Goal: Task Accomplishment & Management: Use online tool/utility

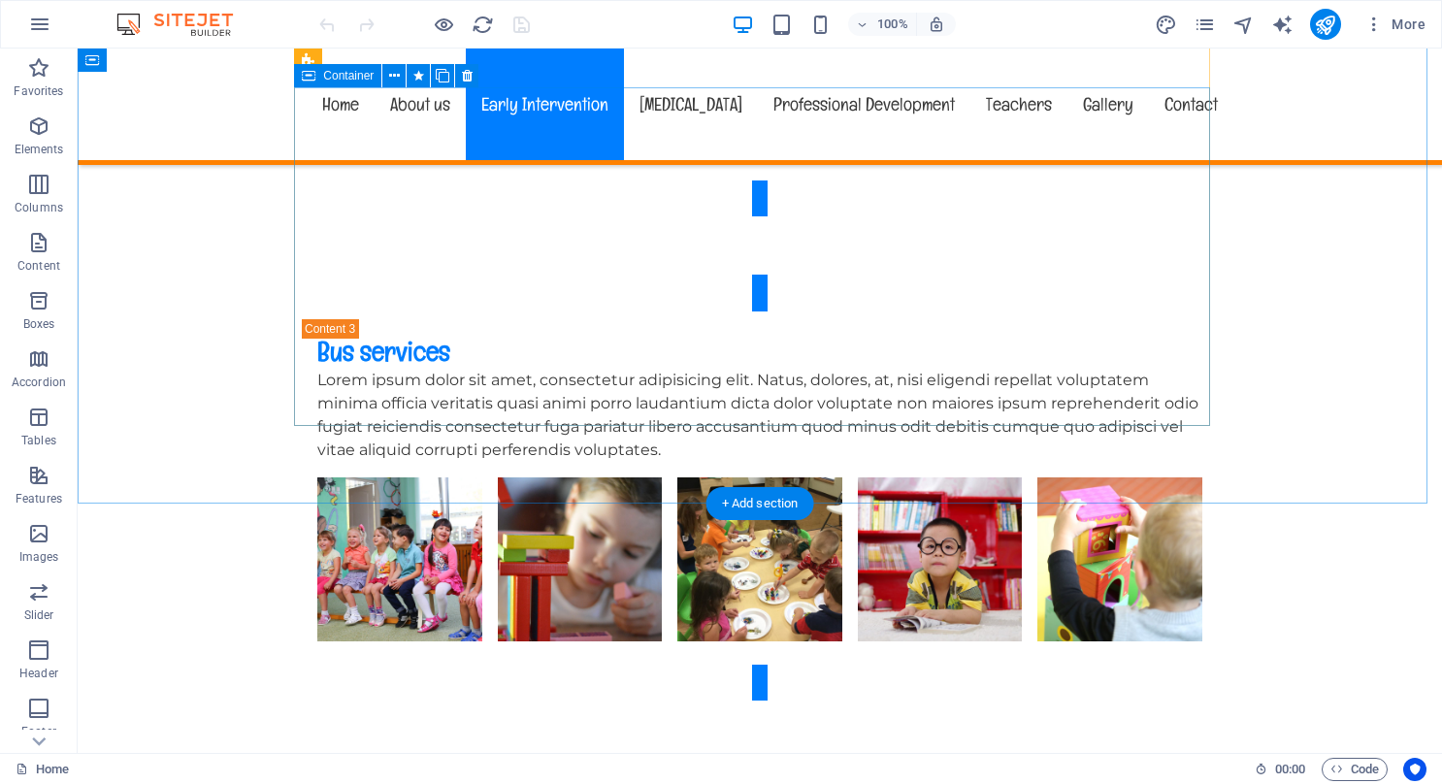
scroll to position [5047, 0]
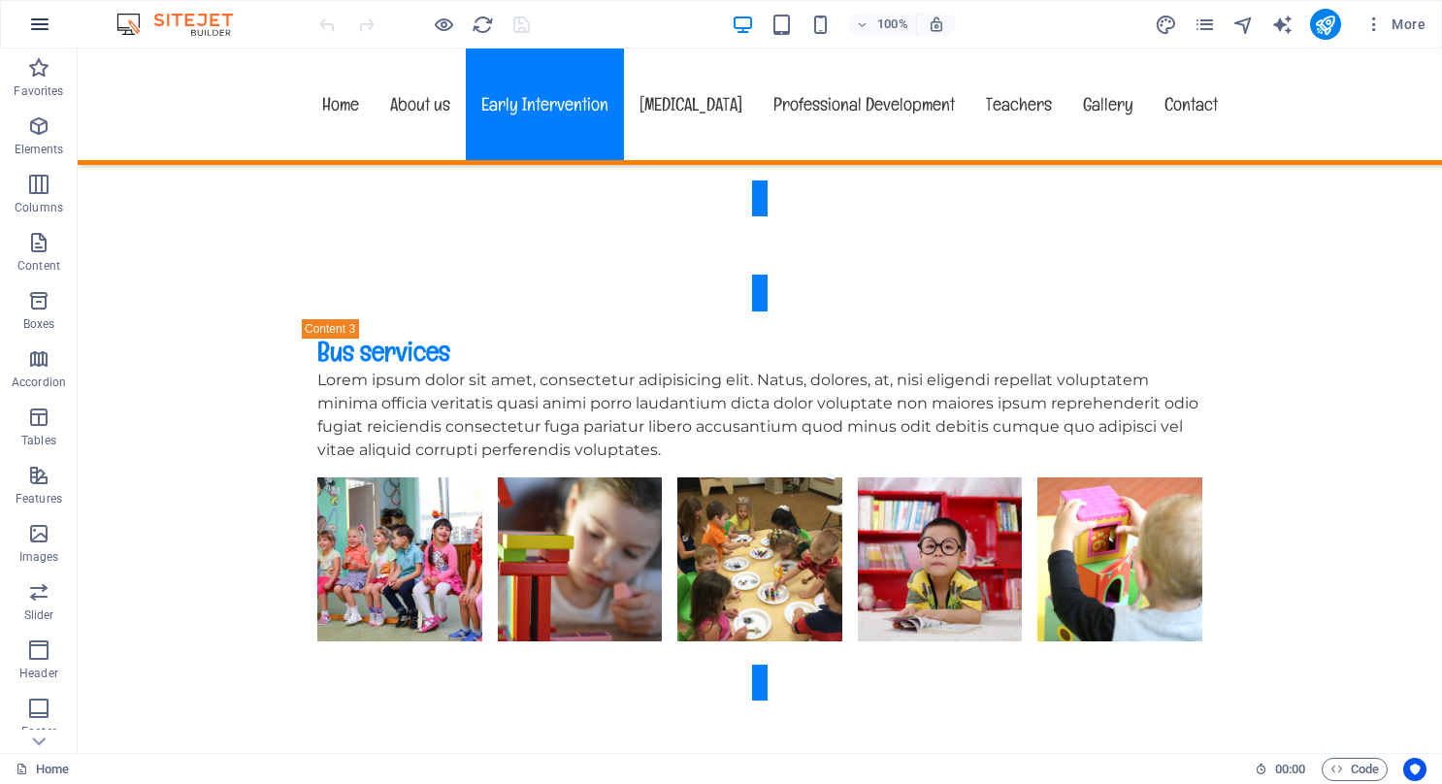
click at [34, 21] on icon "button" at bounding box center [39, 24] width 23 height 23
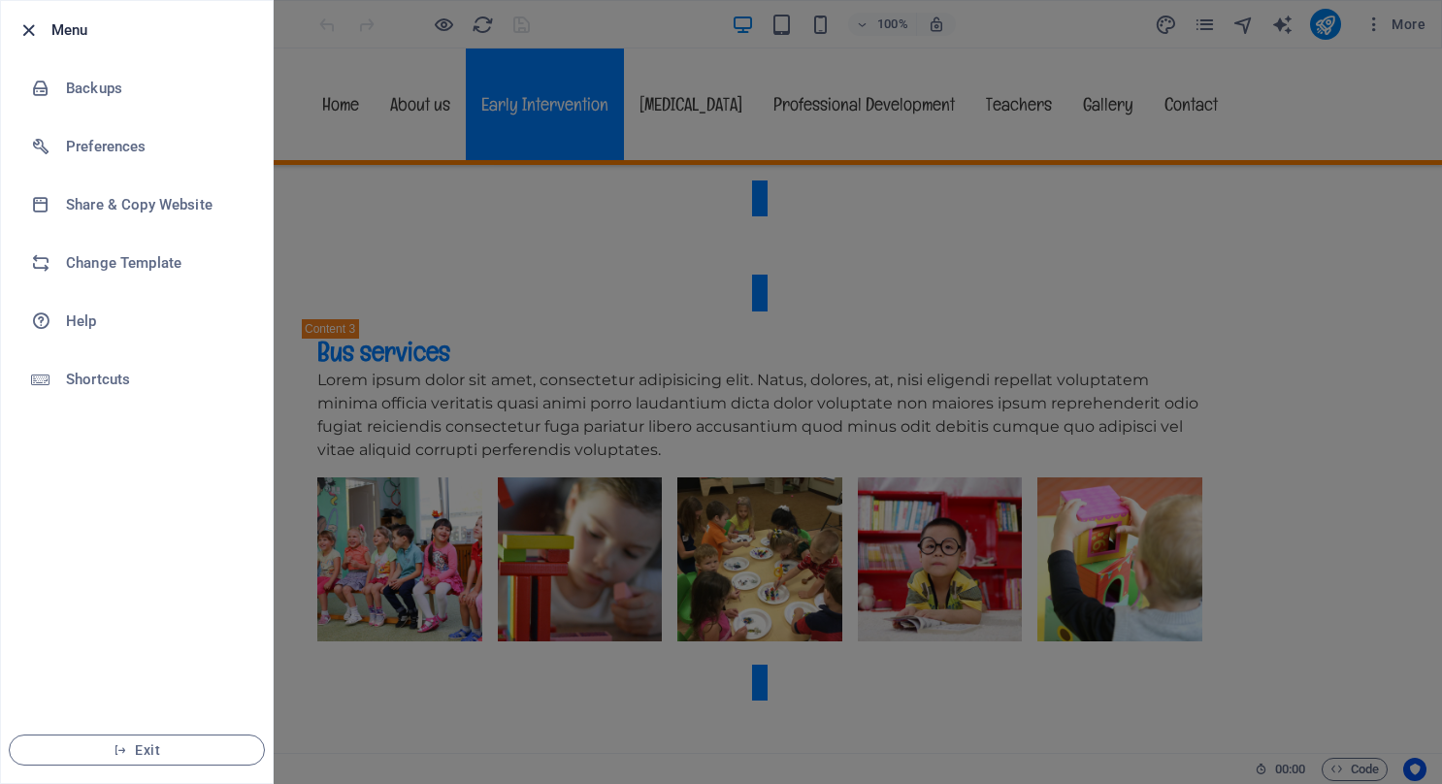
click at [33, 24] on icon "button" at bounding box center [28, 30] width 22 height 22
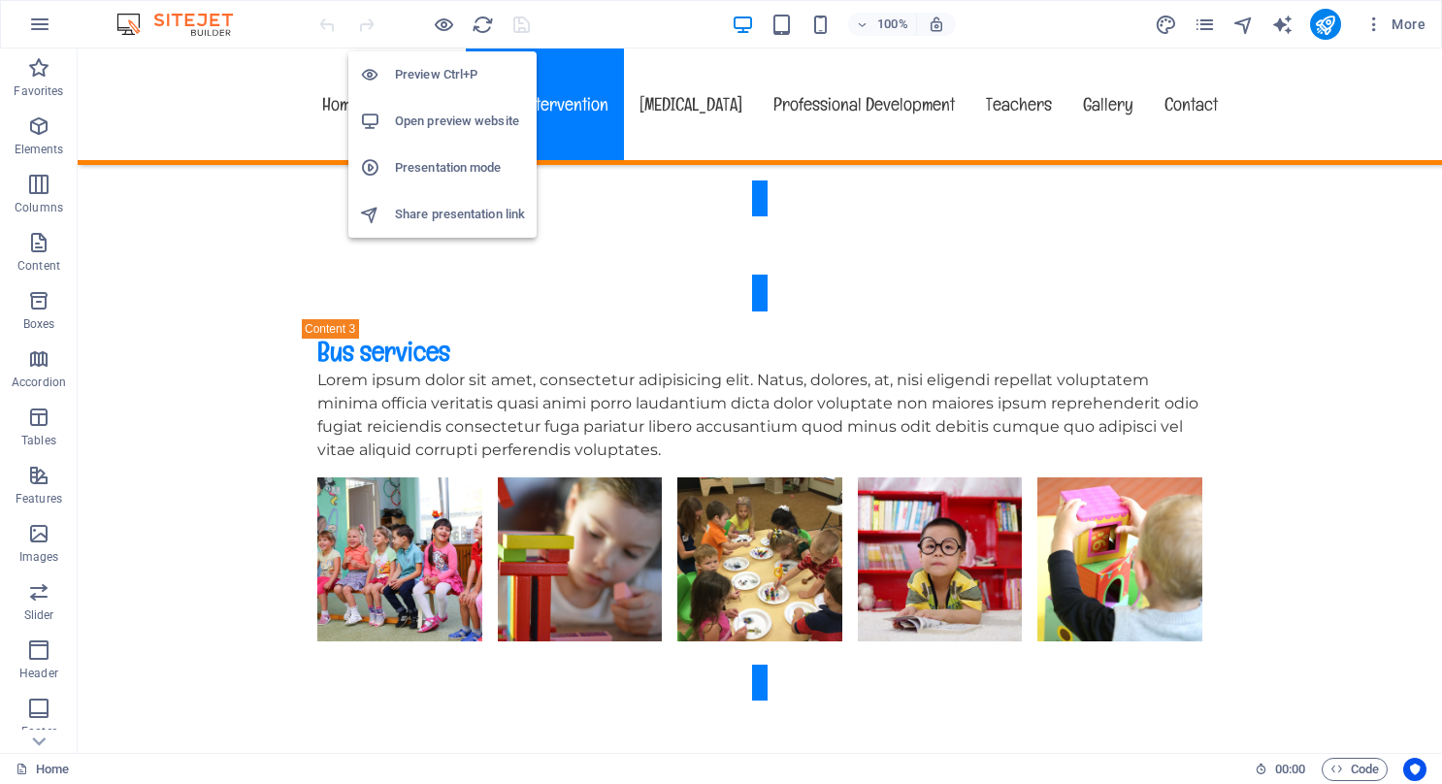
click at [433, 70] on h6 "Preview Ctrl+P" at bounding box center [460, 74] width 130 height 23
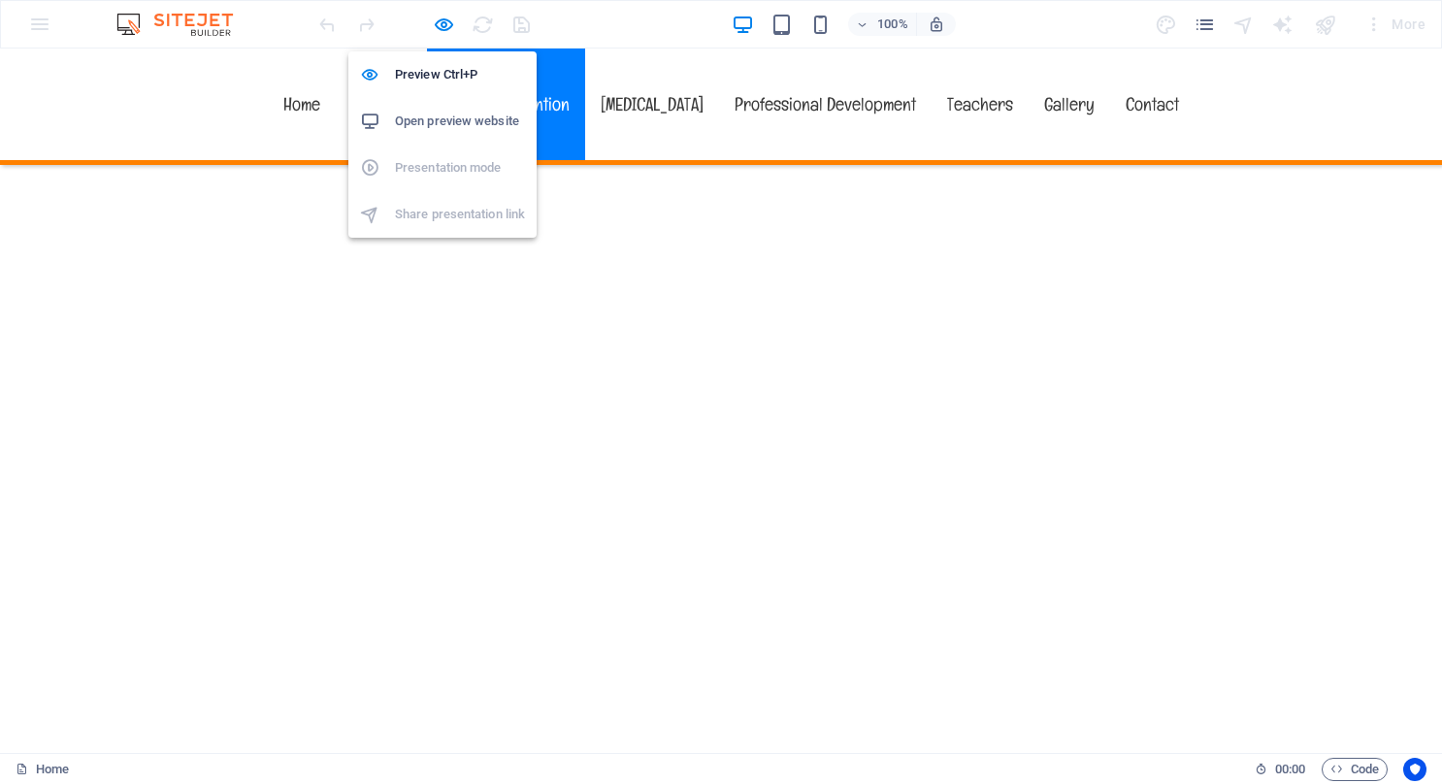
click at [439, 119] on h6 "Open preview website" at bounding box center [460, 121] width 130 height 23
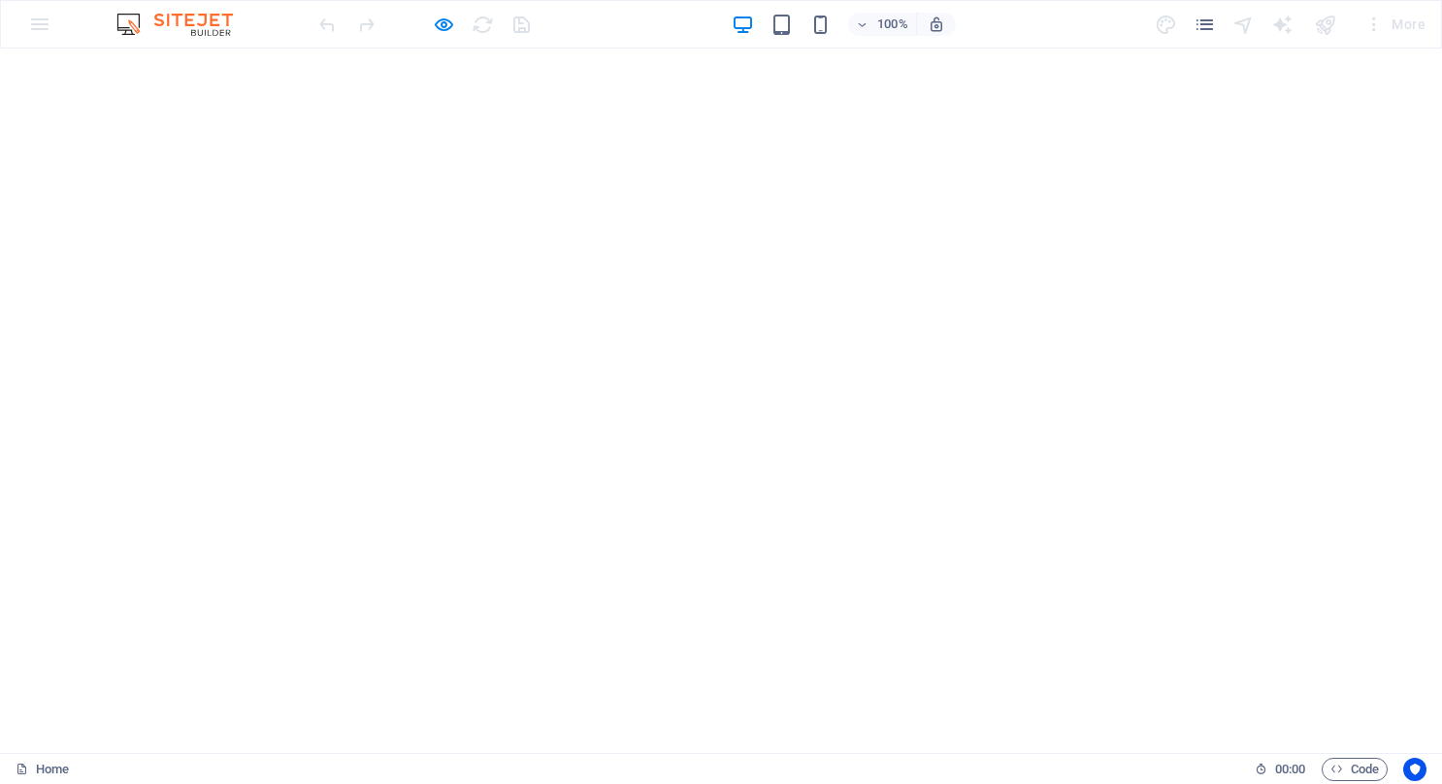
scroll to position [388, 0]
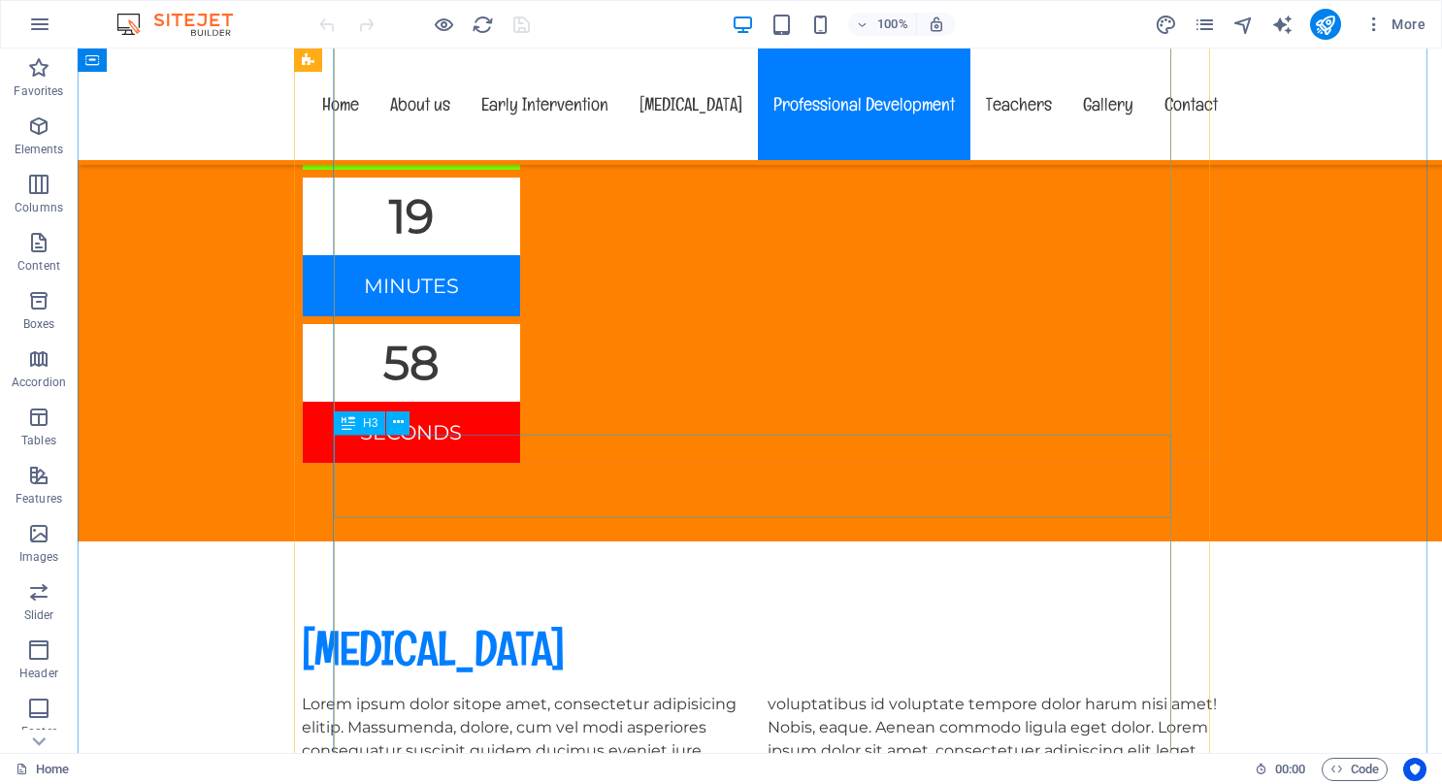
scroll to position [8639, 0]
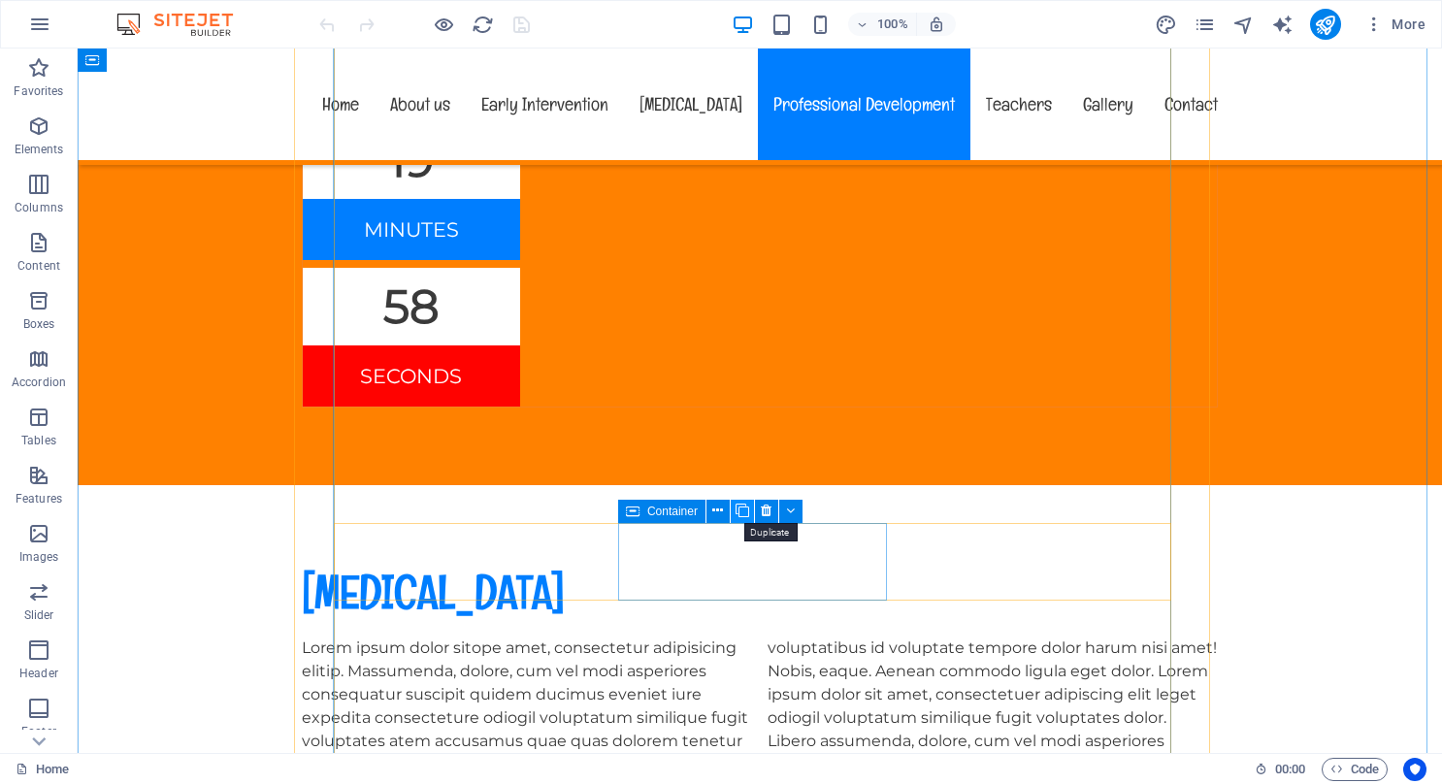
click at [743, 510] on icon at bounding box center [743, 511] width 14 height 20
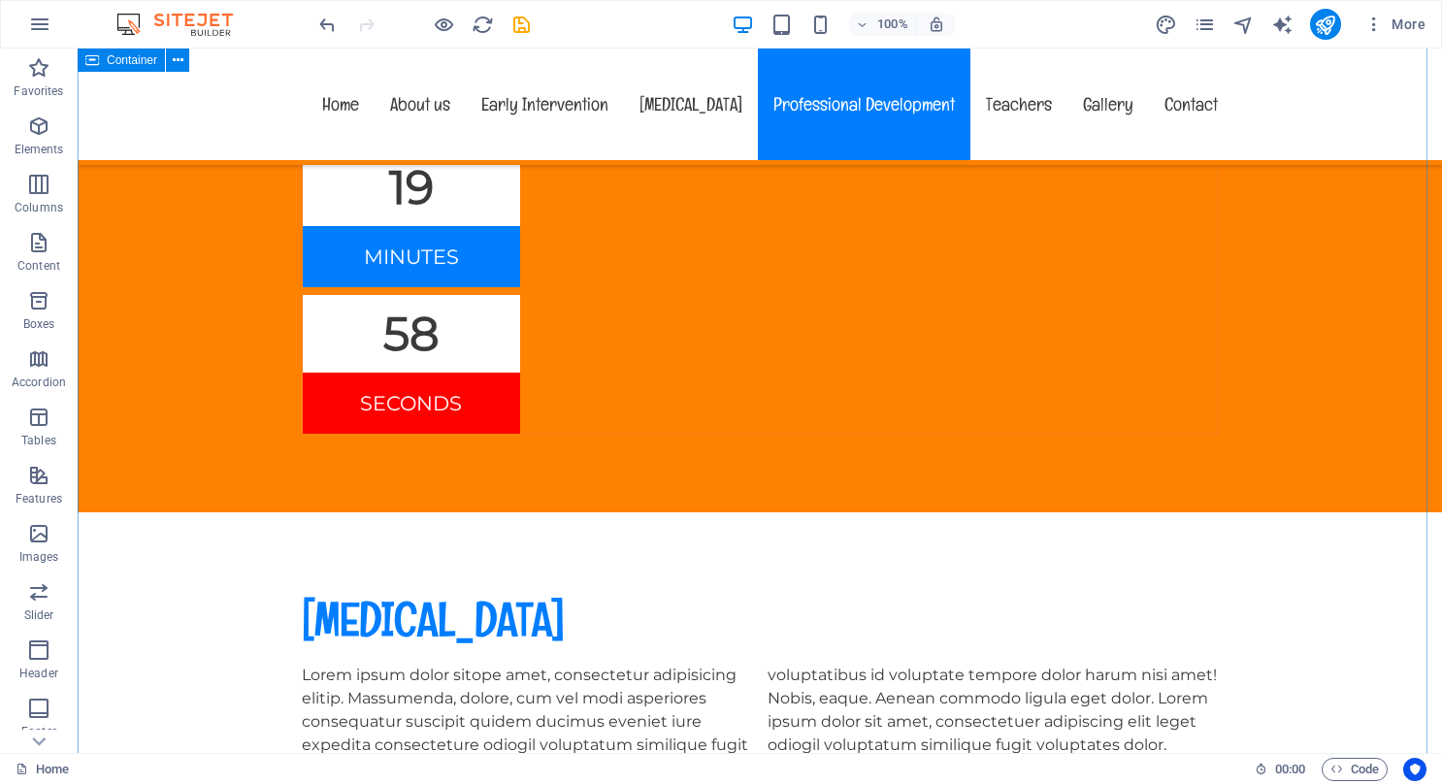
scroll to position [8736, 0]
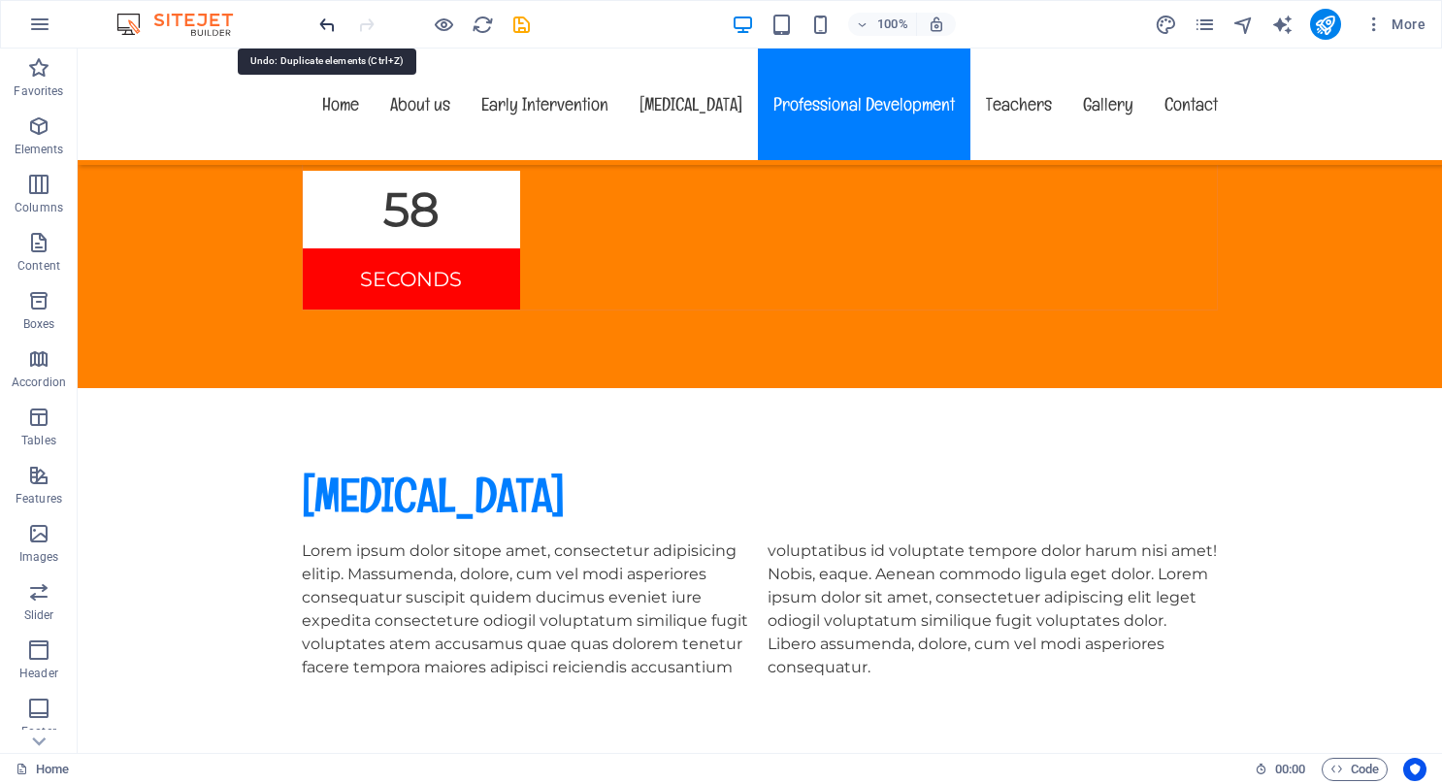
click at [326, 23] on icon "undo" at bounding box center [327, 25] width 22 height 22
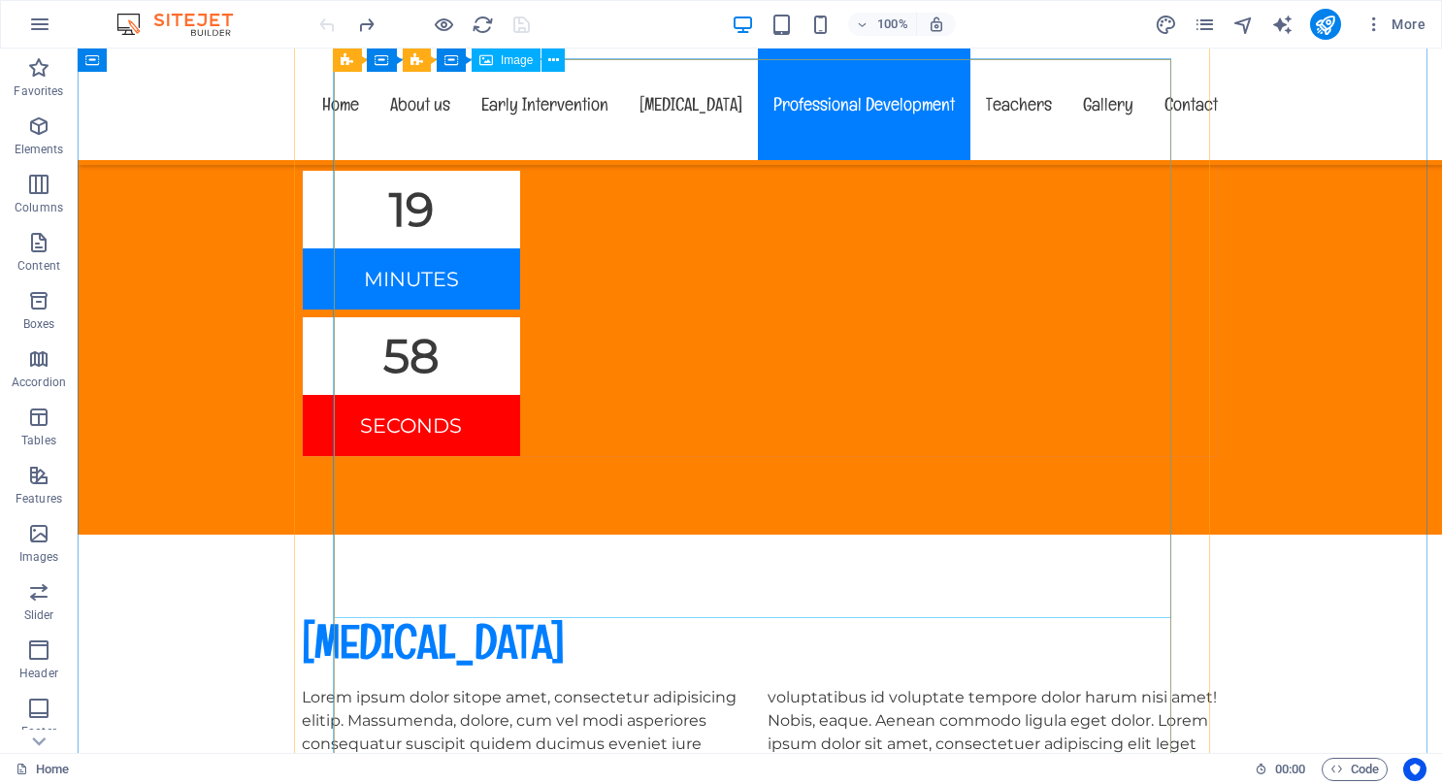
scroll to position [8445, 0]
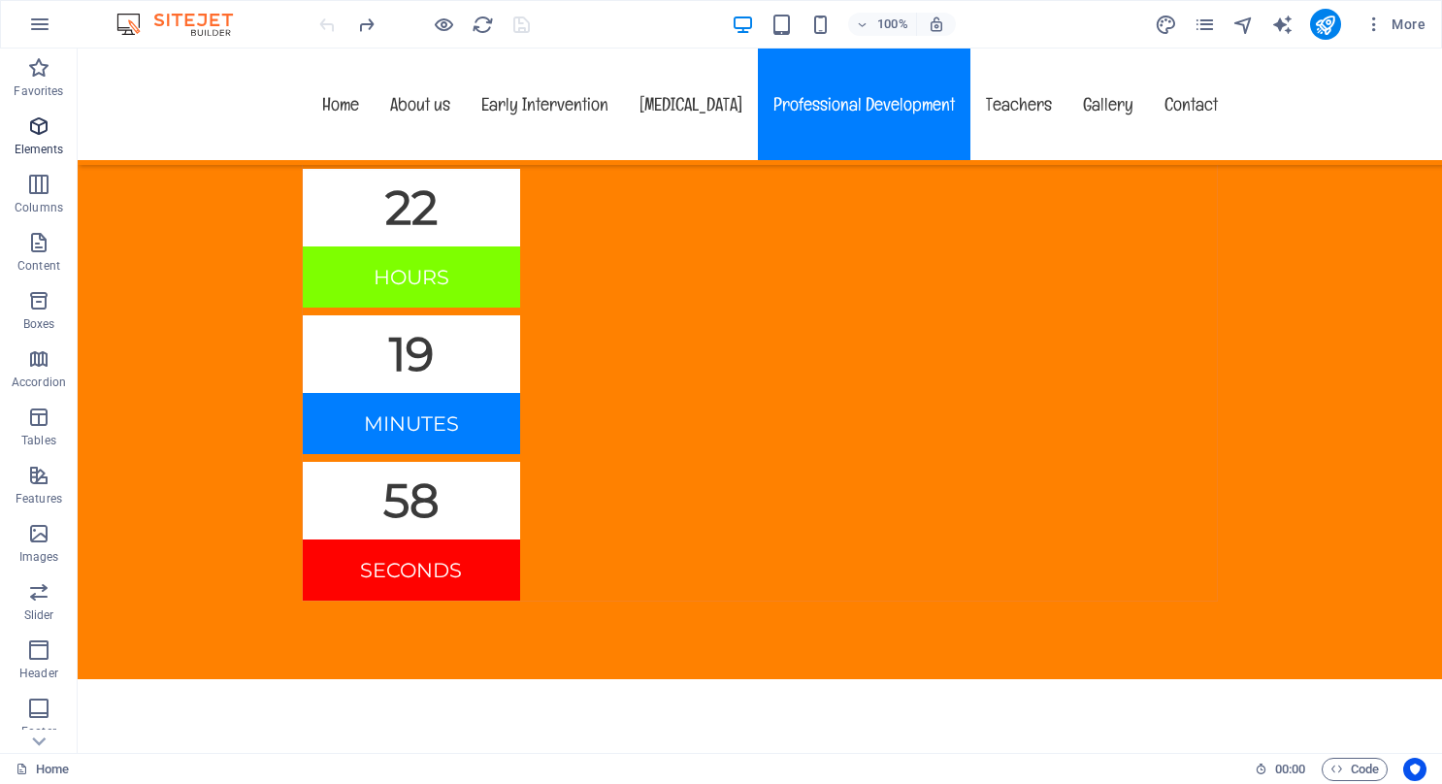
click at [38, 122] on icon "button" at bounding box center [38, 126] width 23 height 23
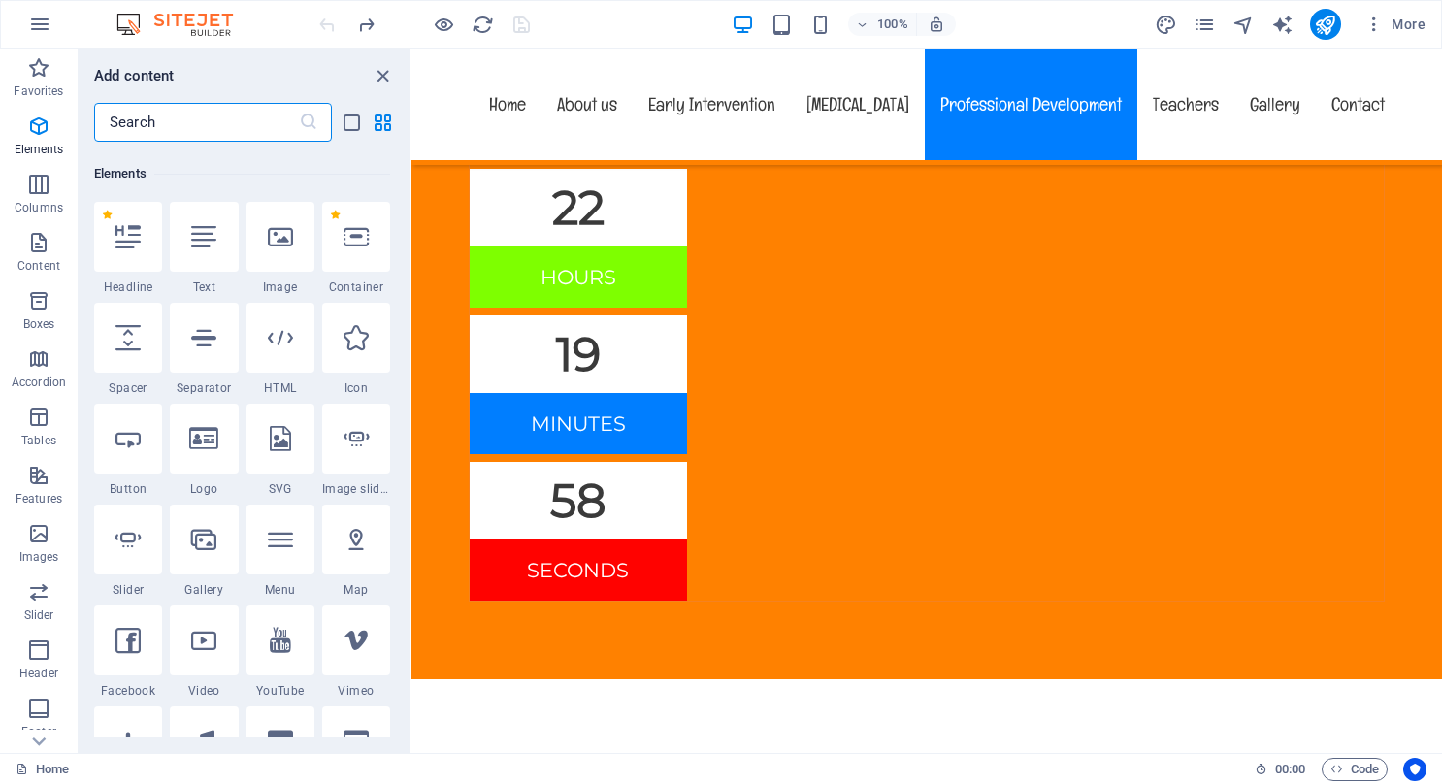
scroll to position [207, 0]
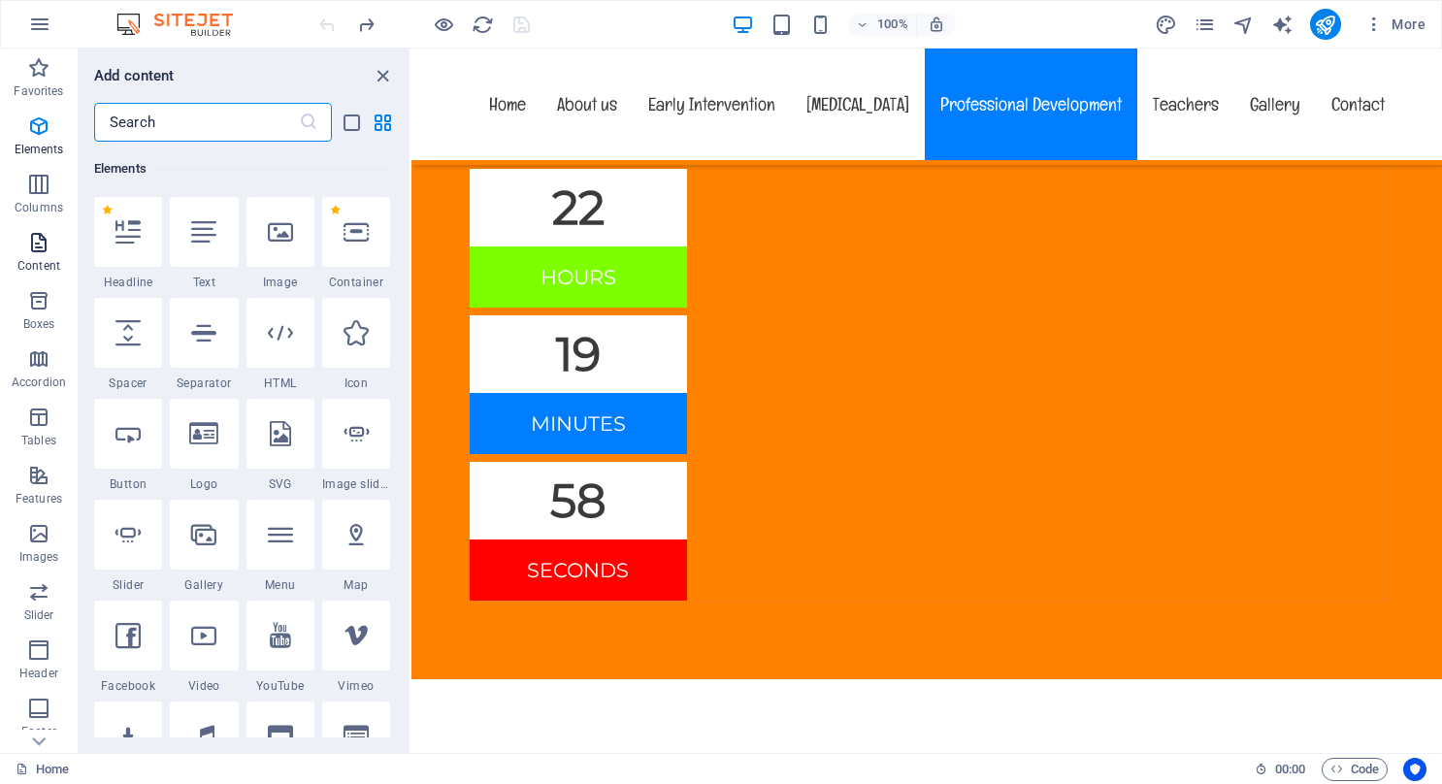
click at [42, 241] on icon "button" at bounding box center [38, 242] width 23 height 23
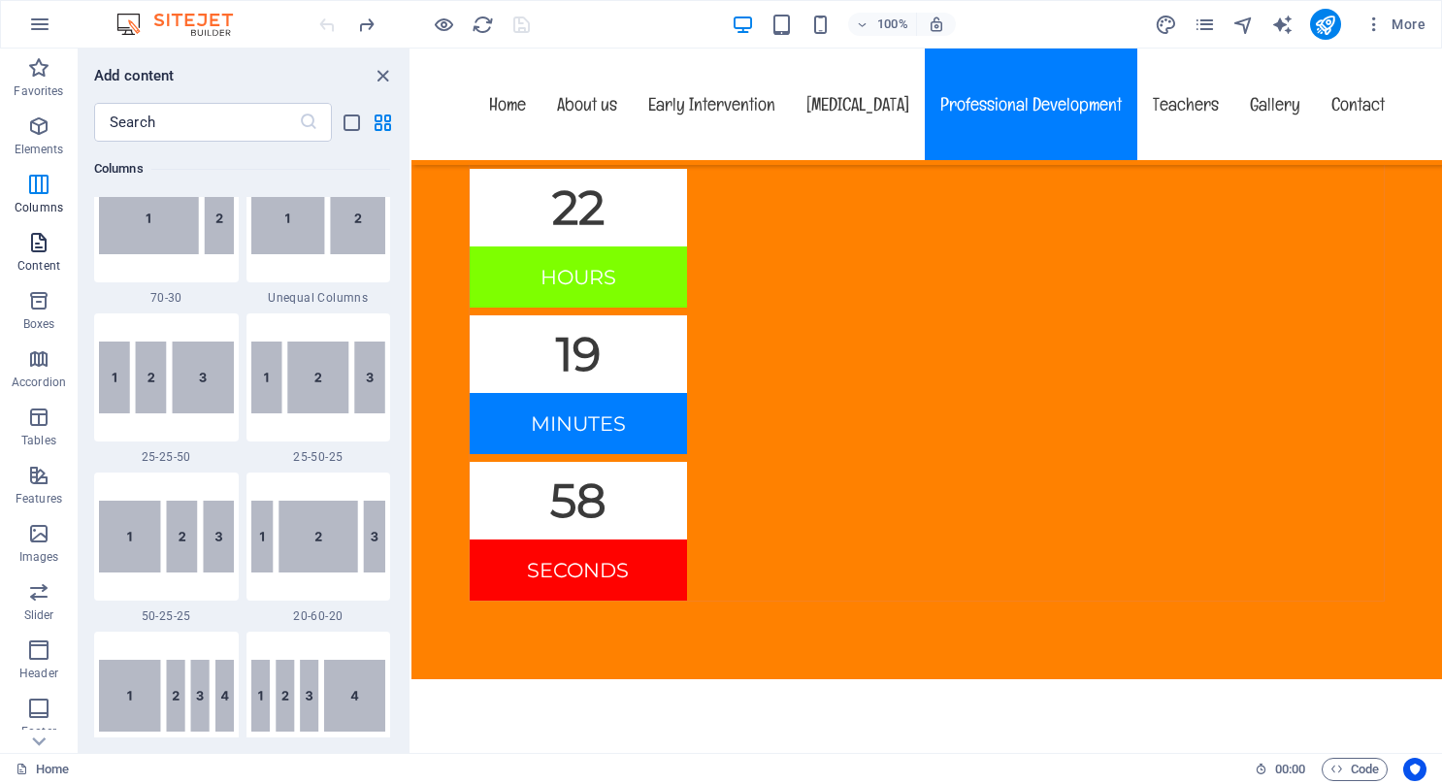
scroll to position [3396, 0]
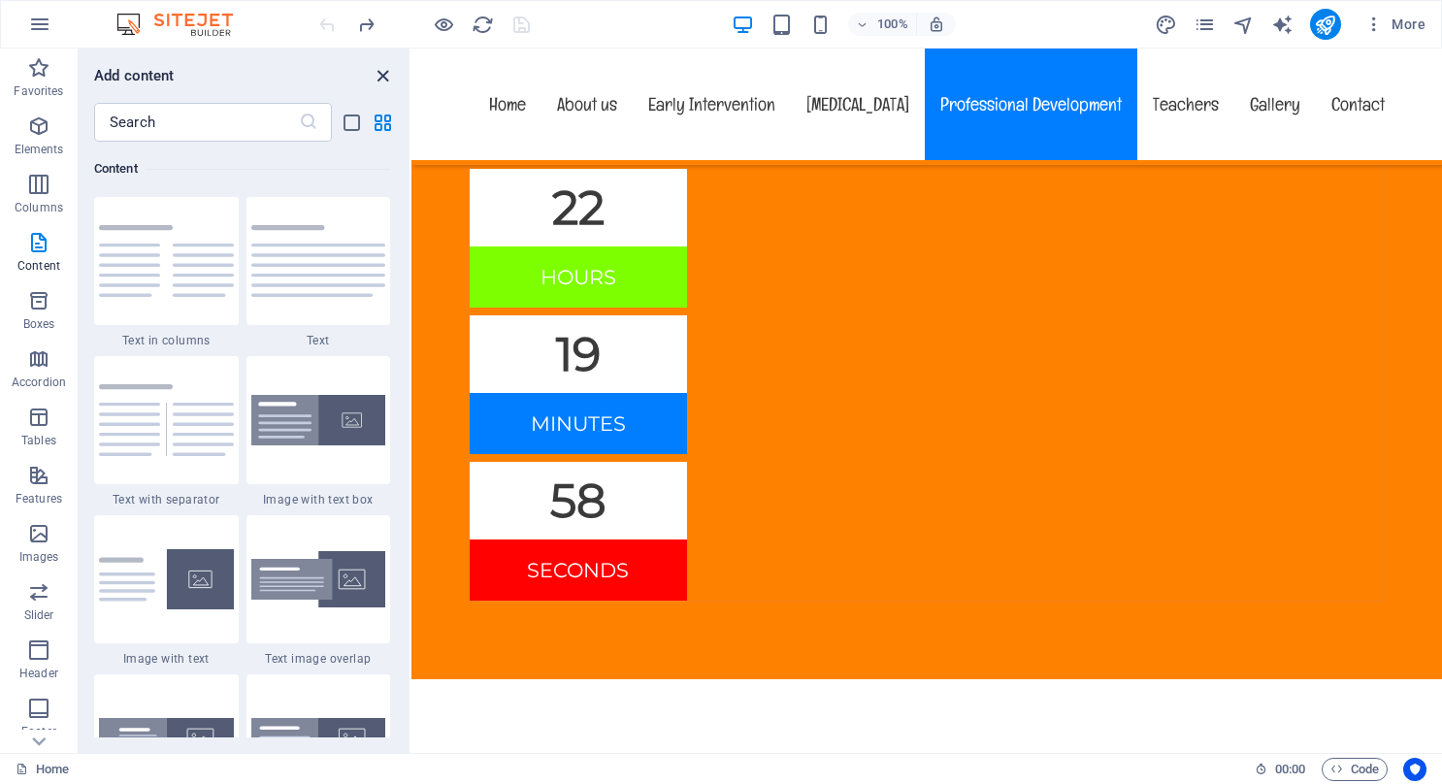
drag, startPoint x: 380, startPoint y: 71, endPoint x: 317, endPoint y: 83, distance: 63.2
click at [380, 71] on icon "close panel" at bounding box center [383, 76] width 22 height 22
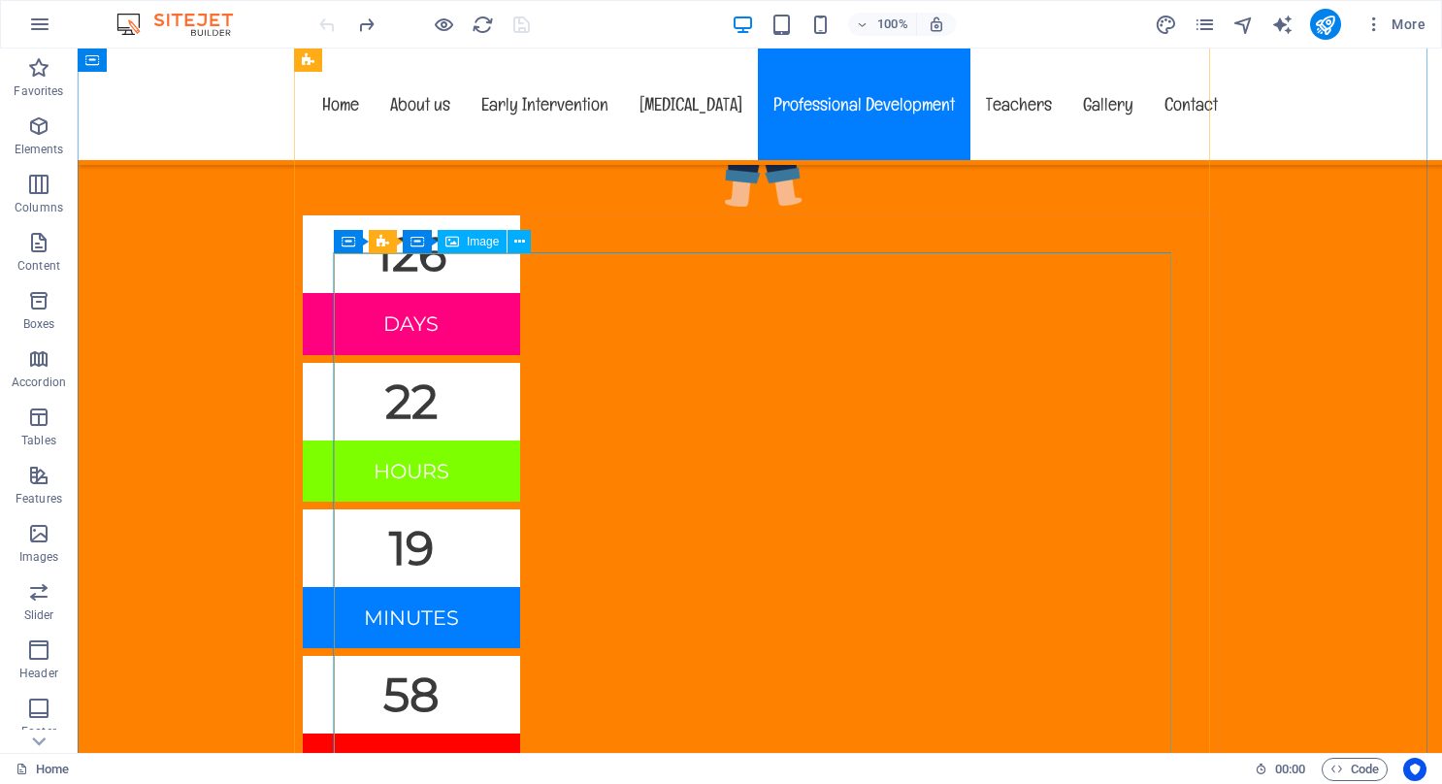
scroll to position [8153, 0]
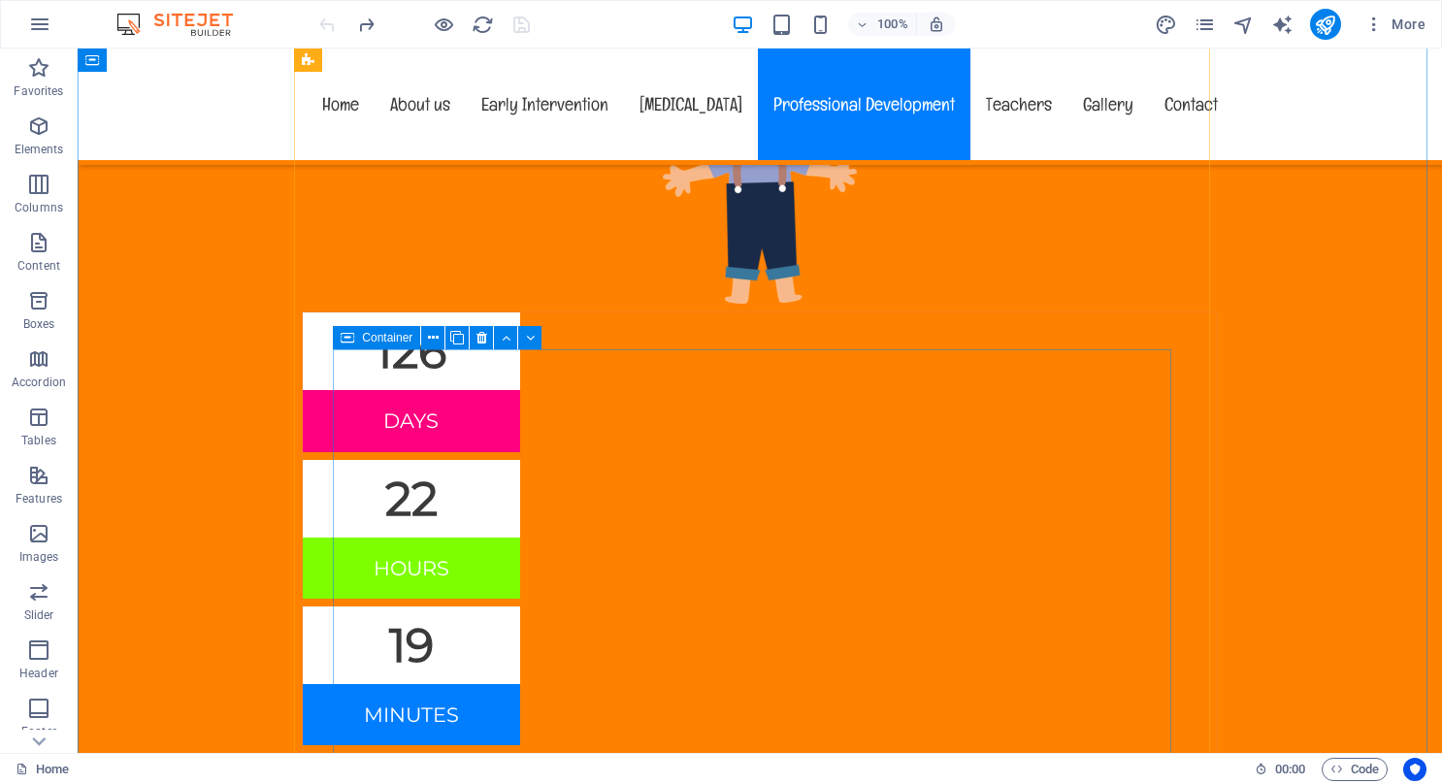
click at [353, 342] on icon at bounding box center [348, 337] width 14 height 23
click at [429, 337] on icon at bounding box center [433, 338] width 11 height 20
click at [460, 339] on icon at bounding box center [457, 338] width 14 height 20
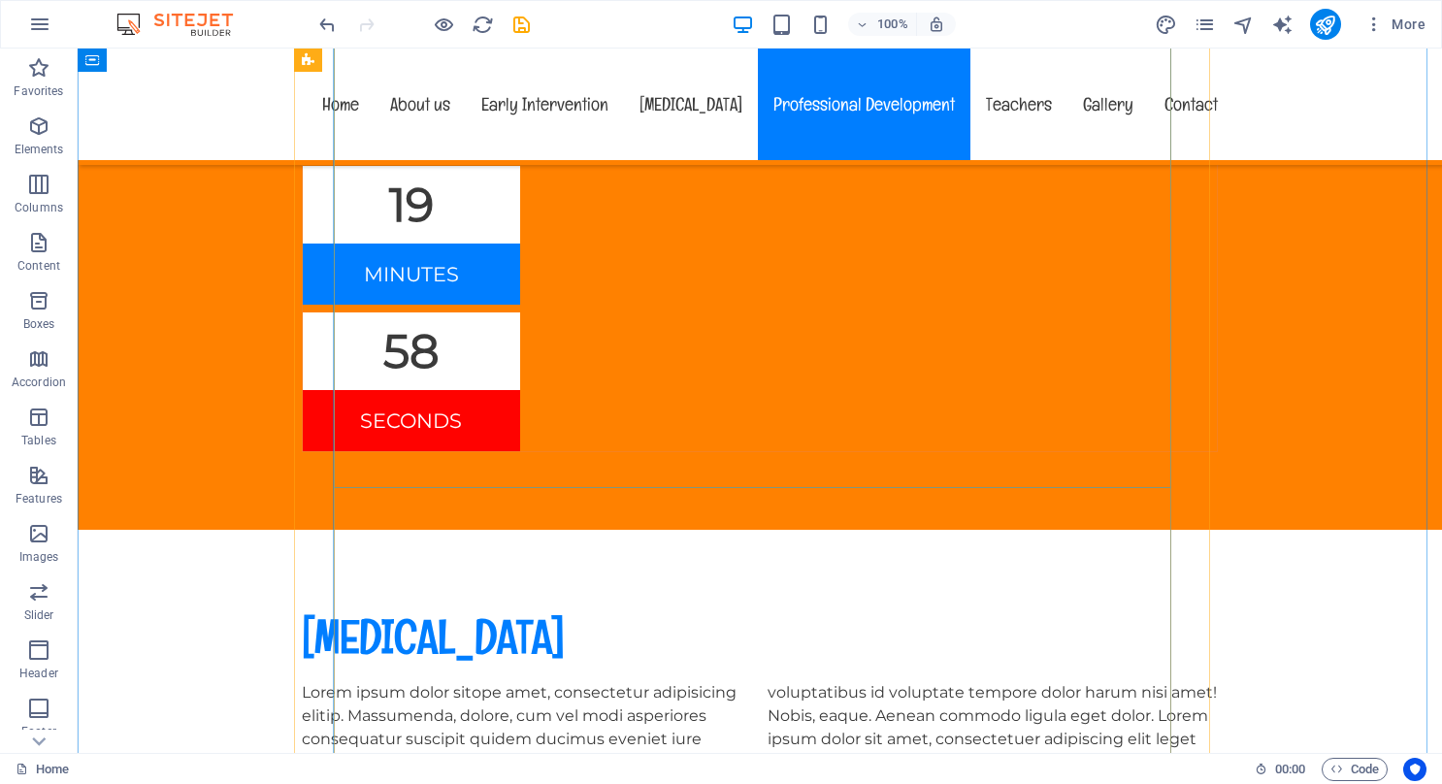
scroll to position [8599, 0]
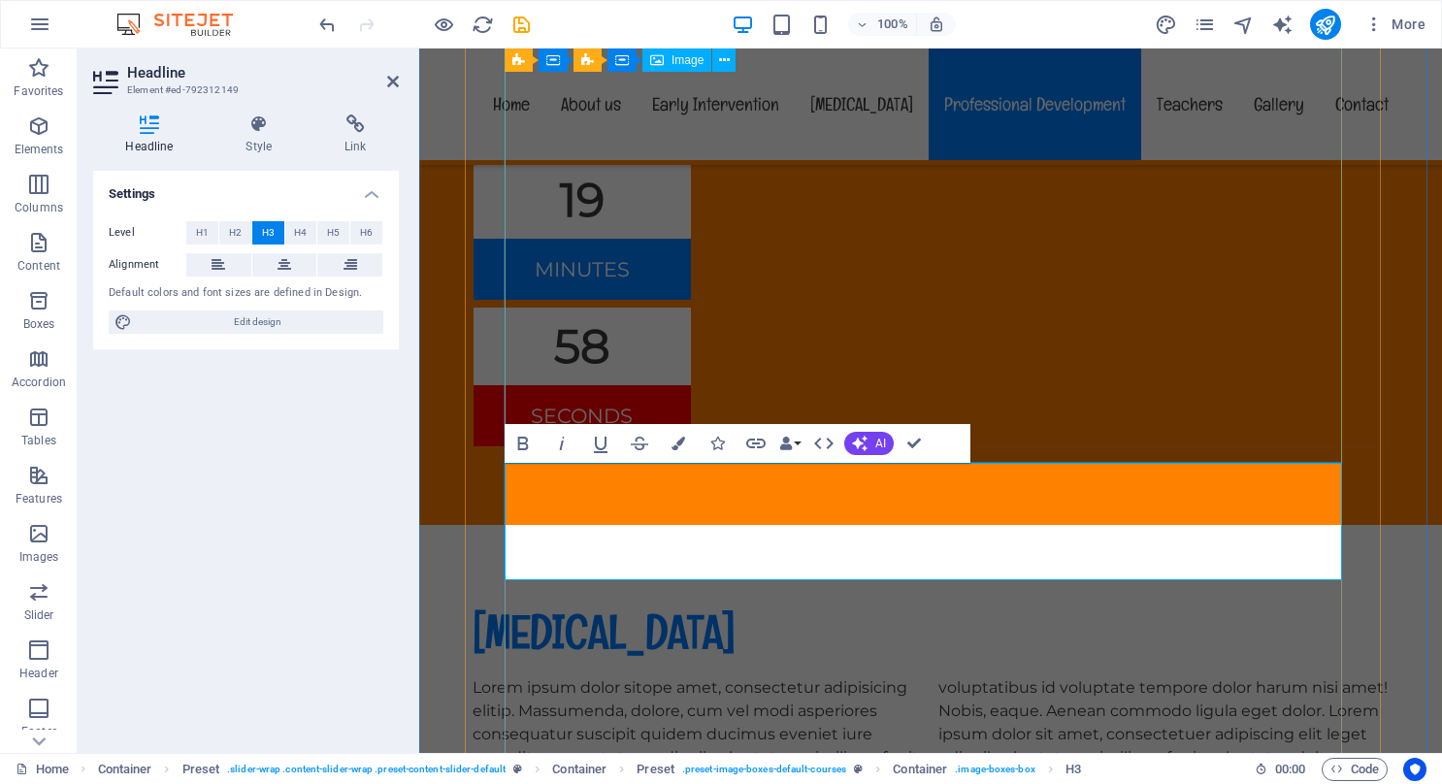
drag, startPoint x: 1303, startPoint y: 377, endPoint x: 1656, endPoint y: 377, distance: 353.3
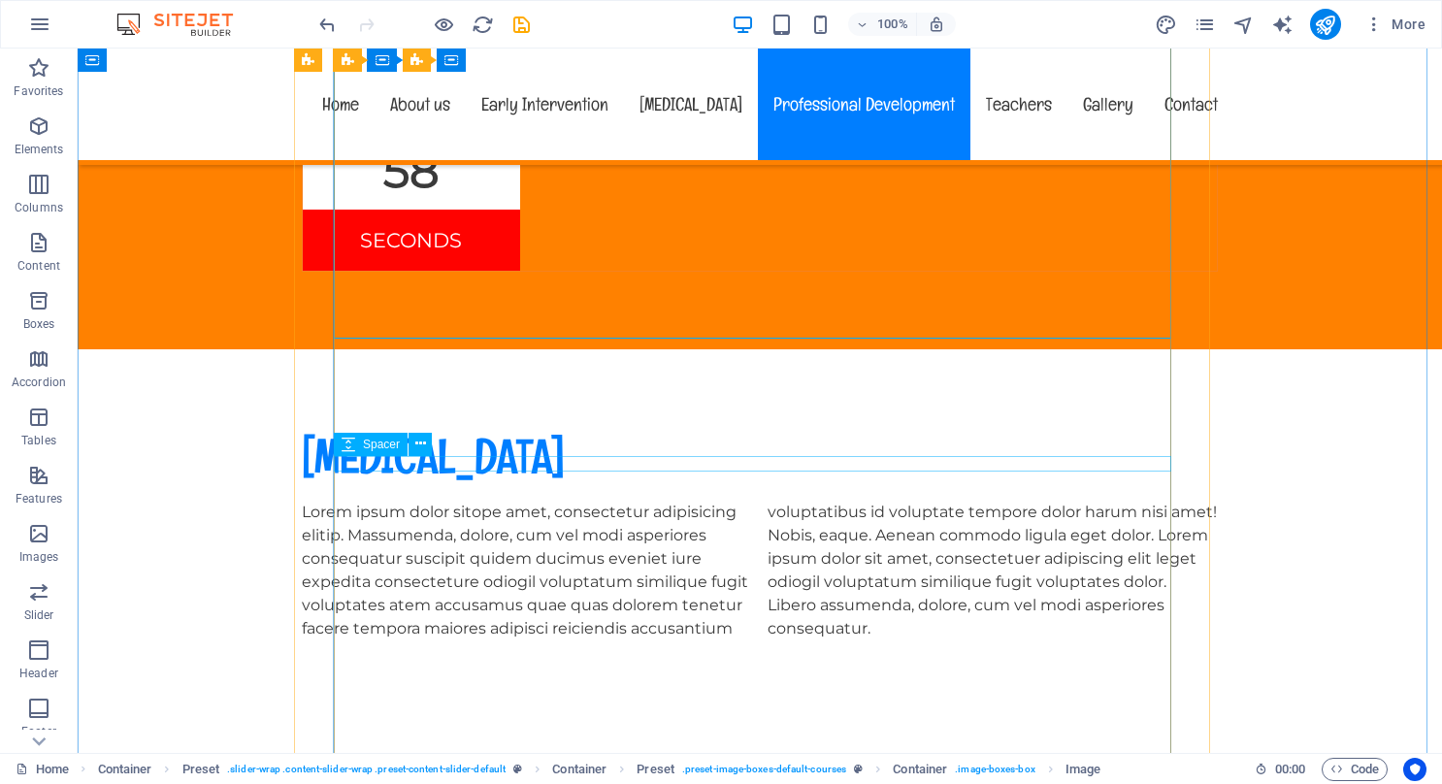
scroll to position [8890, 0]
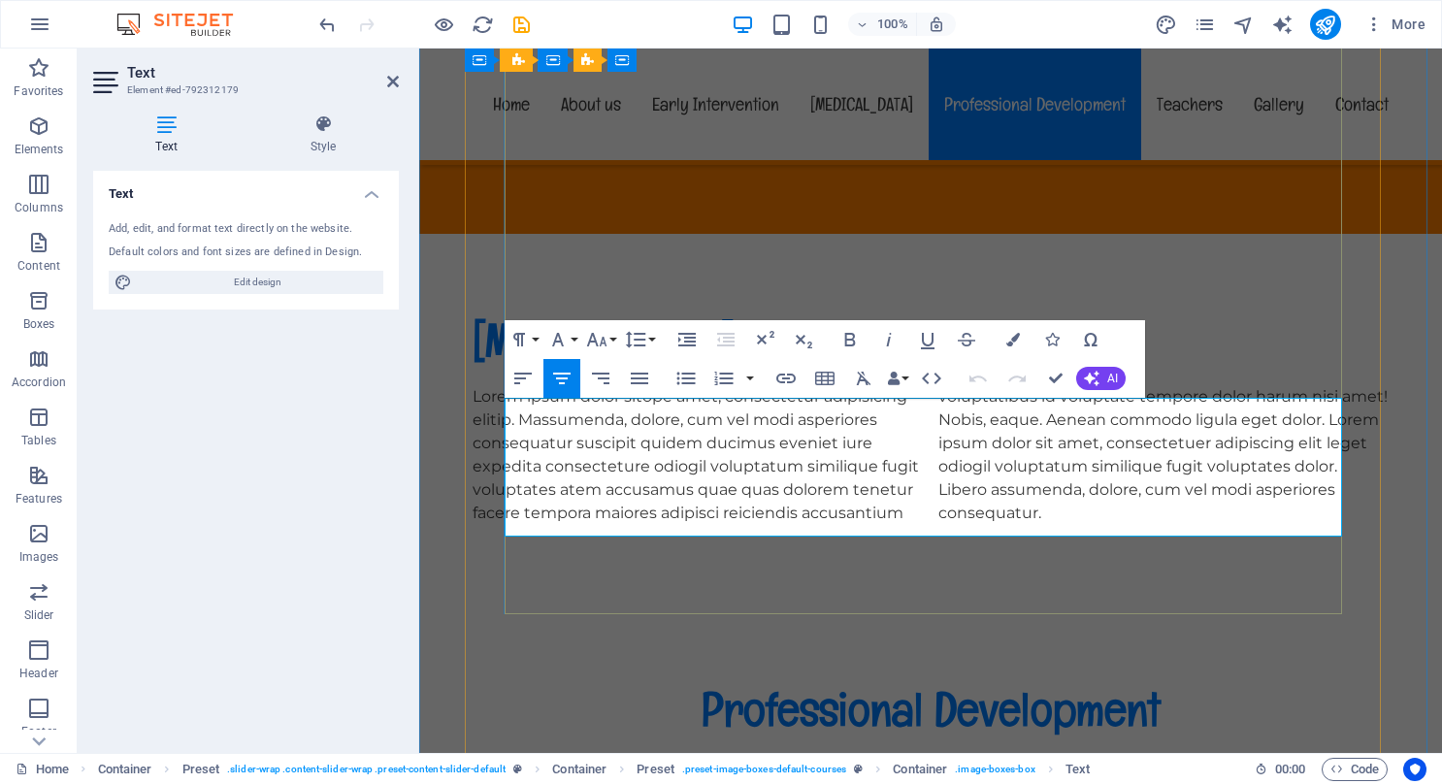
drag, startPoint x: 638, startPoint y: 412, endPoint x: 1075, endPoint y: 522, distance: 451.5
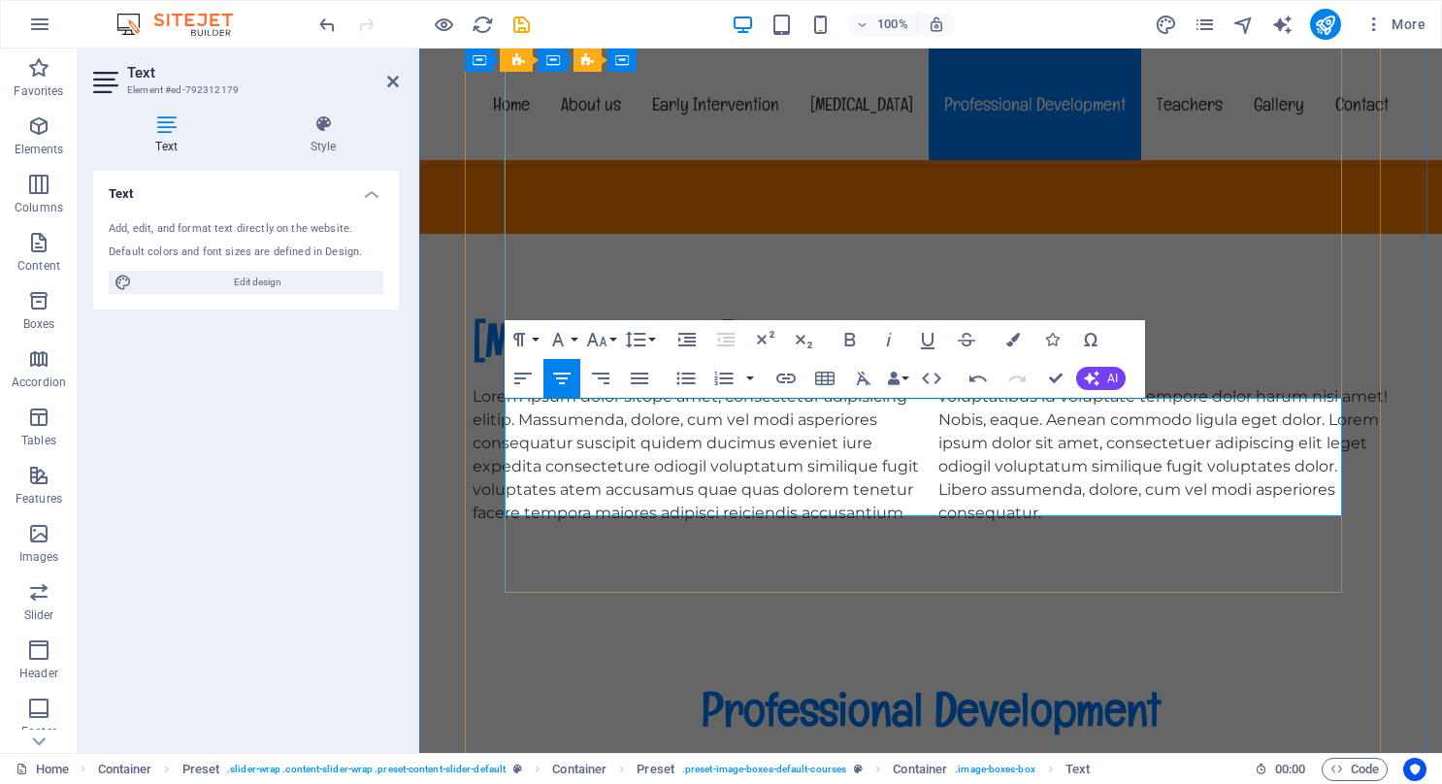
click at [175, 133] on icon at bounding box center [166, 124] width 147 height 19
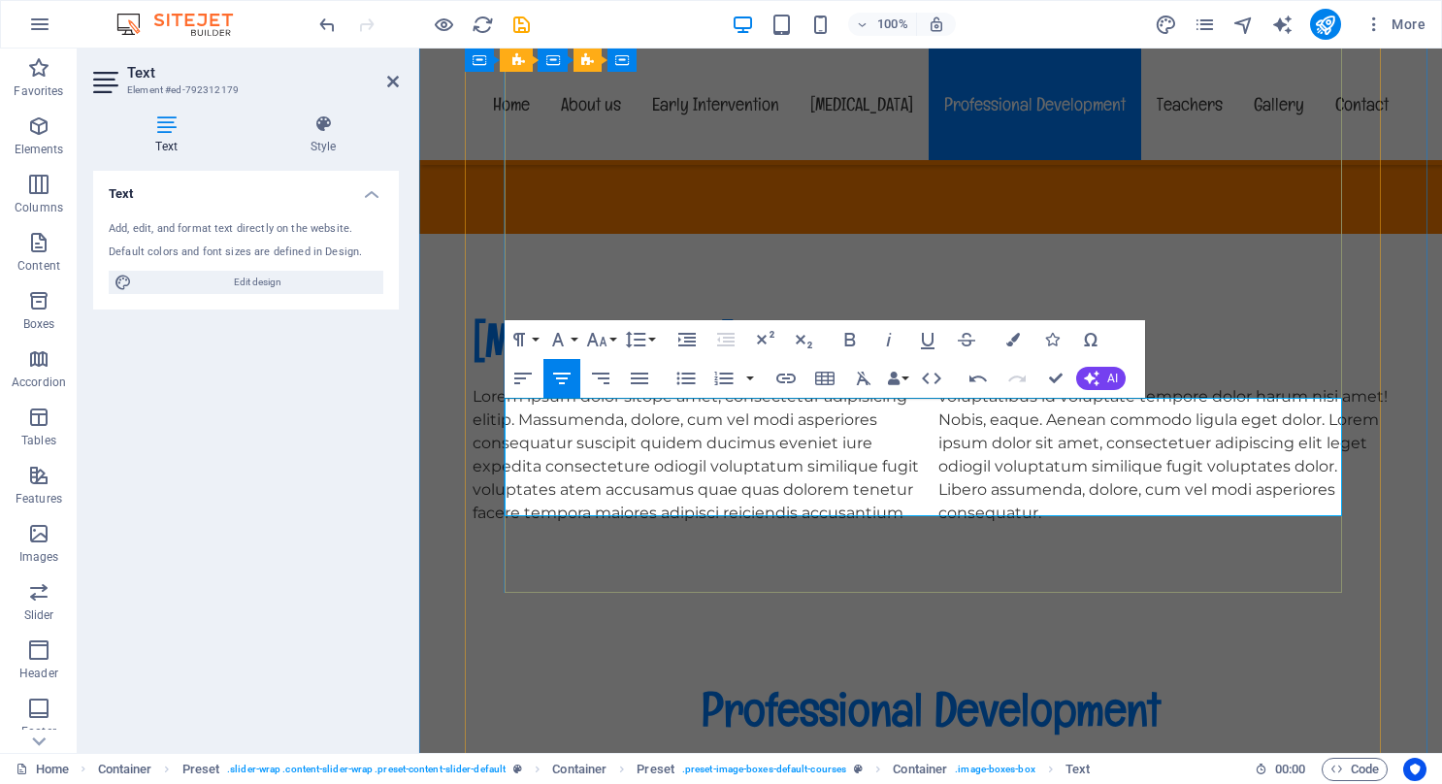
drag, startPoint x: 782, startPoint y: 445, endPoint x: 1065, endPoint y: 485, distance: 285.4
drag, startPoint x: 978, startPoint y: 478, endPoint x: 666, endPoint y: 455, distance: 313.3
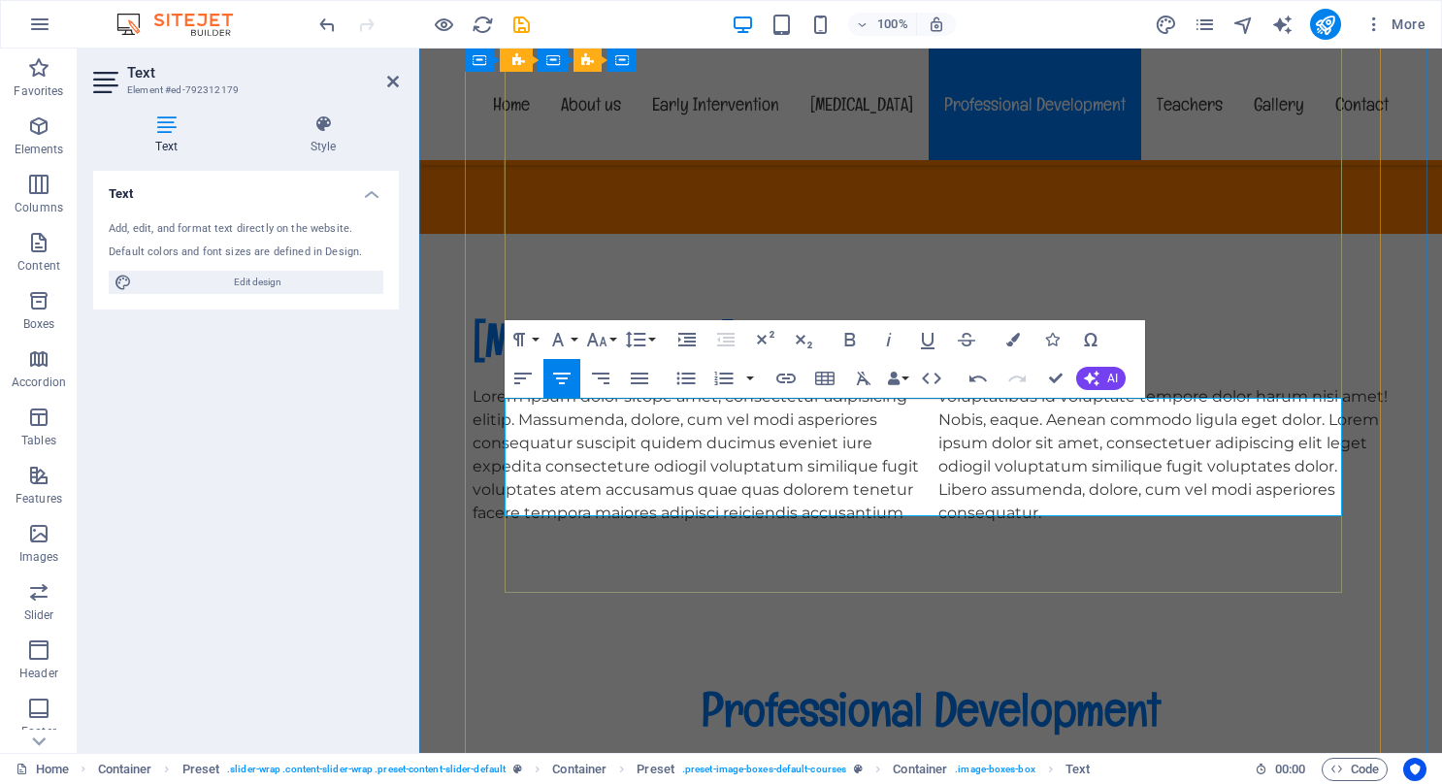
click at [571, 338] on button "Font Family" at bounding box center [562, 339] width 37 height 39
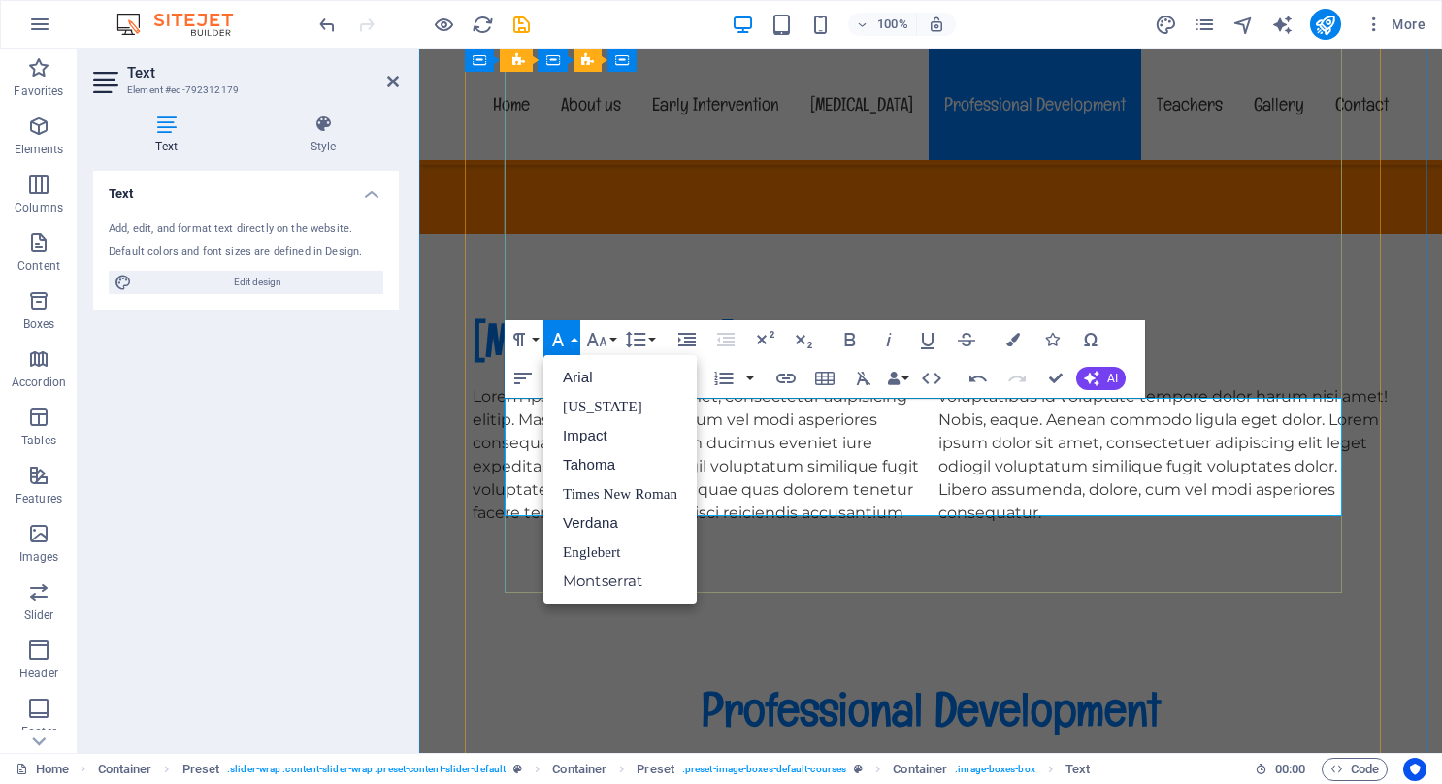
click at [606, 438] on link "Impact" at bounding box center [620, 435] width 153 height 29
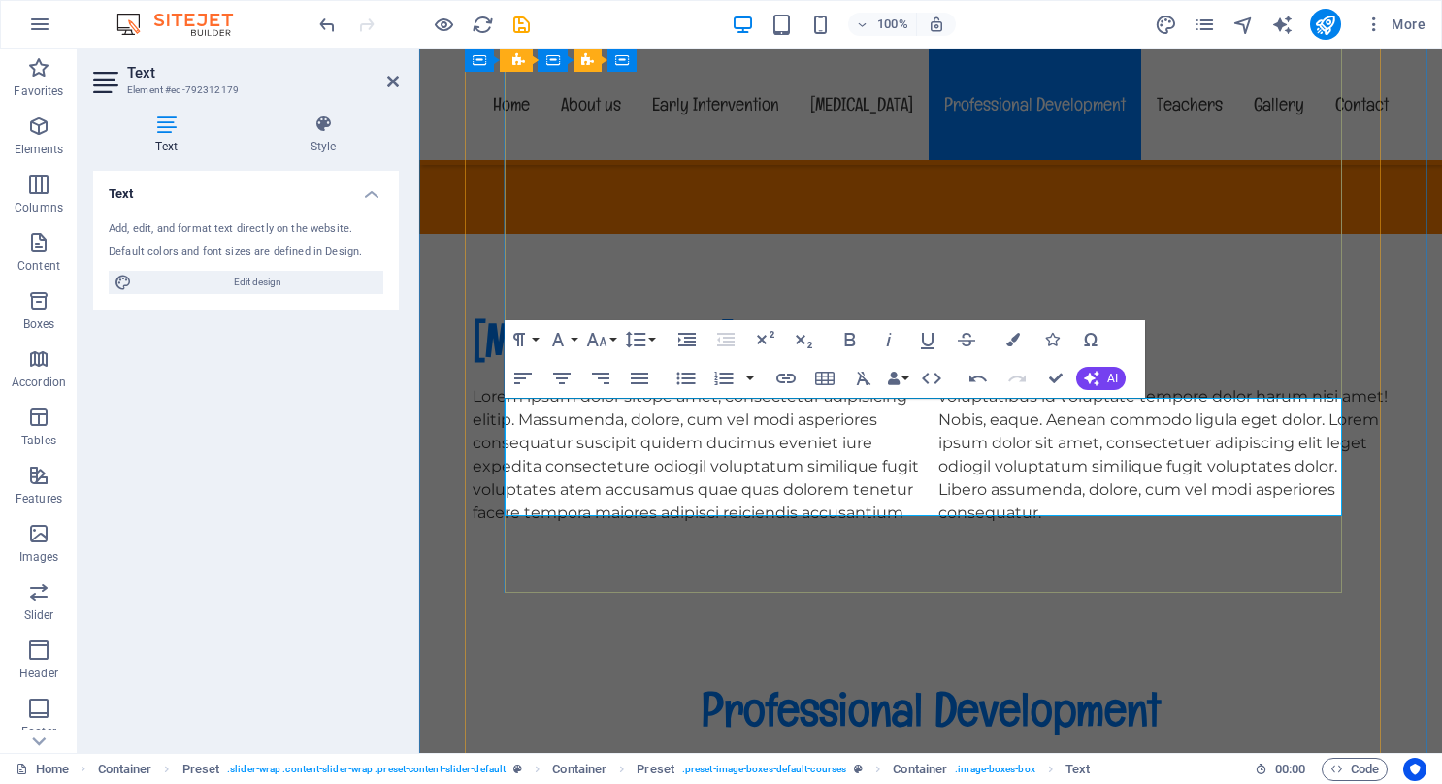
drag, startPoint x: 778, startPoint y: 448, endPoint x: 1107, endPoint y: 489, distance: 330.6
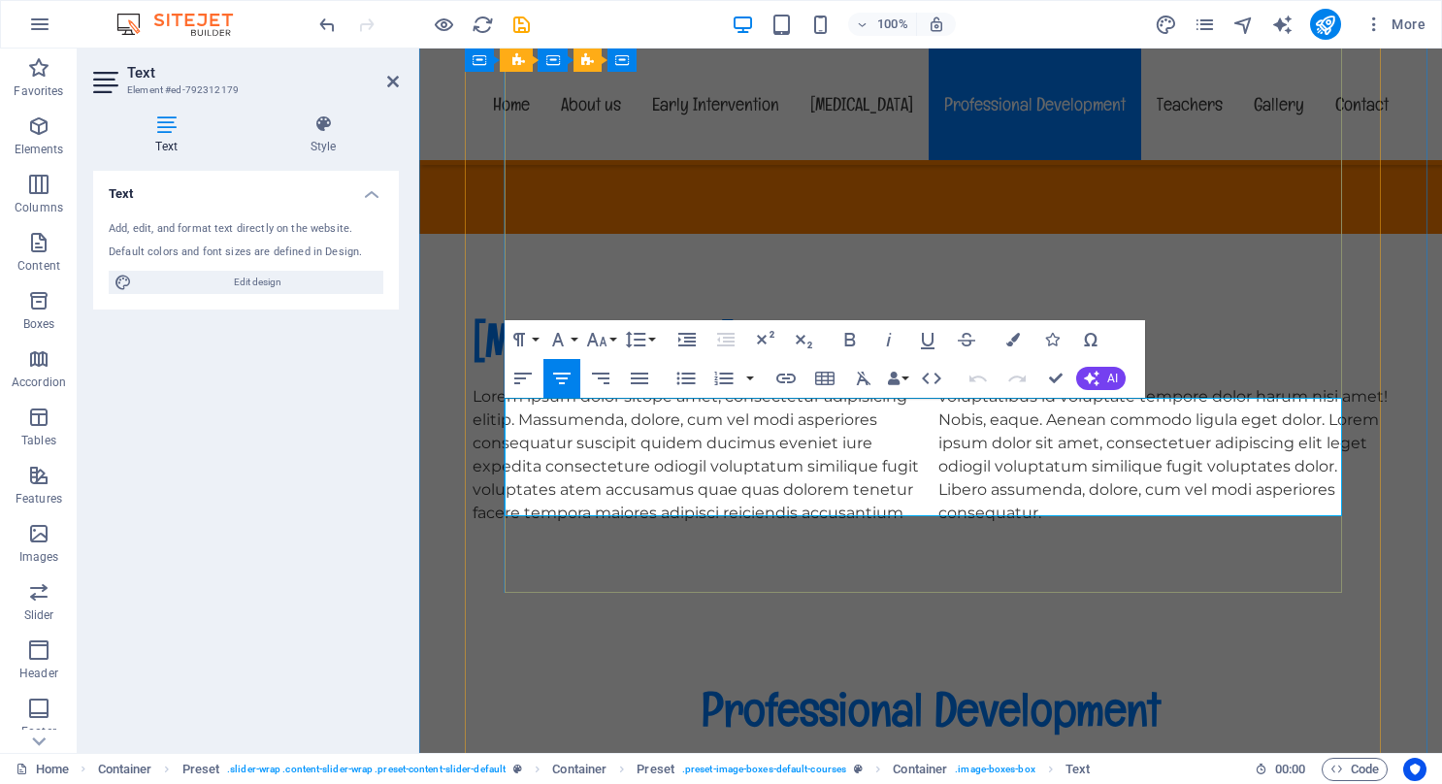
drag, startPoint x: 759, startPoint y: 445, endPoint x: 1081, endPoint y: 487, distance: 325.1
drag, startPoint x: 536, startPoint y: 409, endPoint x: 895, endPoint y: 425, distance: 359.5
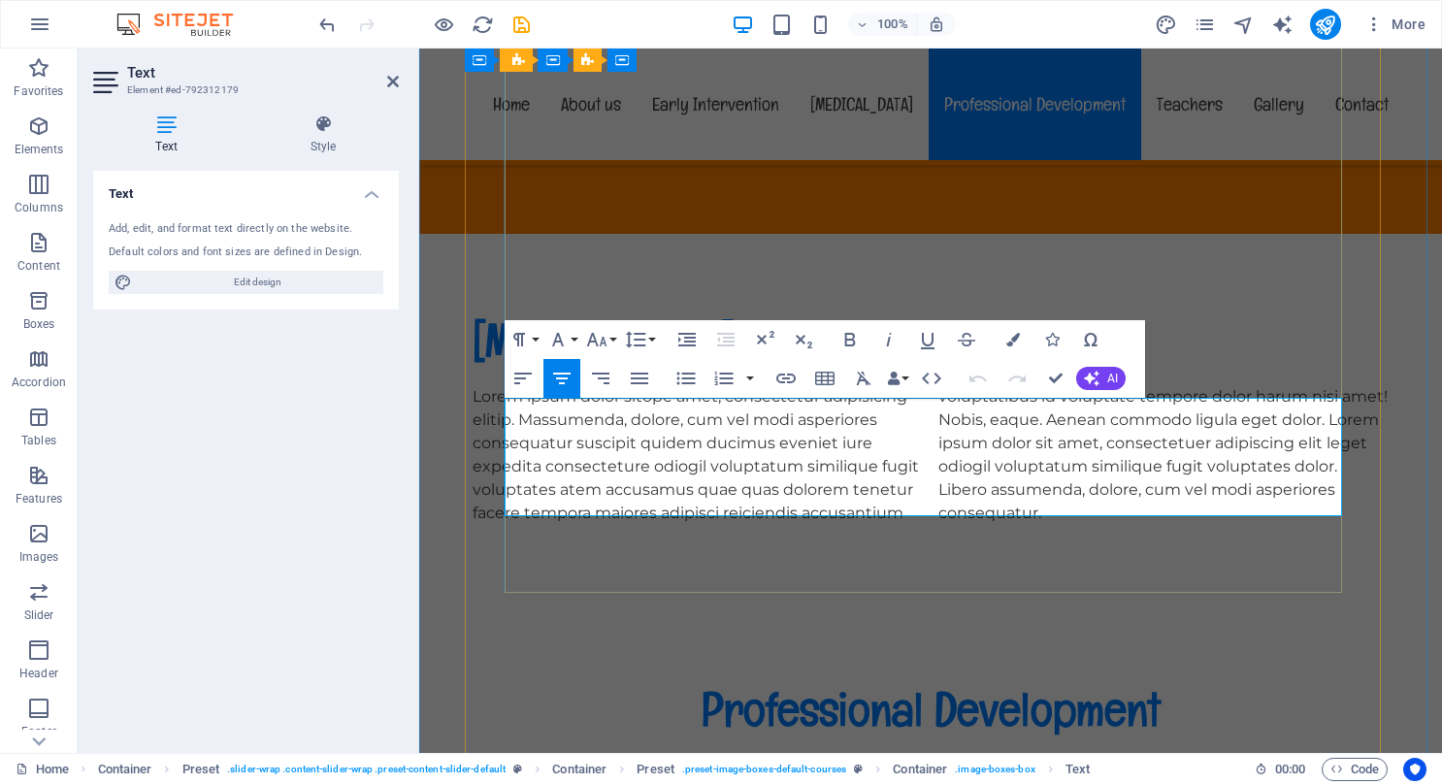
click at [388, 78] on icon at bounding box center [393, 82] width 12 height 16
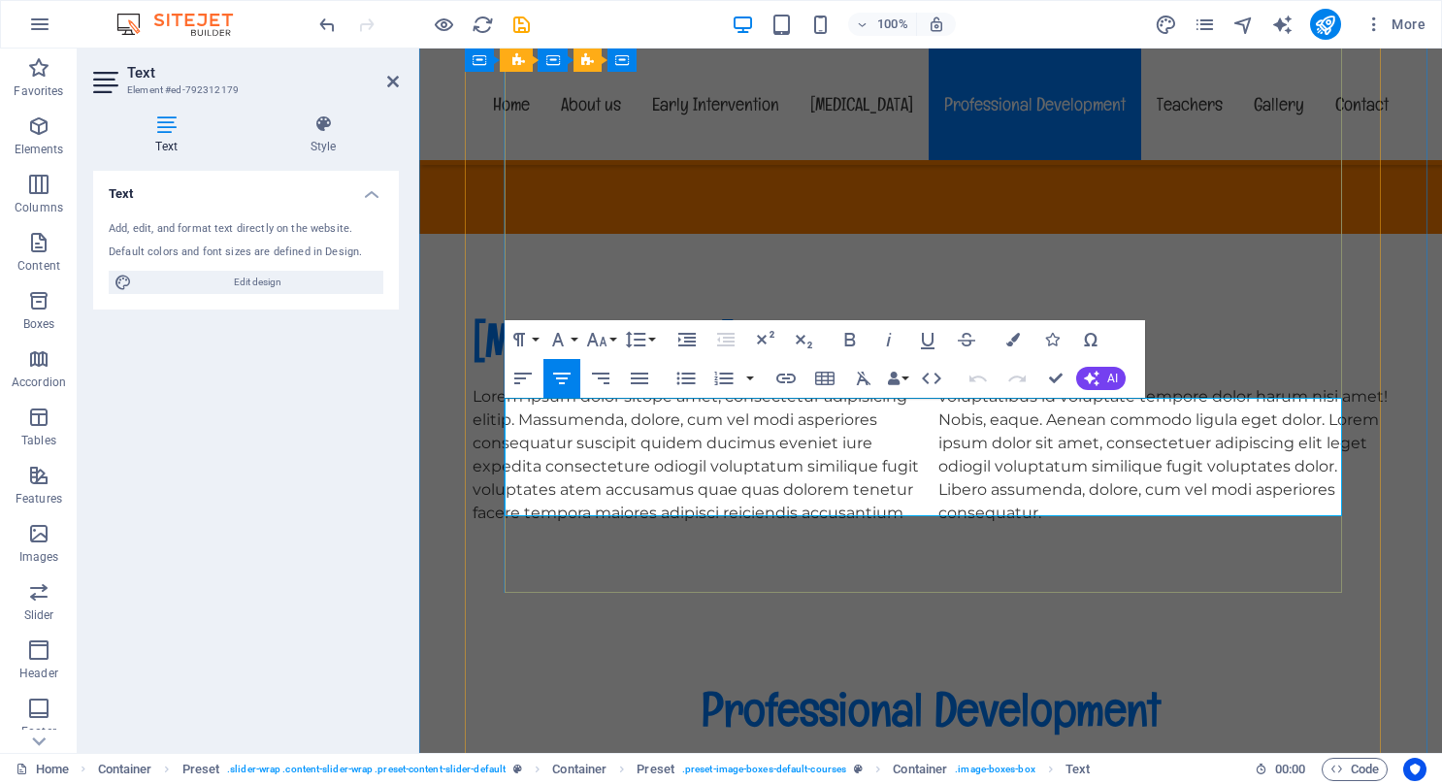
drag, startPoint x: 532, startPoint y: 412, endPoint x: 1064, endPoint y: 422, distance: 532.0
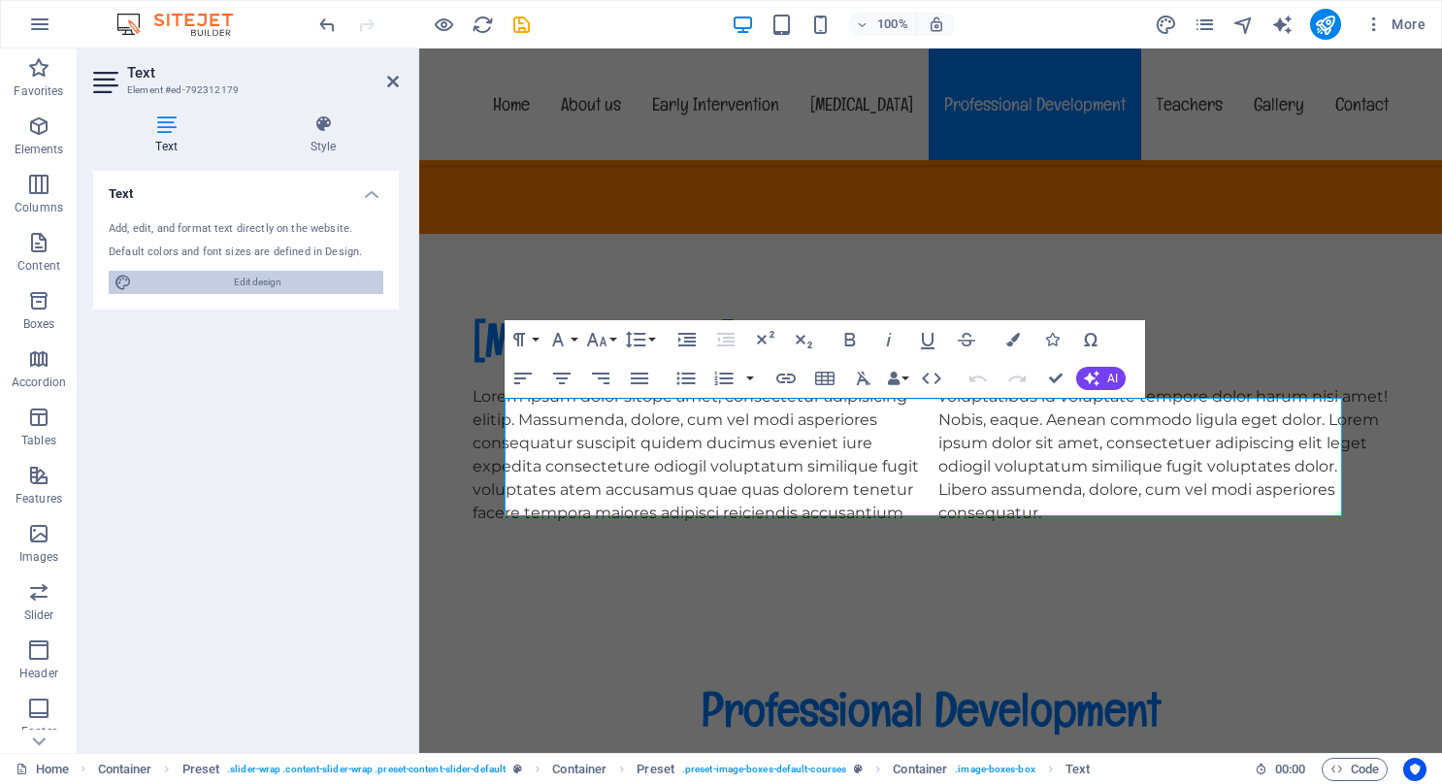
click at [236, 281] on span "Edit design" at bounding box center [258, 282] width 240 height 23
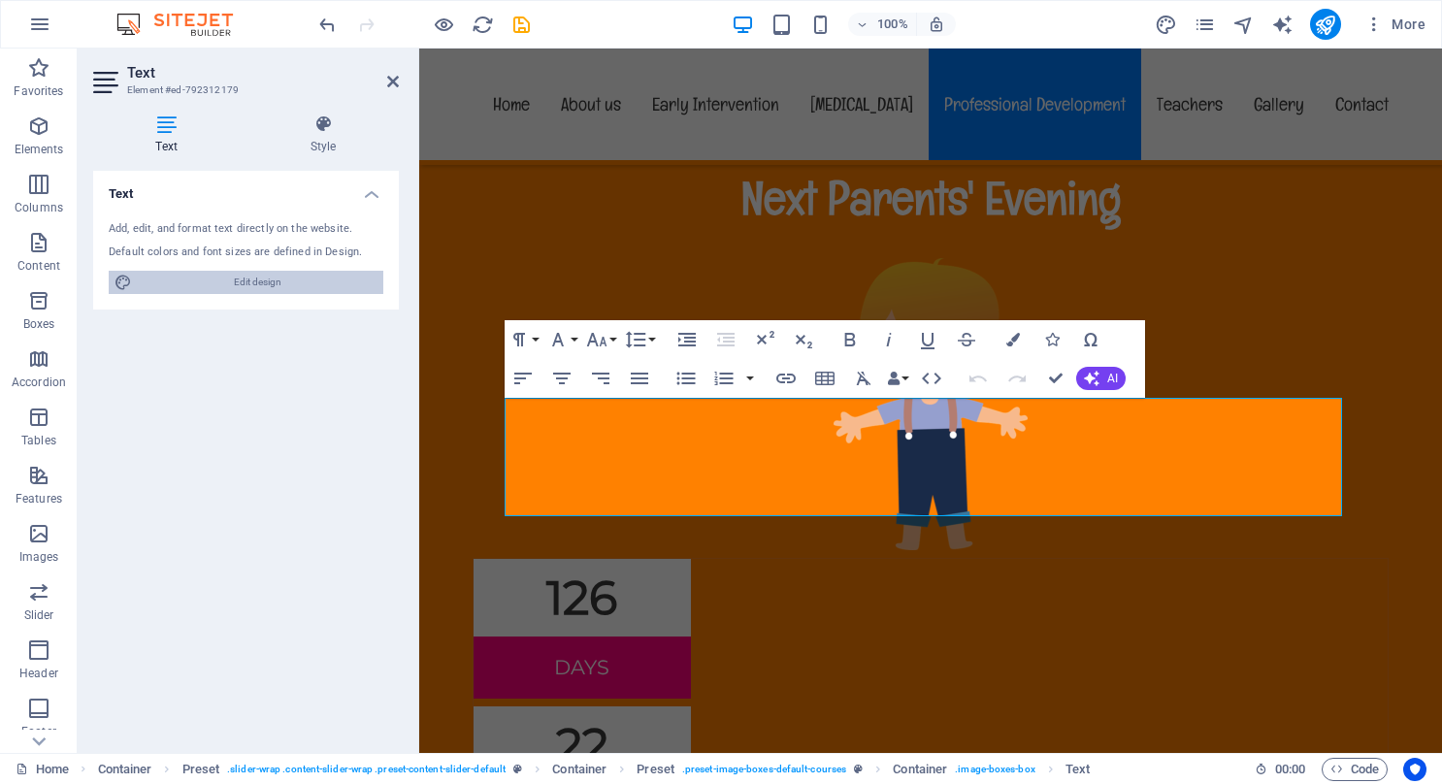
scroll to position [9192, 0]
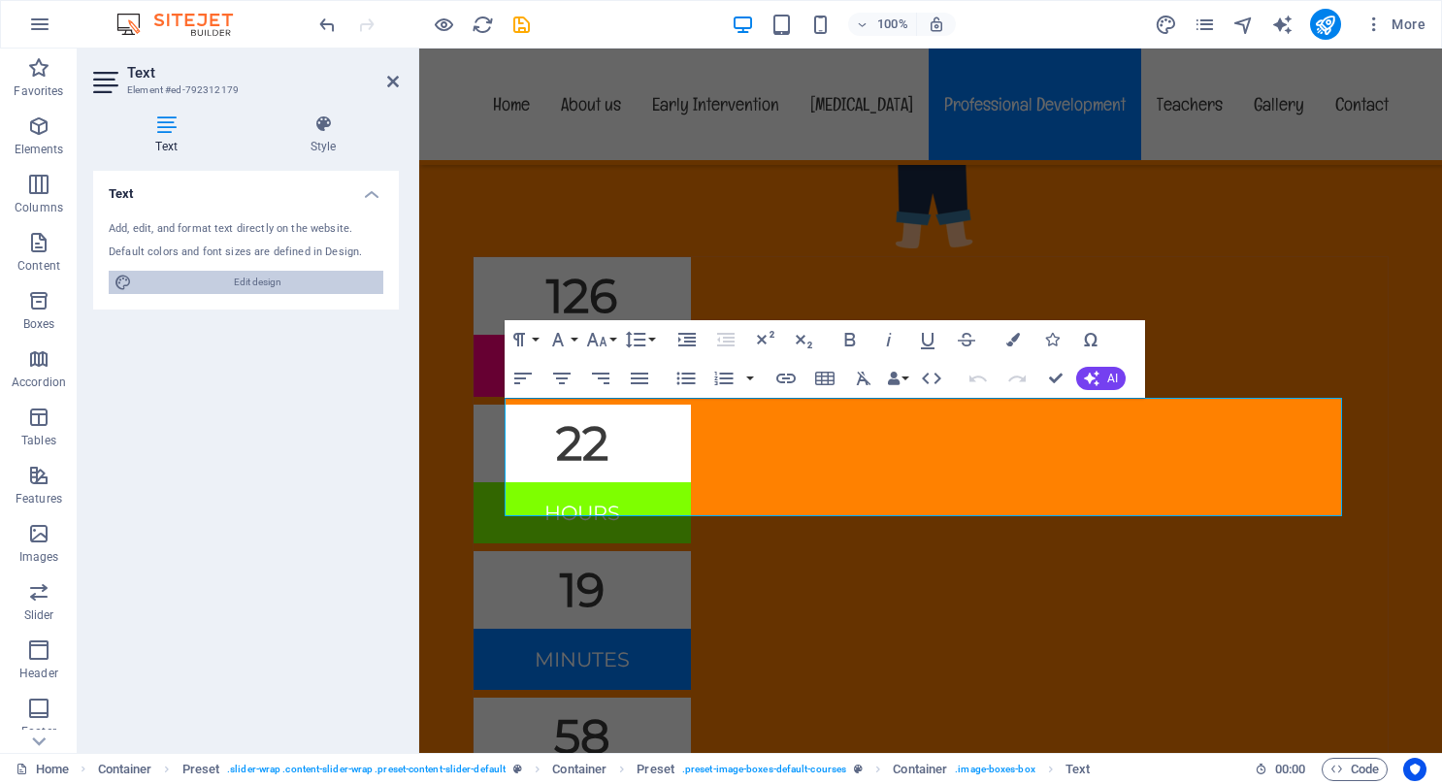
select select "px"
select select "400"
select select "px"
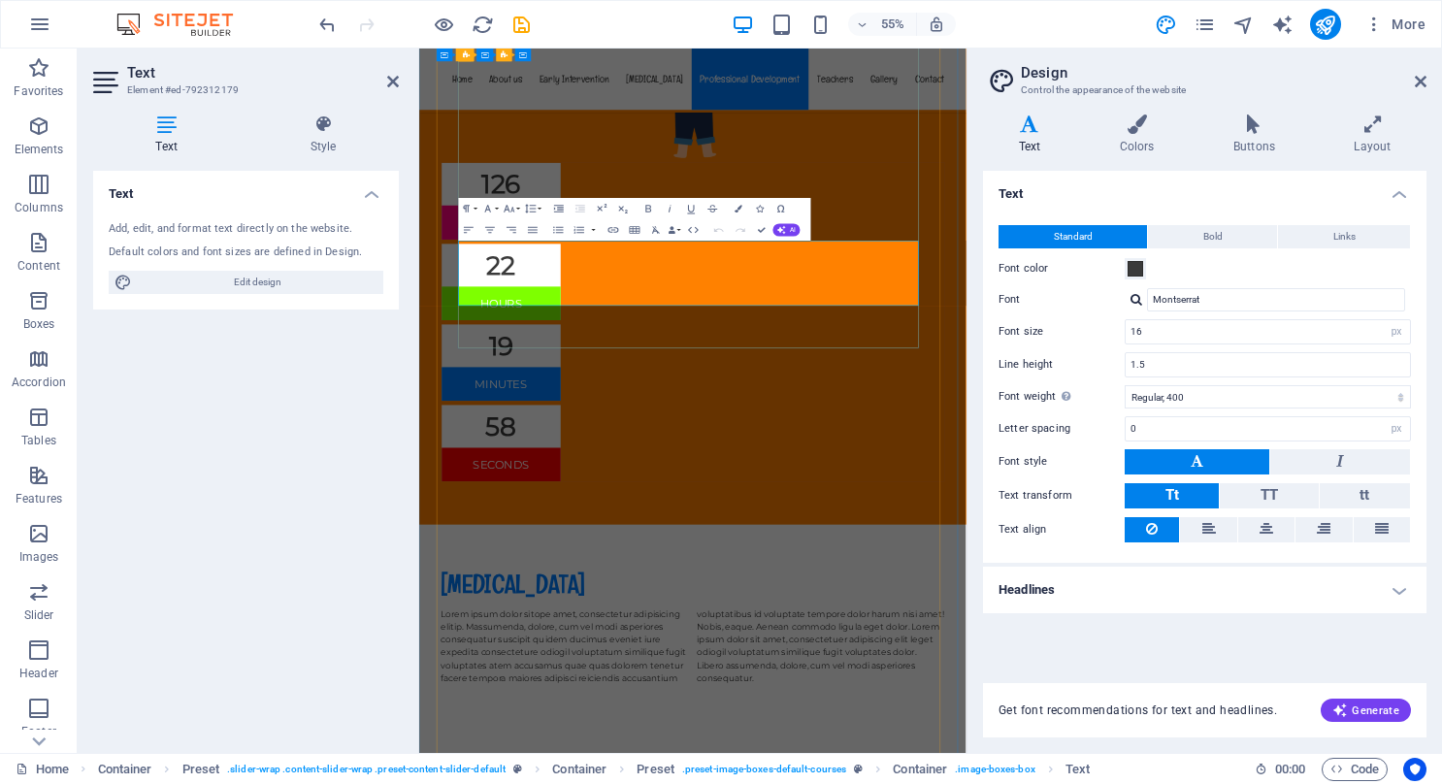
drag, startPoint x: 770, startPoint y: 452, endPoint x: 1082, endPoint y: 491, distance: 314.9
click at [1189, 302] on input "Montserrat" at bounding box center [1276, 299] width 258 height 23
click at [1192, 233] on button "Bold" at bounding box center [1212, 236] width 129 height 23
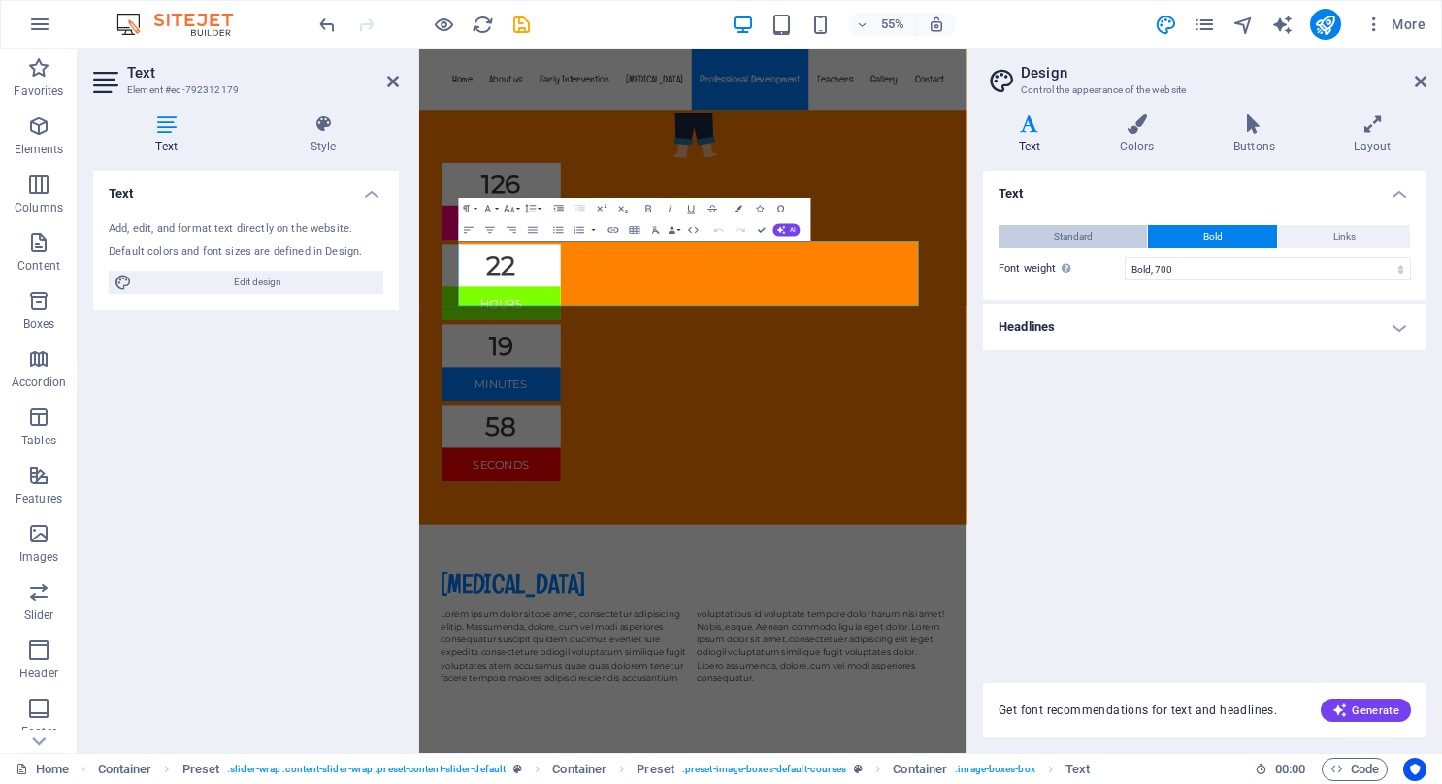
click at [1097, 234] on button "Standard" at bounding box center [1073, 236] width 149 height 23
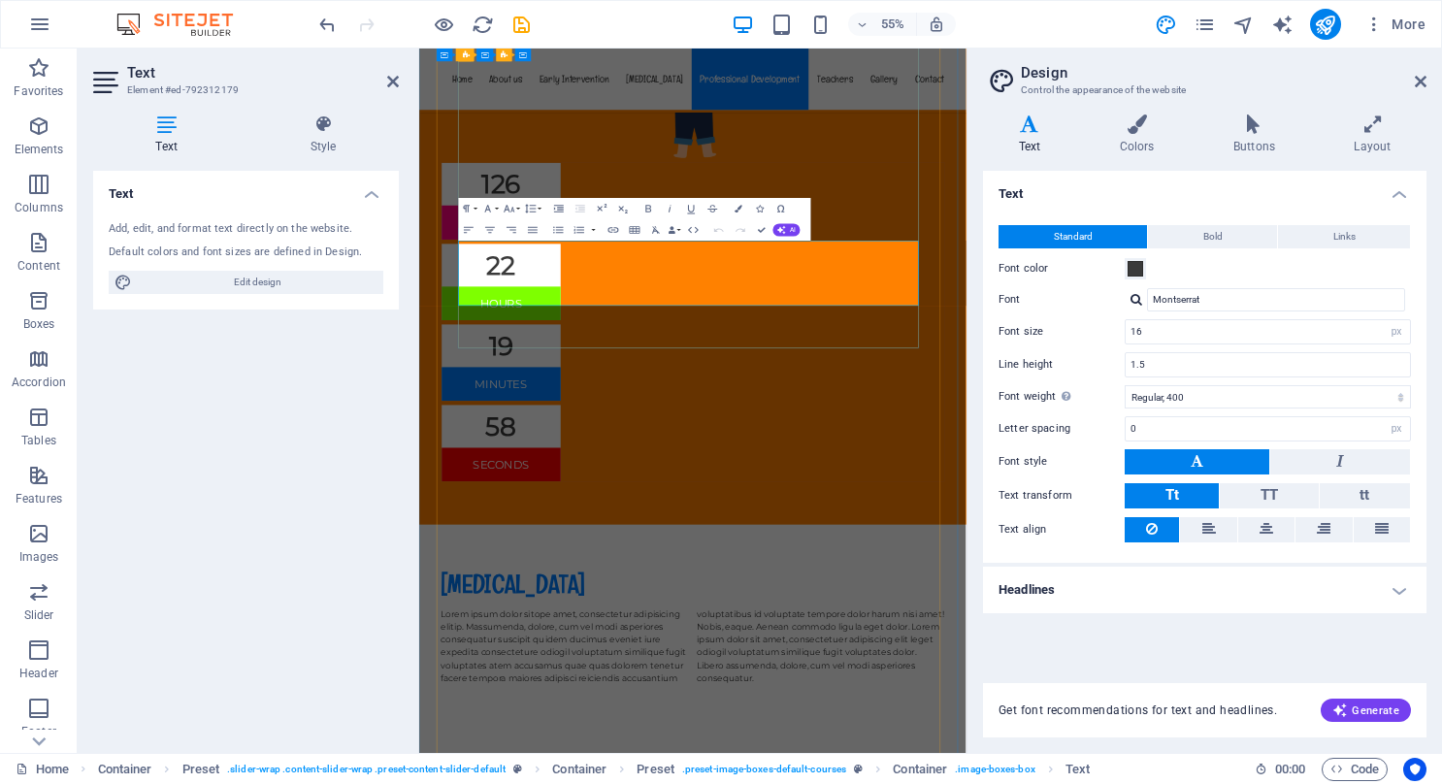
drag, startPoint x: 512, startPoint y: 413, endPoint x: 1143, endPoint y: 487, distance: 635.2
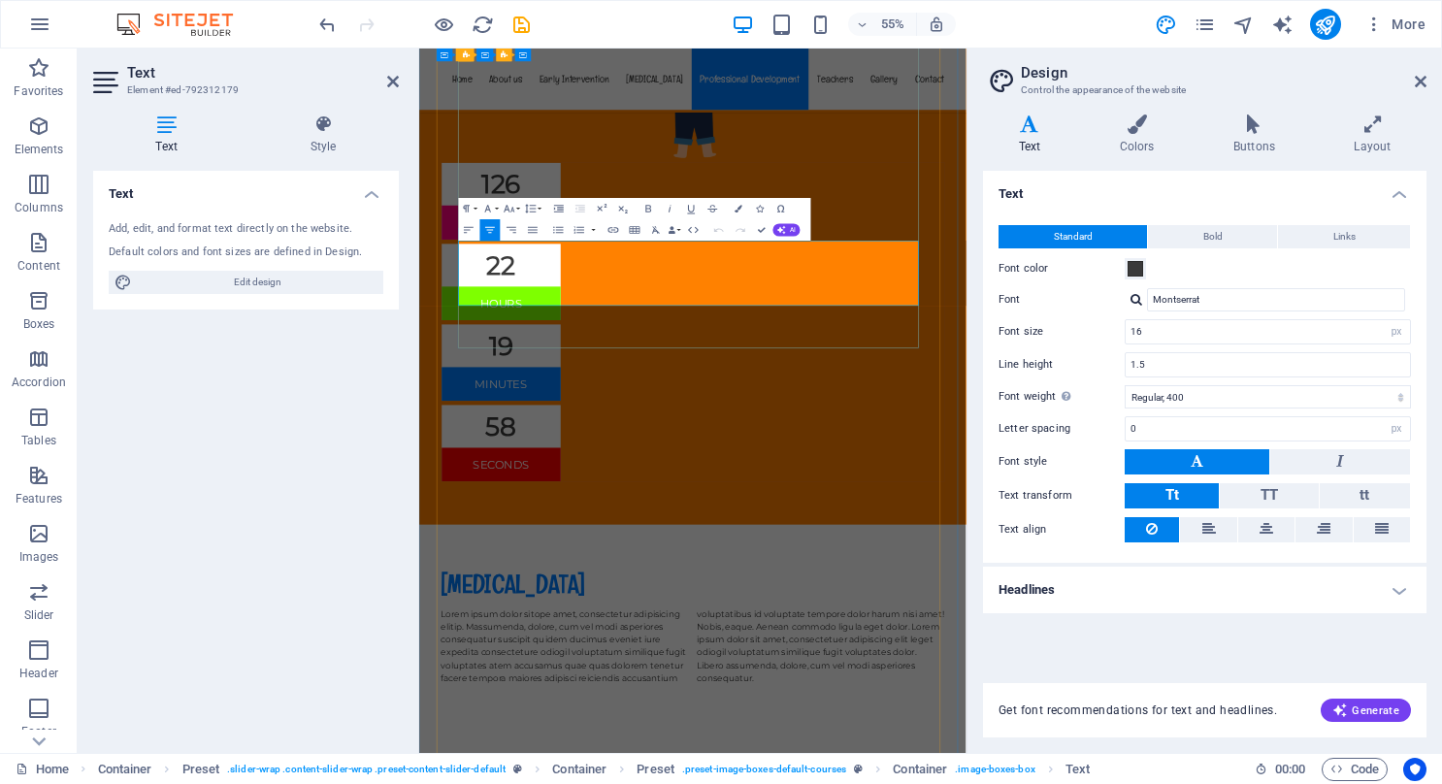
click at [1031, 128] on icon at bounding box center [1029, 124] width 93 height 19
click at [1037, 126] on icon at bounding box center [1029, 124] width 93 height 19
click at [1059, 305] on label "Font" at bounding box center [1062, 299] width 126 height 23
click at [1147, 305] on input "Montserrat" at bounding box center [1276, 299] width 258 height 23
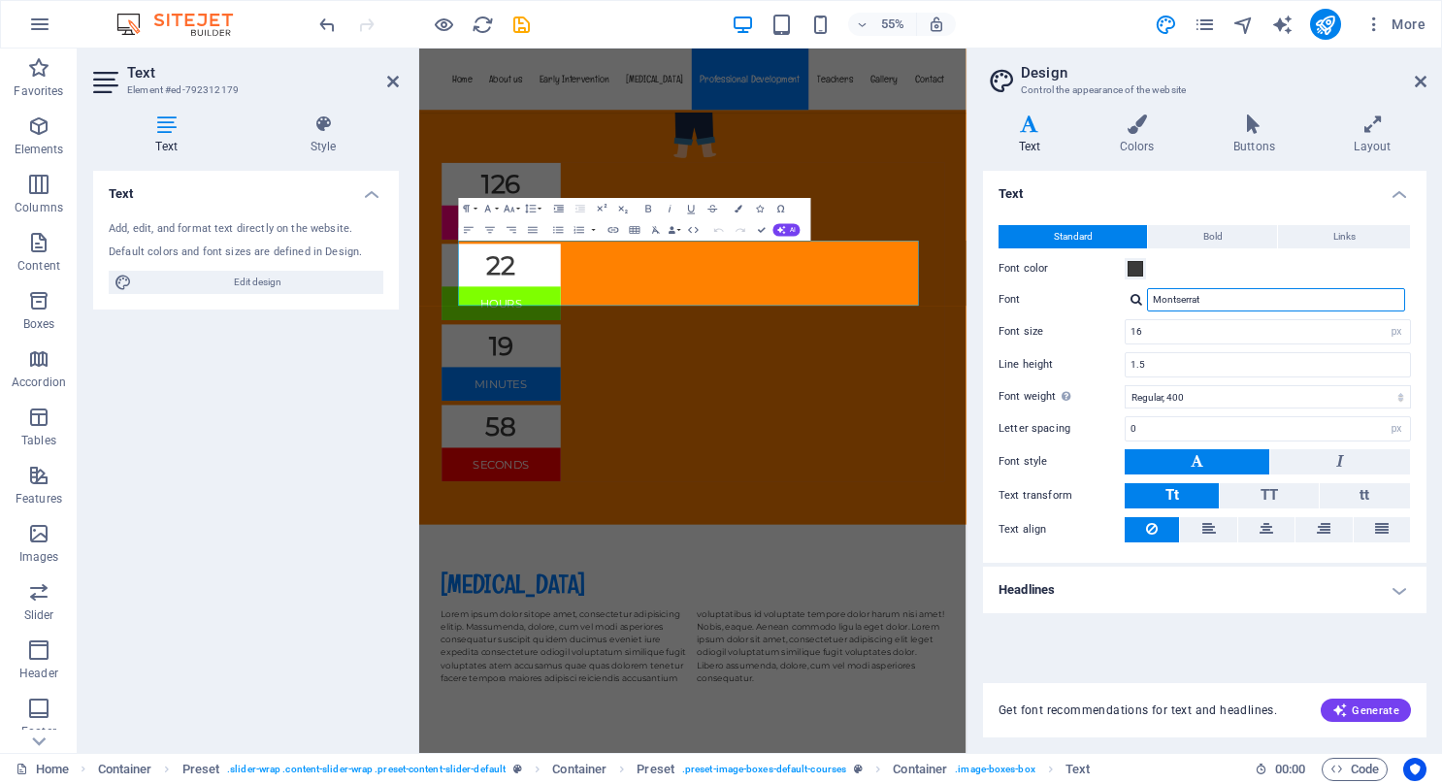
click at [1202, 295] on input "Montserrat" at bounding box center [1276, 299] width 258 height 23
click at [1204, 295] on input "Montserrat" at bounding box center [1276, 299] width 258 height 23
click at [1137, 298] on div at bounding box center [1137, 299] width 12 height 13
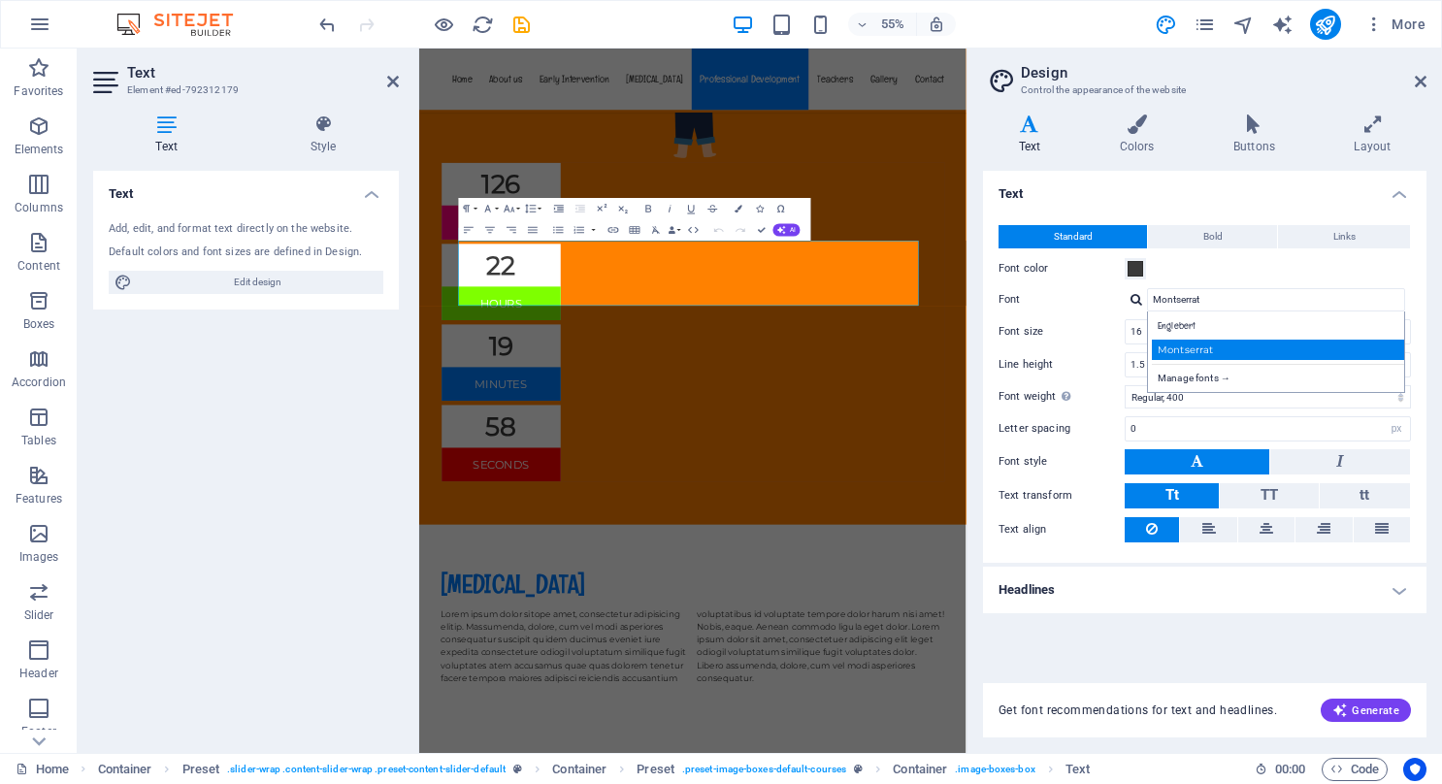
click at [1177, 346] on div "Montserrat" at bounding box center [1280, 350] width 256 height 20
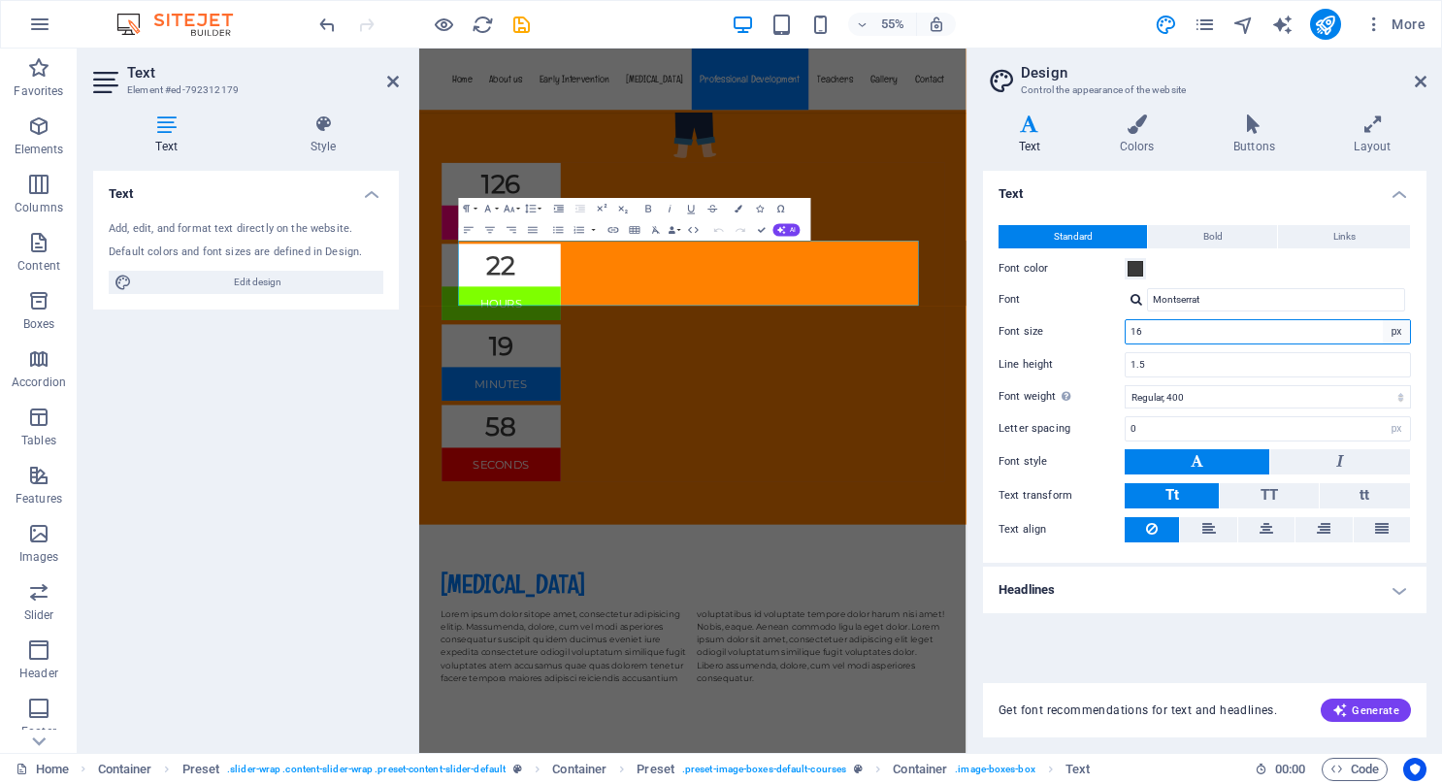
click at [1400, 326] on select "rem px" at bounding box center [1396, 331] width 27 height 23
click at [1219, 355] on input "1.5" at bounding box center [1268, 364] width 284 height 23
click at [1329, 618] on div "Text Standard Bold Links Font color Font Montserrat Manage fonts → Font size 16…" at bounding box center [1205, 415] width 444 height 489
click at [1415, 78] on icon at bounding box center [1421, 82] width 12 height 16
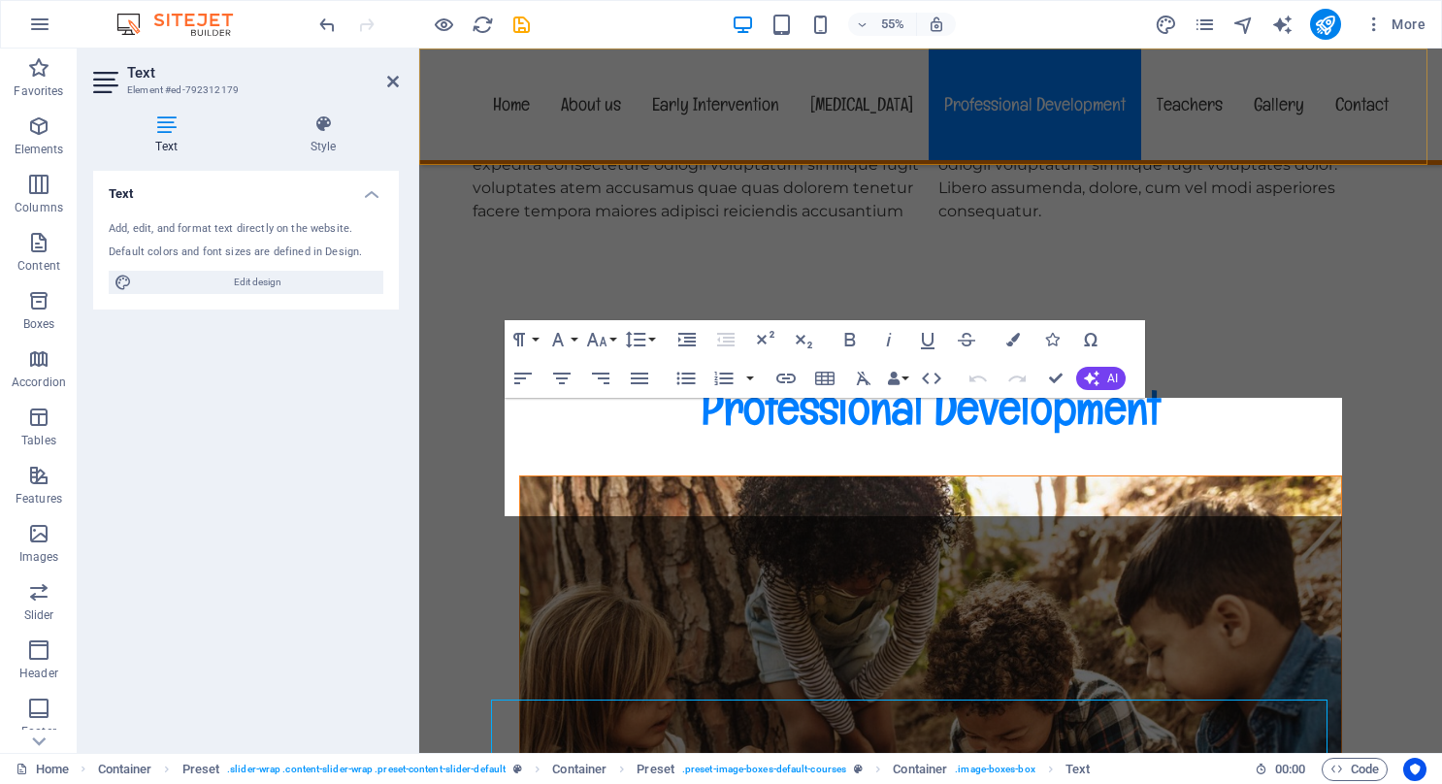
scroll to position [8890, 0]
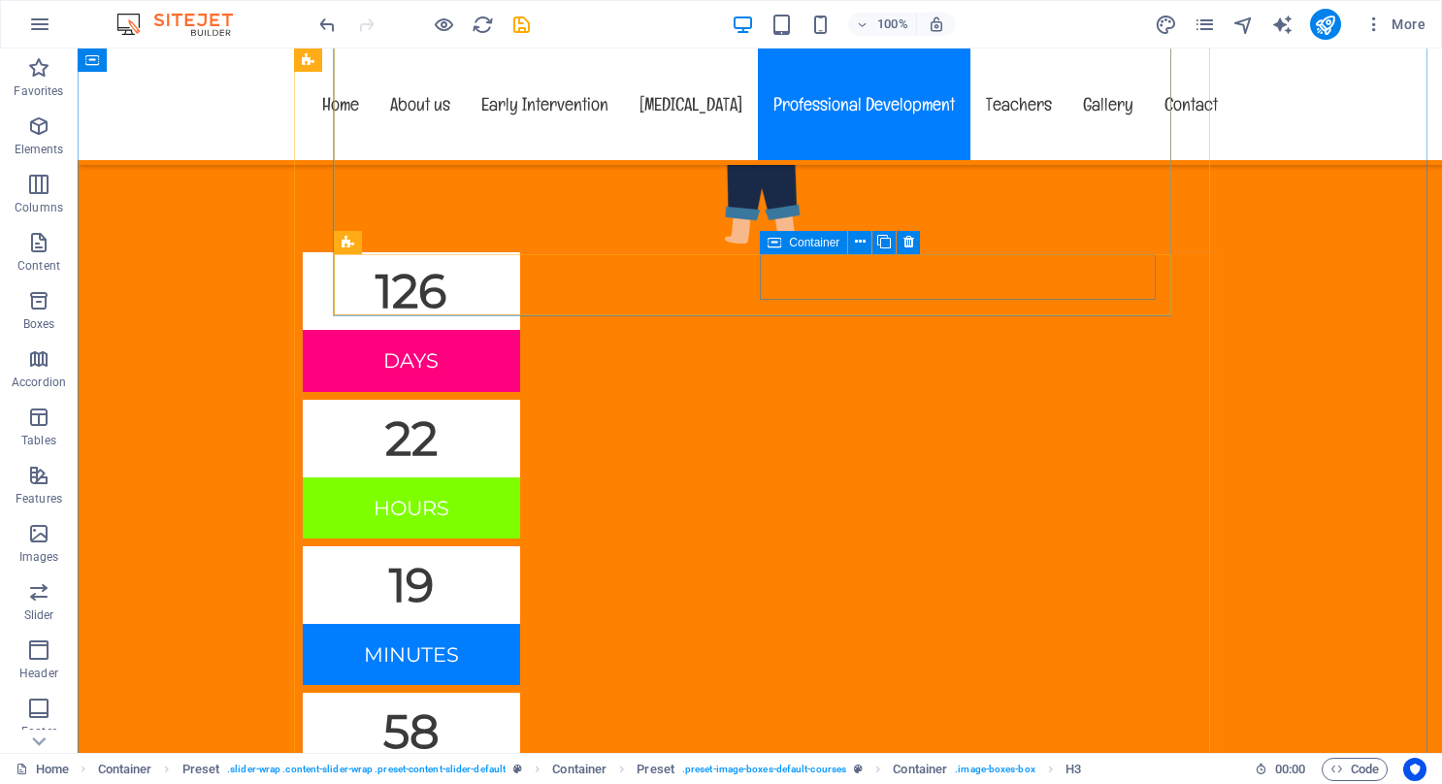
scroll to position [8016, 0]
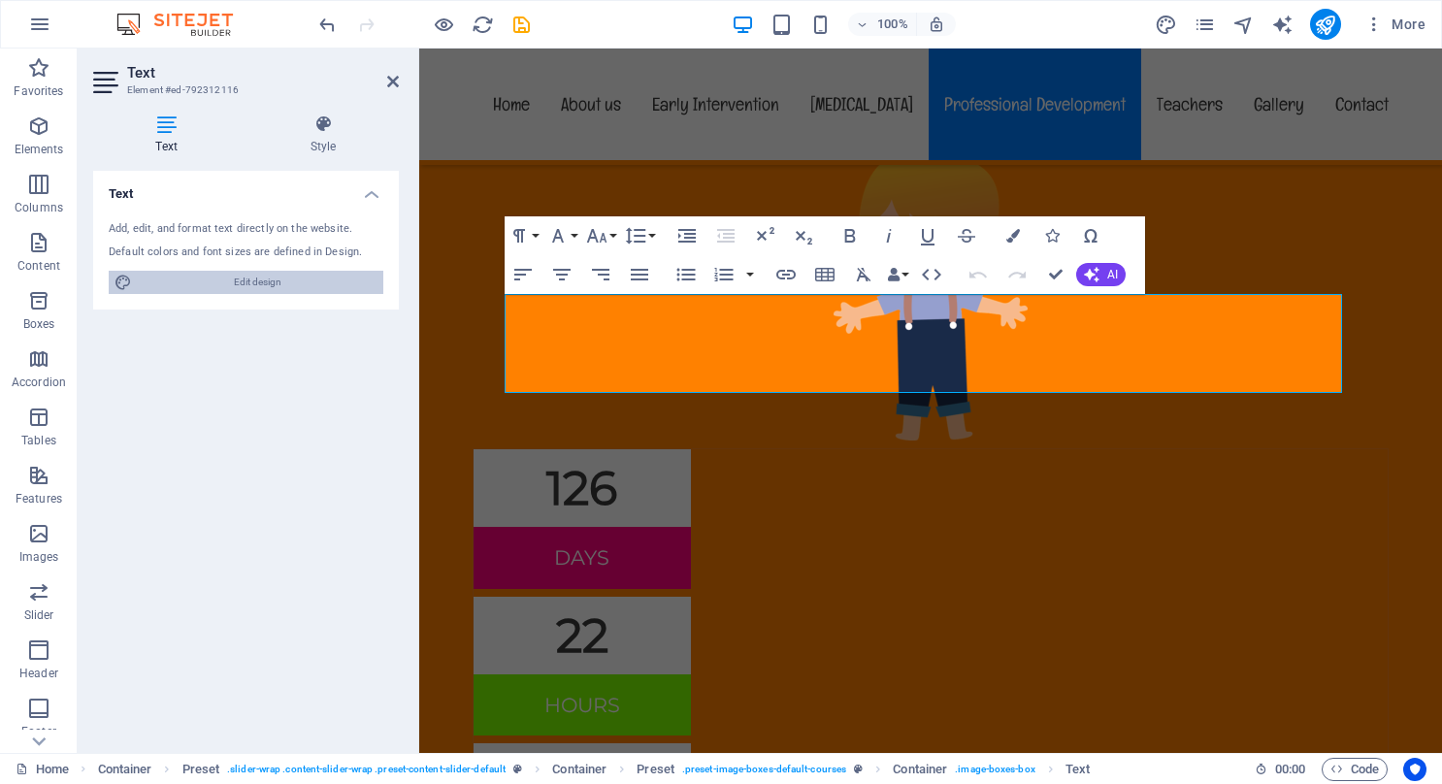
click at [272, 274] on span "Edit design" at bounding box center [258, 282] width 240 height 23
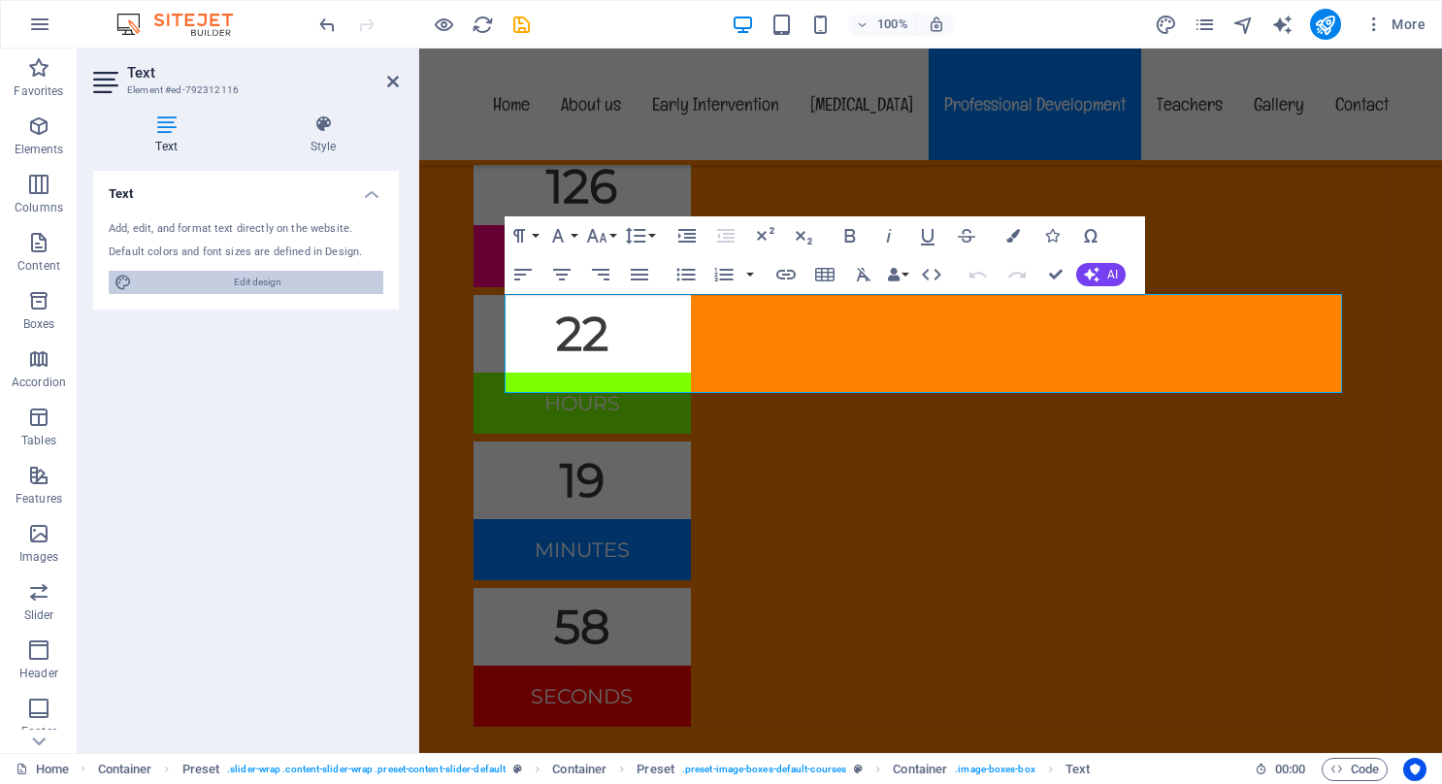
select select "px"
select select "400"
select select "px"
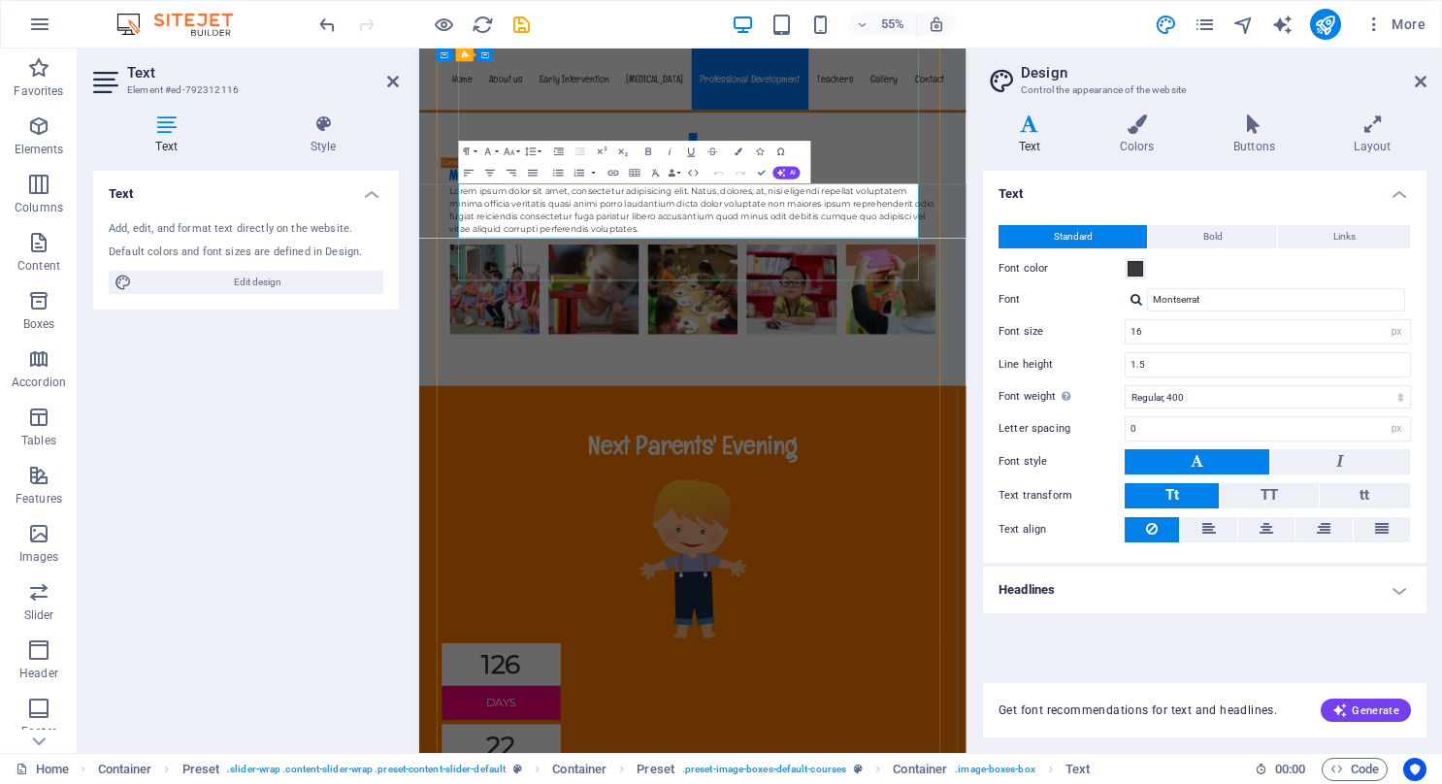
click at [322, 133] on icon at bounding box center [323, 124] width 151 height 19
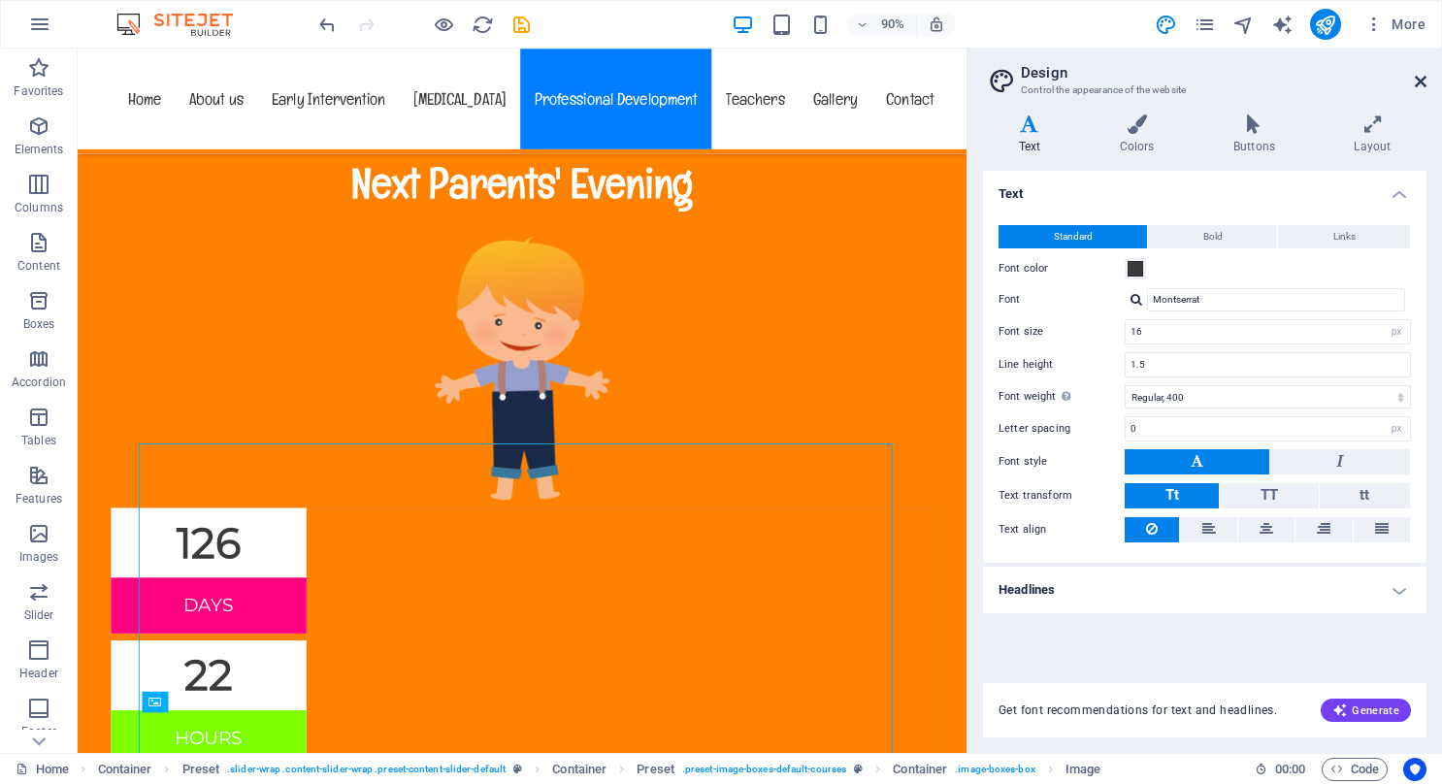
click at [1422, 78] on icon at bounding box center [1421, 82] width 12 height 16
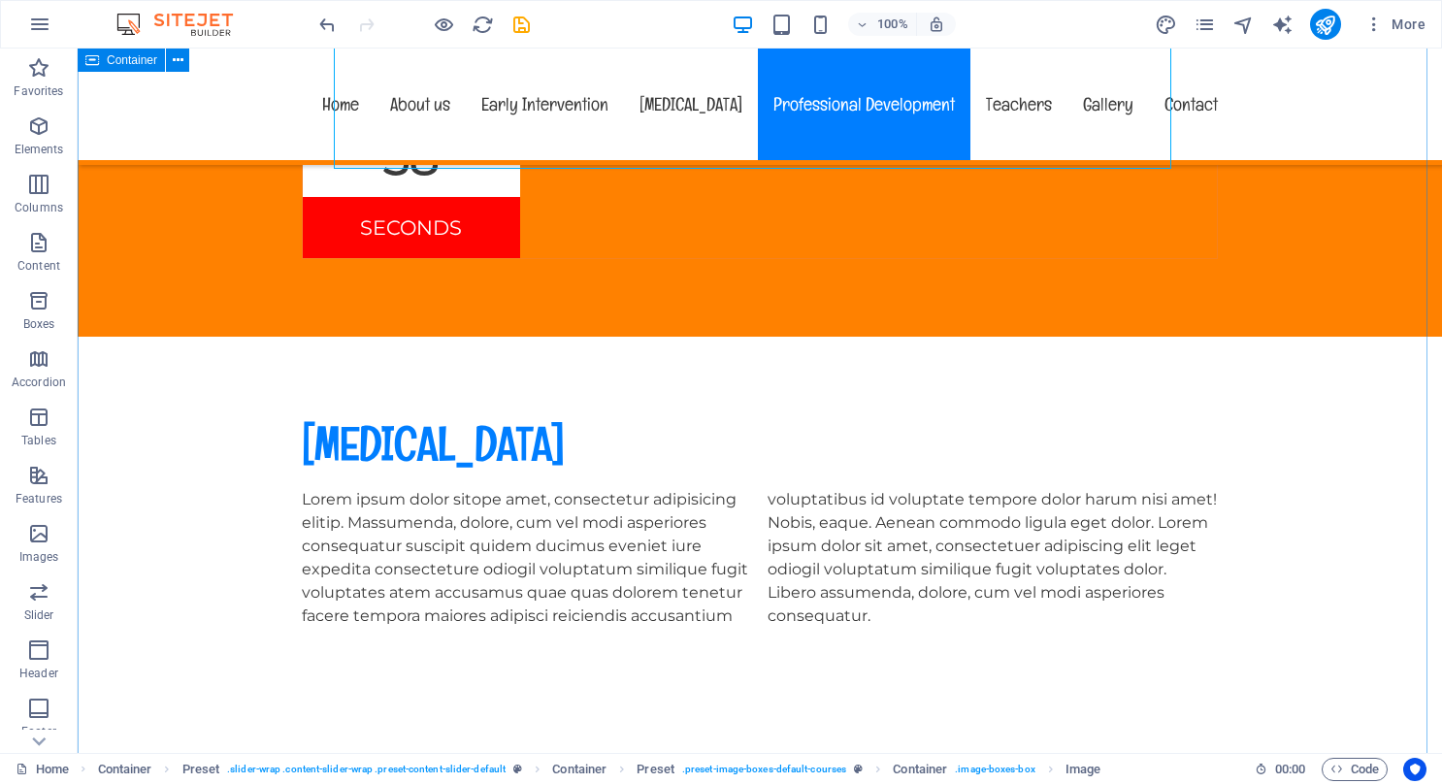
scroll to position [8987, 0]
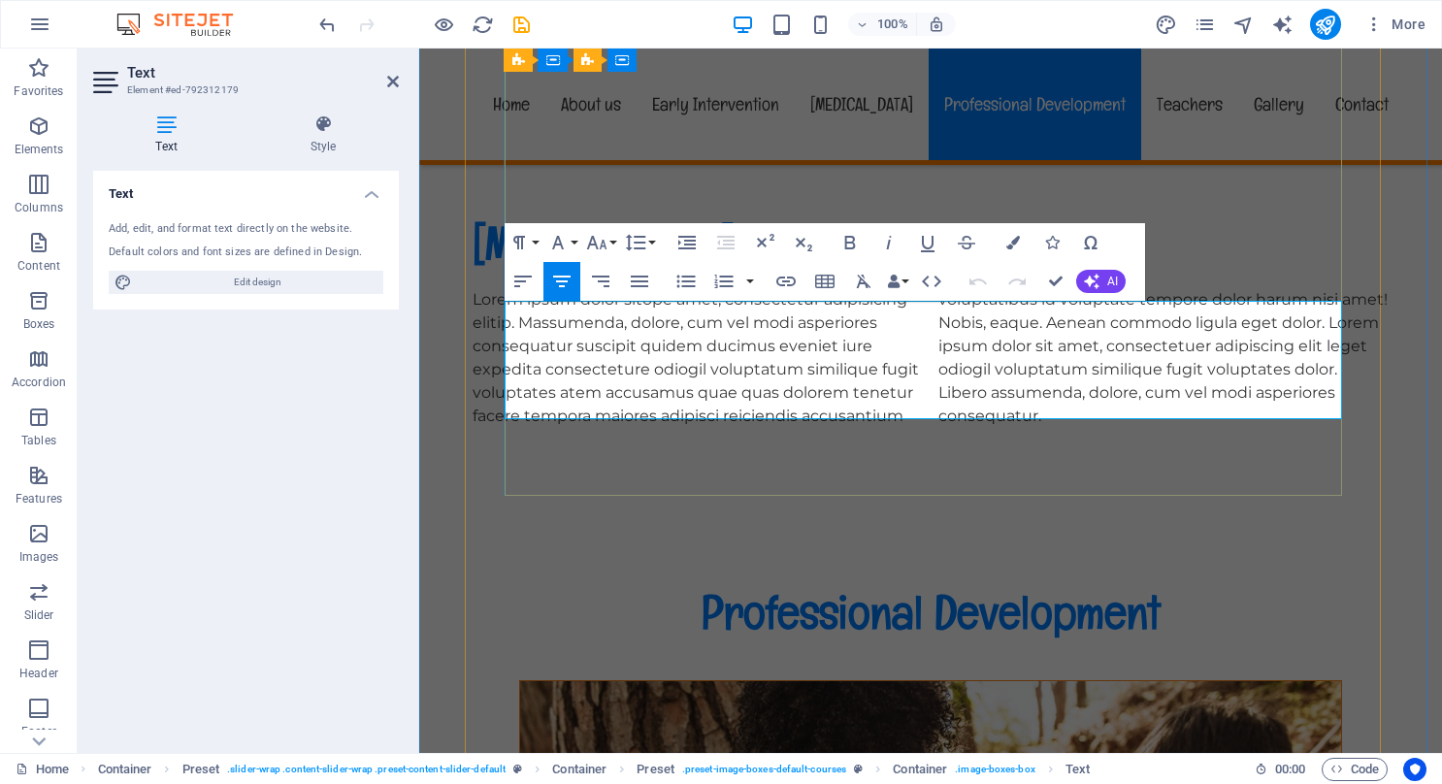
drag, startPoint x: 781, startPoint y: 346, endPoint x: 1063, endPoint y: 386, distance: 284.4
click at [331, 128] on icon at bounding box center [323, 124] width 151 height 19
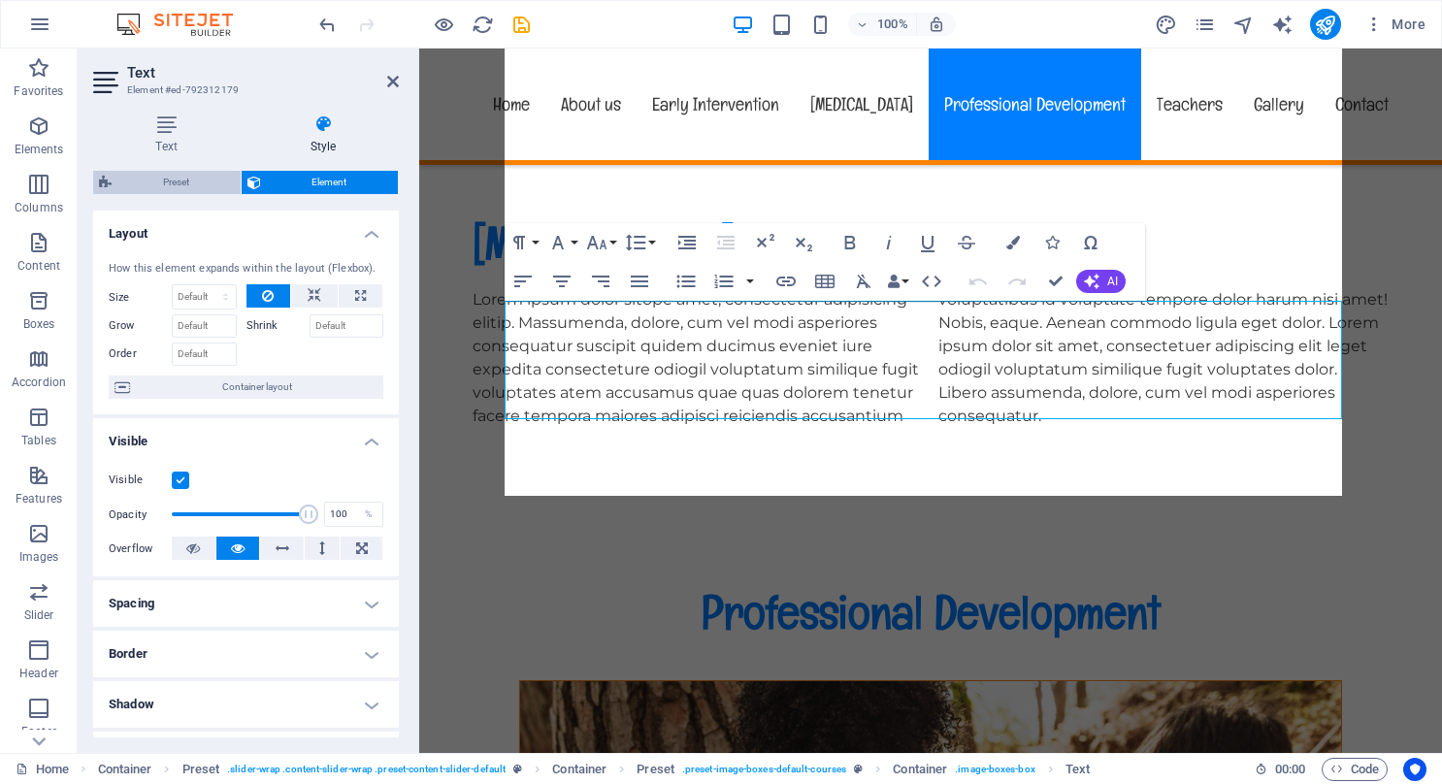
click at [179, 188] on span "Preset" at bounding box center [175, 182] width 117 height 23
select select "px"
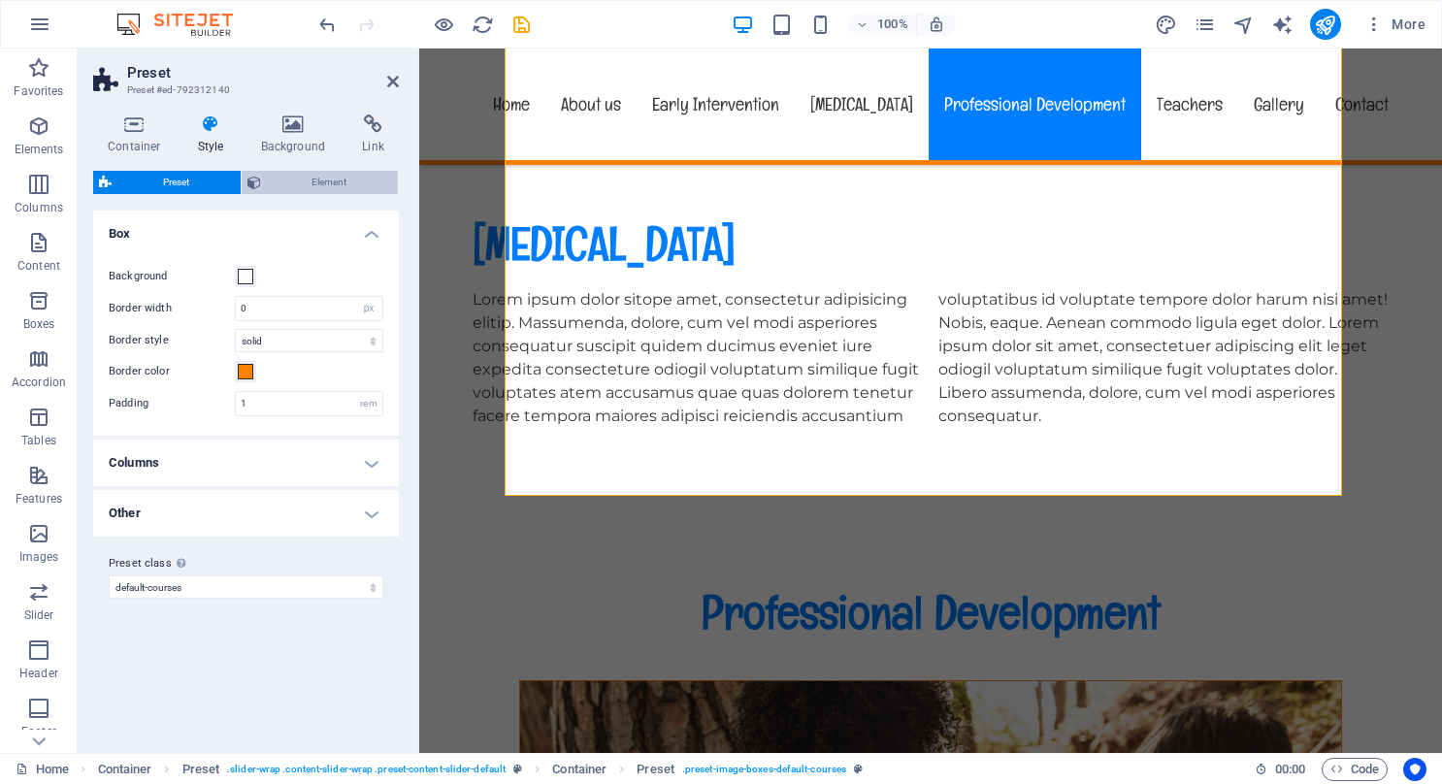
click at [301, 179] on span "Element" at bounding box center [330, 182] width 126 height 23
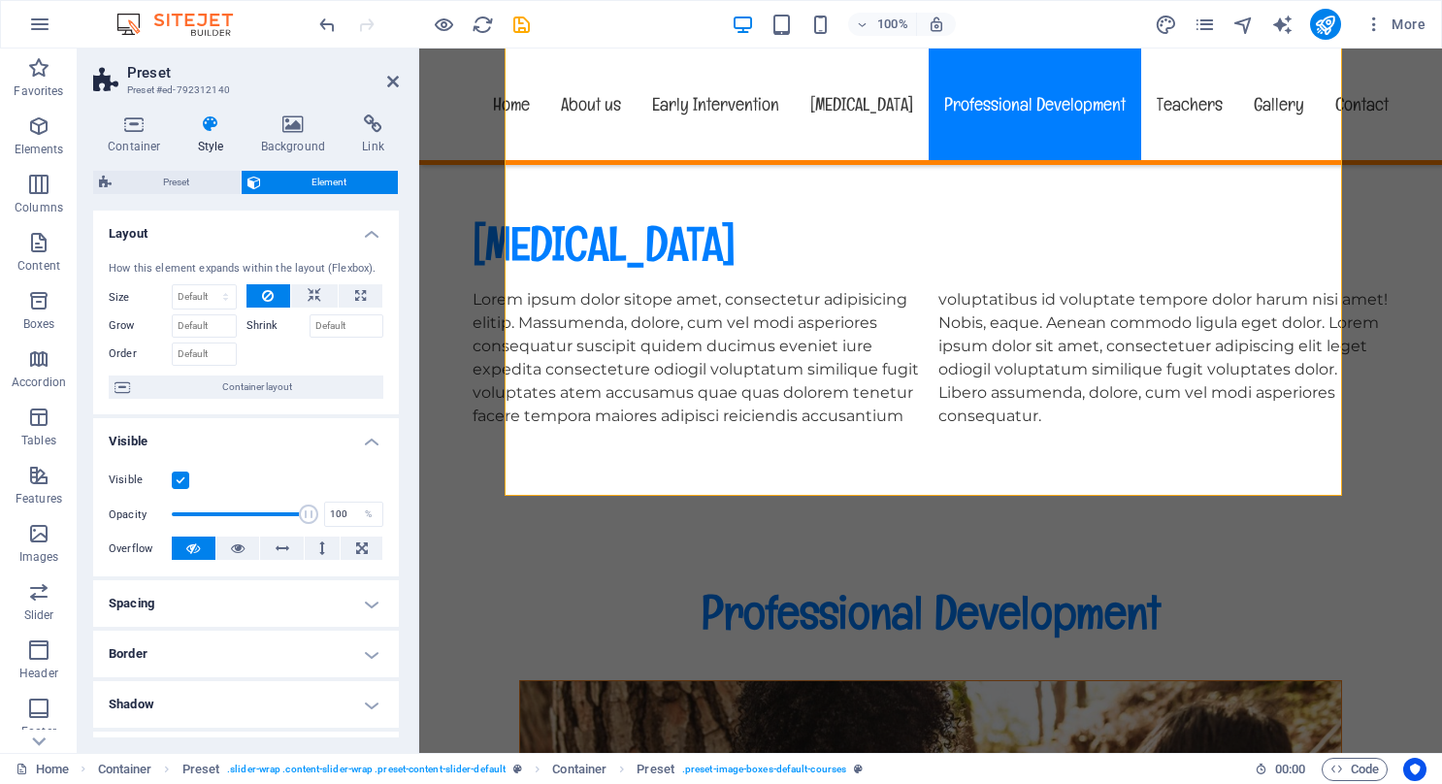
click at [201, 128] on icon at bounding box center [210, 124] width 55 height 19
click at [204, 123] on icon at bounding box center [210, 124] width 55 height 19
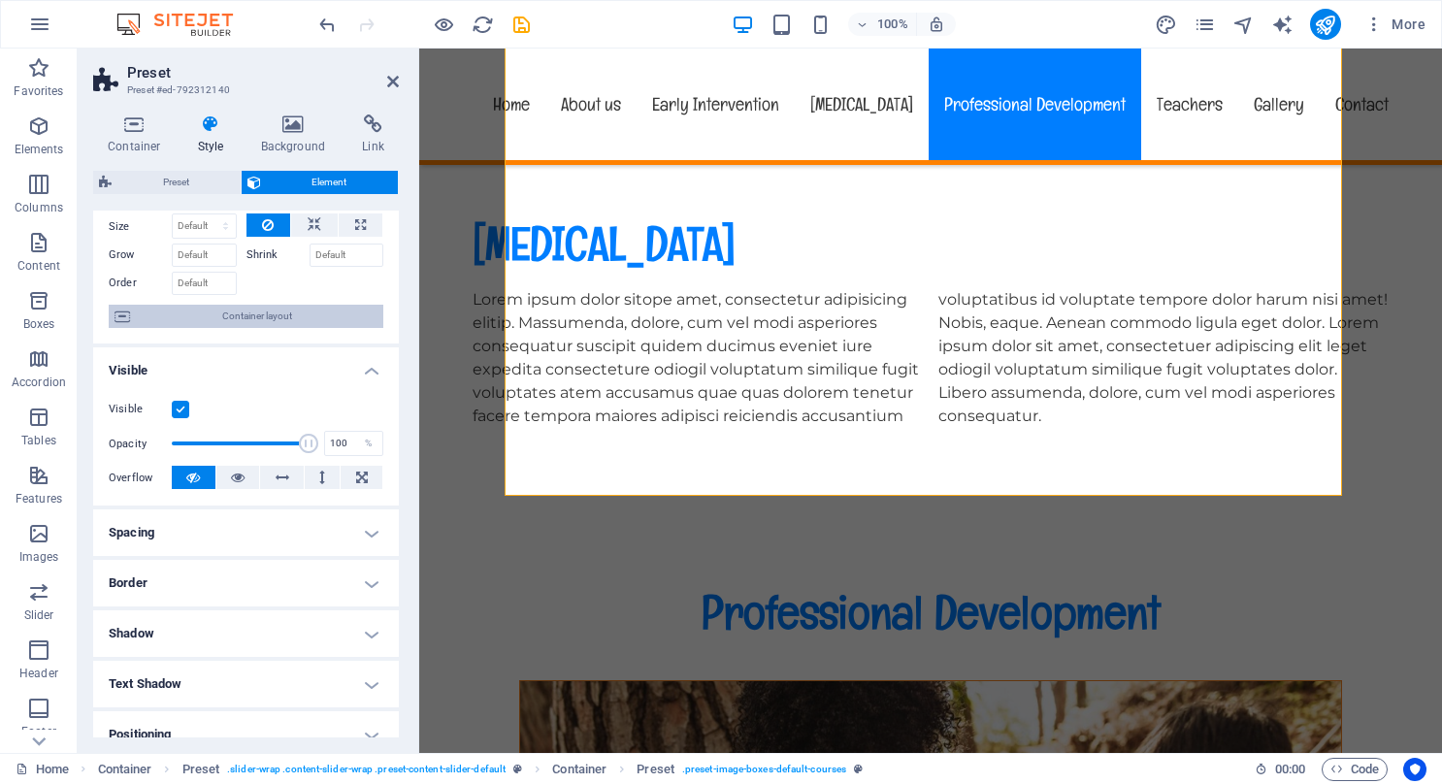
scroll to position [1, 0]
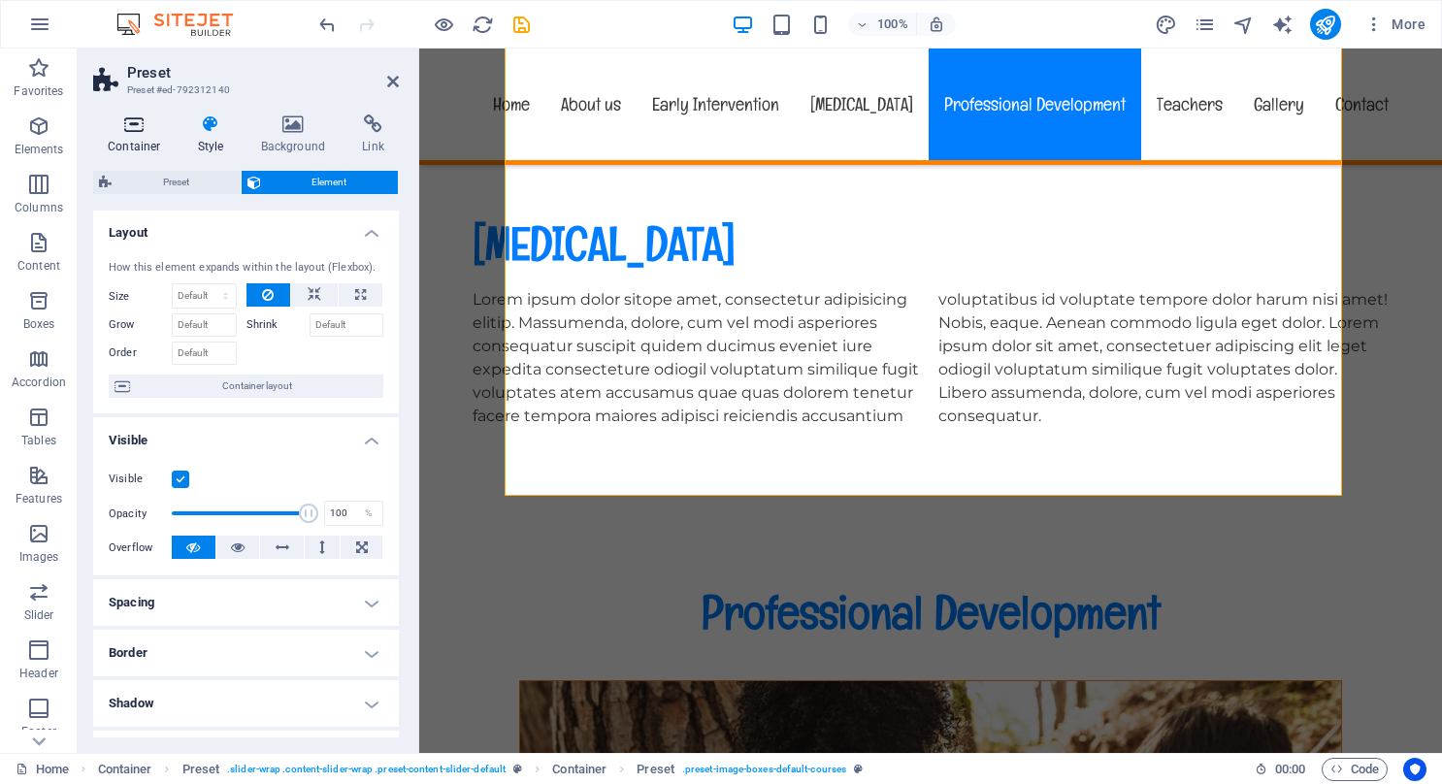
click at [131, 124] on icon at bounding box center [134, 124] width 83 height 19
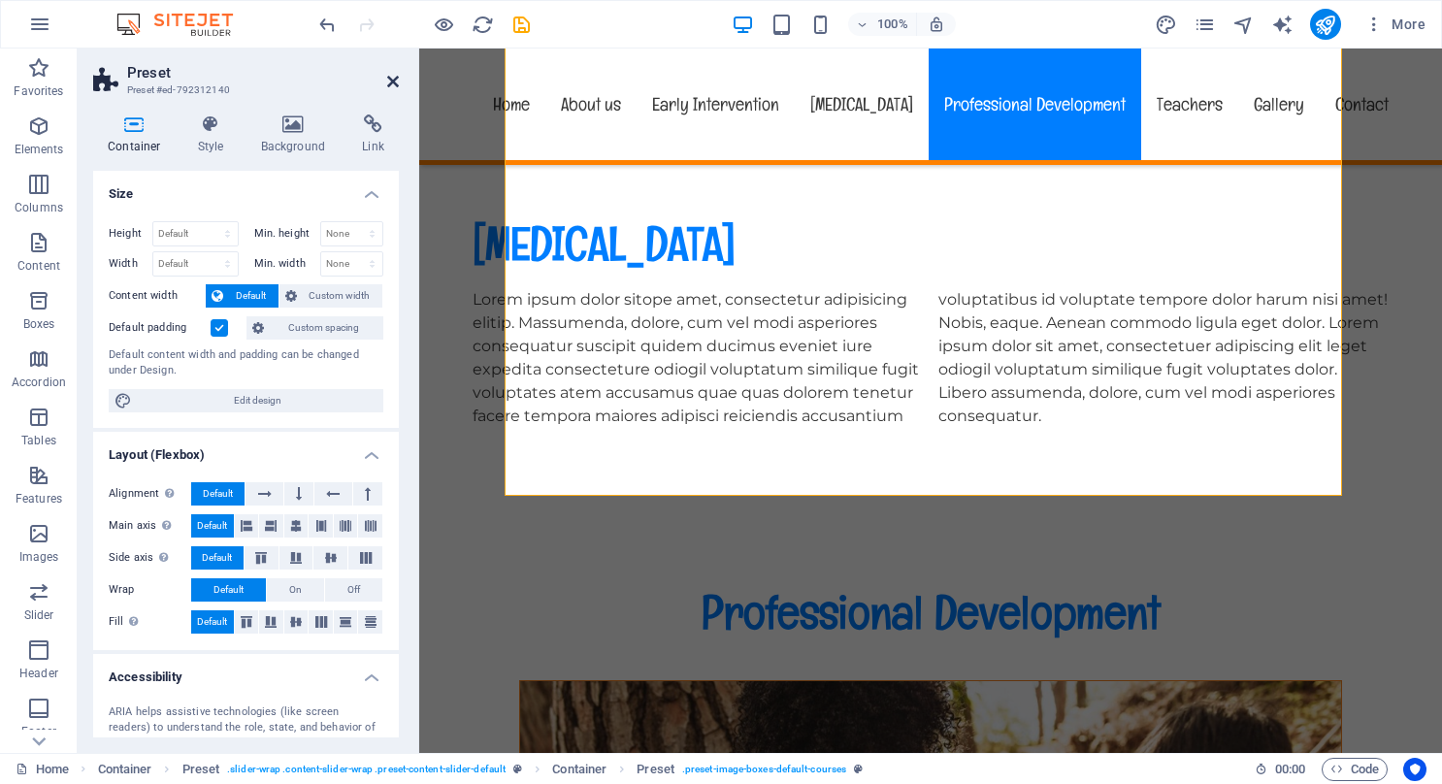
click at [392, 75] on icon at bounding box center [393, 82] width 12 height 16
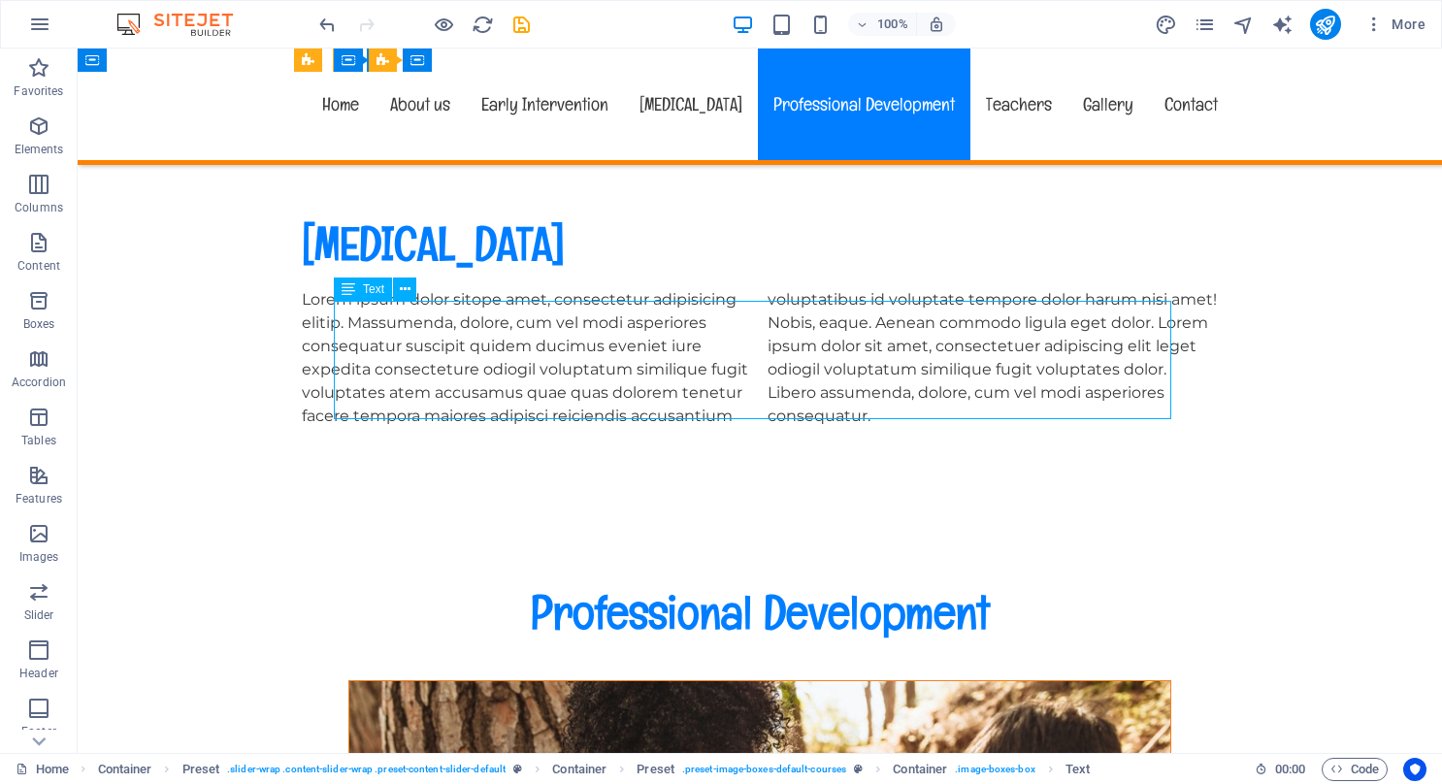
drag, startPoint x: 621, startPoint y: 359, endPoint x: 289, endPoint y: 356, distance: 332.0
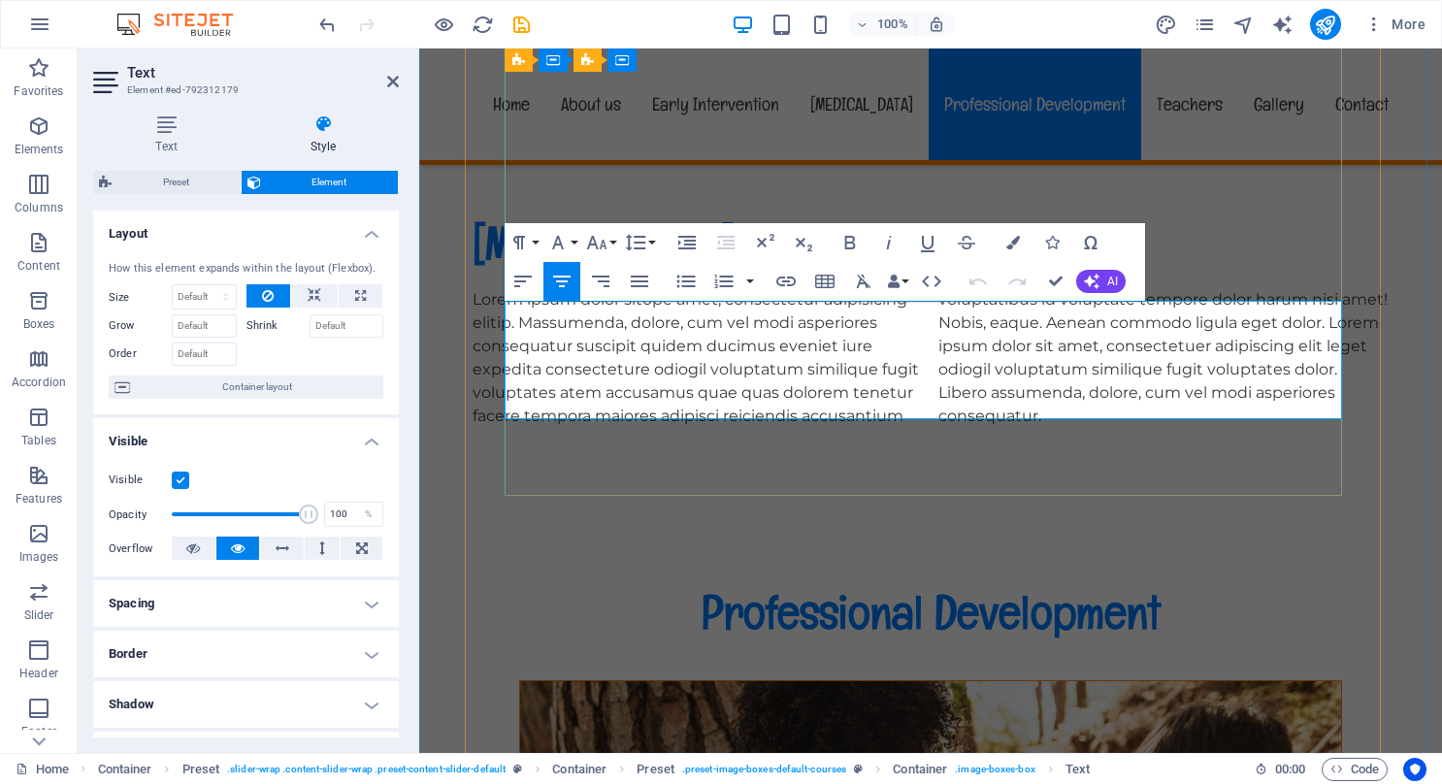
drag, startPoint x: 784, startPoint y: 351, endPoint x: 1101, endPoint y: 385, distance: 318.2
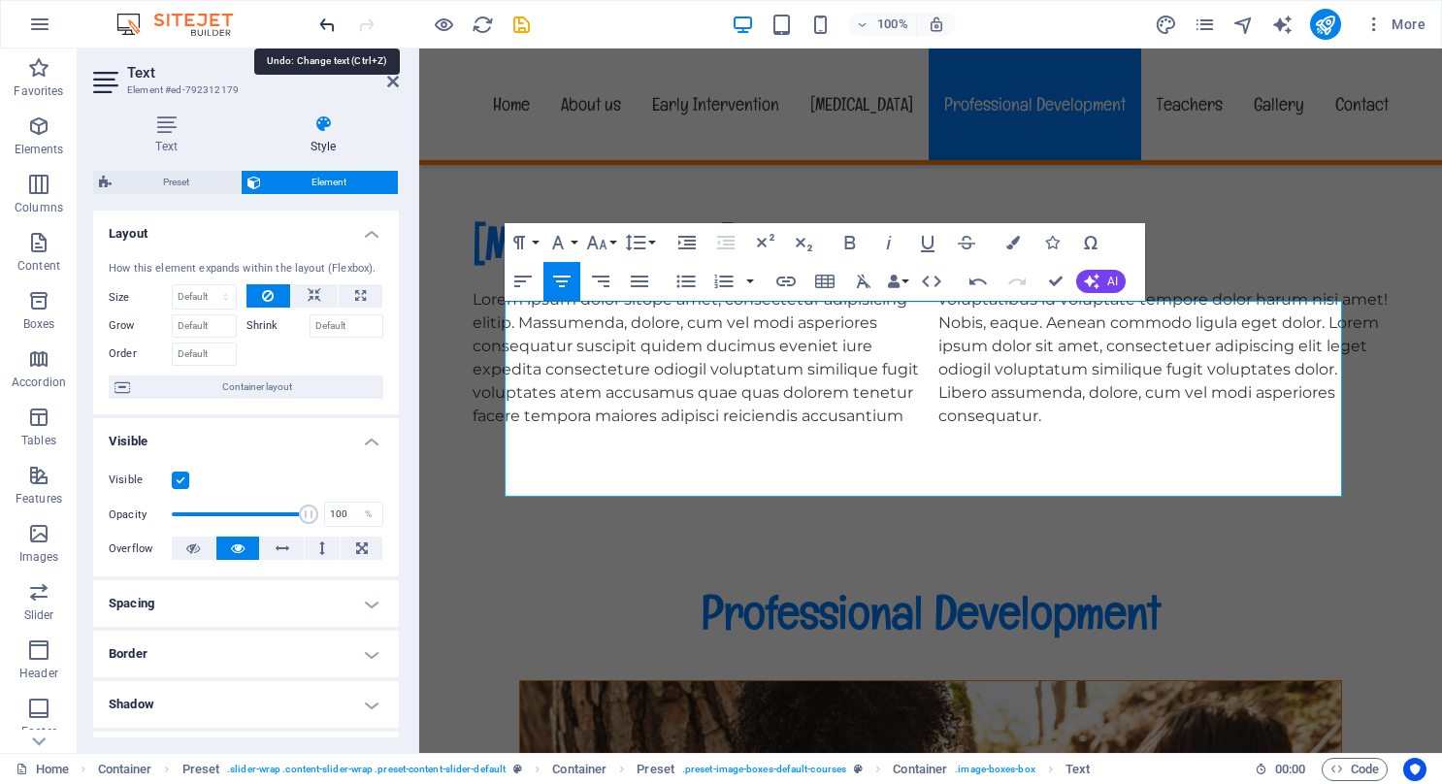
click at [326, 17] on icon "undo" at bounding box center [327, 25] width 22 height 22
click at [326, 16] on icon "undo" at bounding box center [327, 25] width 22 height 22
drag, startPoint x: 790, startPoint y: 351, endPoint x: 1091, endPoint y: 382, distance: 302.5
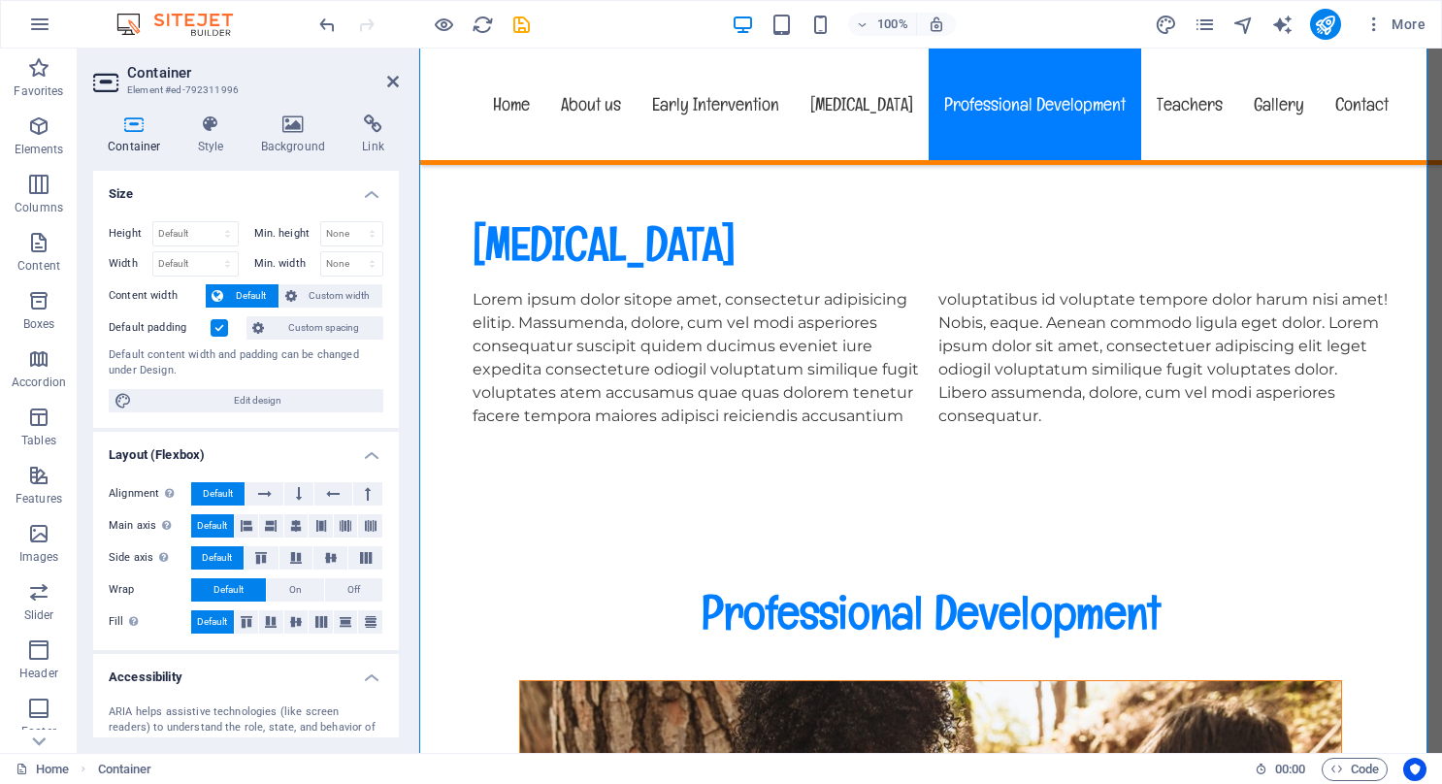
click at [400, 81] on aside "Container Element #ed-792311996 Container Style Background Link Size Height Def…" at bounding box center [249, 401] width 342 height 705
click at [388, 76] on icon at bounding box center [393, 82] width 12 height 16
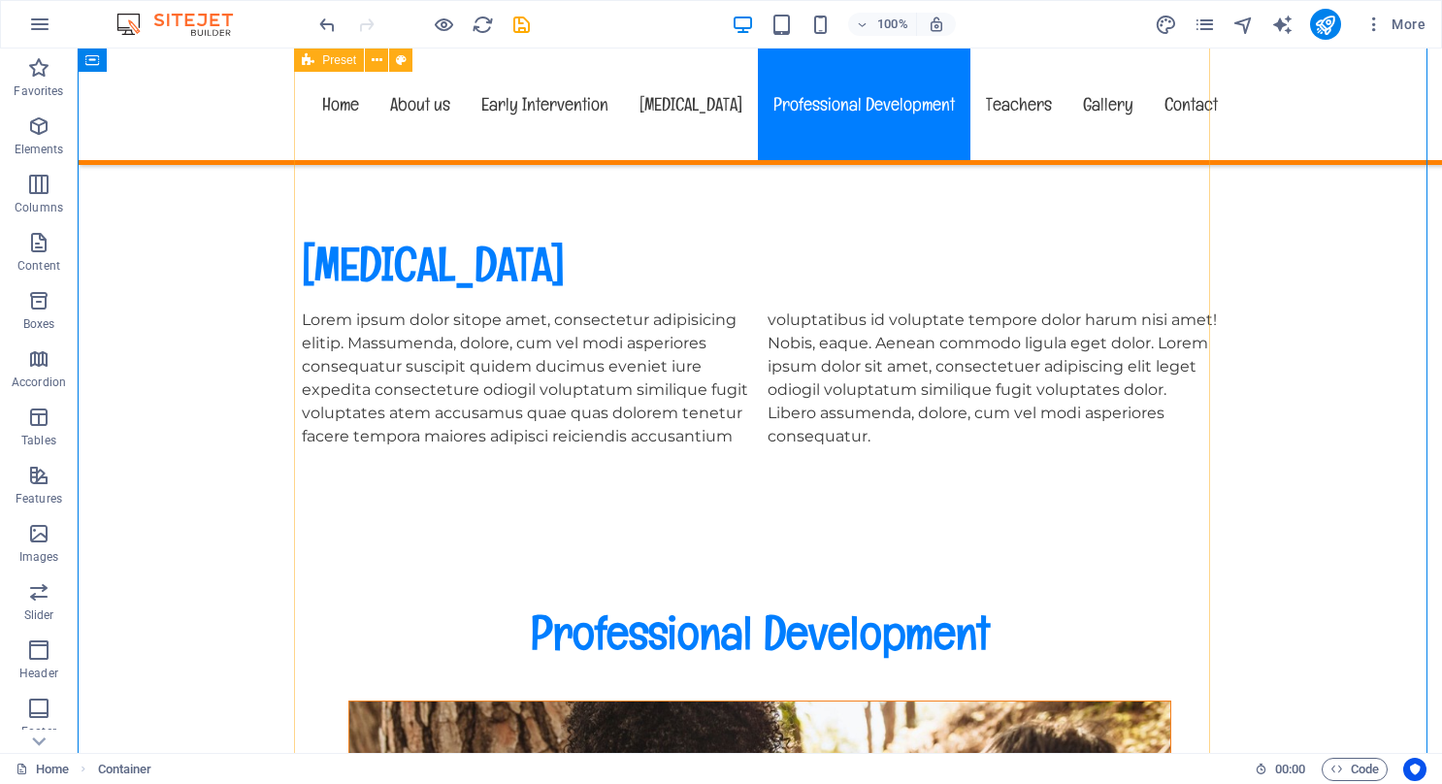
scroll to position [8793, 0]
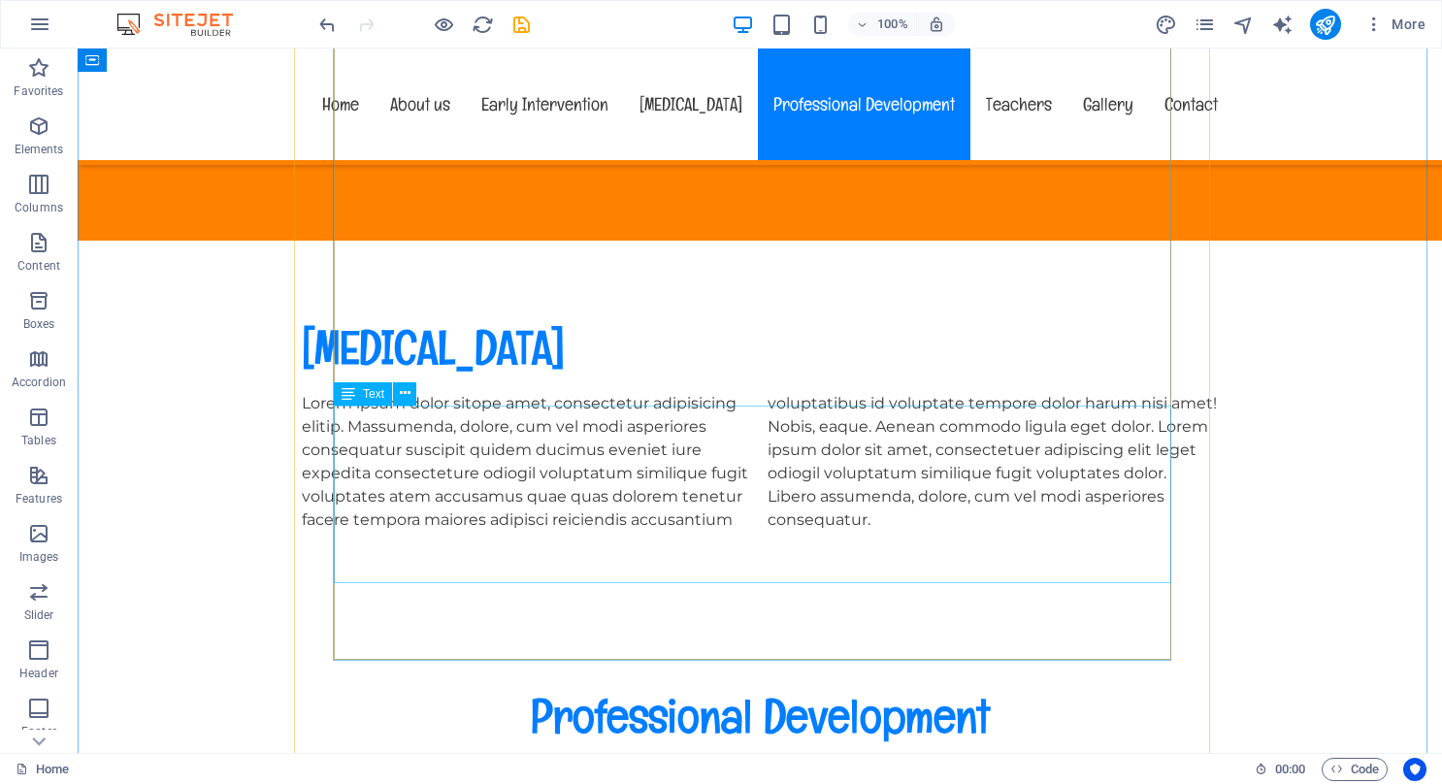
scroll to position [8987, 0]
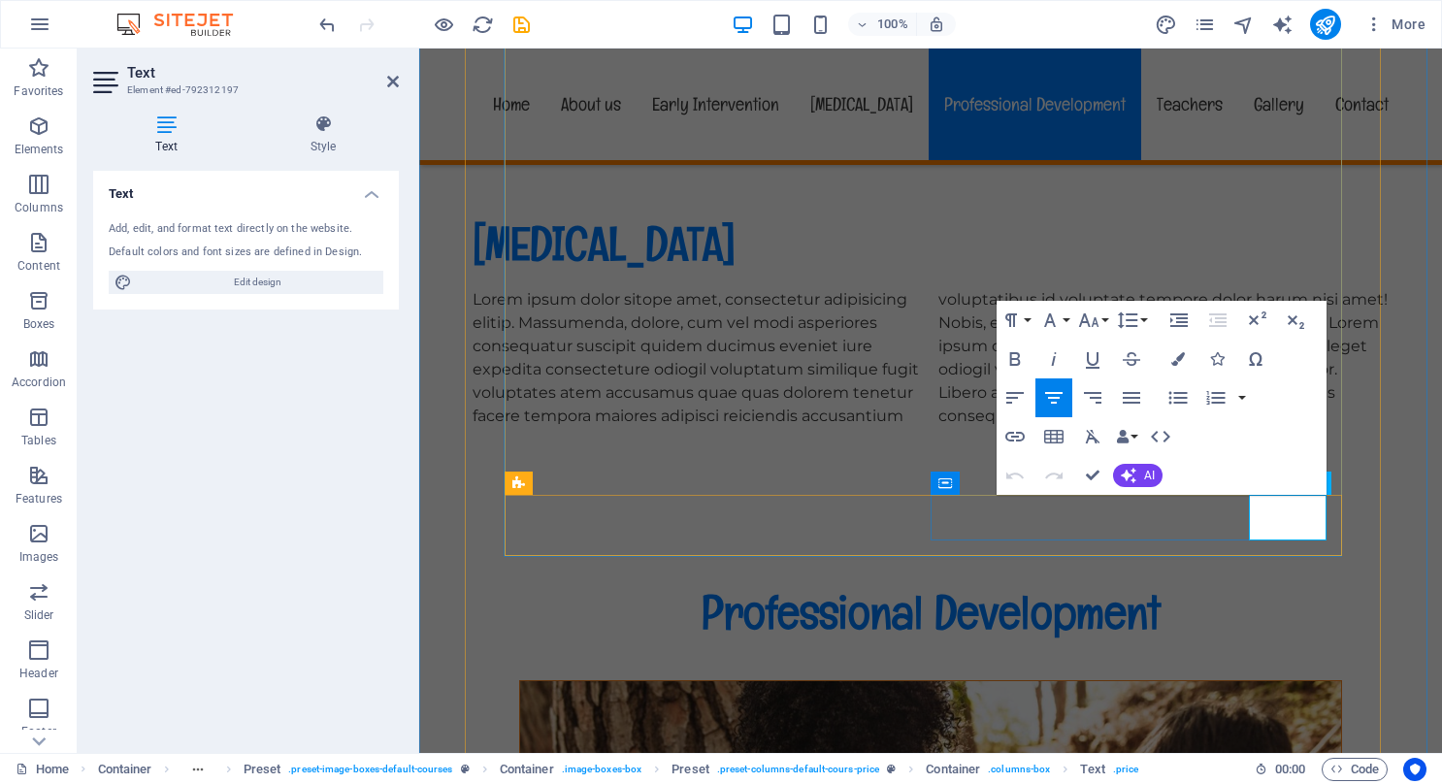
drag, startPoint x: 1279, startPoint y: 516, endPoint x: 1316, endPoint y: 522, distance: 37.3
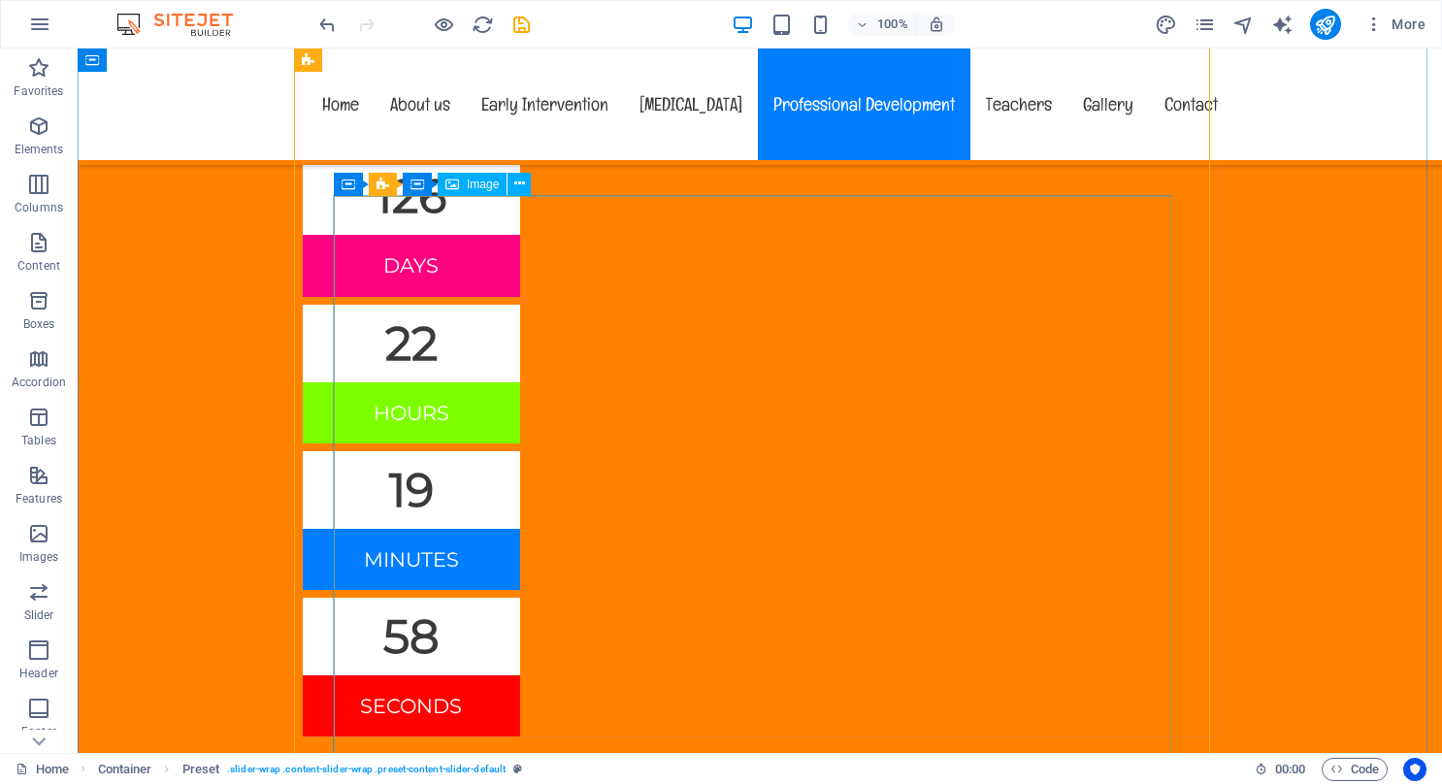
scroll to position [8308, 0]
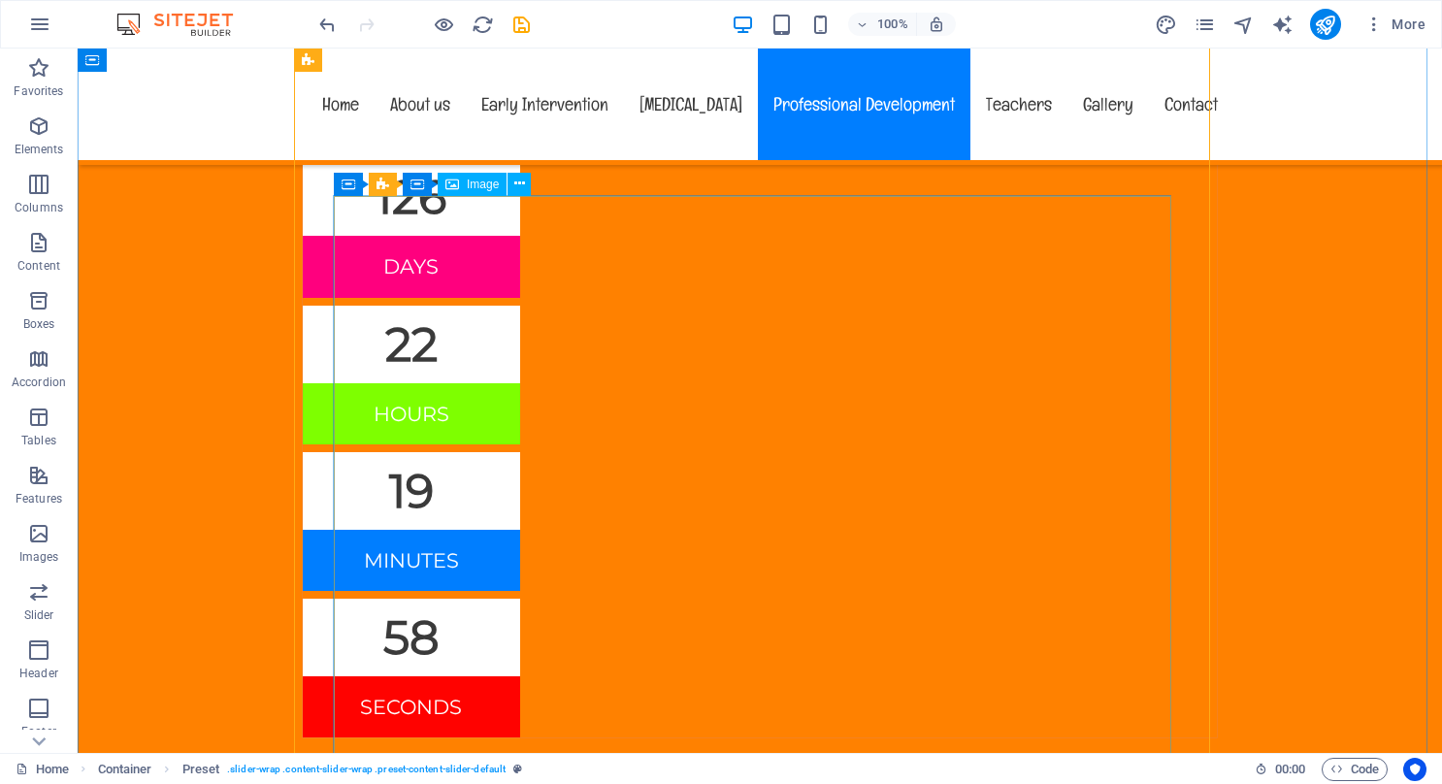
select select "%"
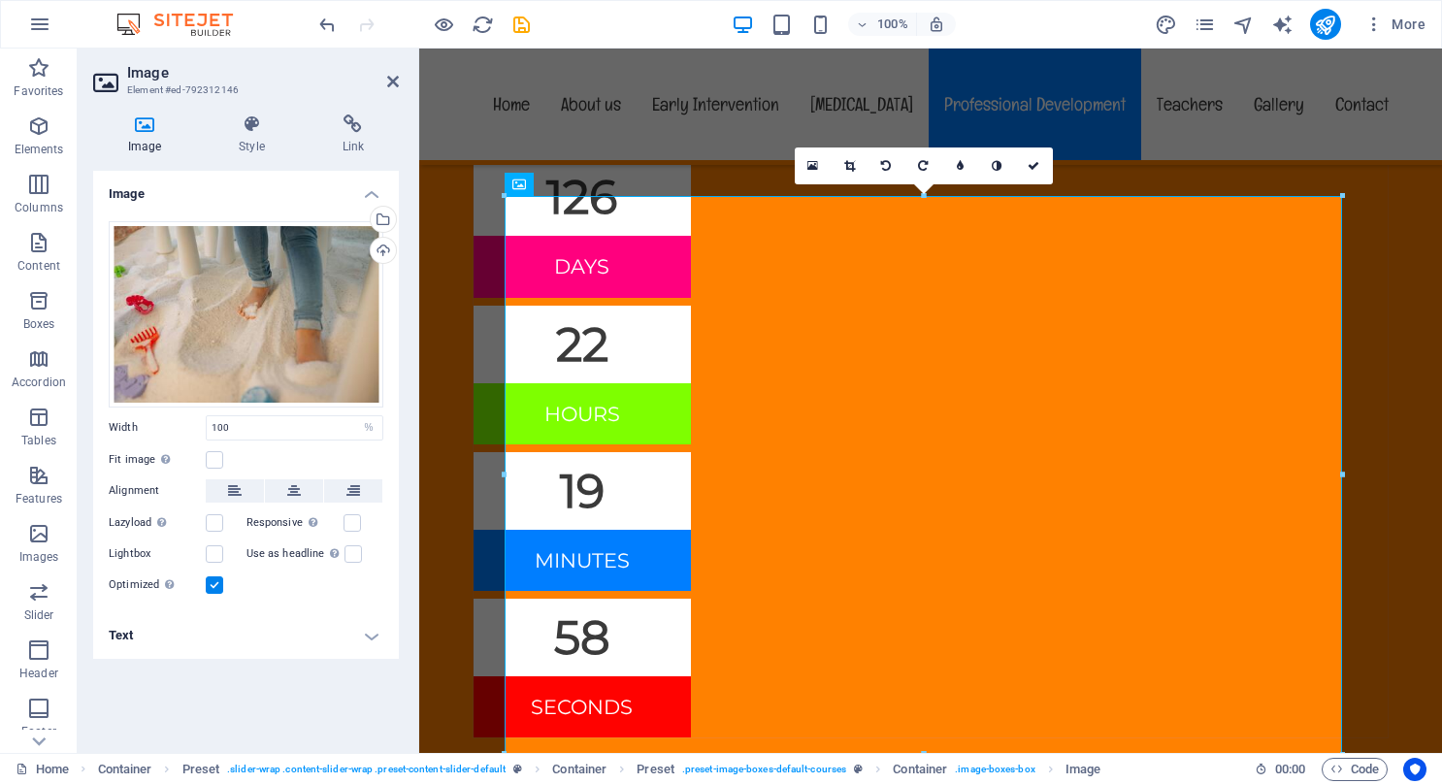
click at [142, 126] on icon at bounding box center [144, 124] width 103 height 19
click at [41, 248] on icon "button" at bounding box center [38, 242] width 23 height 23
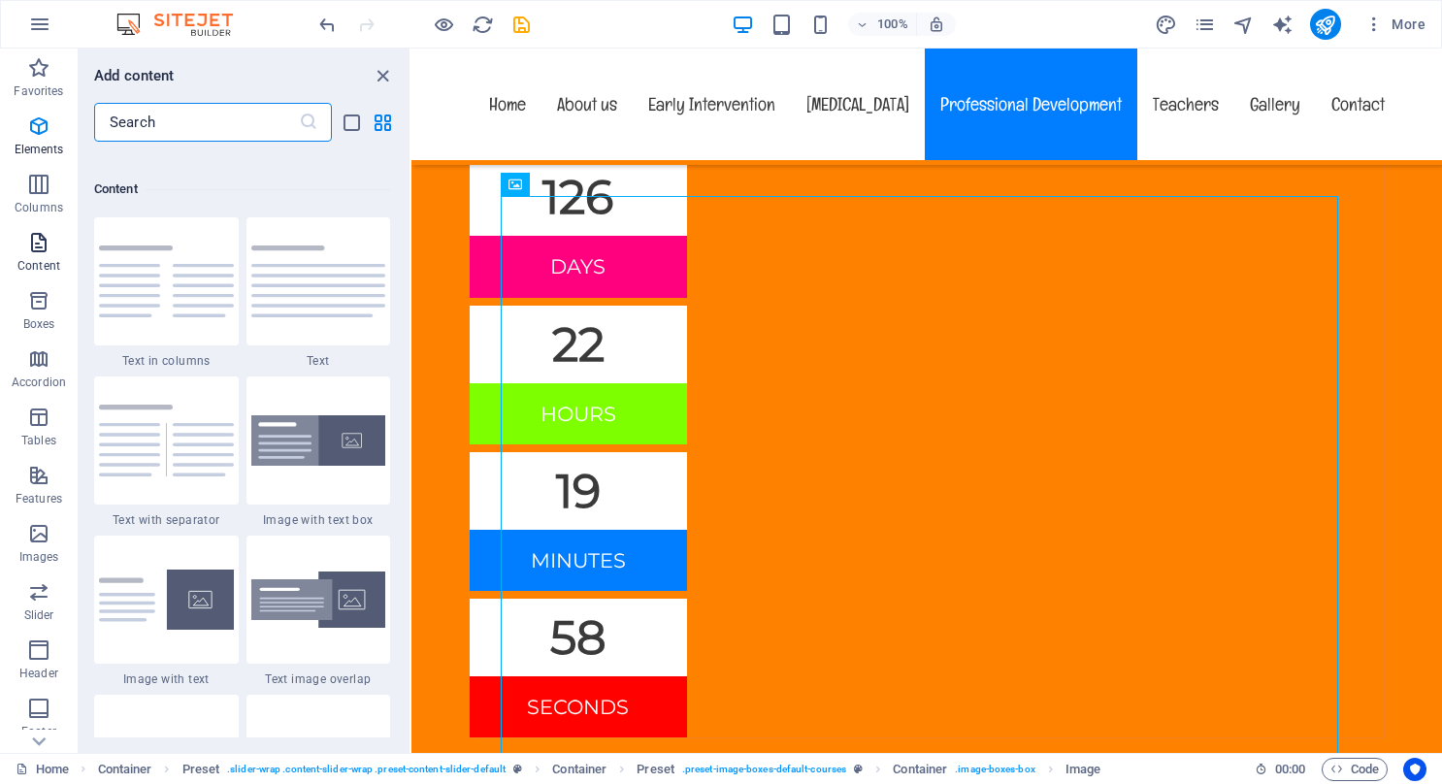
scroll to position [3396, 0]
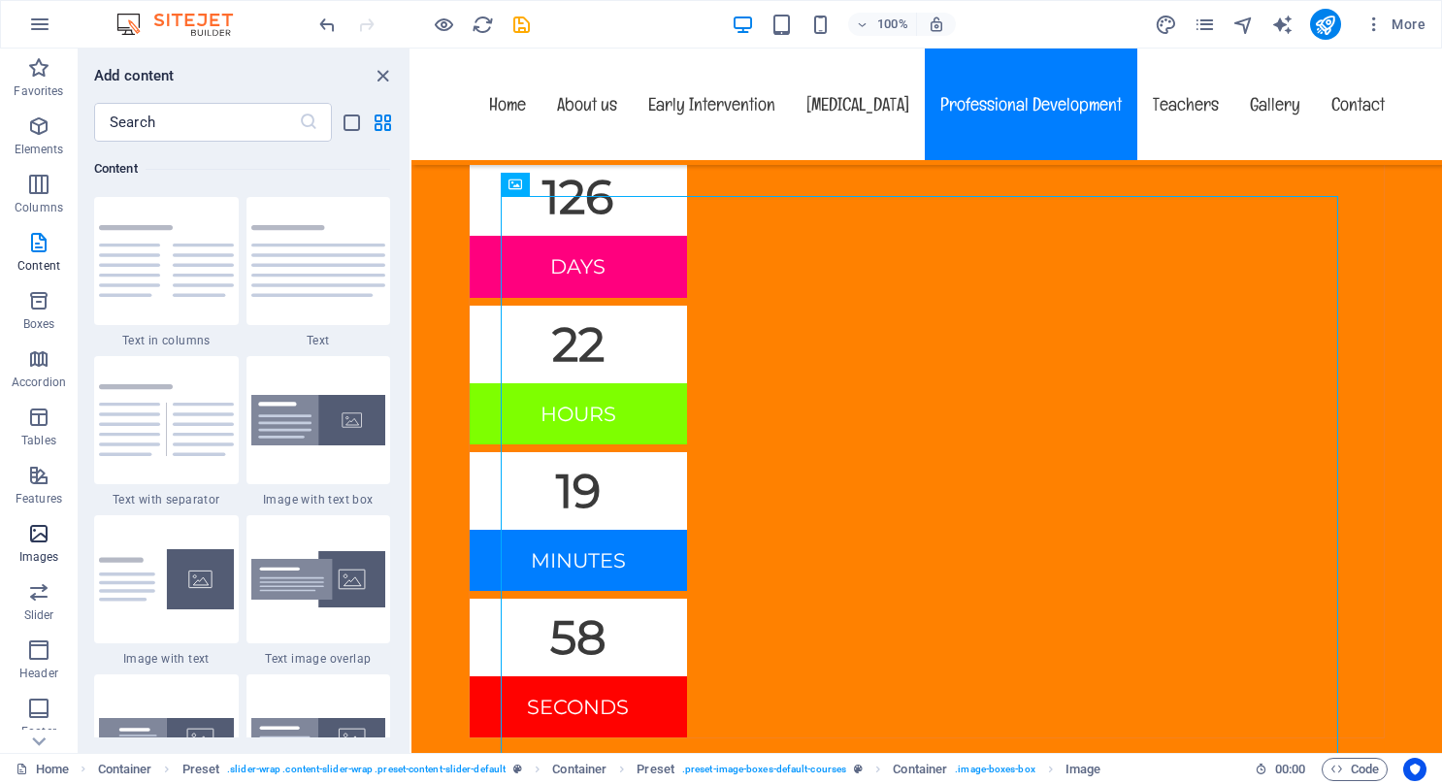
click at [40, 538] on icon "button" at bounding box center [38, 533] width 23 height 23
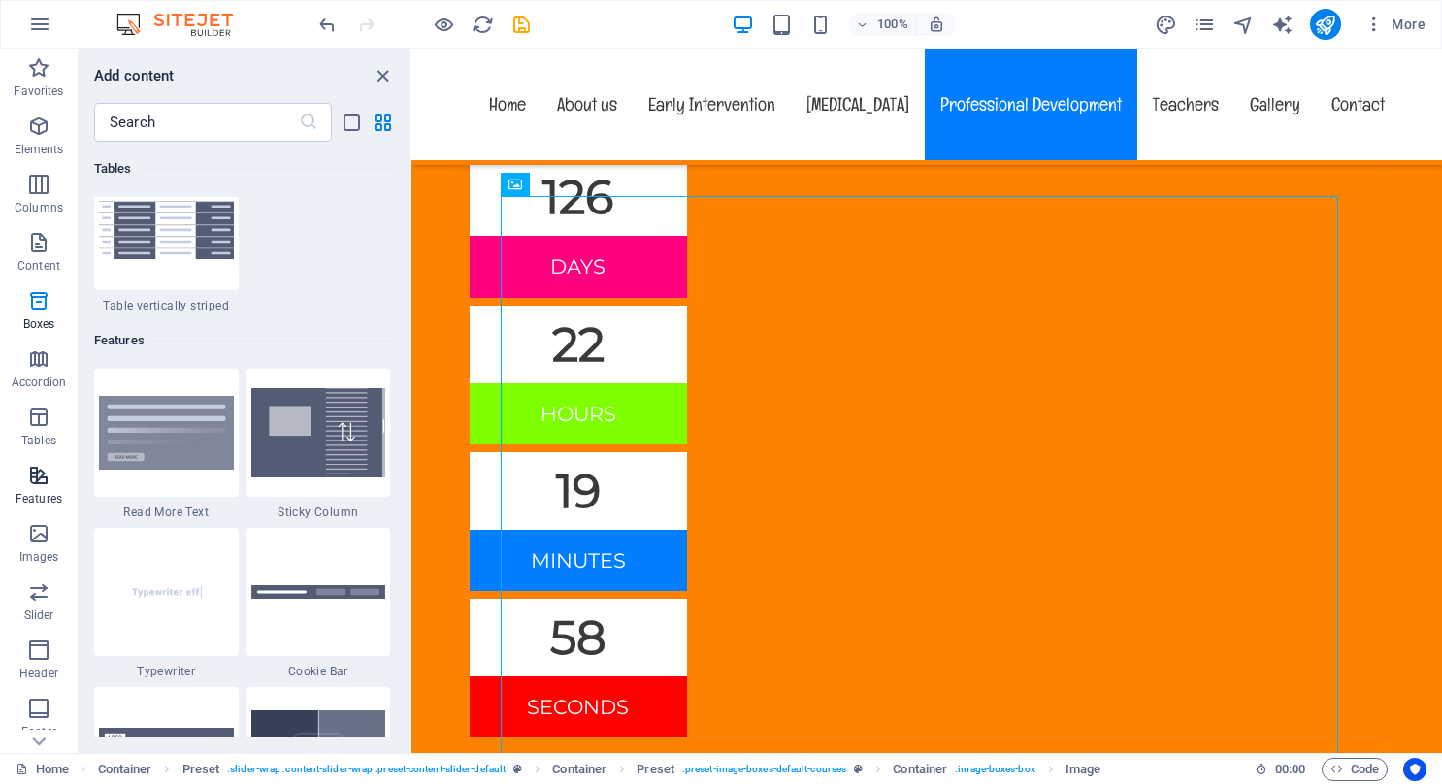
scroll to position [9842, 0]
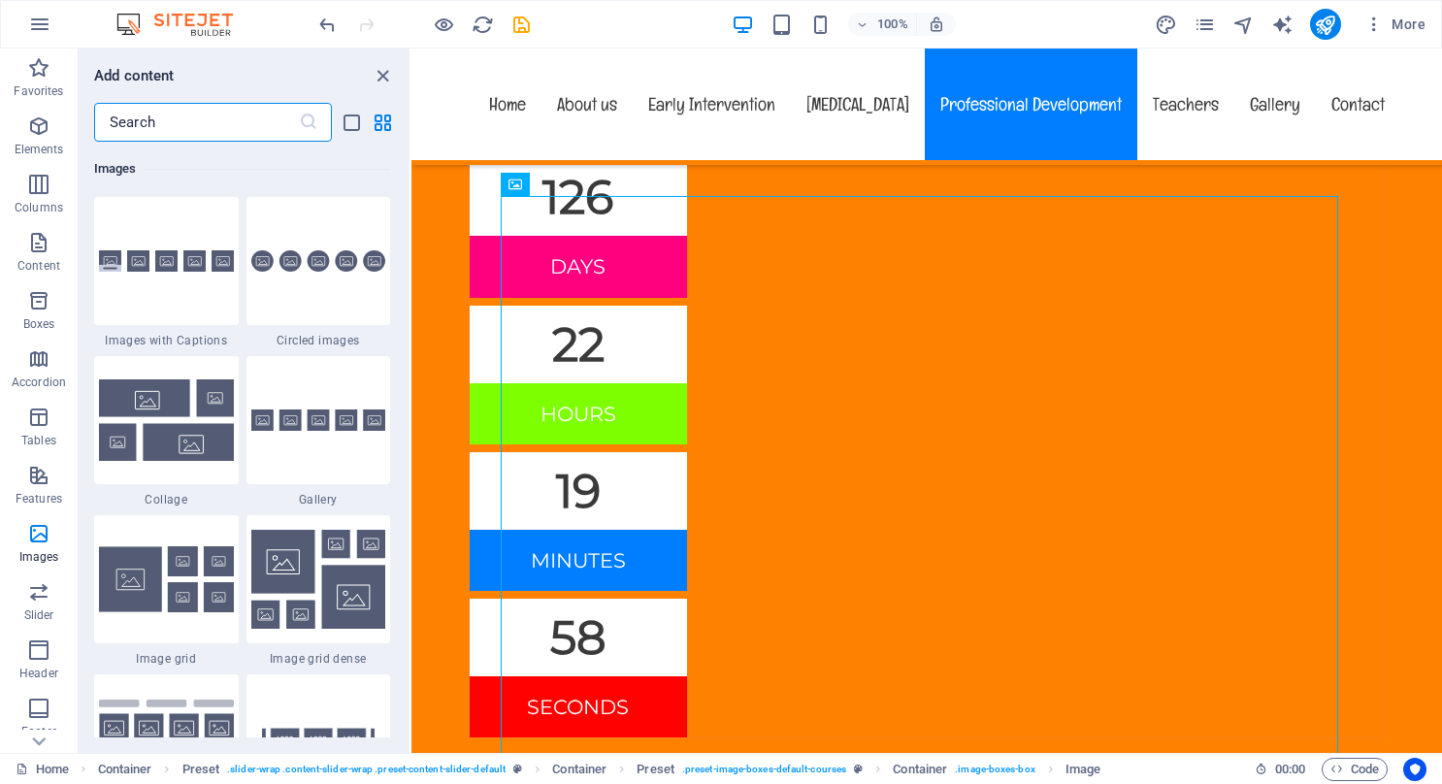
click at [182, 124] on input "text" at bounding box center [196, 122] width 205 height 39
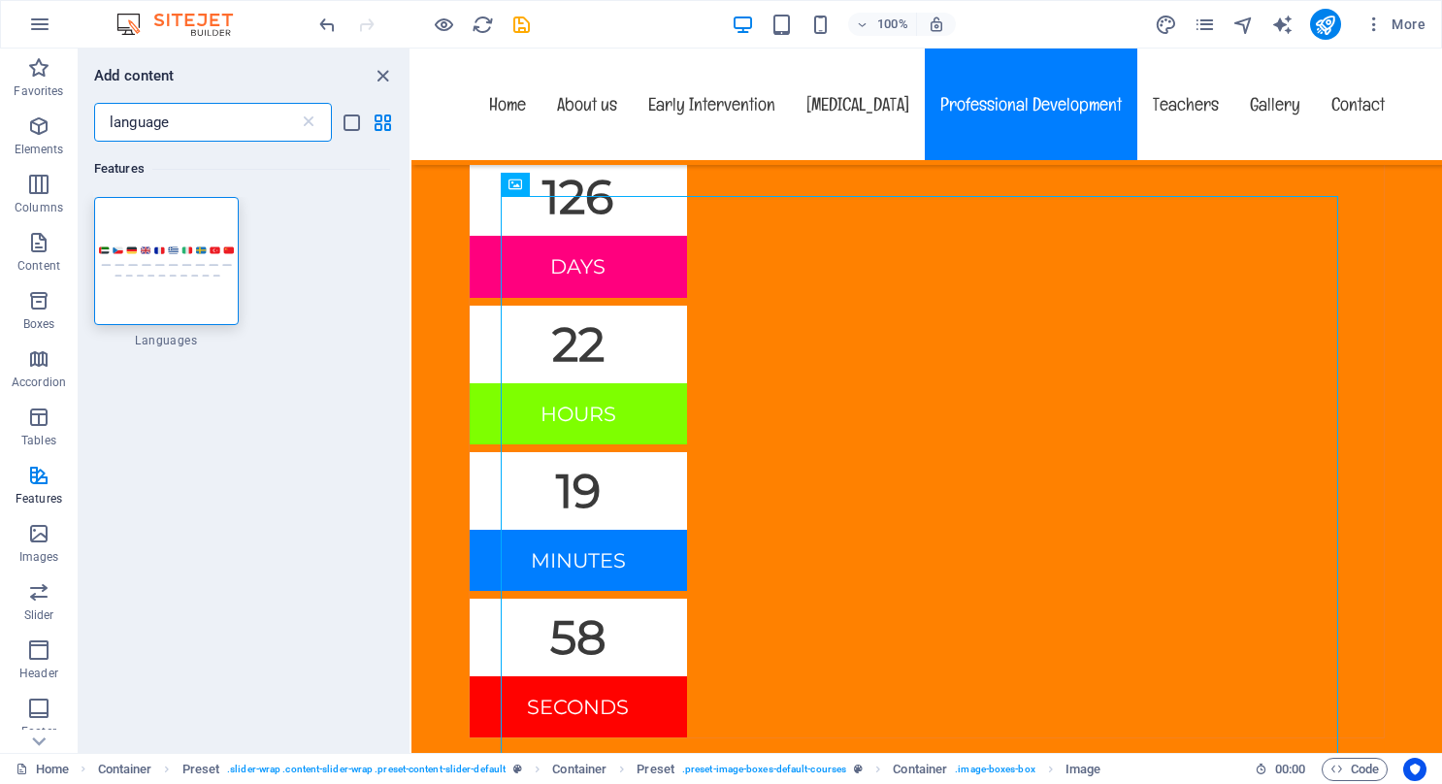
scroll to position [0, 0]
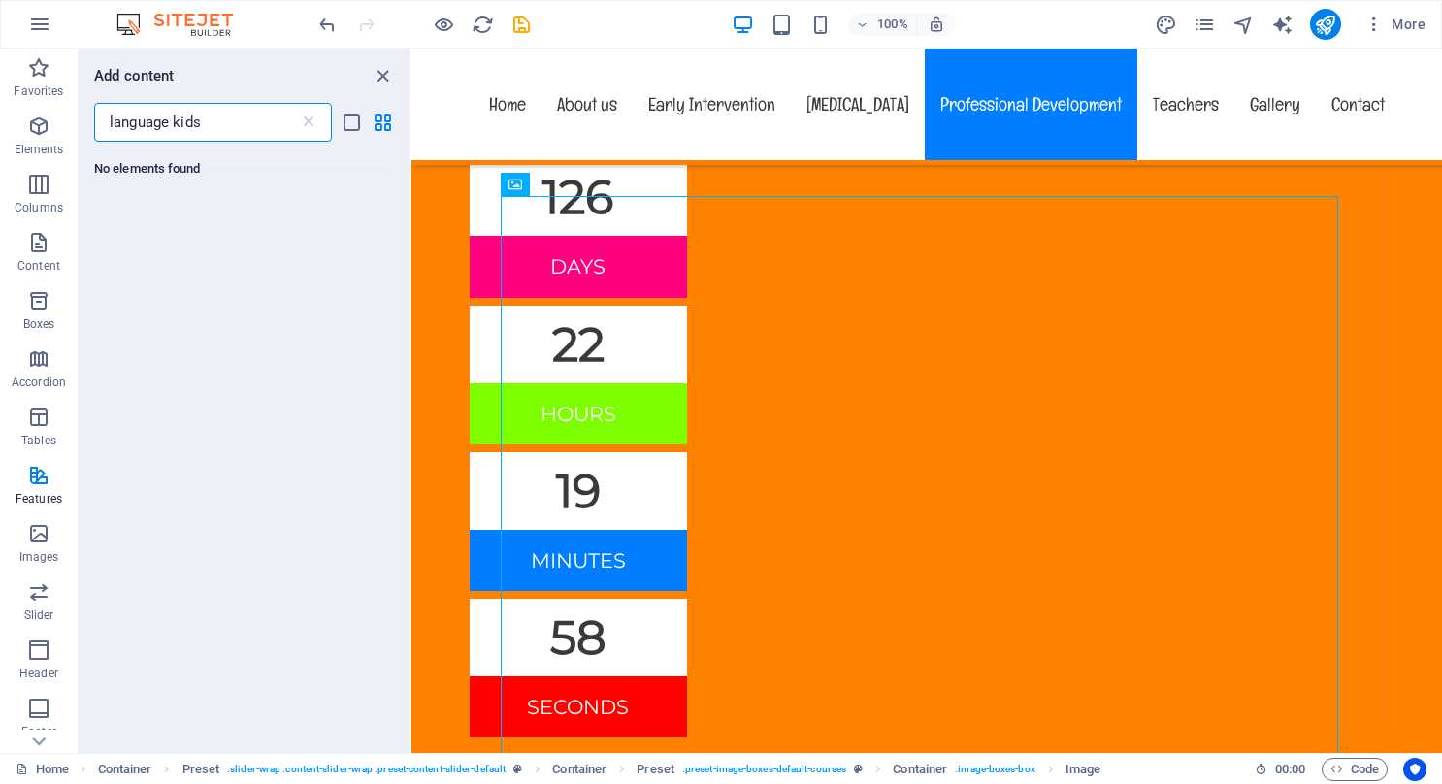
type input "language kids"
select select "%"
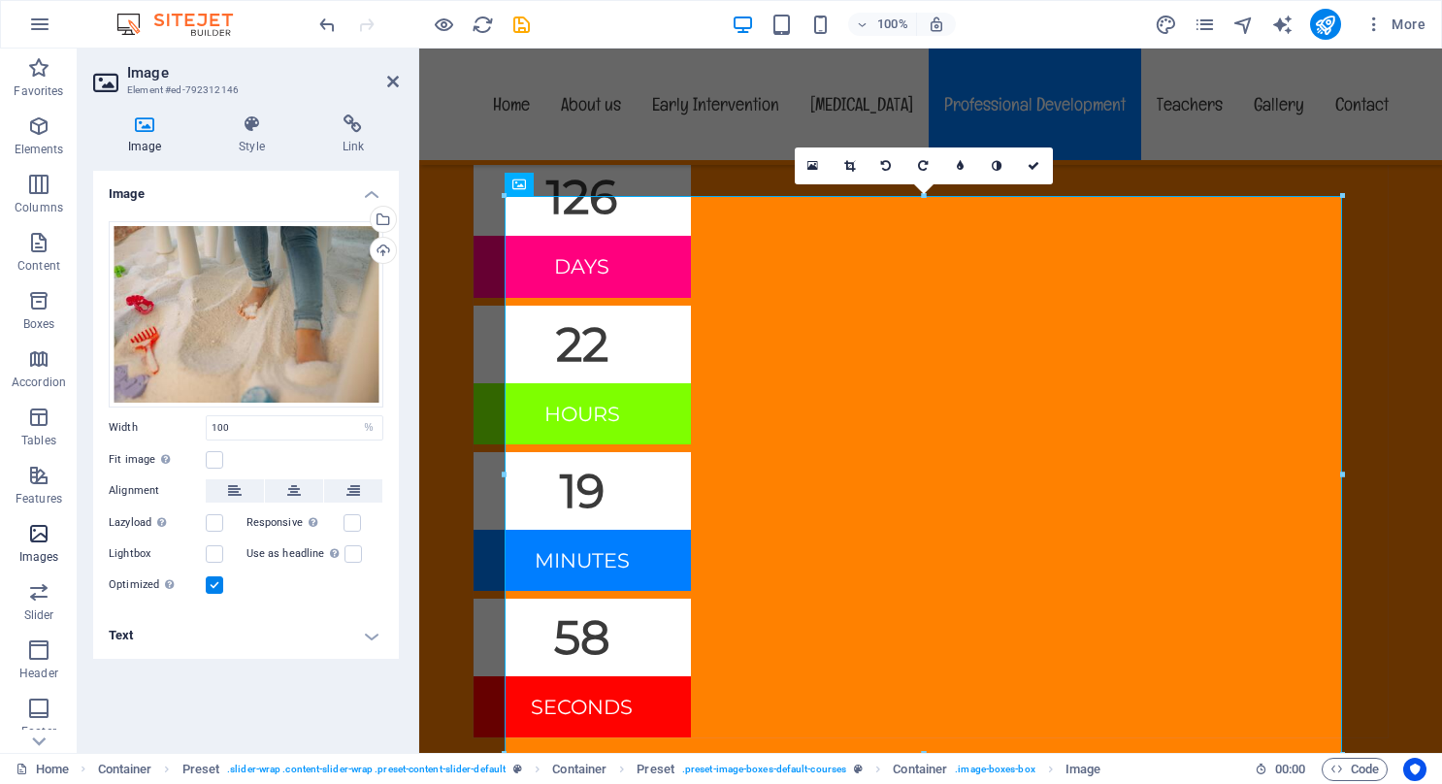
click at [40, 539] on icon "button" at bounding box center [38, 533] width 23 height 23
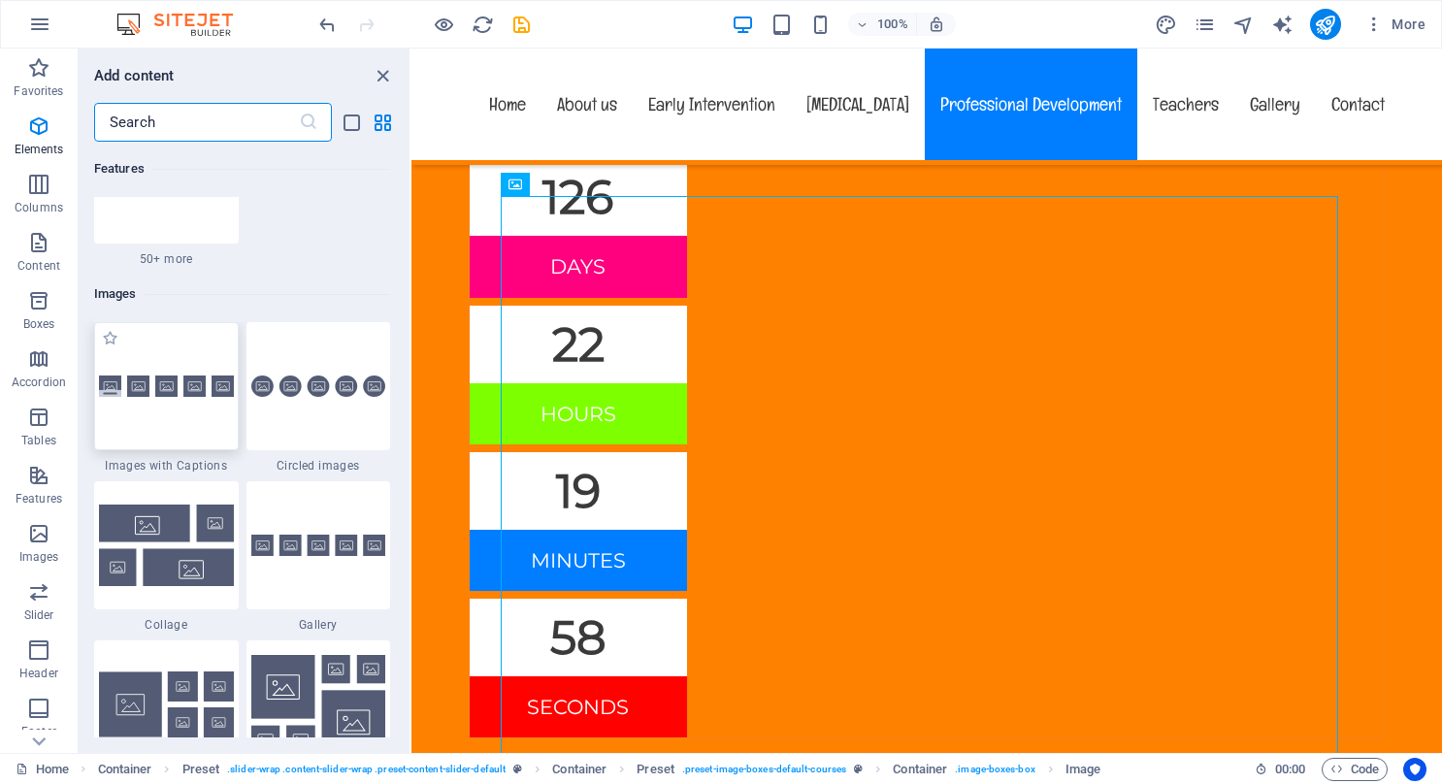
scroll to position [9842, 0]
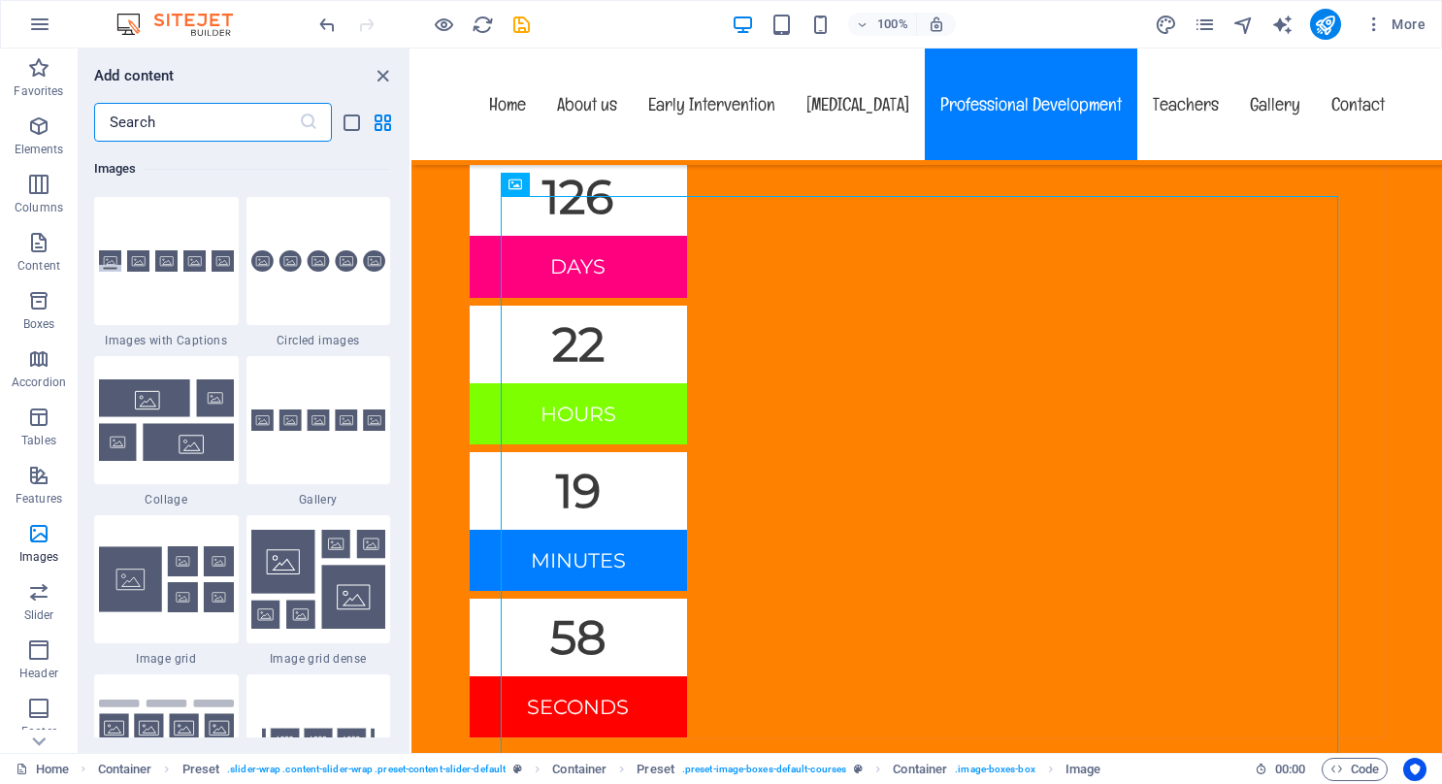
click at [157, 118] on input "text" at bounding box center [196, 122] width 205 height 39
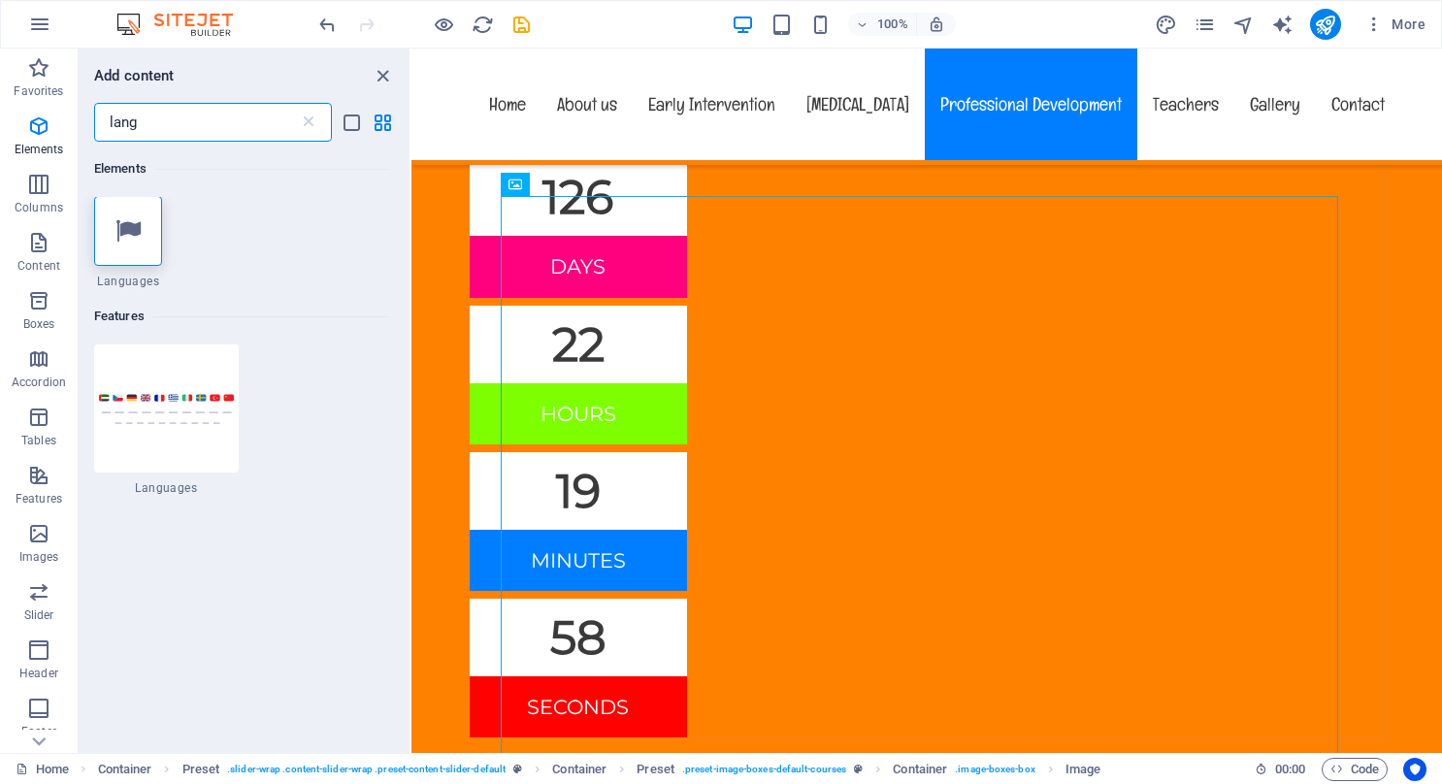
scroll to position [0, 0]
click at [181, 113] on input "language" at bounding box center [196, 122] width 205 height 39
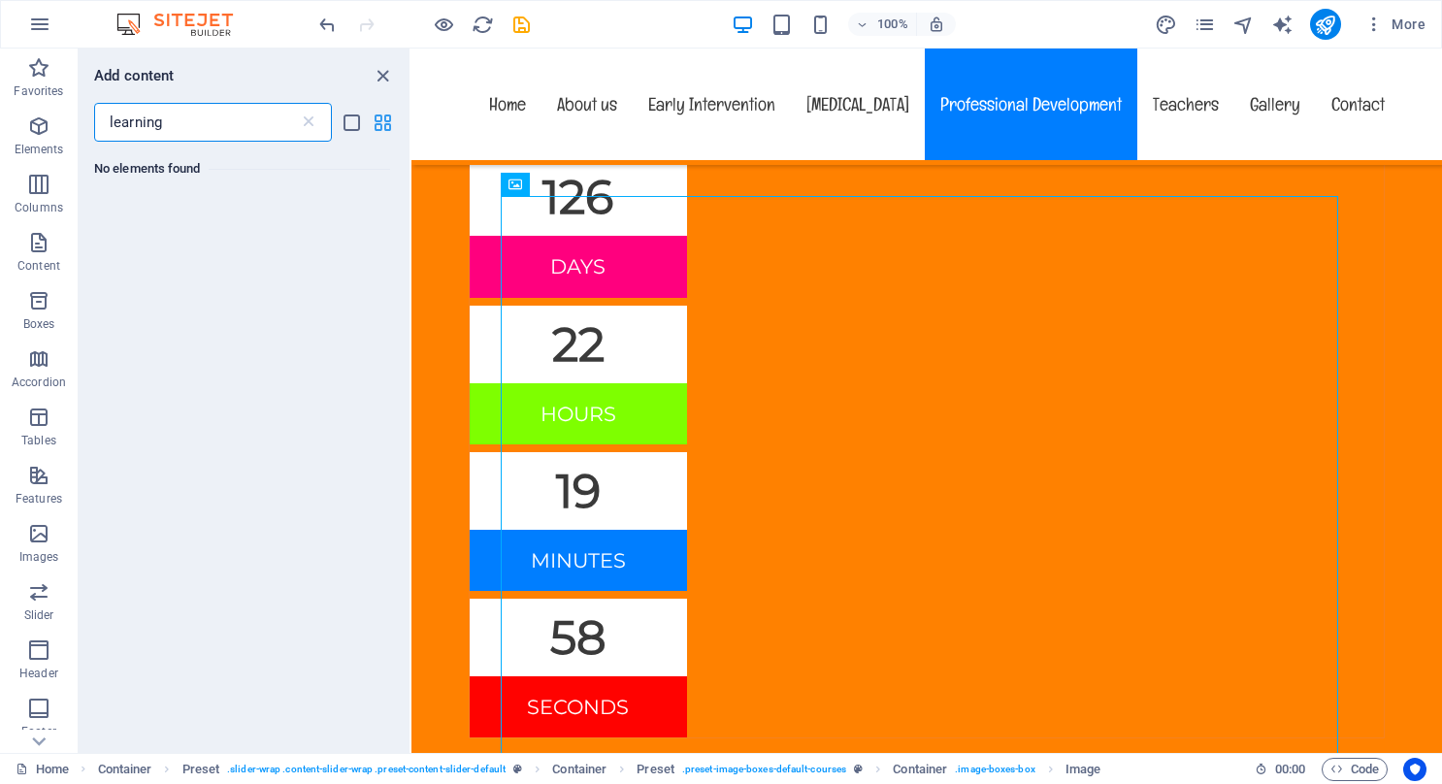
type input "learning"
click at [380, 116] on icon "grid-view" at bounding box center [383, 123] width 22 height 22
click at [384, 69] on icon "close panel" at bounding box center [383, 76] width 22 height 22
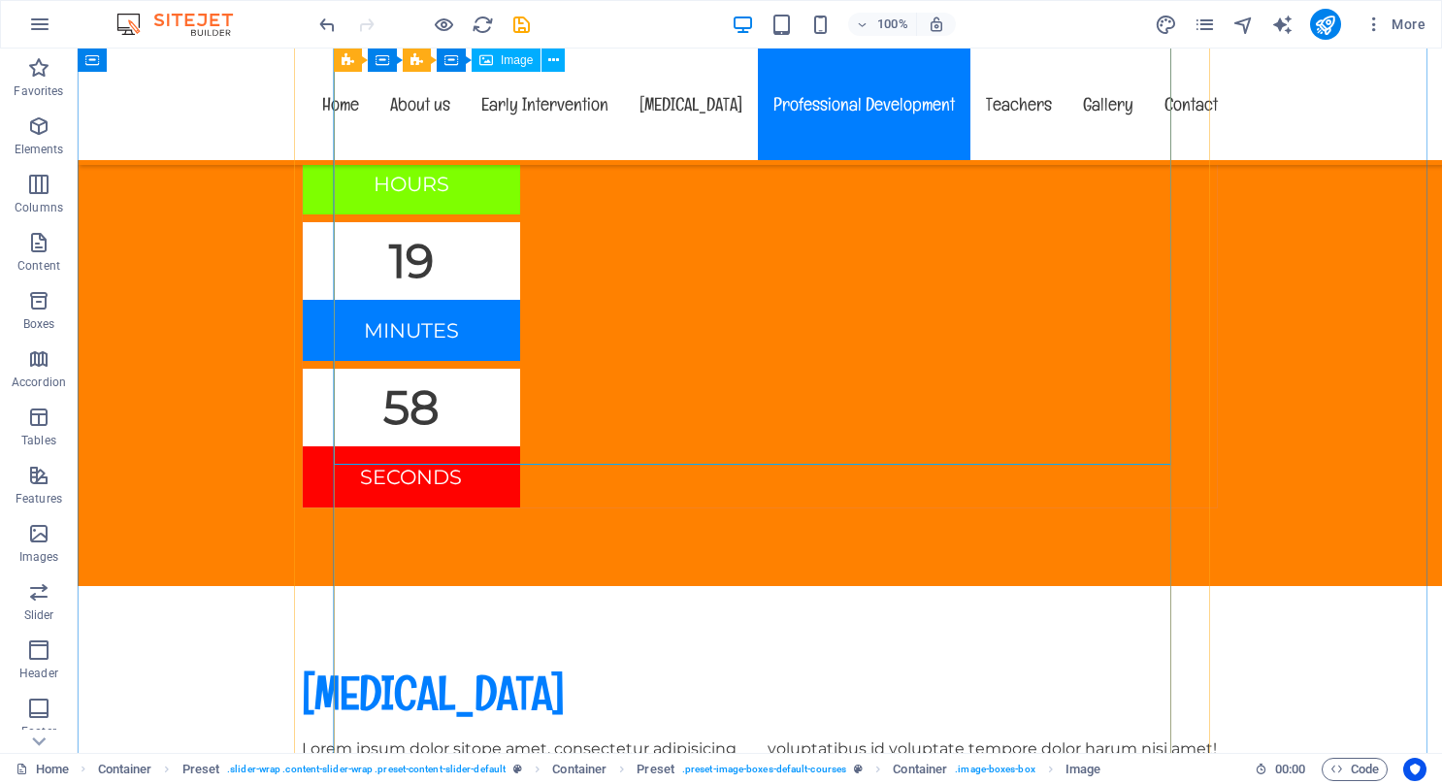
scroll to position [8502, 0]
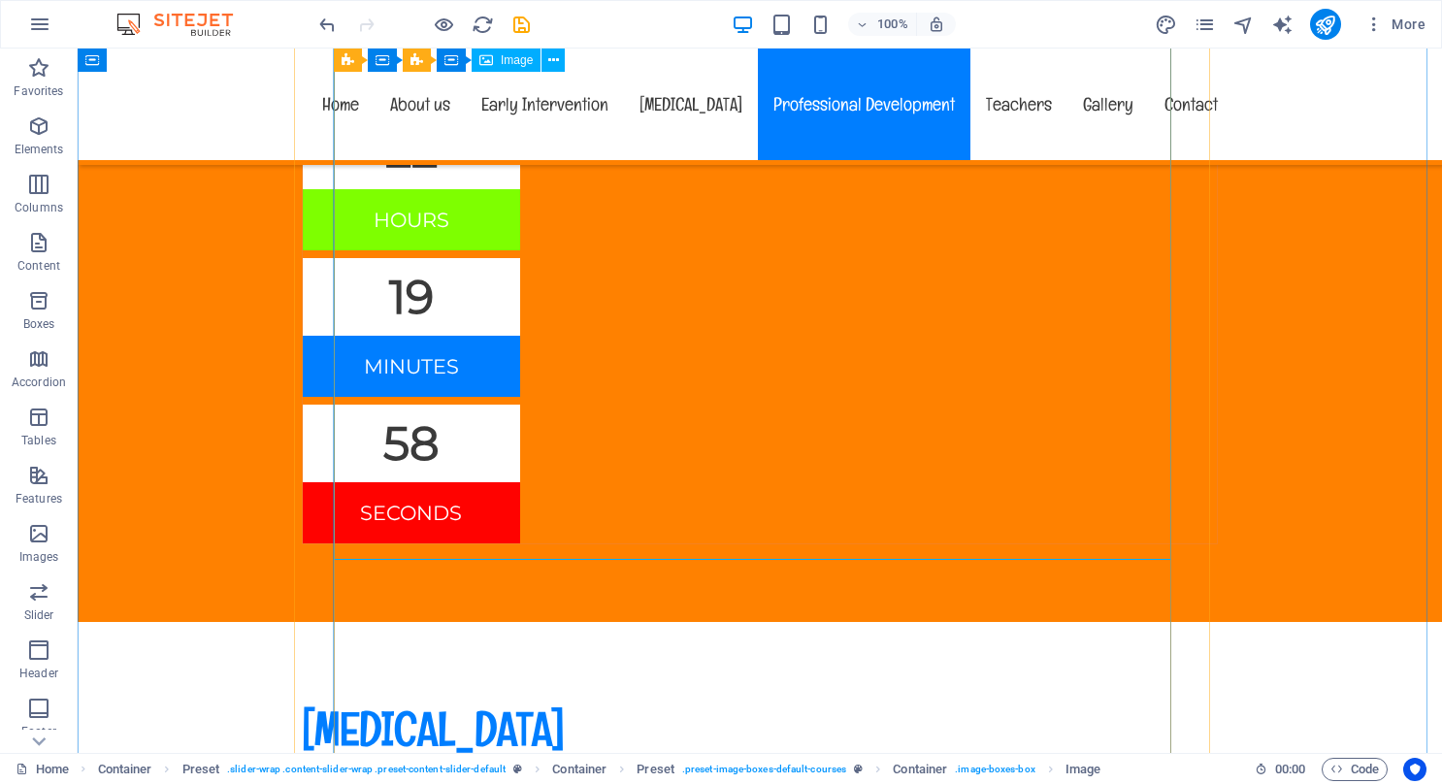
select select "%"
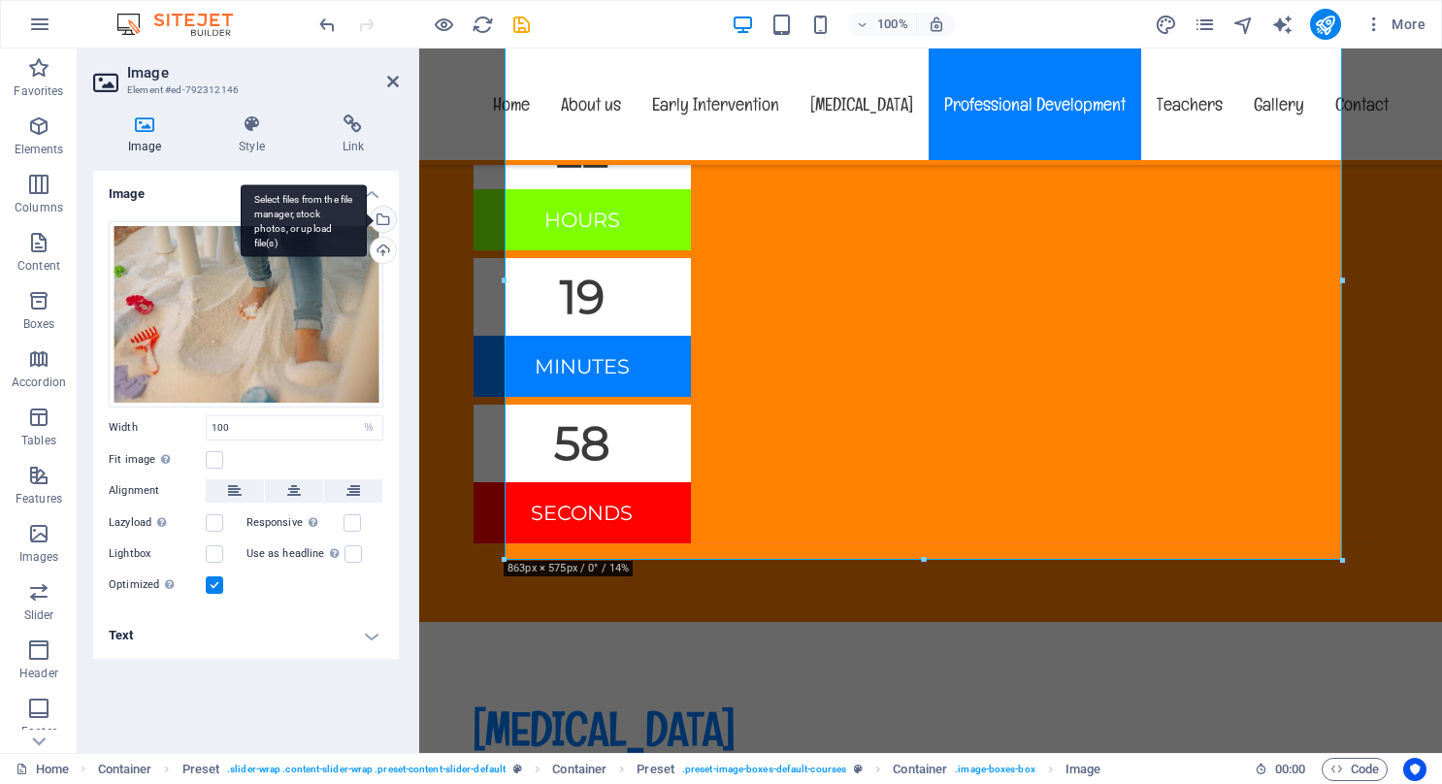
click at [367, 216] on div "Select files from the file manager, stock photos, or upload file(s)" at bounding box center [304, 220] width 126 height 73
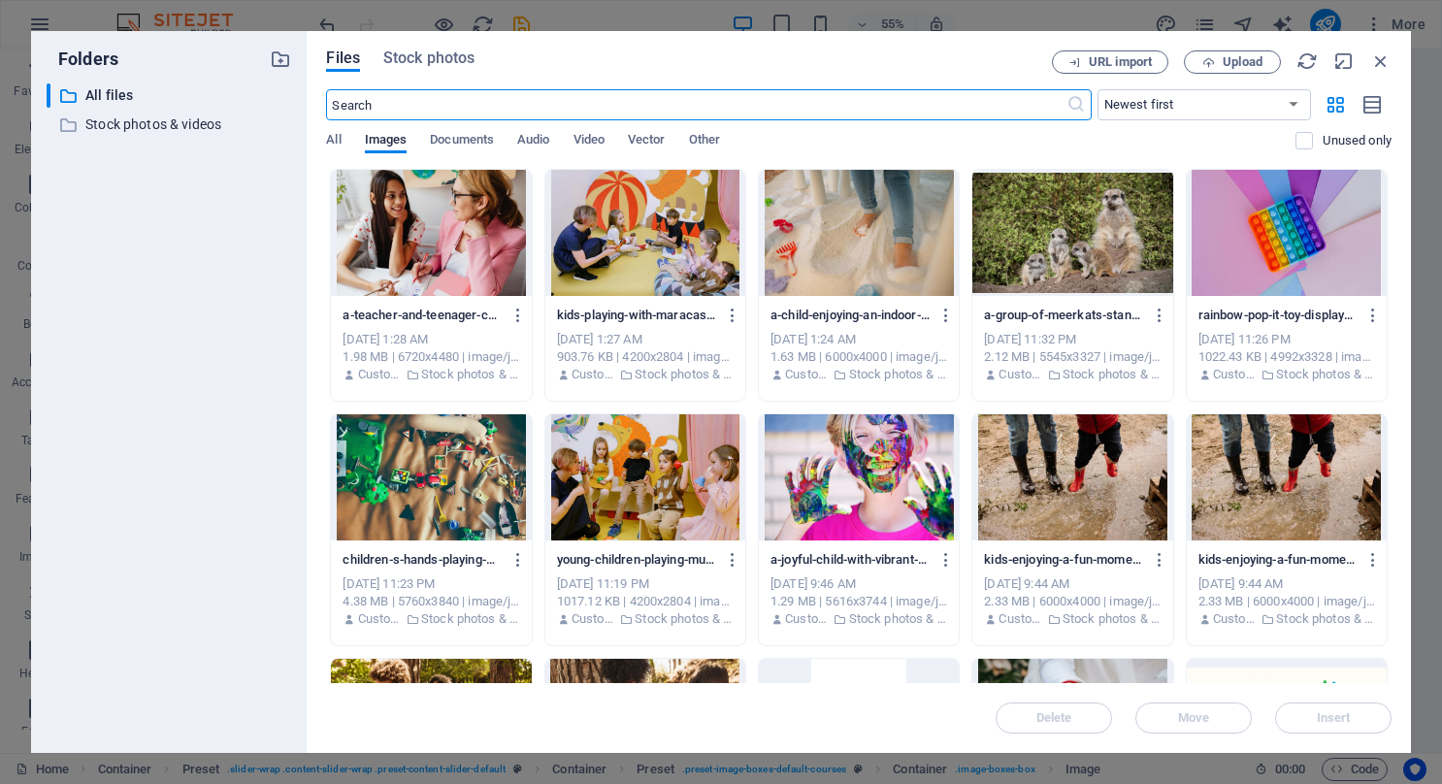
scroll to position [8804, 0]
click at [391, 99] on input "text" at bounding box center [696, 104] width 740 height 31
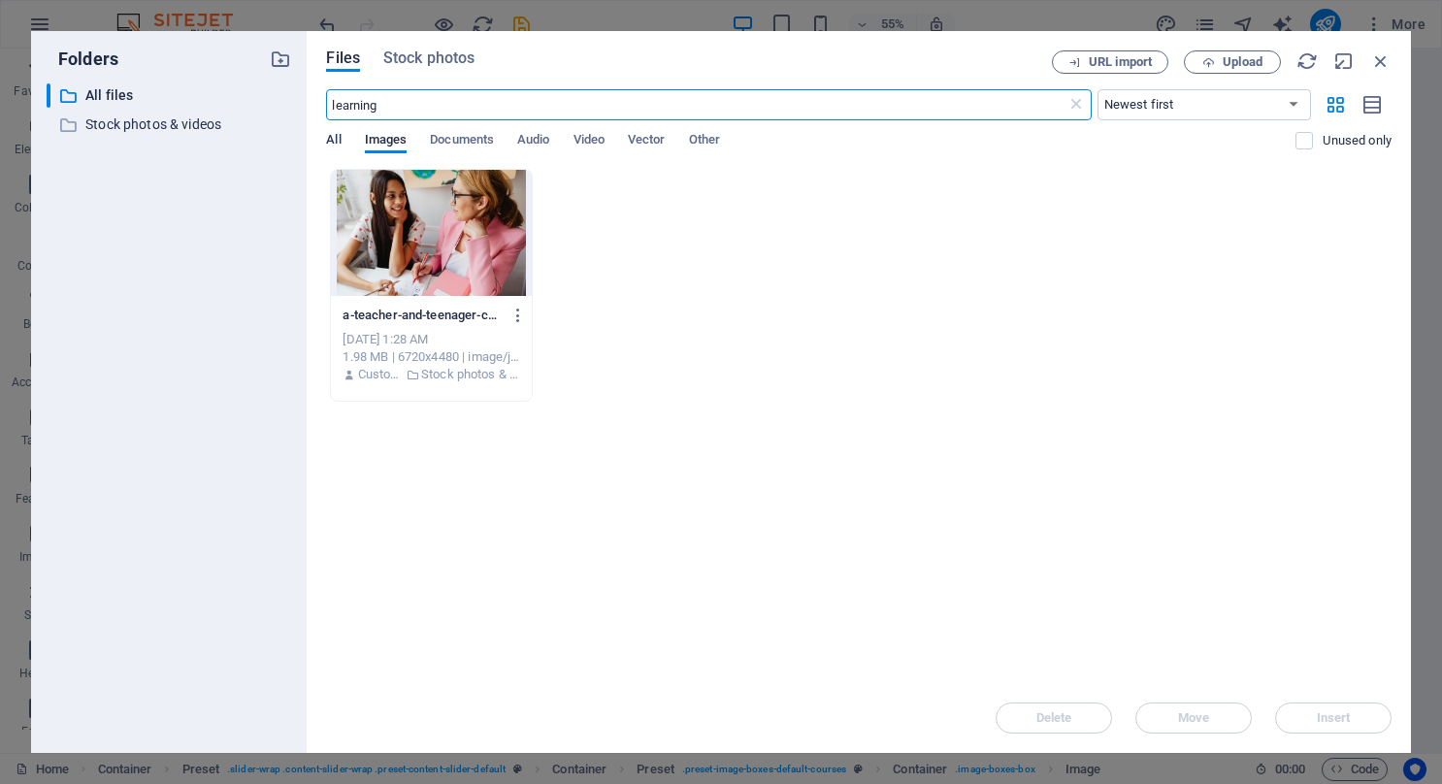
type input "learning"
click at [328, 140] on span "All" at bounding box center [333, 141] width 15 height 27
click at [383, 143] on span "Images" at bounding box center [386, 141] width 43 height 27
click at [399, 104] on input "learning" at bounding box center [696, 104] width 740 height 31
click at [126, 124] on p "Stock photos & videos" at bounding box center [170, 125] width 171 height 22
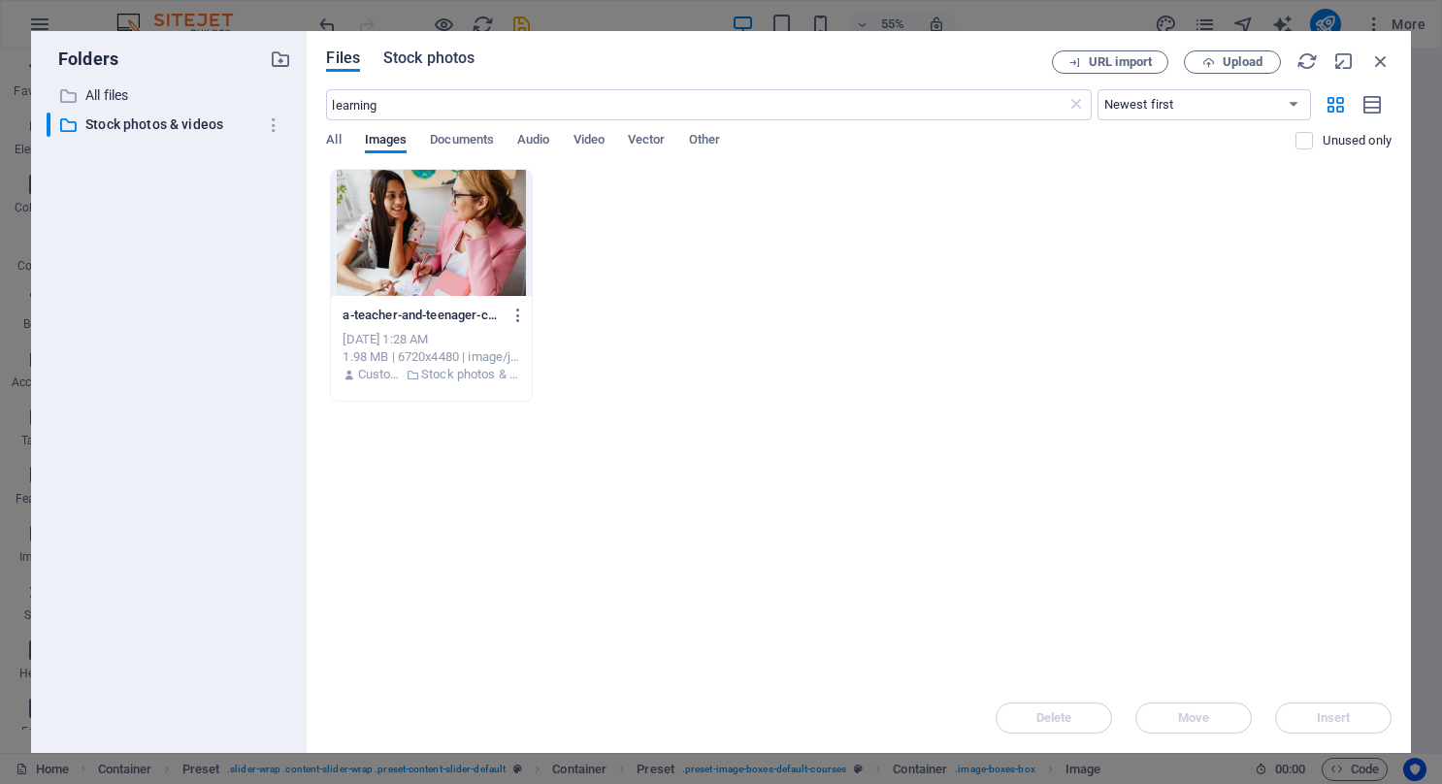
click at [446, 60] on span "Stock photos" at bounding box center [428, 58] width 91 height 23
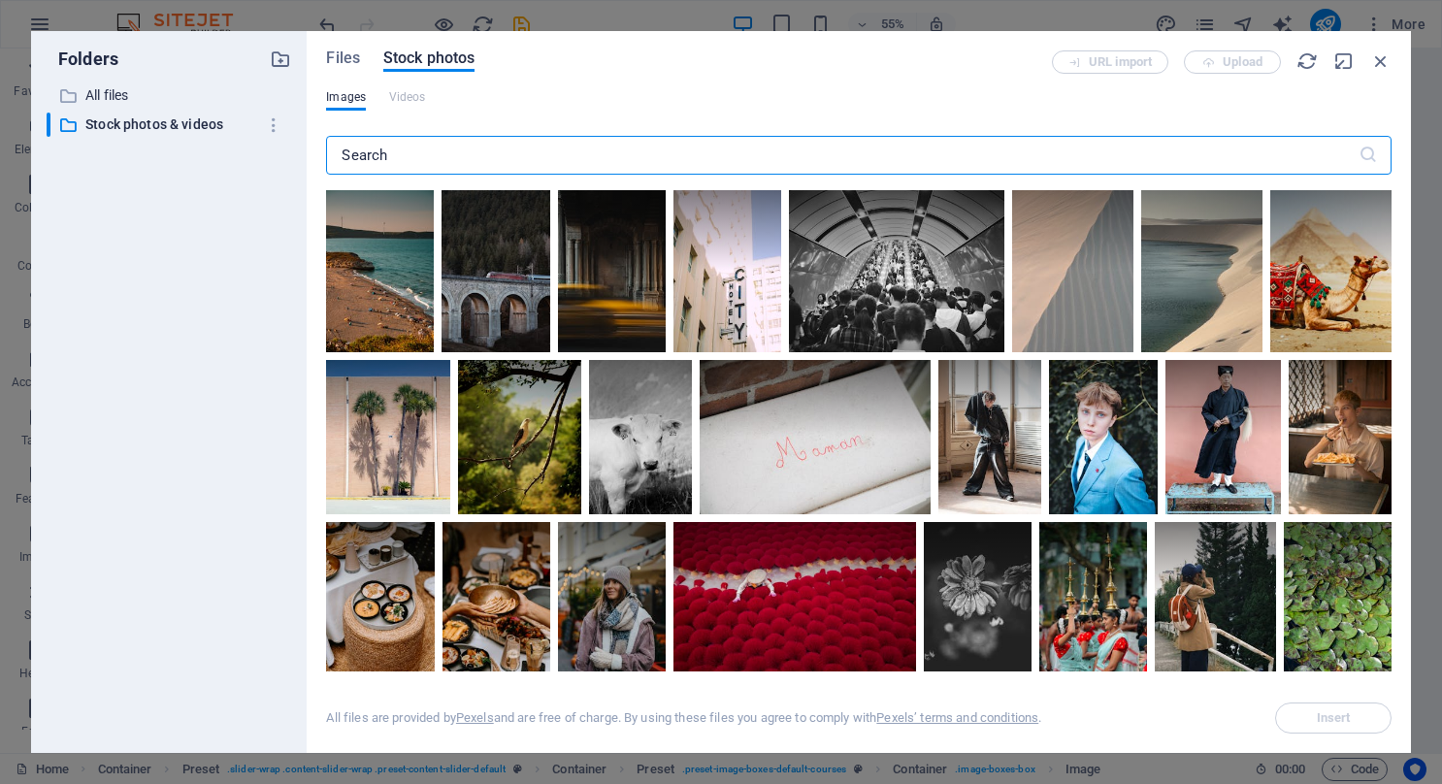
click at [402, 159] on input "text" at bounding box center [842, 155] width 1032 height 39
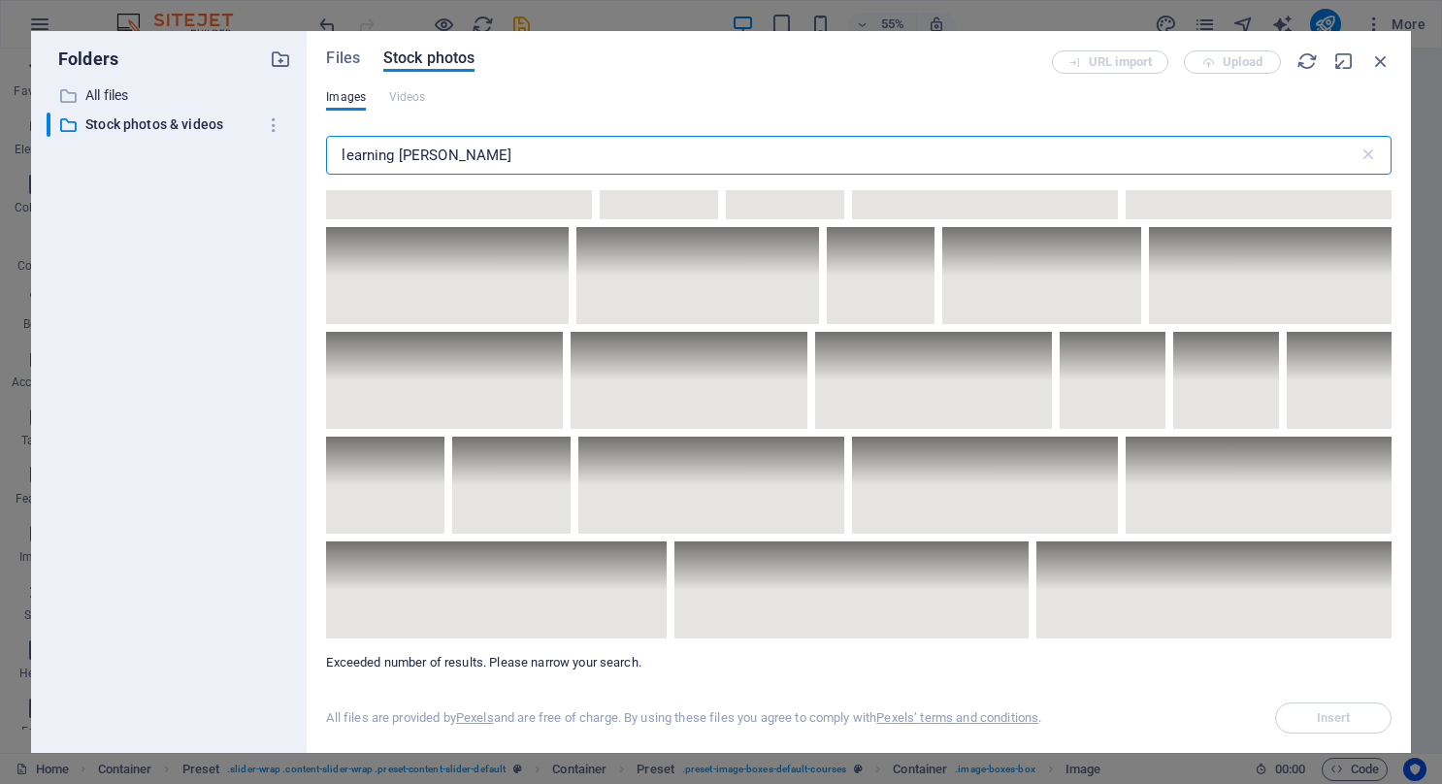
scroll to position [14365, 0]
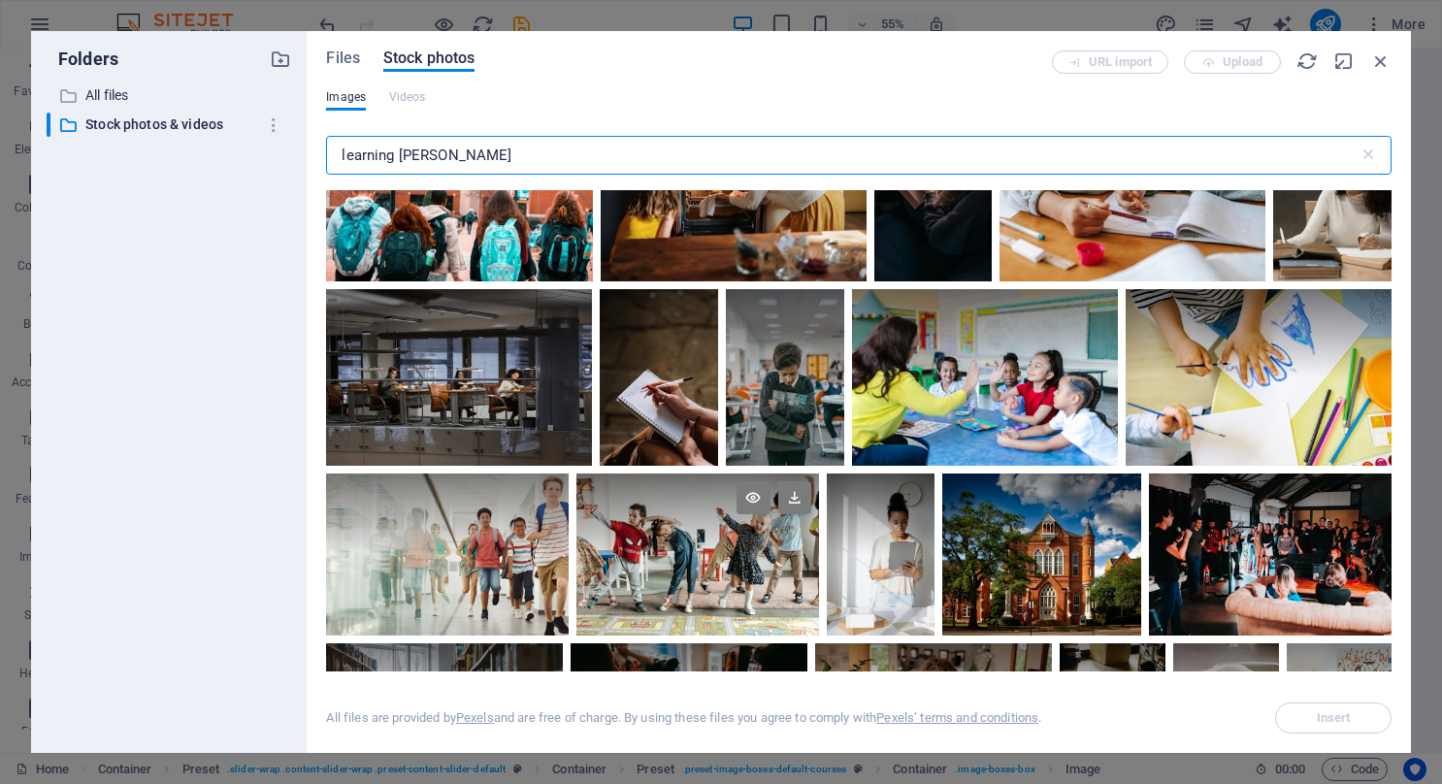
type input "learning hanen"
click at [757, 489] on div at bounding box center [698, 514] width 242 height 81
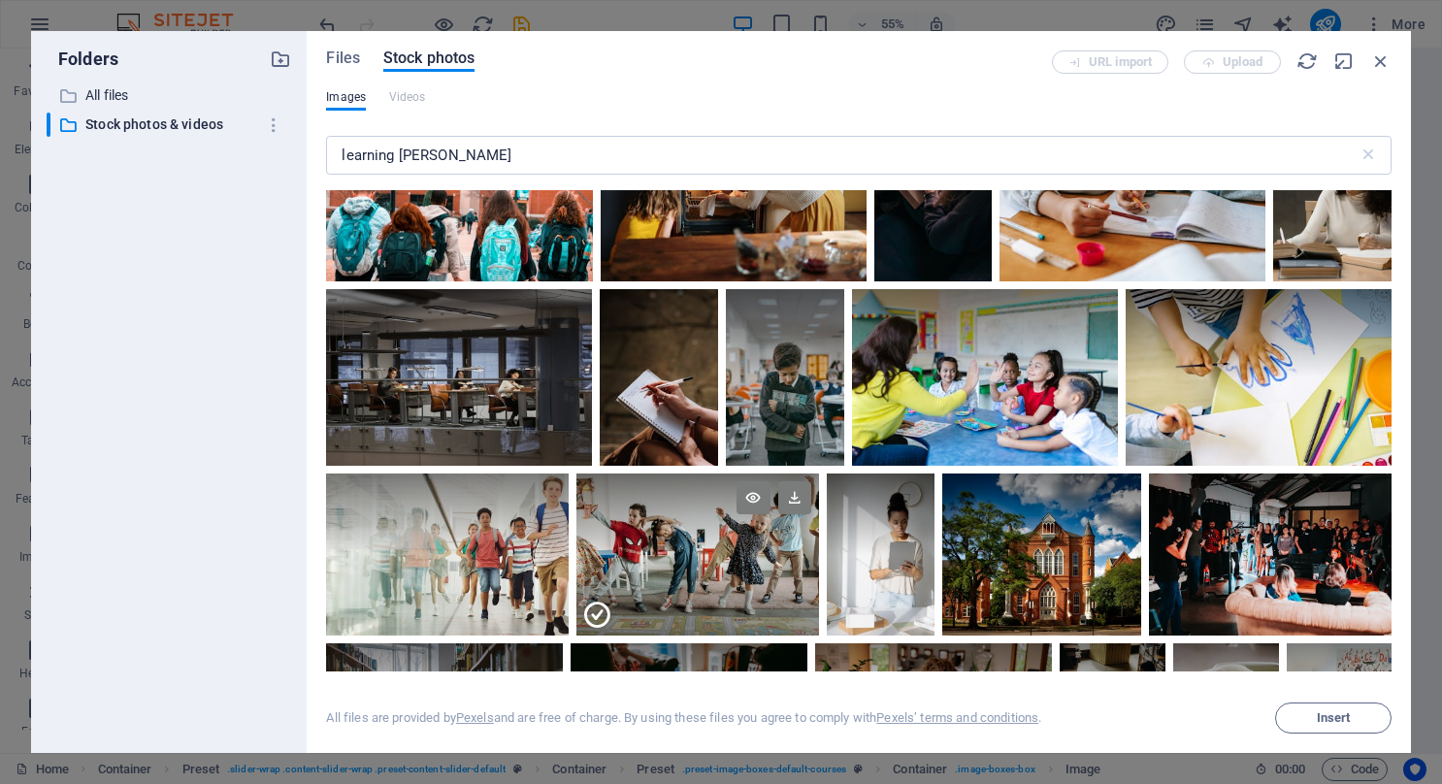
click at [757, 489] on div at bounding box center [698, 514] width 242 height 81
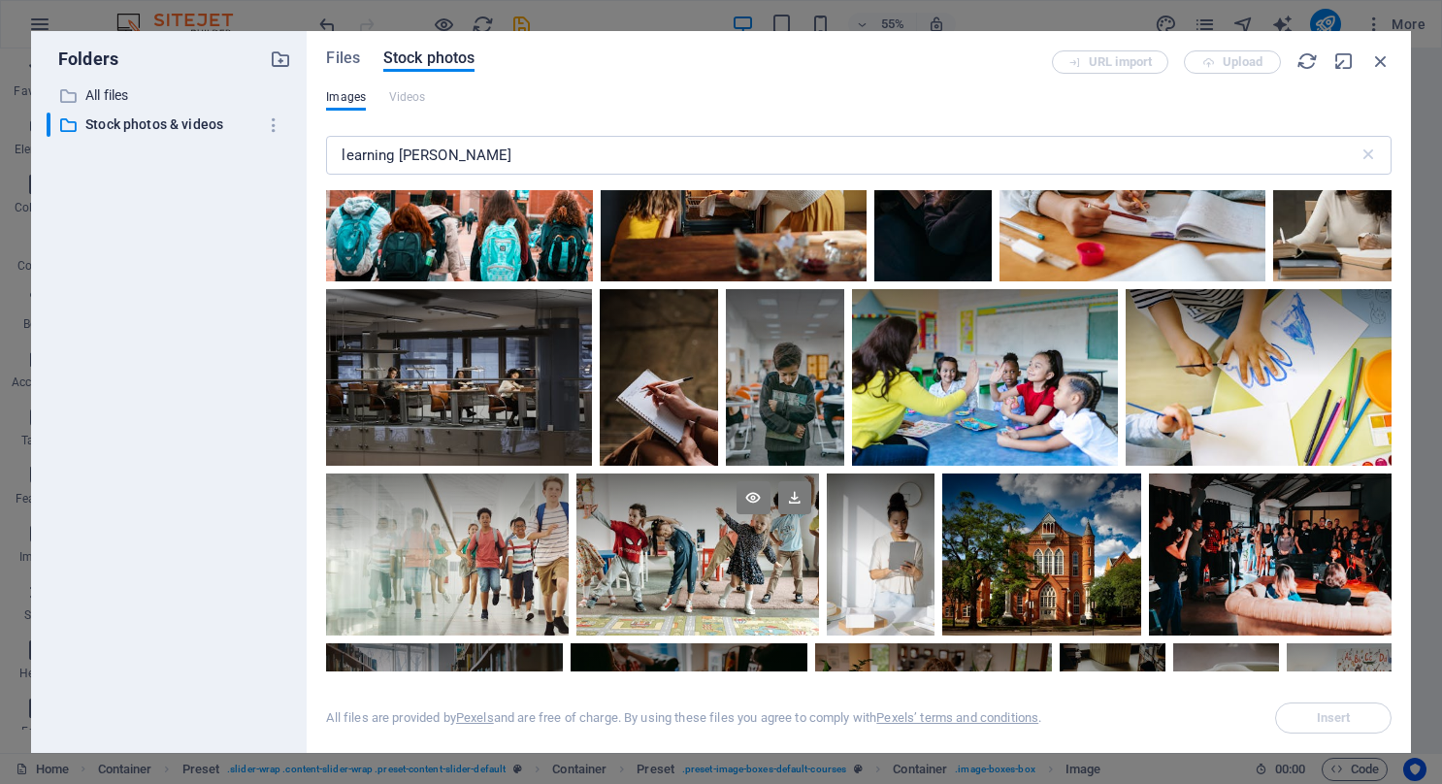
click at [757, 489] on div at bounding box center [698, 514] width 242 height 81
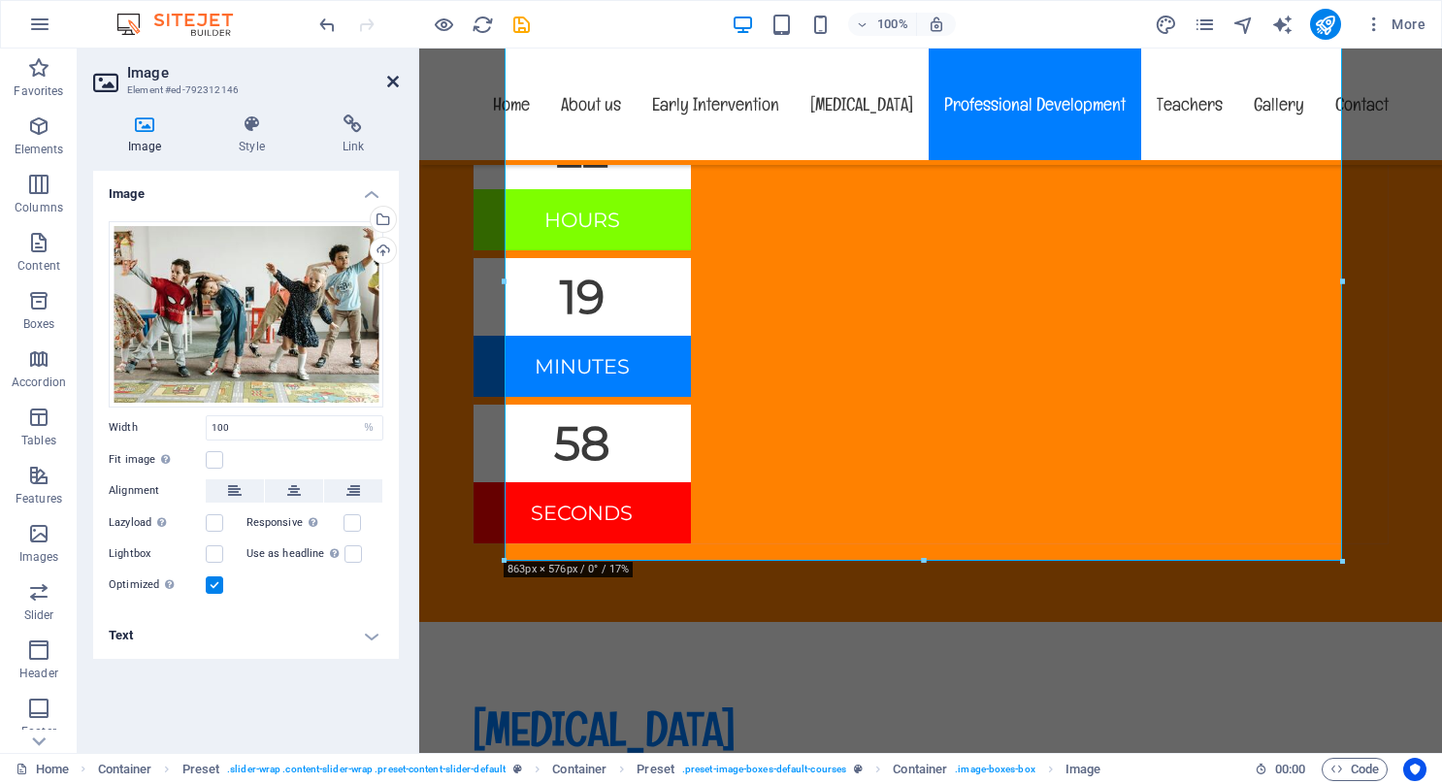
drag, startPoint x: 392, startPoint y: 83, endPoint x: 327, endPoint y: 50, distance: 72.9
click at [392, 83] on icon at bounding box center [393, 82] width 12 height 16
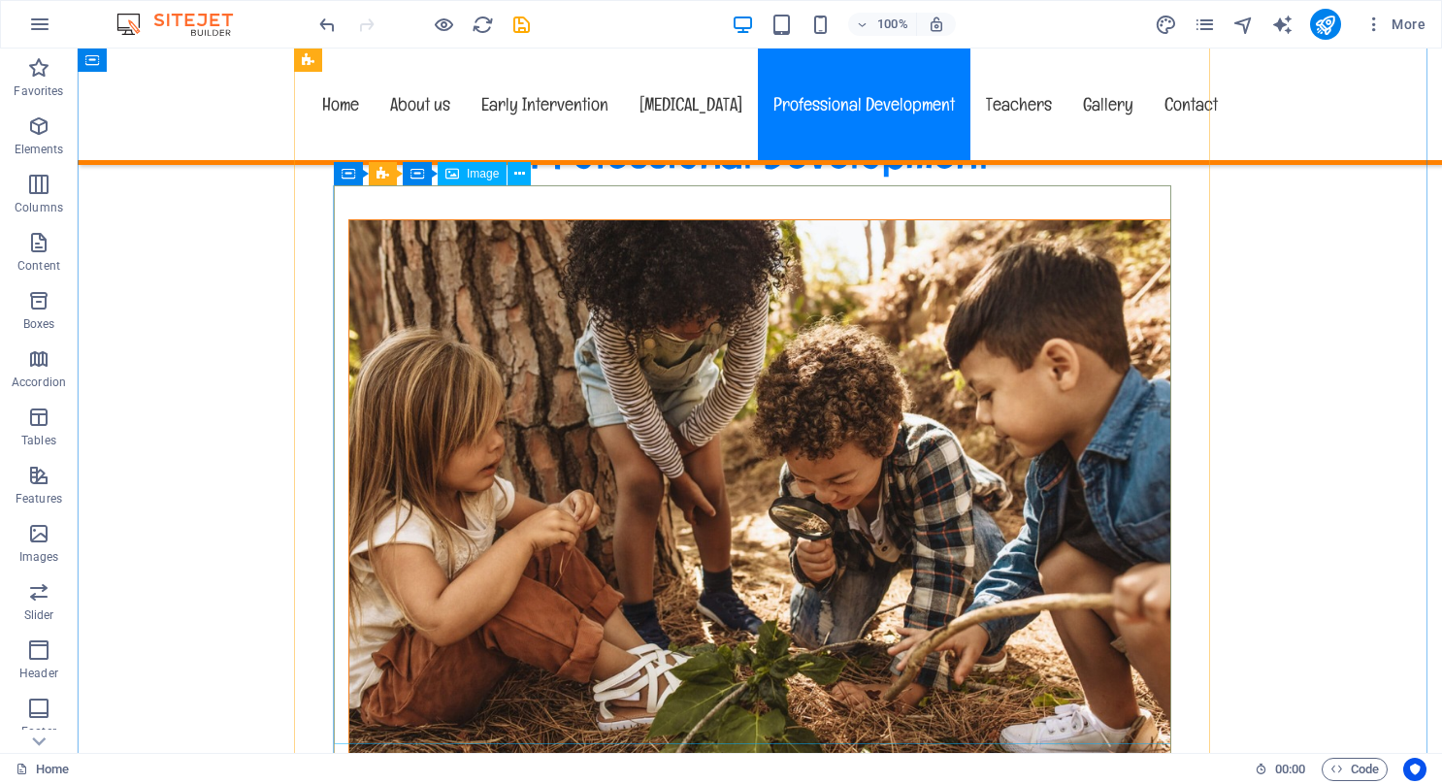
scroll to position [9569, 0]
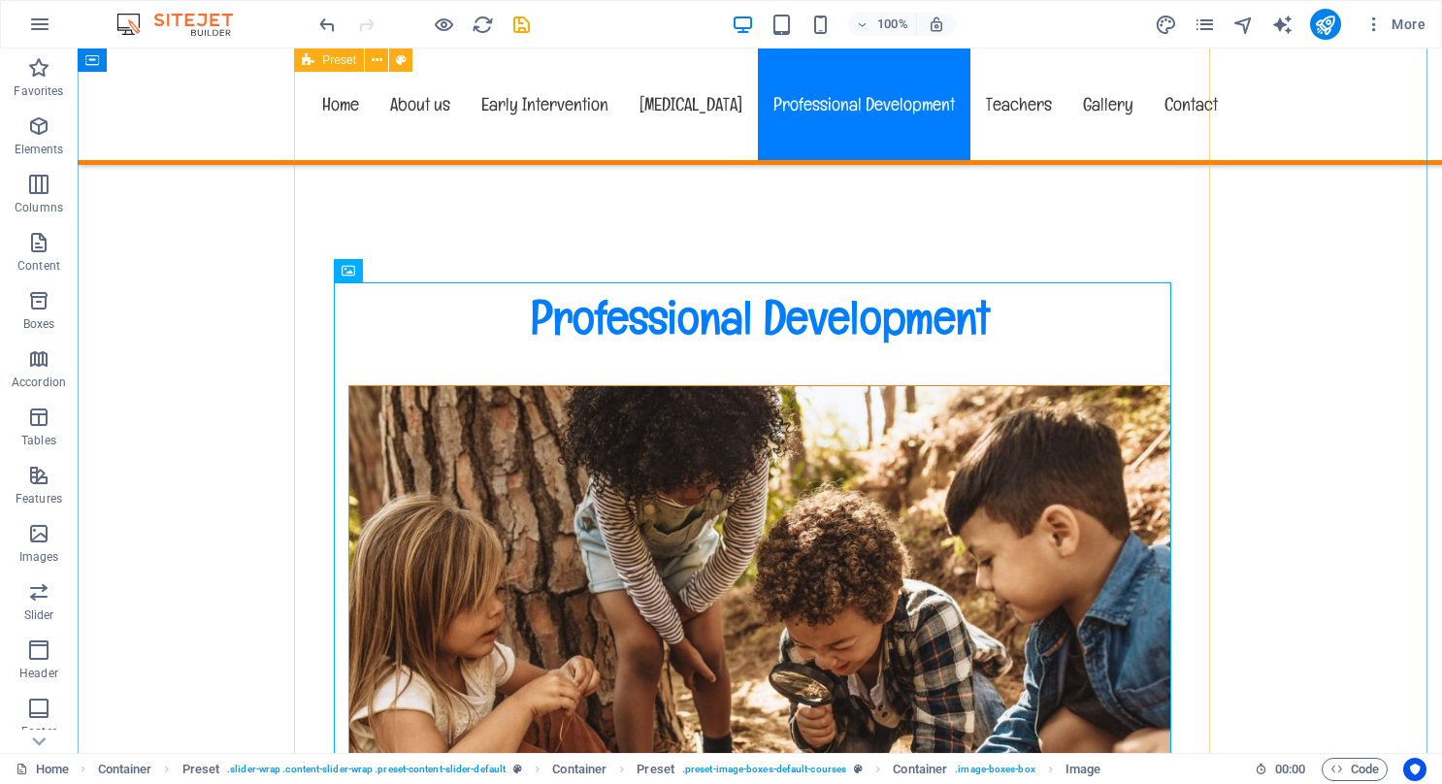
scroll to position [9278, 0]
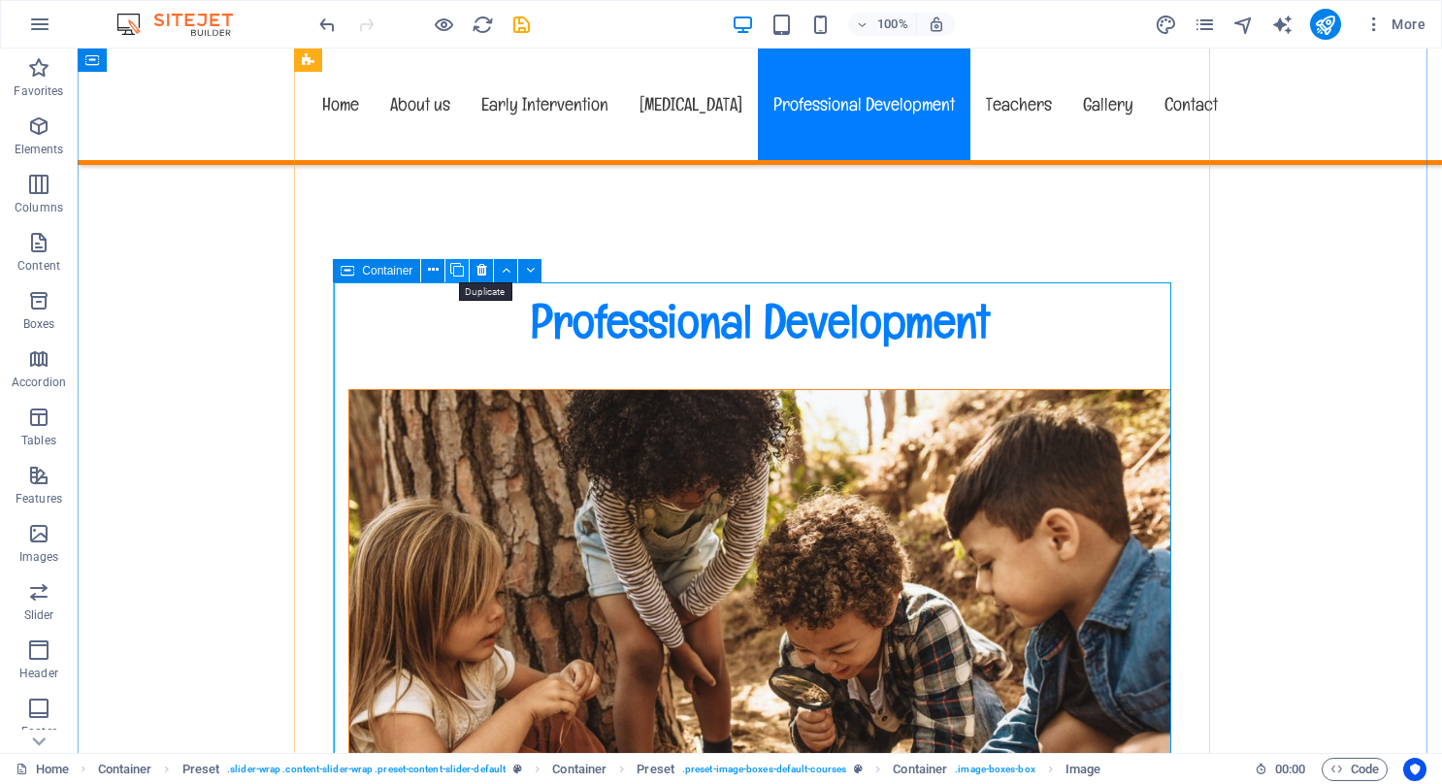
click at [453, 271] on icon at bounding box center [457, 270] width 14 height 20
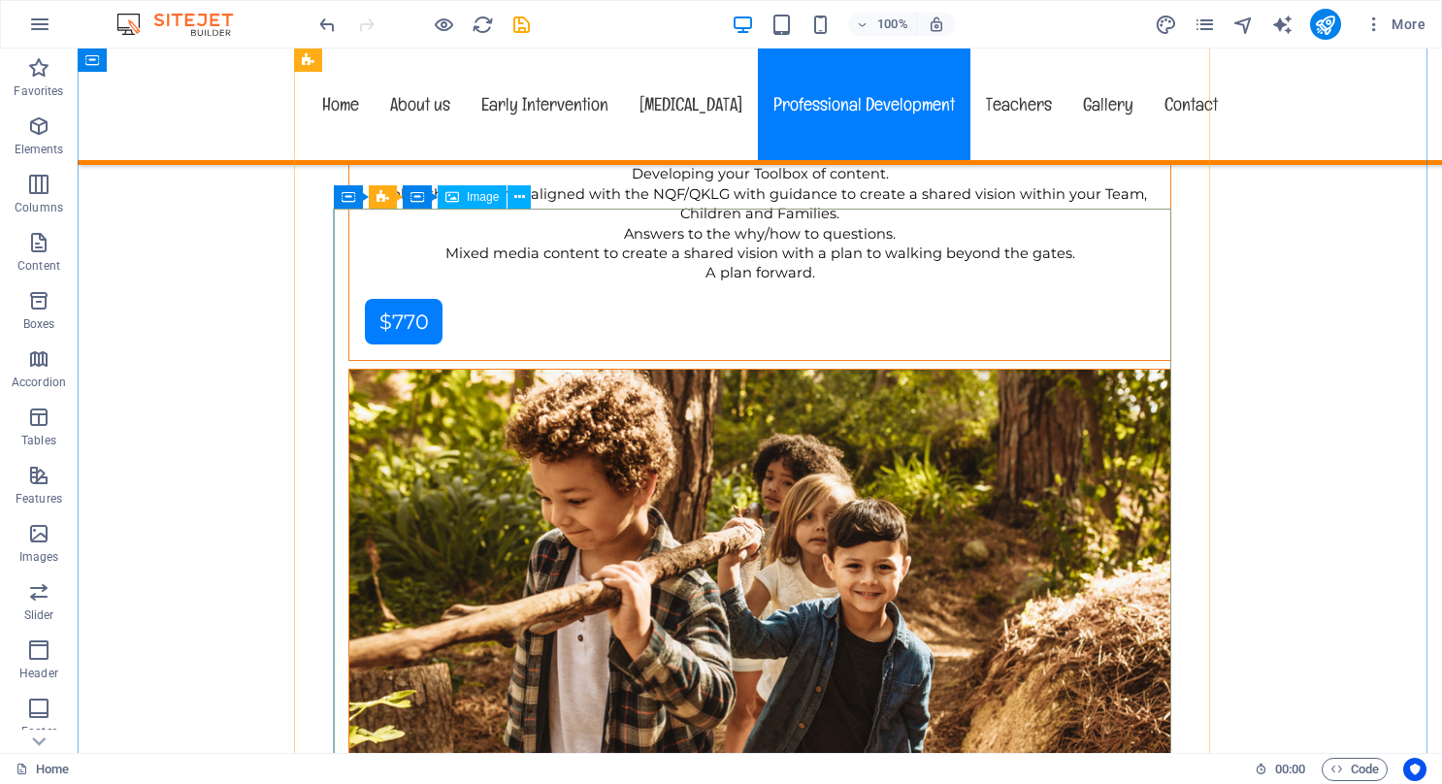
scroll to position [10627, 0]
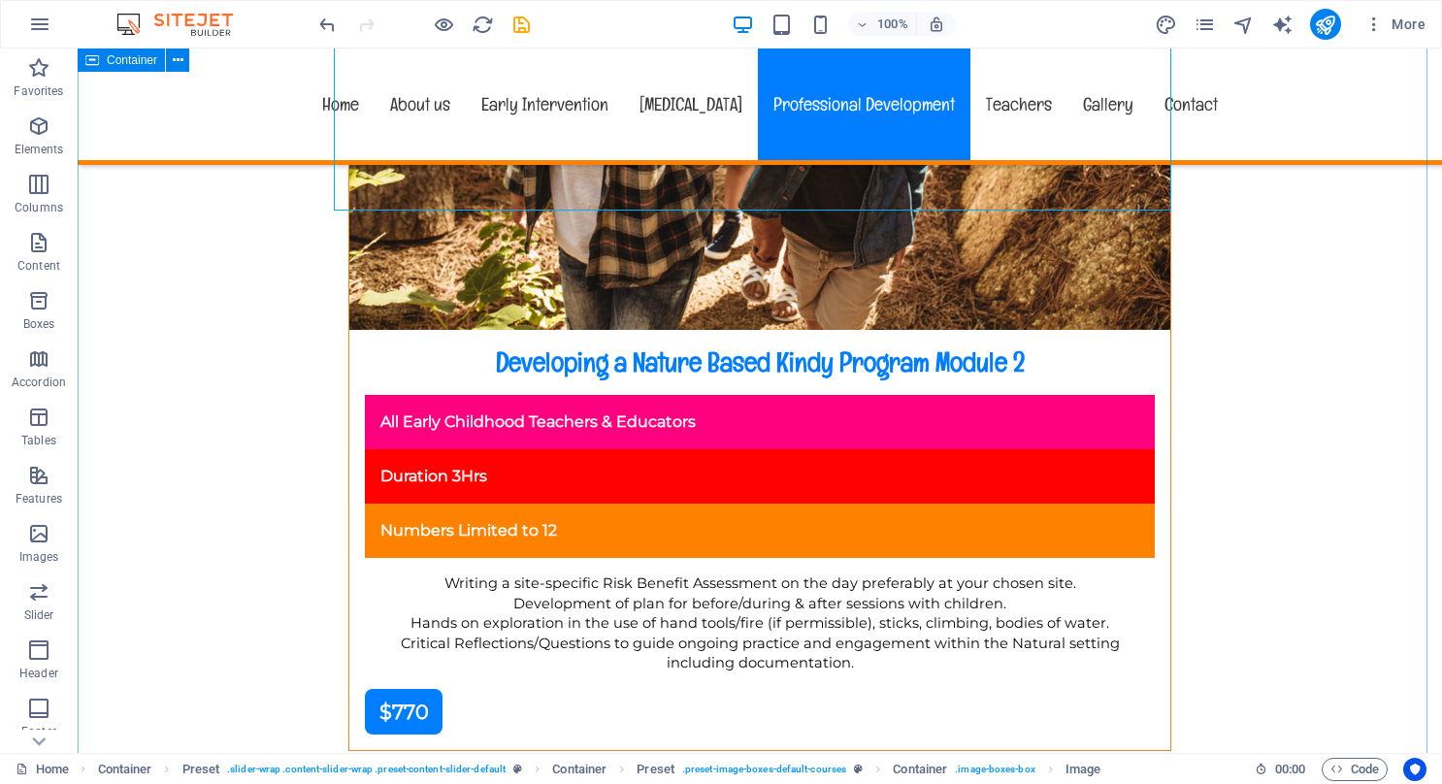
scroll to position [10918, 0]
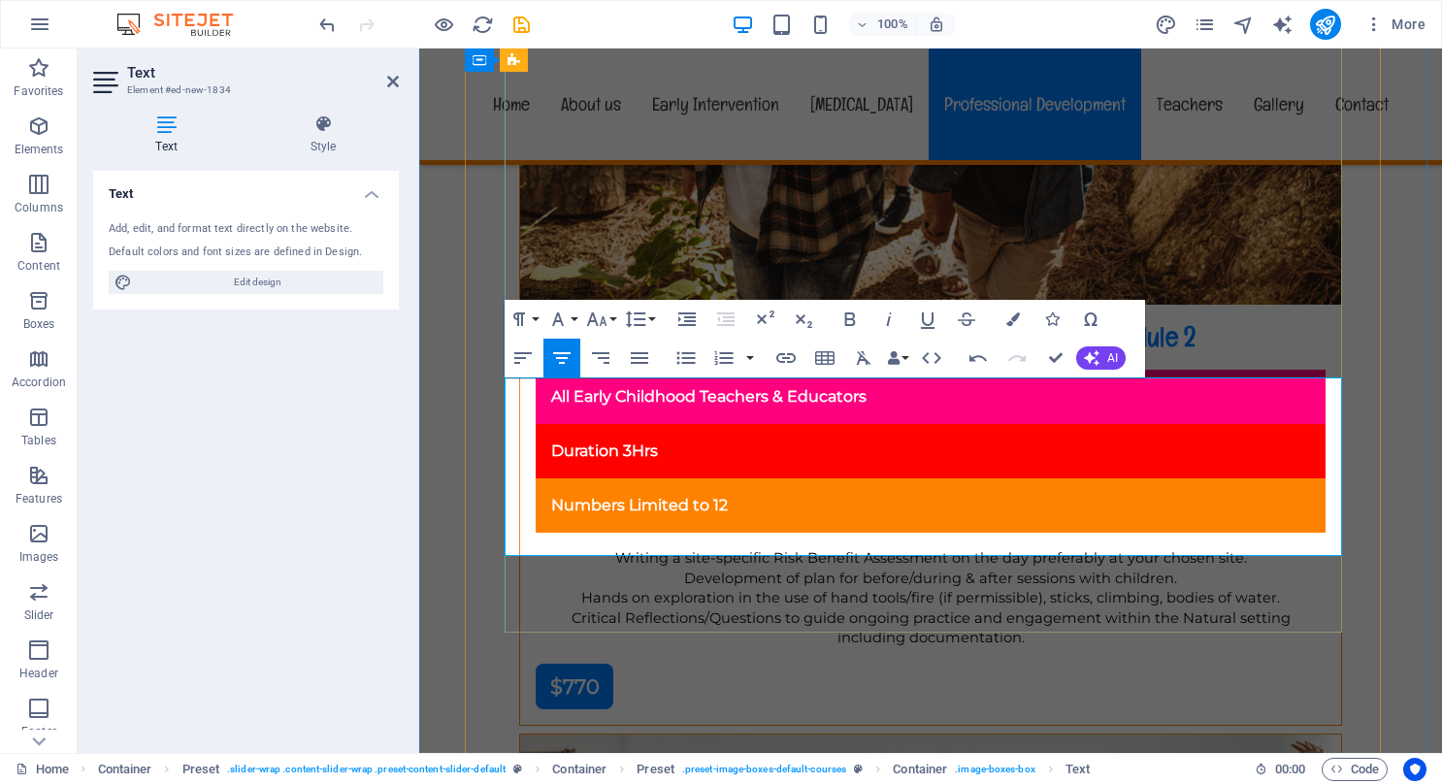
drag, startPoint x: 1021, startPoint y: 446, endPoint x: 1164, endPoint y: 459, distance: 143.2
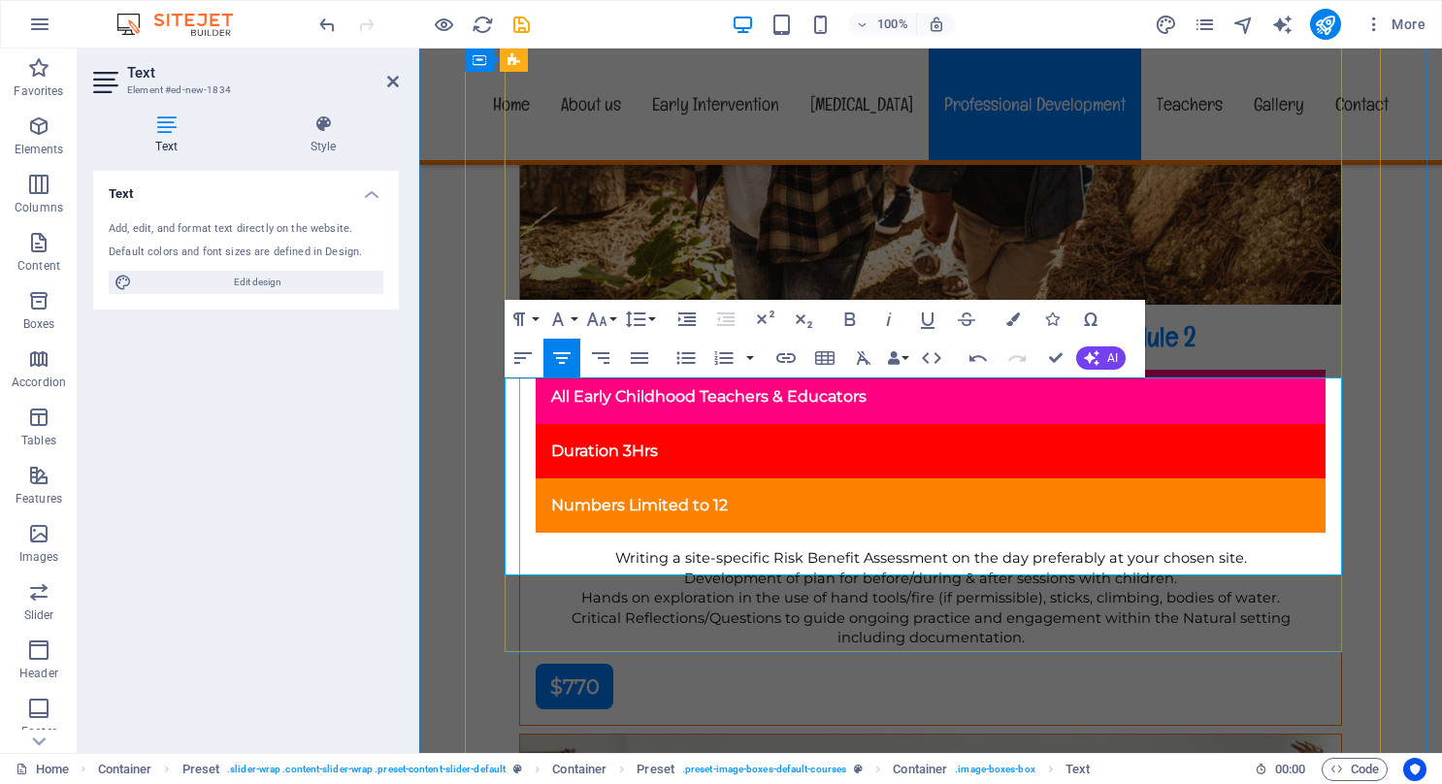
drag, startPoint x: 845, startPoint y: 505, endPoint x: 1064, endPoint y: 555, distance: 224.1
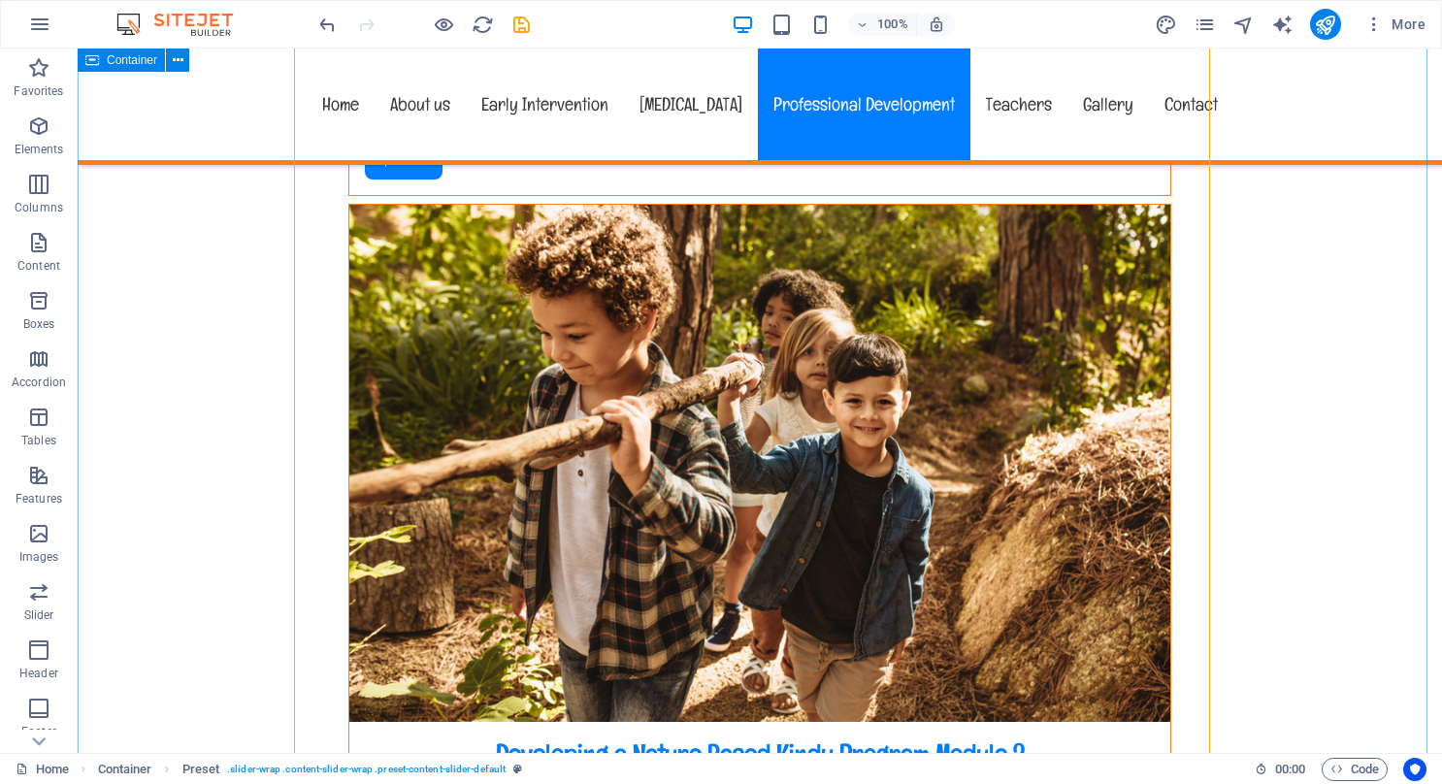
scroll to position [10432, 0]
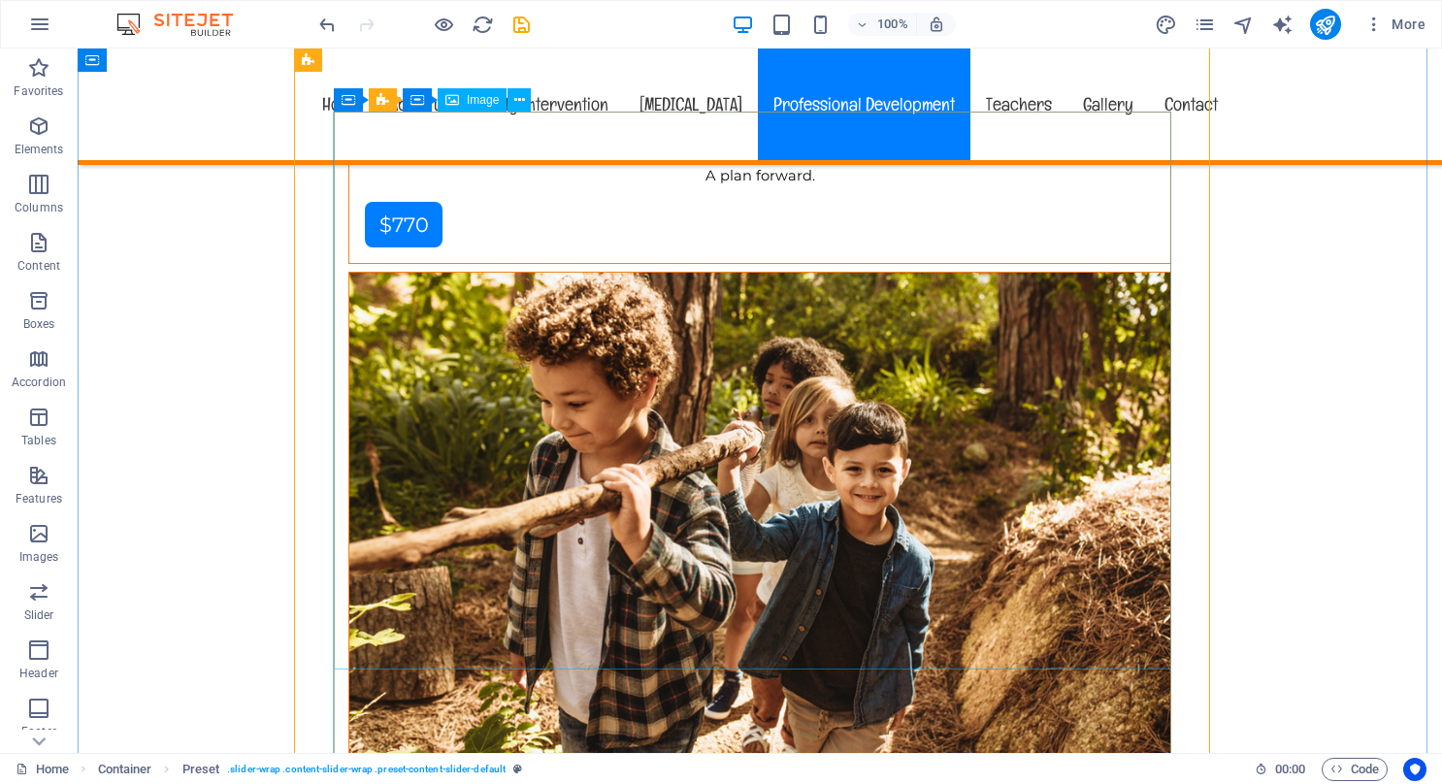
select select "%"
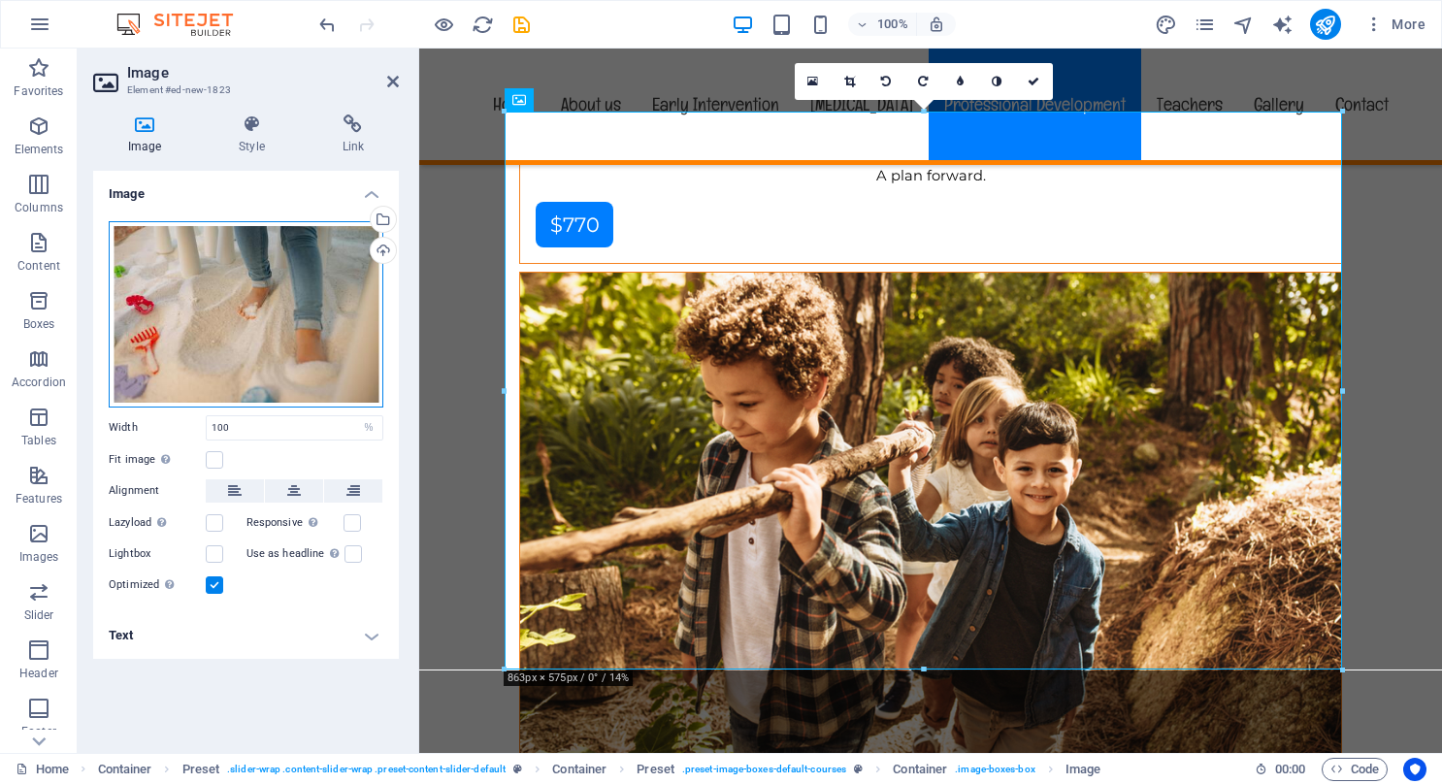
click at [202, 298] on div "Drag files here, click to choose files or select files from Files or our free s…" at bounding box center [246, 314] width 275 height 186
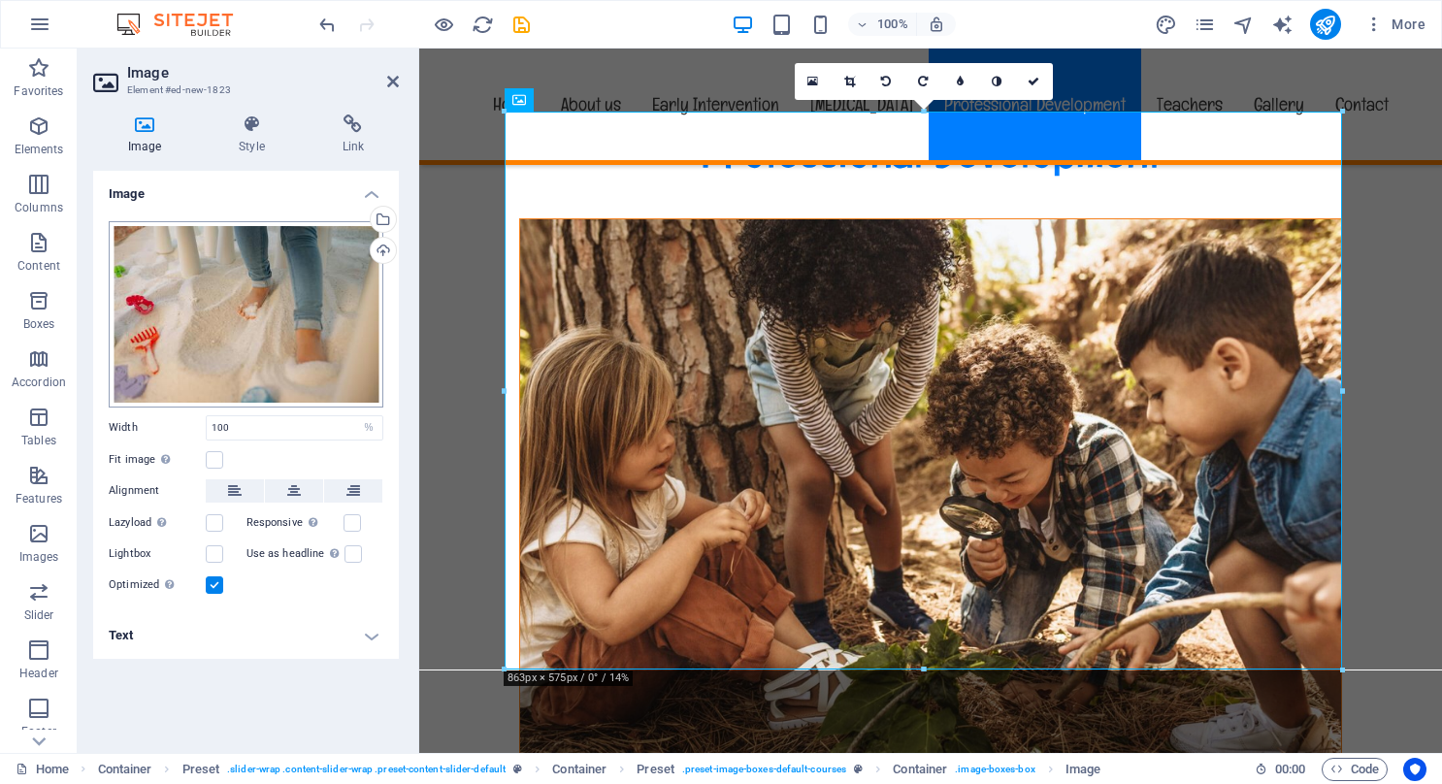
scroll to position [10734, 0]
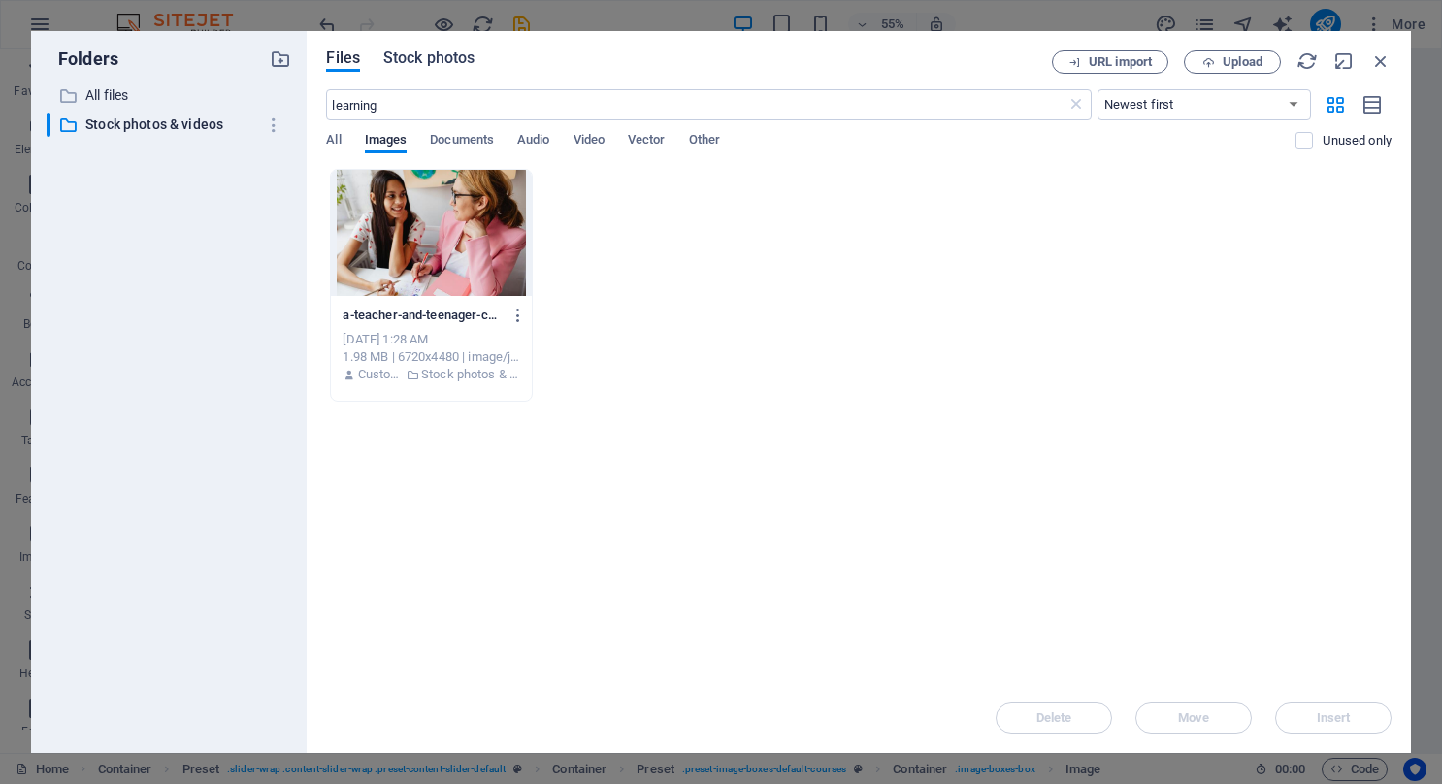
drag, startPoint x: 202, startPoint y: 298, endPoint x: 406, endPoint y: 54, distance: 317.7
click at [406, 54] on span "Stock photos" at bounding box center [428, 58] width 91 height 23
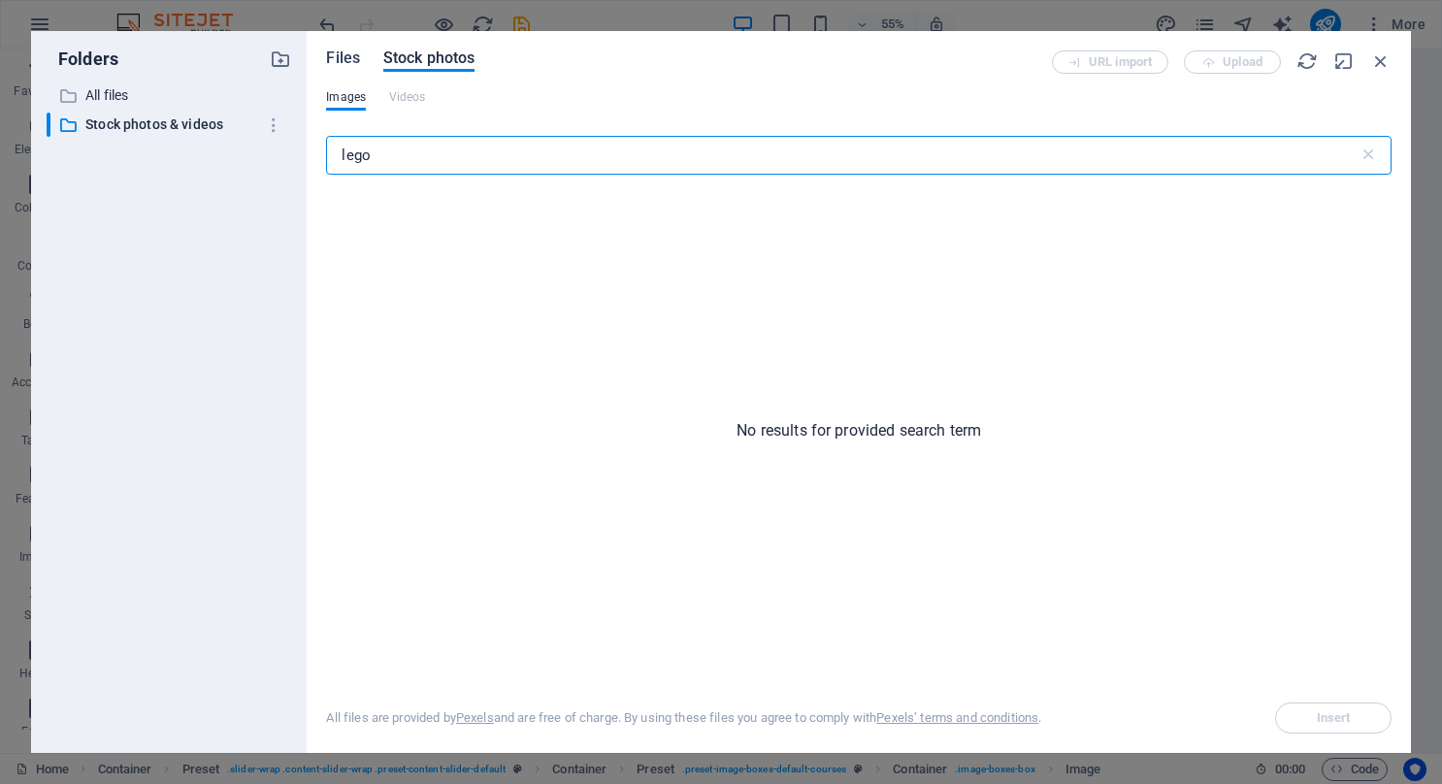
type input "lego"
click at [344, 62] on span "Files" at bounding box center [343, 58] width 34 height 23
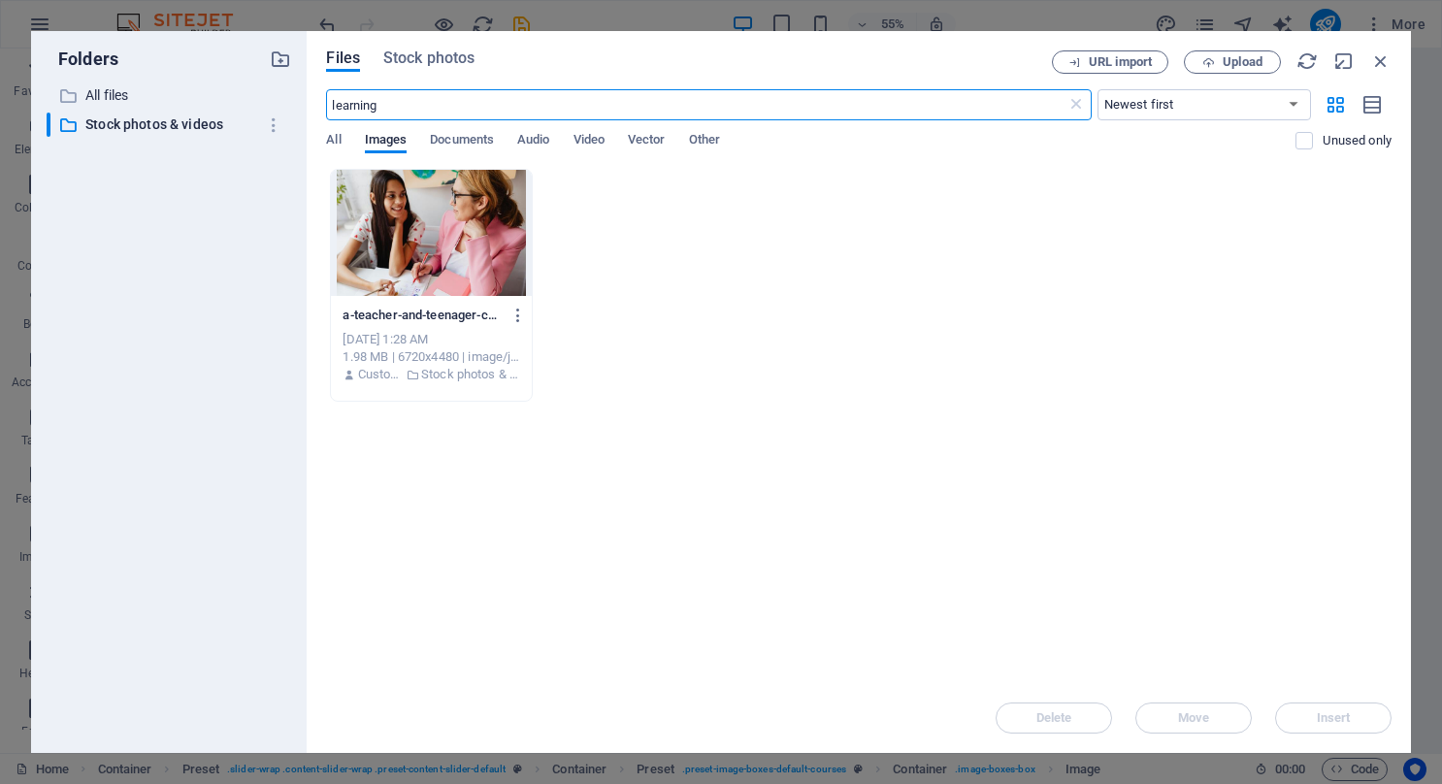
click at [345, 135] on div "All Images Documents Audio Video Vector Other" at bounding box center [811, 150] width 970 height 37
click at [340, 138] on span "All" at bounding box center [333, 141] width 15 height 27
click at [416, 65] on span "Stock photos" at bounding box center [428, 58] width 91 height 23
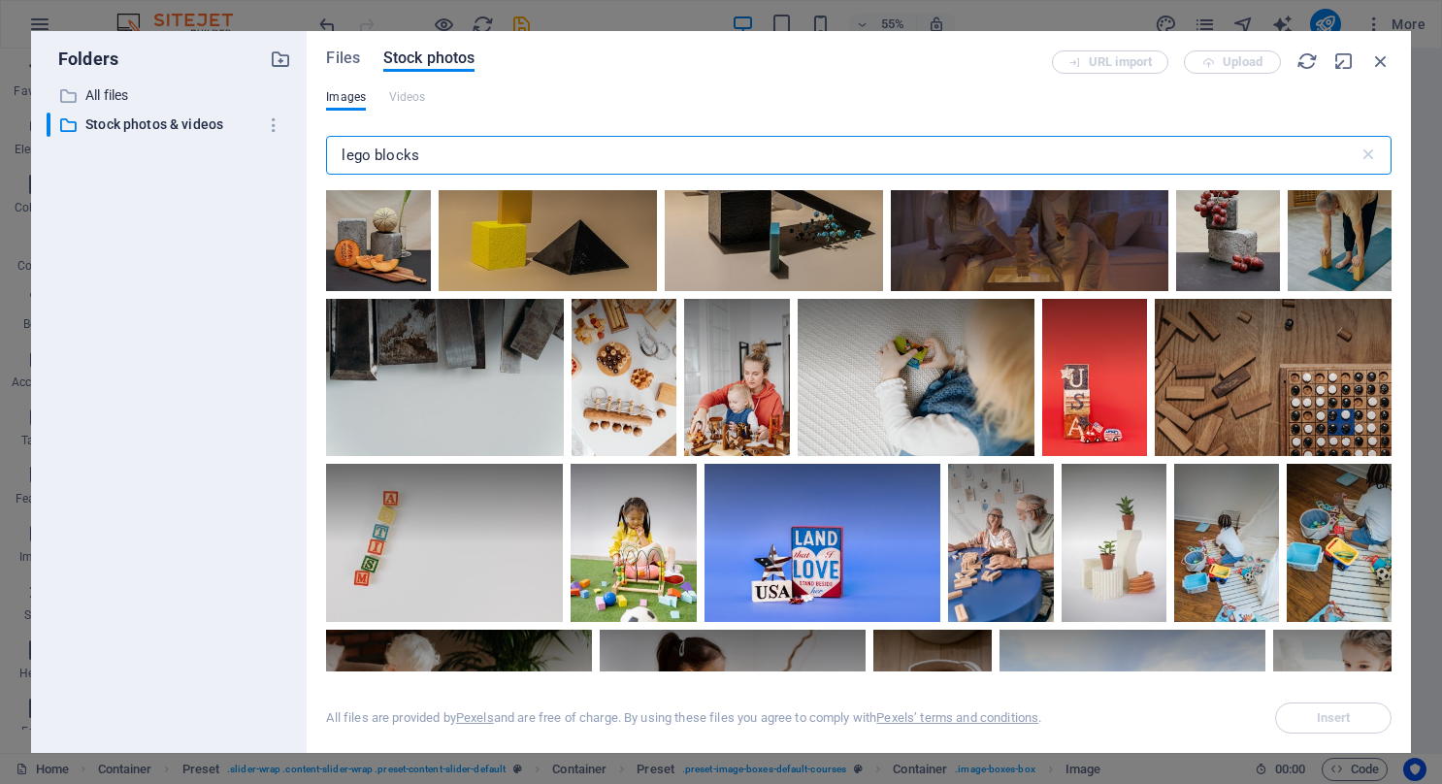
scroll to position [5436, 0]
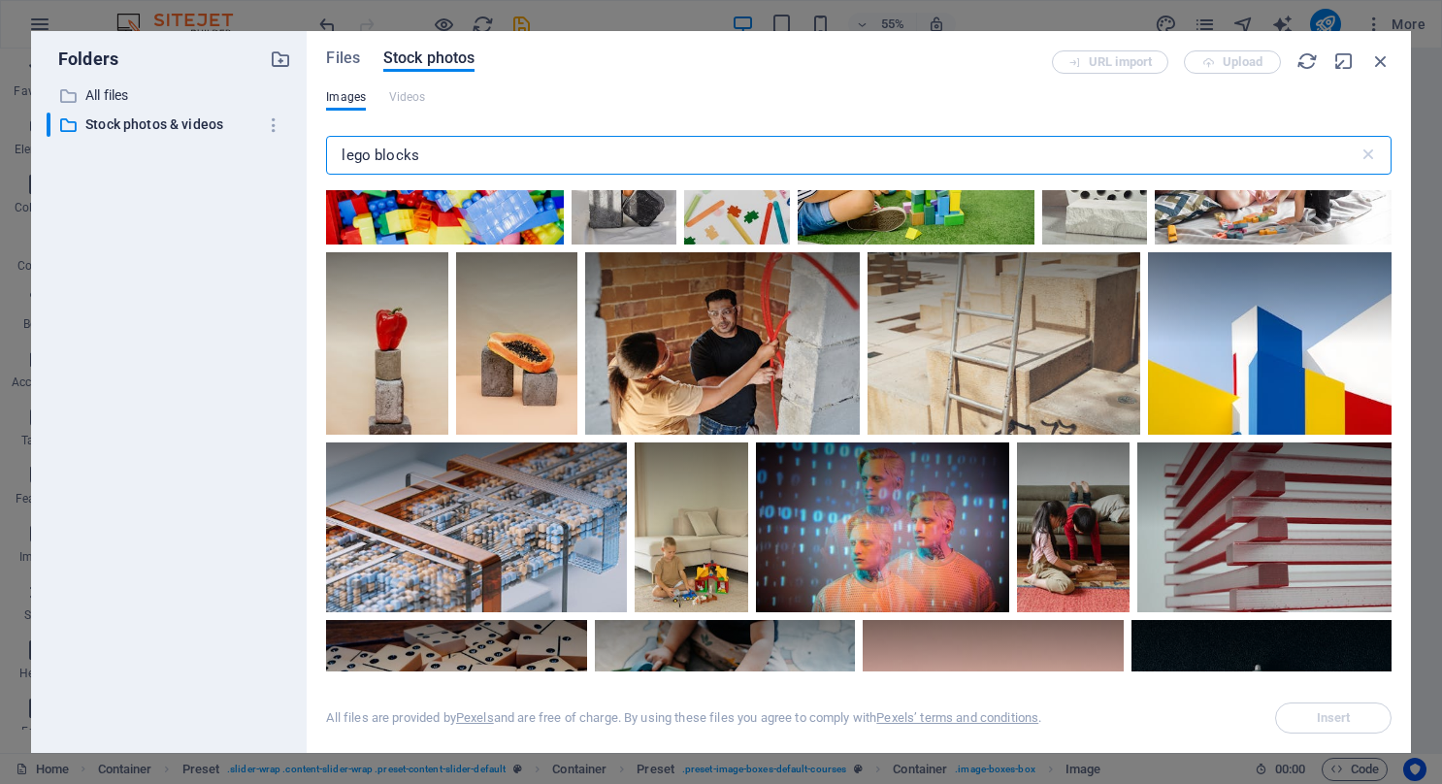
type input "lego blocks"
click at [460, 245] on div at bounding box center [444, 165] width 237 height 158
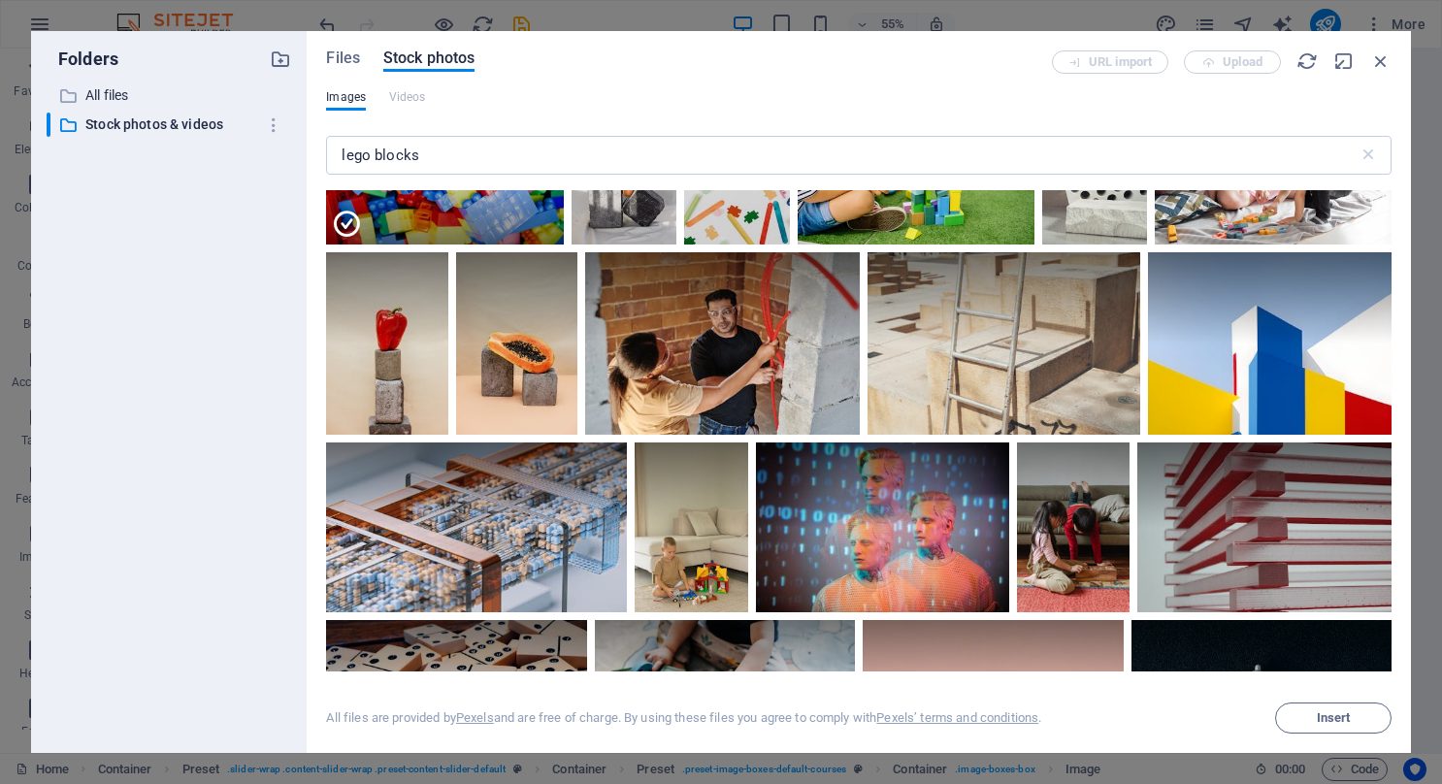
click at [460, 245] on div at bounding box center [444, 205] width 237 height 79
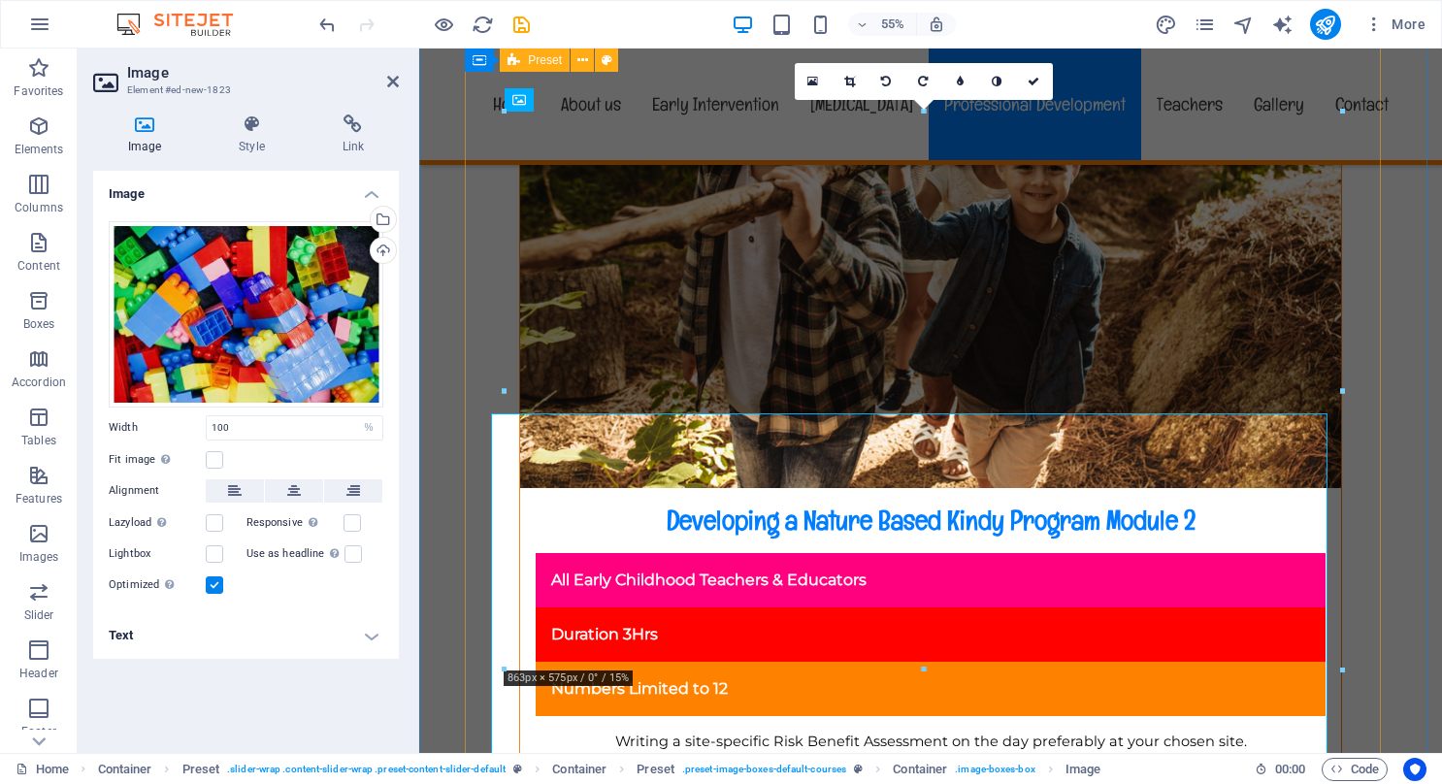
scroll to position [10432, 0]
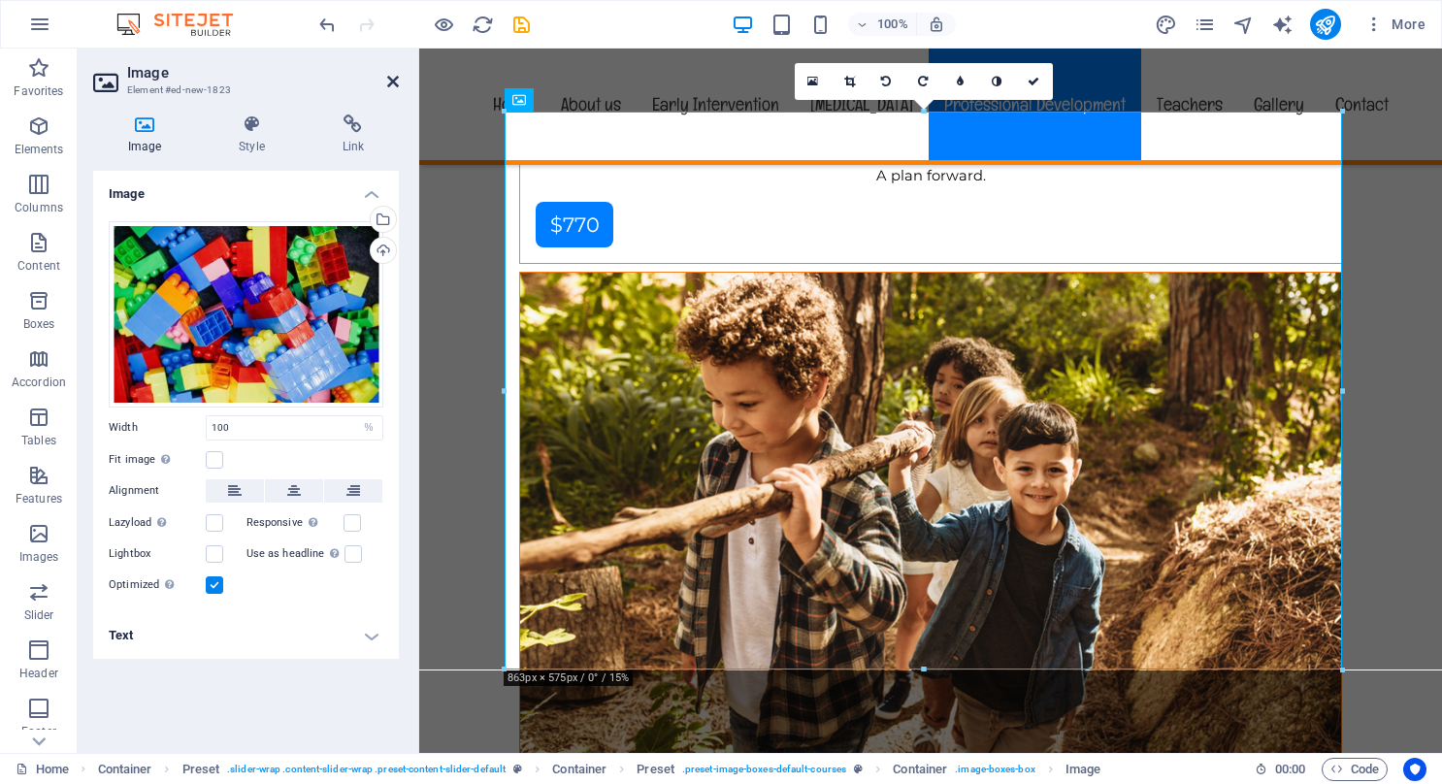
click at [387, 77] on icon at bounding box center [393, 82] width 12 height 16
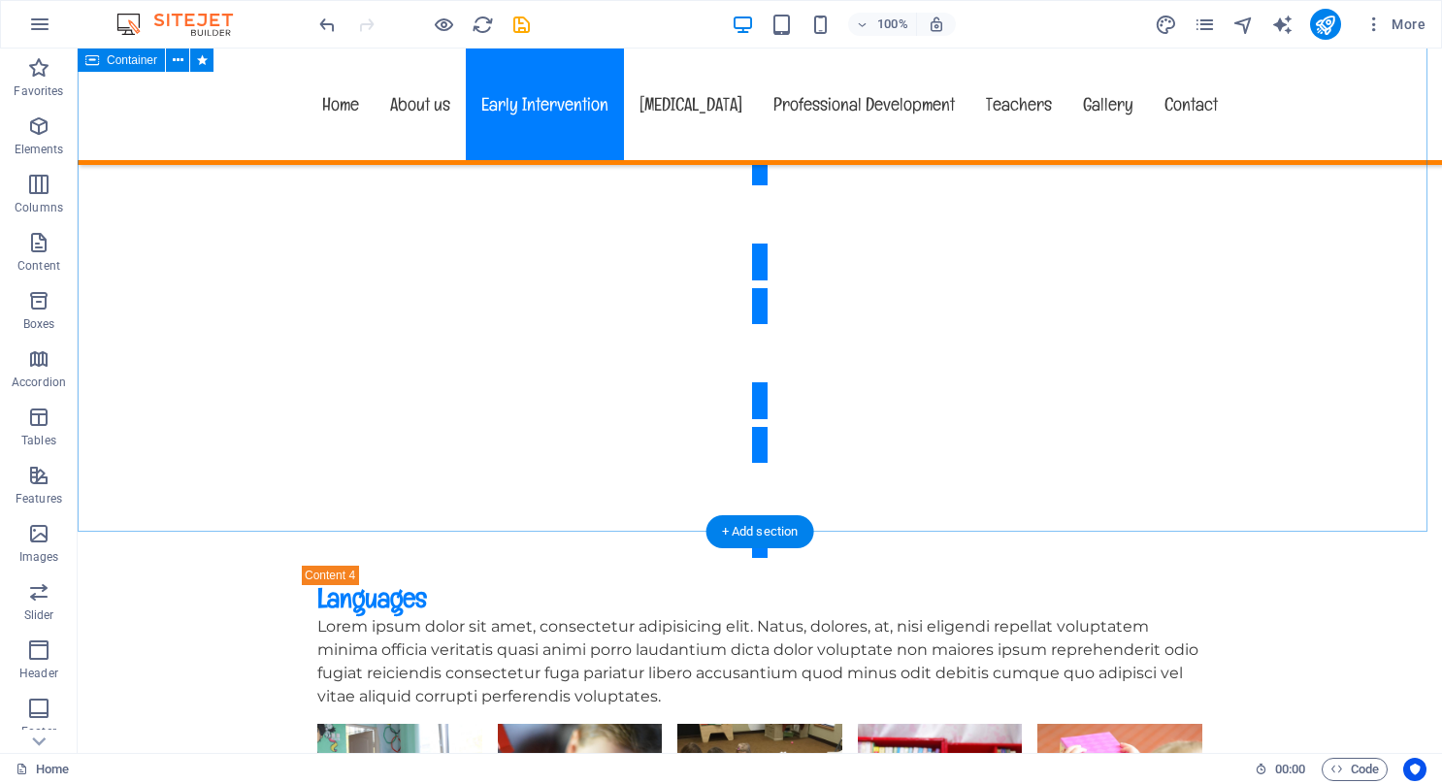
scroll to position [5288, 0]
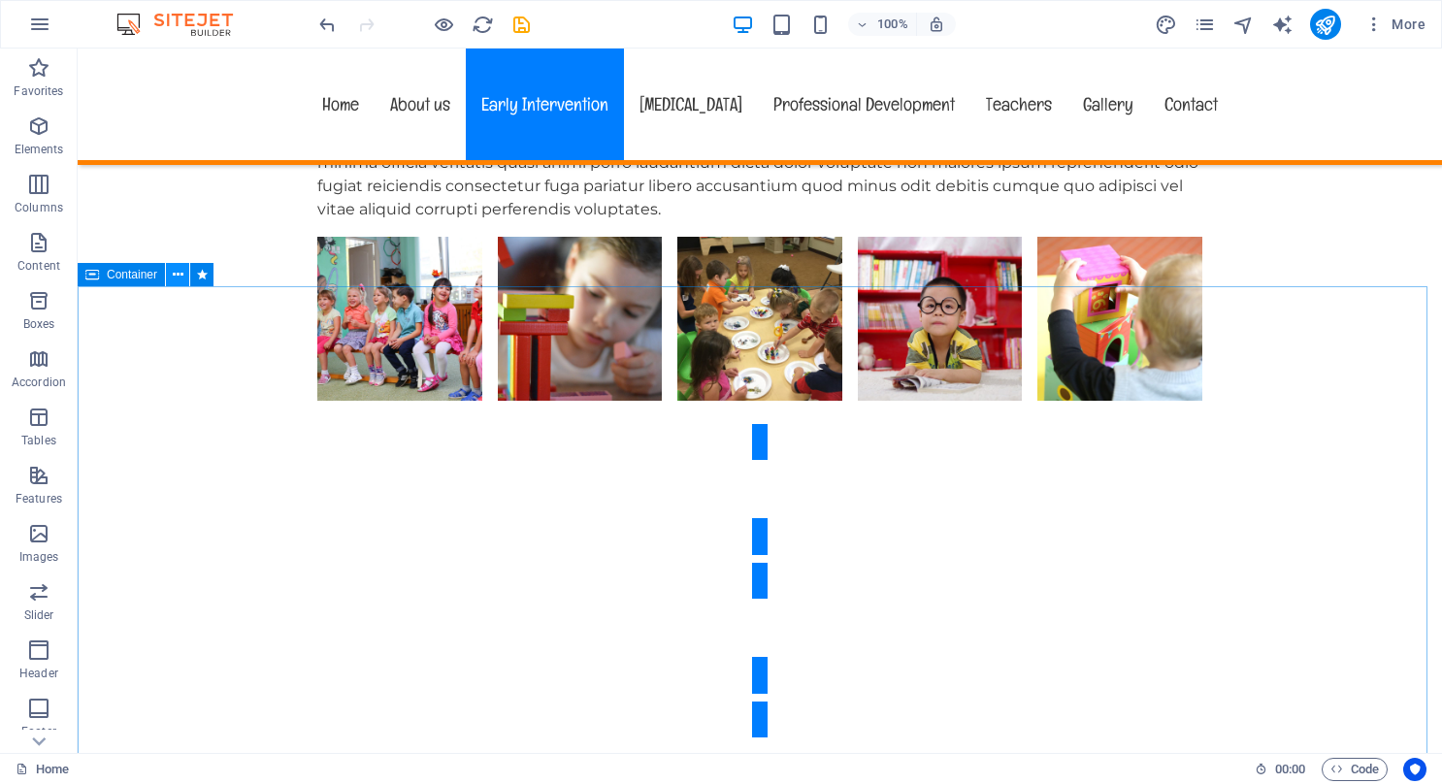
click at [173, 270] on icon at bounding box center [178, 275] width 11 height 20
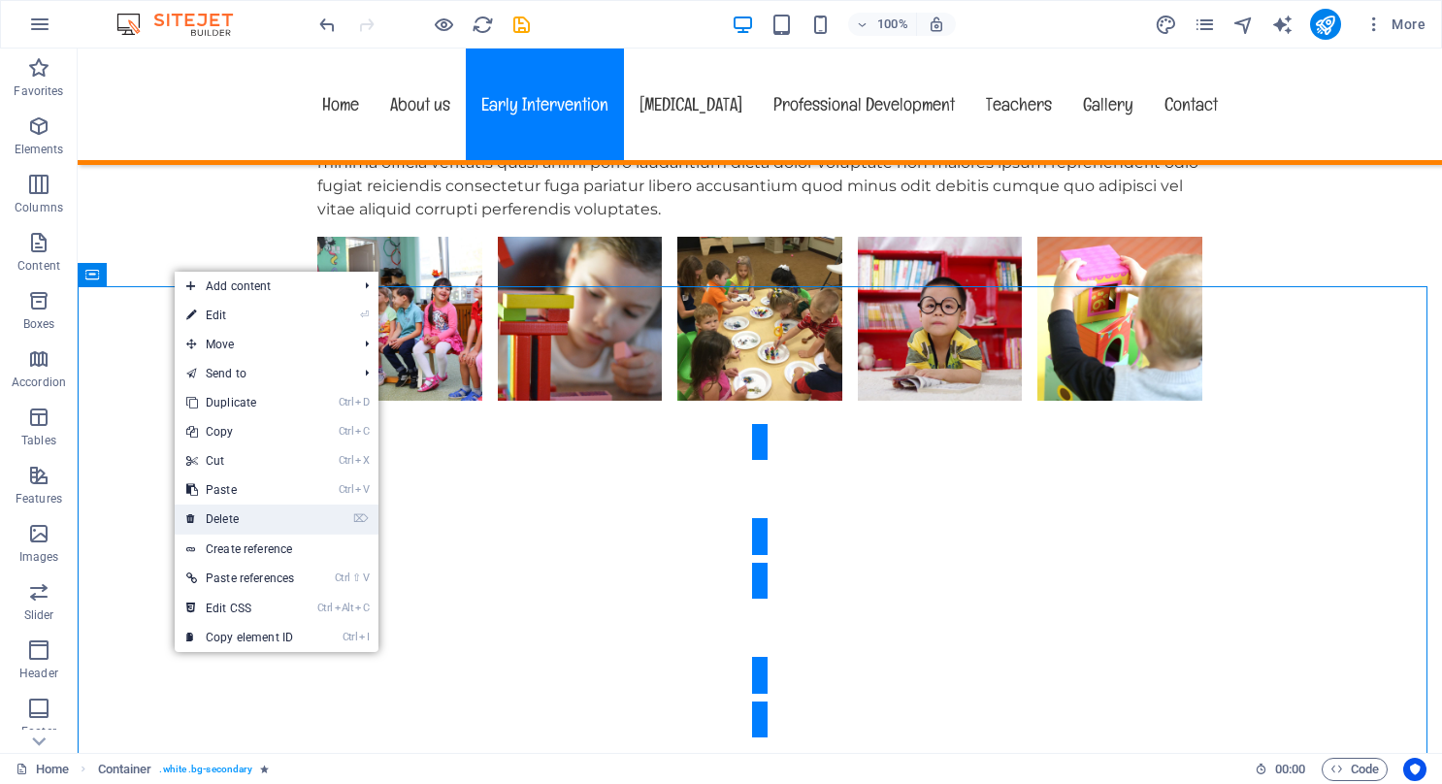
click at [233, 516] on link "⌦ Delete" at bounding box center [240, 519] width 131 height 29
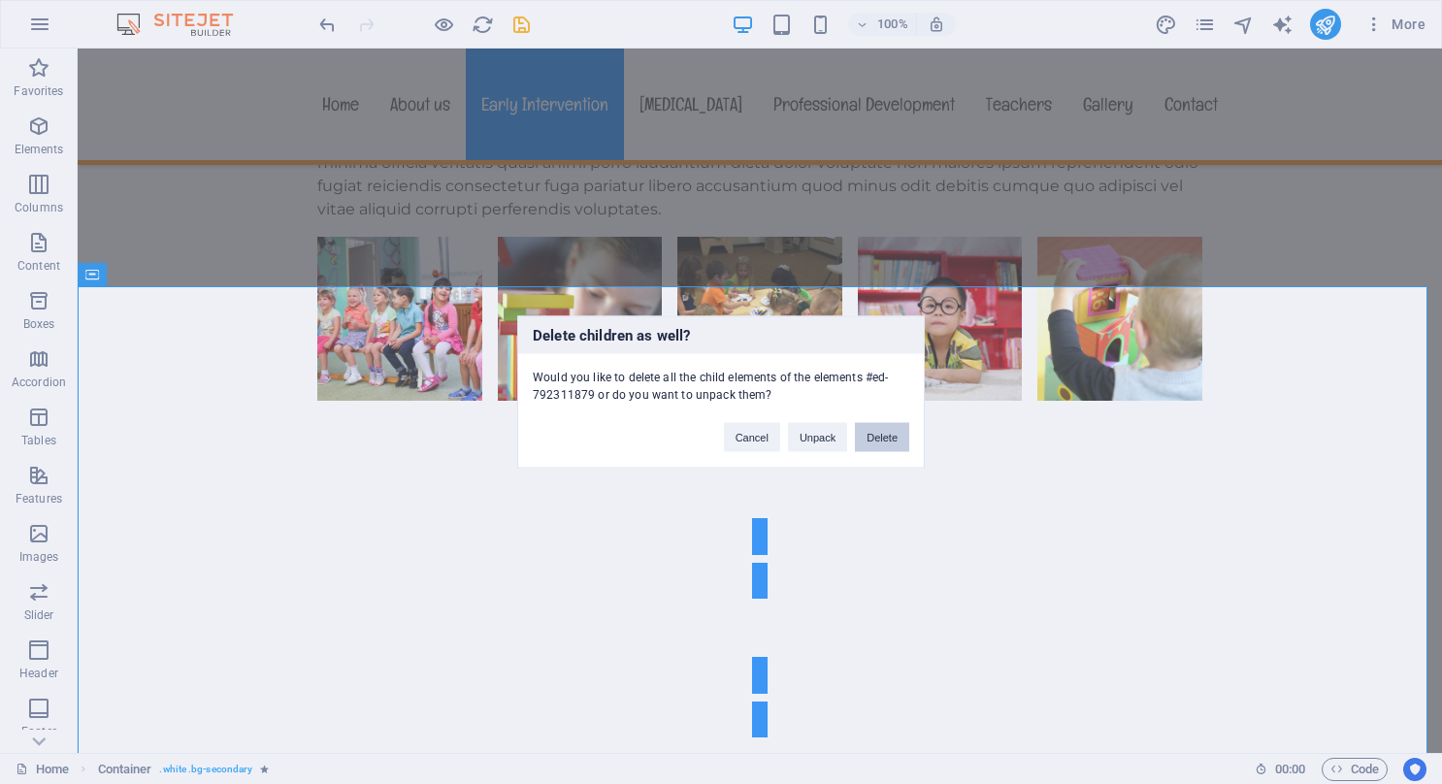
click at [895, 439] on button "Delete" at bounding box center [882, 437] width 54 height 29
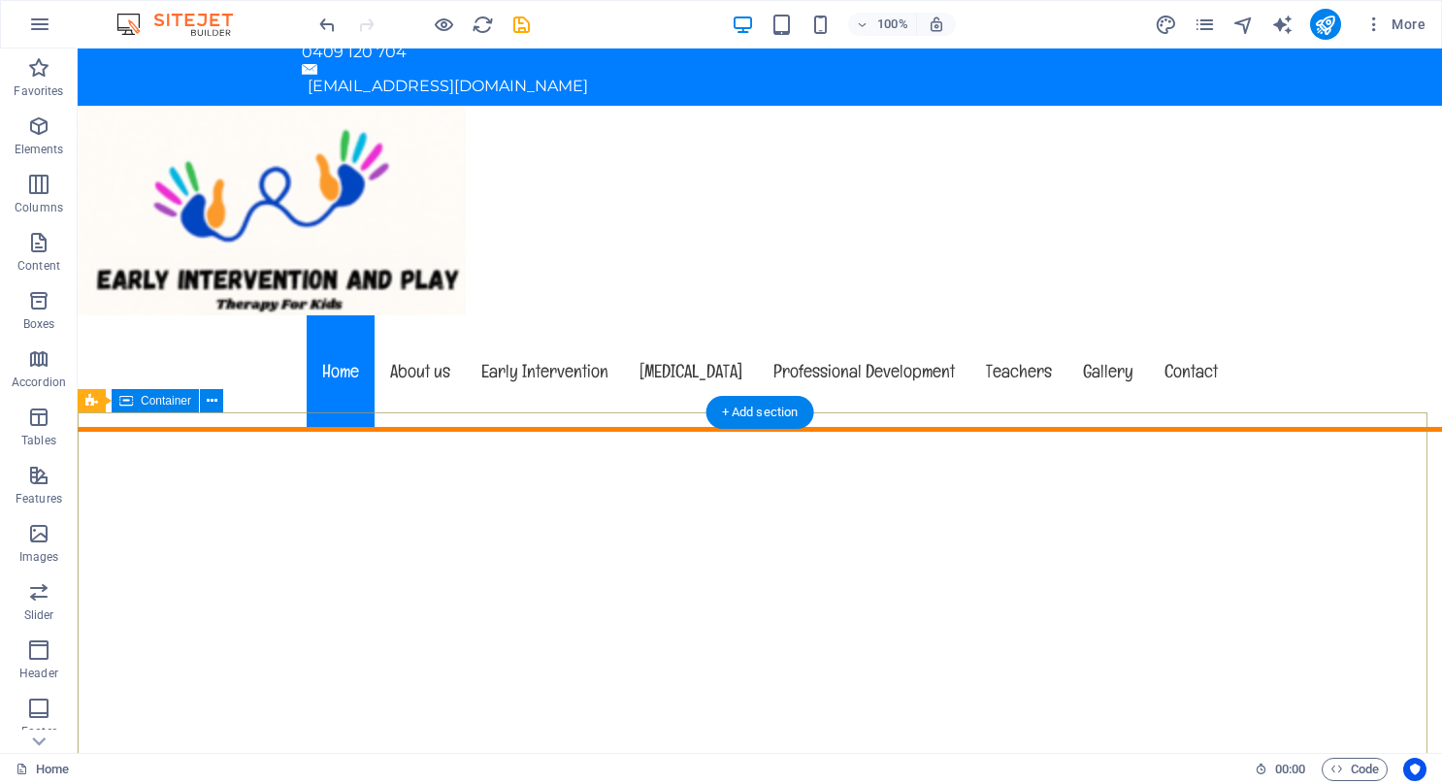
scroll to position [0, 0]
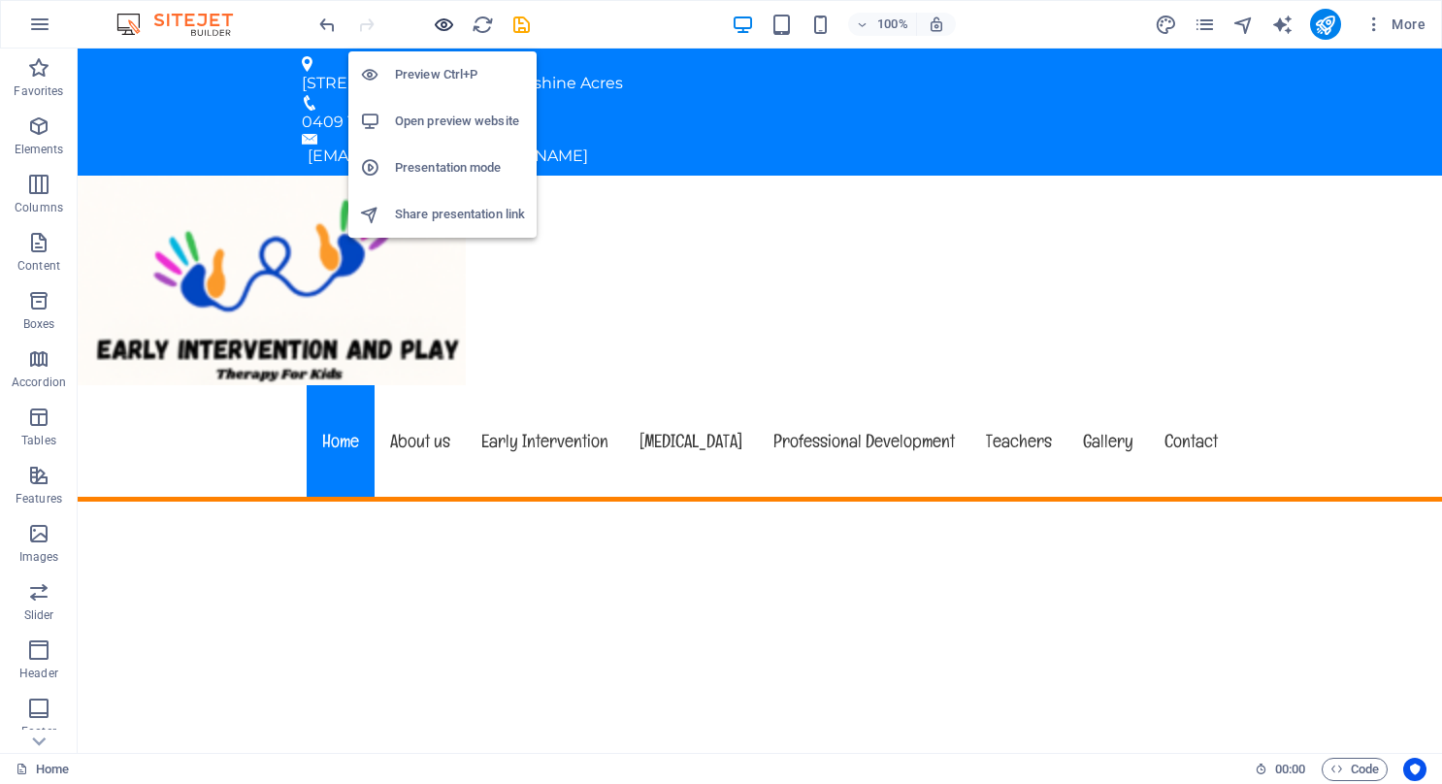
click at [448, 23] on icon "button" at bounding box center [444, 25] width 22 height 22
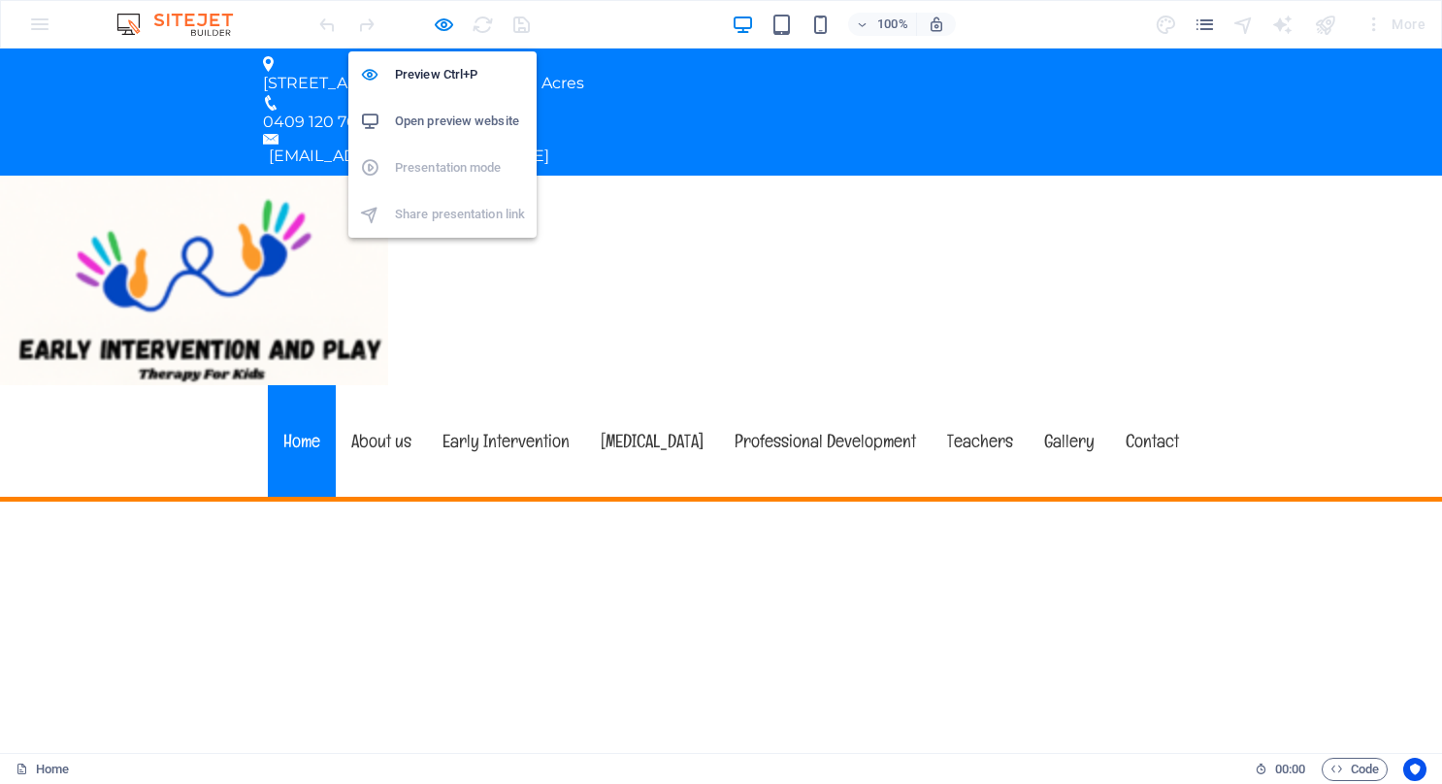
click at [452, 116] on h6 "Open preview website" at bounding box center [460, 121] width 130 height 23
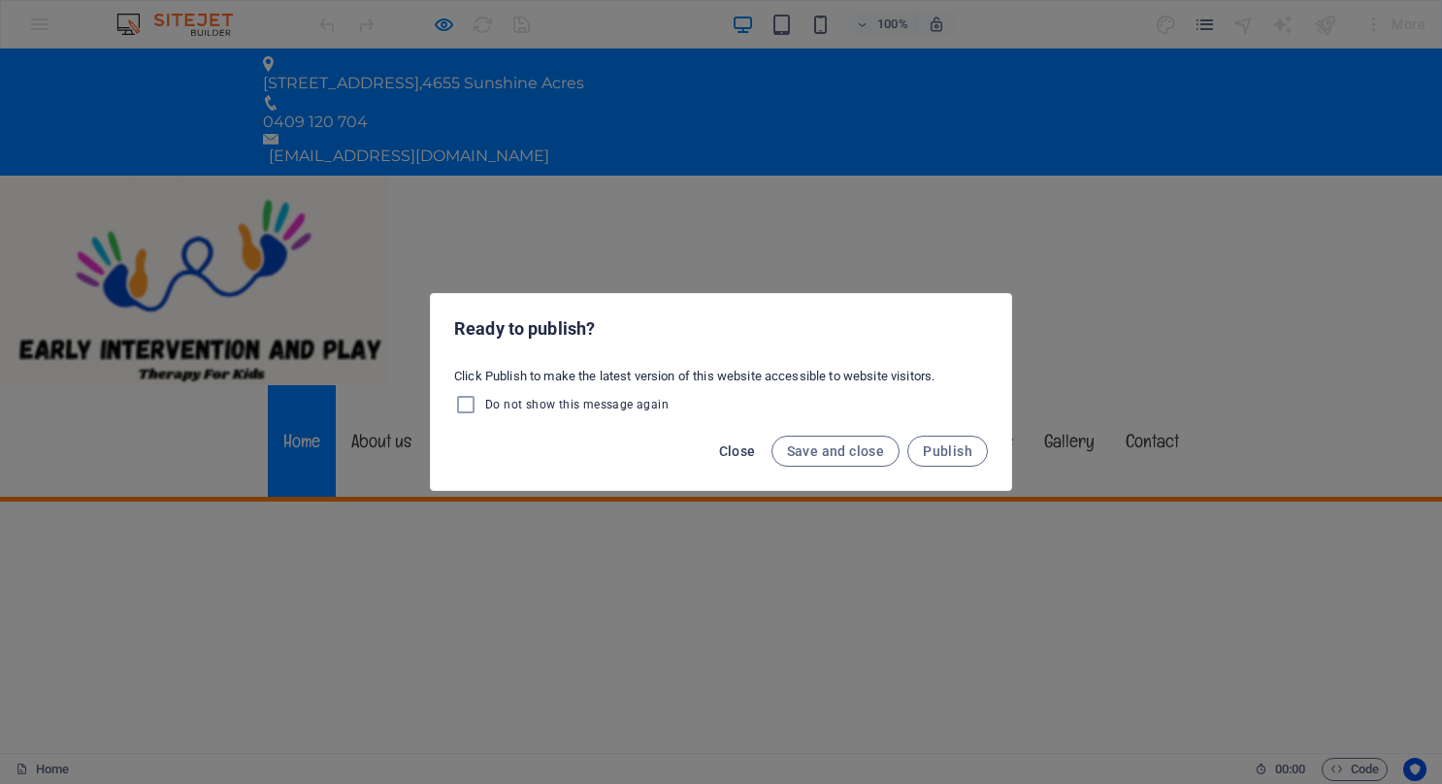
click at [742, 450] on span "Close" at bounding box center [737, 452] width 37 height 16
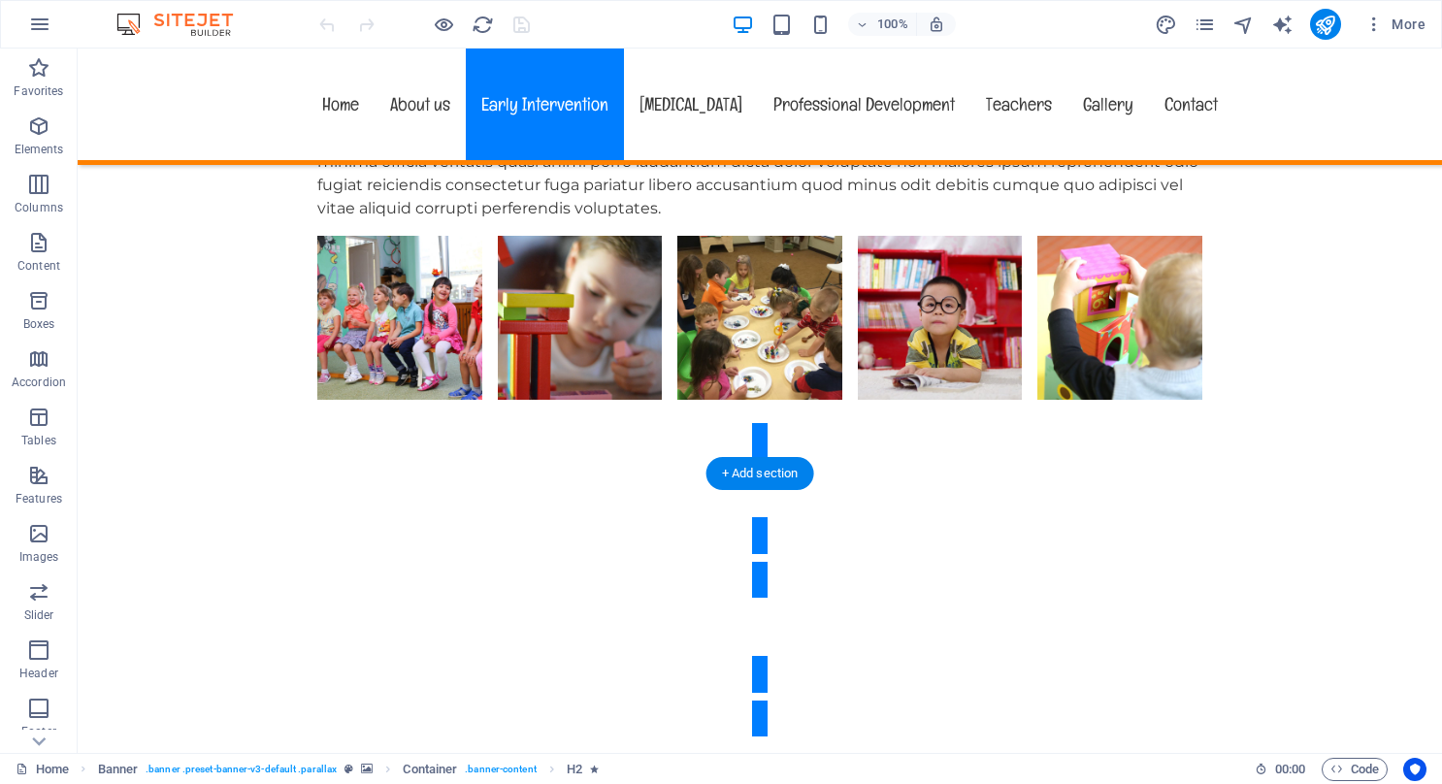
scroll to position [5338, 0]
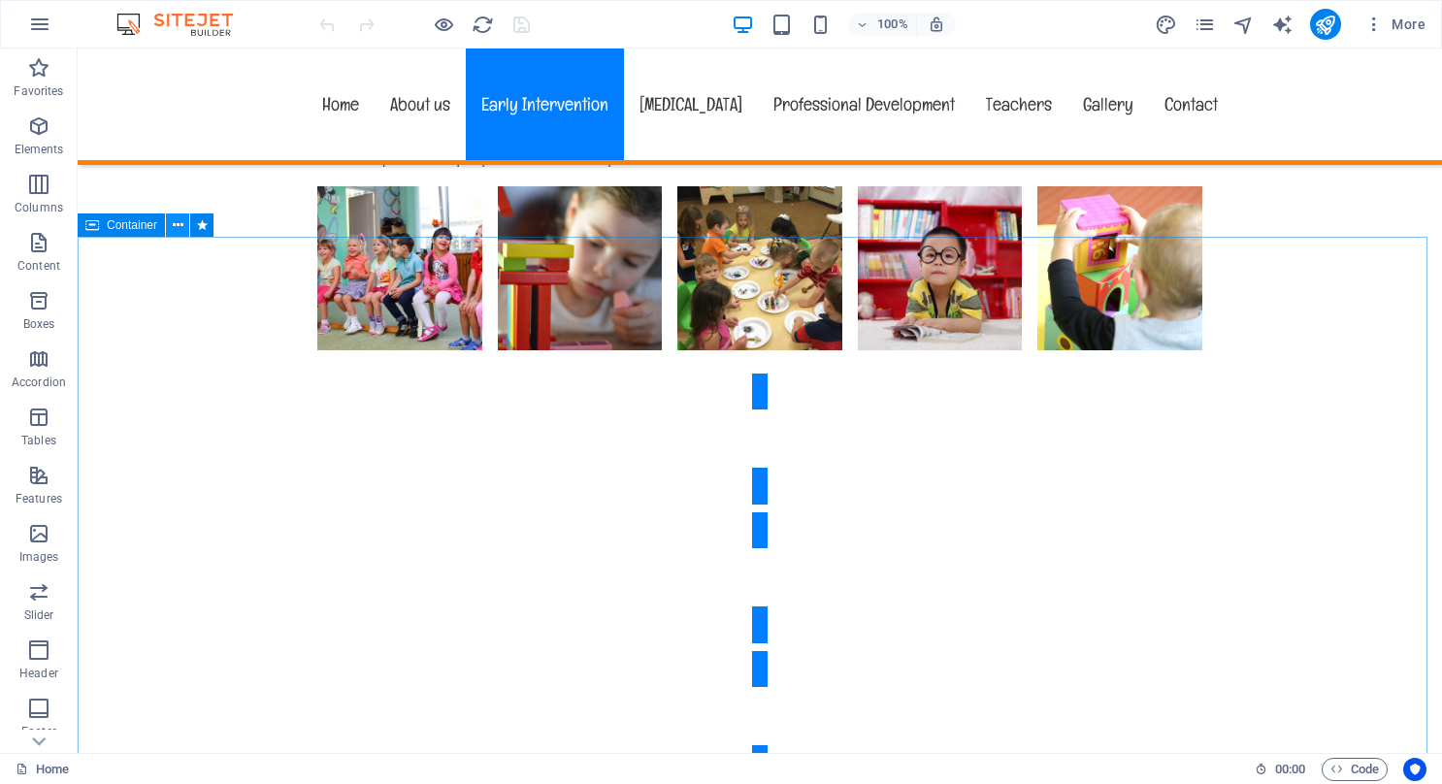
click at [177, 225] on icon at bounding box center [178, 225] width 11 height 20
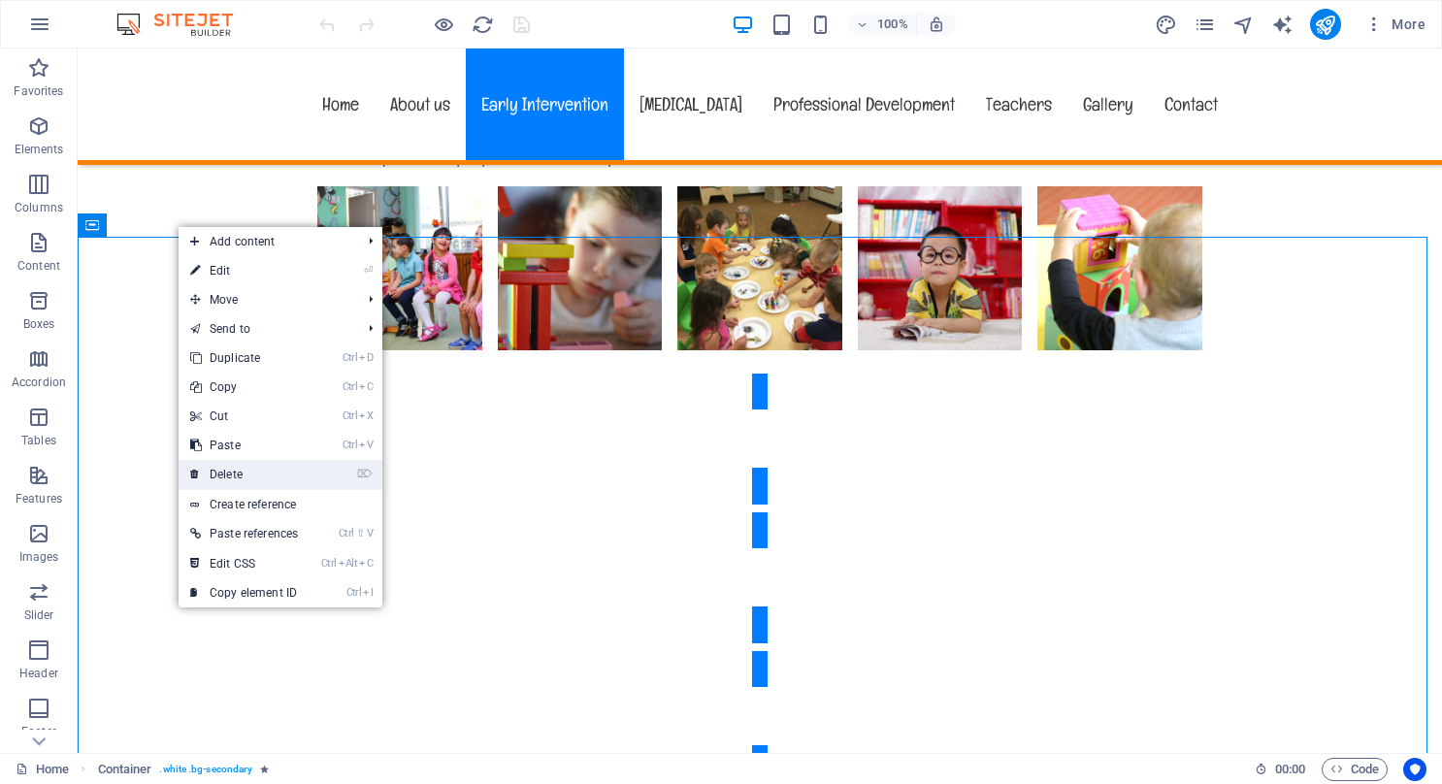
click at [230, 466] on link "⌦ Delete" at bounding box center [244, 474] width 131 height 29
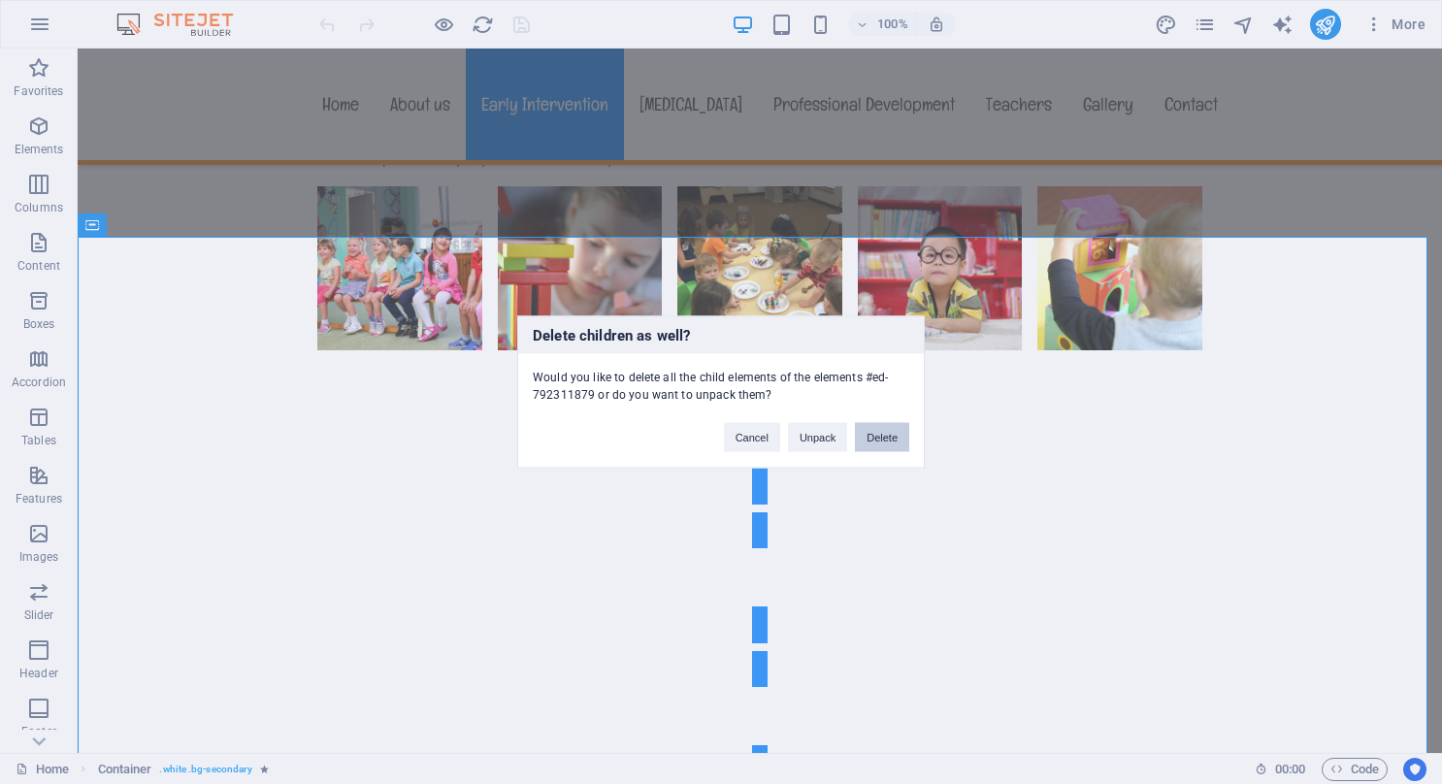
drag, startPoint x: 874, startPoint y: 435, endPoint x: 797, endPoint y: 386, distance: 90.7
click at [875, 435] on button "Delete" at bounding box center [882, 437] width 54 height 29
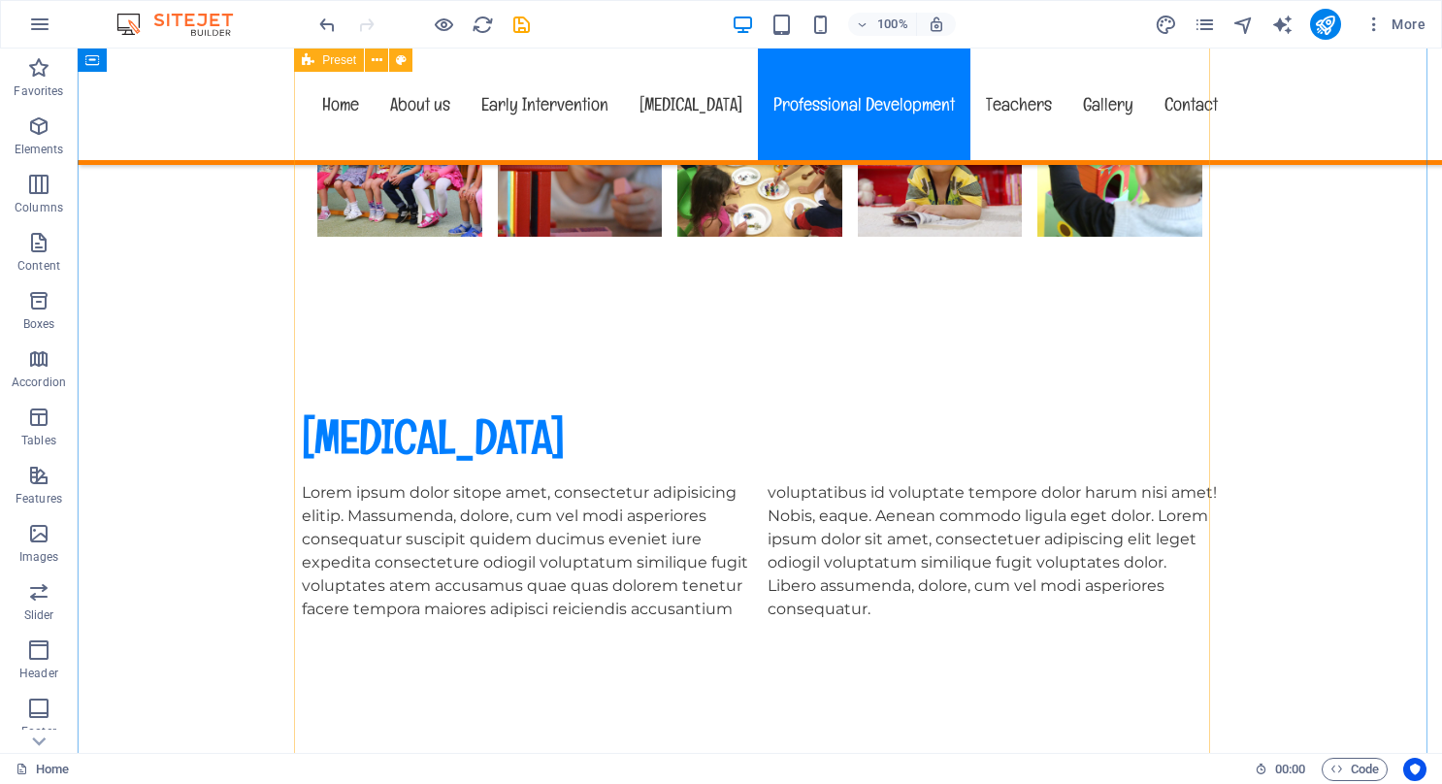
scroll to position [7474, 0]
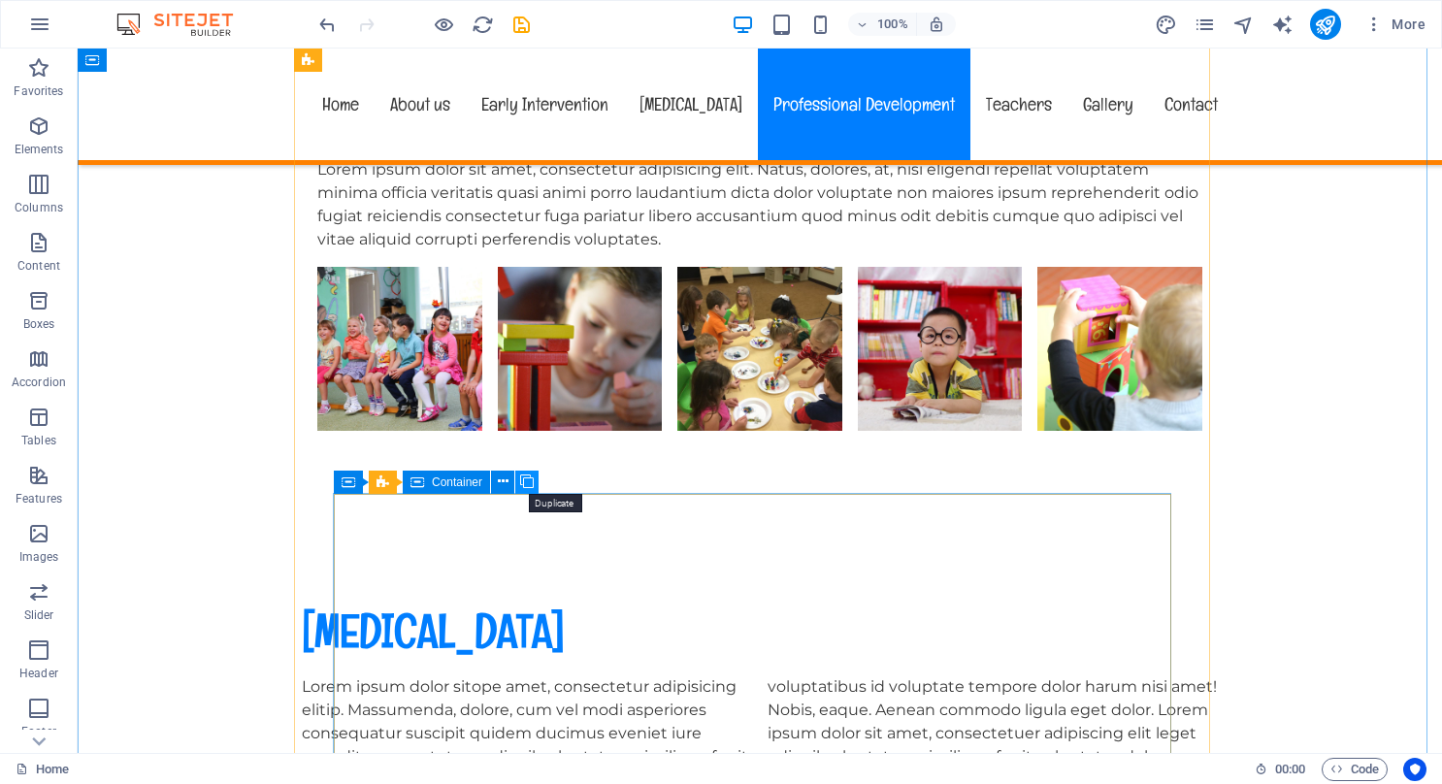
click at [528, 481] on icon at bounding box center [527, 482] width 14 height 20
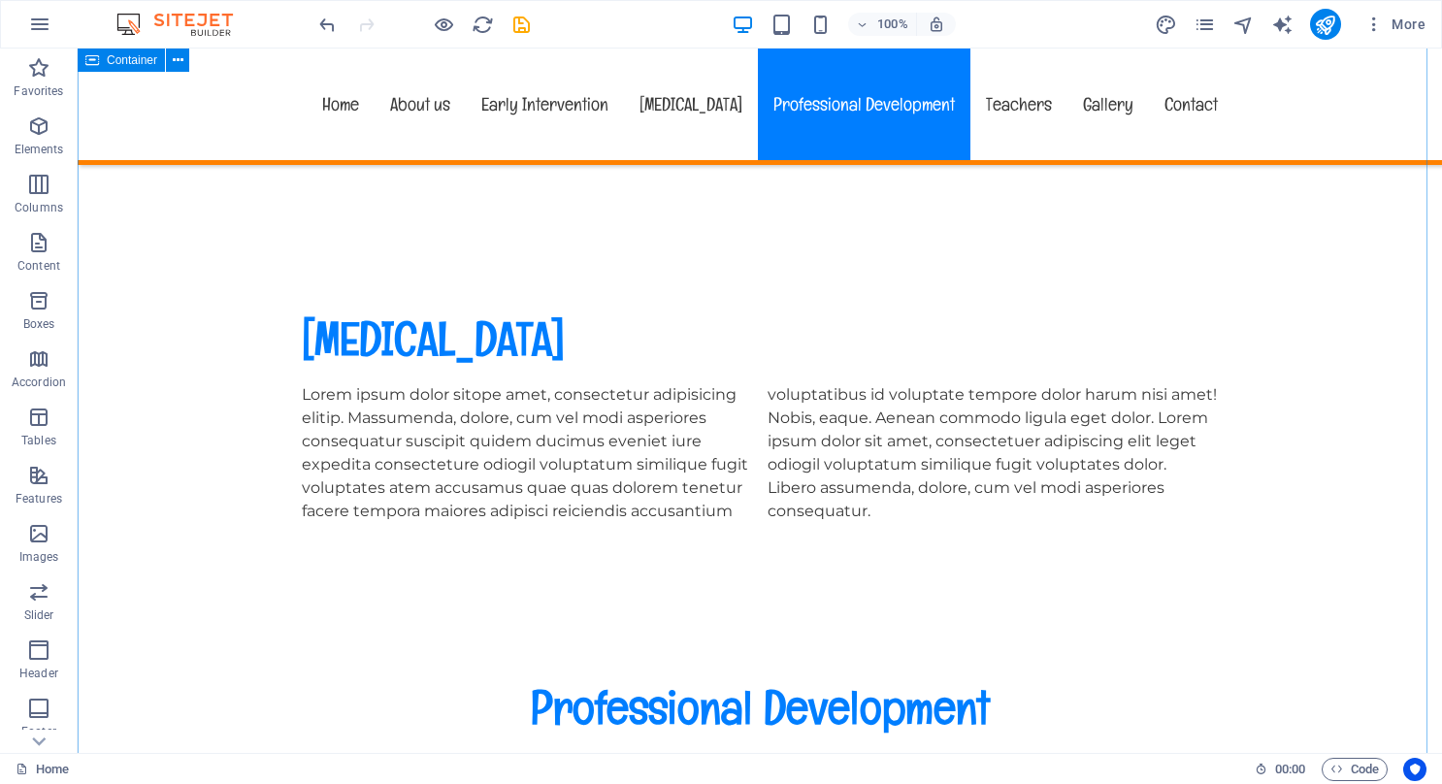
scroll to position [7765, 0]
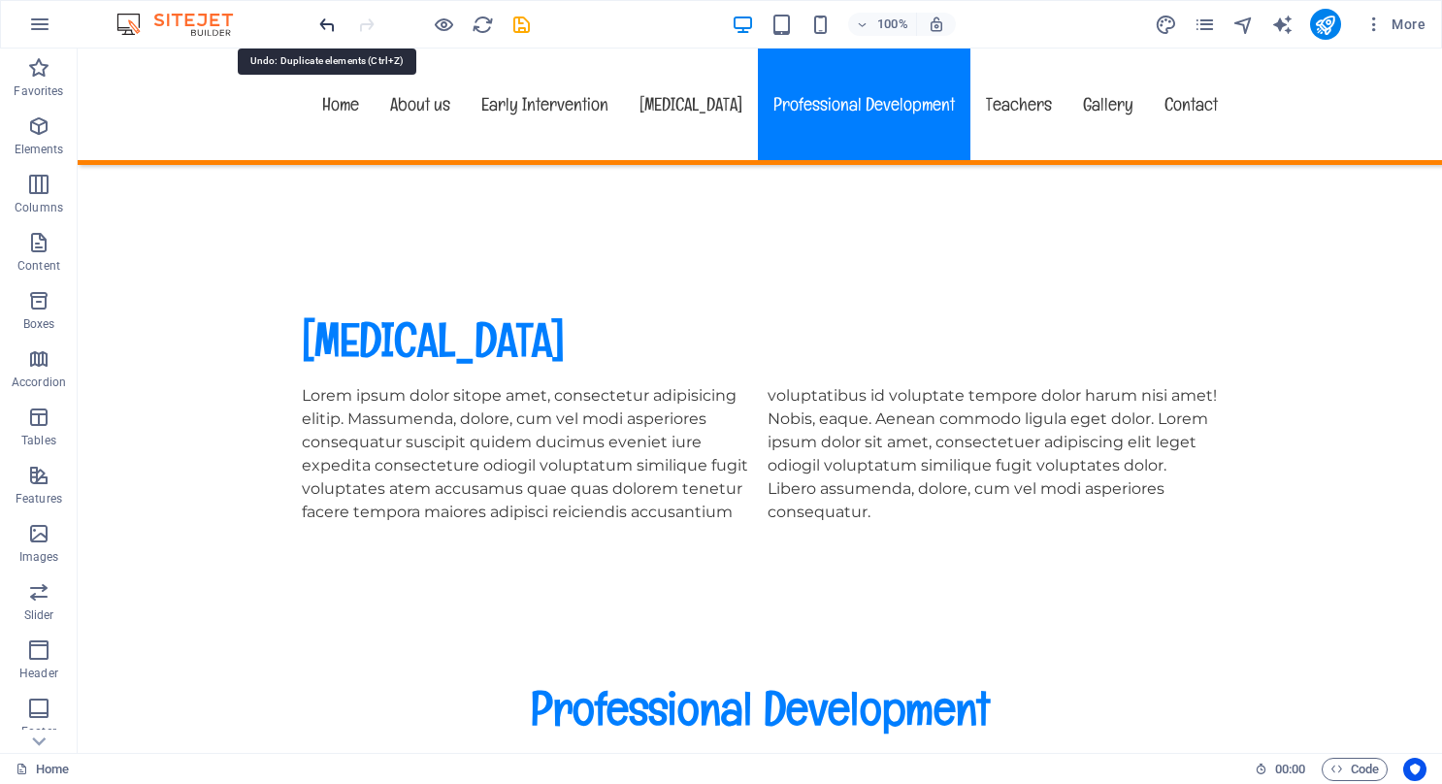
click at [326, 23] on icon "undo" at bounding box center [327, 25] width 22 height 22
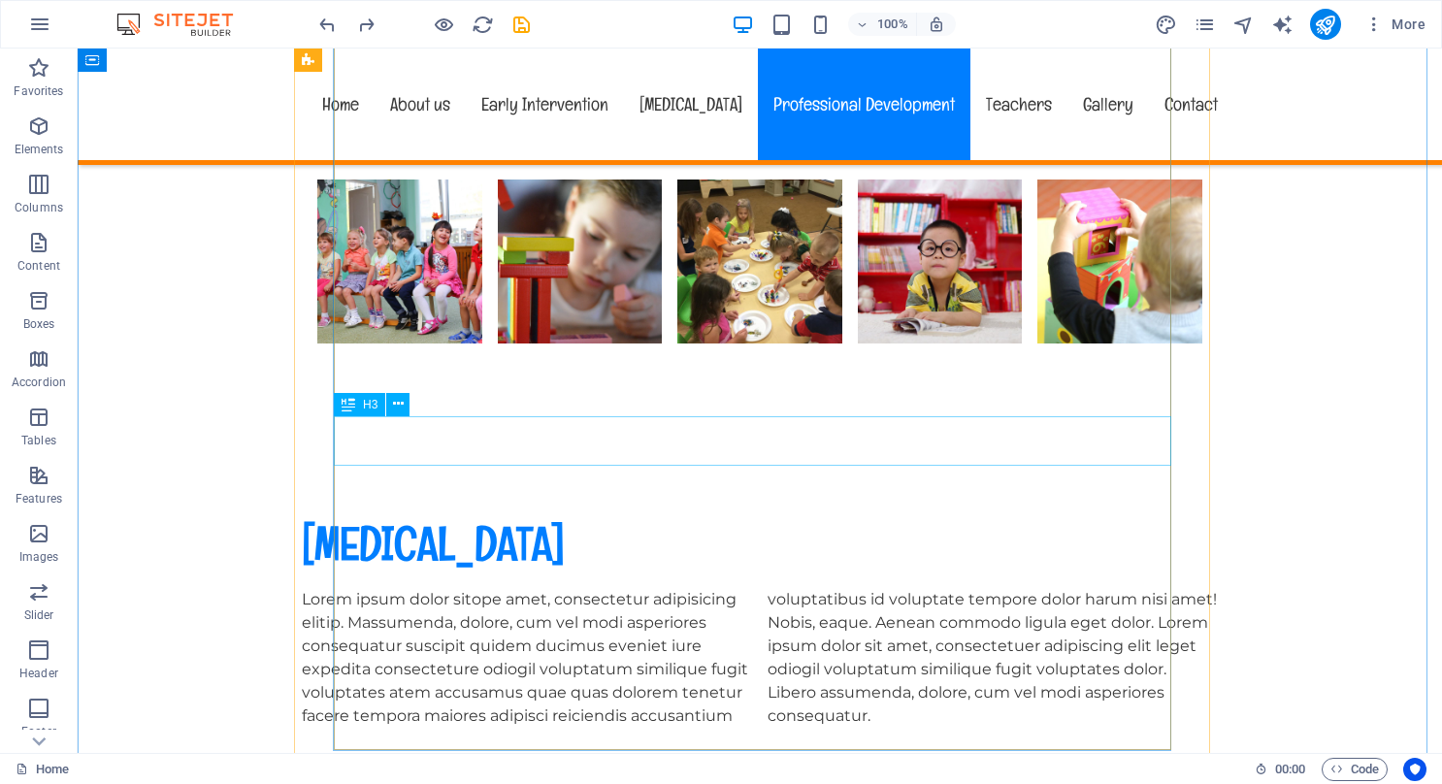
scroll to position [7571, 0]
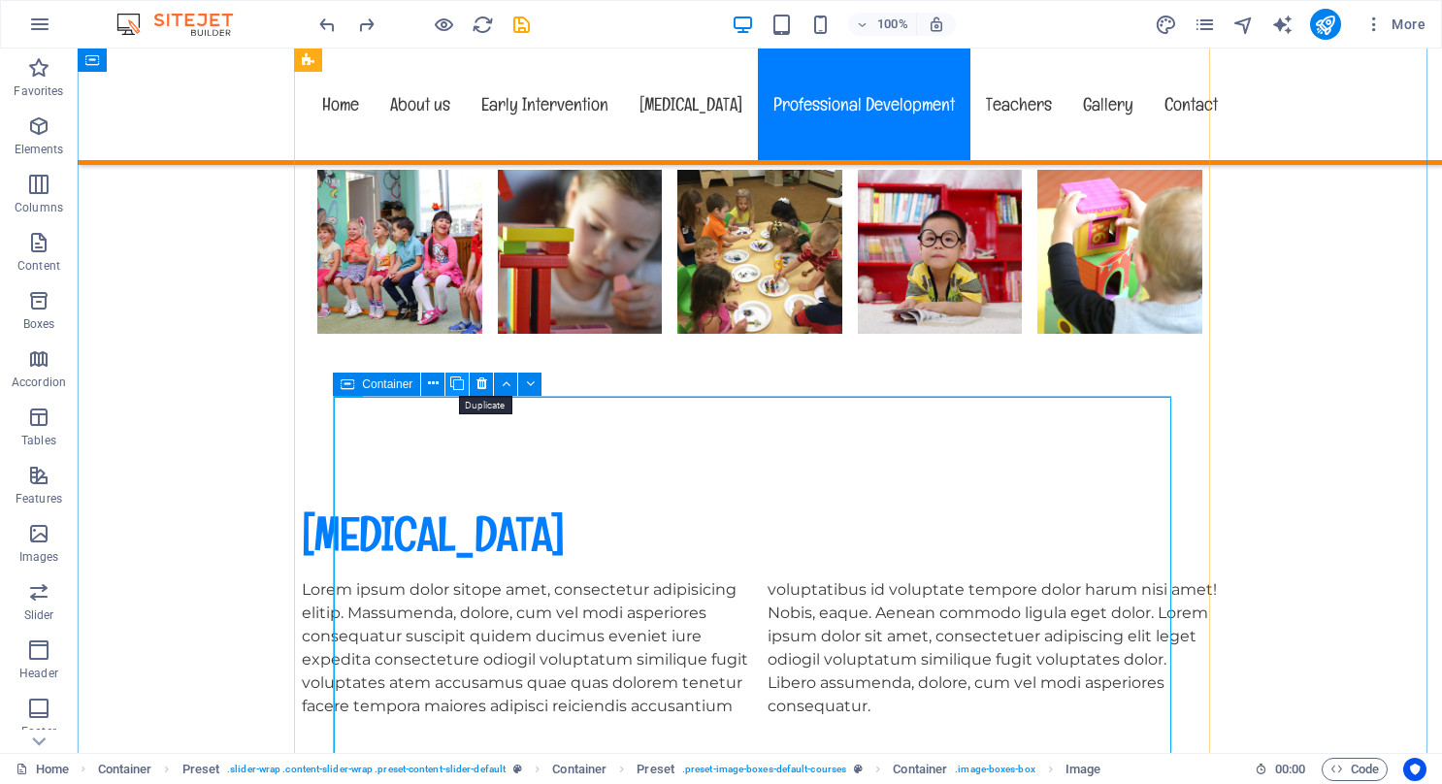
click at [456, 380] on icon at bounding box center [457, 384] width 14 height 20
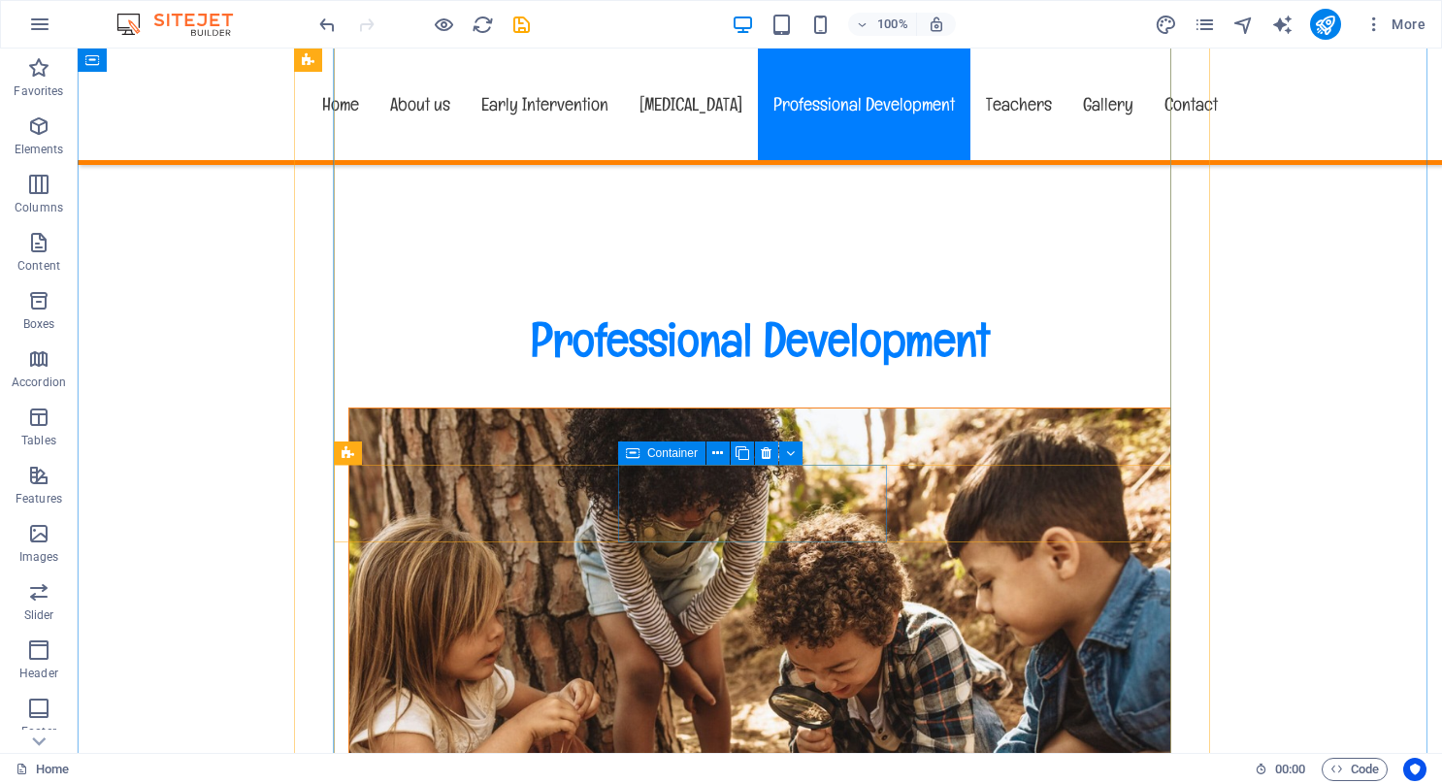
scroll to position [8159, 0]
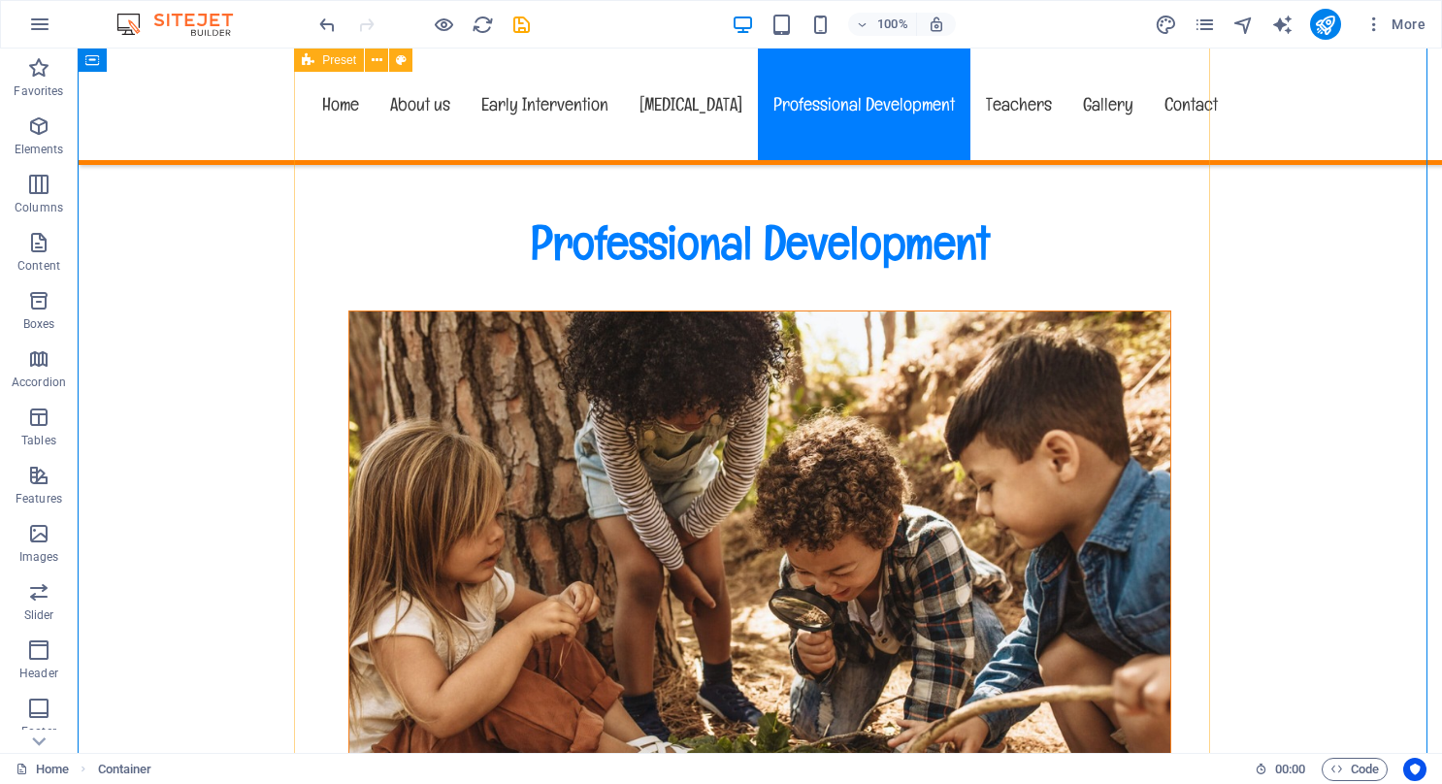
scroll to position [8256, 0]
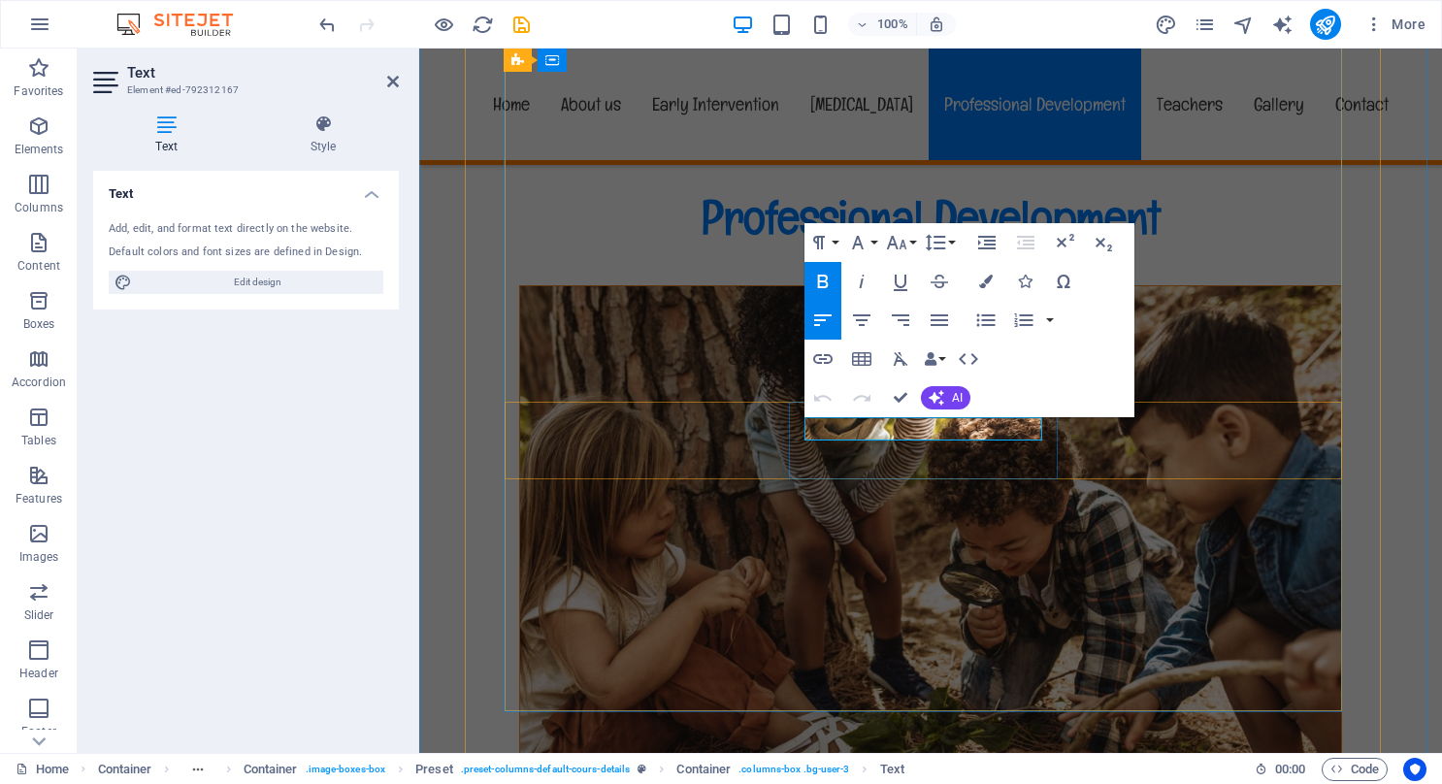
drag, startPoint x: 1195, startPoint y: 559, endPoint x: 1574, endPoint y: 543, distance: 379.9
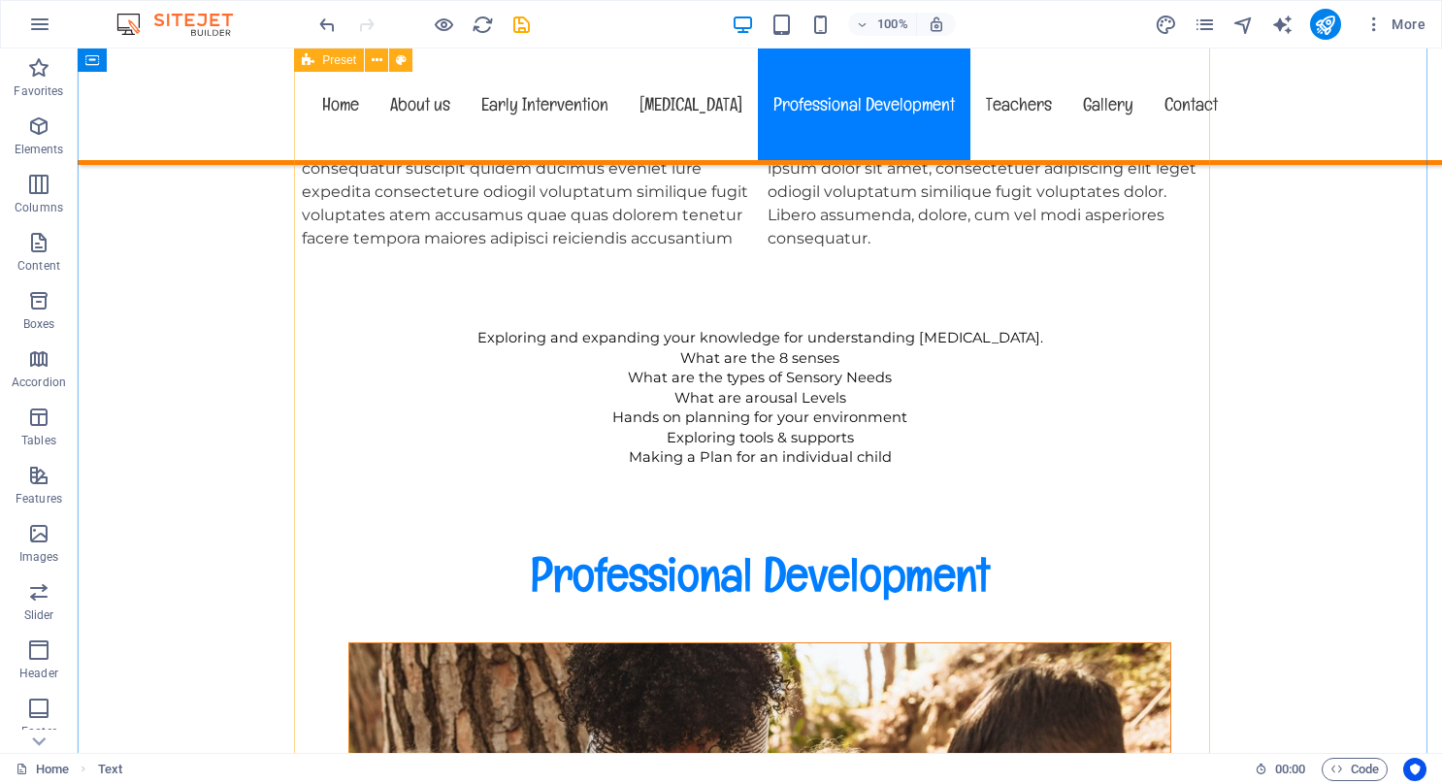
scroll to position [8330, 0]
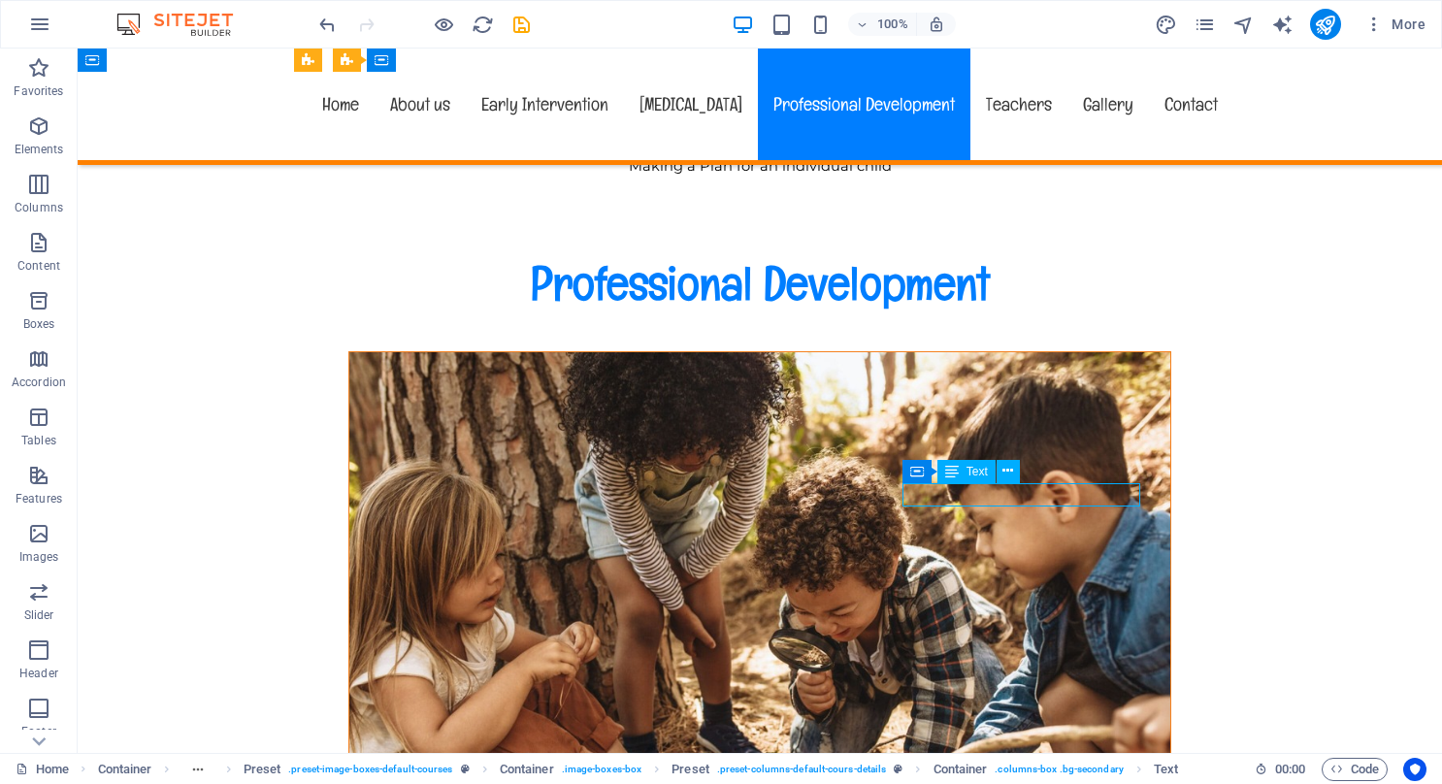
drag, startPoint x: 1076, startPoint y: 498, endPoint x: 736, endPoint y: 498, distance: 340.7
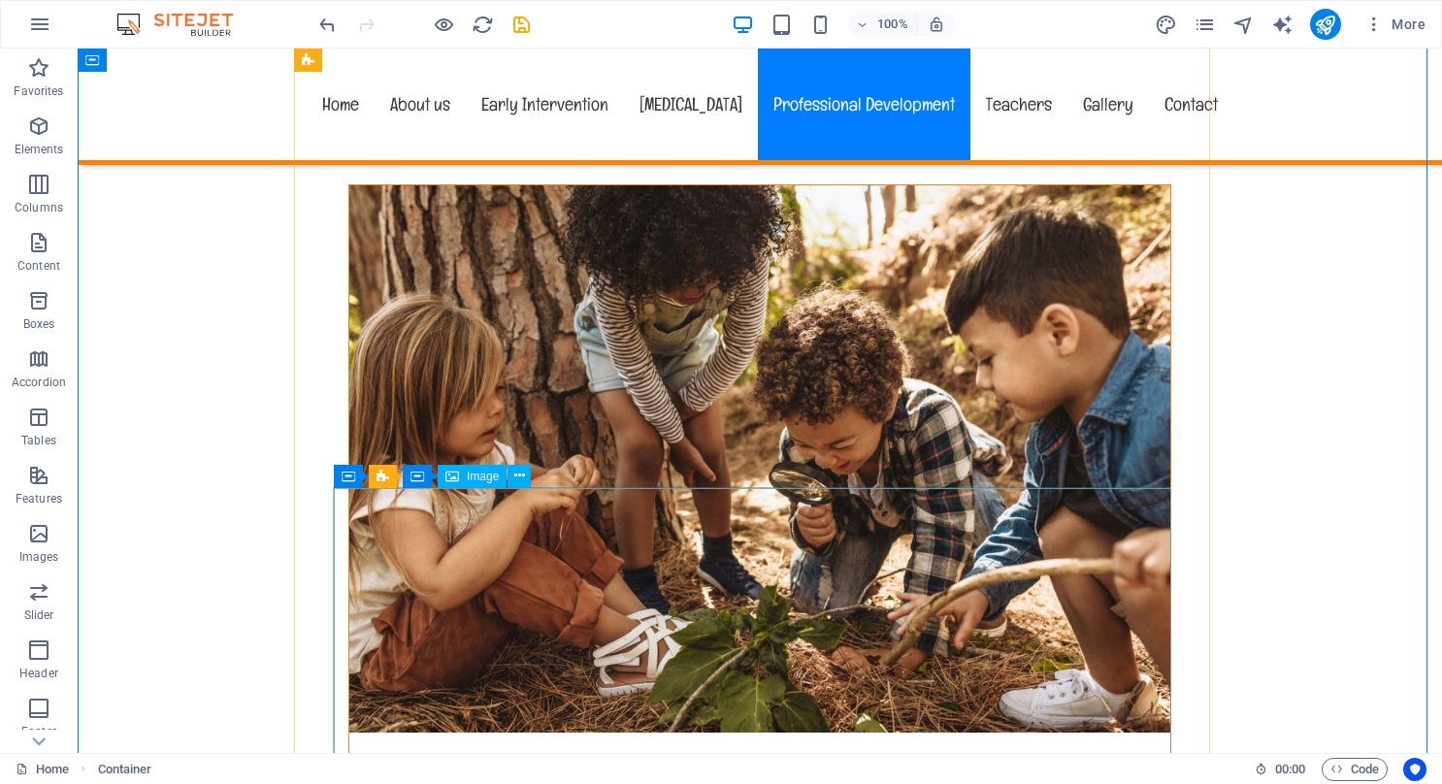
scroll to position [8427, 0]
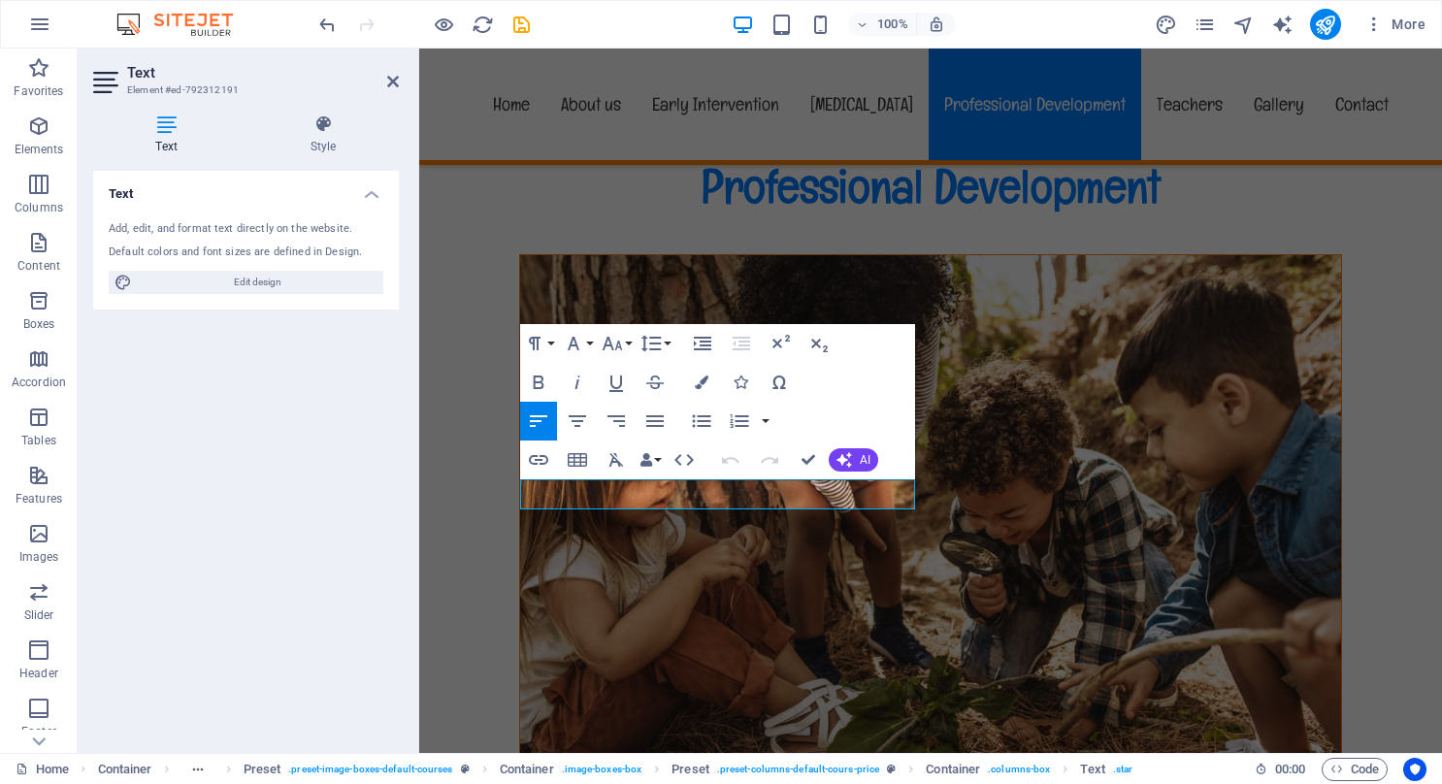
click at [314, 441] on div "Text Add, edit, and format text directly on the website. Default colors and fon…" at bounding box center [246, 454] width 306 height 567
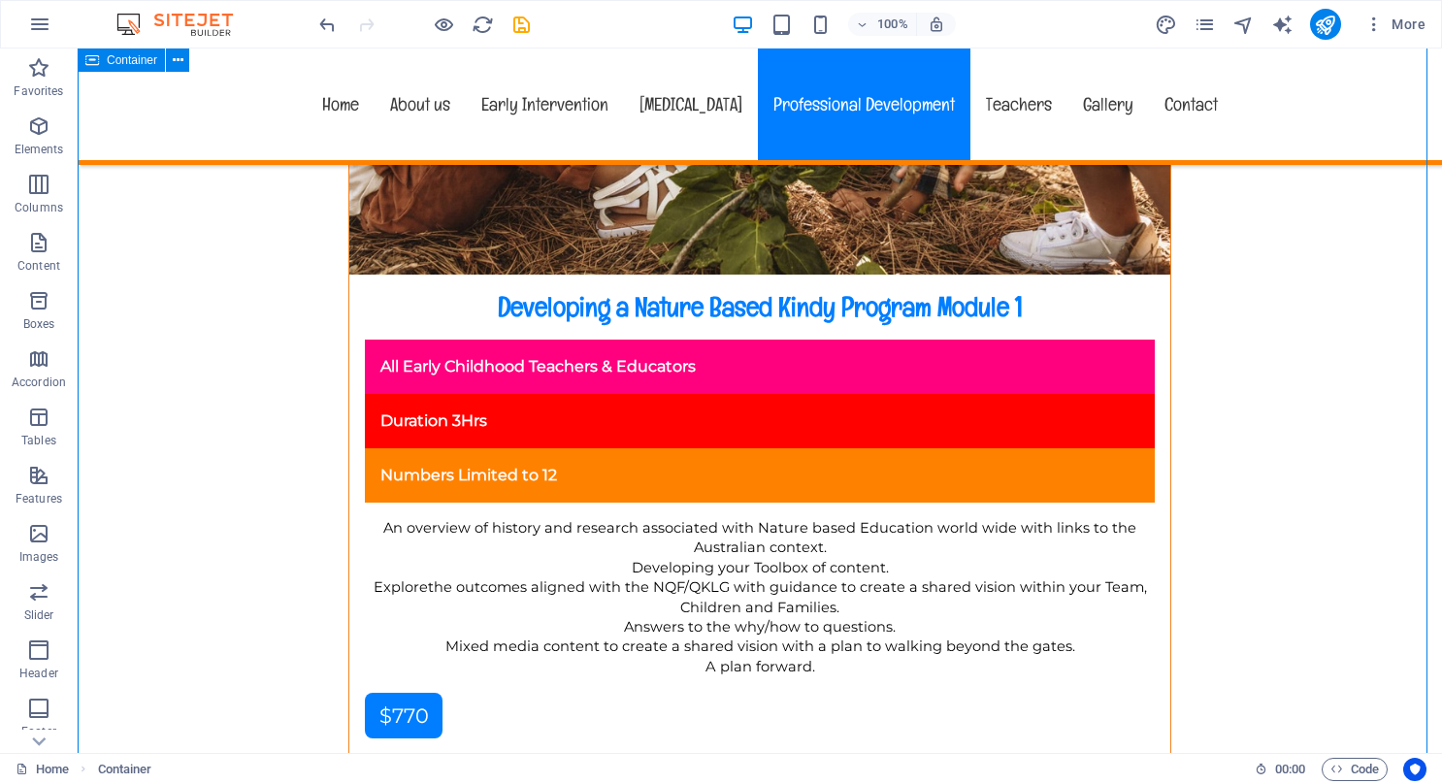
scroll to position [9107, 0]
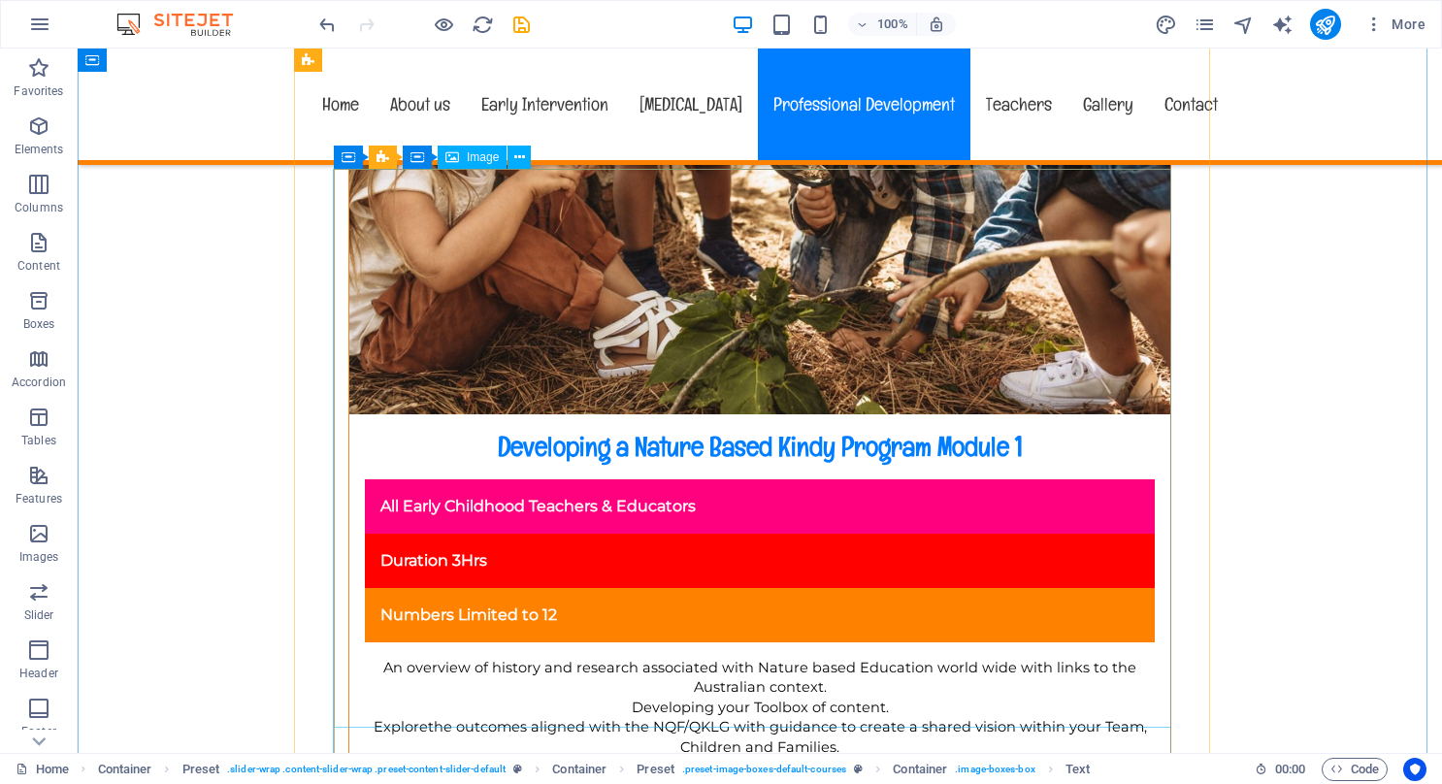
scroll to position [8524, 0]
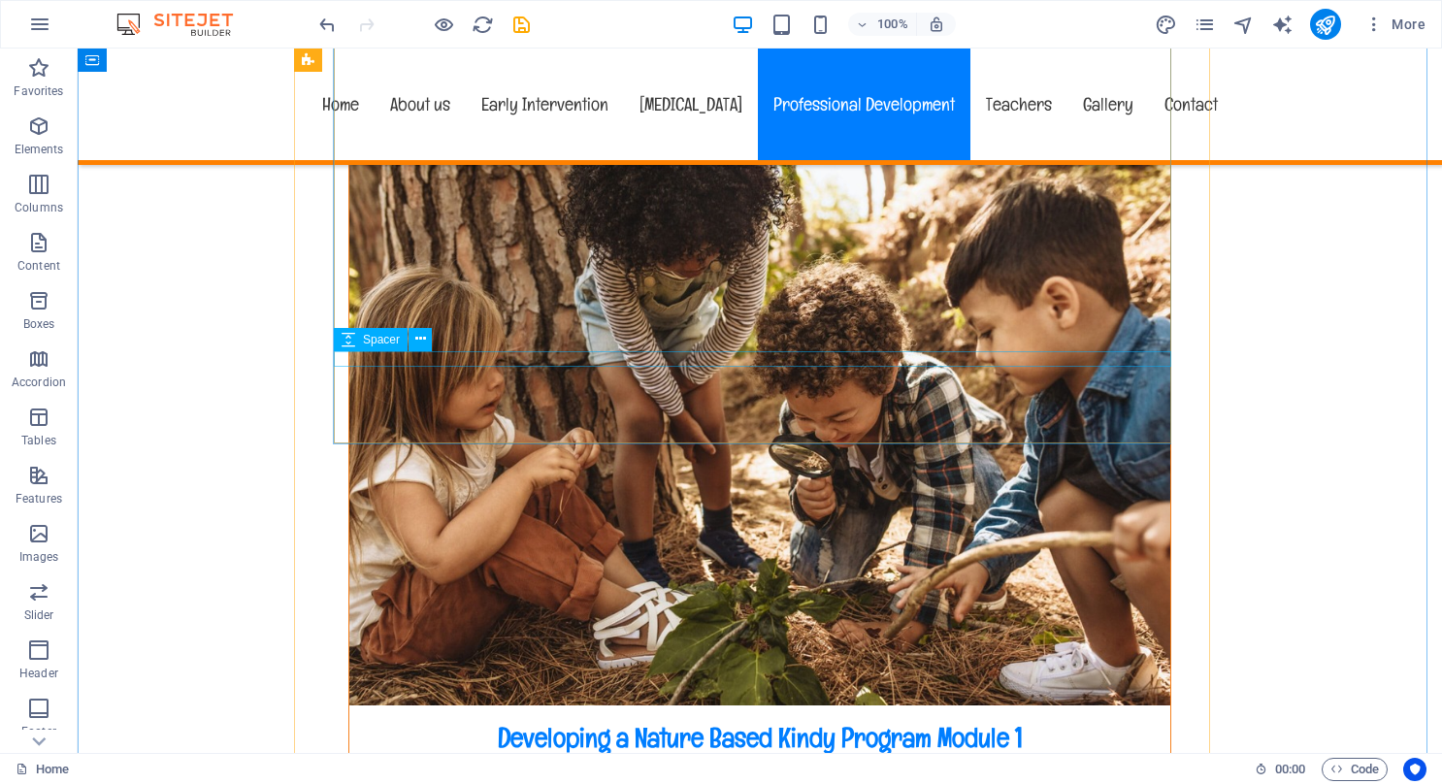
click at [390, 343] on span "Spacer" at bounding box center [381, 340] width 37 height 12
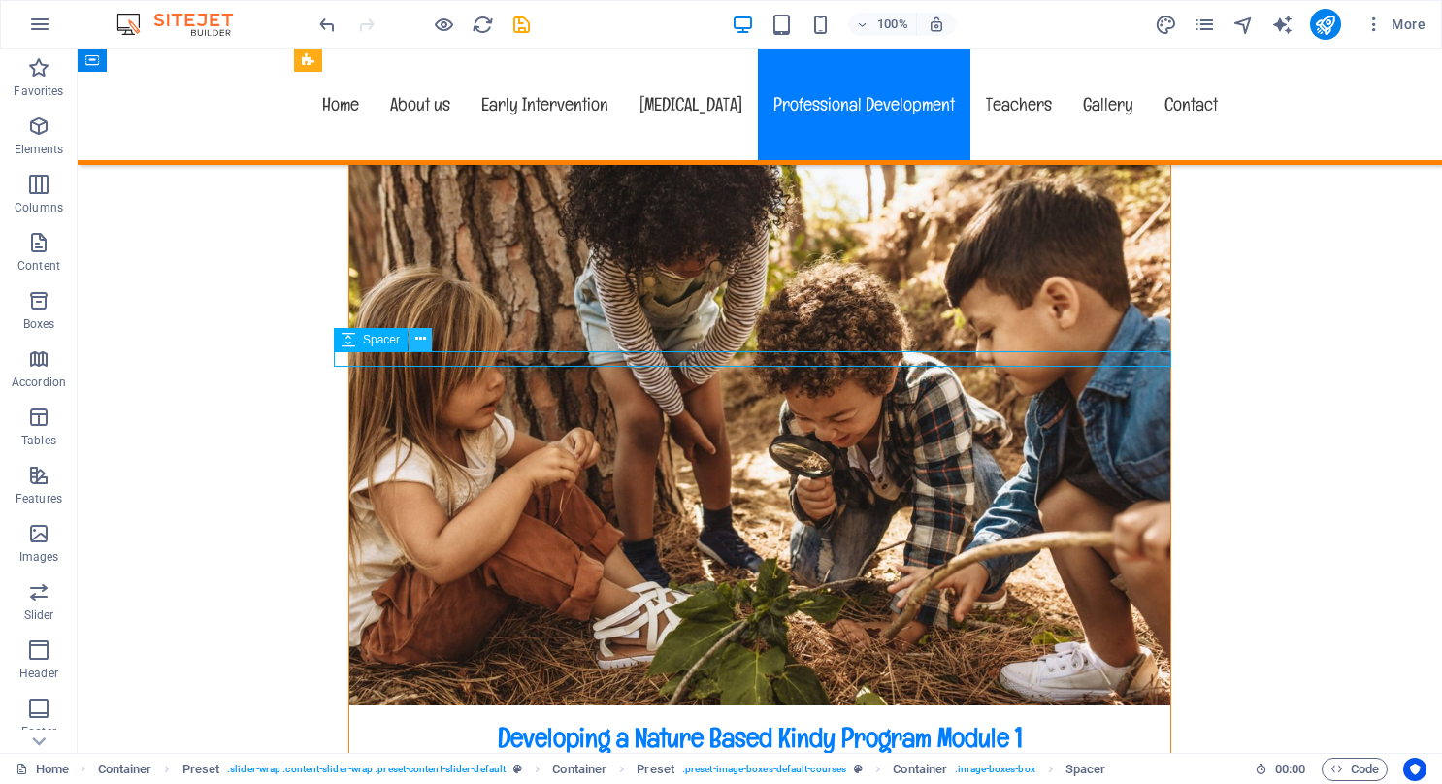
click at [423, 343] on icon at bounding box center [420, 339] width 11 height 20
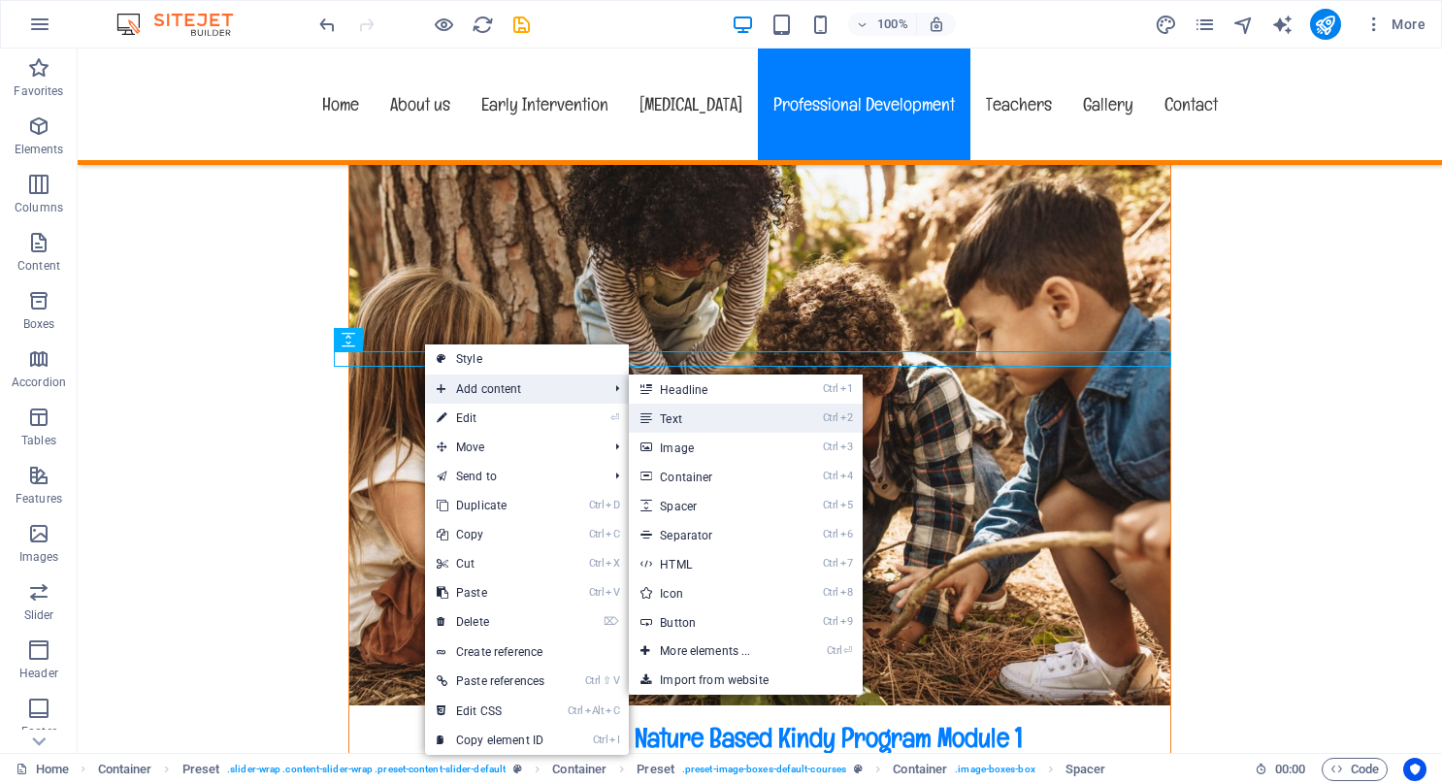
click at [692, 423] on link "Ctrl 2 Text" at bounding box center [709, 418] width 160 height 29
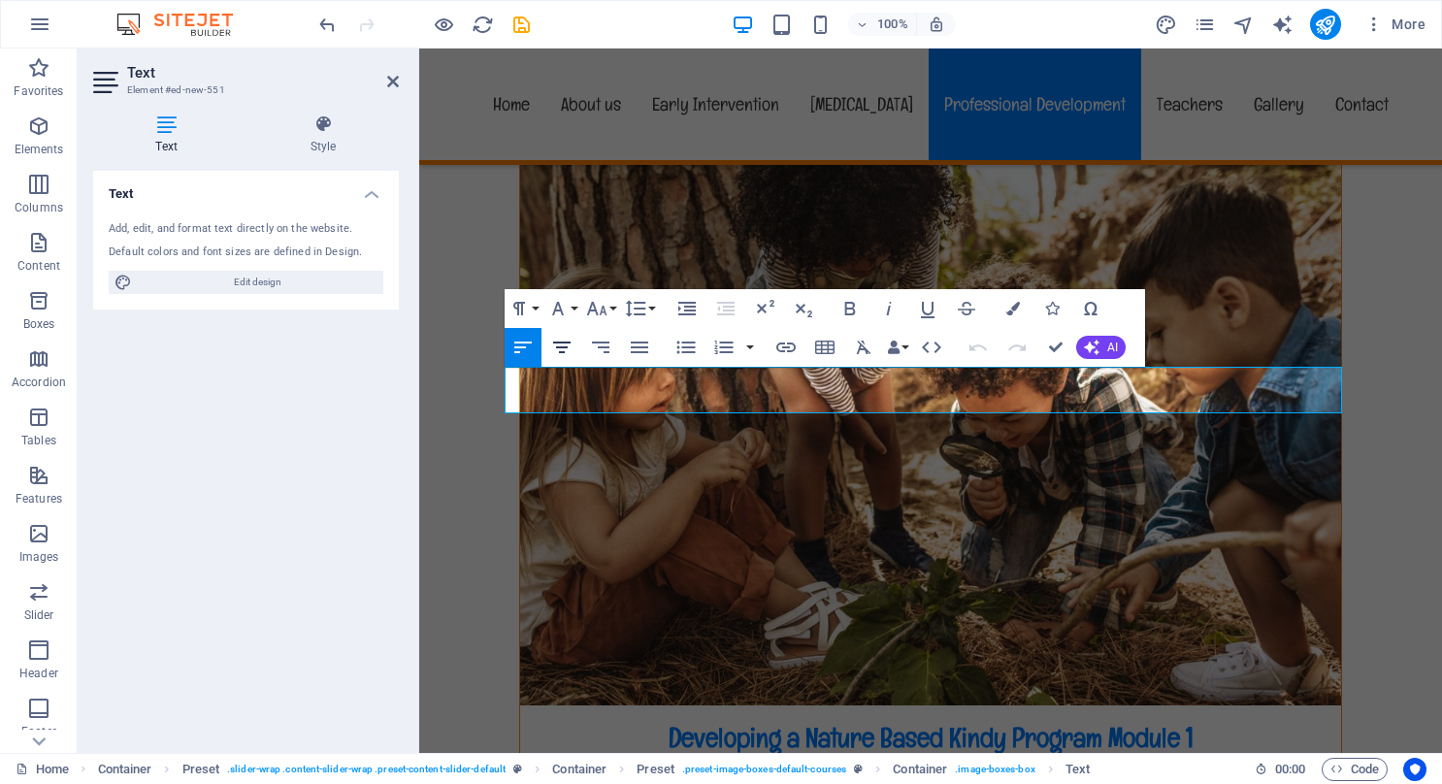
click at [564, 347] on icon "button" at bounding box center [561, 347] width 23 height 23
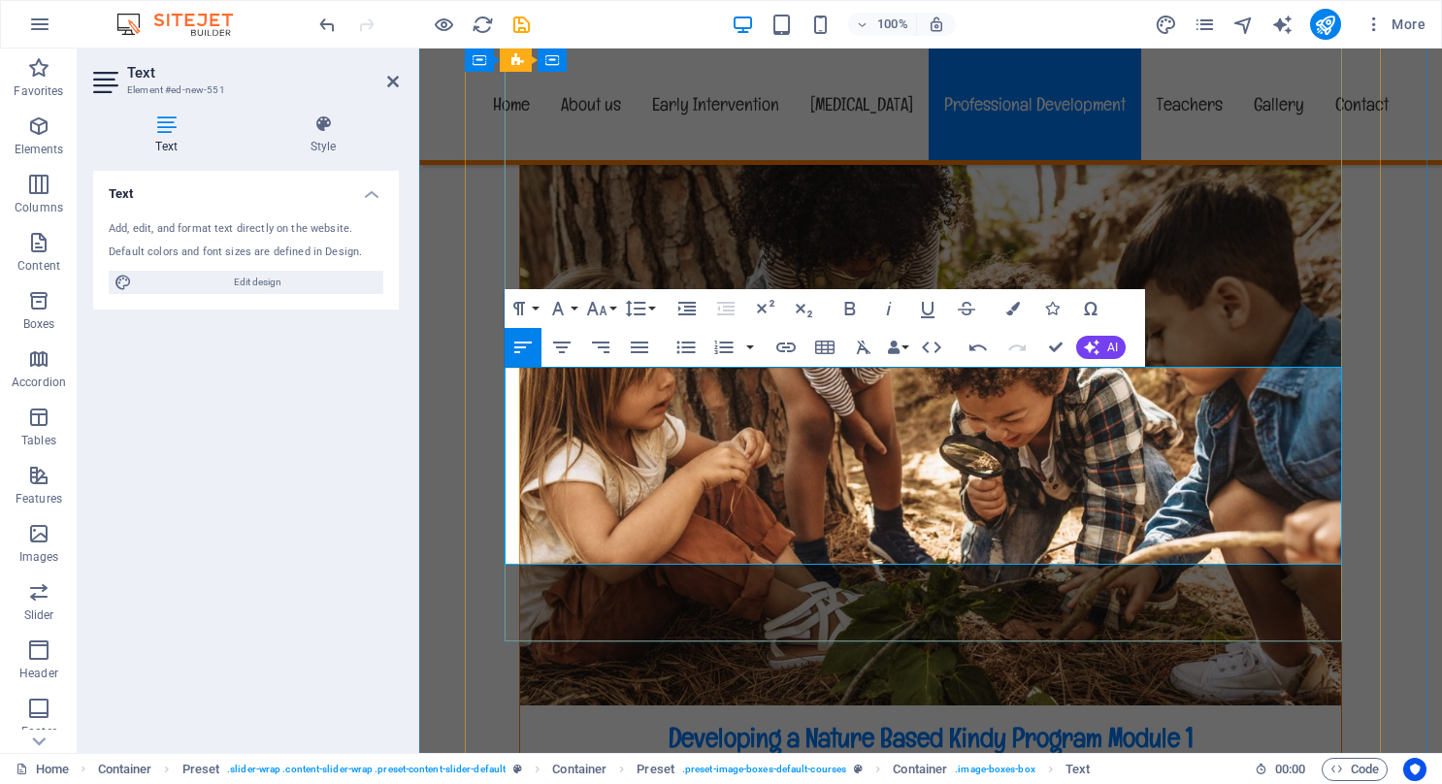
drag, startPoint x: 898, startPoint y: 553, endPoint x: 947, endPoint y: 556, distance: 49.6
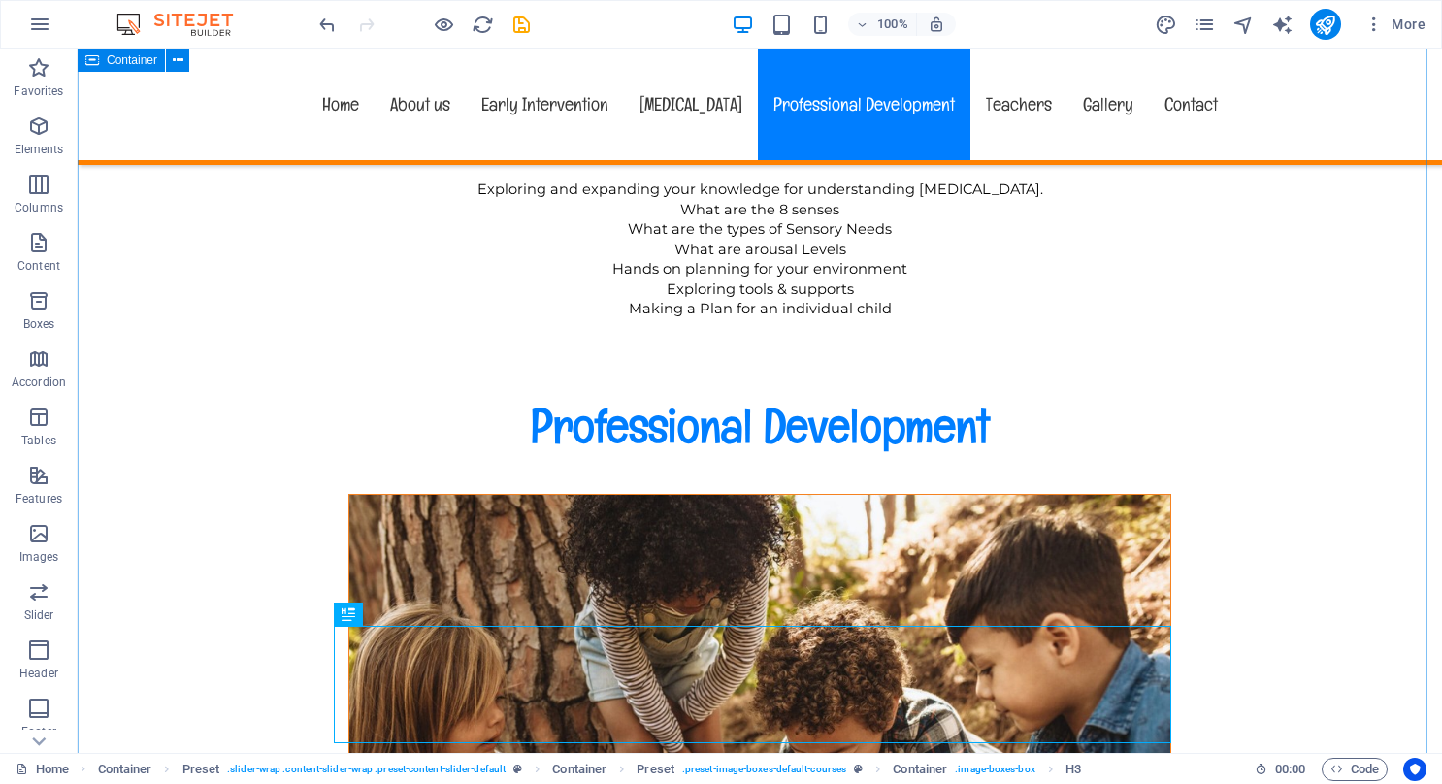
scroll to position [8039, 0]
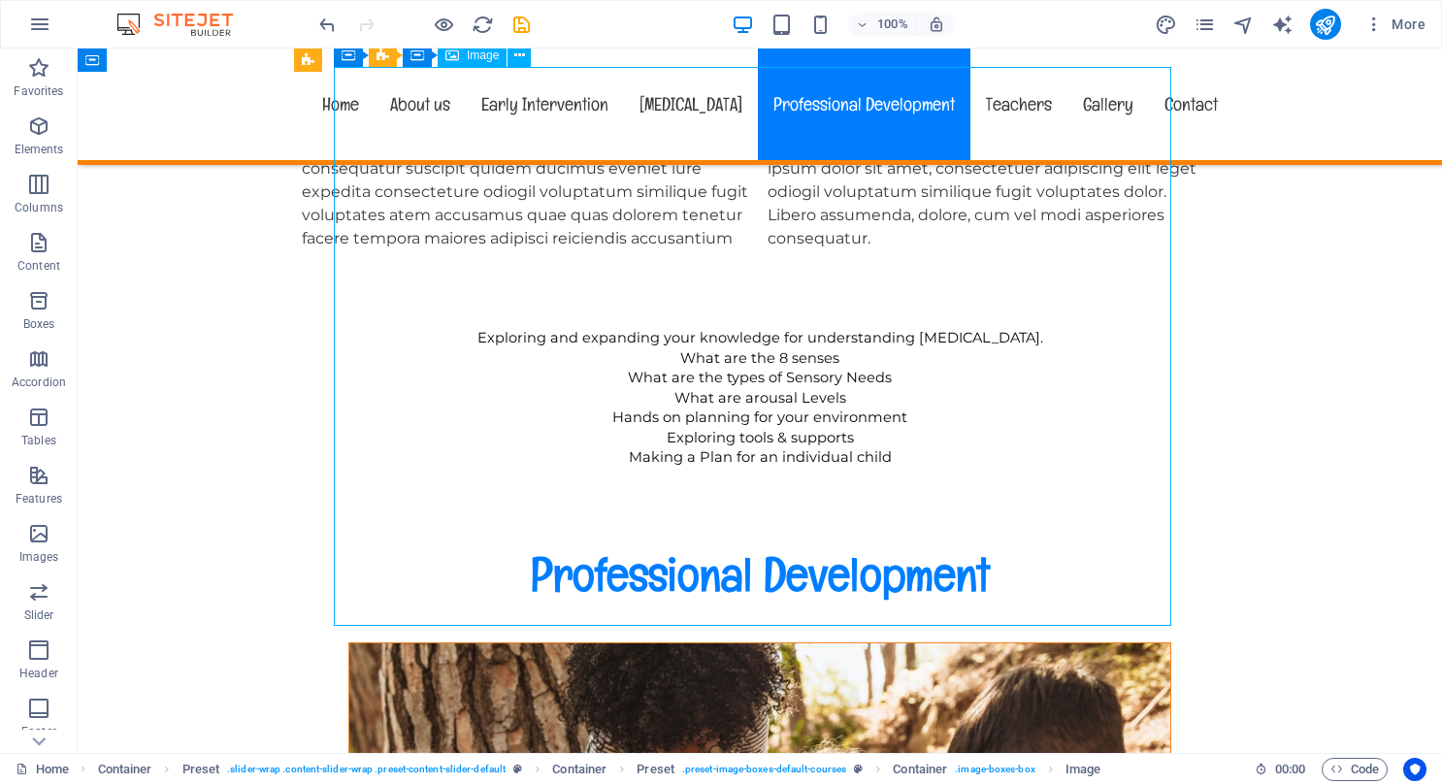
select select "%"
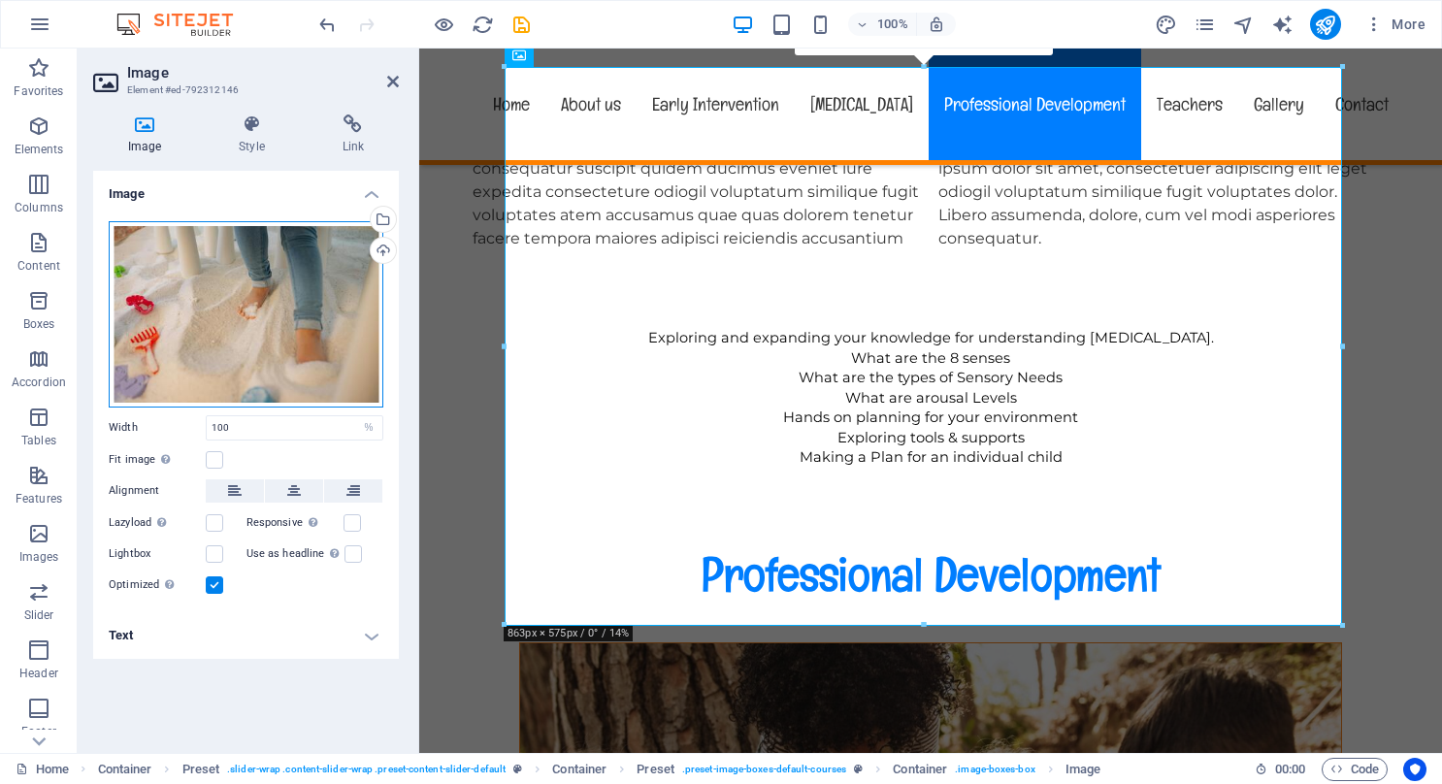
click at [287, 285] on div "Drag files here, click to choose files or select files from Files or our free s…" at bounding box center [246, 314] width 275 height 186
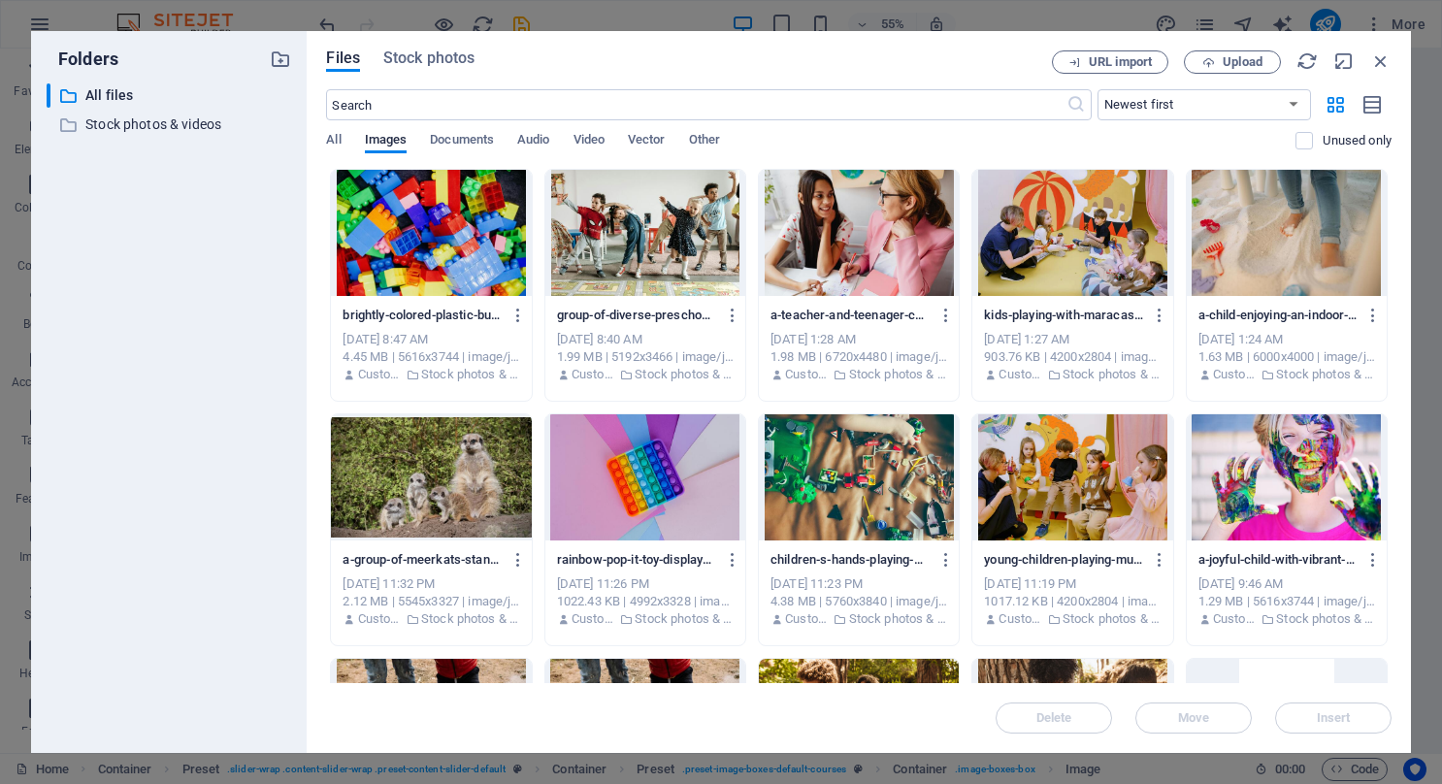
scroll to position [8341, 0]
click at [637, 250] on div at bounding box center [645, 233] width 200 height 126
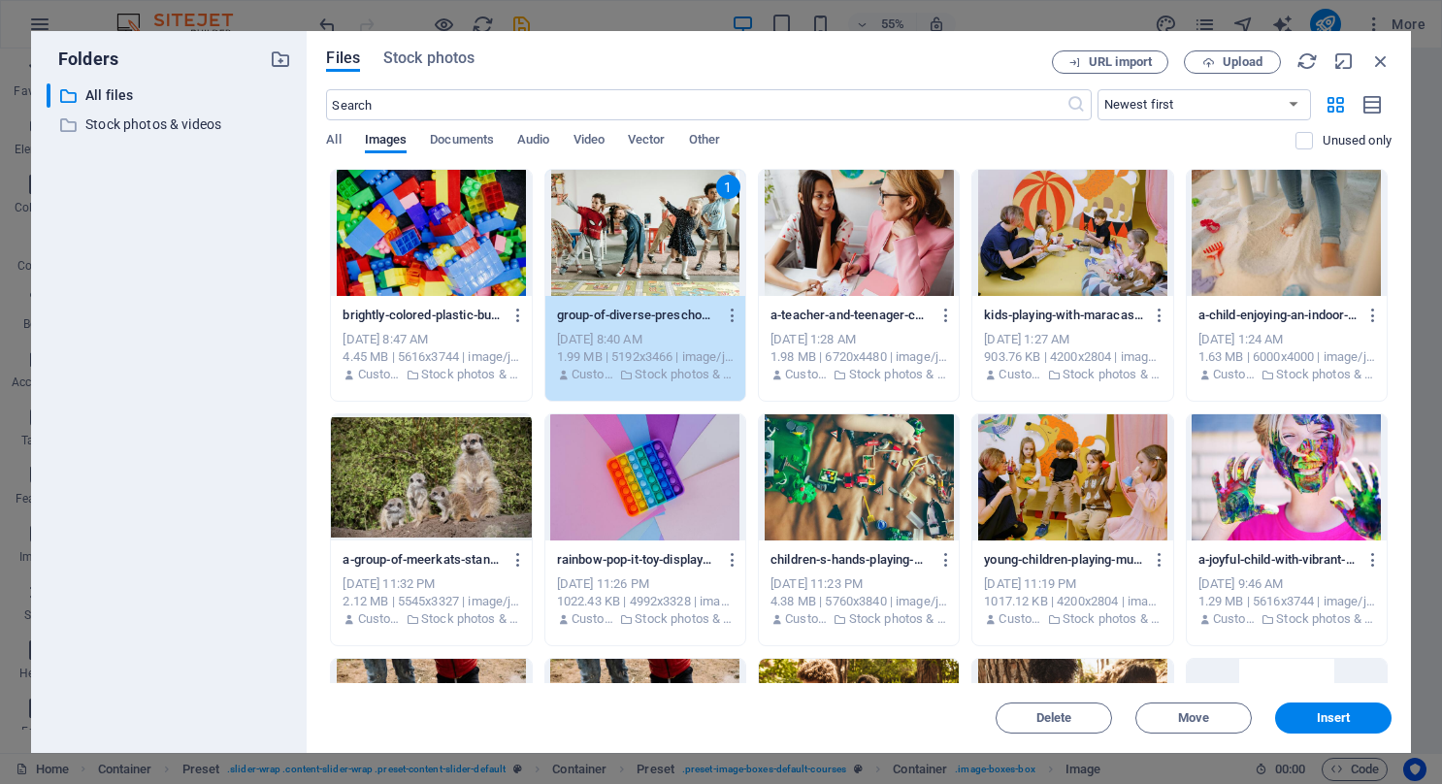
click at [637, 250] on div "1" at bounding box center [645, 233] width 200 height 126
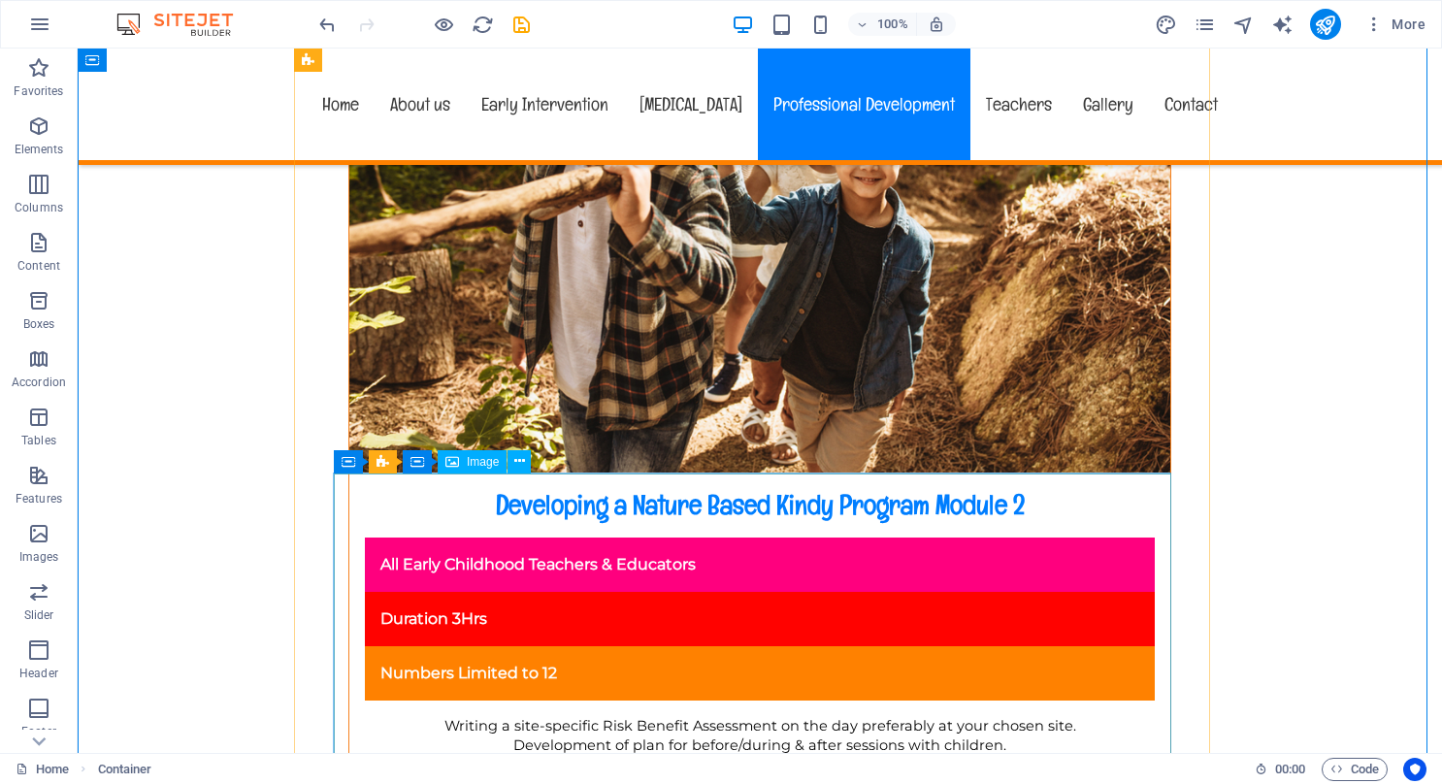
scroll to position [9786, 0]
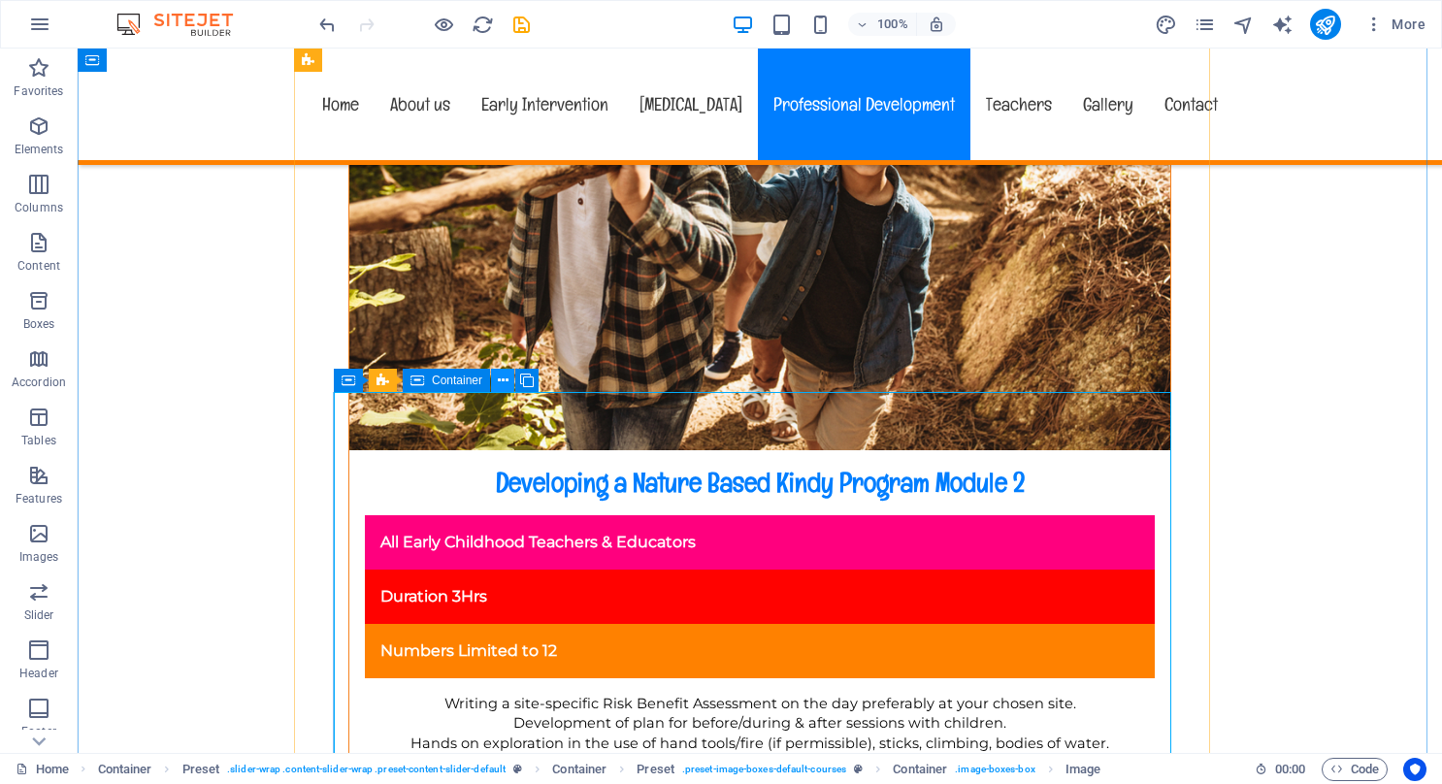
click at [503, 380] on icon at bounding box center [503, 381] width 11 height 20
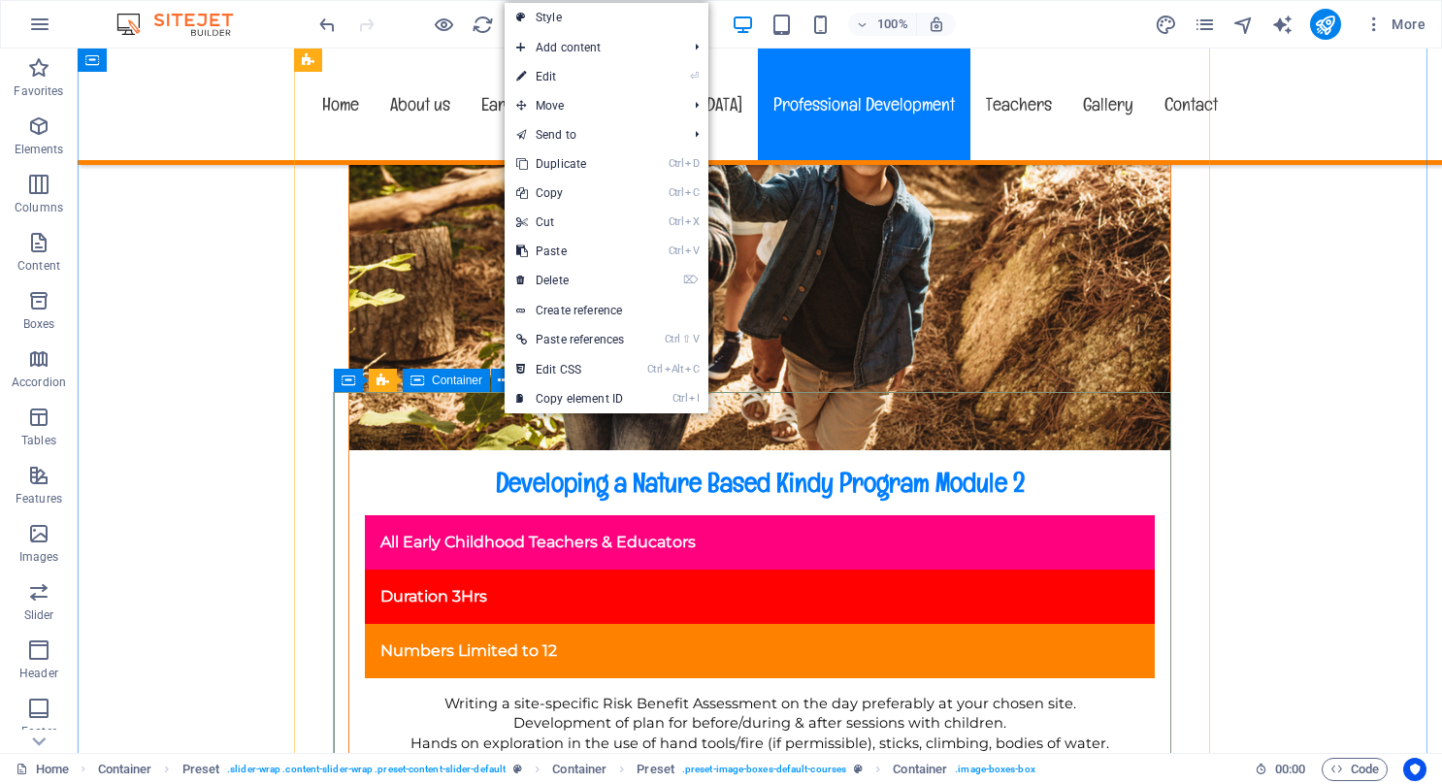
click at [442, 383] on span "Container" at bounding box center [457, 381] width 50 height 12
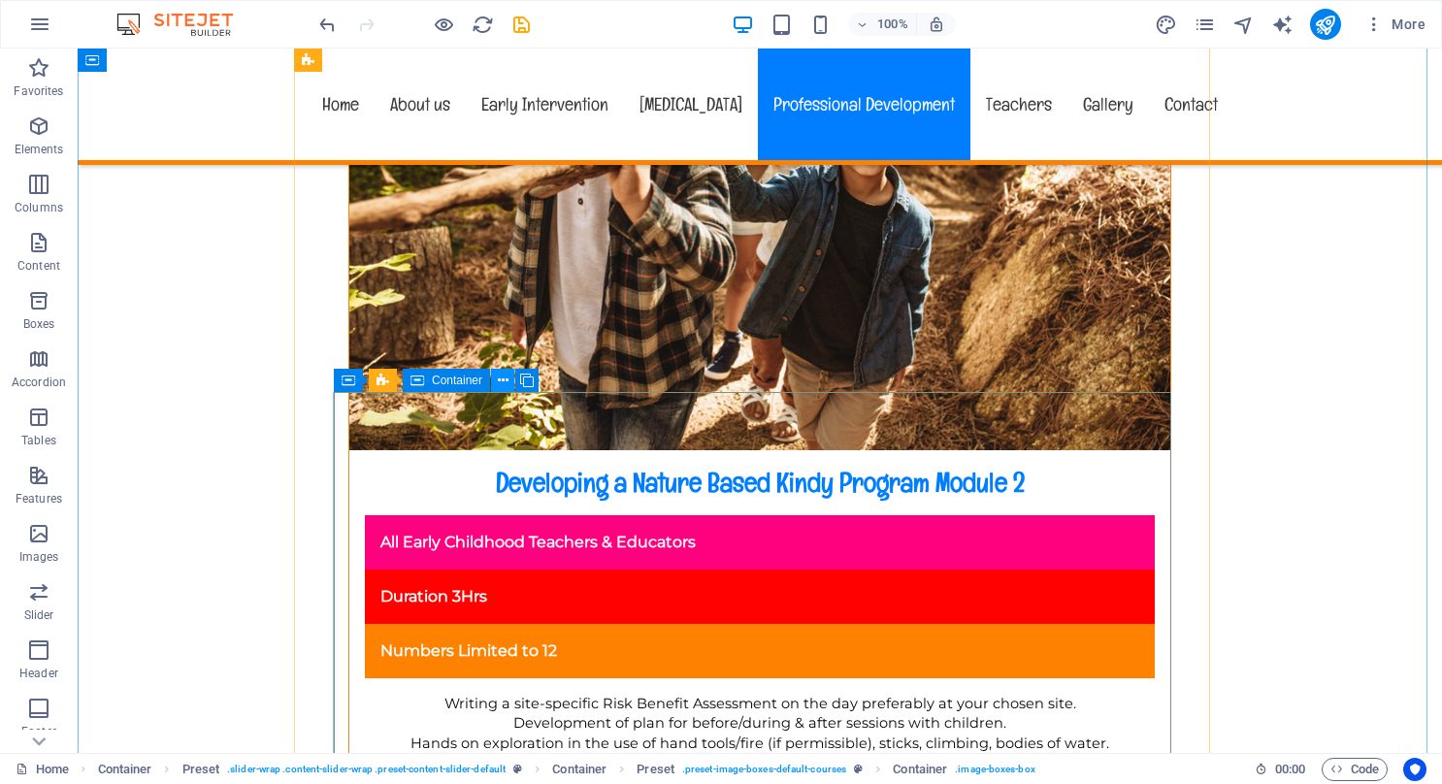
click at [498, 379] on icon at bounding box center [503, 381] width 11 height 20
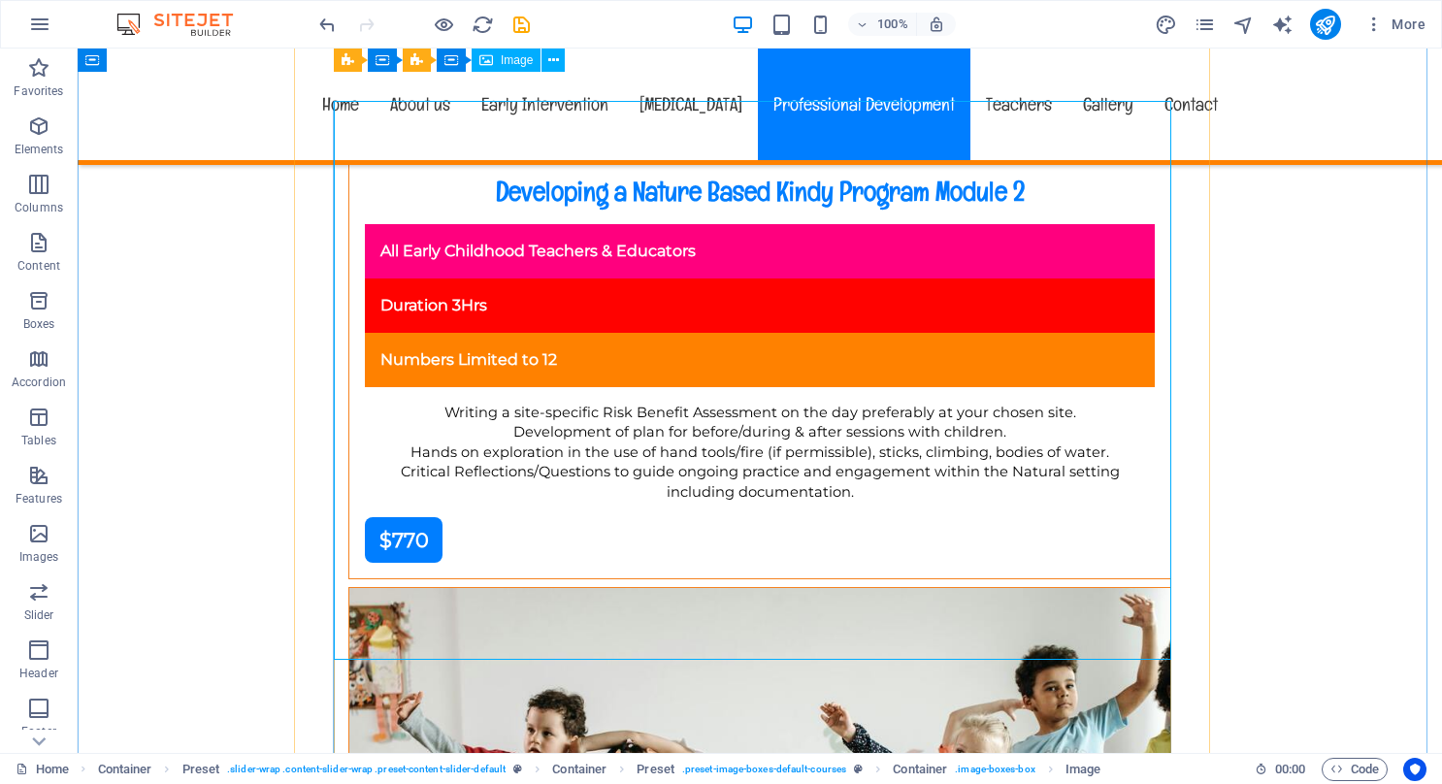
scroll to position [9980, 0]
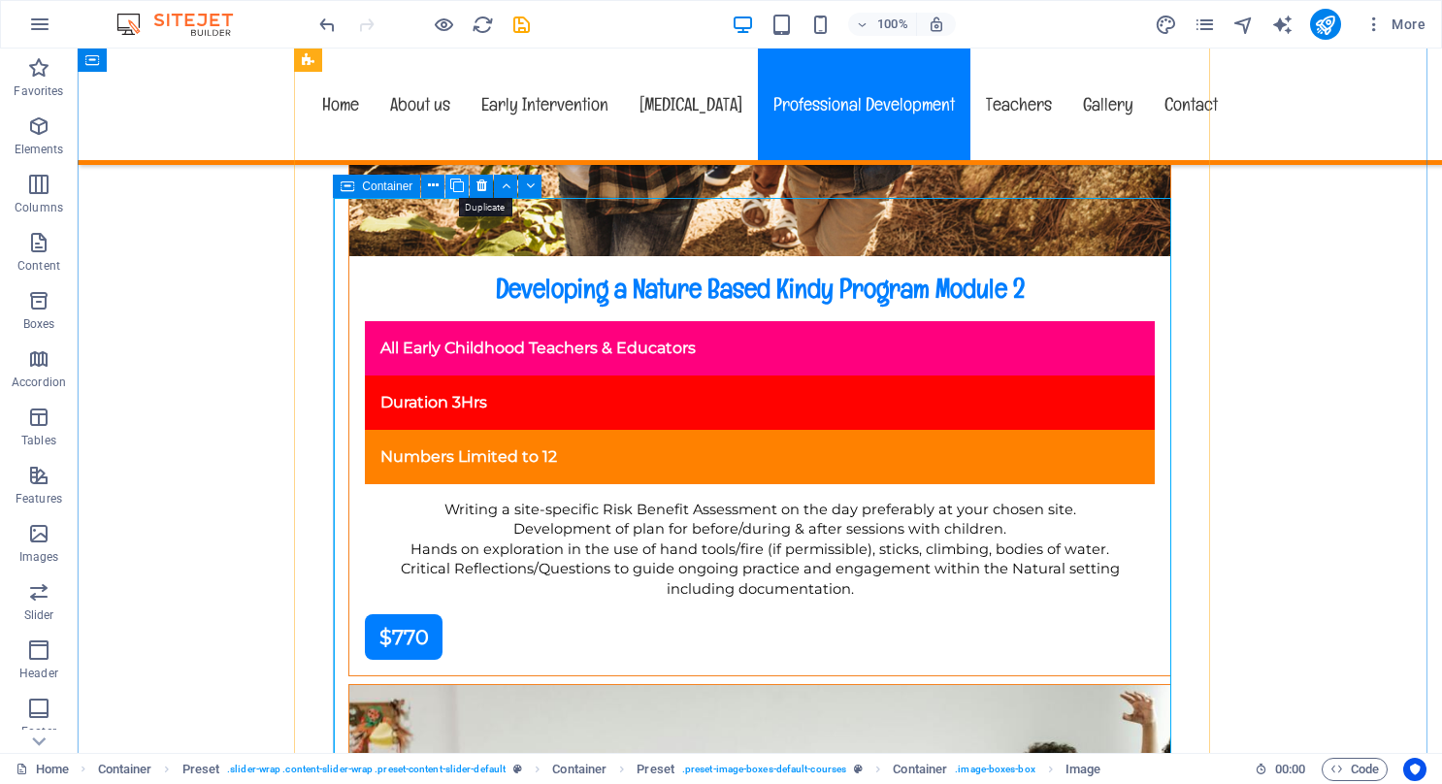
click at [456, 184] on icon at bounding box center [457, 186] width 14 height 20
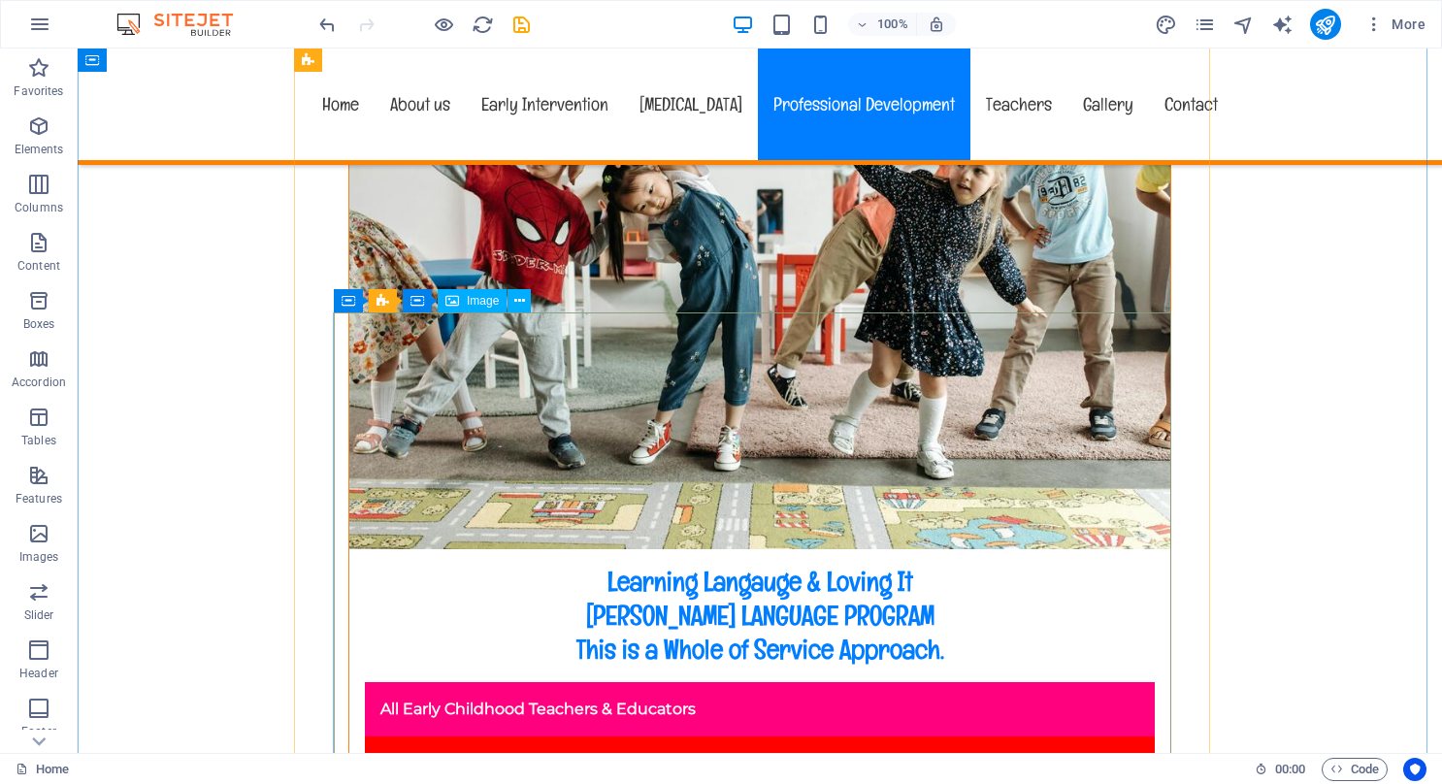
scroll to position [10448, 0]
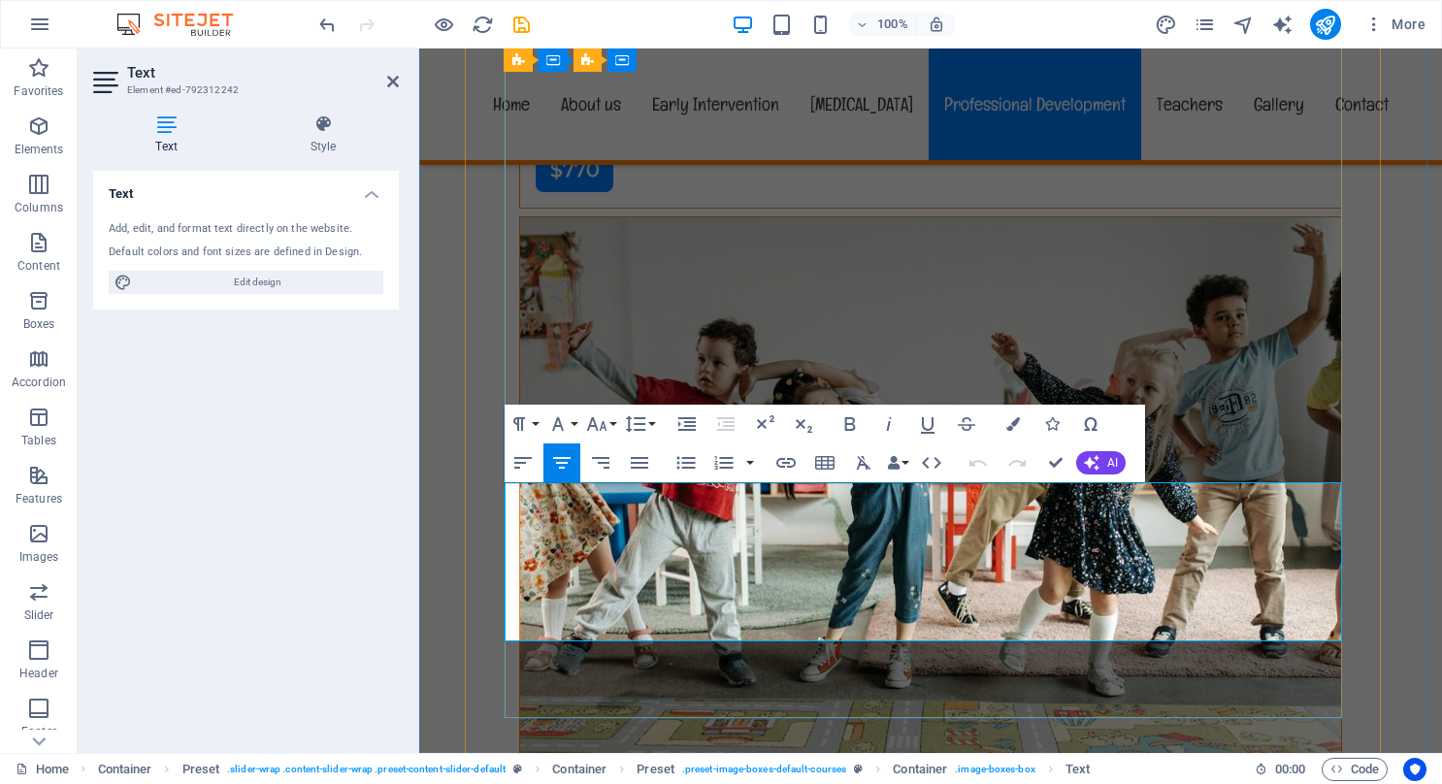
drag, startPoint x: 623, startPoint y: 496, endPoint x: 1068, endPoint y: 533, distance: 446.1
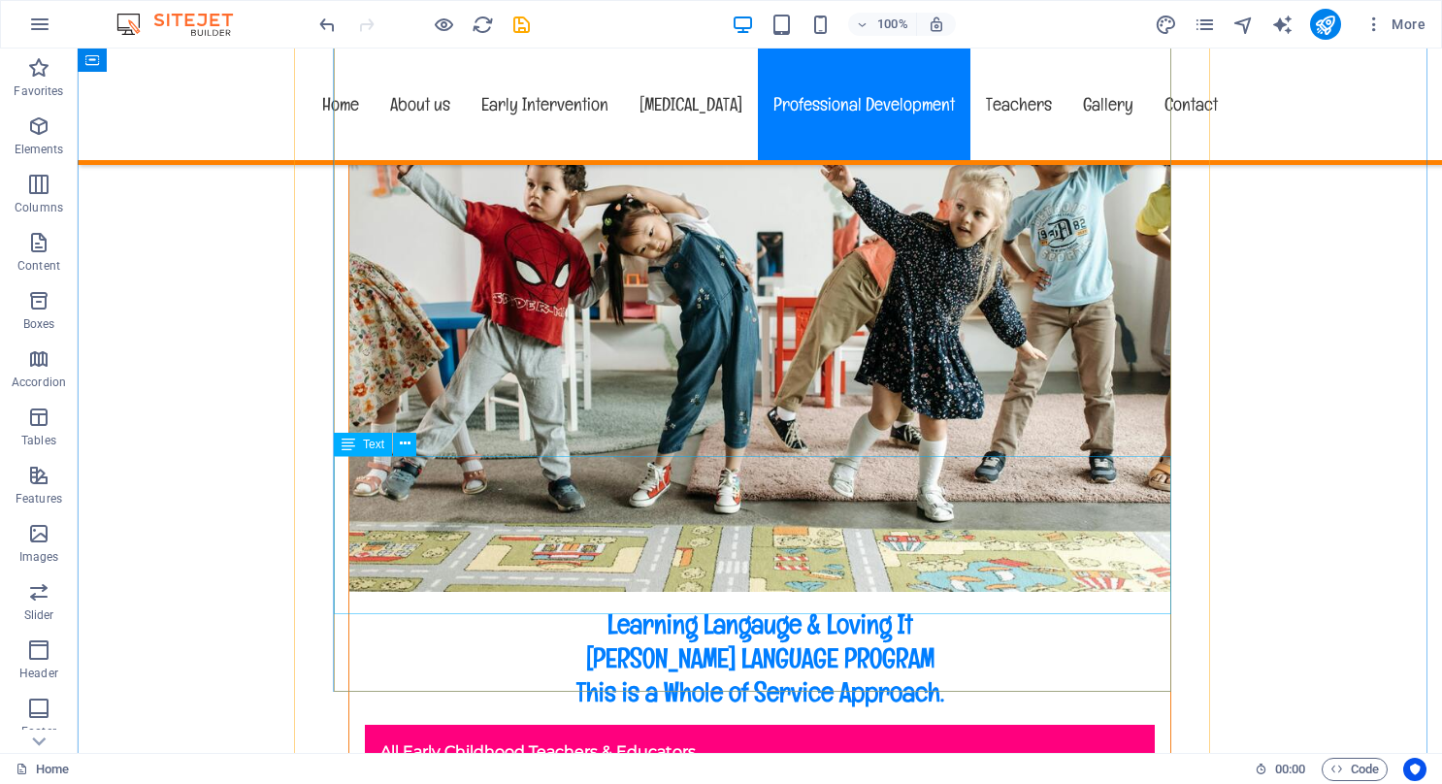
scroll to position [10642, 0]
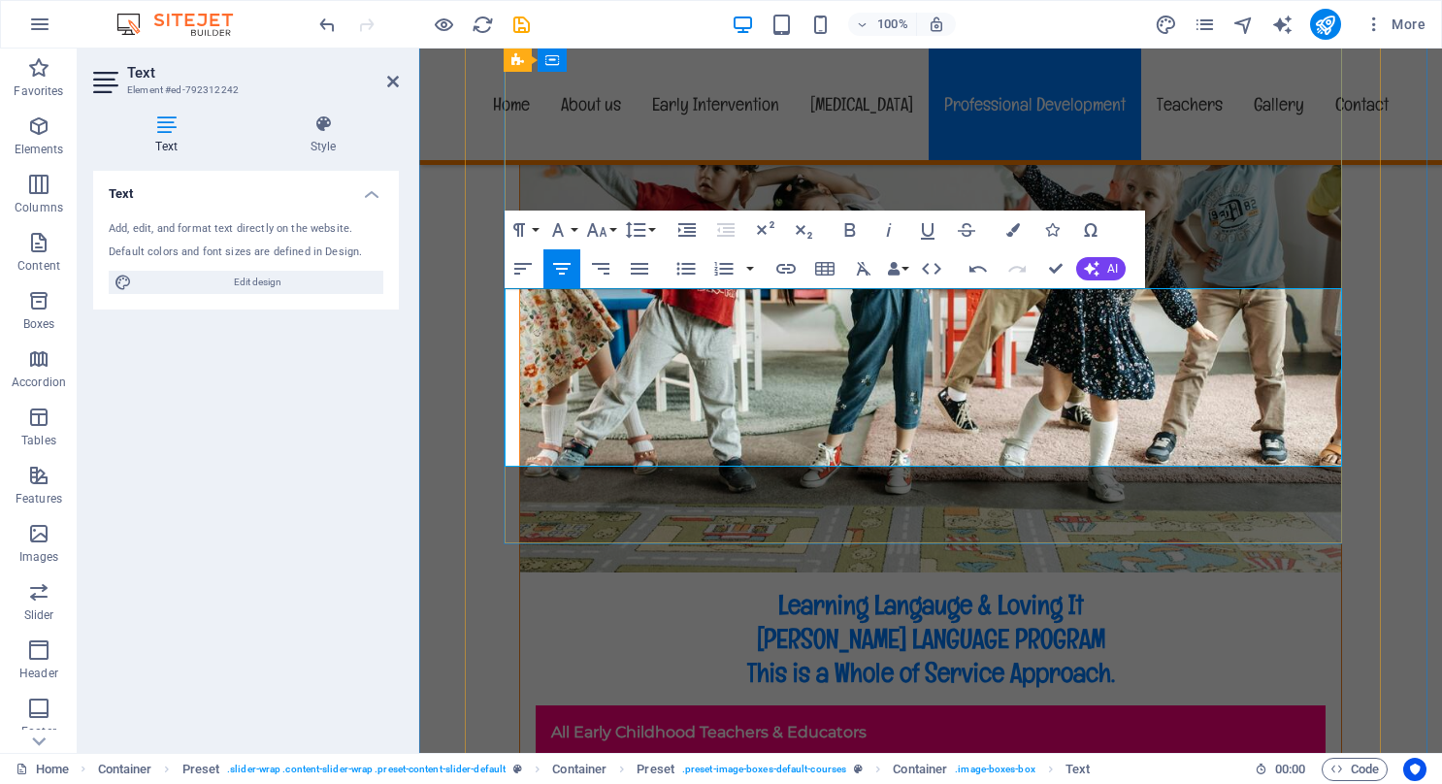
drag, startPoint x: 880, startPoint y: 379, endPoint x: 955, endPoint y: 400, distance: 77.7
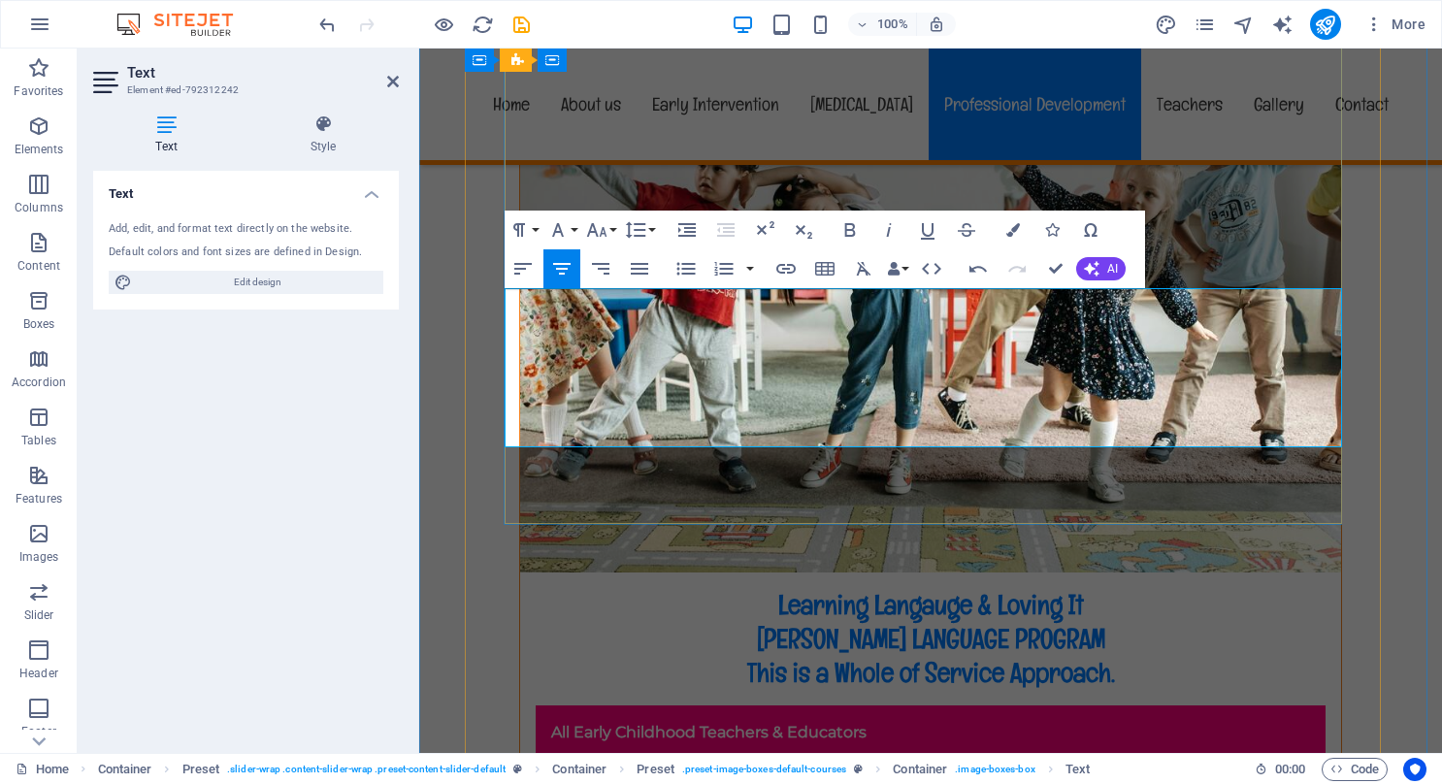
drag, startPoint x: 810, startPoint y: 400, endPoint x: 1149, endPoint y: 443, distance: 342.4
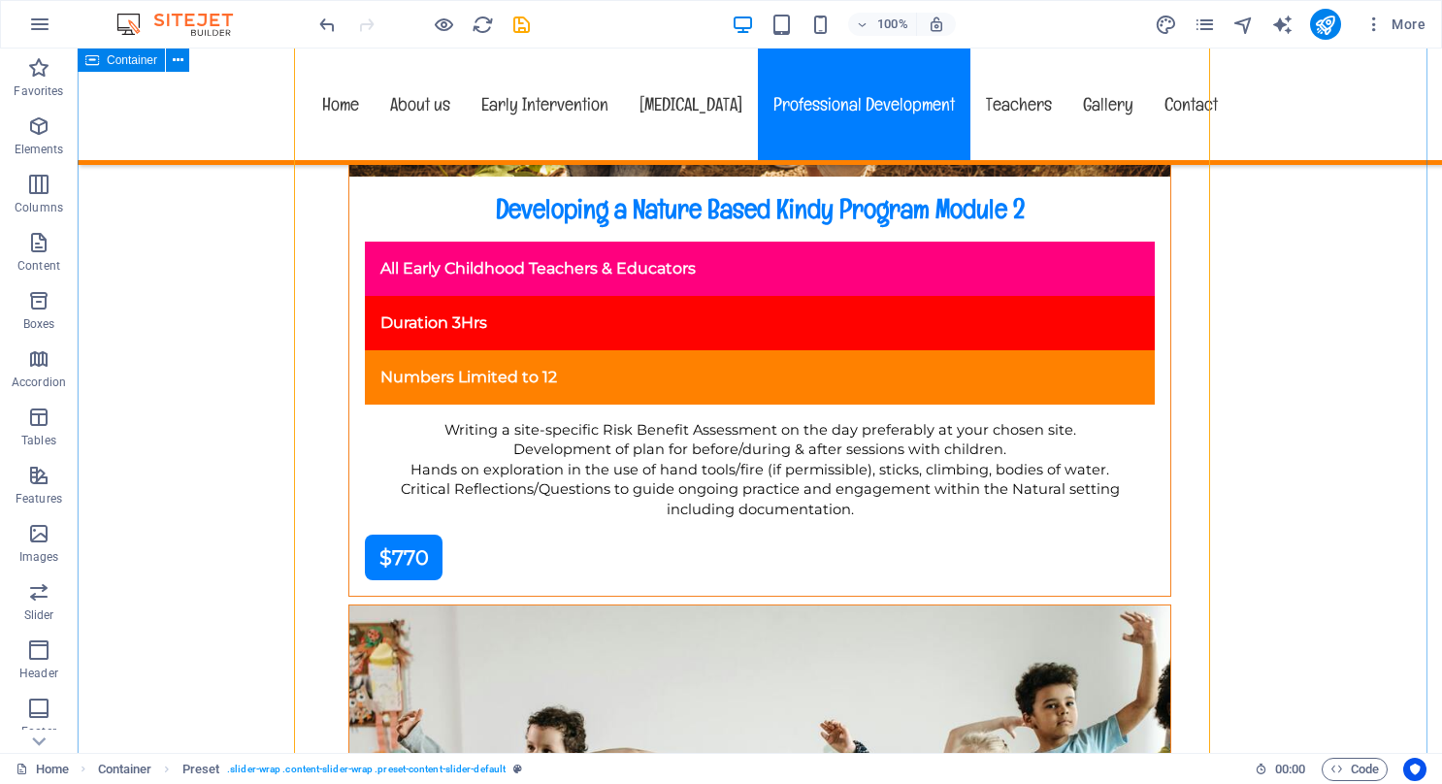
scroll to position [10254, 0]
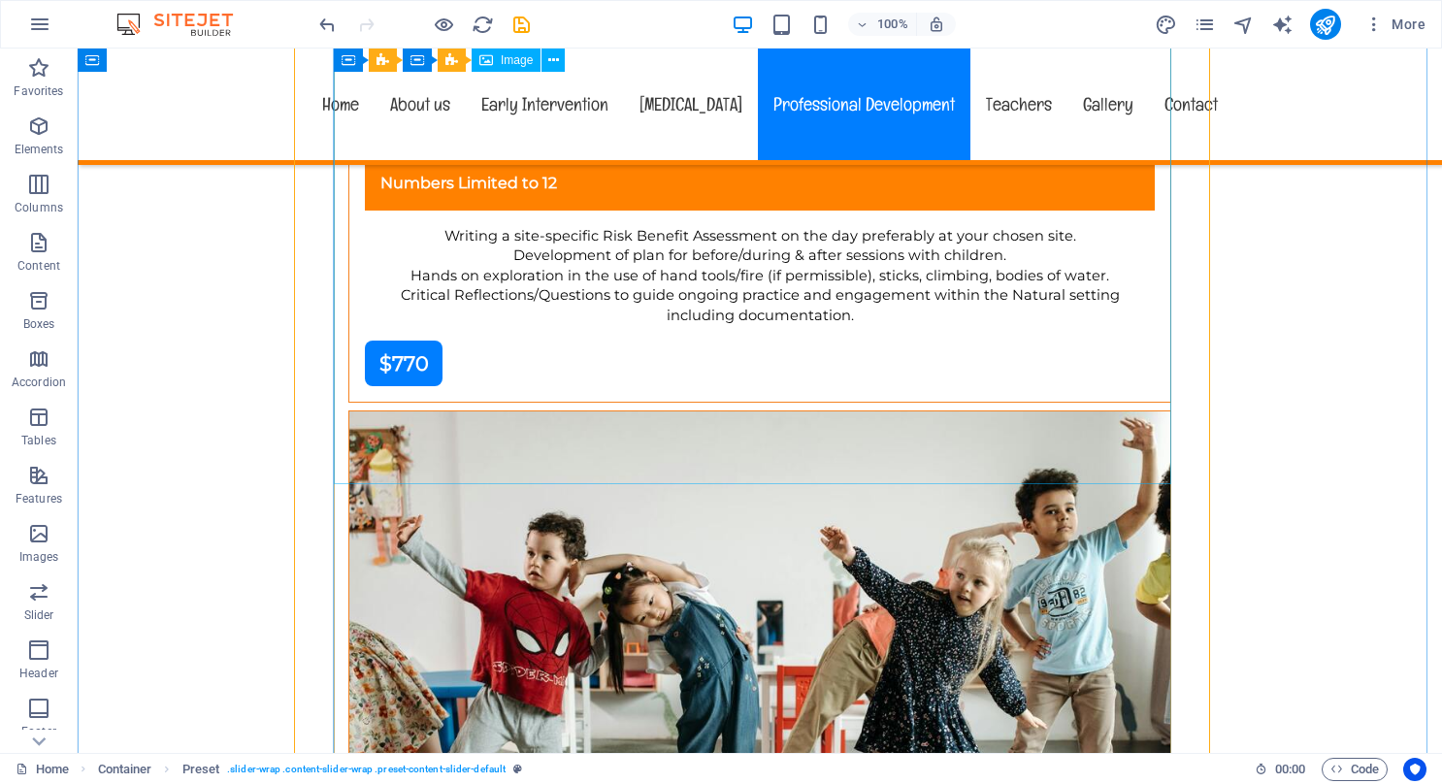
select select "%"
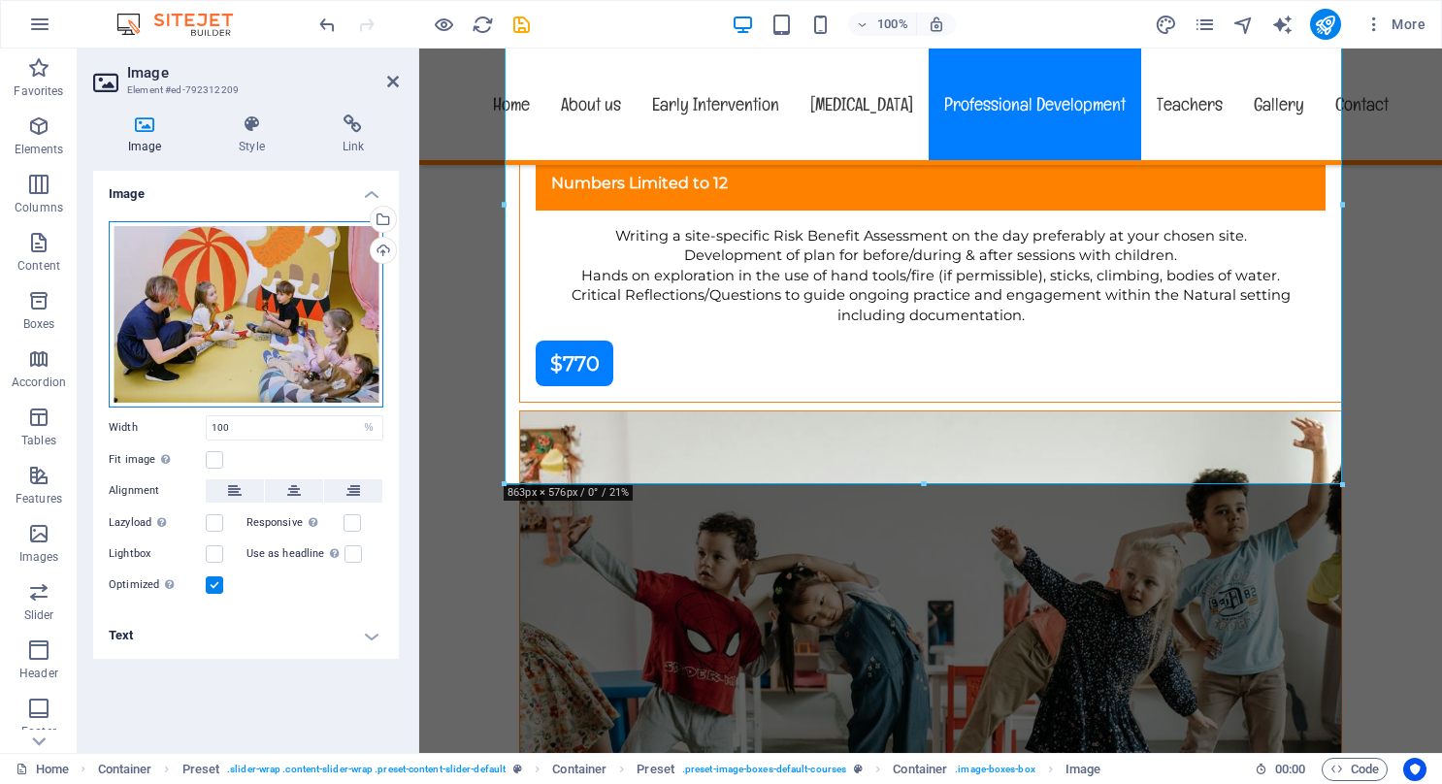
click at [218, 281] on div "Drag files here, click to choose files or select files from Files or our free s…" at bounding box center [246, 314] width 275 height 186
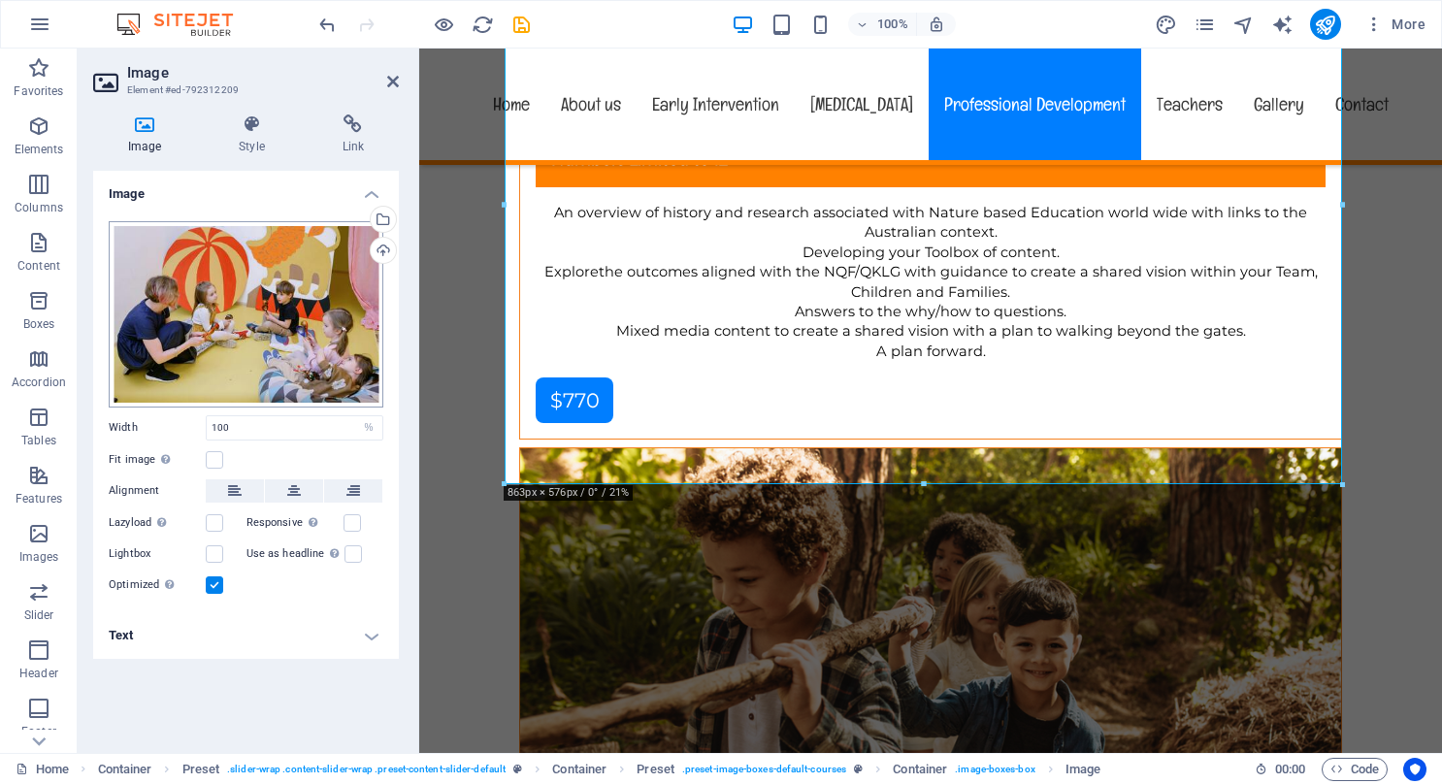
click at [218, 281] on body "earlyinterventionandplay.com.au Home Favorites Elements Columns Content Boxes A…" at bounding box center [721, 392] width 1442 height 784
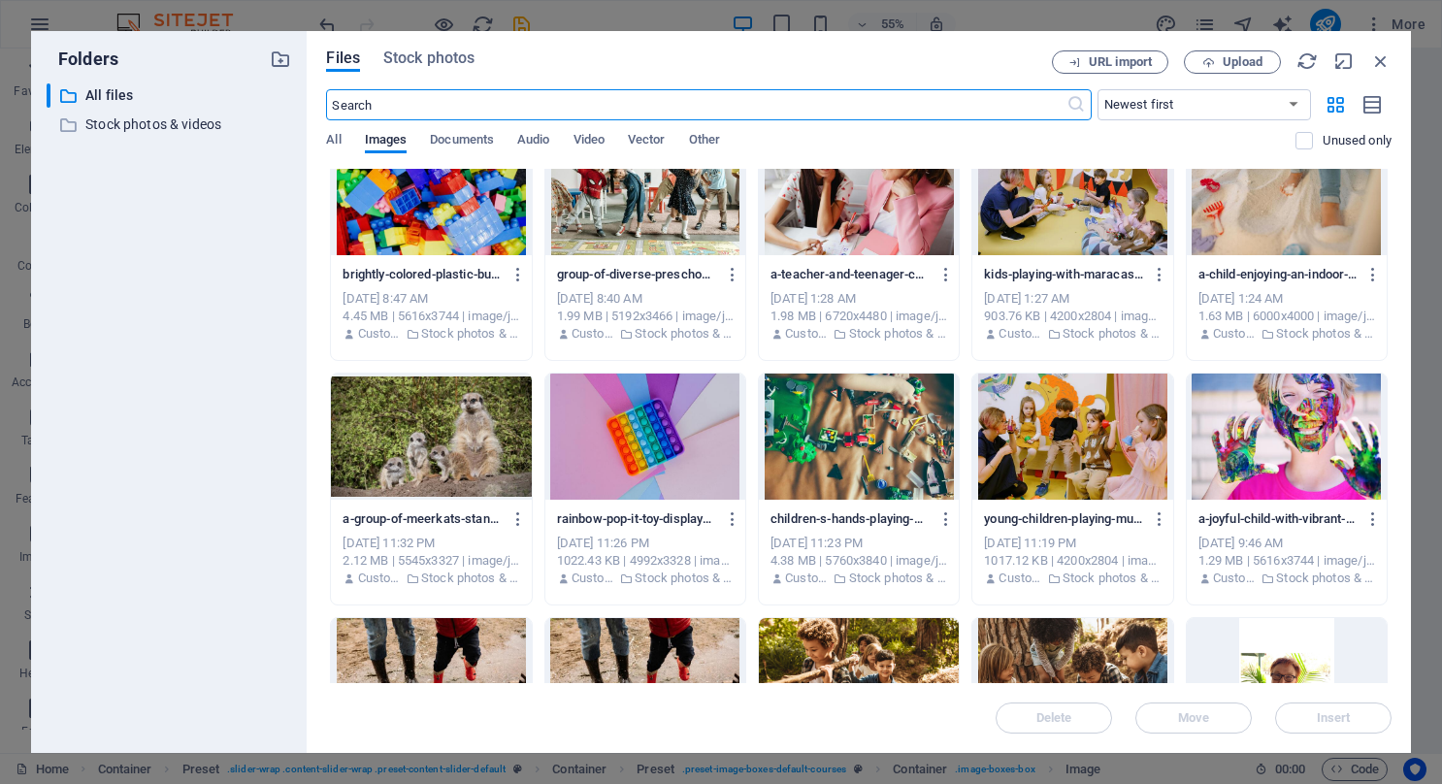
scroll to position [0, 0]
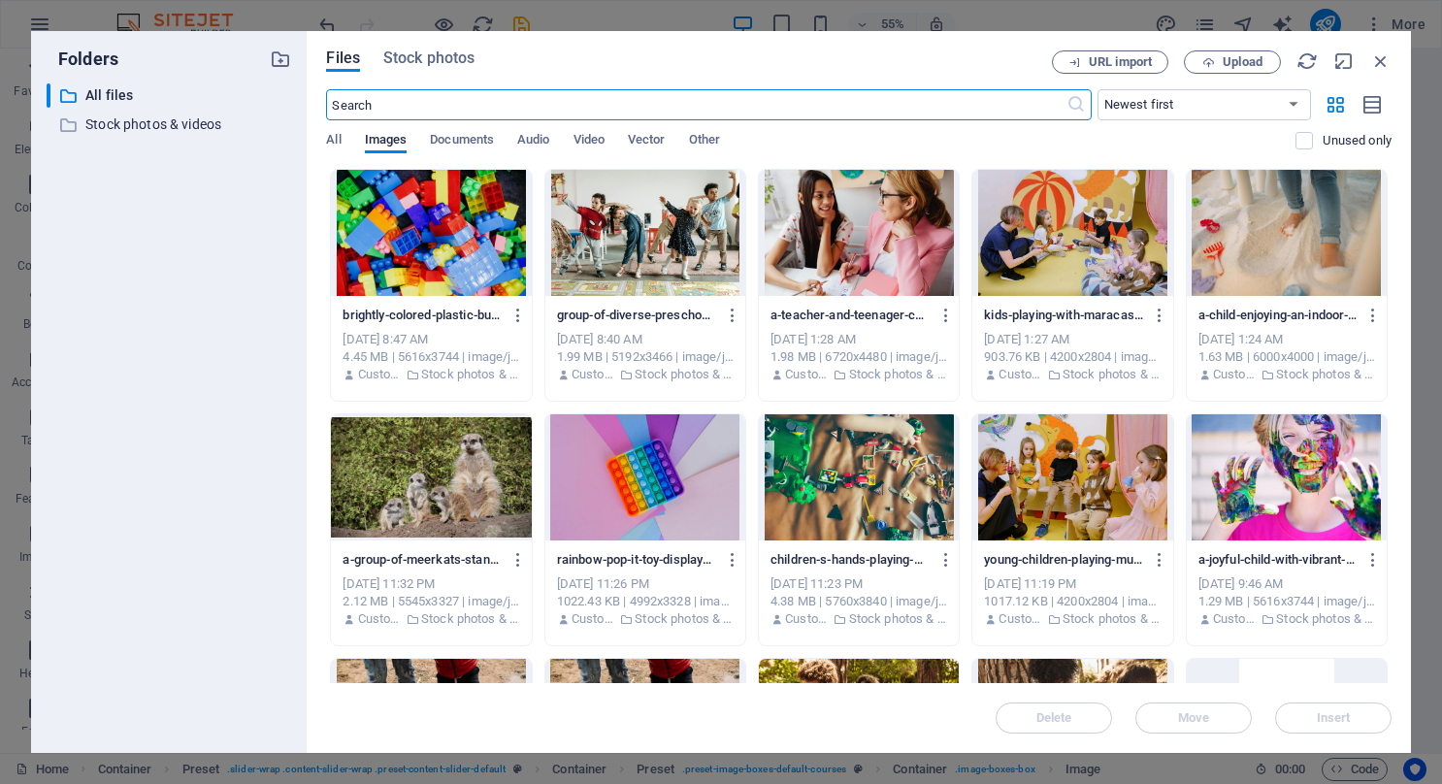
drag, startPoint x: 402, startPoint y: 86, endPoint x: 397, endPoint y: 97, distance: 11.7
click at [401, 87] on div "Files Stock photos URL import Upload ​ Newest first Oldest first Name (A-Z) Nam…" at bounding box center [859, 391] width 1066 height 683
click at [396, 103] on input "text" at bounding box center [696, 104] width 740 height 31
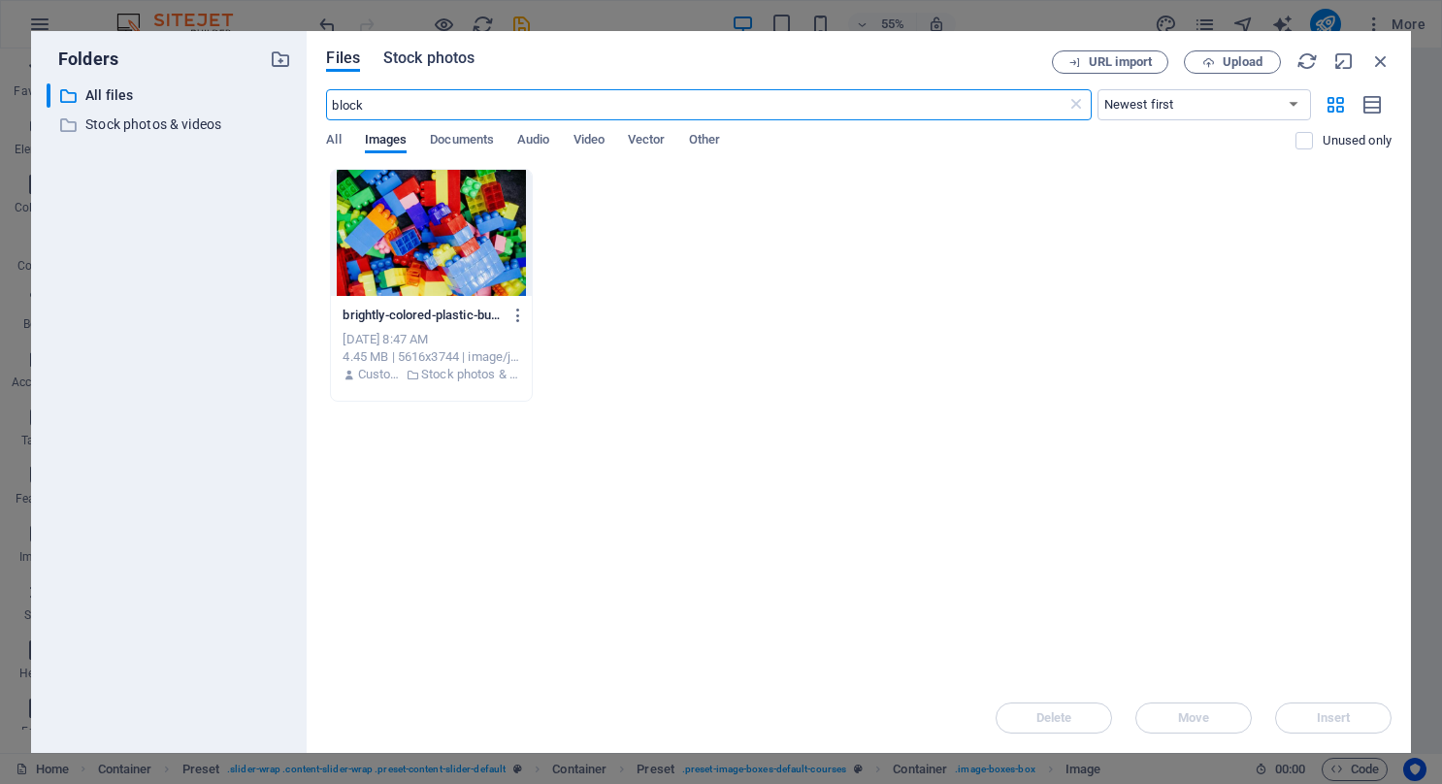
type input "block"
click at [446, 61] on span "Stock photos" at bounding box center [428, 58] width 91 height 23
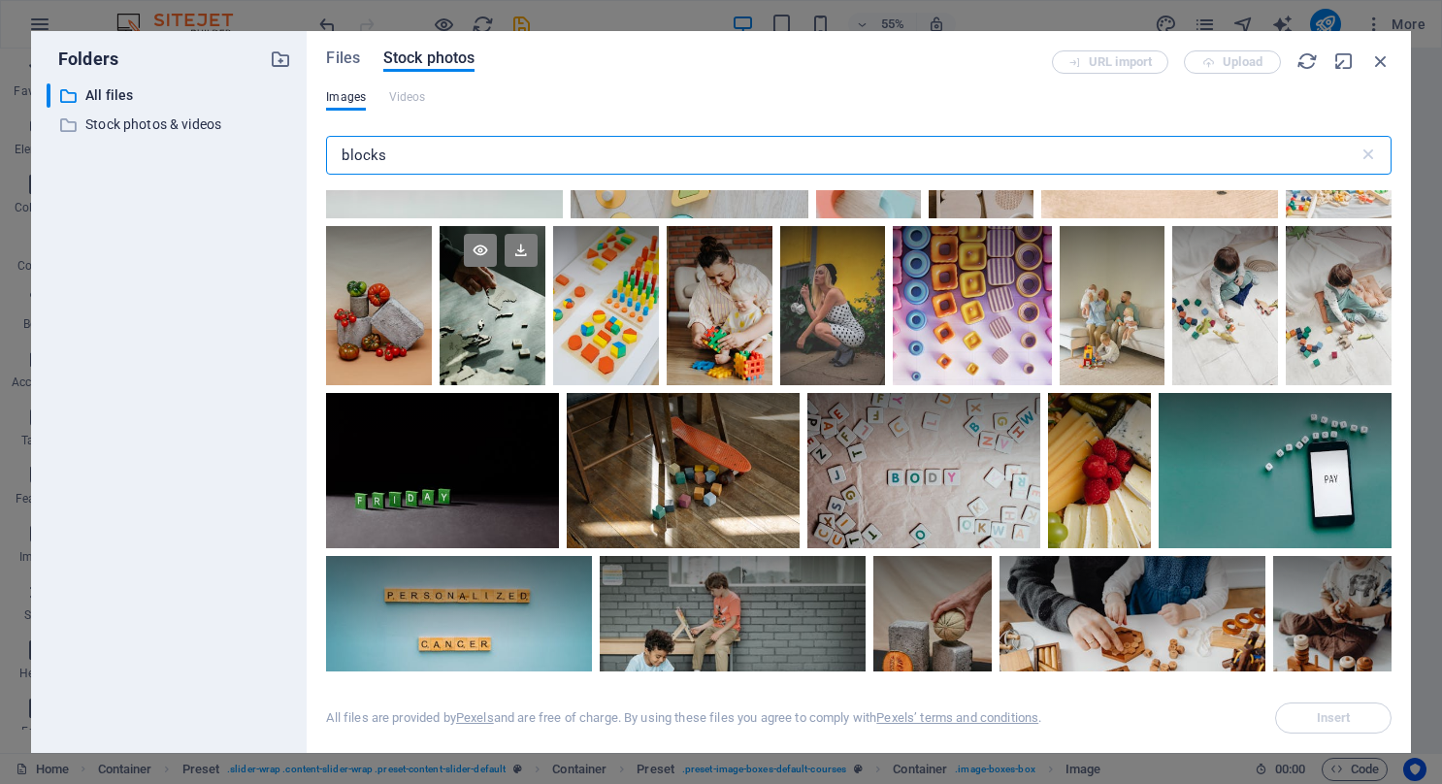
scroll to position [3494, 0]
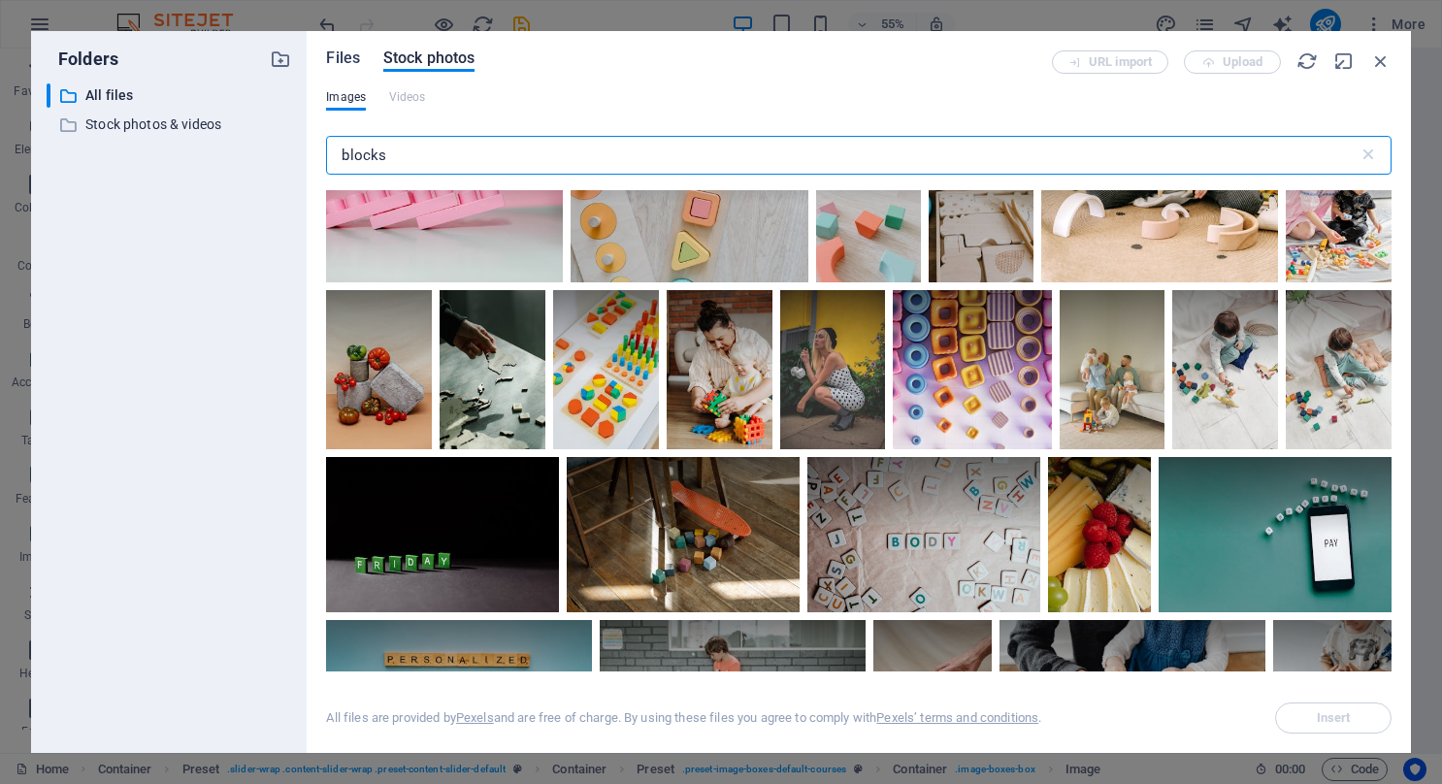
type input "blocks"
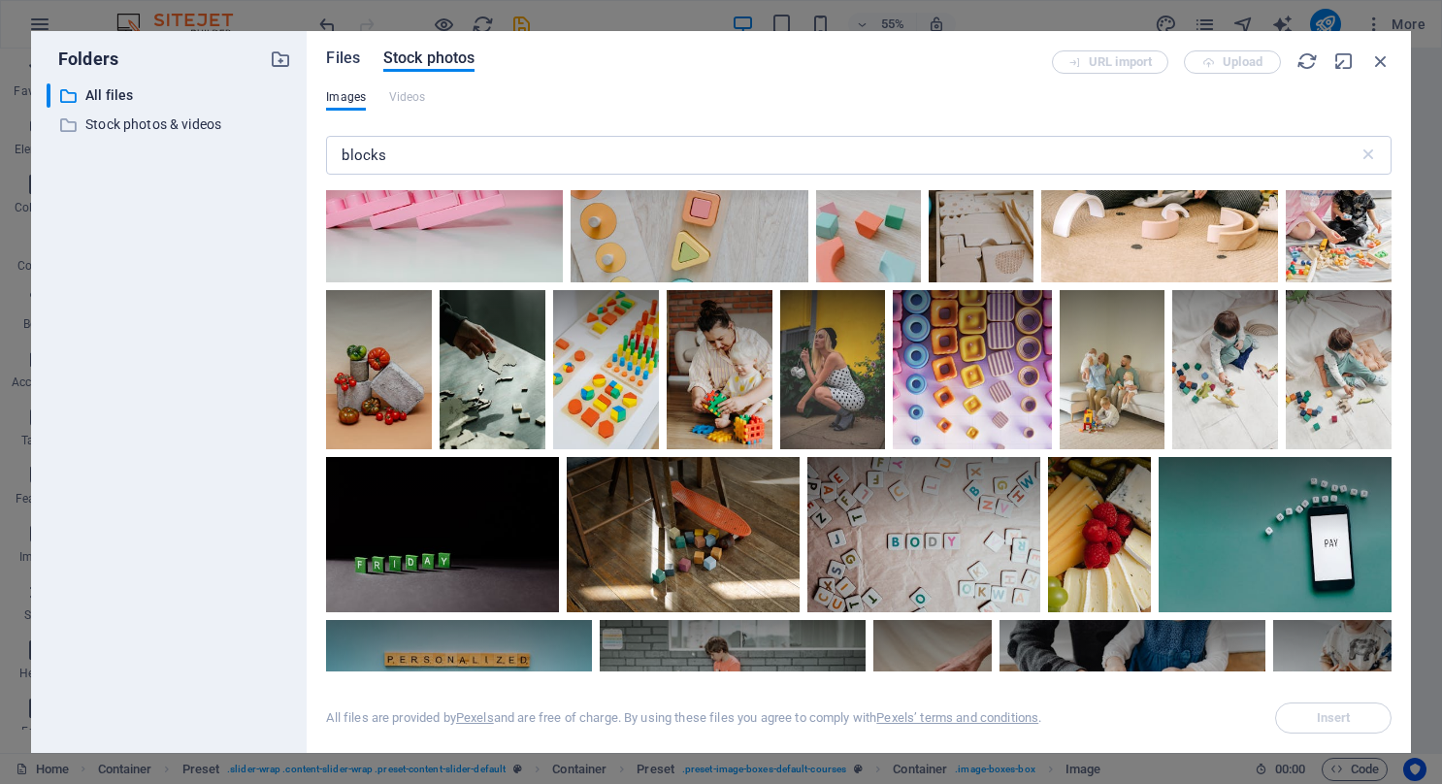
click at [351, 58] on span "Files" at bounding box center [343, 58] width 34 height 23
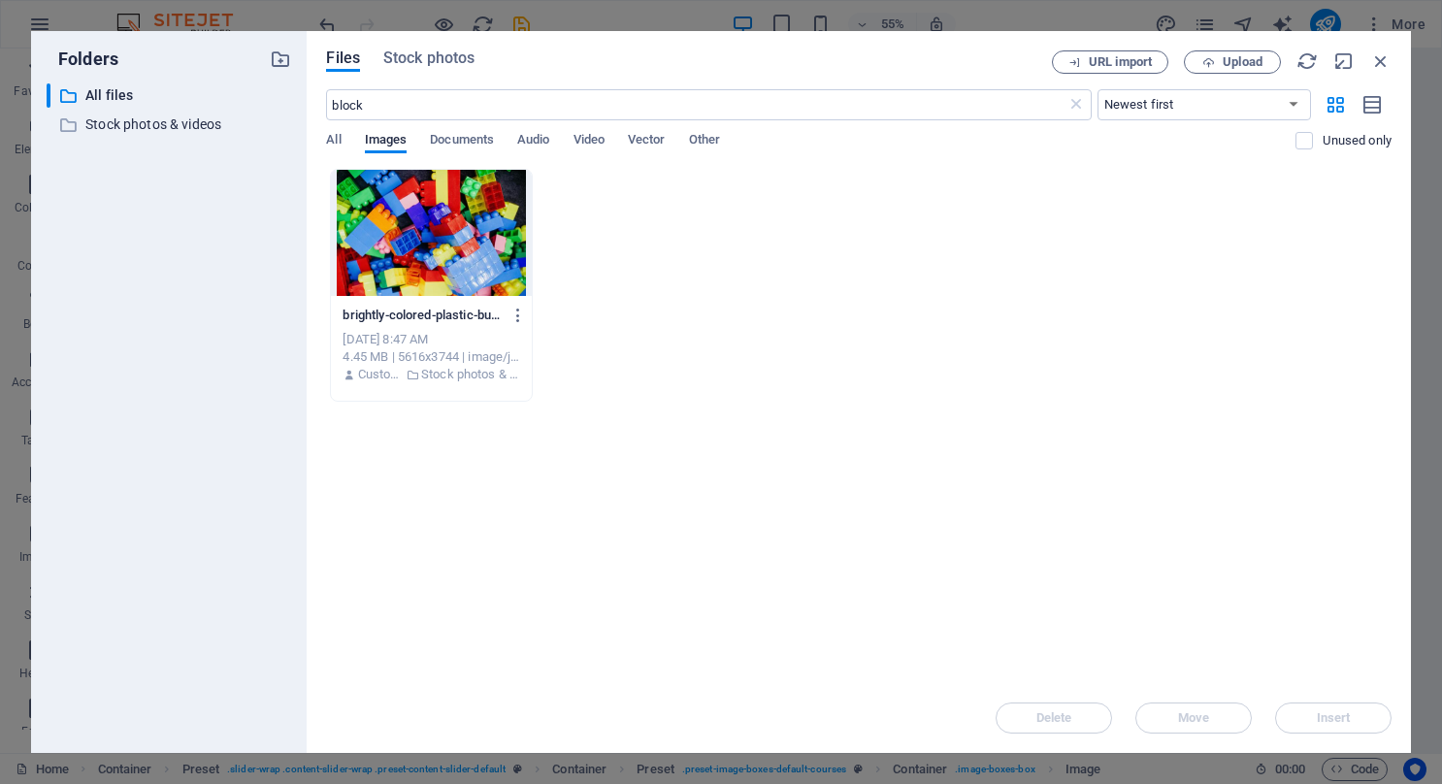
click at [420, 231] on div at bounding box center [431, 233] width 200 height 126
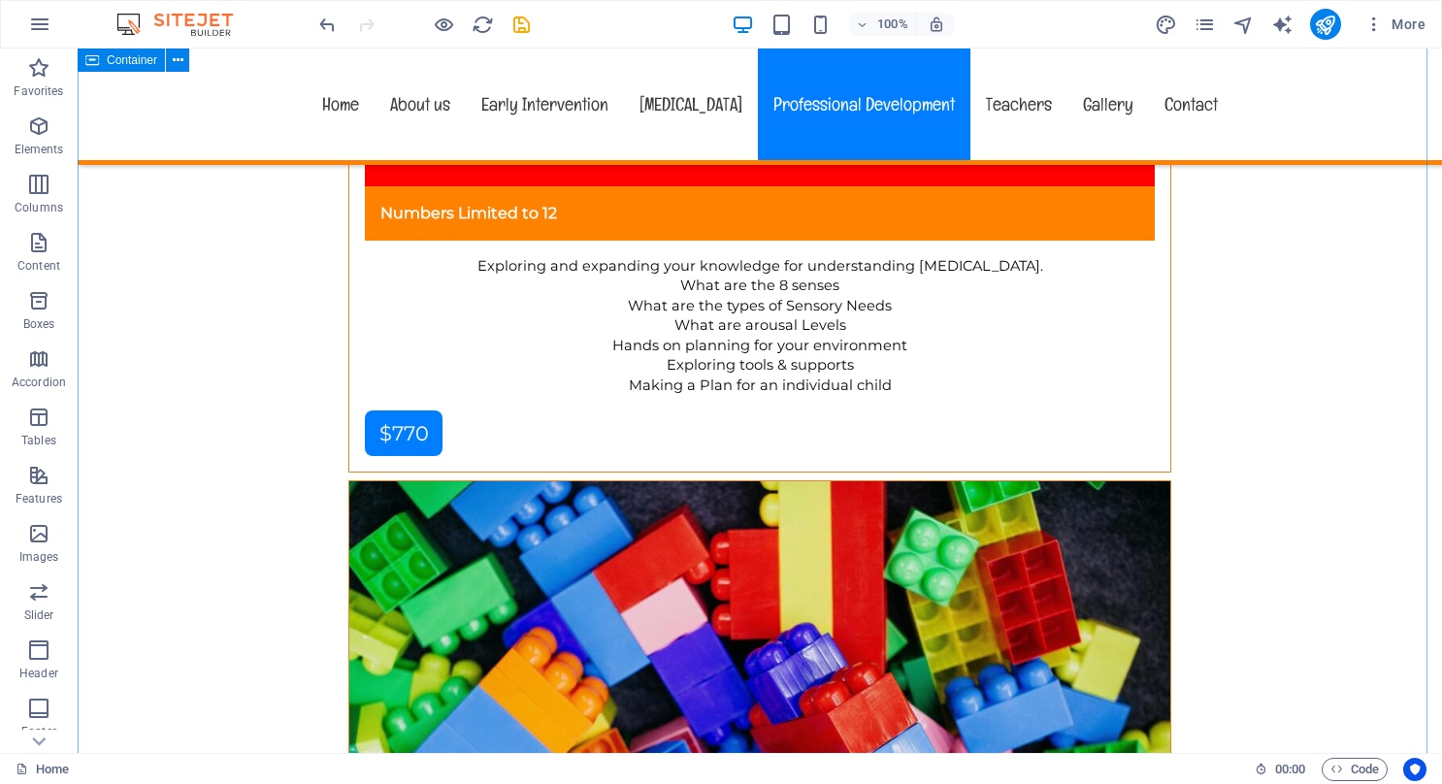
scroll to position [12389, 0]
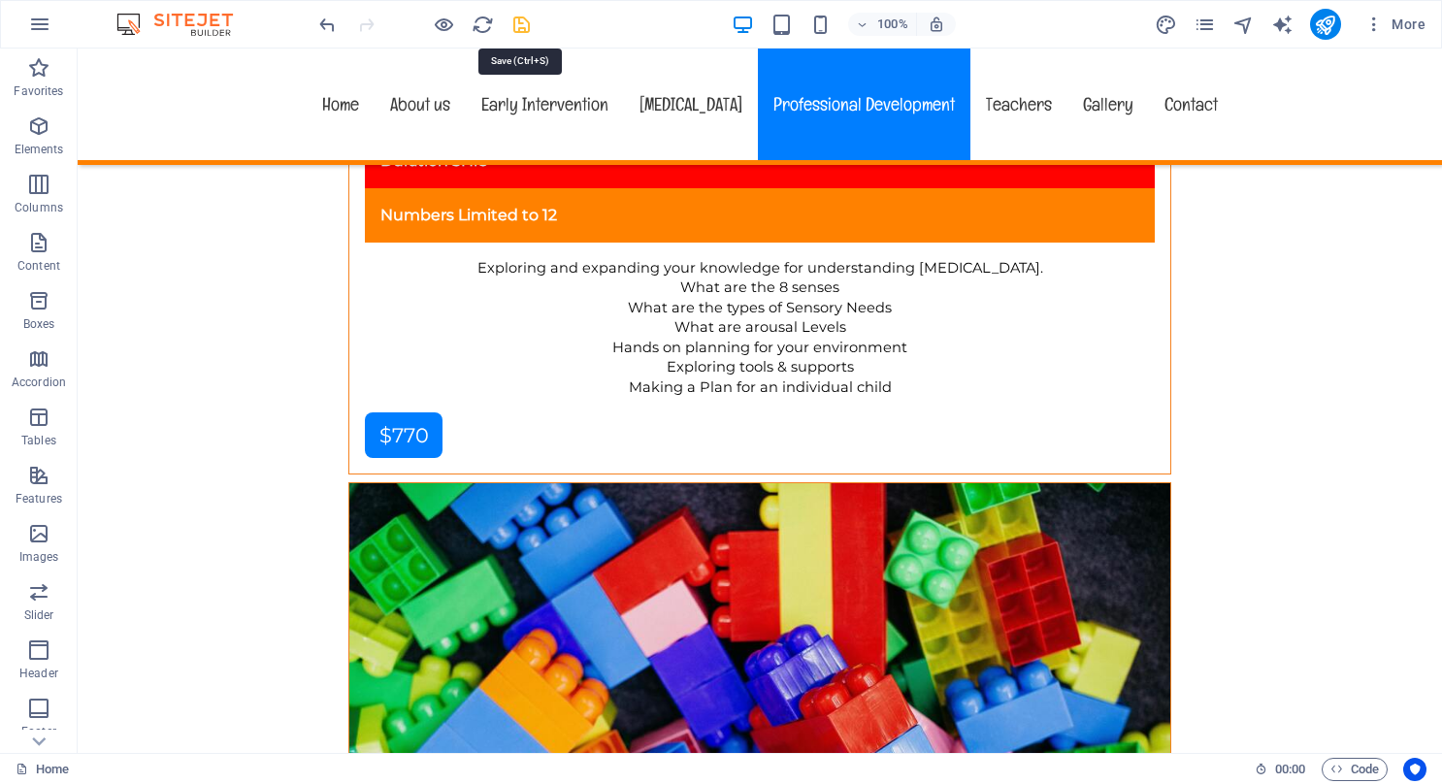
click at [522, 27] on icon "save" at bounding box center [522, 25] width 22 height 22
checkbox input "false"
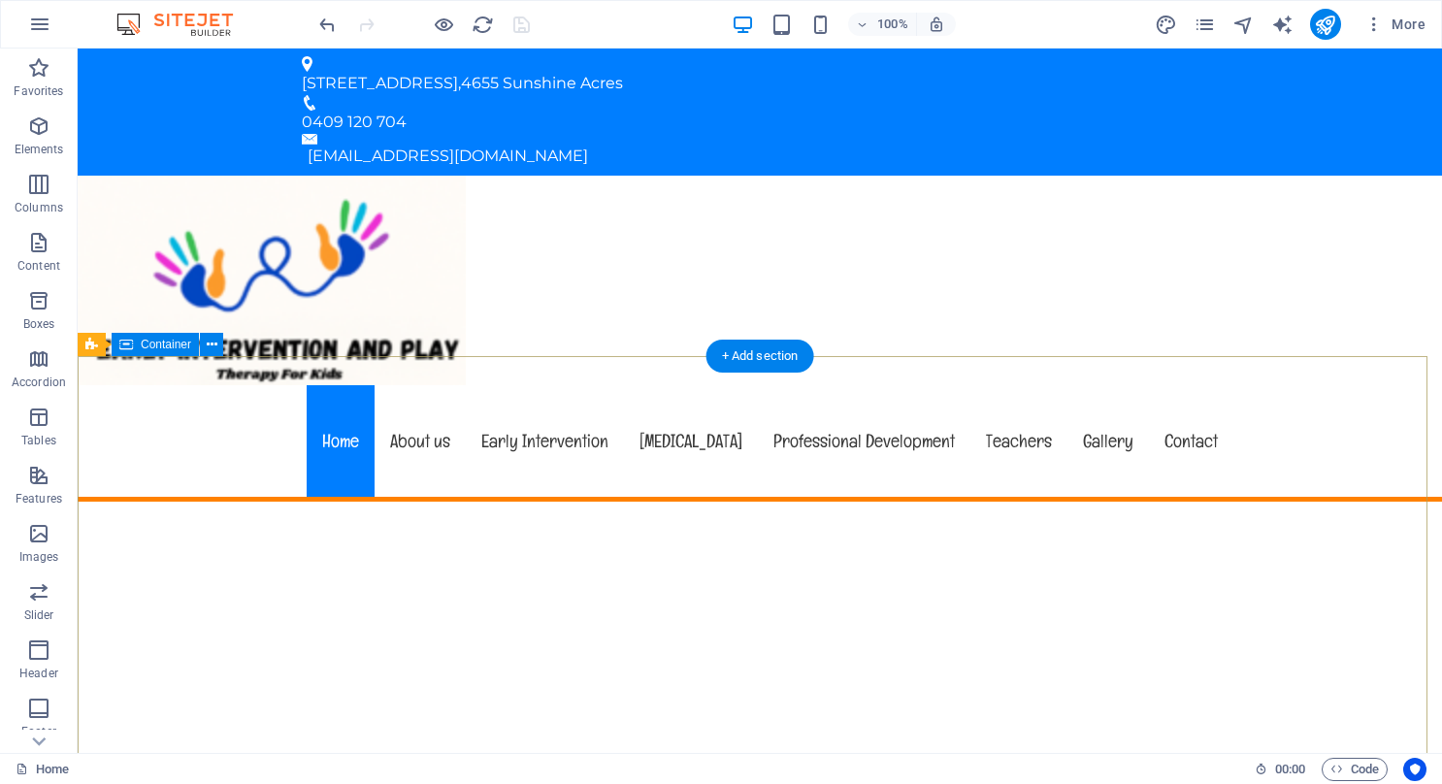
scroll to position [0, 0]
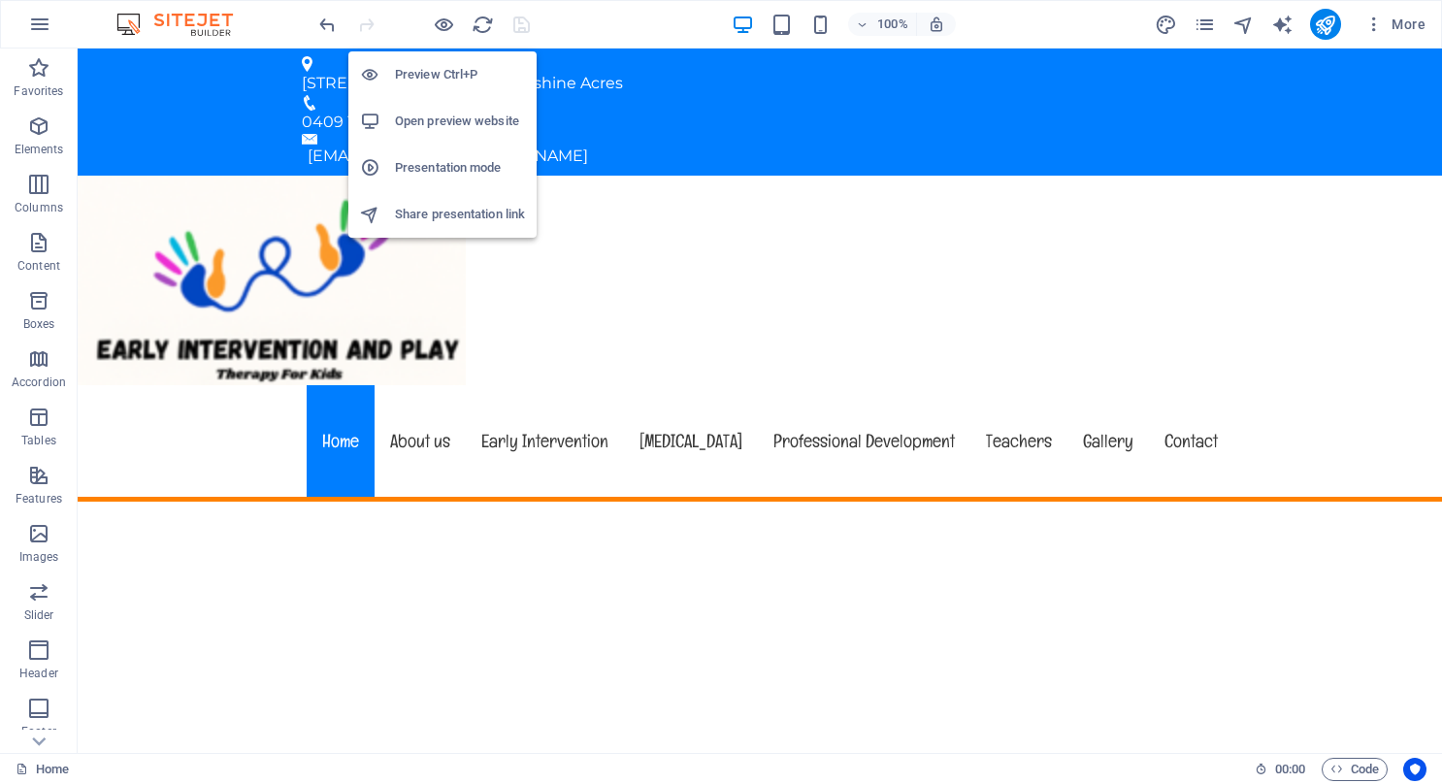
click at [435, 68] on h6 "Preview Ctrl+P" at bounding box center [460, 74] width 130 height 23
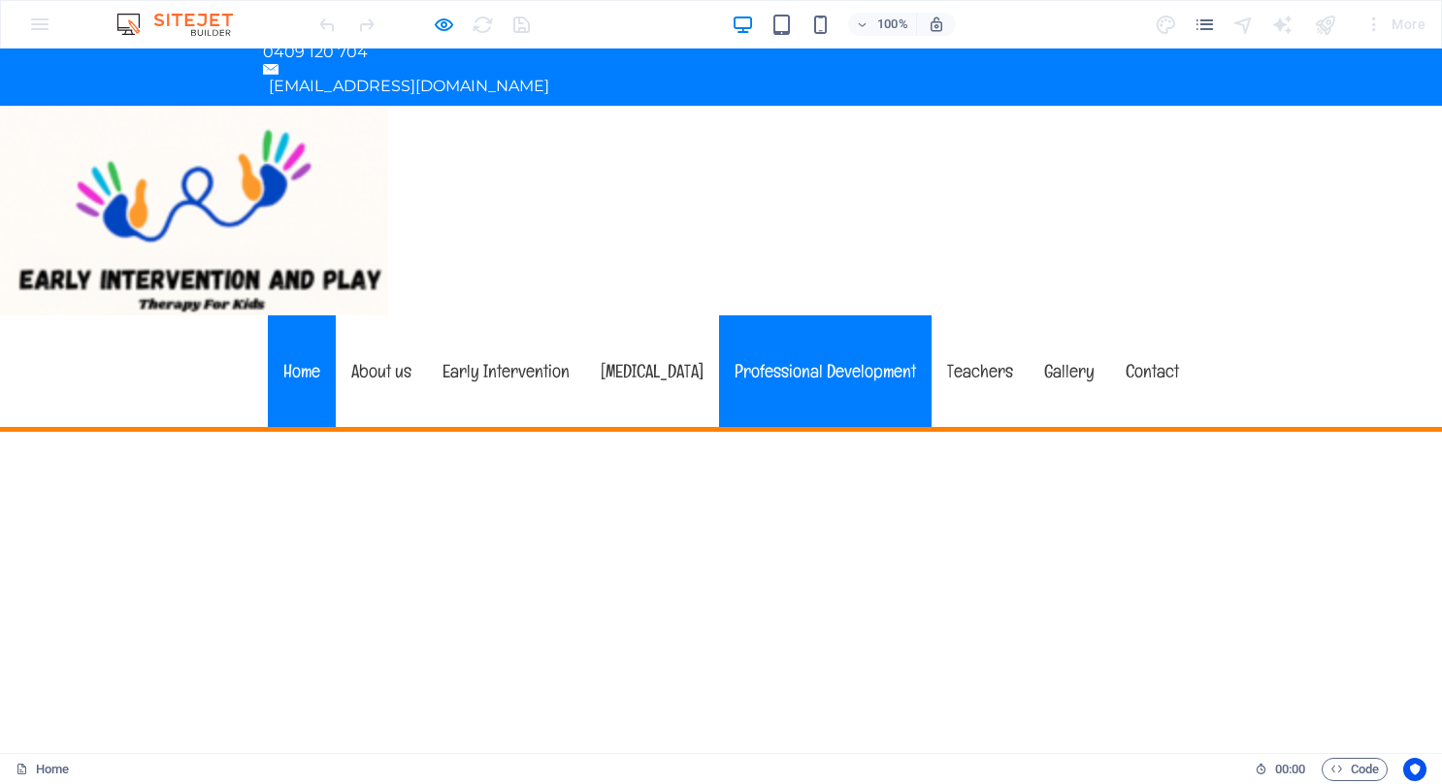
scroll to position [97, 0]
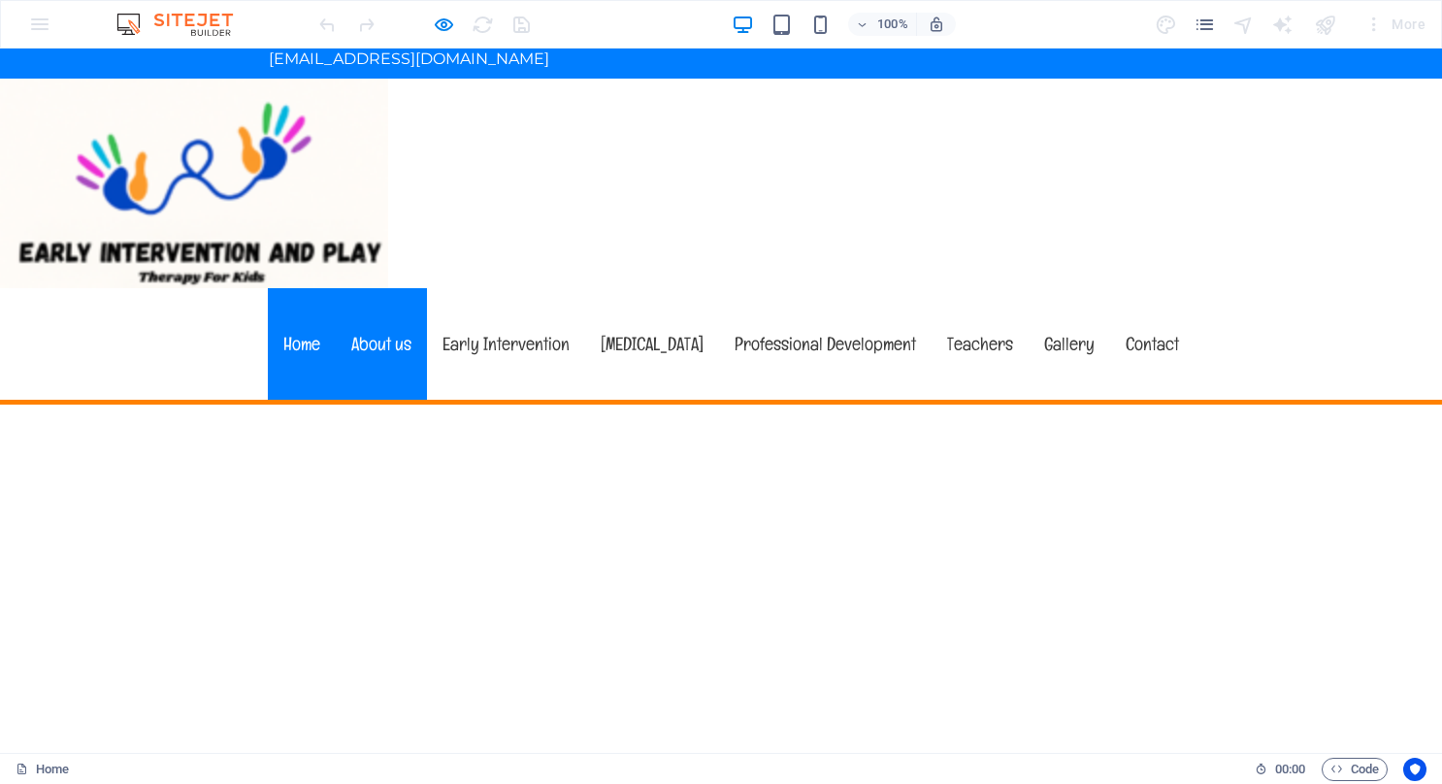
click at [352, 288] on link "About us" at bounding box center [381, 344] width 91 height 112
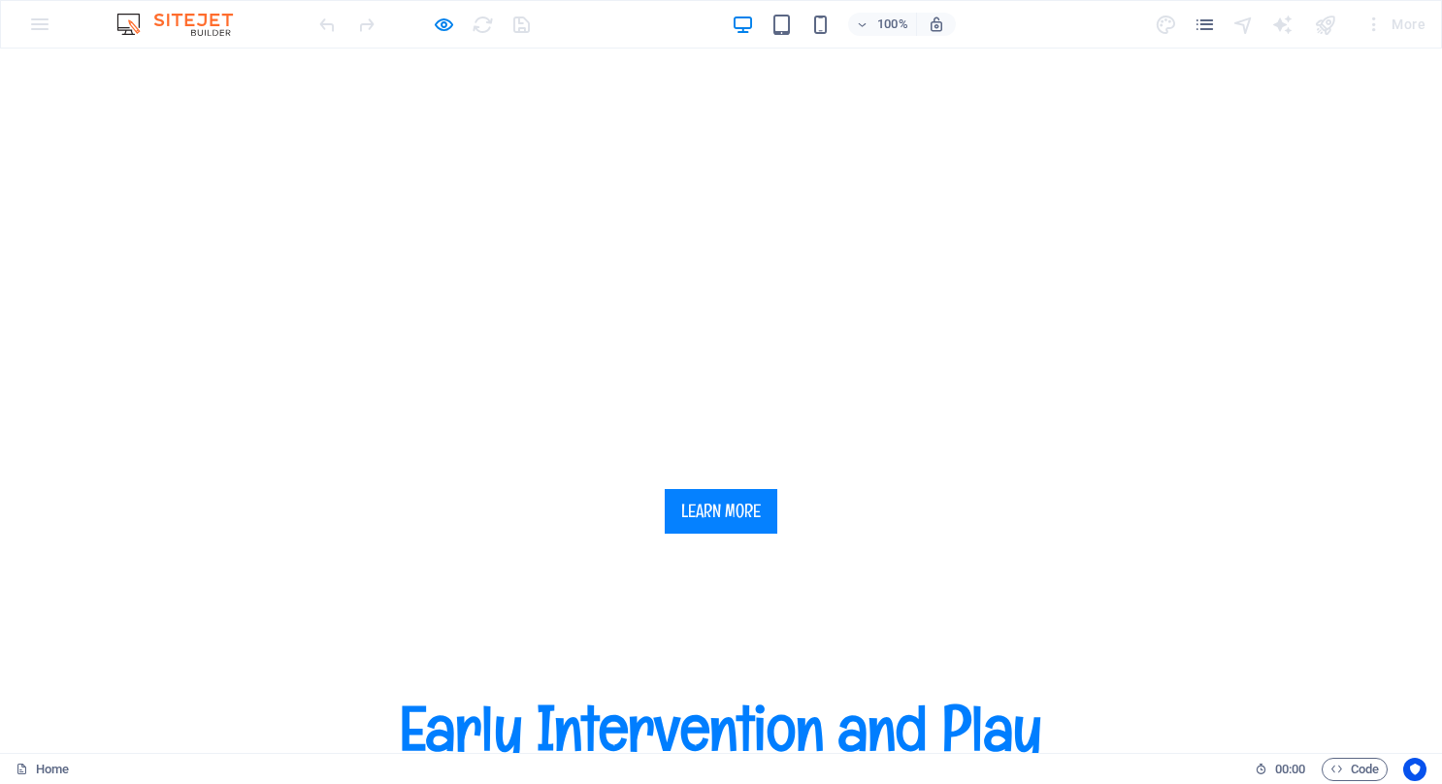
scroll to position [787, 0]
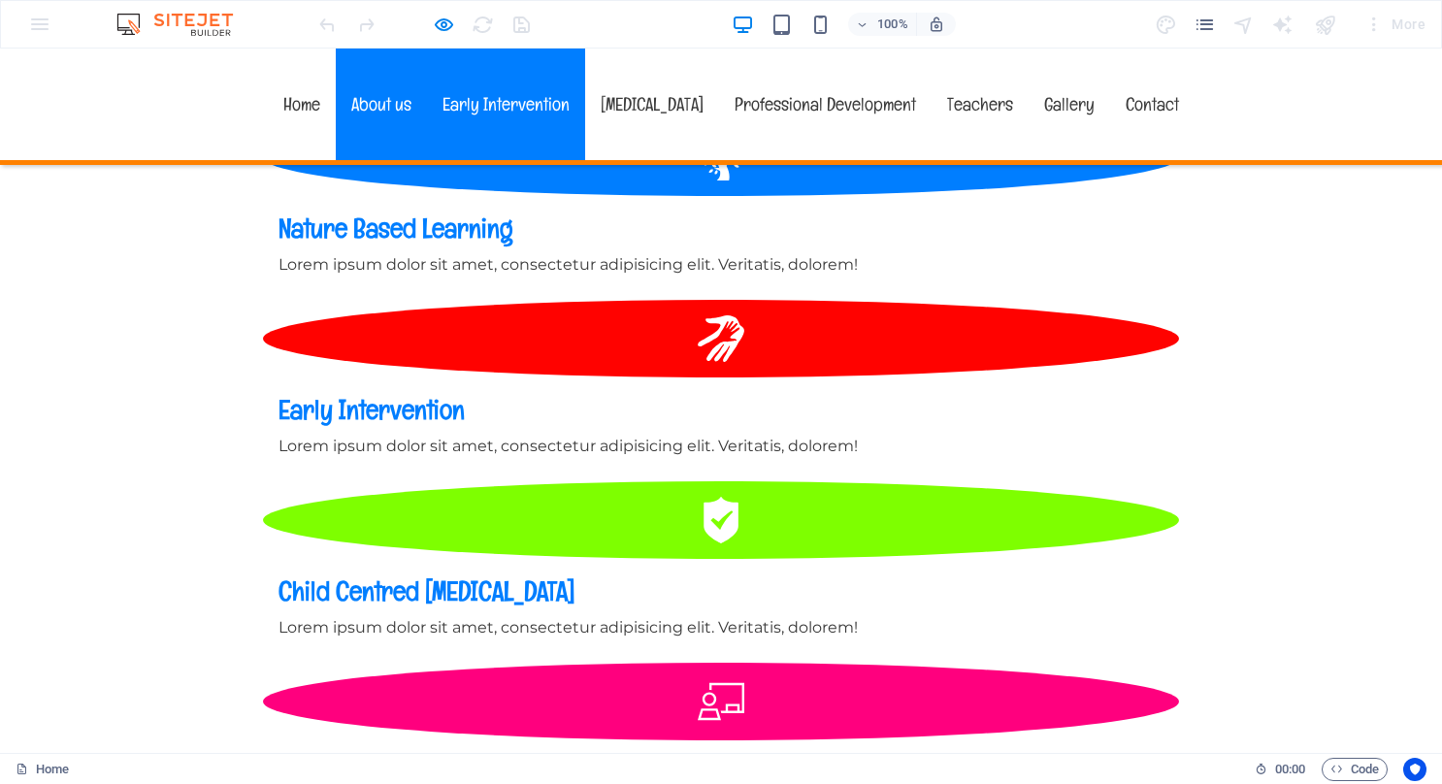
click at [477, 103] on link "Early Intervention" at bounding box center [506, 105] width 158 height 112
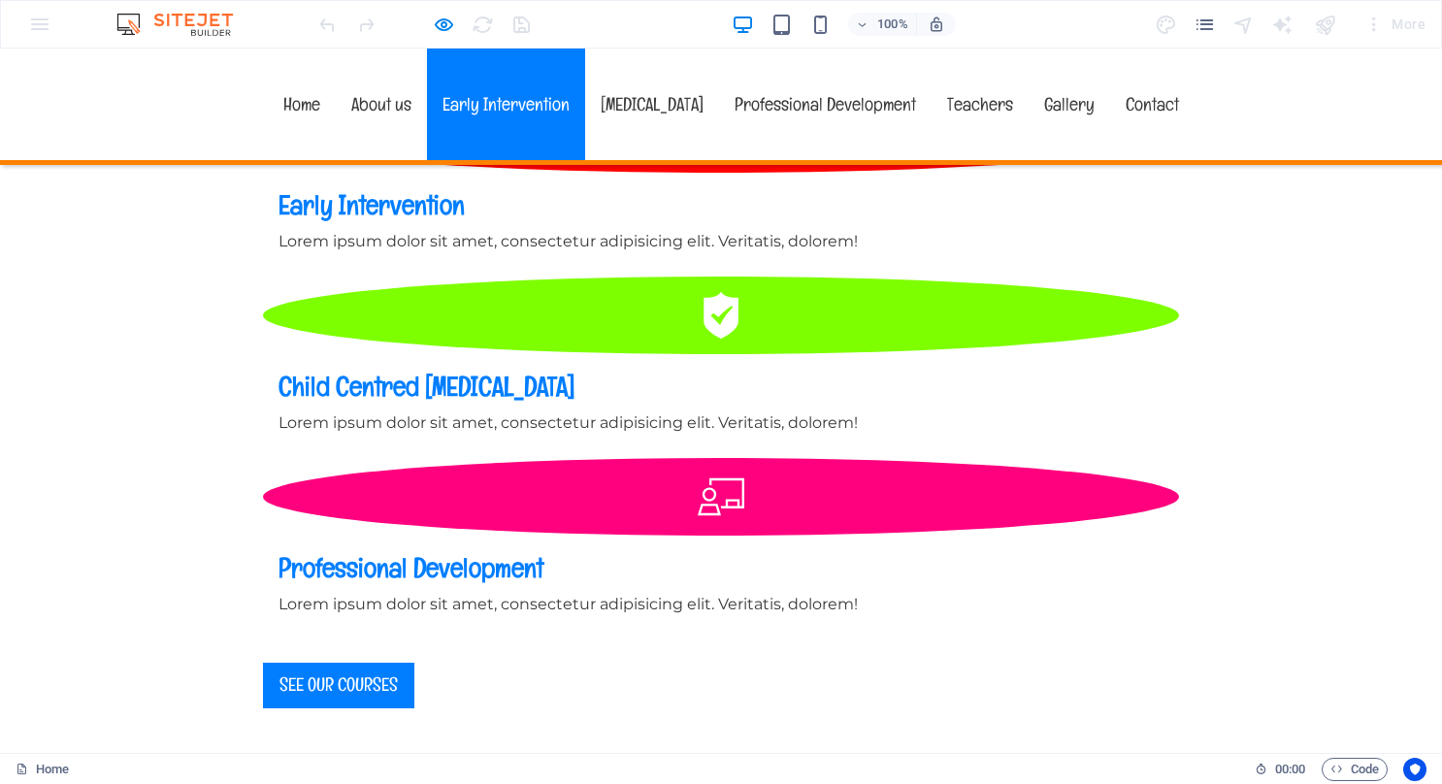
scroll to position [1866, 0]
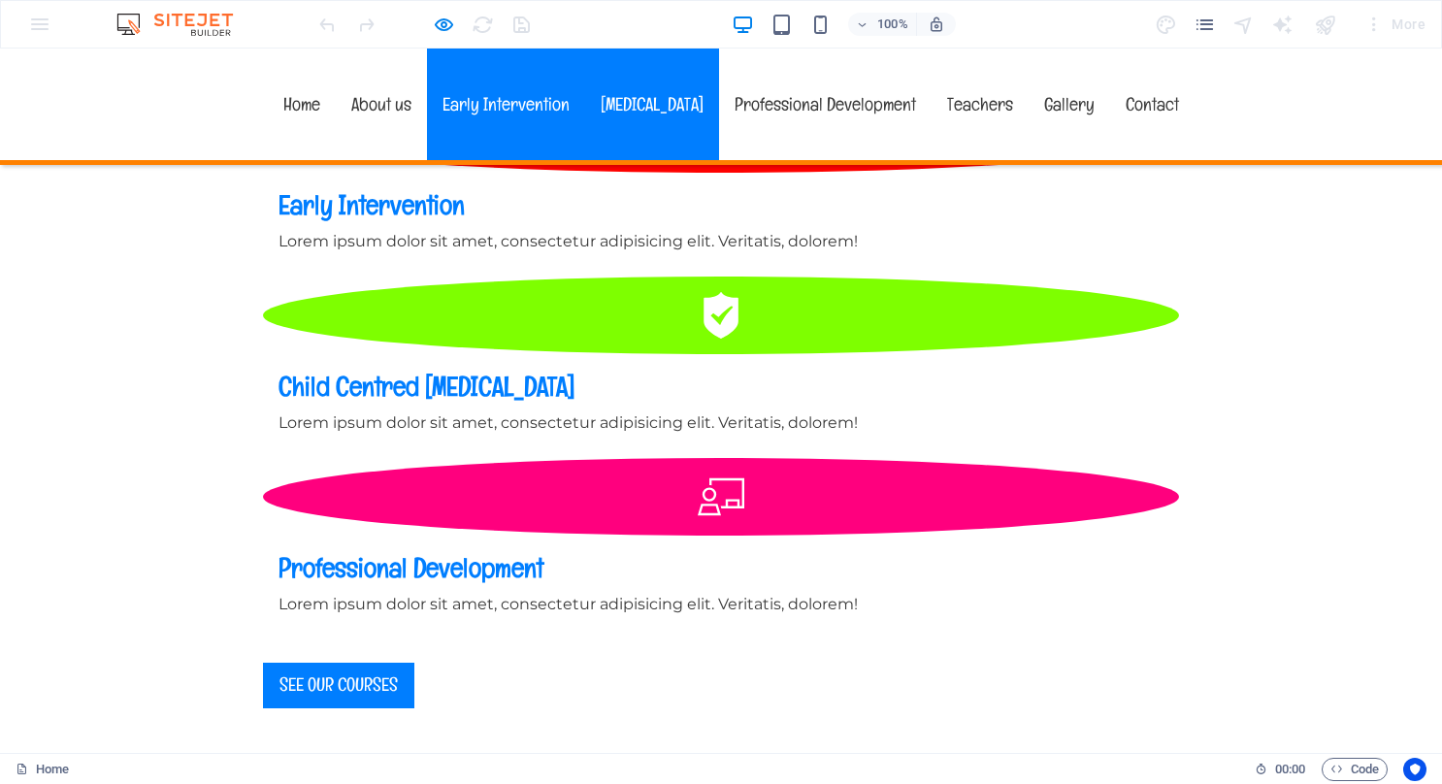
click at [589, 108] on link "[MEDICAL_DATA]" at bounding box center [652, 105] width 134 height 112
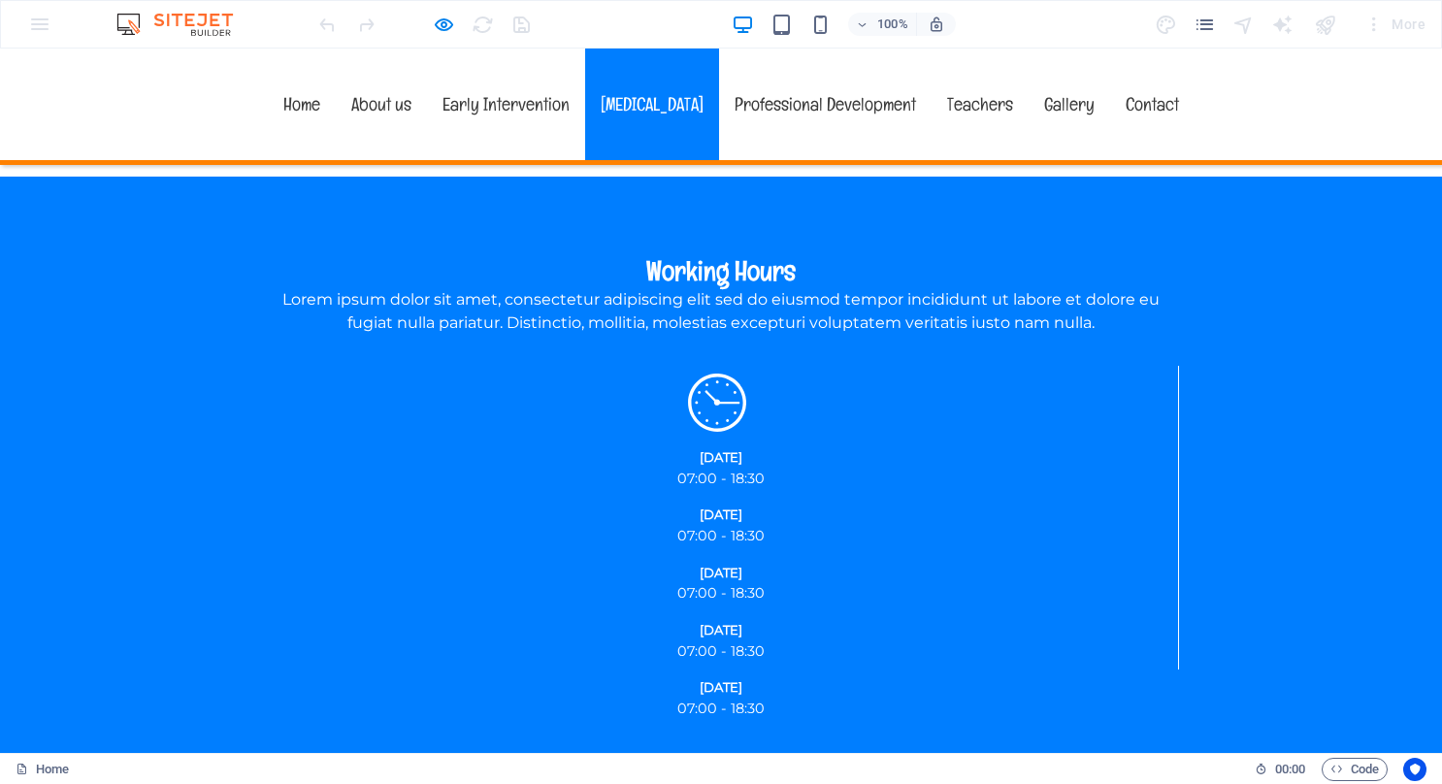
scroll to position [2487, 0]
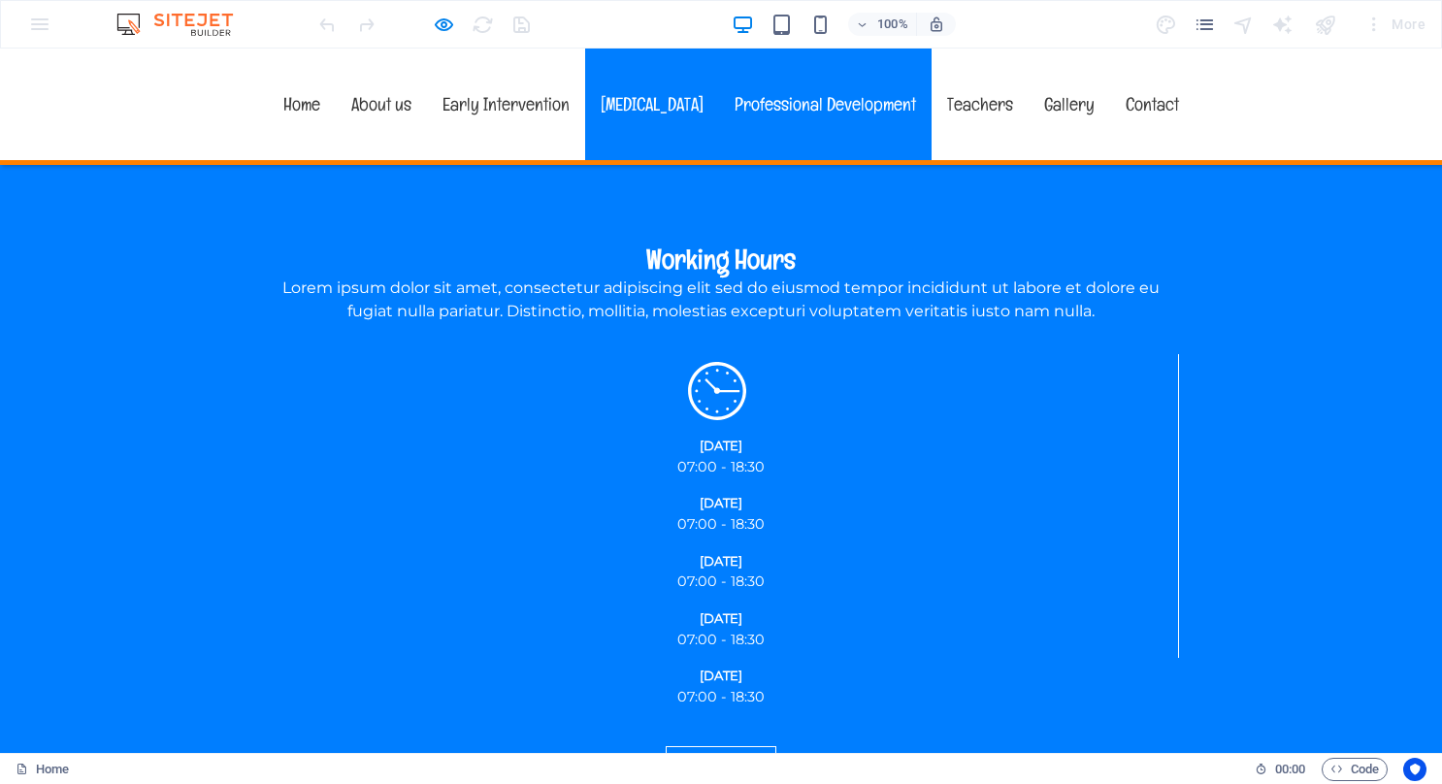
click at [719, 102] on link "Professional Development" at bounding box center [825, 105] width 213 height 112
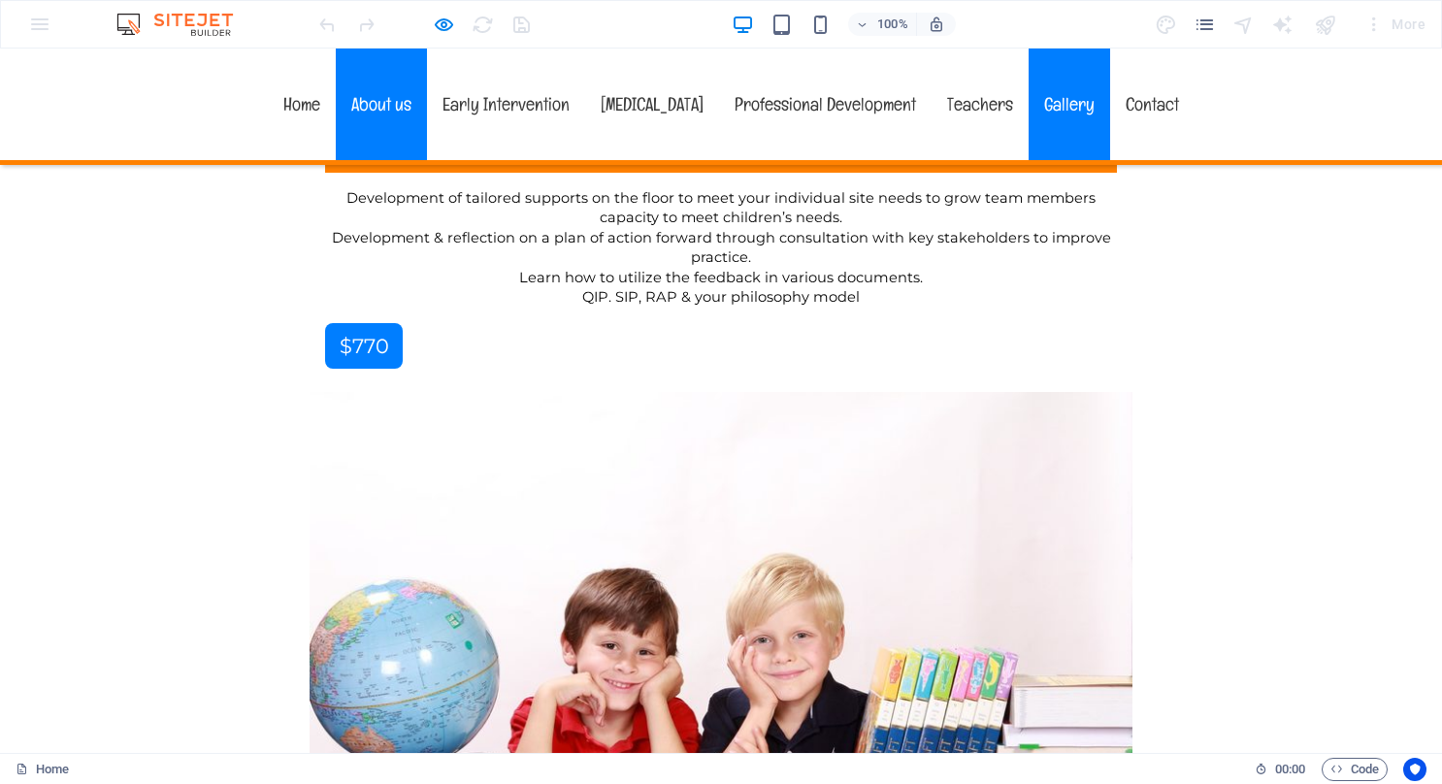
scroll to position [12993, 0]
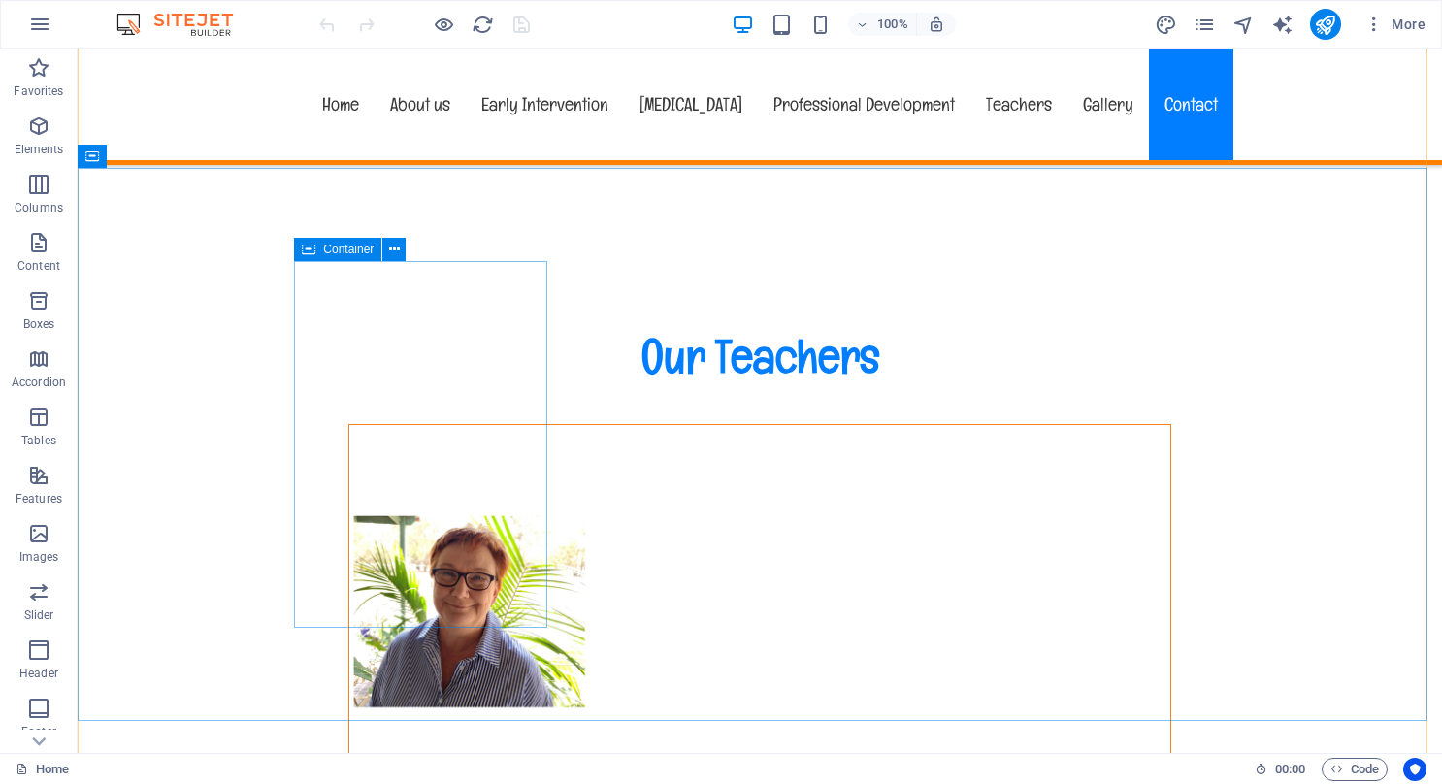
scroll to position [16471, 0]
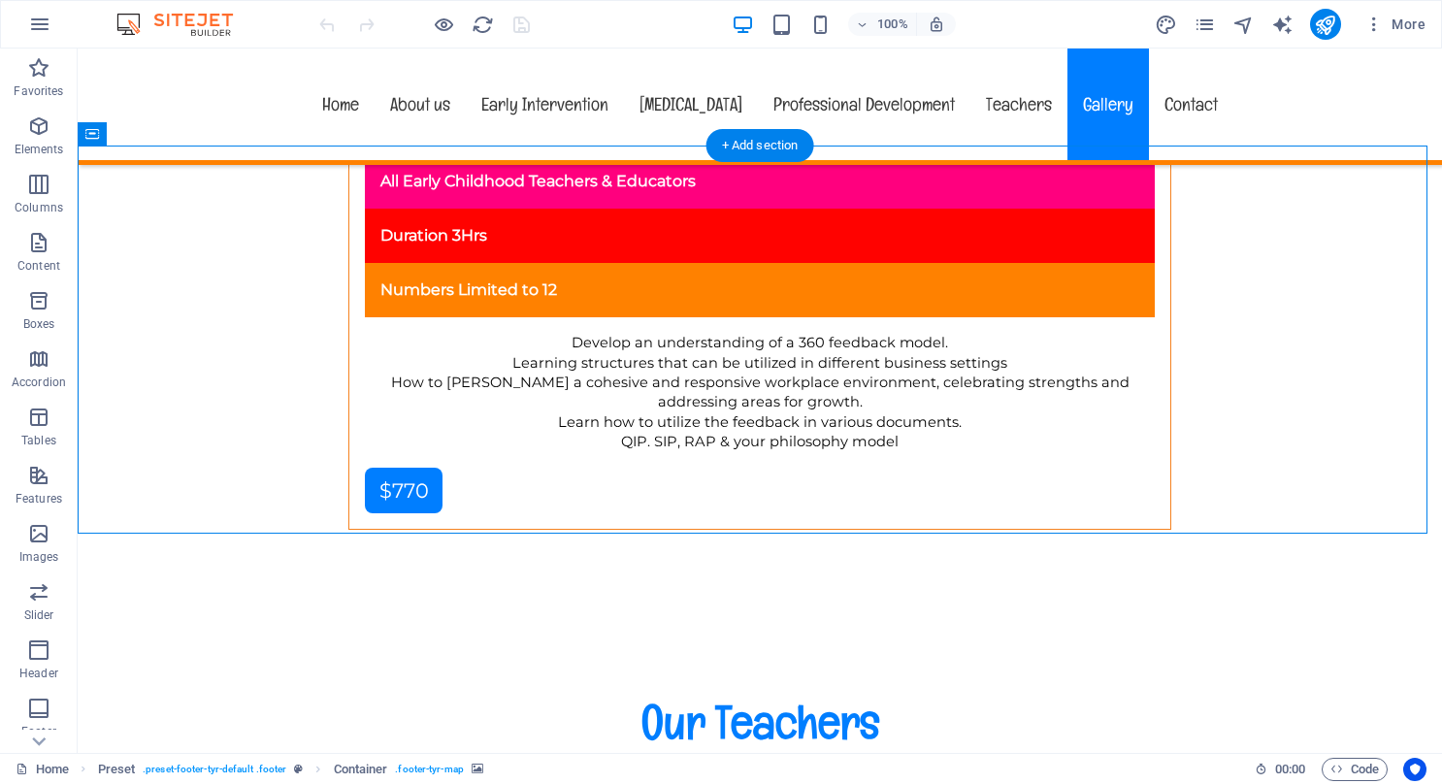
select select "px"
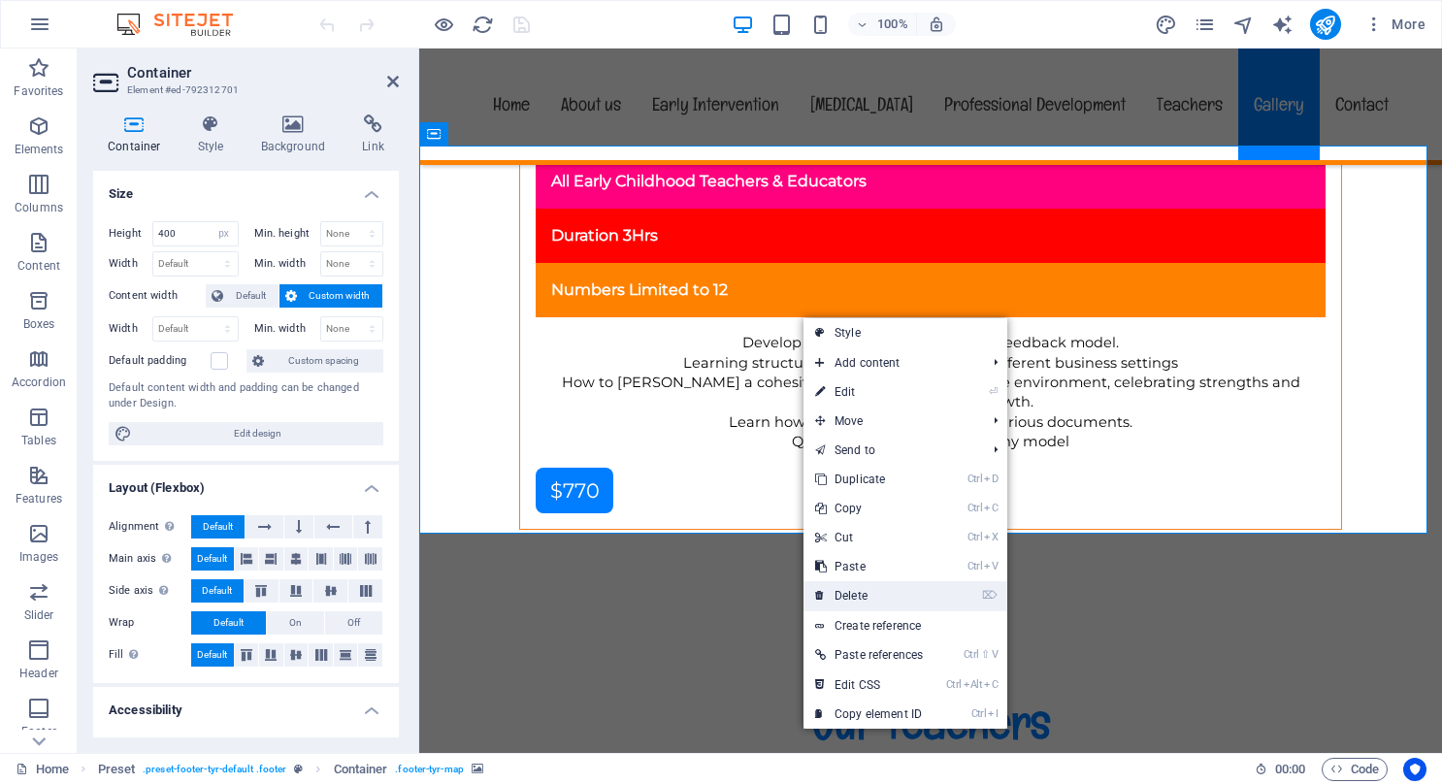
click at [858, 592] on link "⌦ Delete" at bounding box center [869, 595] width 131 height 29
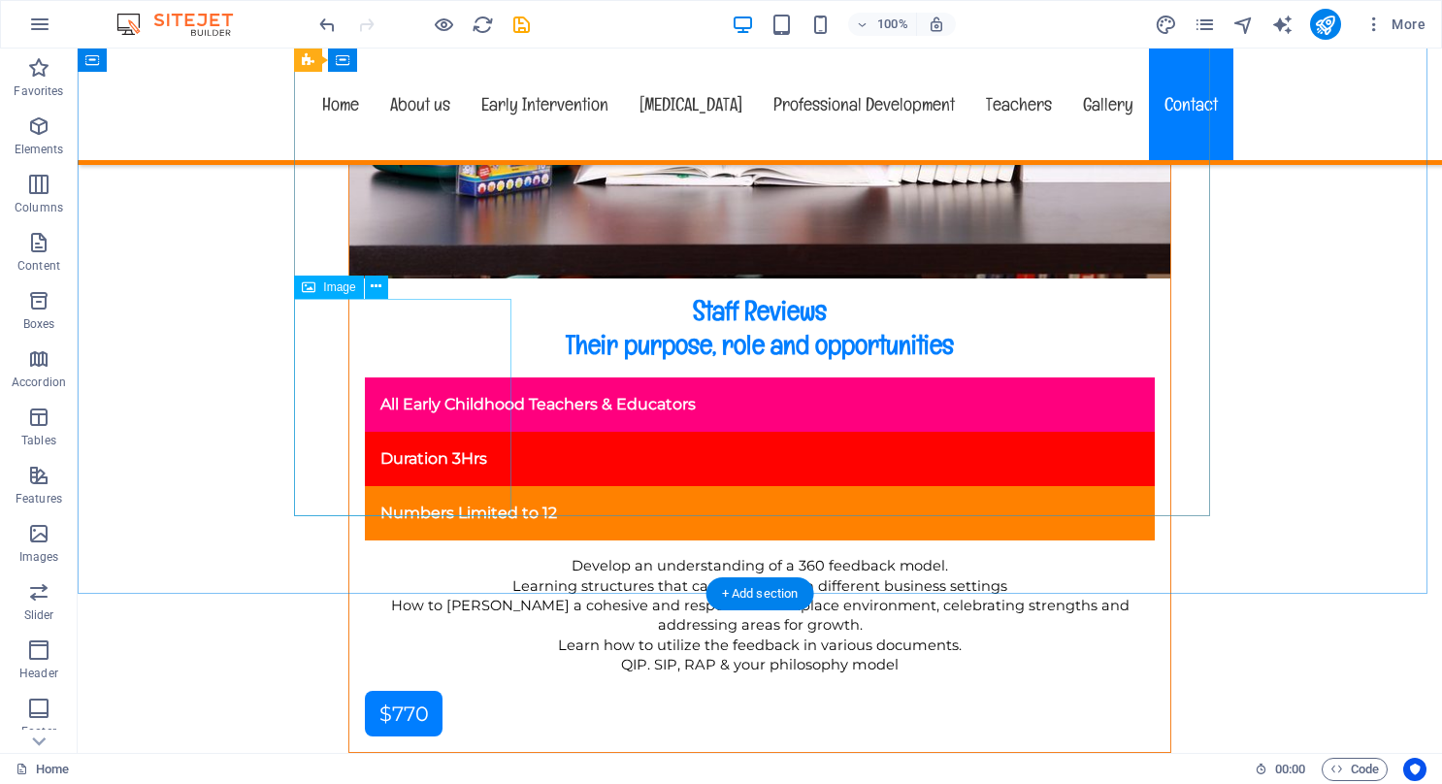
scroll to position [16277, 0]
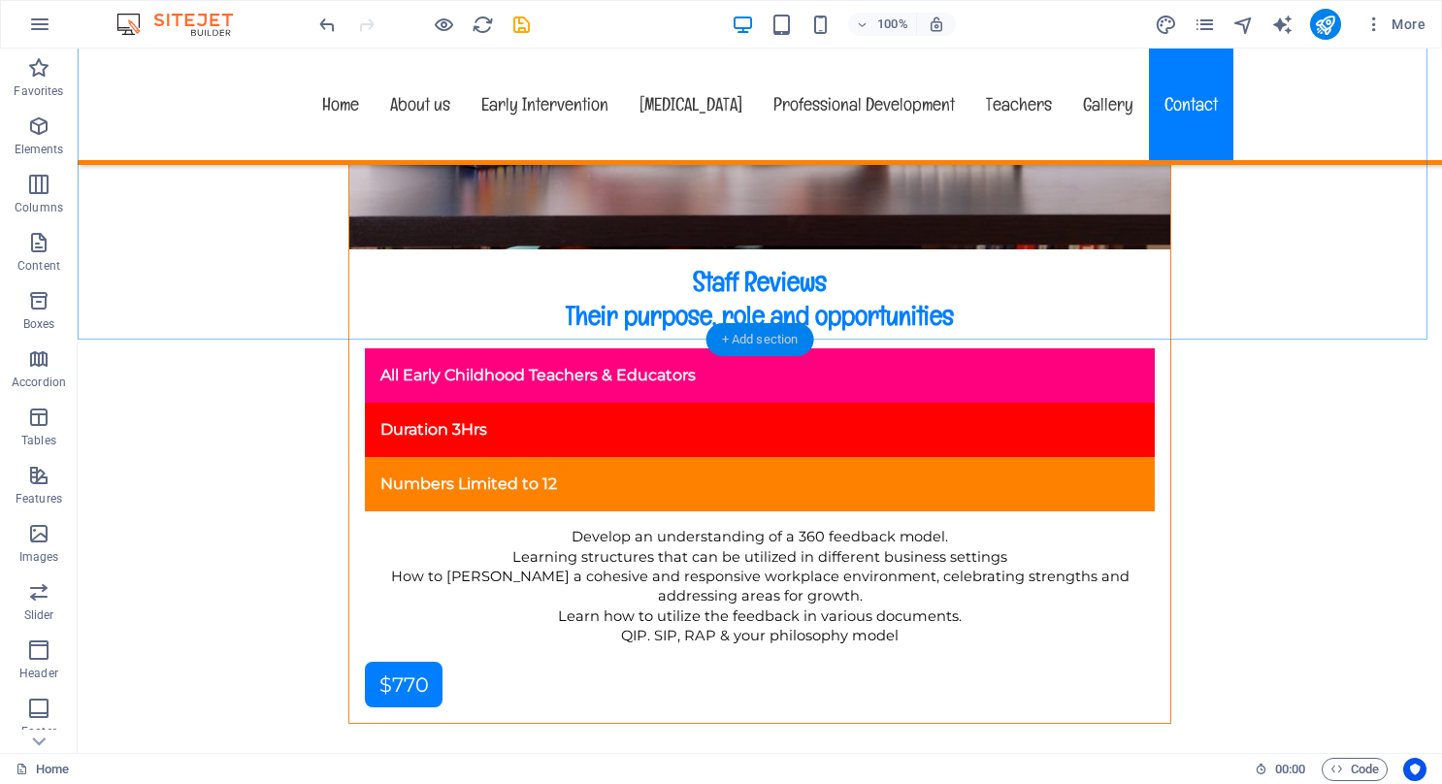
click at [729, 330] on div "+ Add section" at bounding box center [761, 339] width 108 height 33
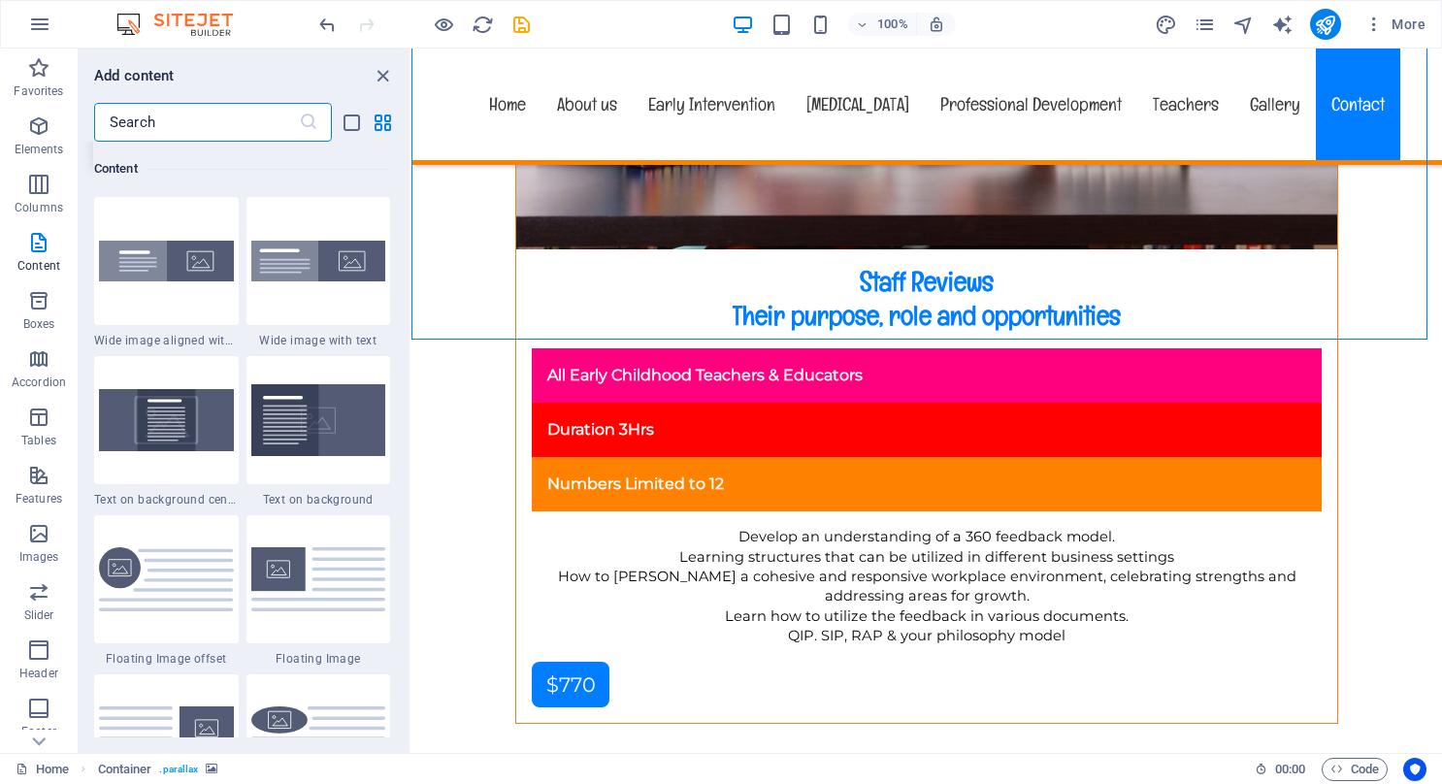
scroll to position [3882, 0]
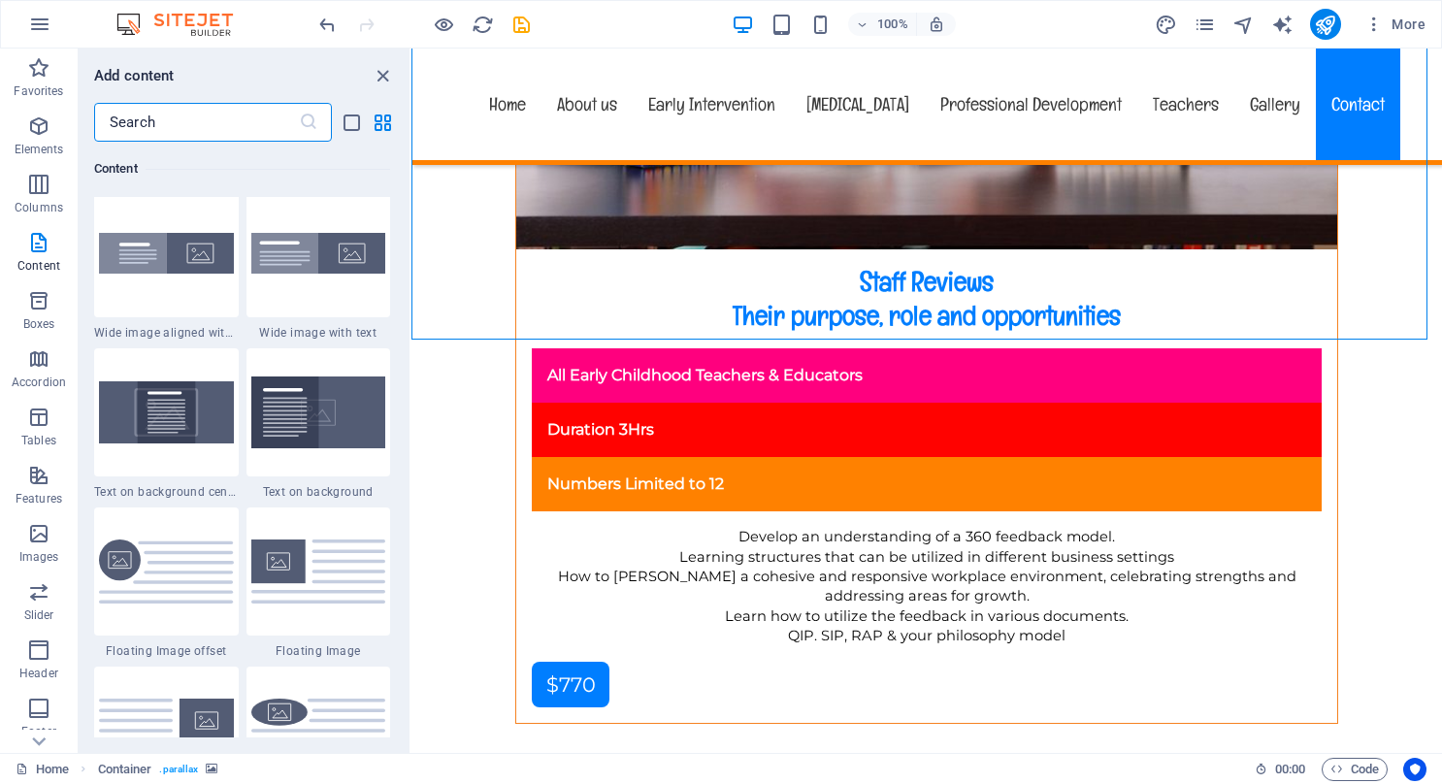
click at [146, 118] on input "text" at bounding box center [196, 122] width 205 height 39
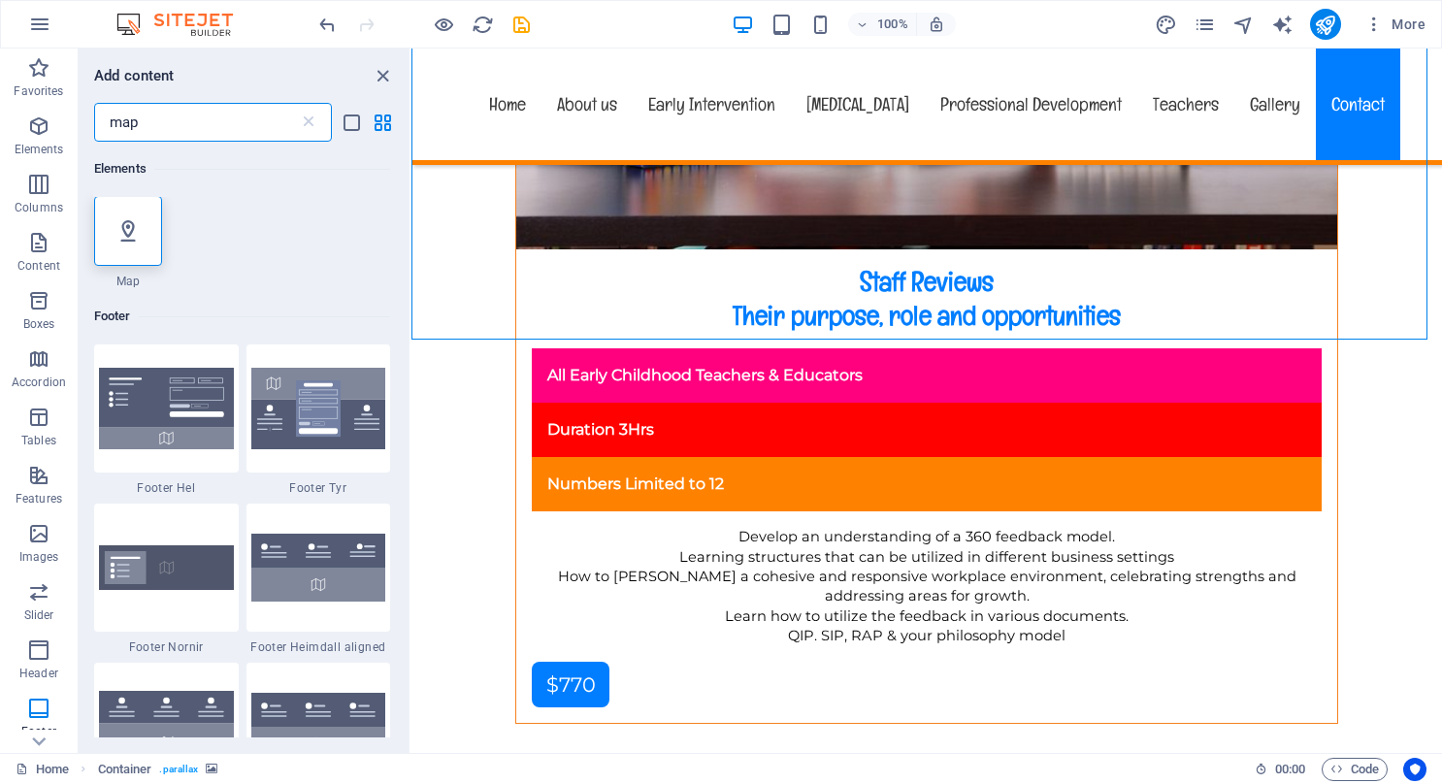
scroll to position [0, 0]
type input "map"
click at [126, 232] on icon at bounding box center [128, 231] width 25 height 25
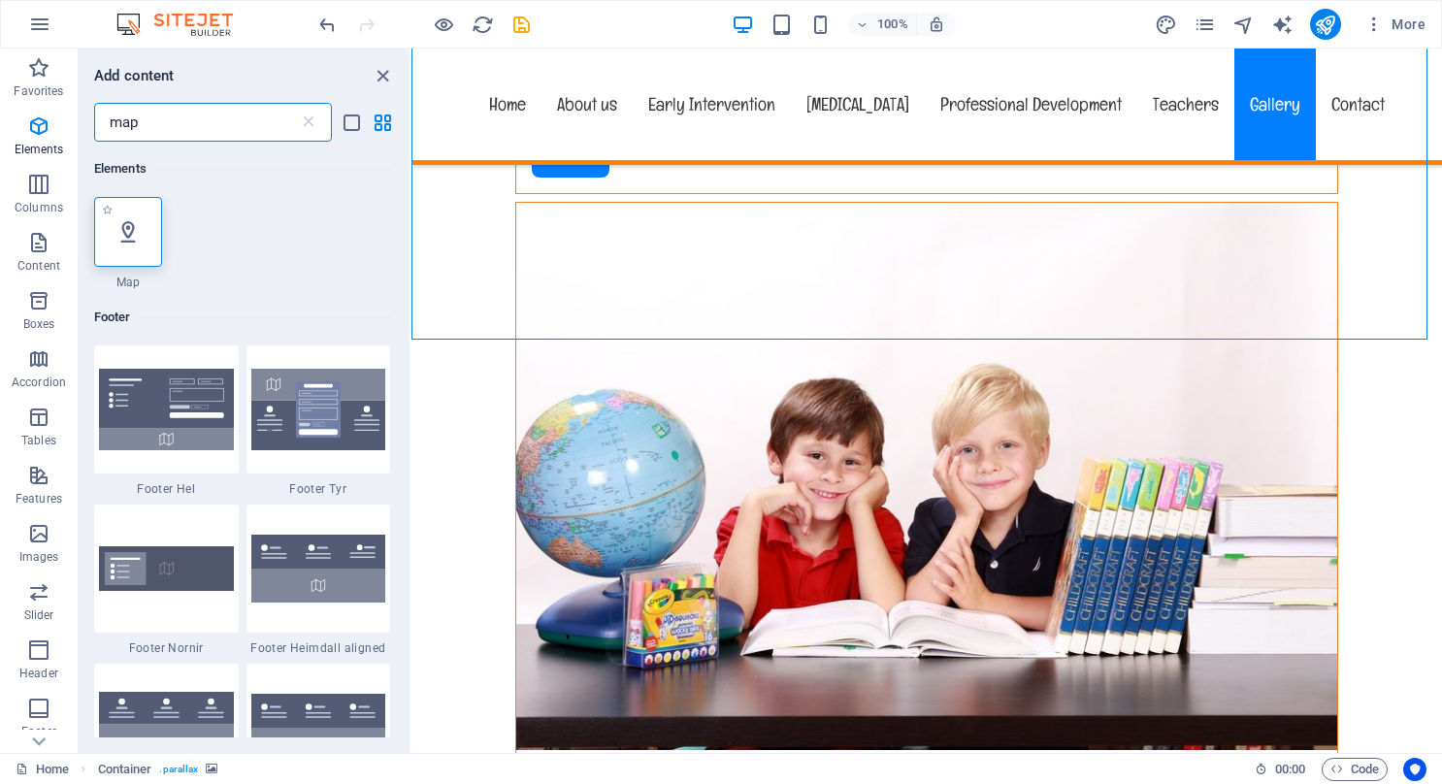
select select "1"
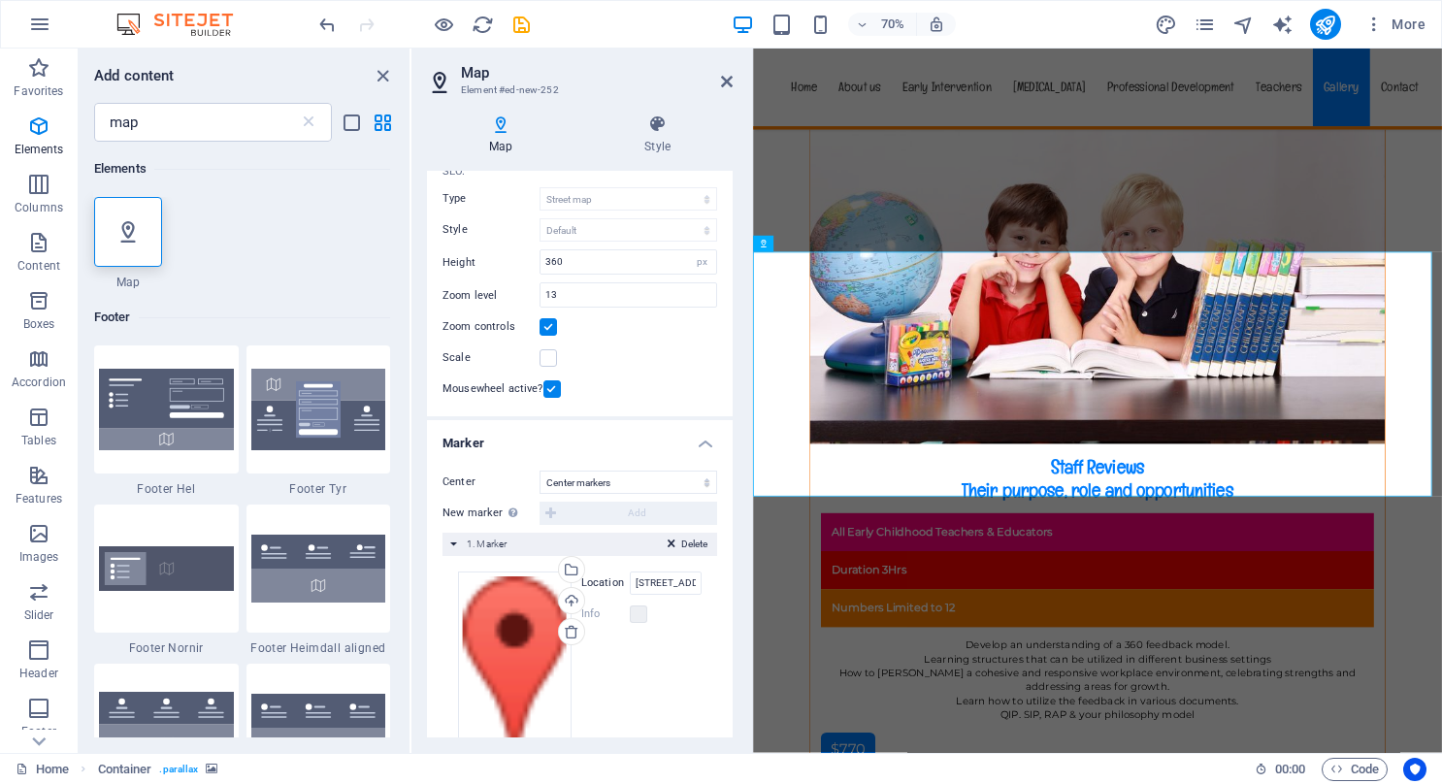
scroll to position [155, 0]
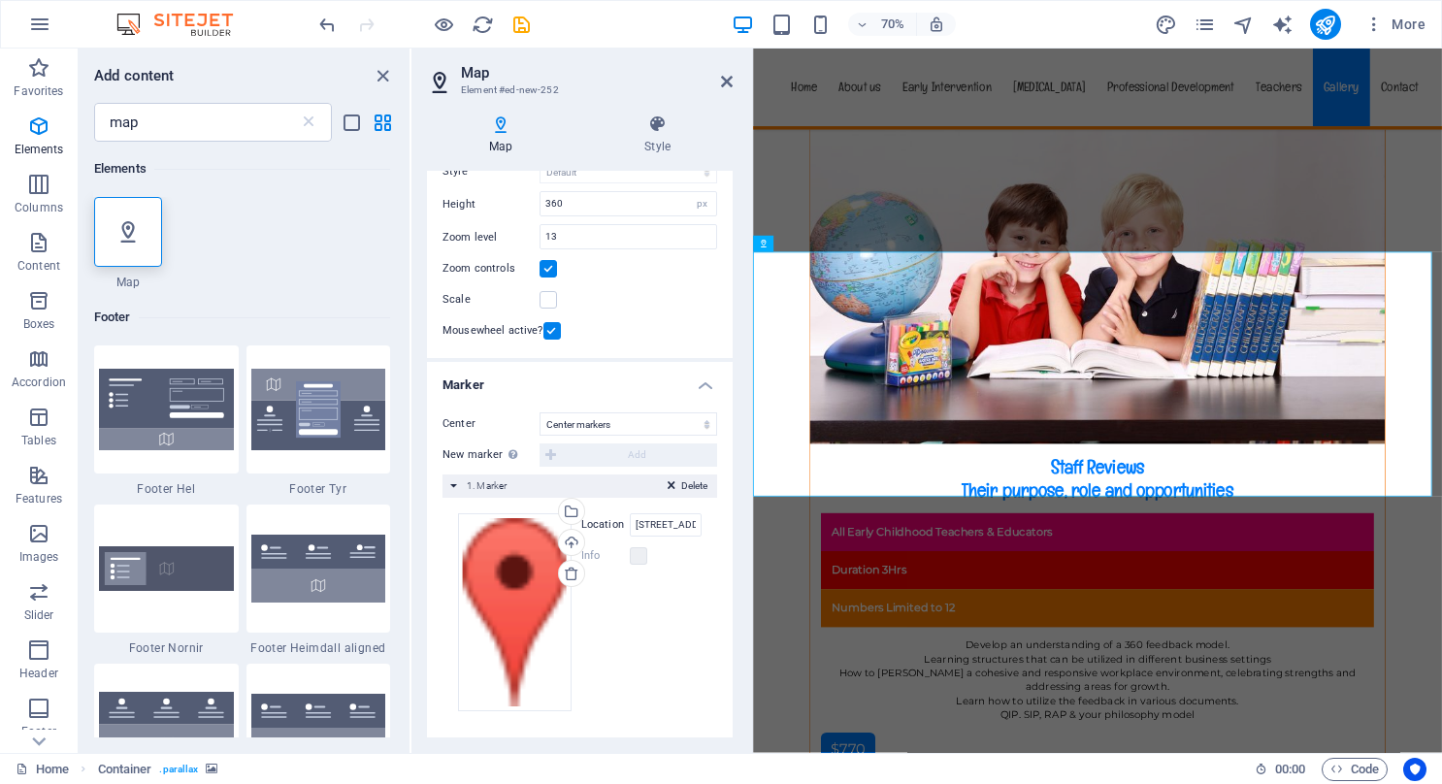
click at [637, 592] on div "Drag files here, click to choose files or select files from Files or our free s…" at bounding box center [580, 612] width 244 height 198
click at [538, 597] on div "Drag files here, click to choose files or select files from Files or our free s…" at bounding box center [515, 612] width 114 height 198
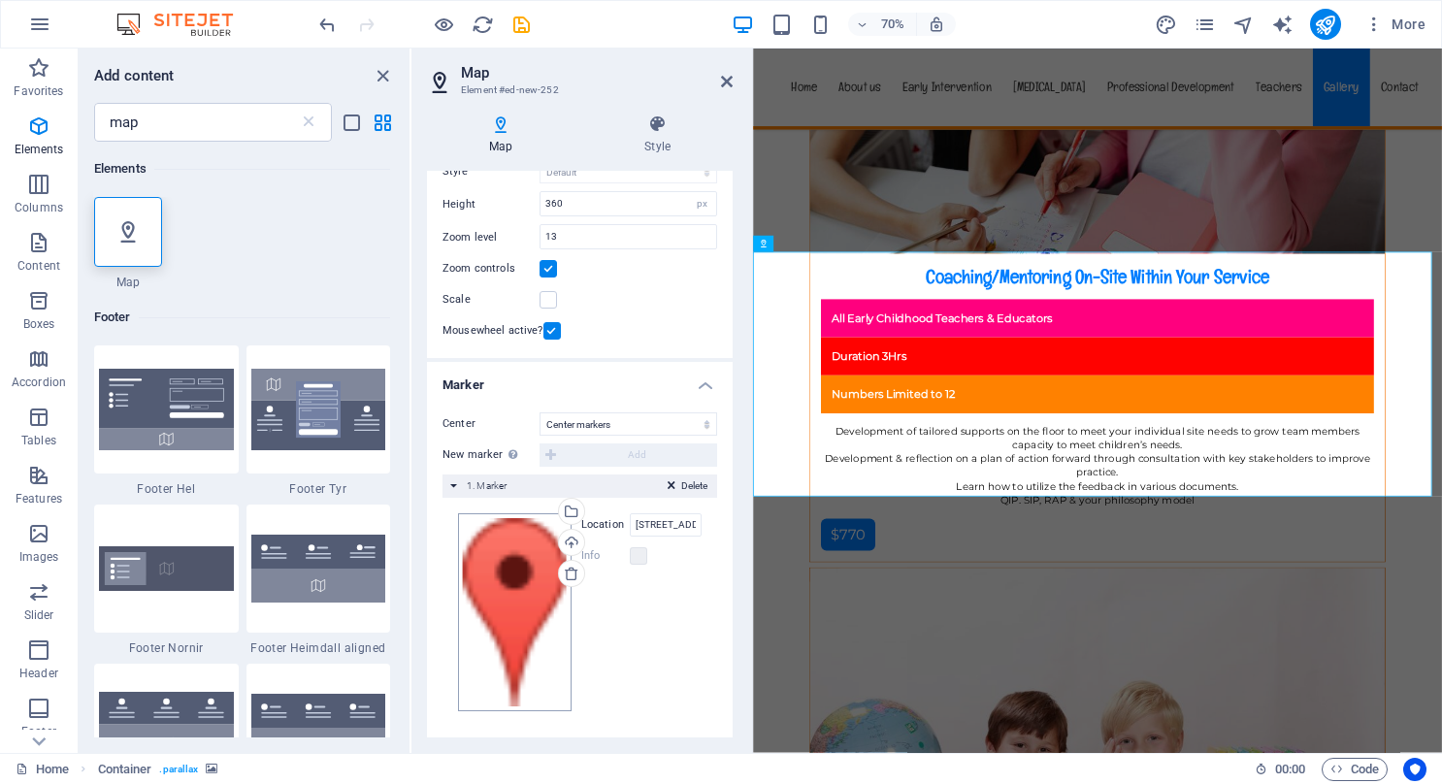
click at [538, 597] on body "earlyinterventionandplay.com.au Home Favorites Elements Columns Content Boxes A…" at bounding box center [721, 392] width 1442 height 784
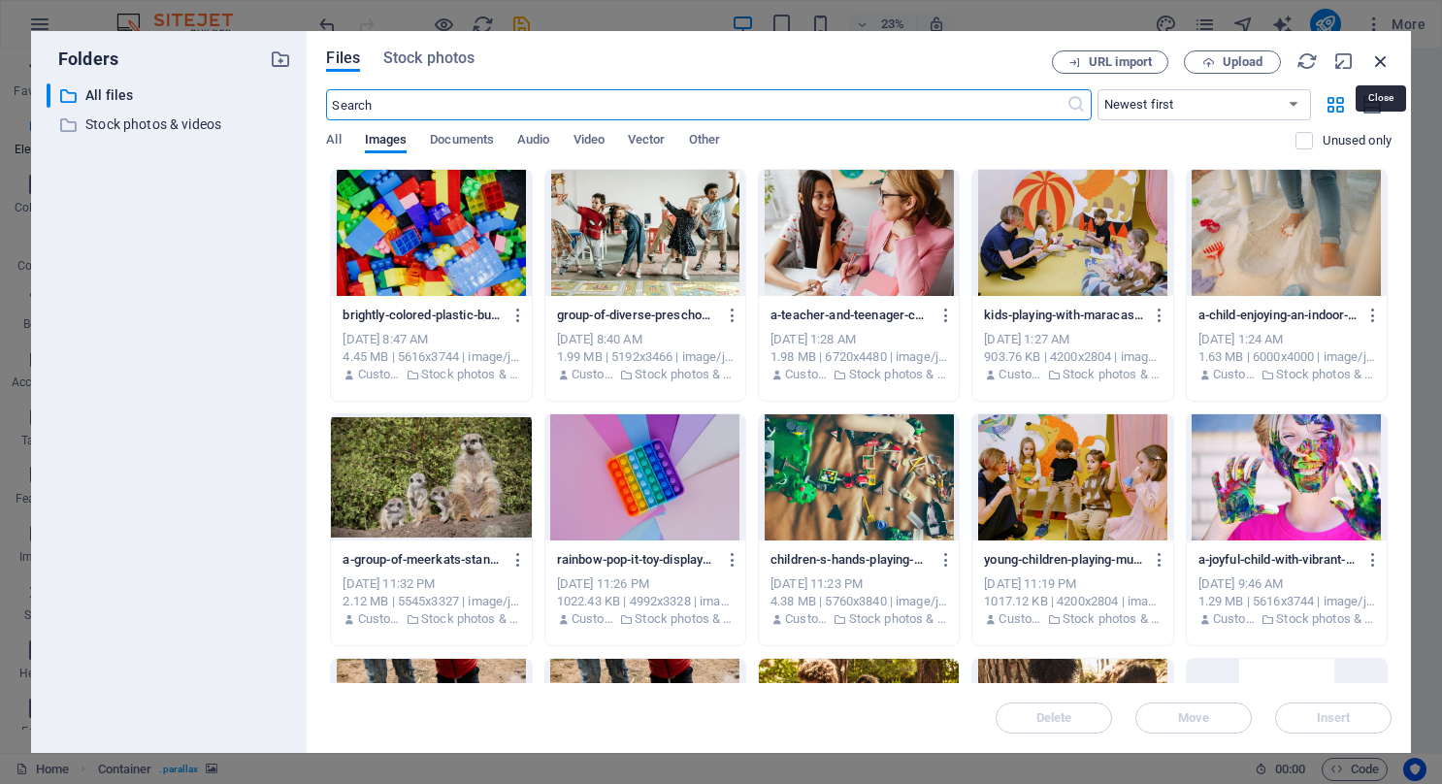
click at [1380, 59] on icon "button" at bounding box center [1381, 60] width 21 height 21
select select "image"
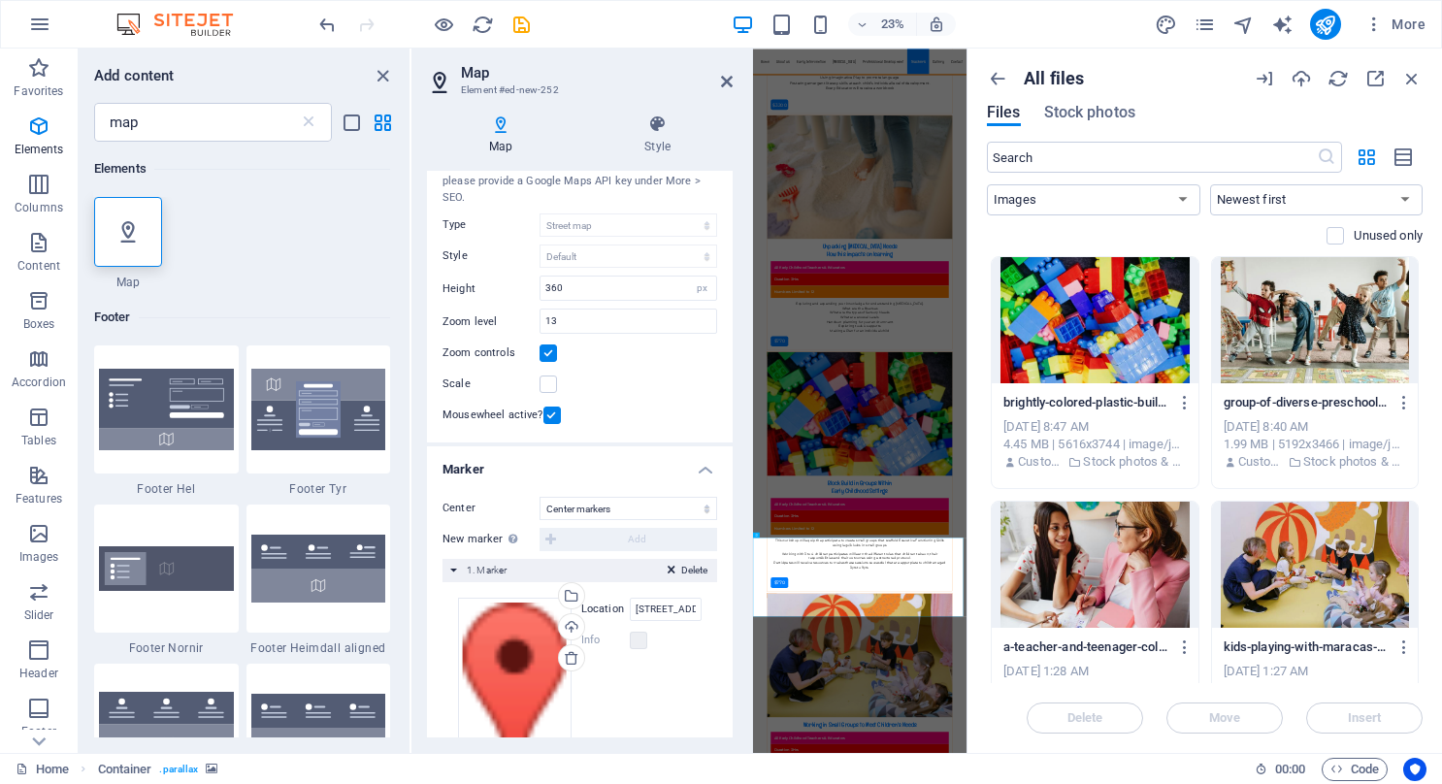
scroll to position [97, 0]
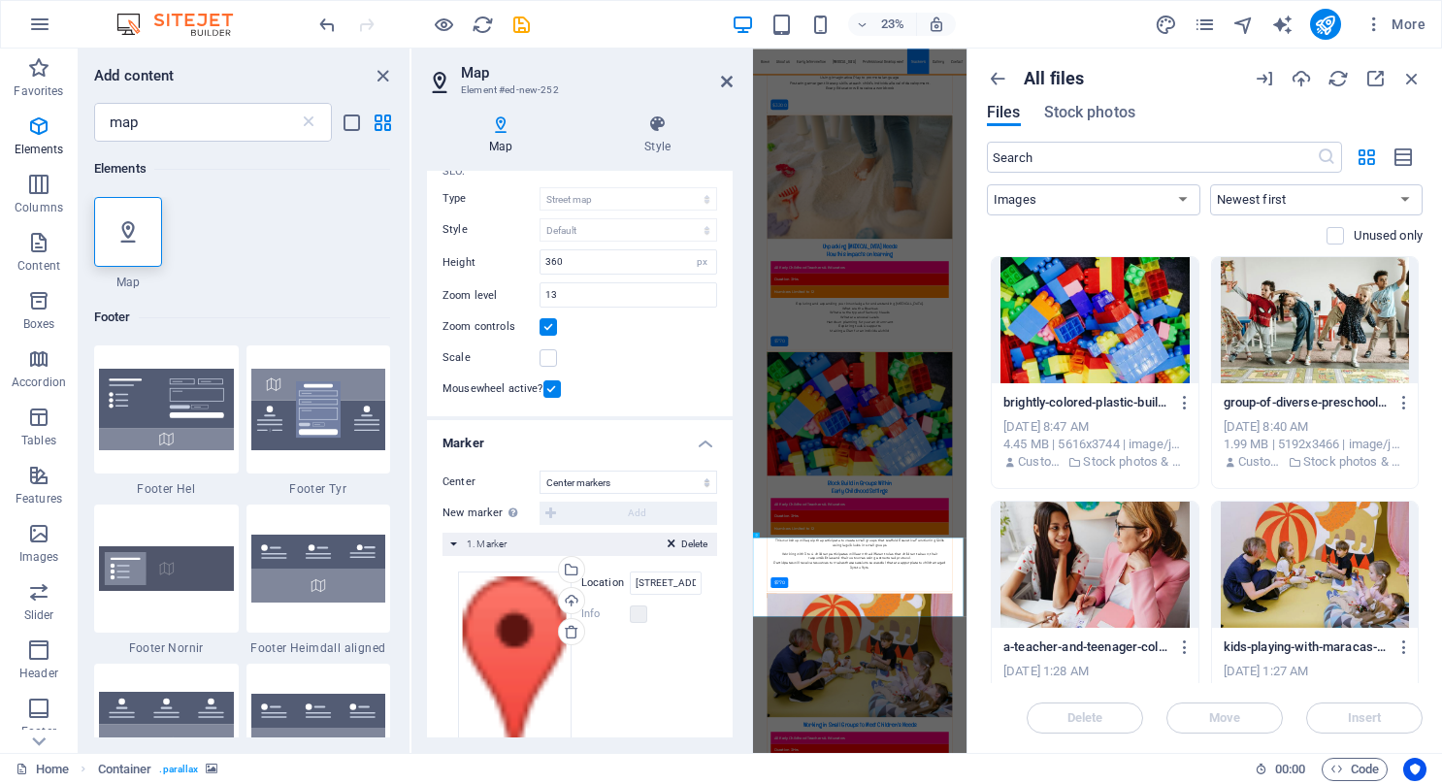
click at [617, 584] on label "Location" at bounding box center [605, 583] width 49 height 23
click at [630, 584] on input "139 Barranjoey Drive, 4655 Sunshine Acres" at bounding box center [666, 583] width 72 height 23
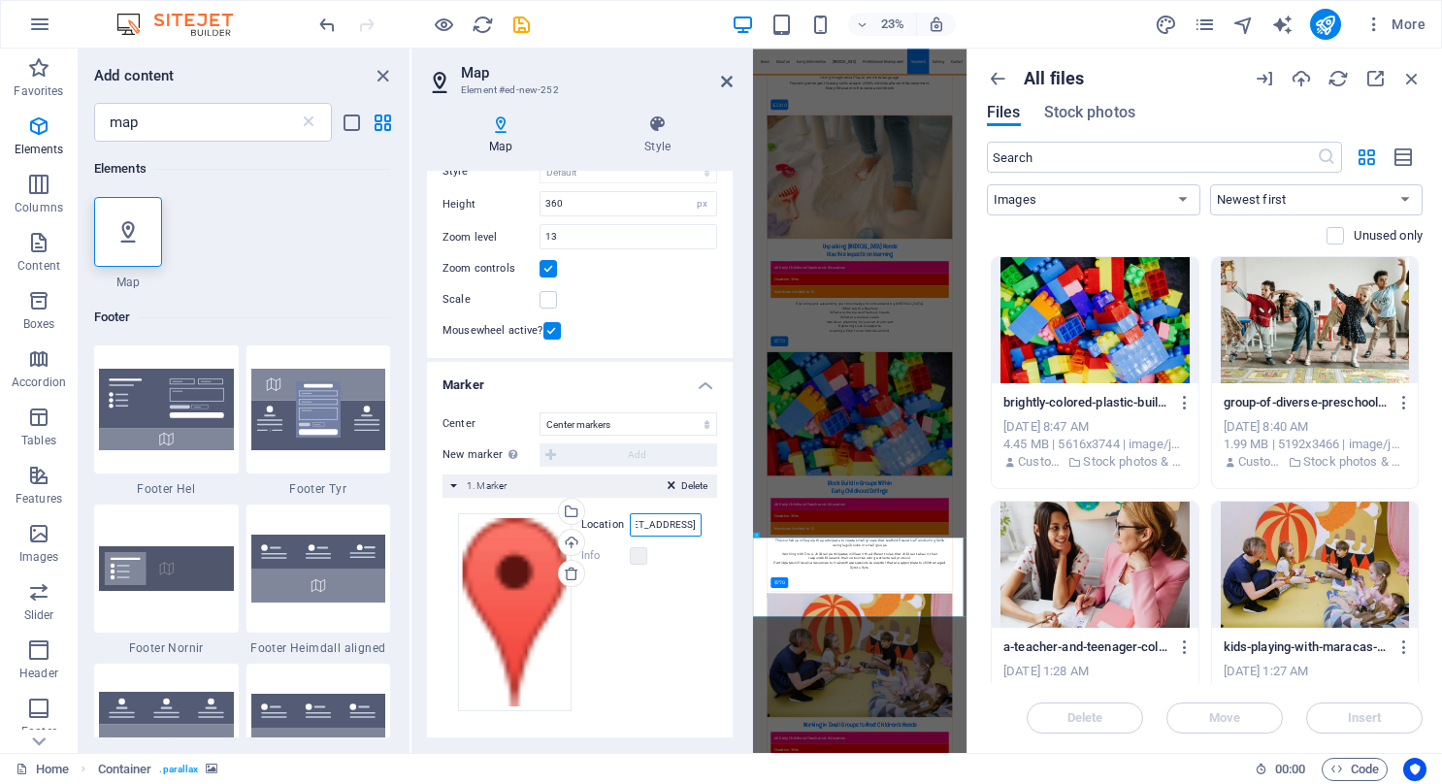
scroll to position [0, 0]
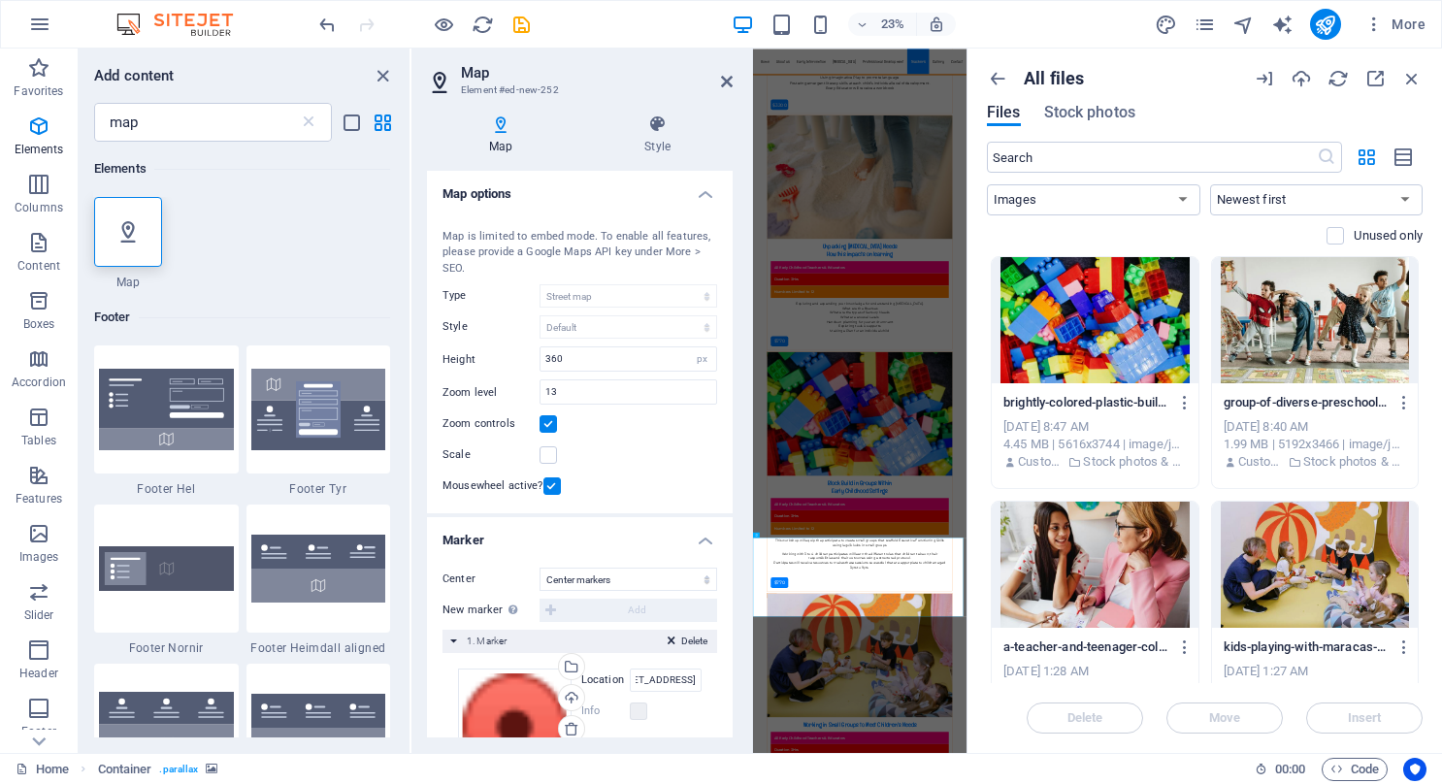
click at [495, 134] on h4 "Map" at bounding box center [504, 135] width 155 height 41
click at [1417, 76] on icon "button" at bounding box center [1412, 78] width 21 height 21
click at [1408, 74] on icon "button" at bounding box center [1412, 78] width 21 height 21
click at [1409, 76] on icon "button" at bounding box center [1412, 78] width 21 height 21
click at [1409, 70] on icon "button" at bounding box center [1412, 78] width 21 height 21
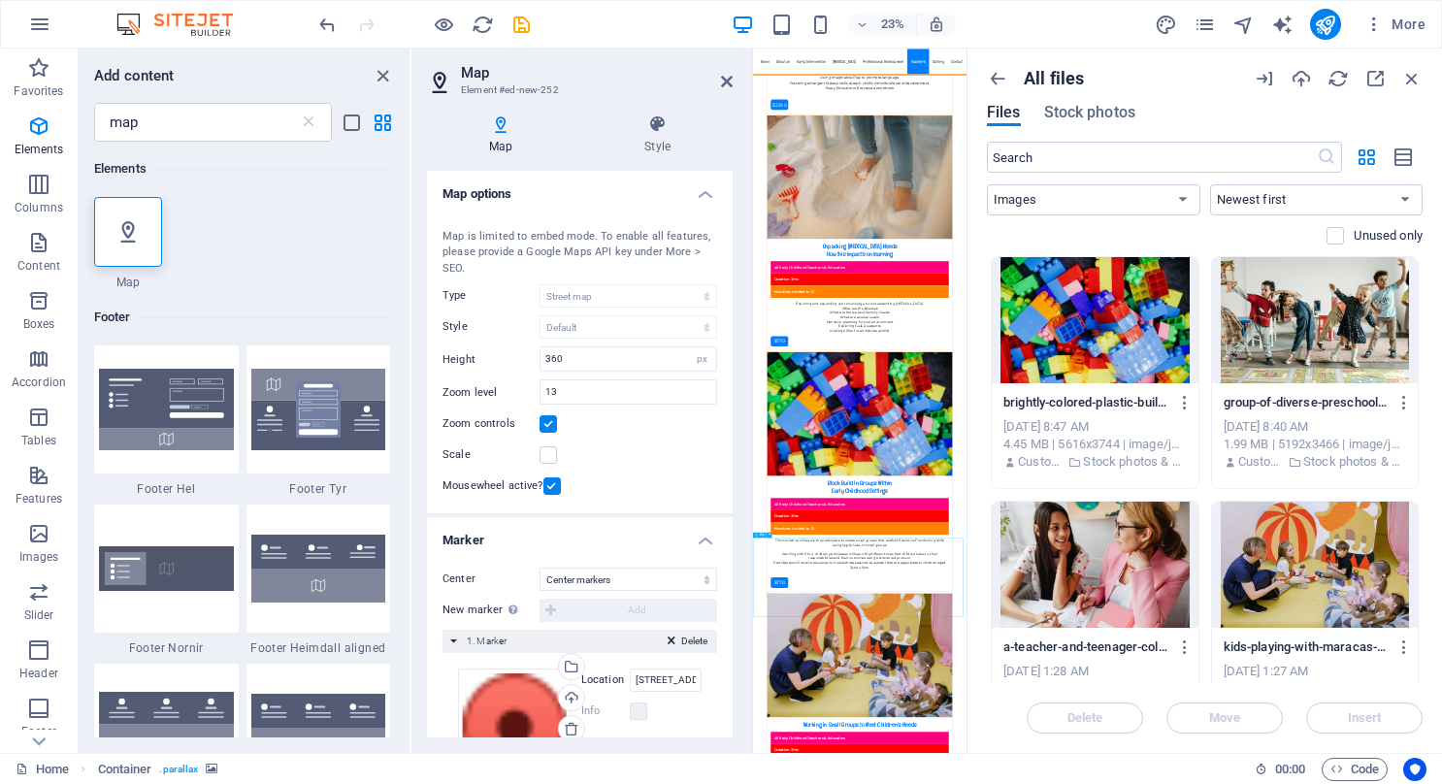
click at [725, 76] on icon at bounding box center [727, 82] width 12 height 16
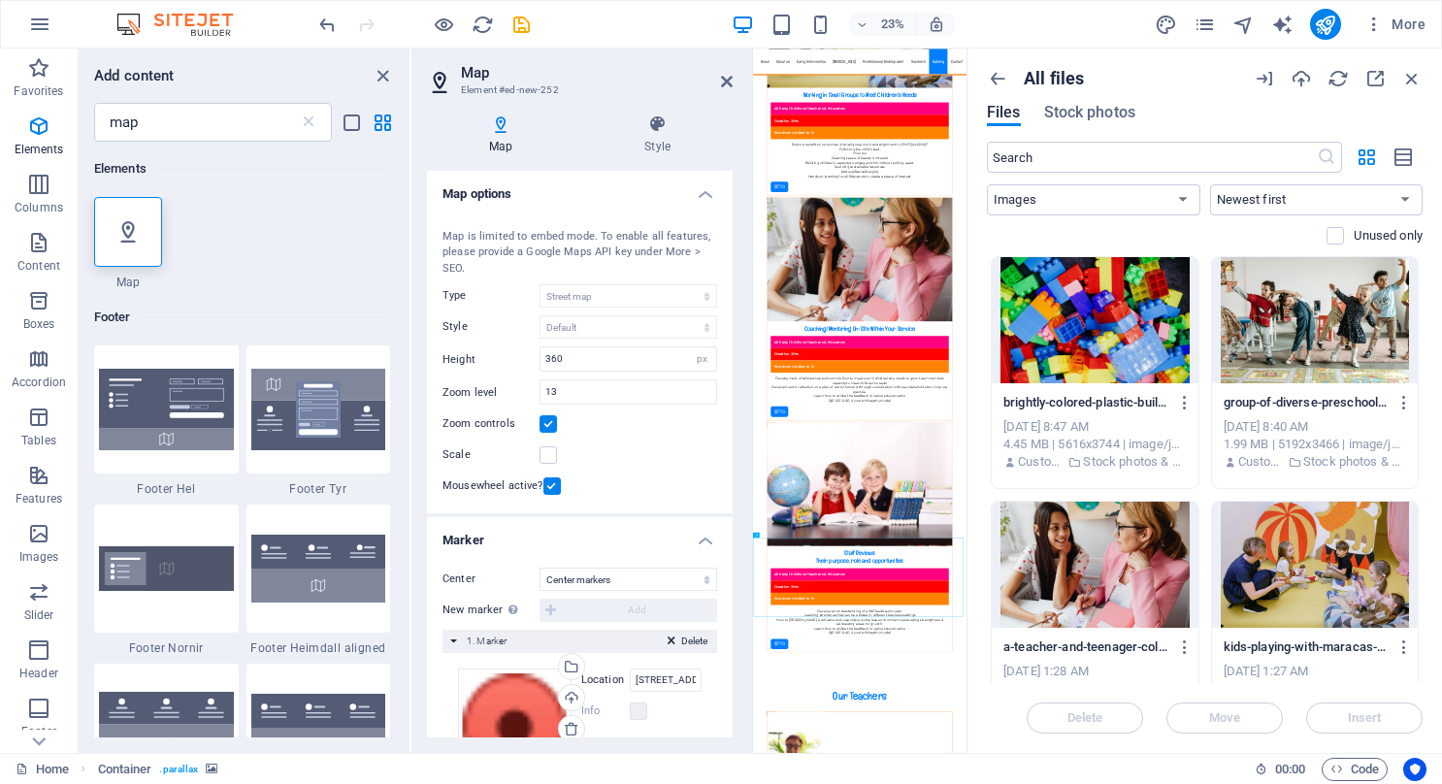
scroll to position [16545, 0]
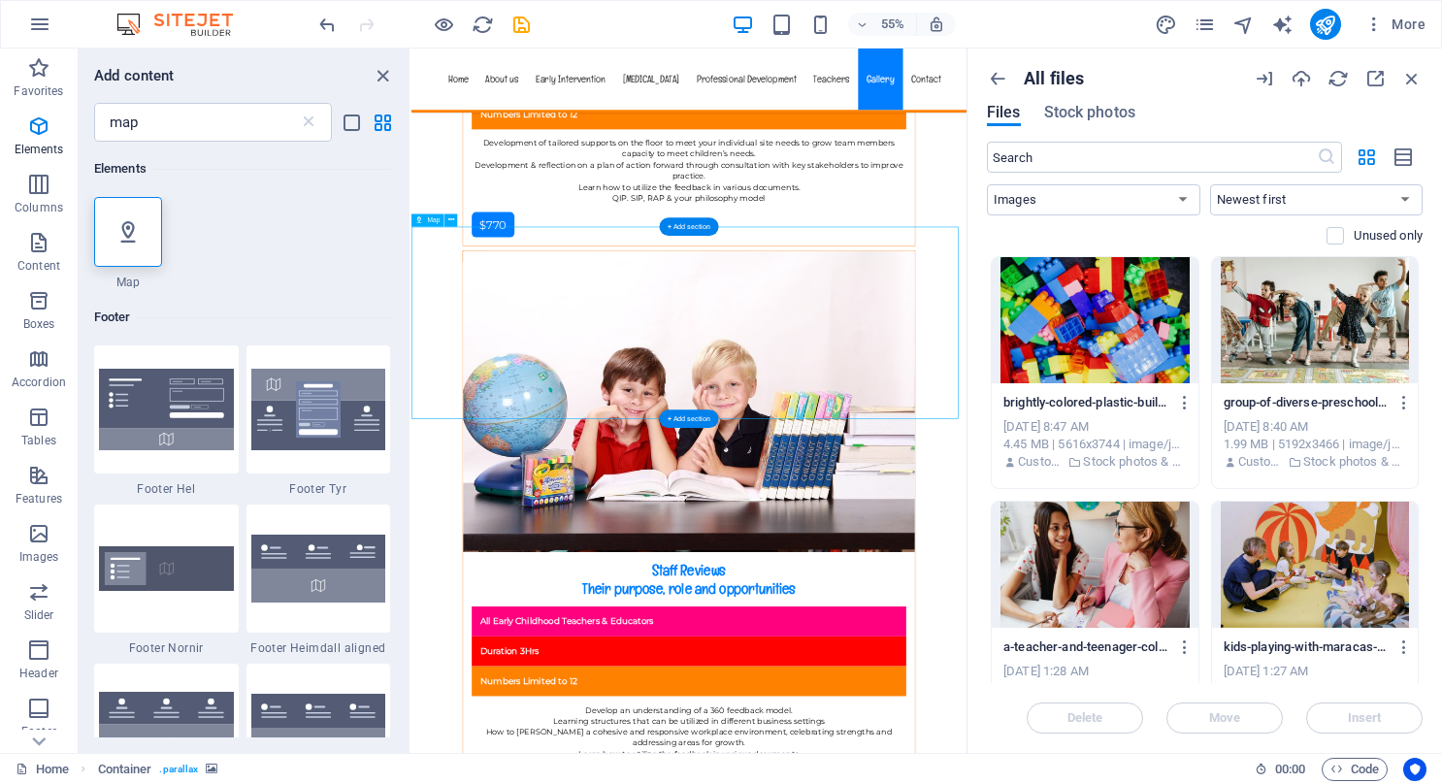
click at [1375, 74] on icon "button" at bounding box center [1375, 78] width 21 height 21
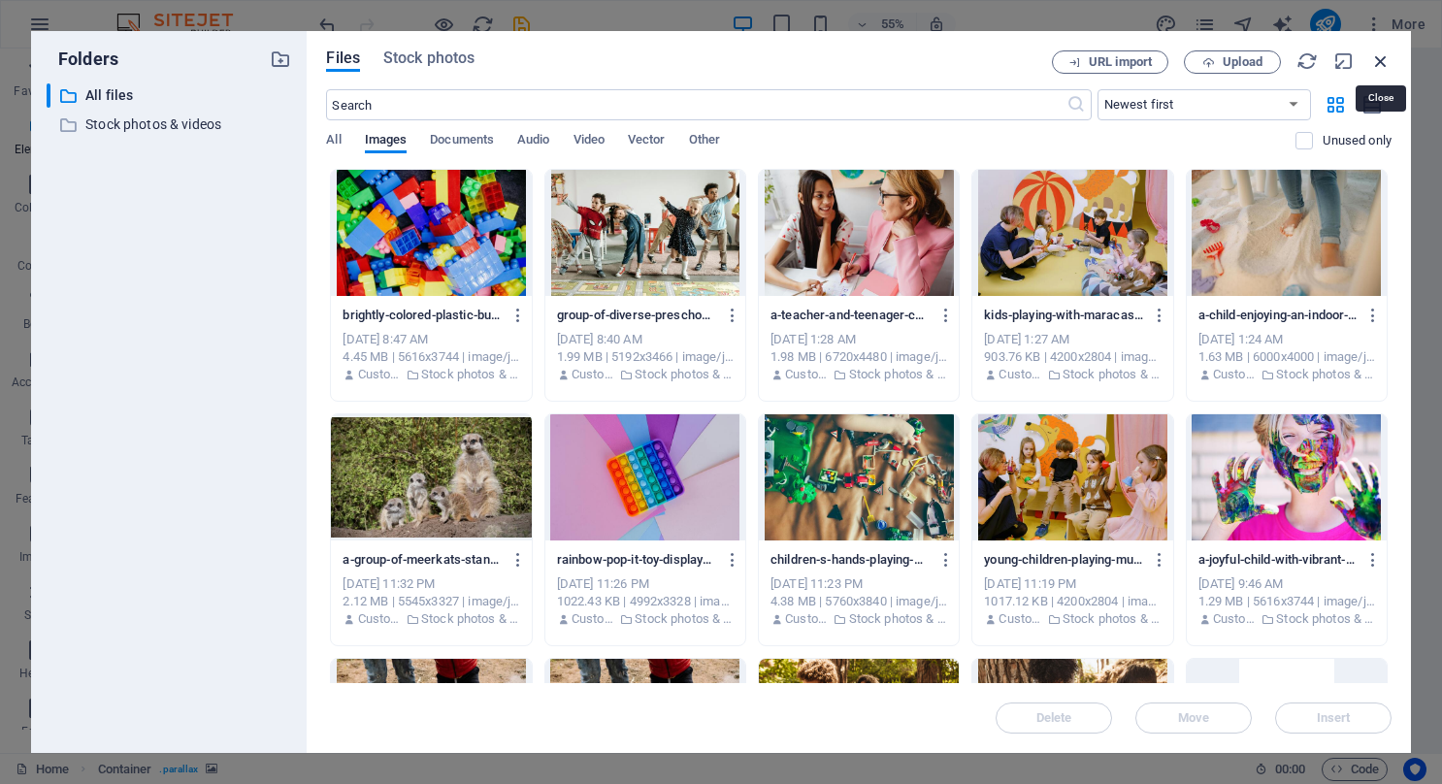
click at [1378, 57] on icon "button" at bounding box center [1381, 60] width 21 height 21
select select "image"
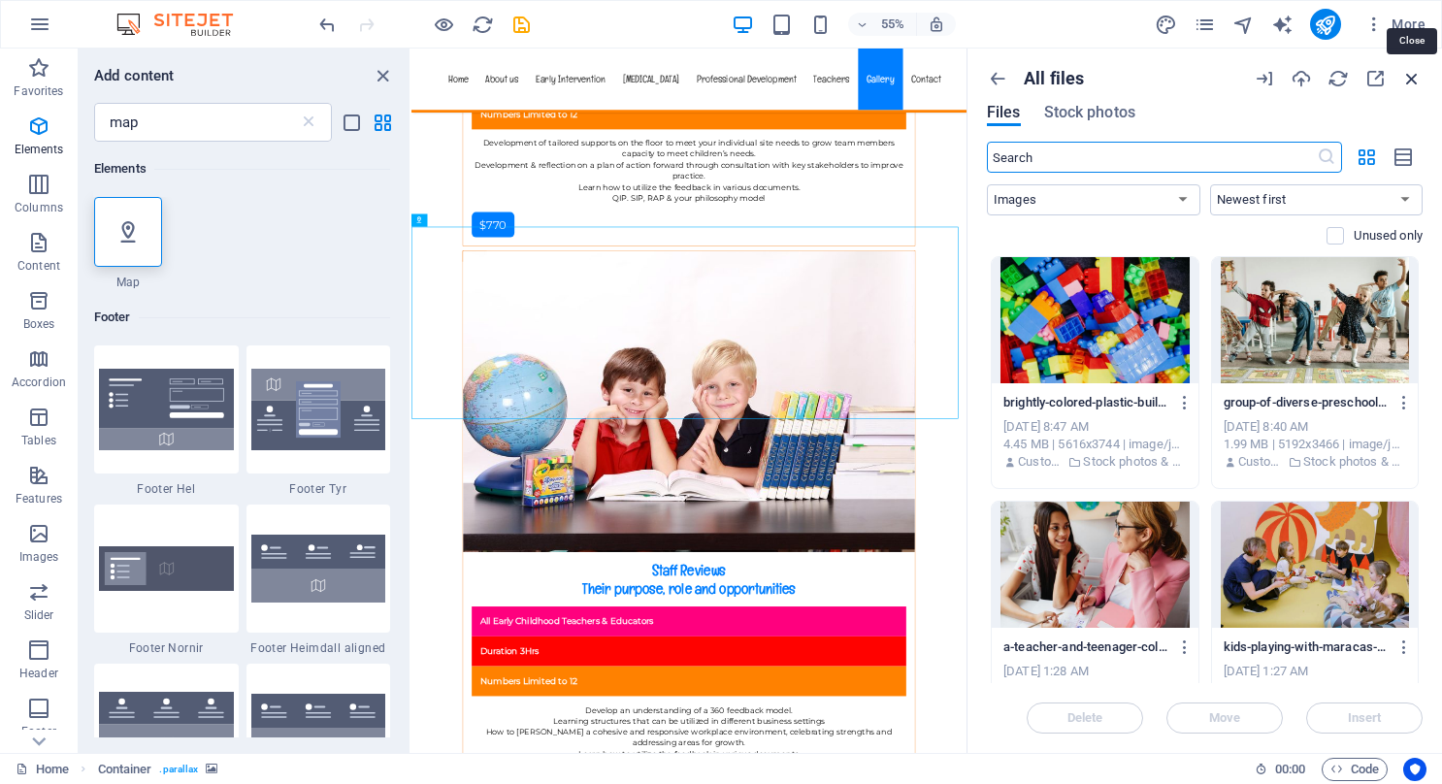
click at [1409, 76] on icon "button" at bounding box center [1412, 78] width 21 height 21
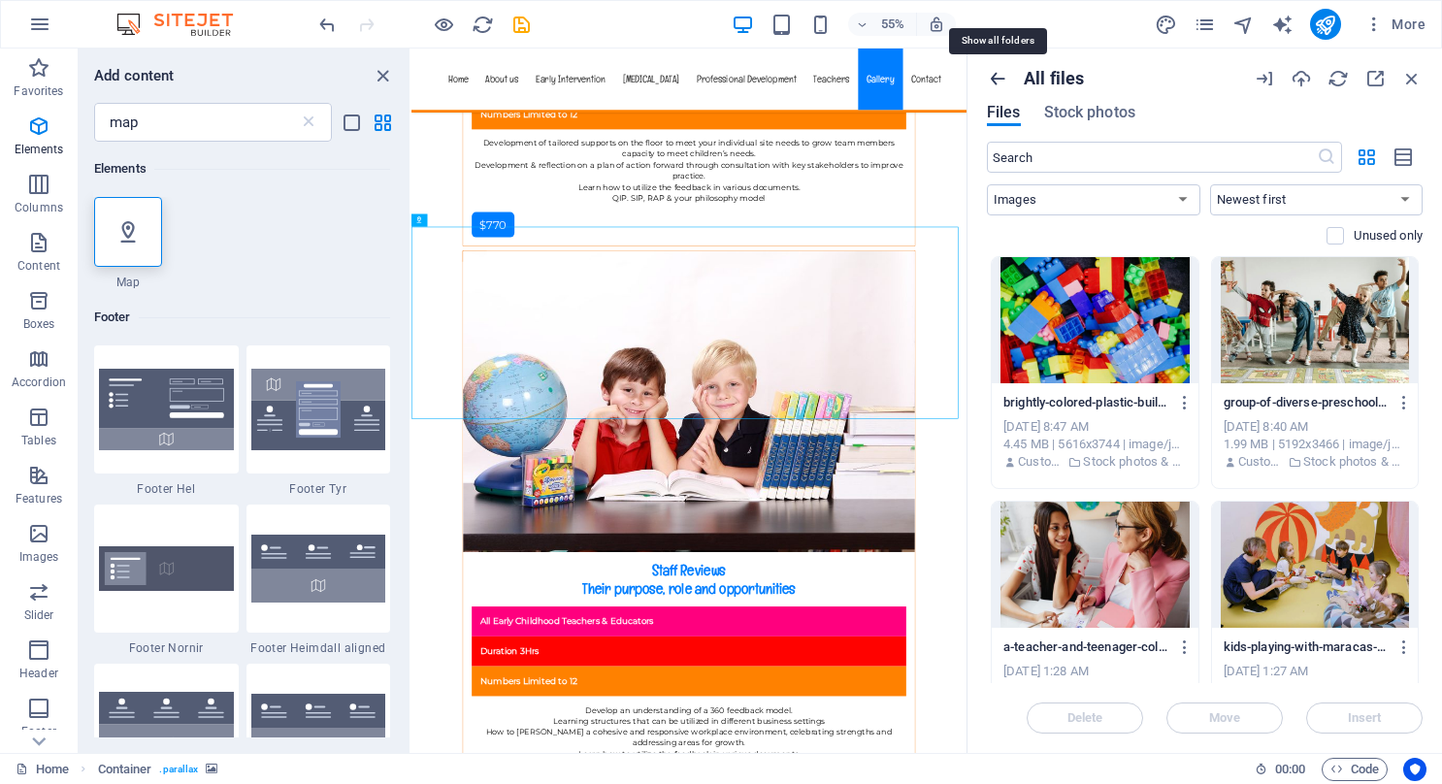
click at [1001, 78] on icon "button" at bounding box center [997, 78] width 21 height 21
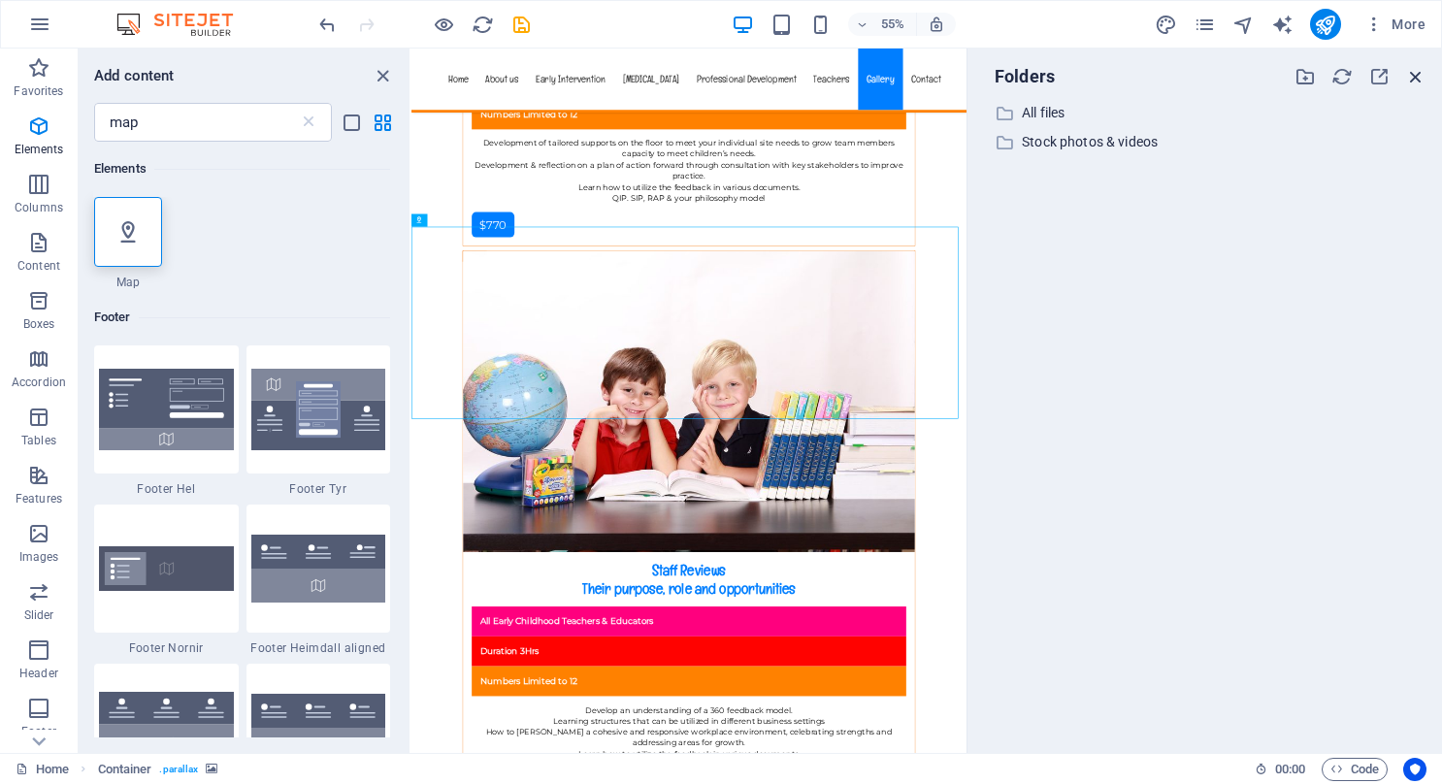
click at [1415, 68] on icon "button" at bounding box center [1415, 76] width 21 height 21
click at [1414, 68] on icon "button" at bounding box center [1415, 76] width 21 height 21
click at [1388, 429] on div "​ All files All files ​ Stock photos & videos Stock photos & videos" at bounding box center [1205, 419] width 444 height 637
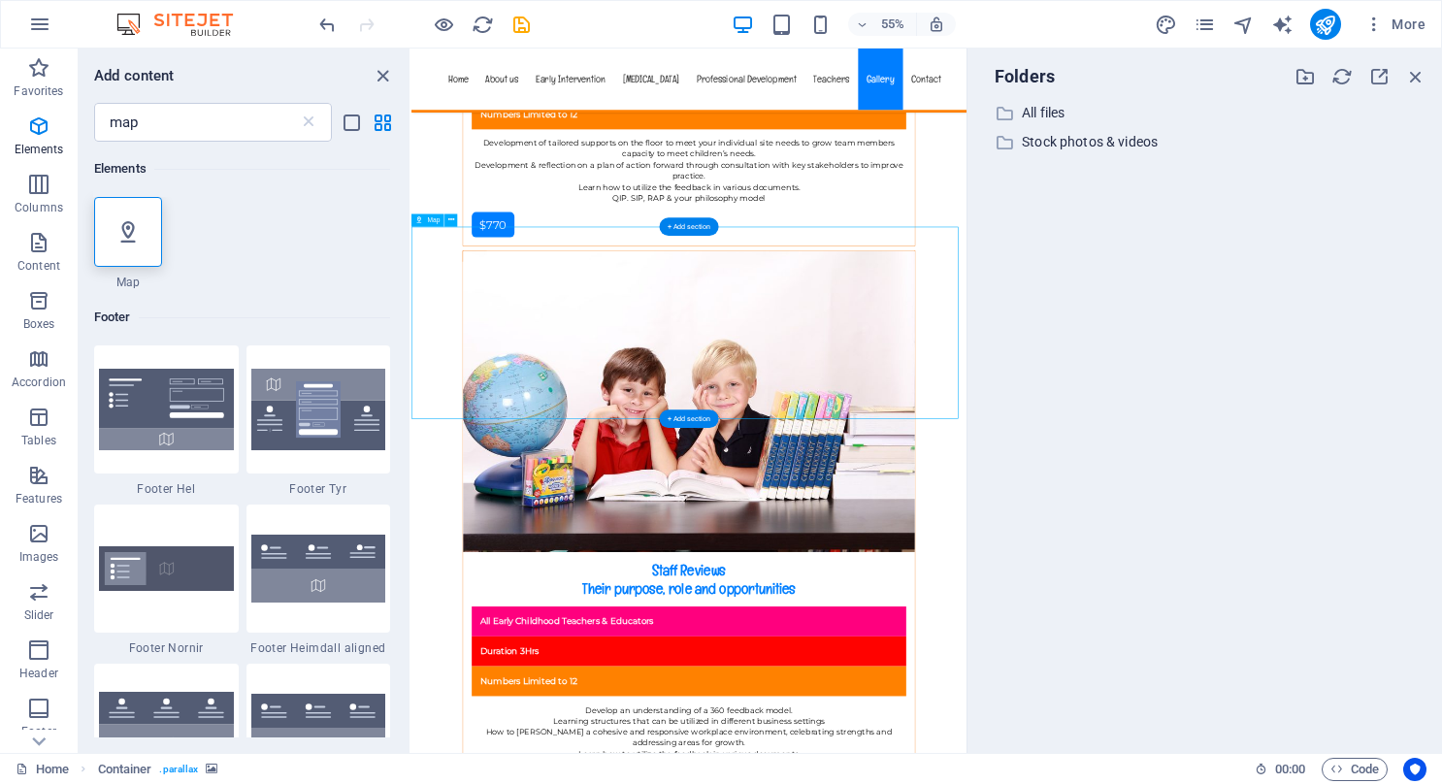
select select "1"
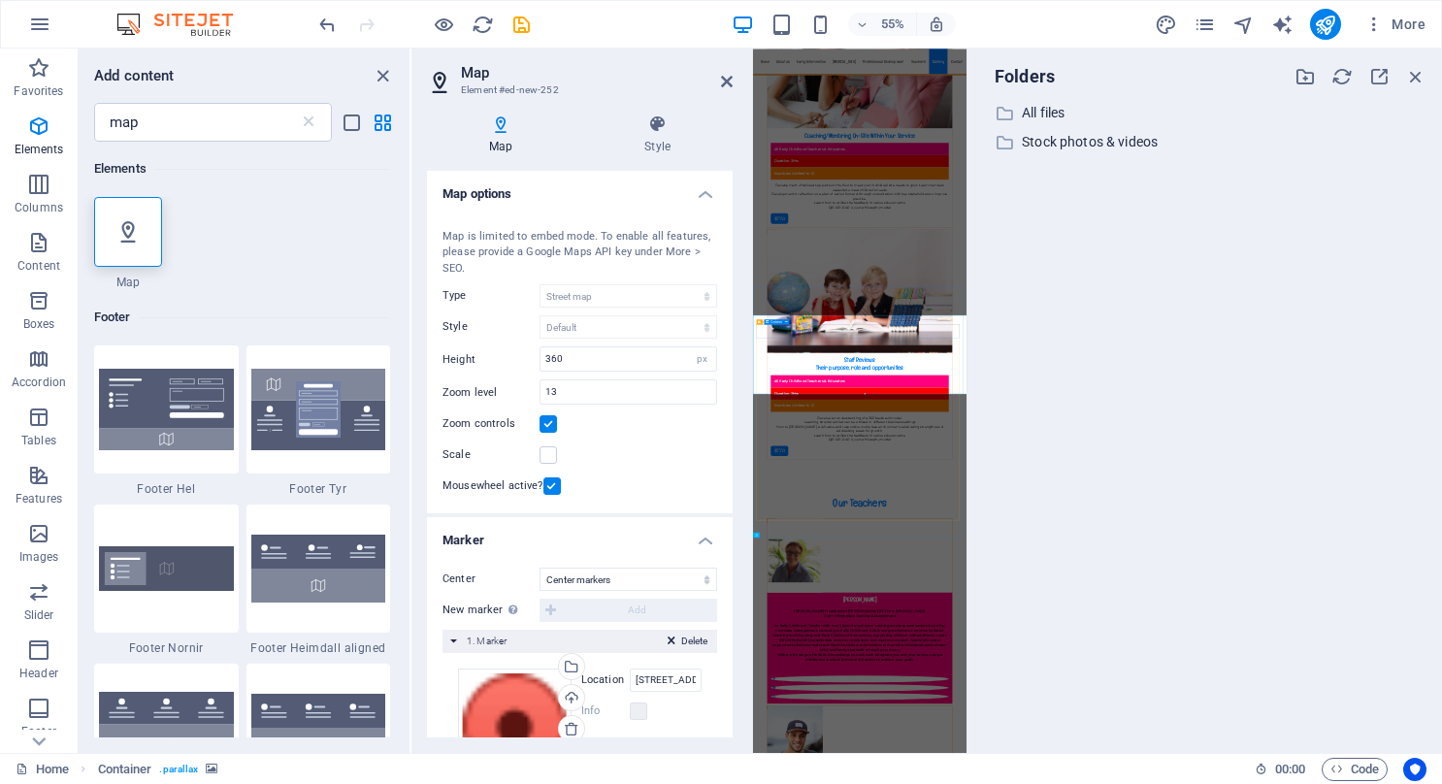
scroll to position [15687, 0]
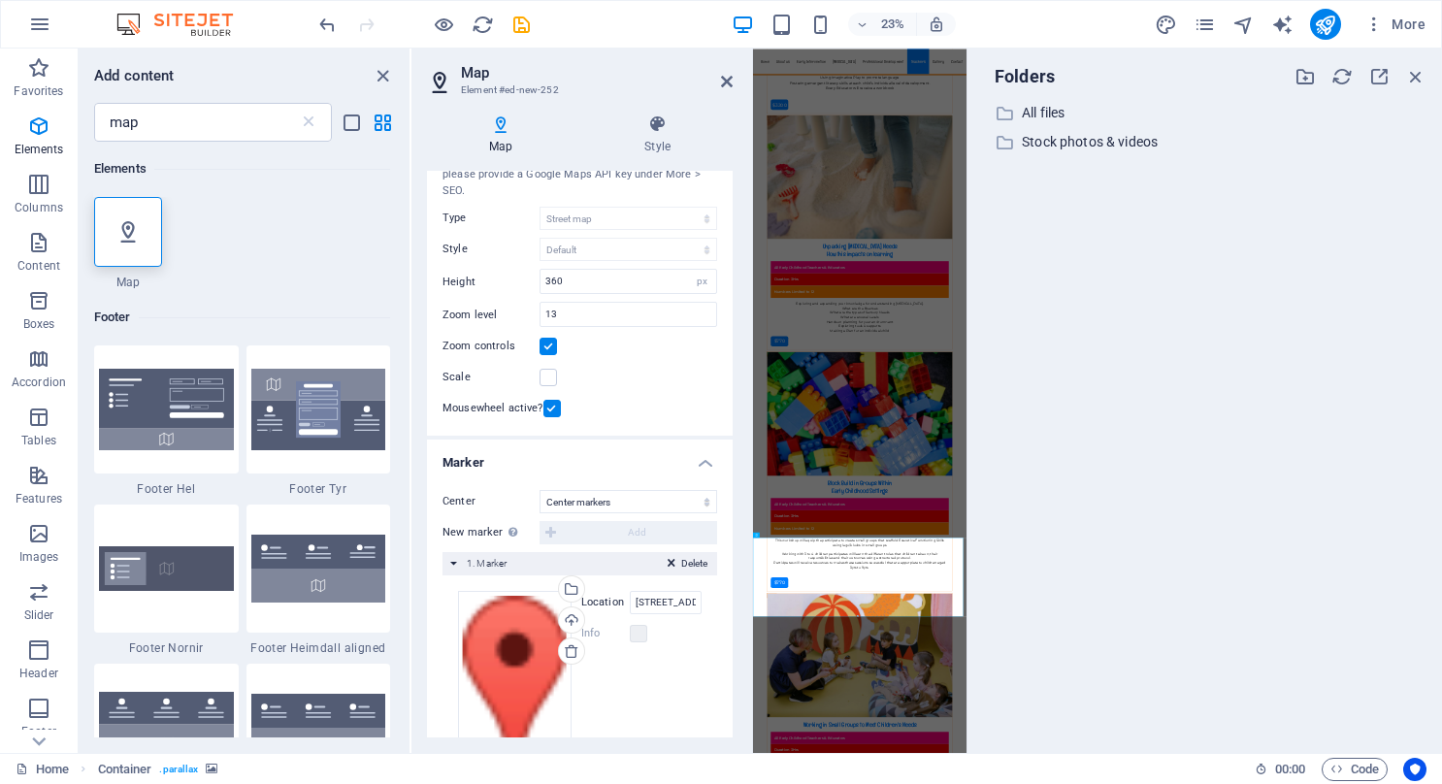
scroll to position [155, 0]
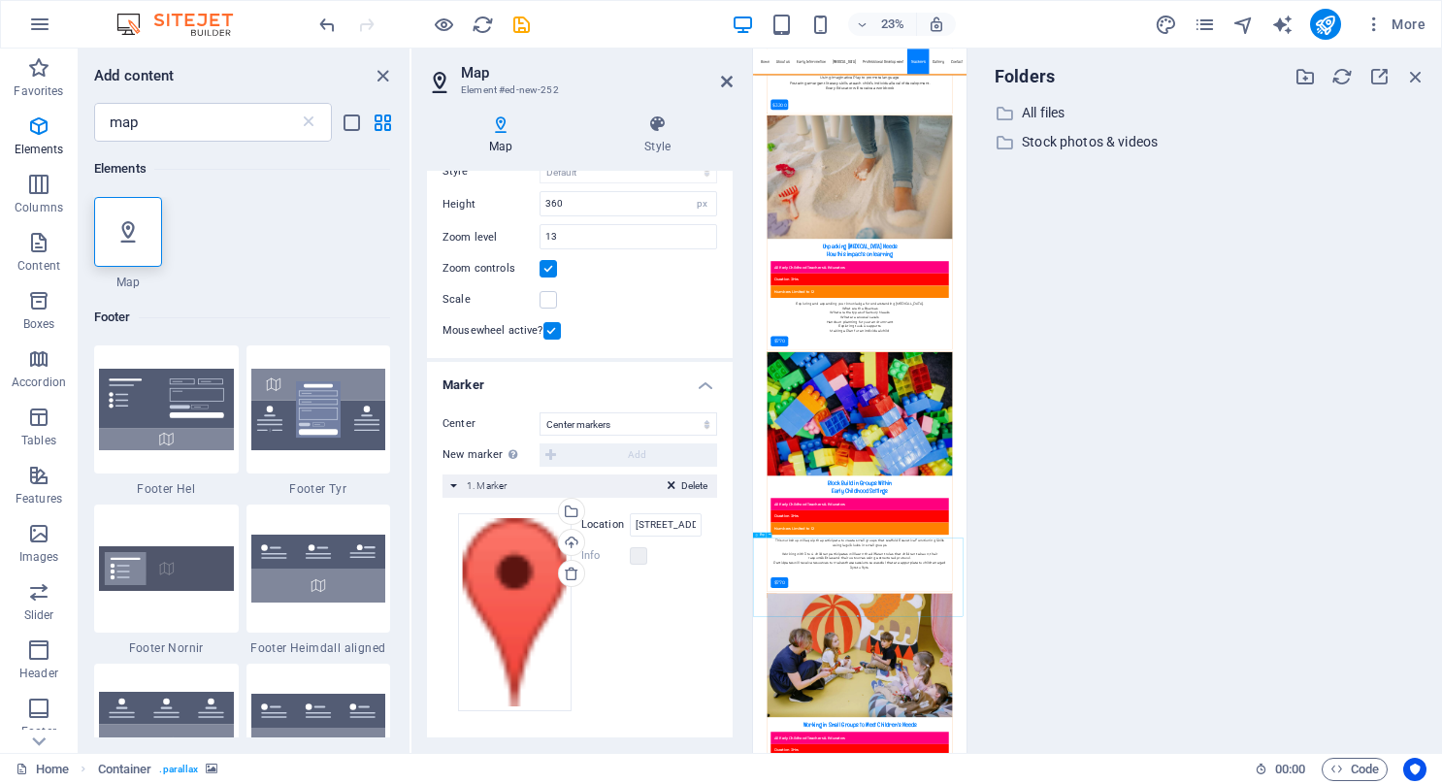
click at [633, 553] on label at bounding box center [638, 555] width 17 height 17
click at [569, 539] on div "Upload" at bounding box center [569, 544] width 29 height 29
drag, startPoint x: 573, startPoint y: 58, endPoint x: 728, endPoint y: 81, distance: 156.9
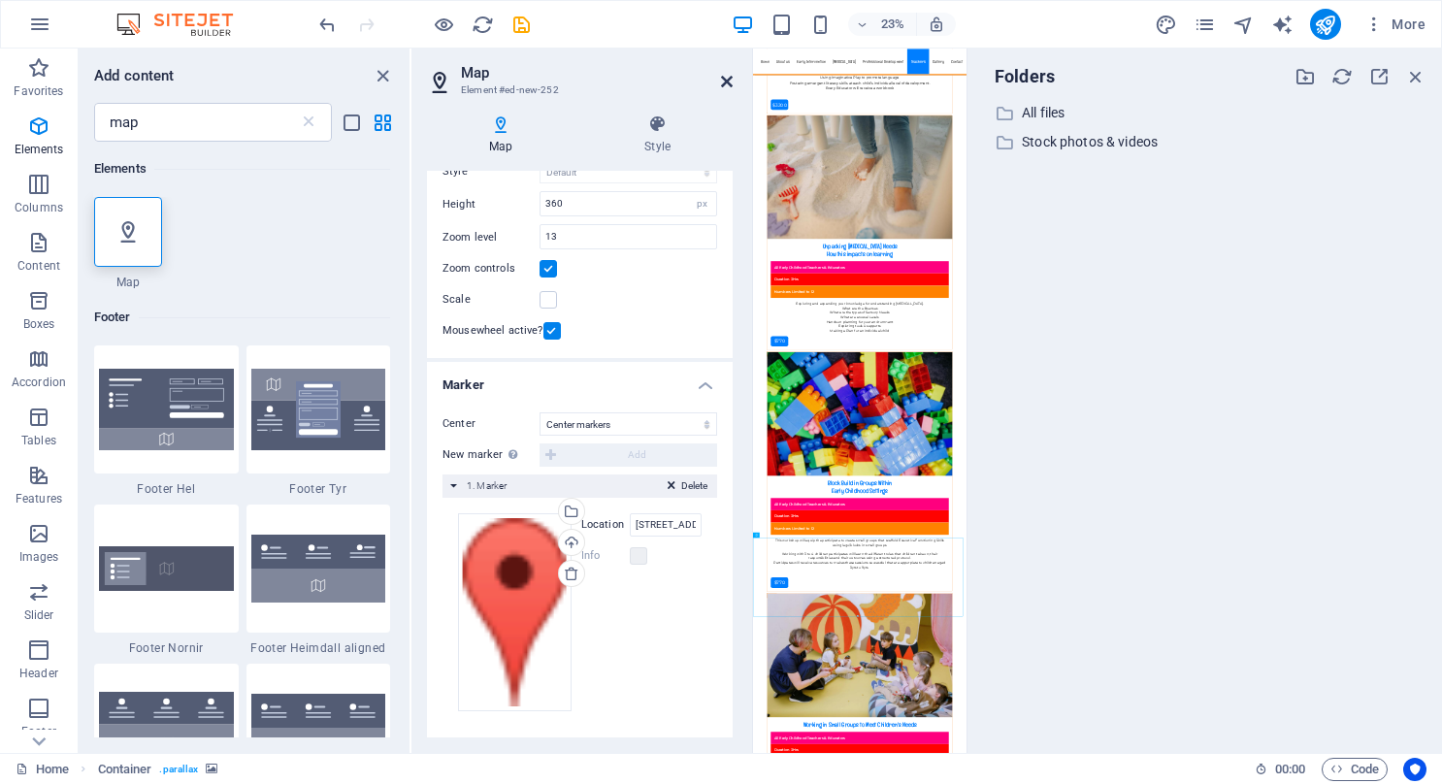
click at [728, 81] on icon at bounding box center [727, 82] width 12 height 16
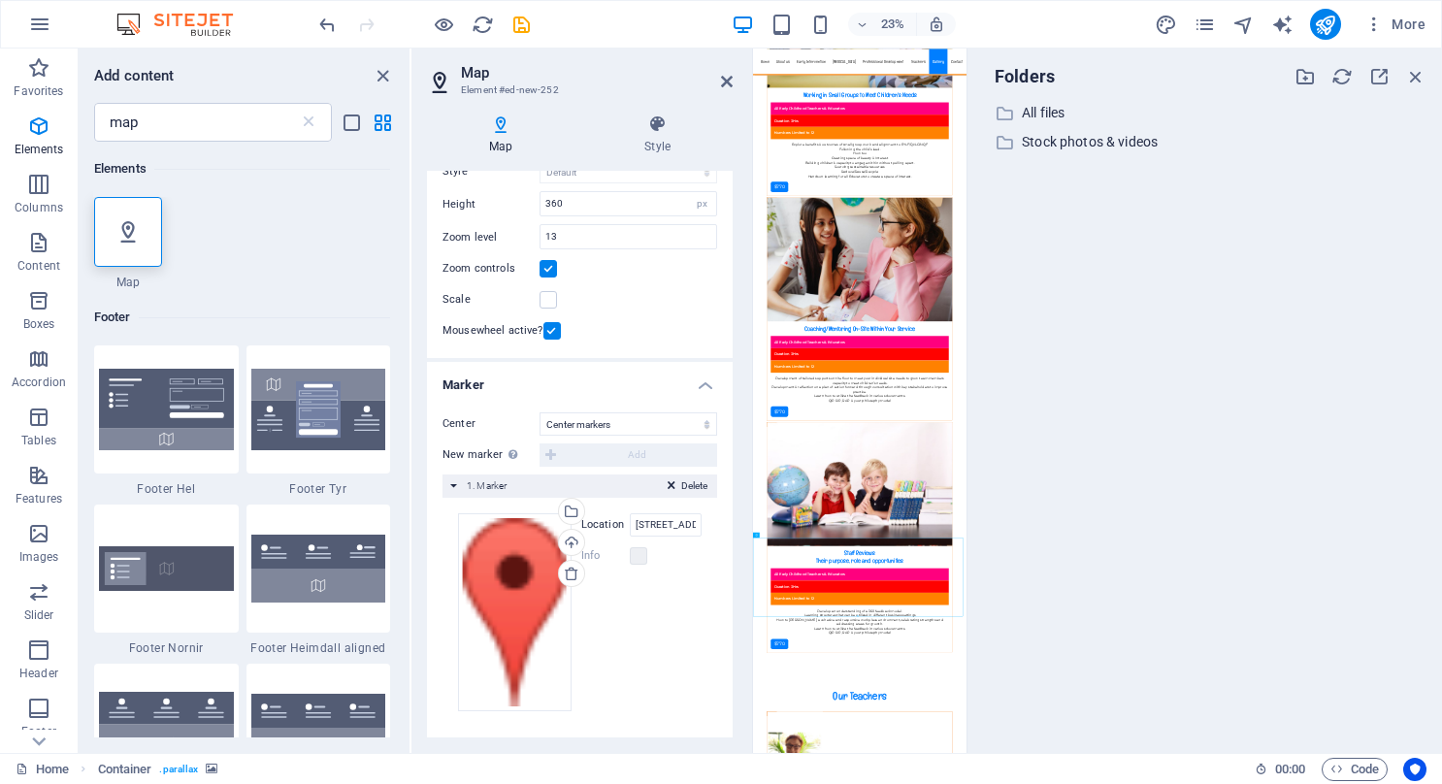
scroll to position [16545, 0]
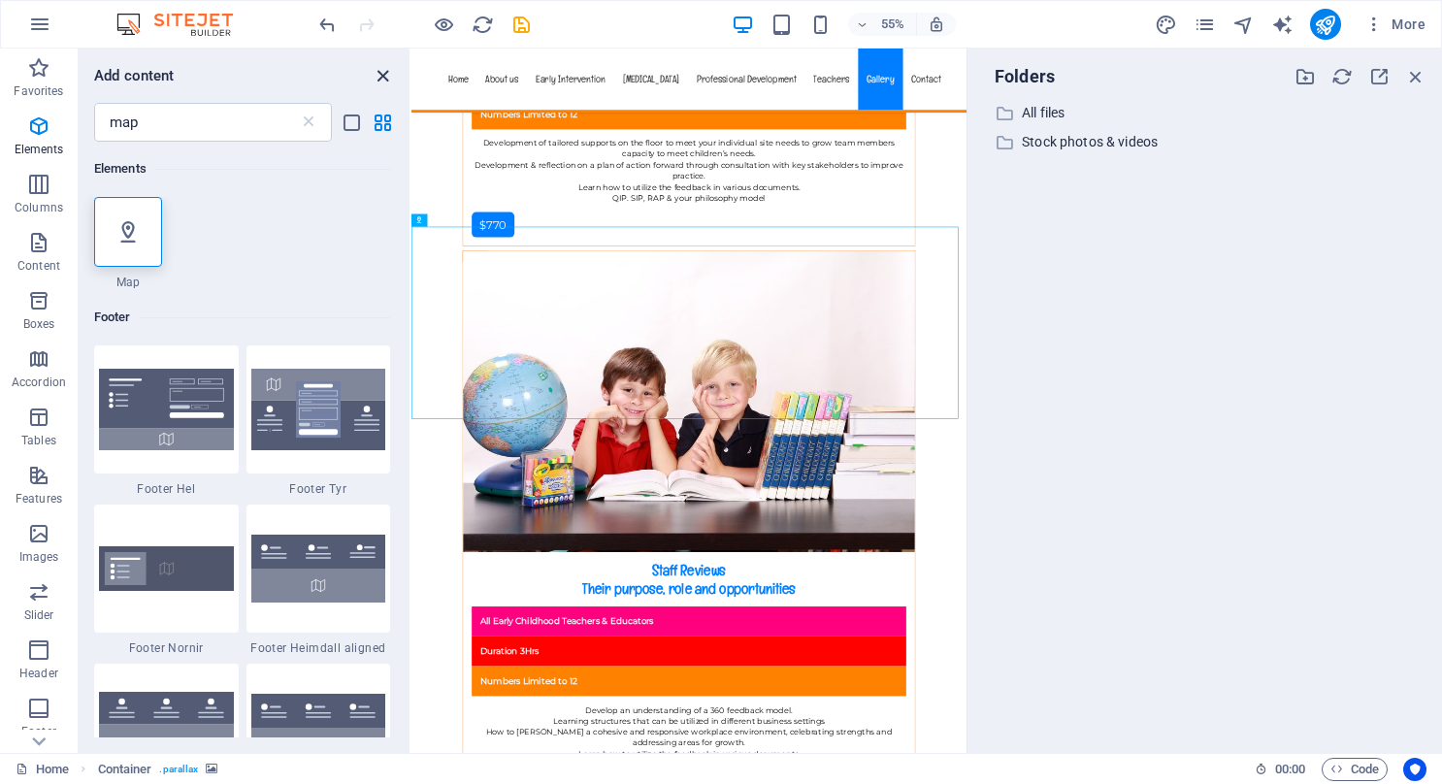
click at [383, 73] on icon "close panel" at bounding box center [383, 76] width 22 height 22
click at [330, 19] on icon "undo" at bounding box center [327, 25] width 22 height 22
click at [328, 19] on icon "undo" at bounding box center [327, 25] width 22 height 22
click at [485, 24] on icon "reload" at bounding box center [483, 25] width 22 height 22
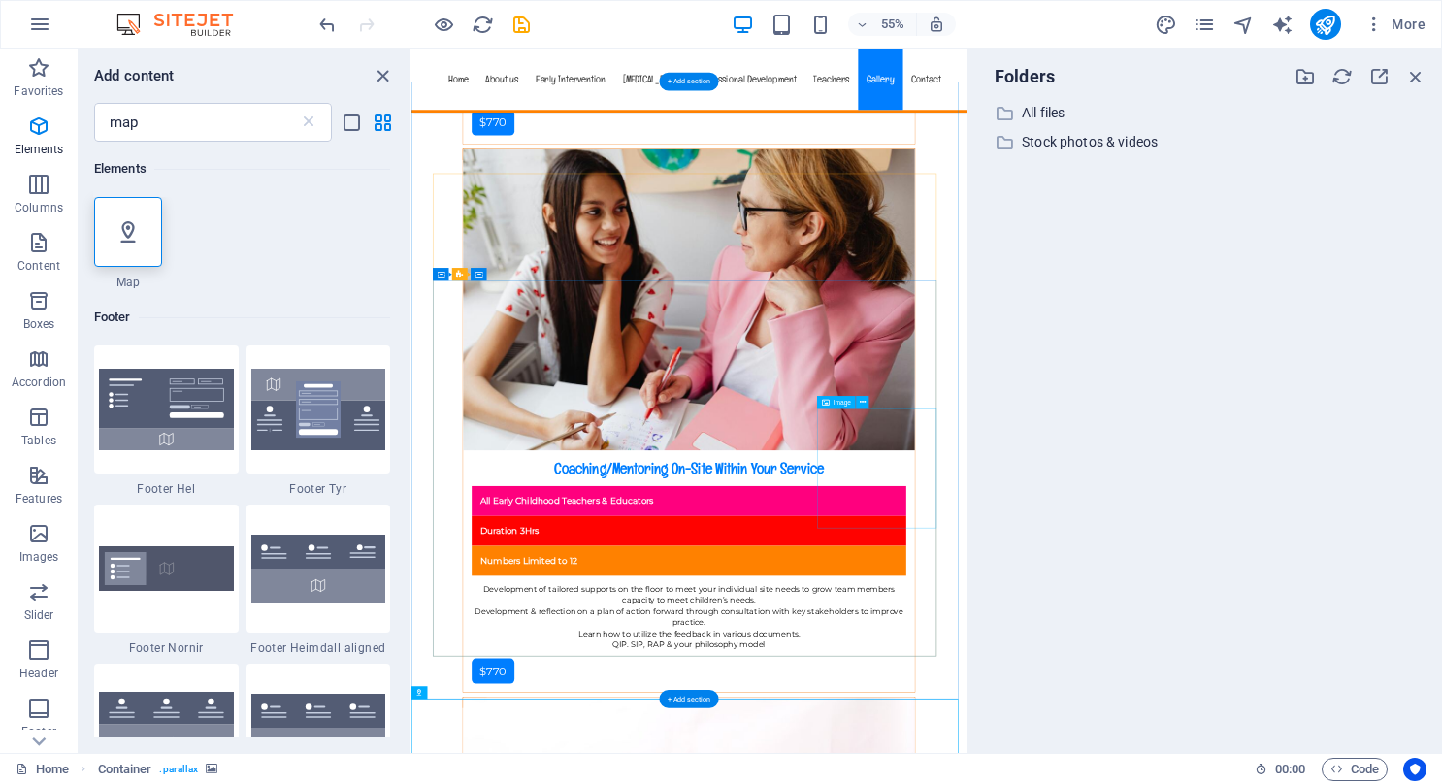
scroll to position [15672, 0]
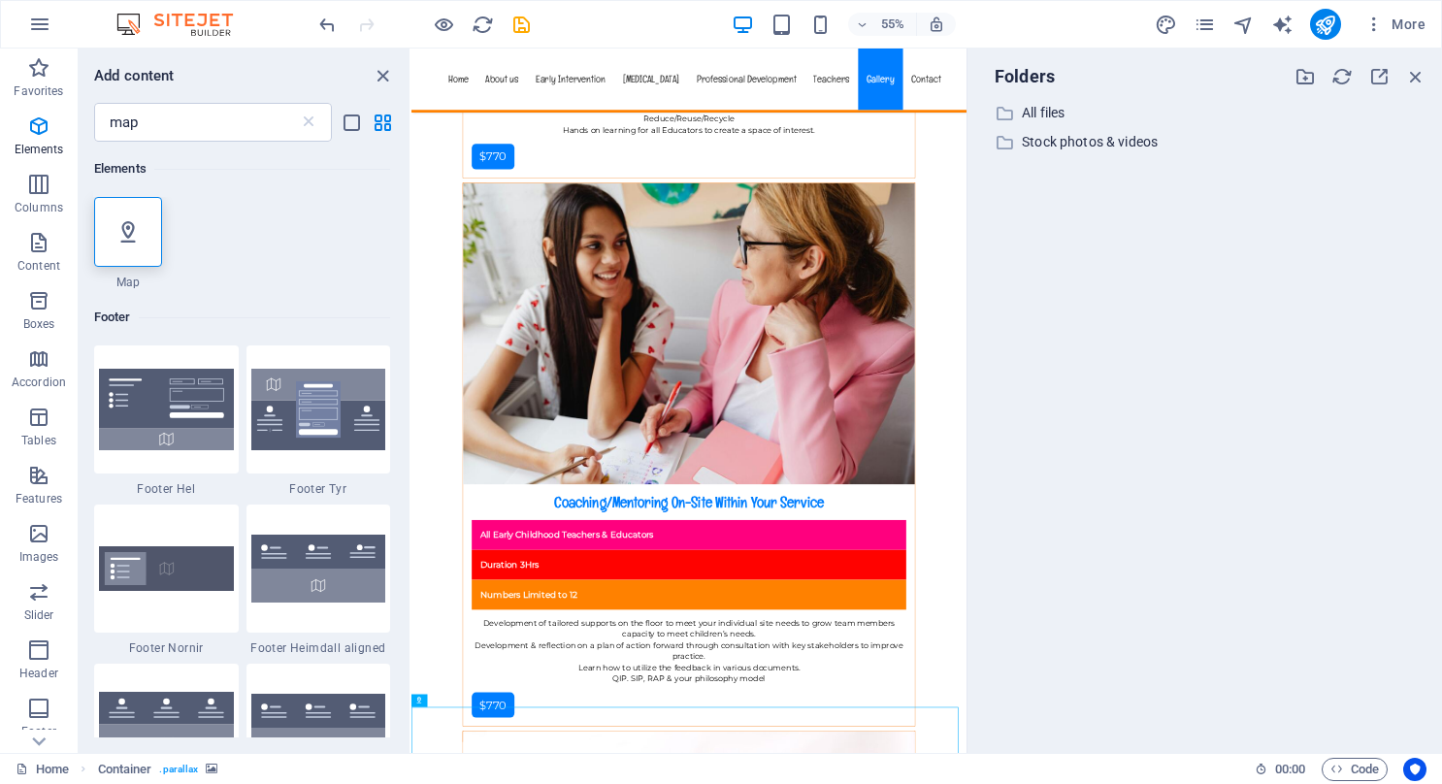
drag, startPoint x: 1333, startPoint y: 283, endPoint x: 1029, endPoint y: 553, distance: 406.3
click at [1029, 553] on div "​ All files All files ​ Stock photos & videos Stock photos & videos" at bounding box center [1205, 419] width 444 height 637
click at [1350, 70] on icon "button" at bounding box center [1342, 76] width 21 height 21
click at [1399, 20] on span "More" at bounding box center [1395, 24] width 61 height 19
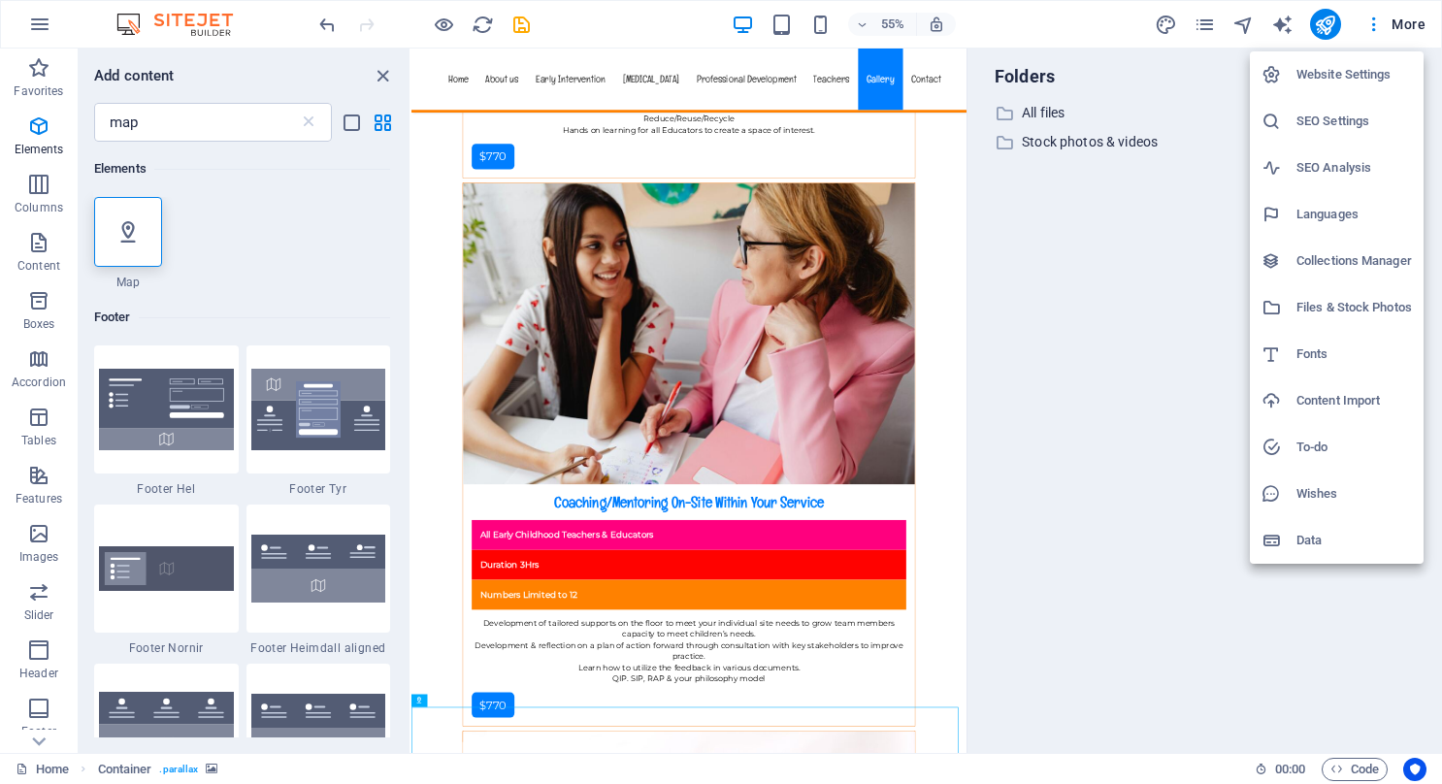
click at [1223, 318] on div at bounding box center [721, 392] width 1442 height 784
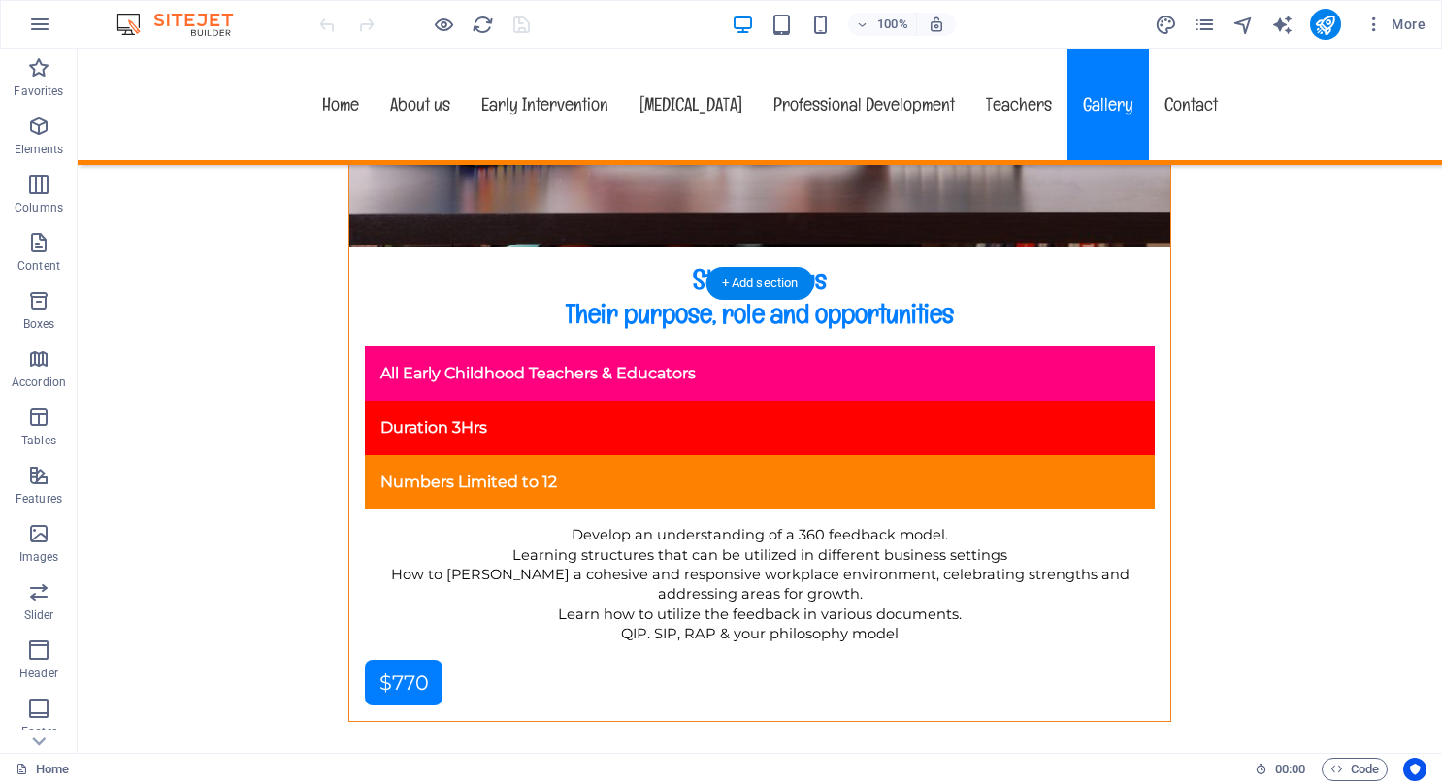
scroll to position [16404, 0]
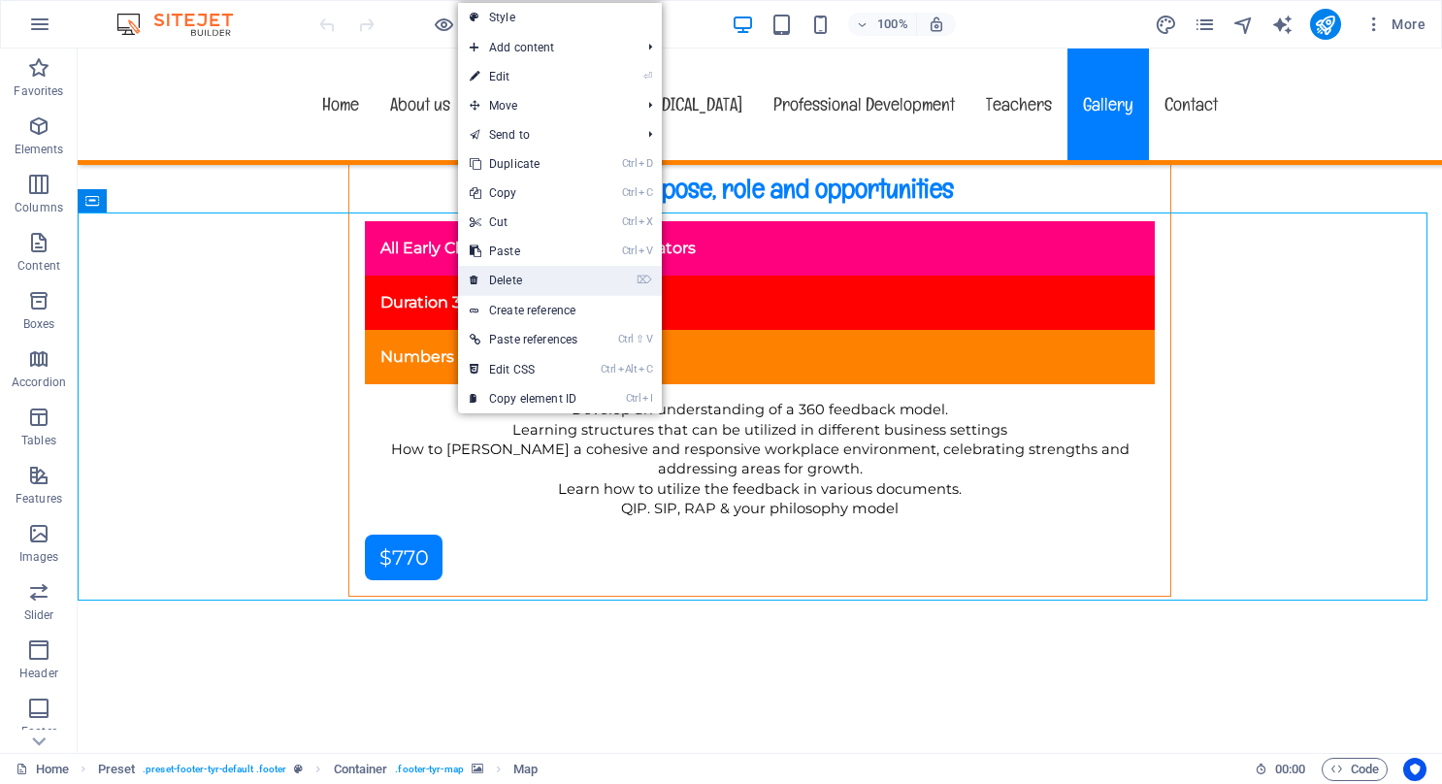
click at [515, 281] on link "⌦ Delete" at bounding box center [523, 280] width 131 height 29
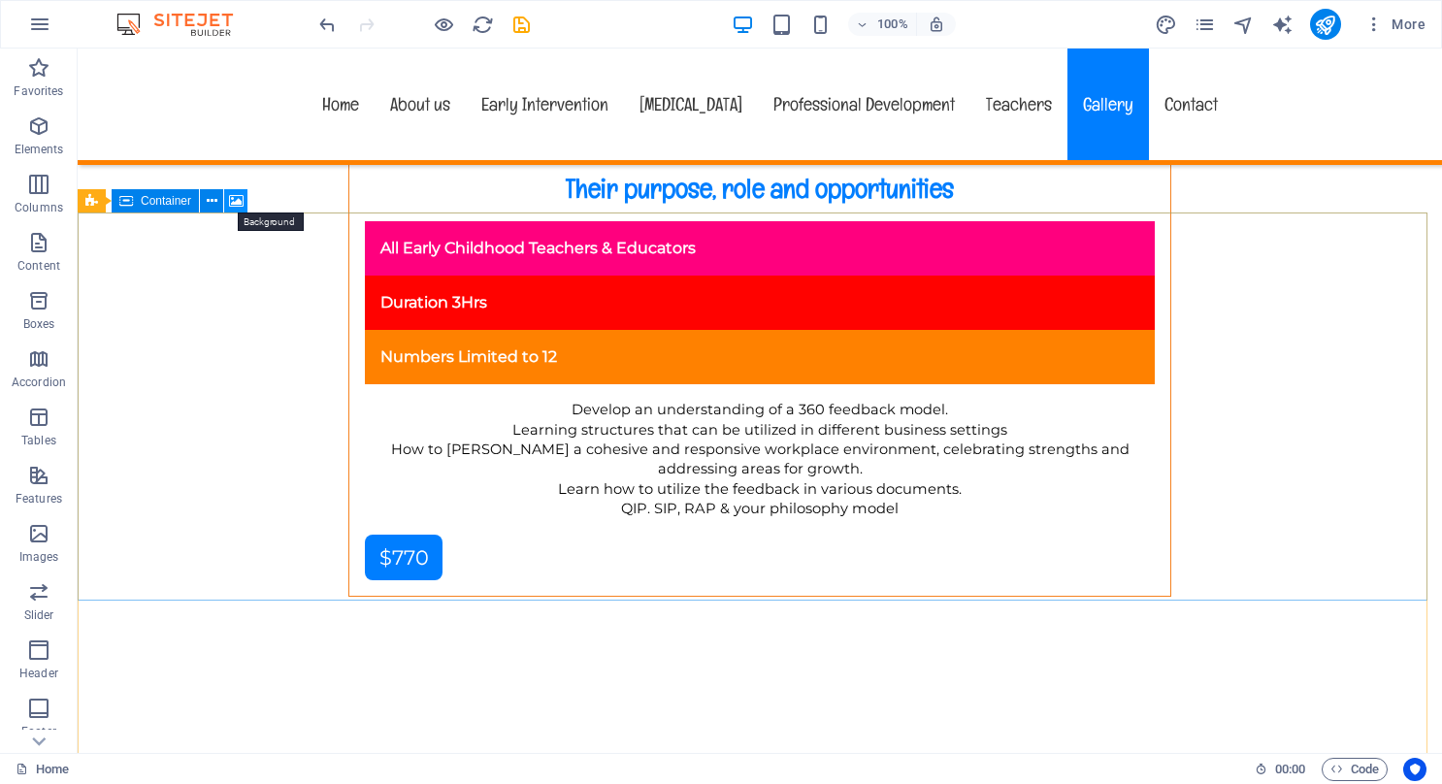
click at [230, 197] on icon at bounding box center [236, 201] width 15 height 20
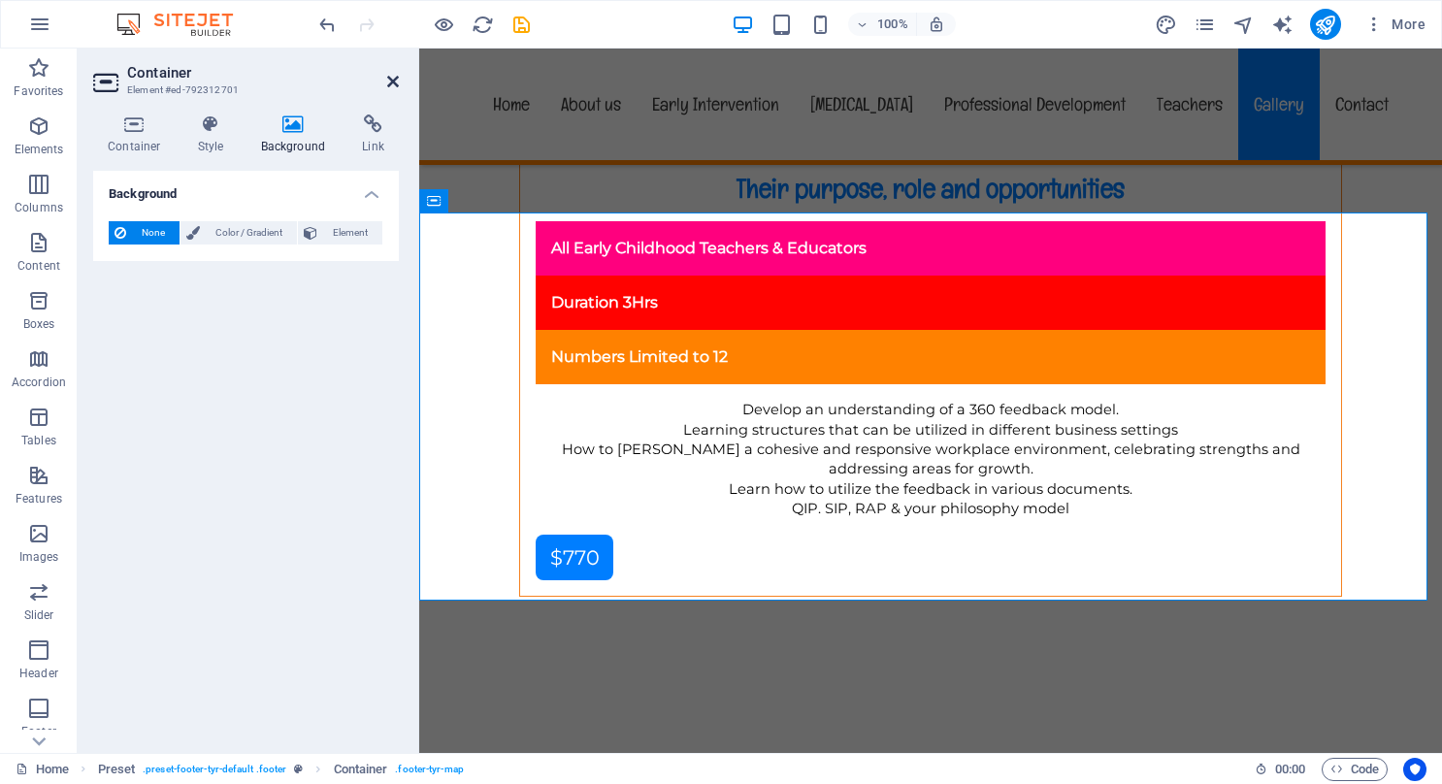
drag, startPoint x: 396, startPoint y: 79, endPoint x: 313, endPoint y: 37, distance: 93.3
click at [396, 79] on icon at bounding box center [393, 82] width 12 height 16
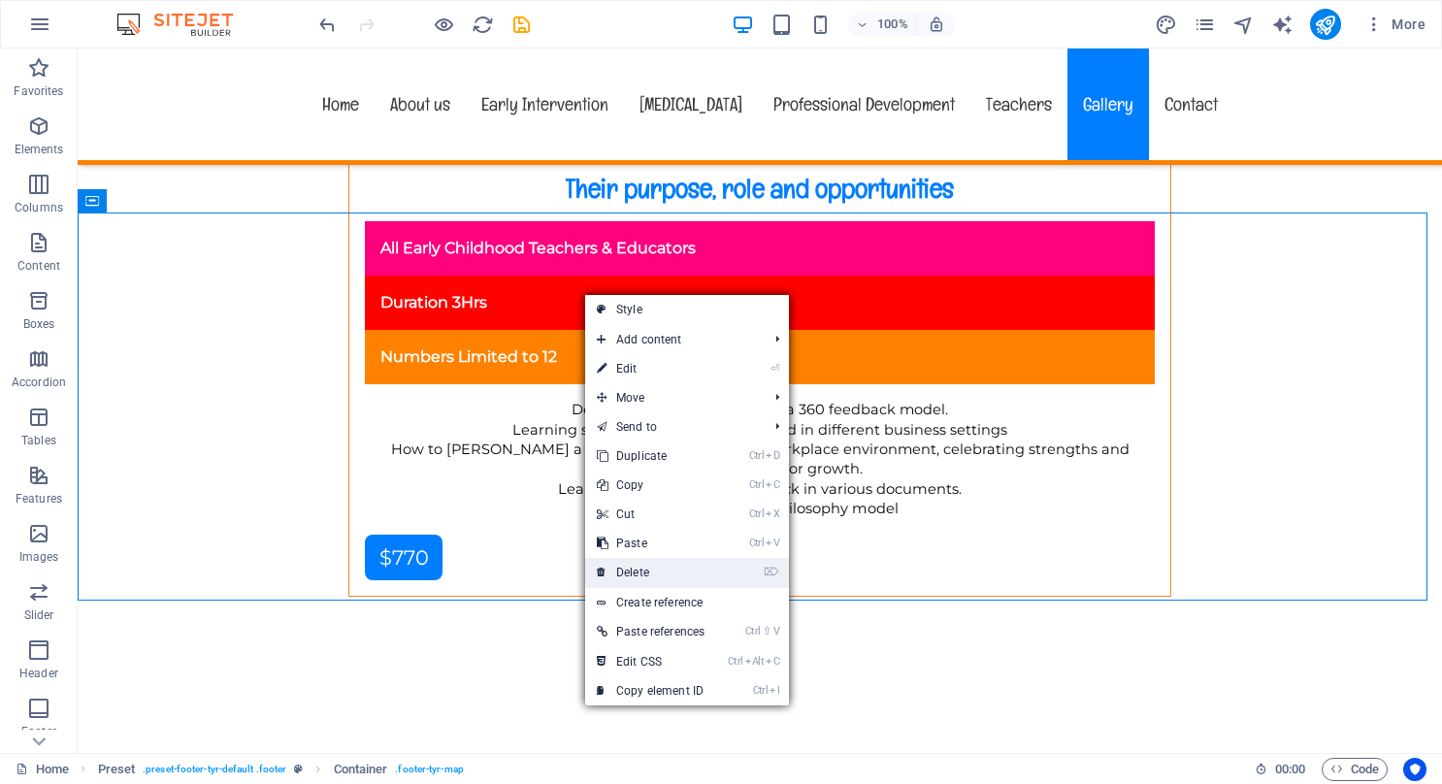
click at [645, 565] on link "⌦ Delete" at bounding box center [650, 572] width 131 height 29
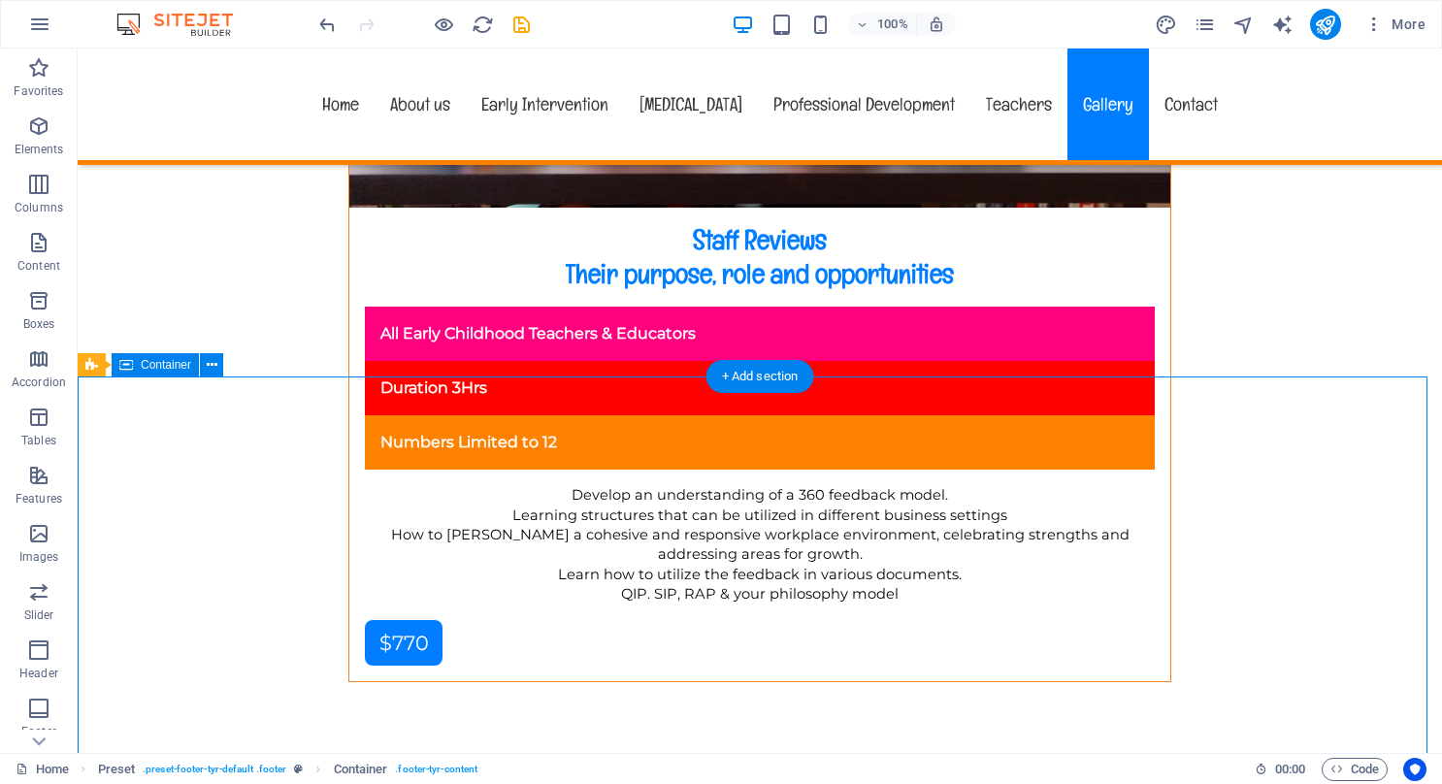
scroll to position [16471, 0]
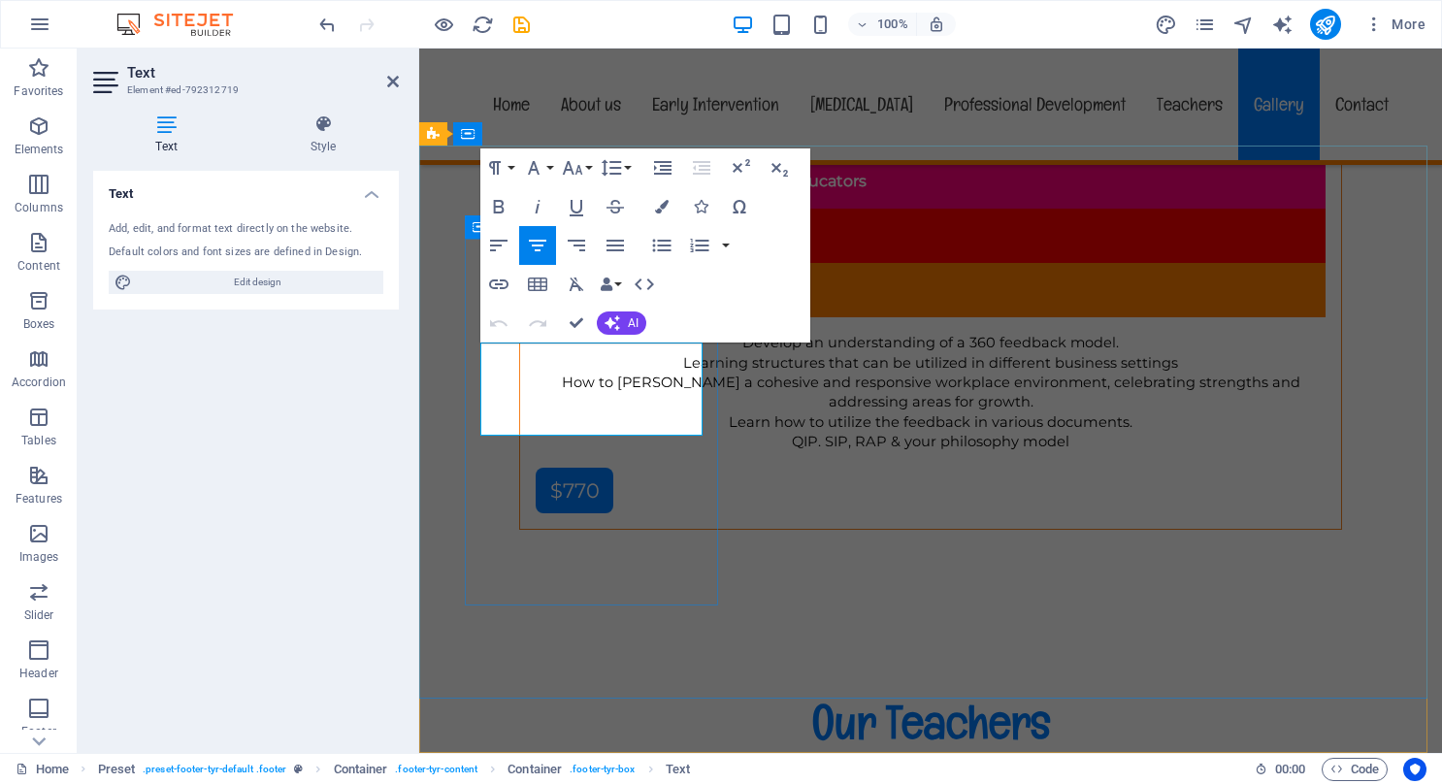
drag, startPoint x: 680, startPoint y: 419, endPoint x: 498, endPoint y: 415, distance: 182.5
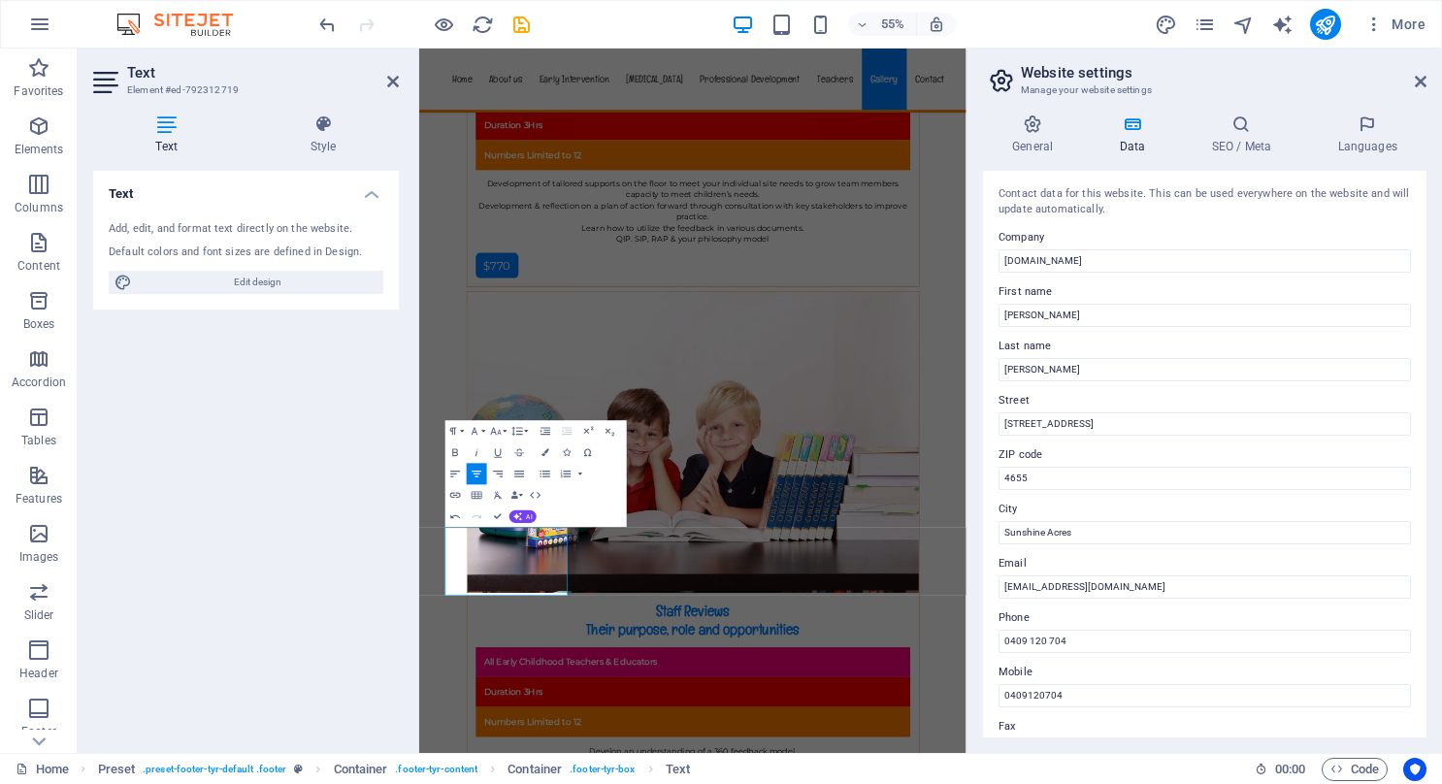
scroll to position [16196, 0]
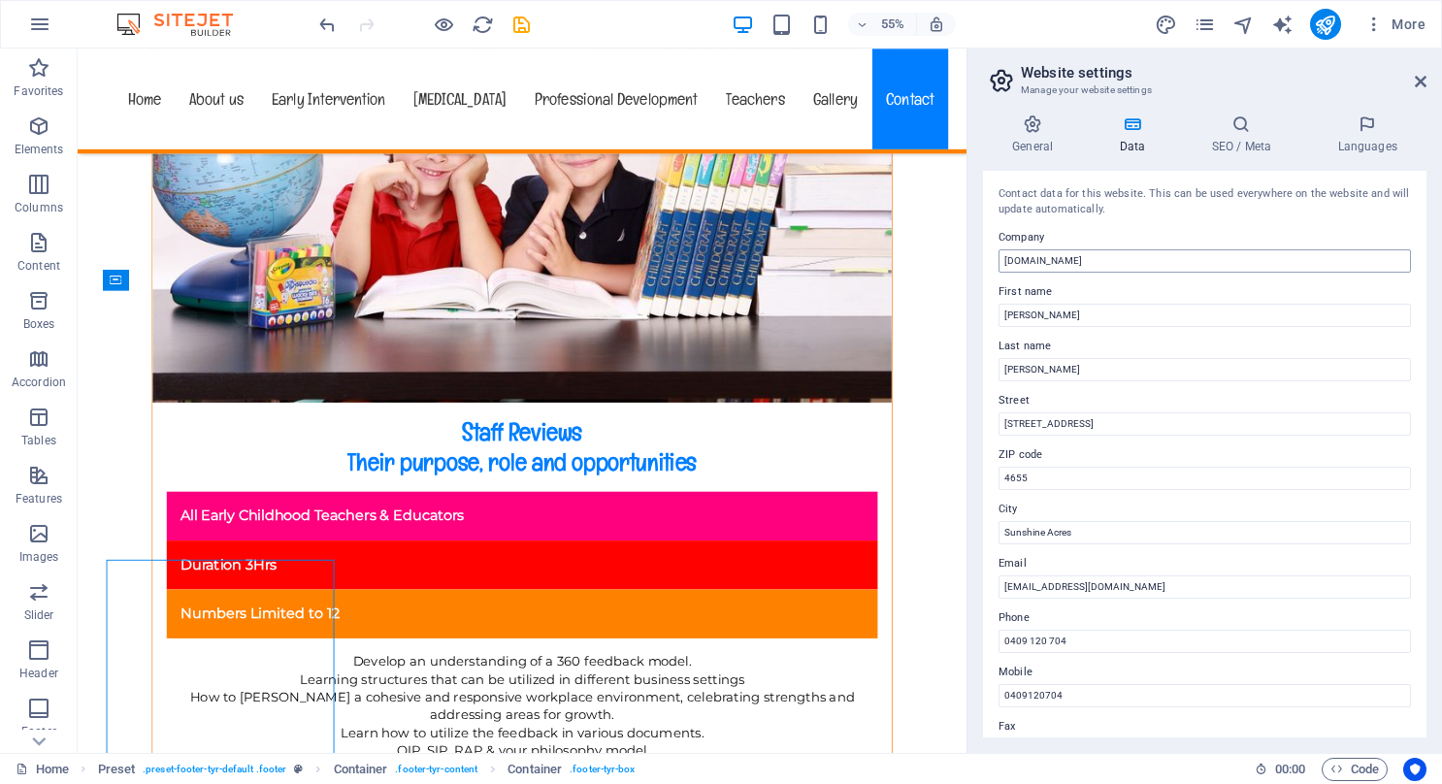
scroll to position [16395, 0]
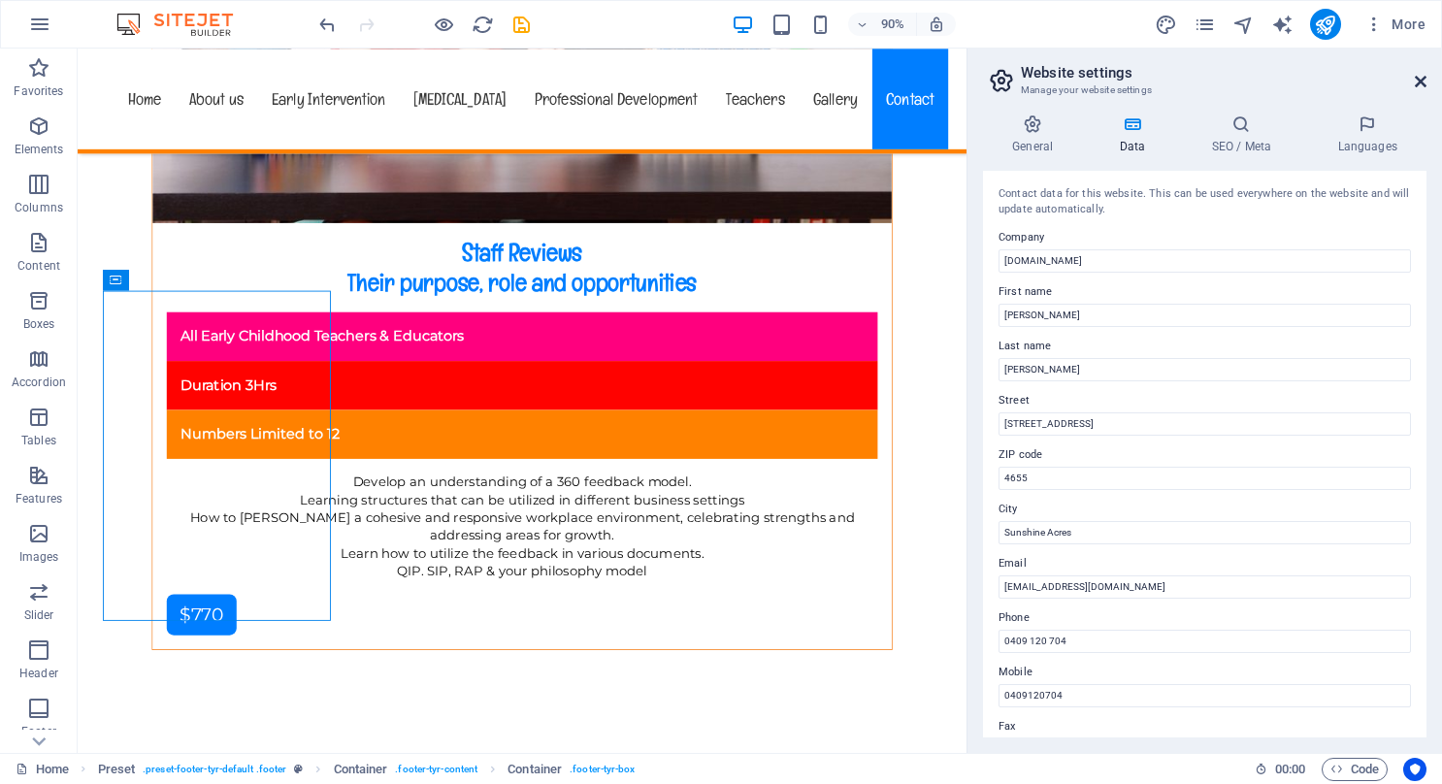
click at [1425, 76] on icon at bounding box center [1421, 82] width 12 height 16
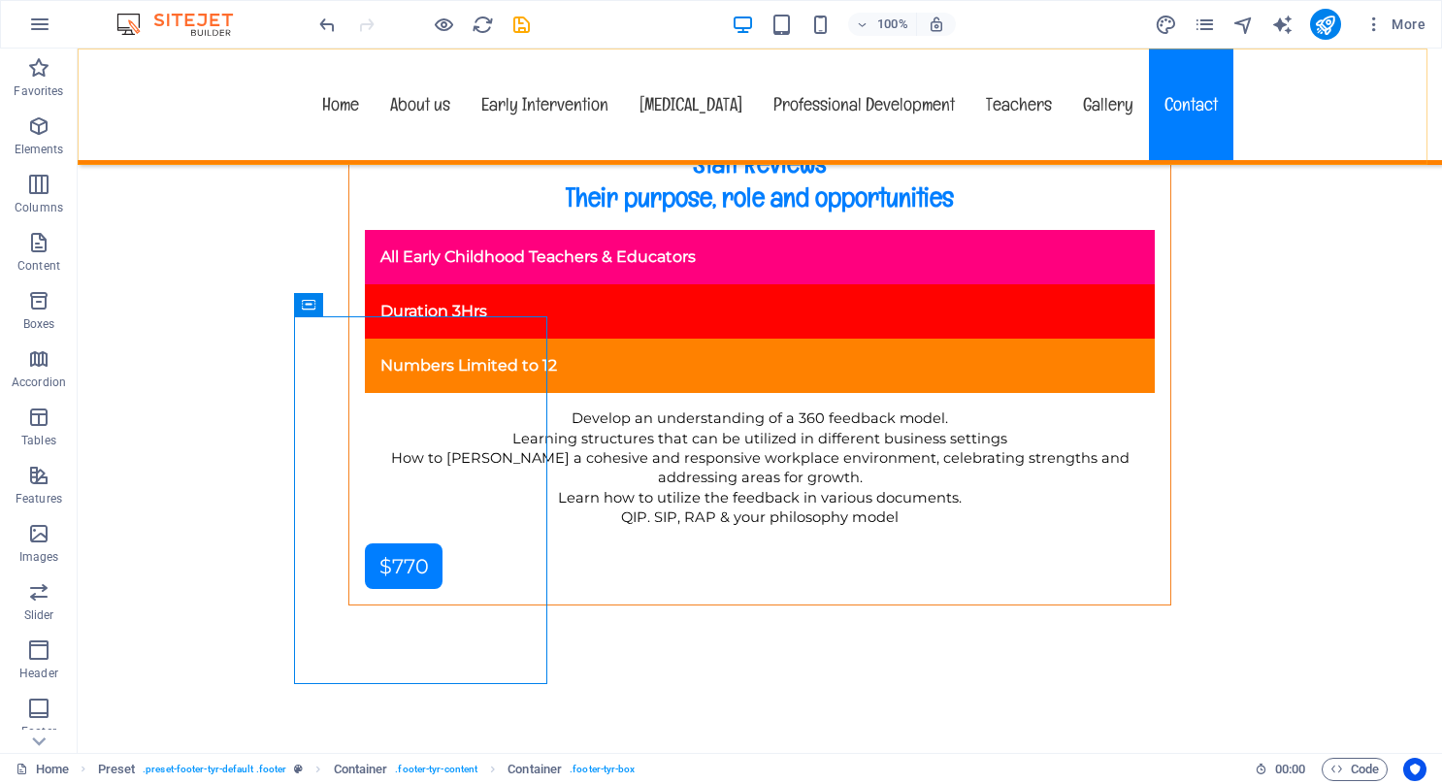
scroll to position [16392, 0]
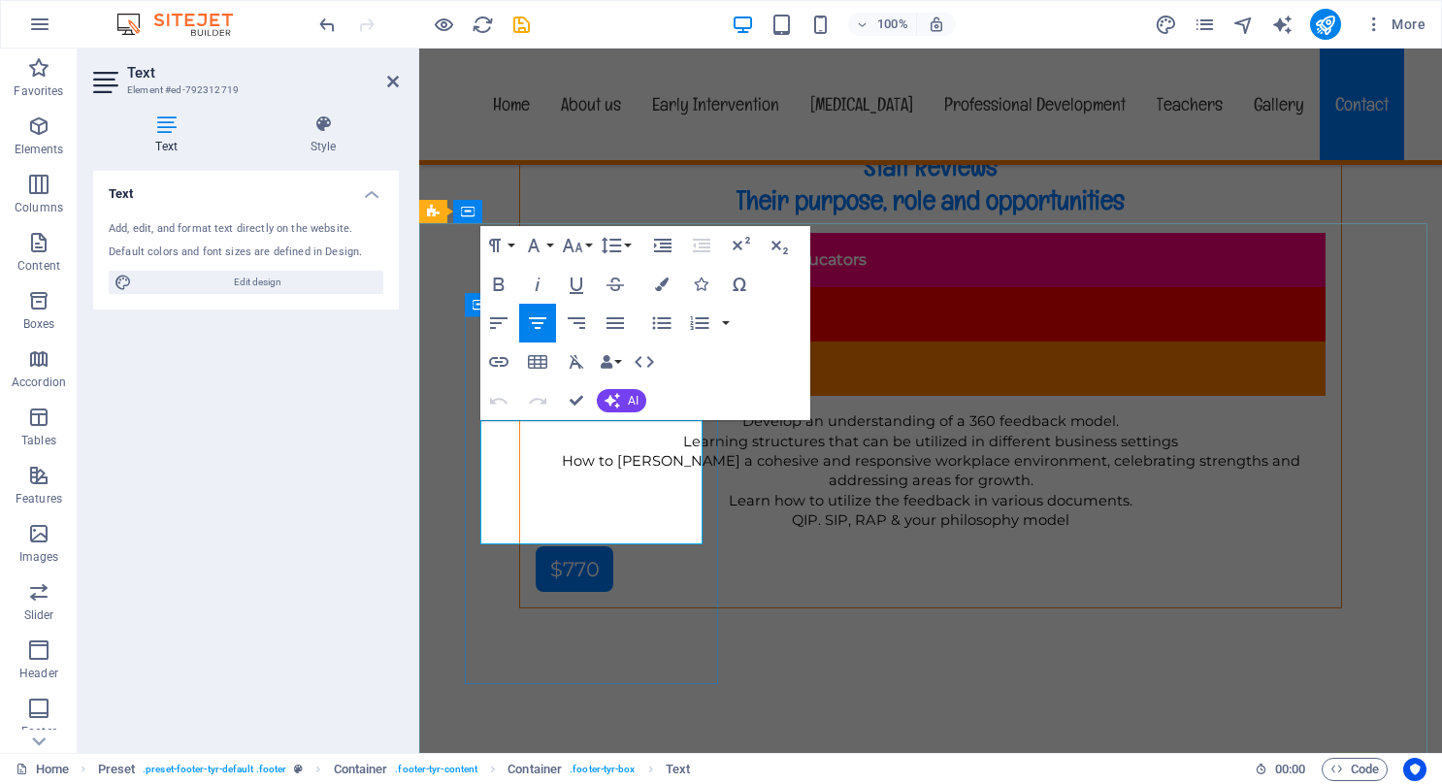
drag, startPoint x: 635, startPoint y: 462, endPoint x: 676, endPoint y: 468, distance: 41.2
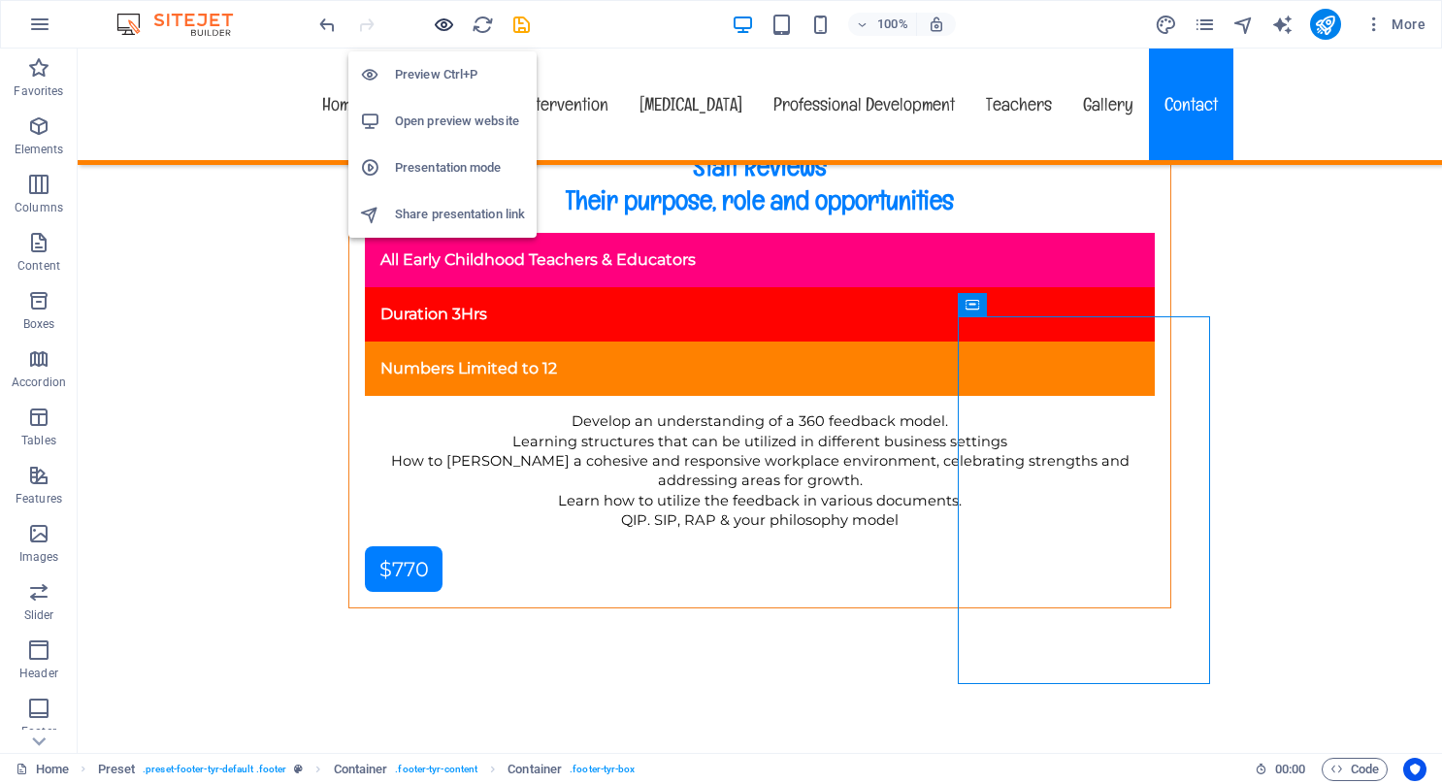
click at [445, 23] on icon "button" at bounding box center [444, 25] width 22 height 22
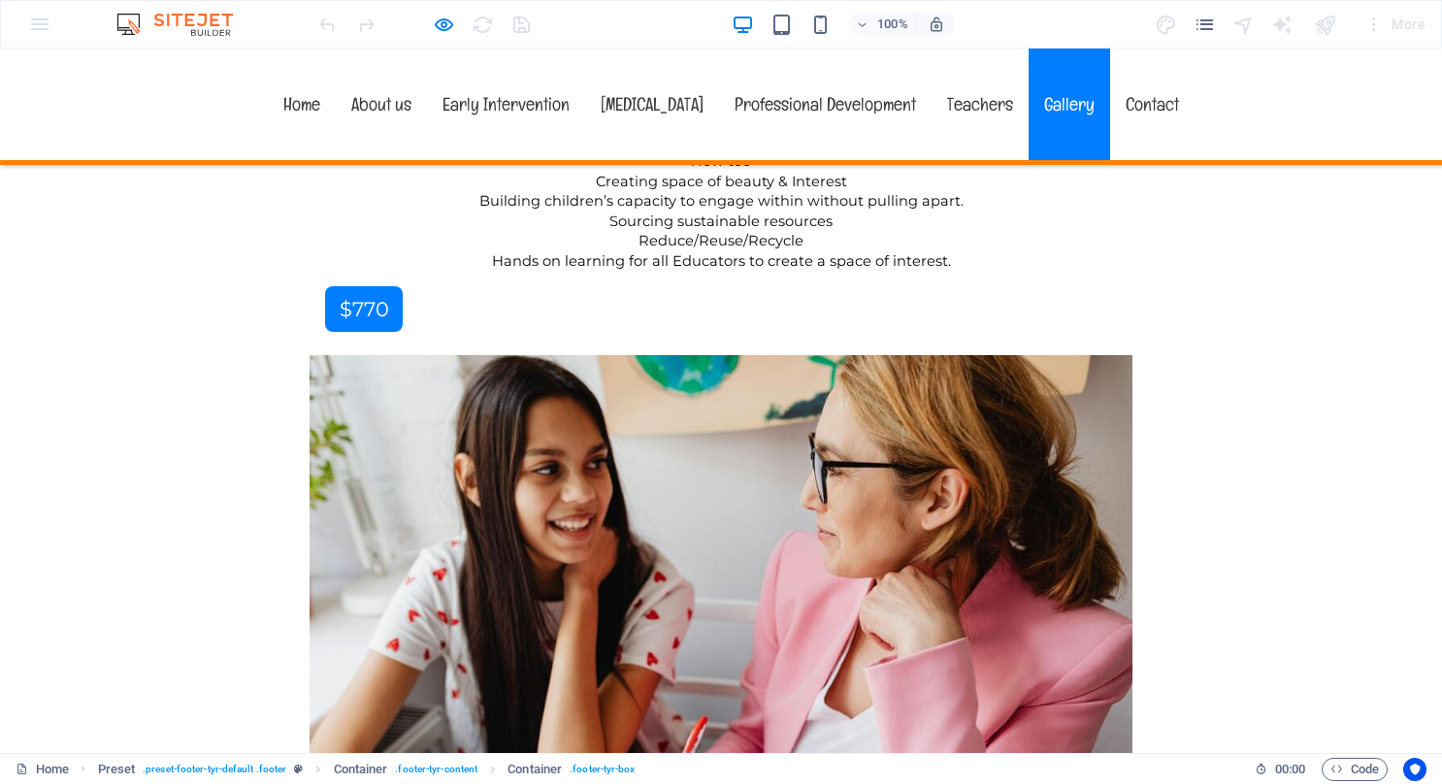
scroll to position [12093, 0]
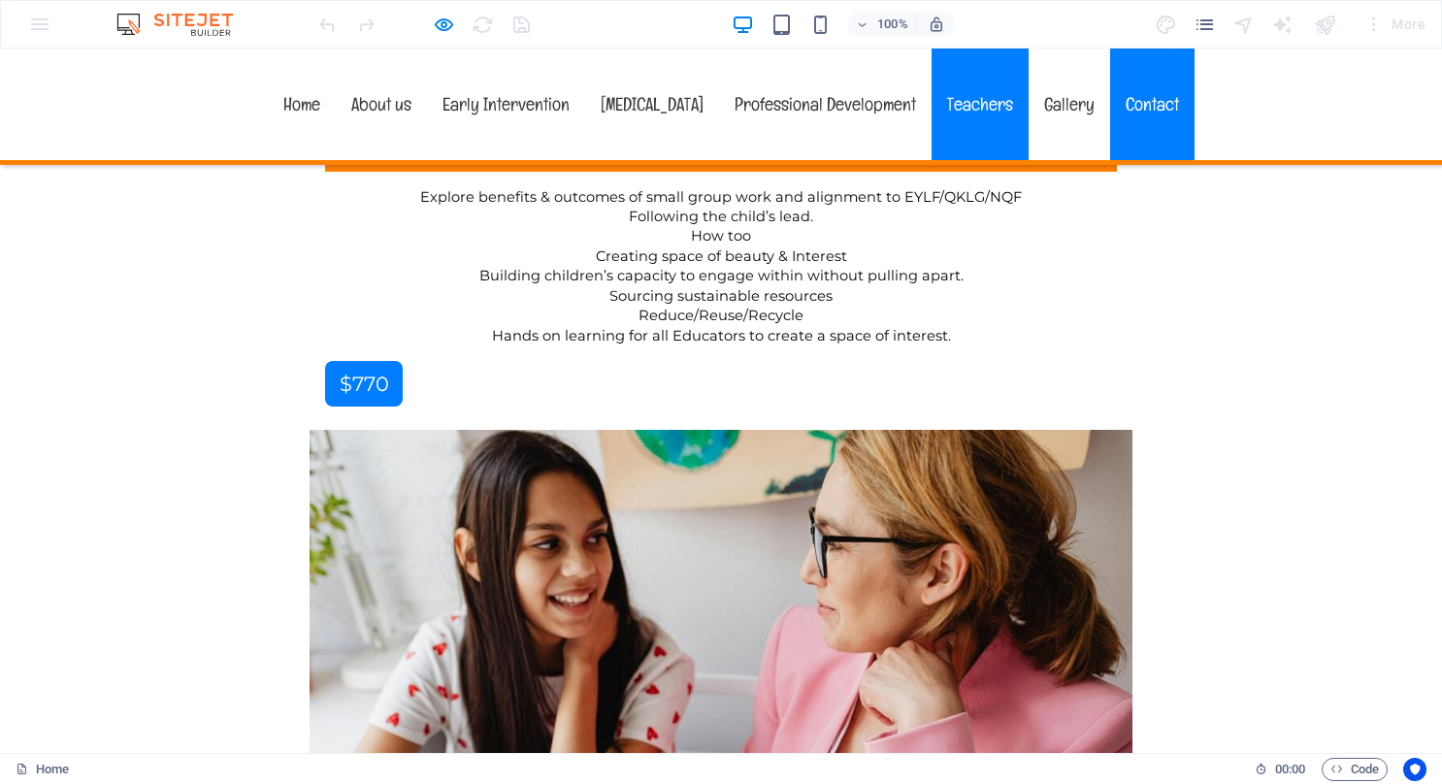
click at [1110, 99] on link "Contact" at bounding box center [1152, 105] width 84 height 112
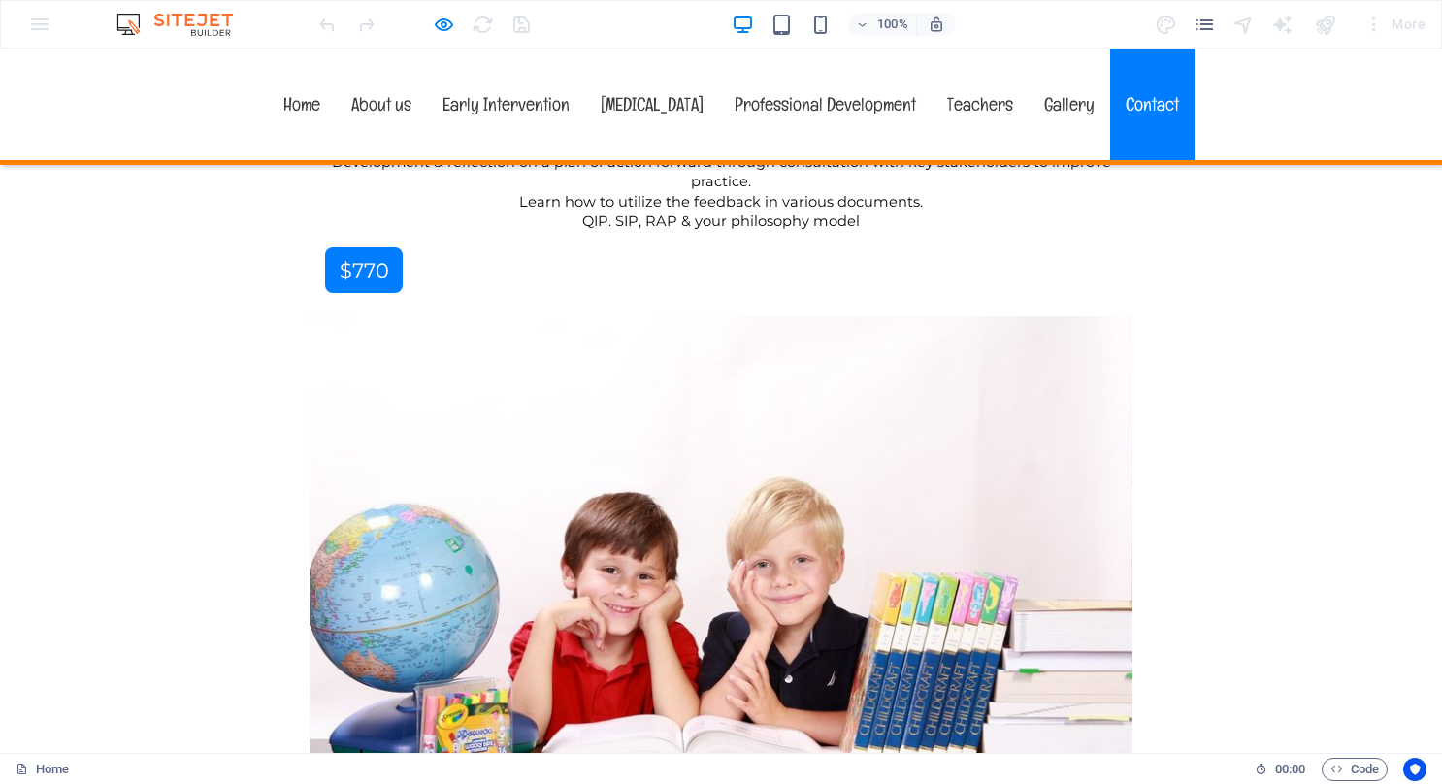
scroll to position [13218, 0]
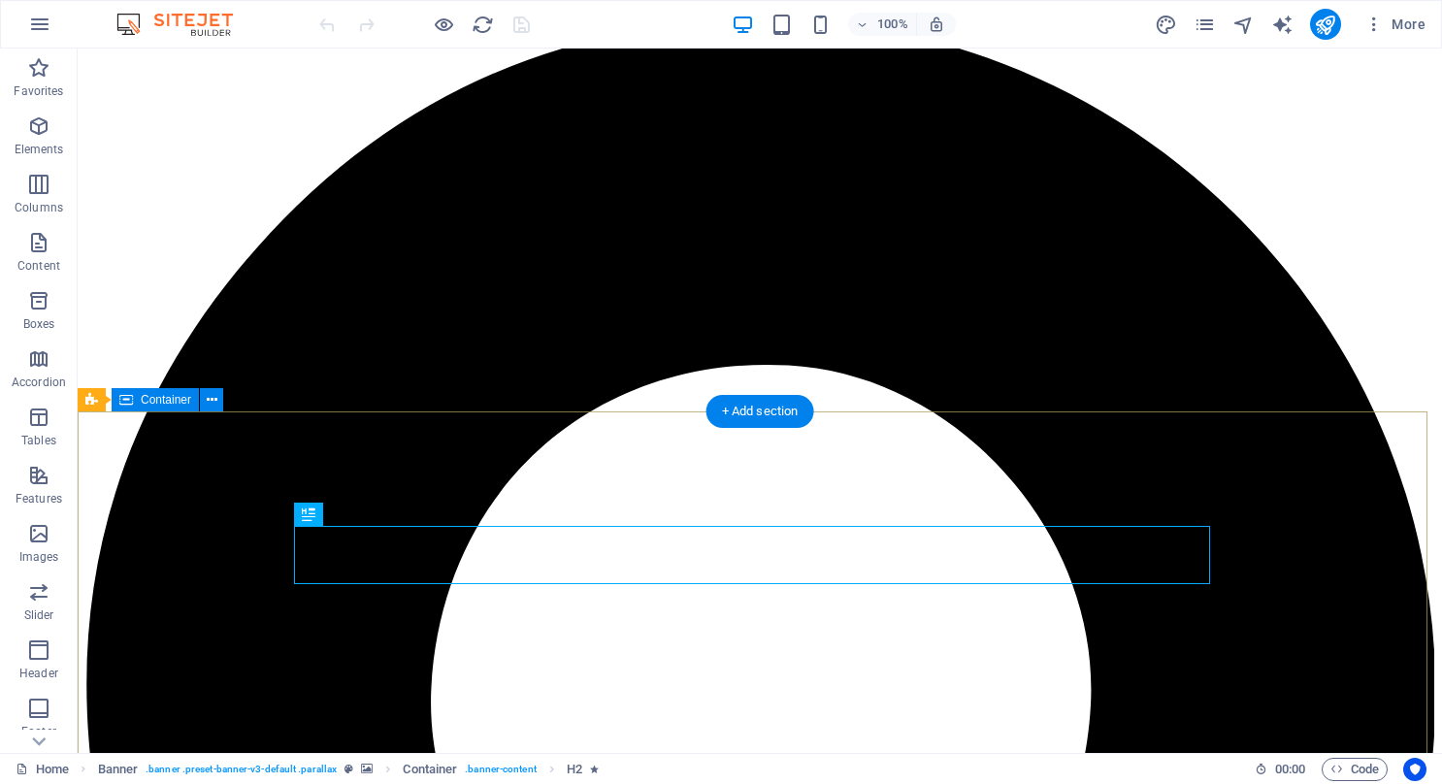
scroll to position [194, 0]
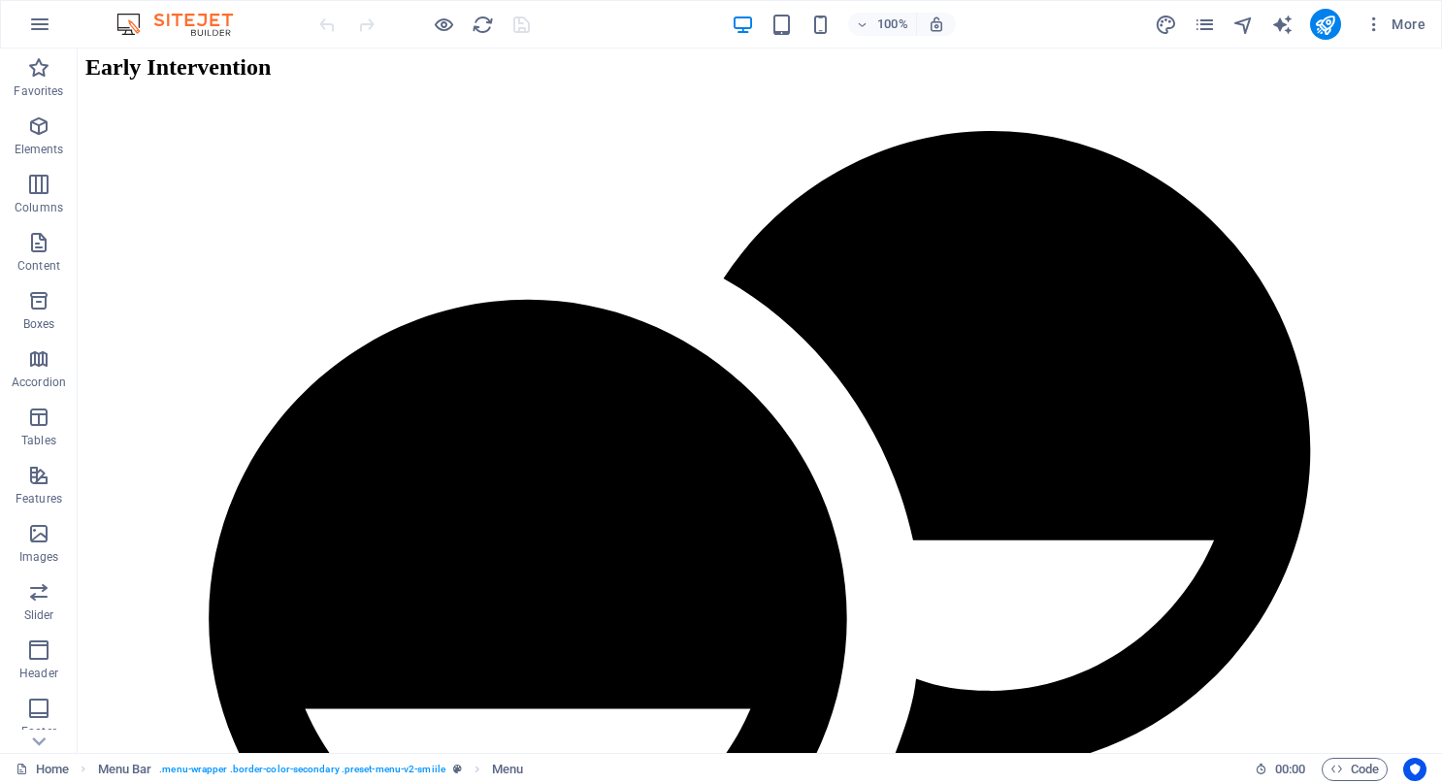
scroll to position [16859, 0]
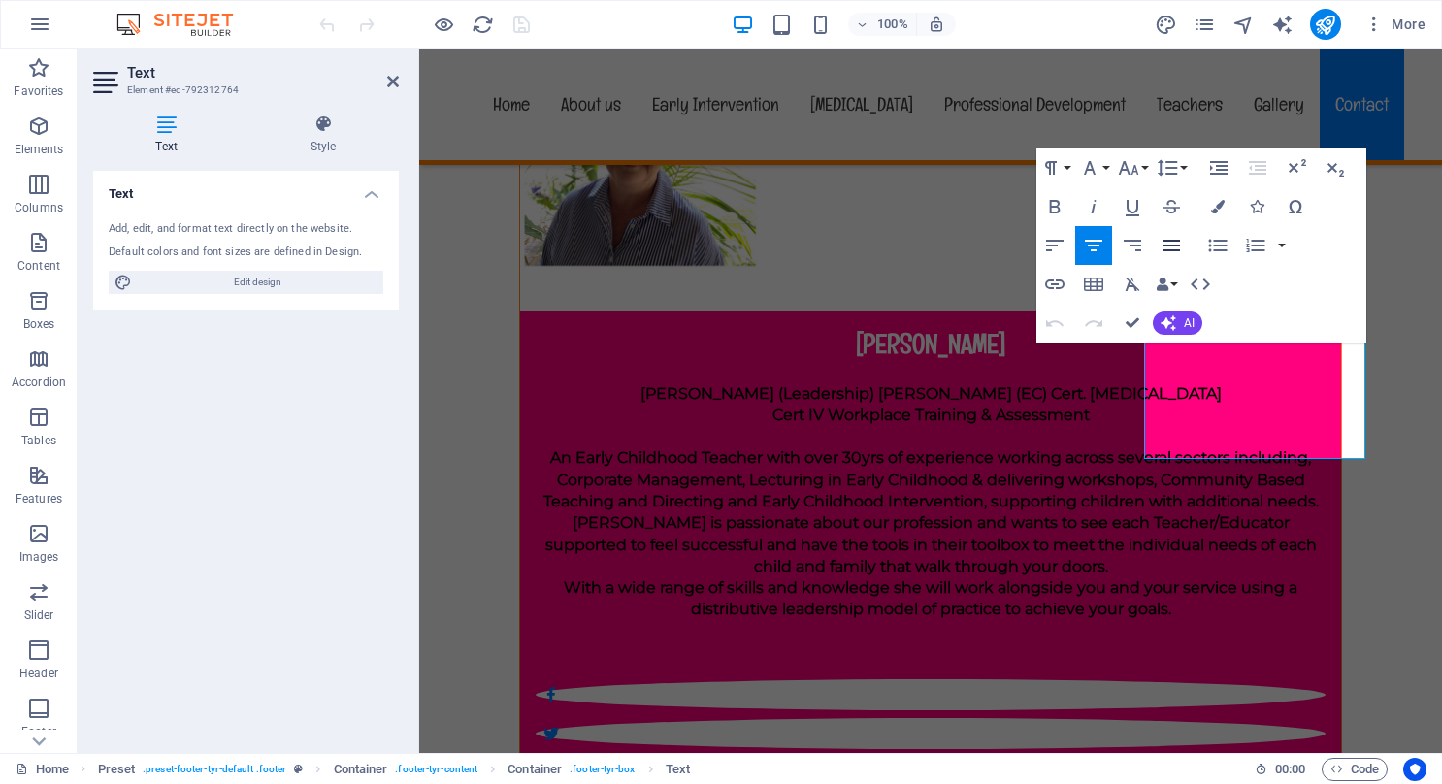
click at [1180, 243] on icon "button" at bounding box center [1171, 245] width 23 height 23
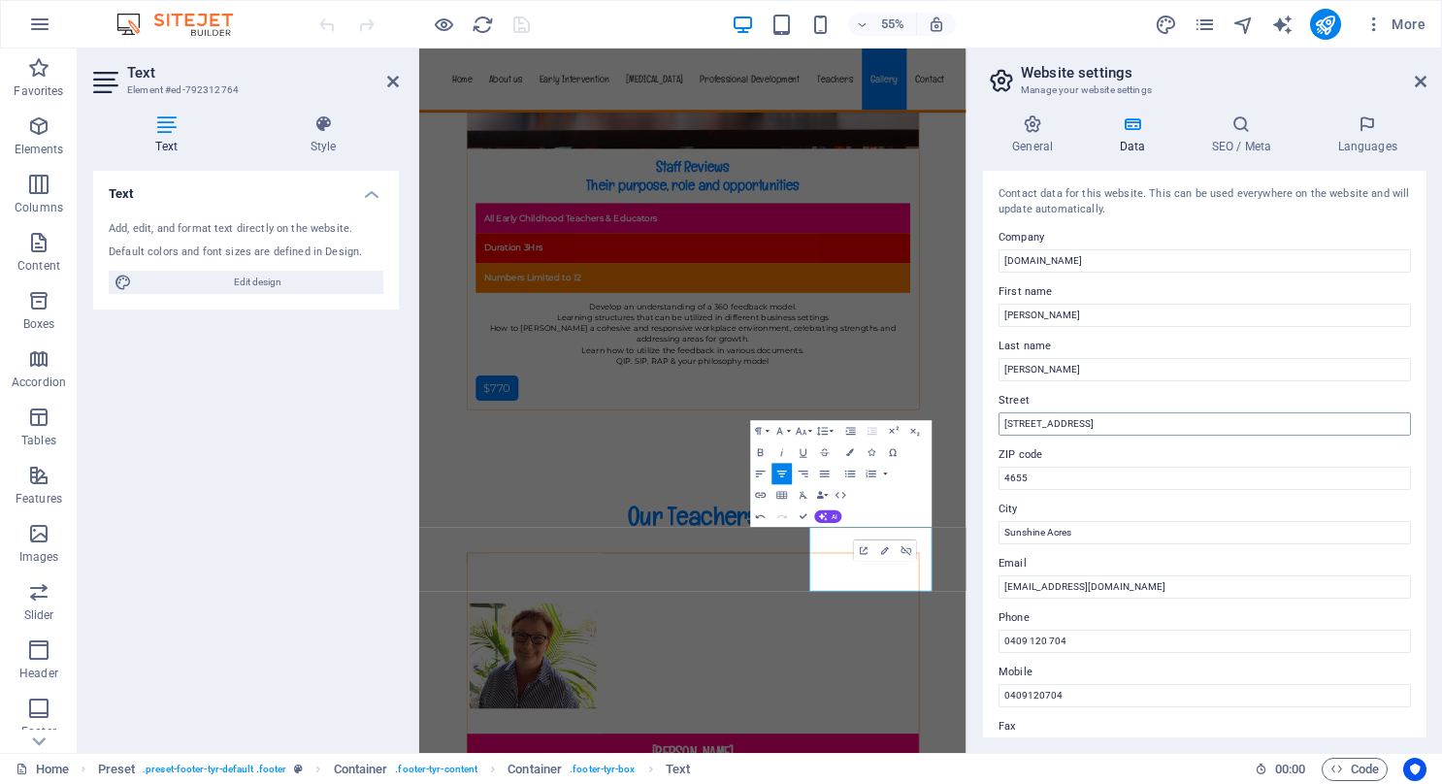
scroll to position [16584, 0]
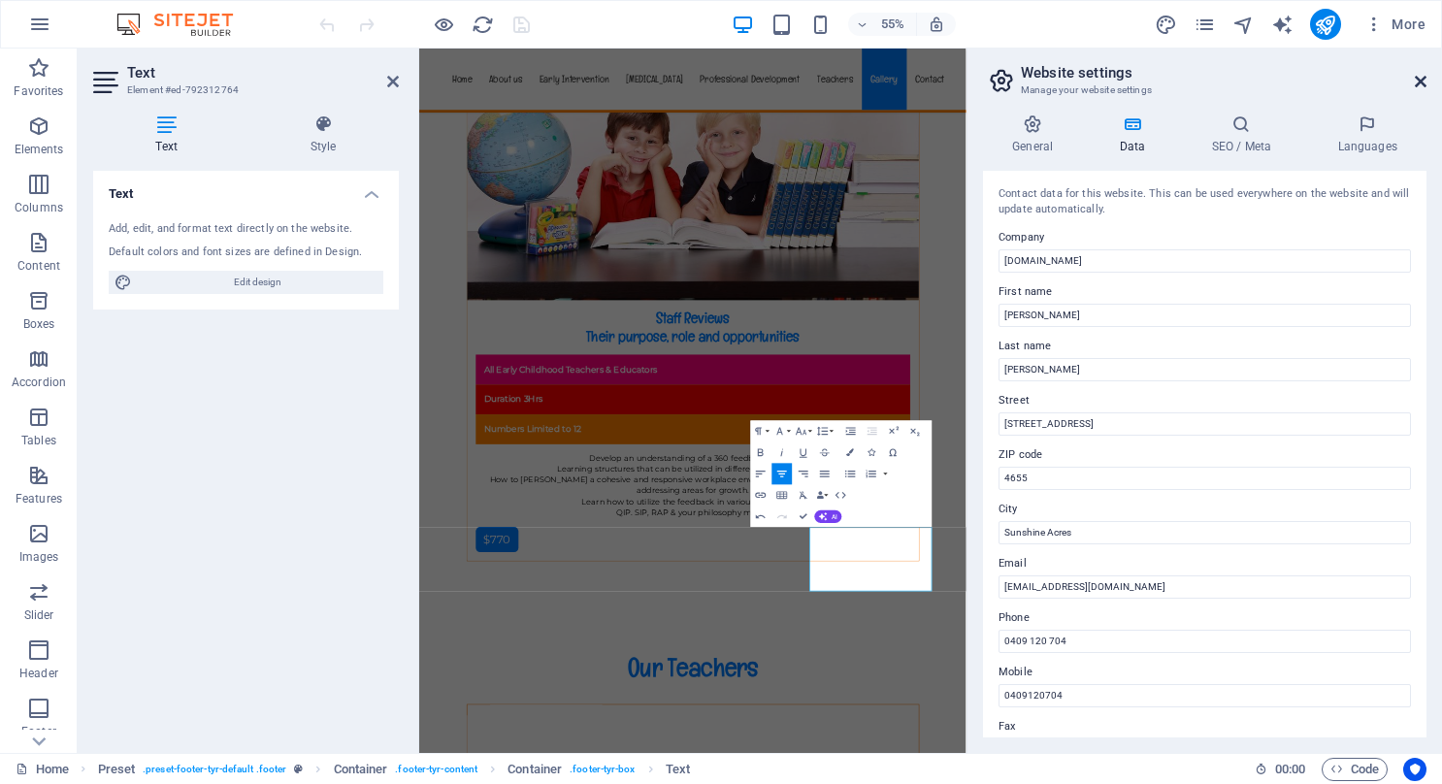
click at [1419, 78] on icon at bounding box center [1421, 82] width 12 height 16
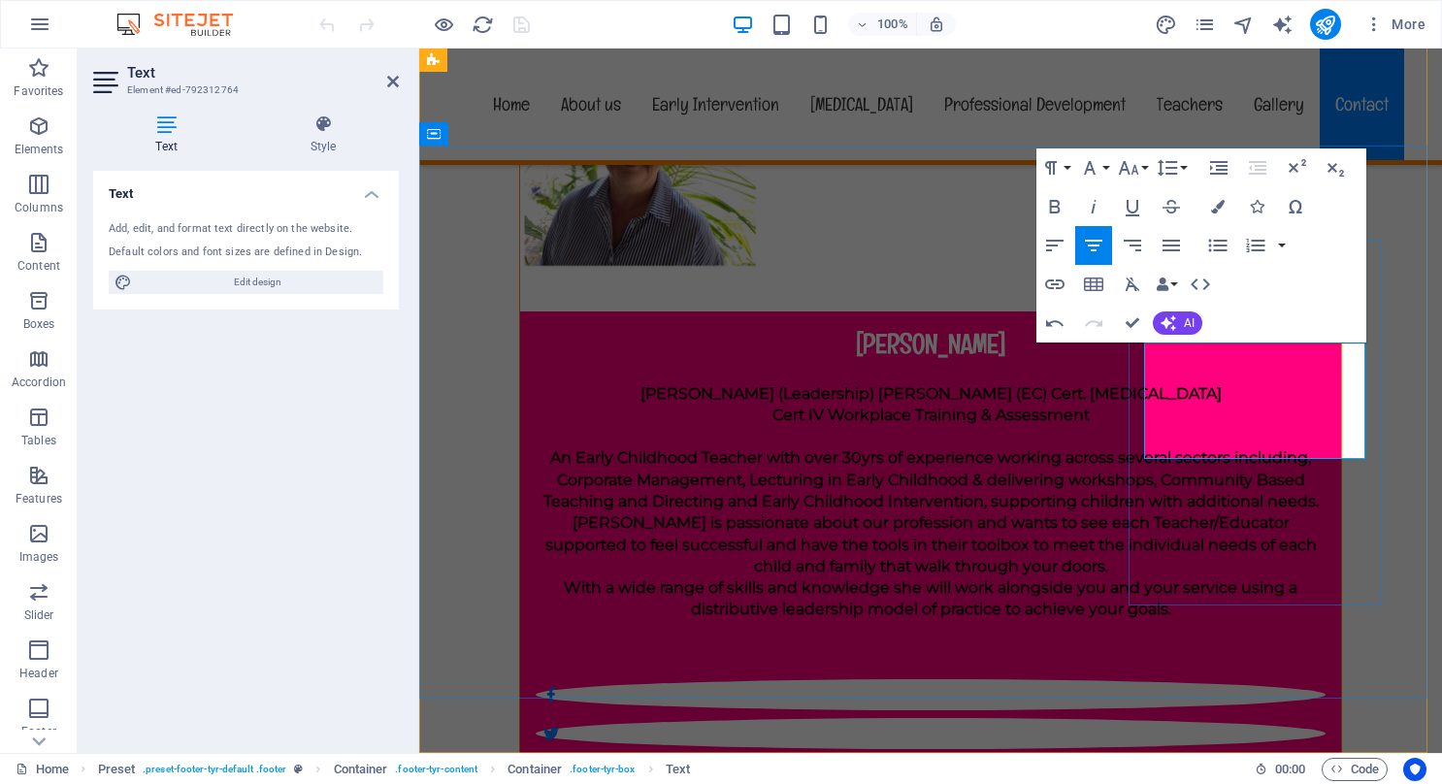
drag, startPoint x: 1149, startPoint y: 417, endPoint x: 1249, endPoint y: 431, distance: 100.9
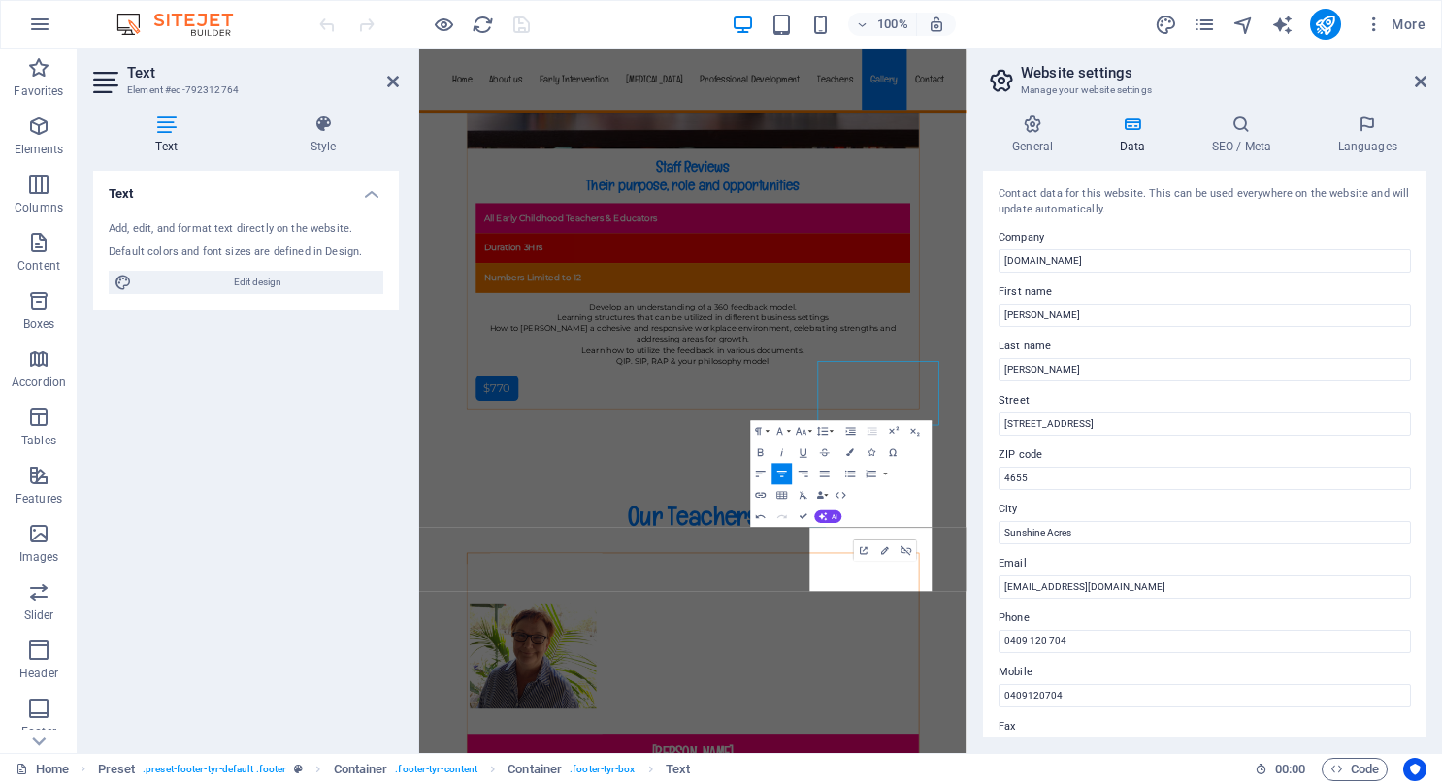
scroll to position [16584, 0]
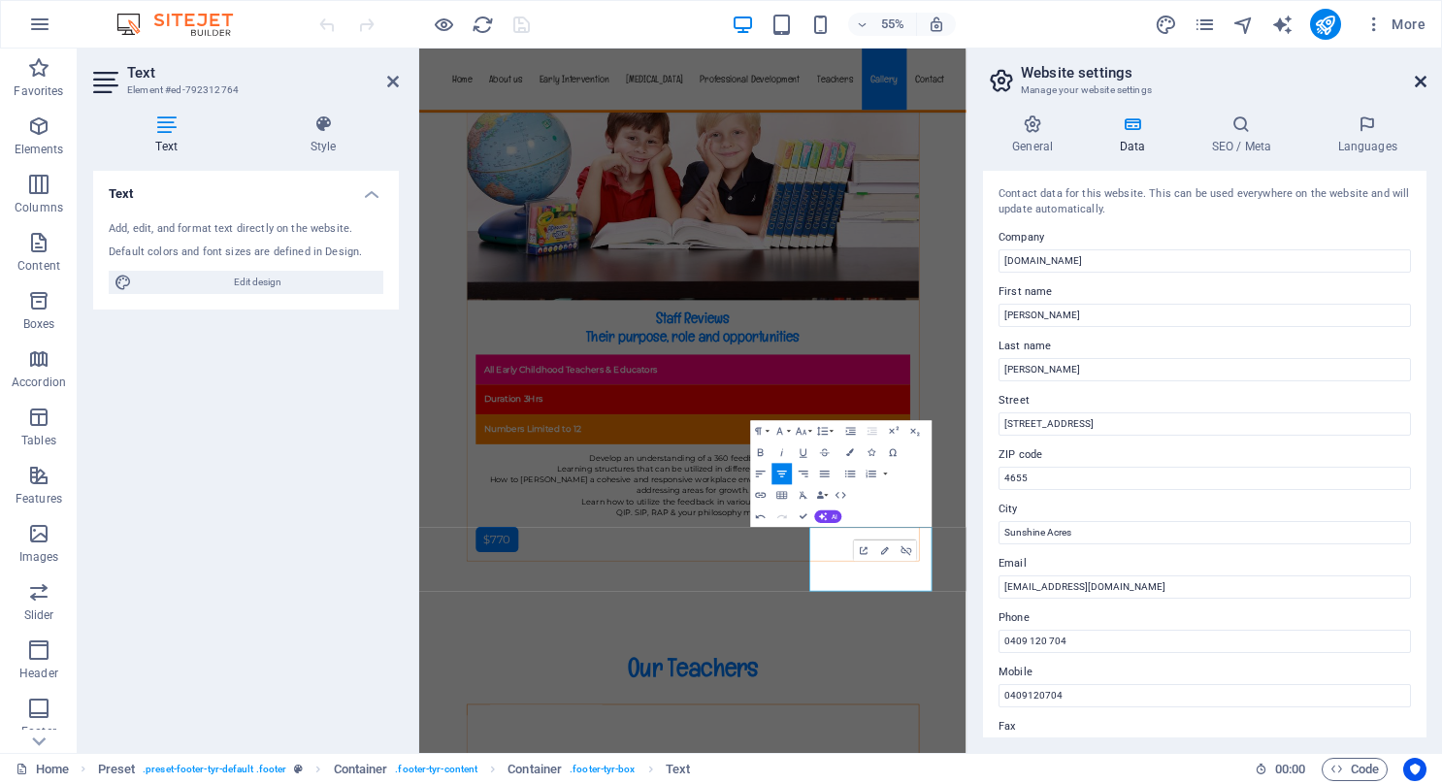
click at [1419, 78] on icon at bounding box center [1421, 82] width 12 height 16
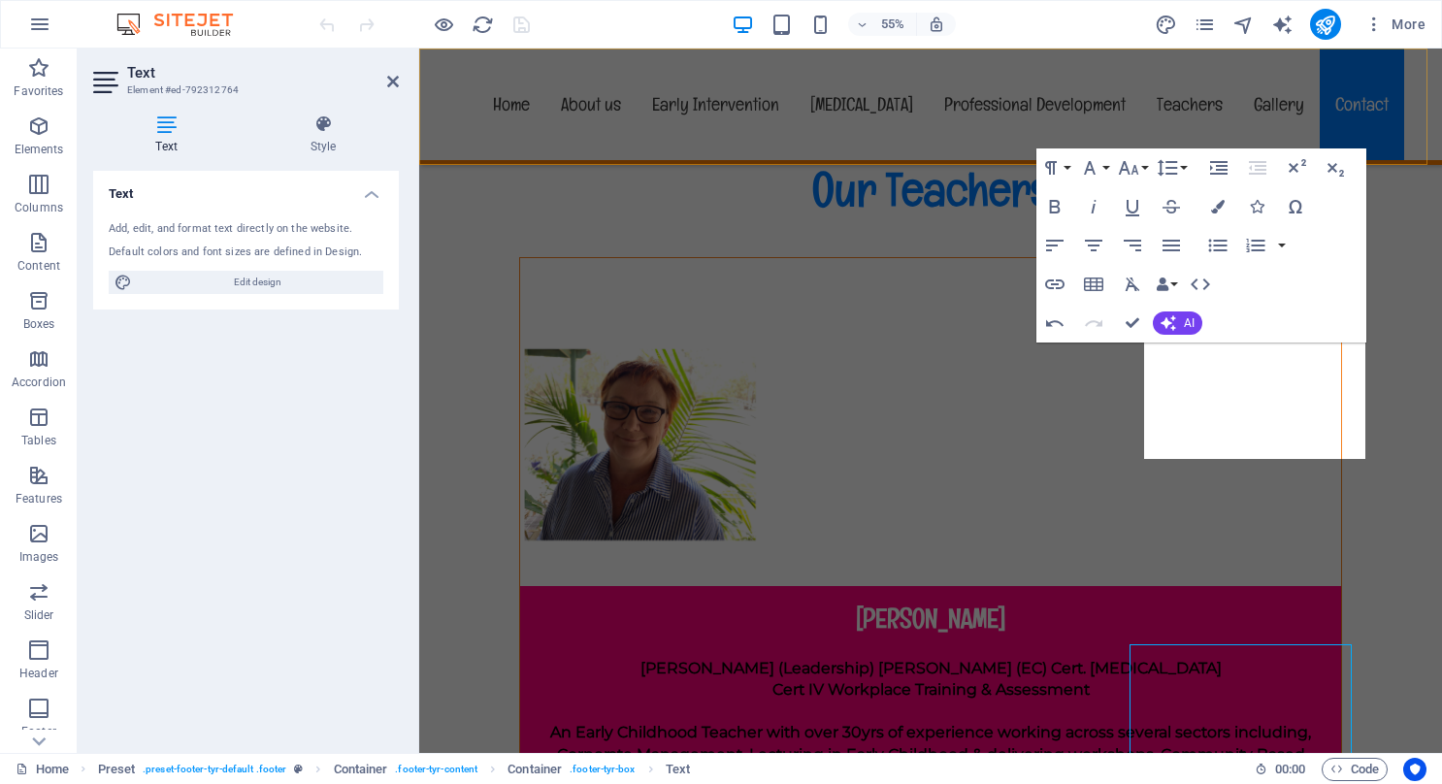
scroll to position [16859, 0]
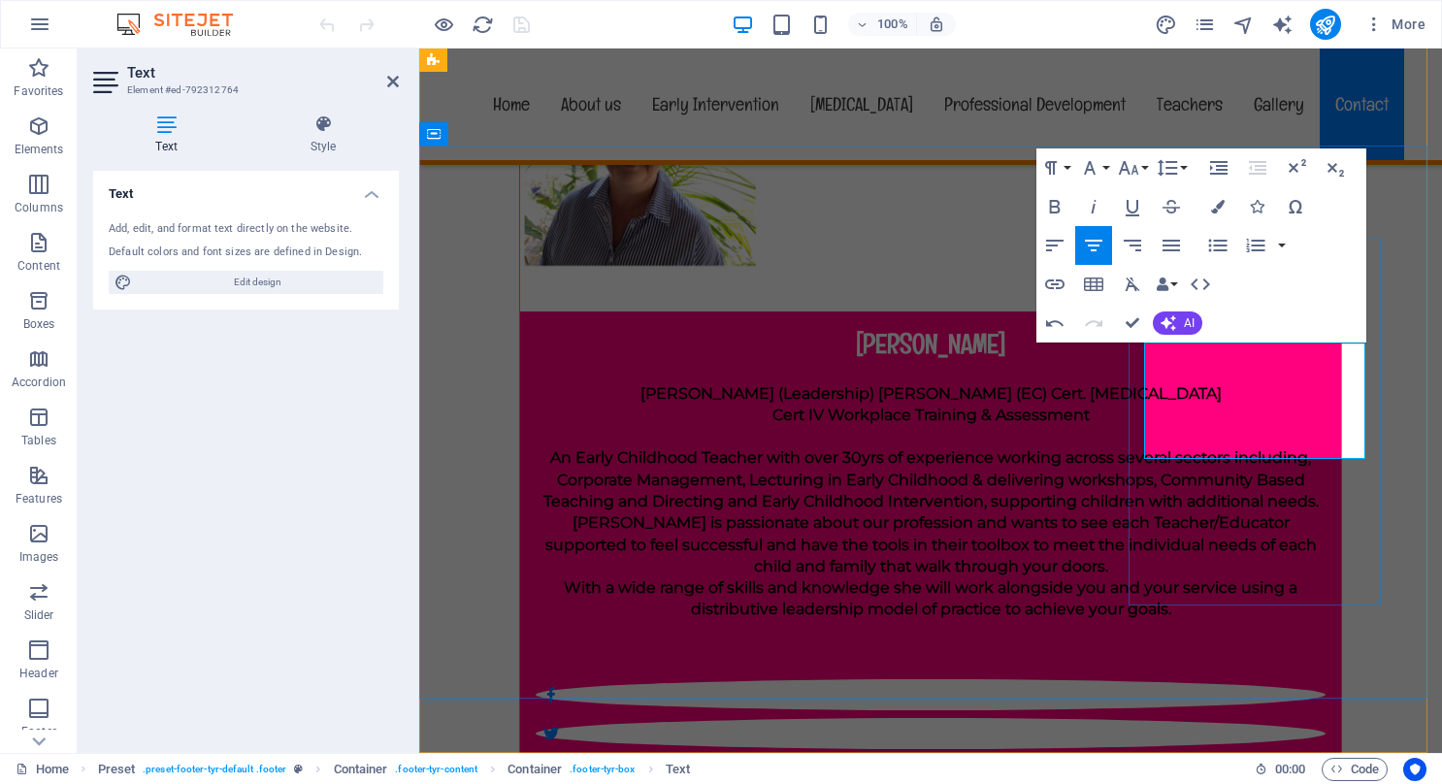
drag, startPoint x: 1144, startPoint y: 418, endPoint x: 1303, endPoint y: 446, distance: 160.7
click at [1174, 248] on icon "button" at bounding box center [1171, 245] width 23 height 23
click at [1275, 245] on button "button" at bounding box center [1282, 245] width 16 height 39
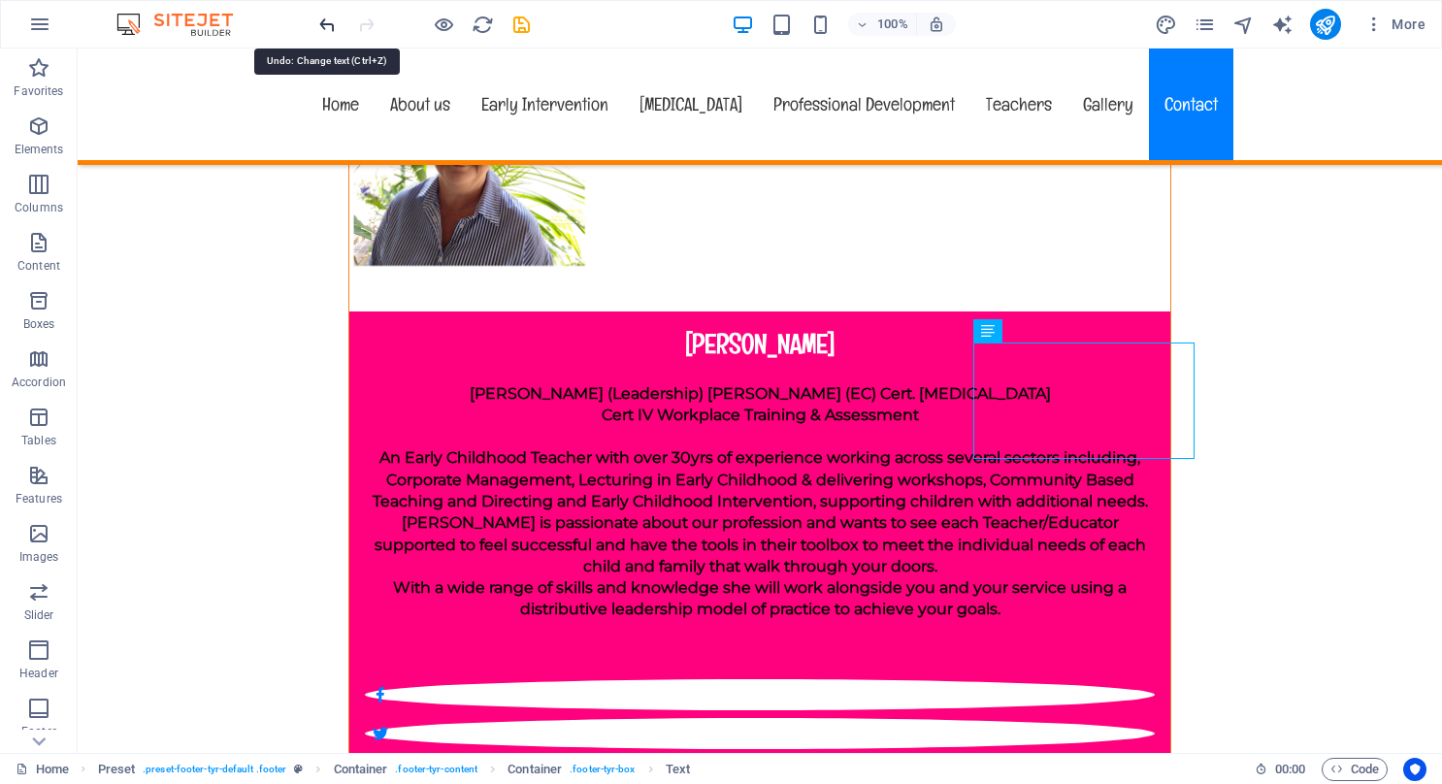
click at [324, 17] on icon "undo" at bounding box center [327, 25] width 22 height 22
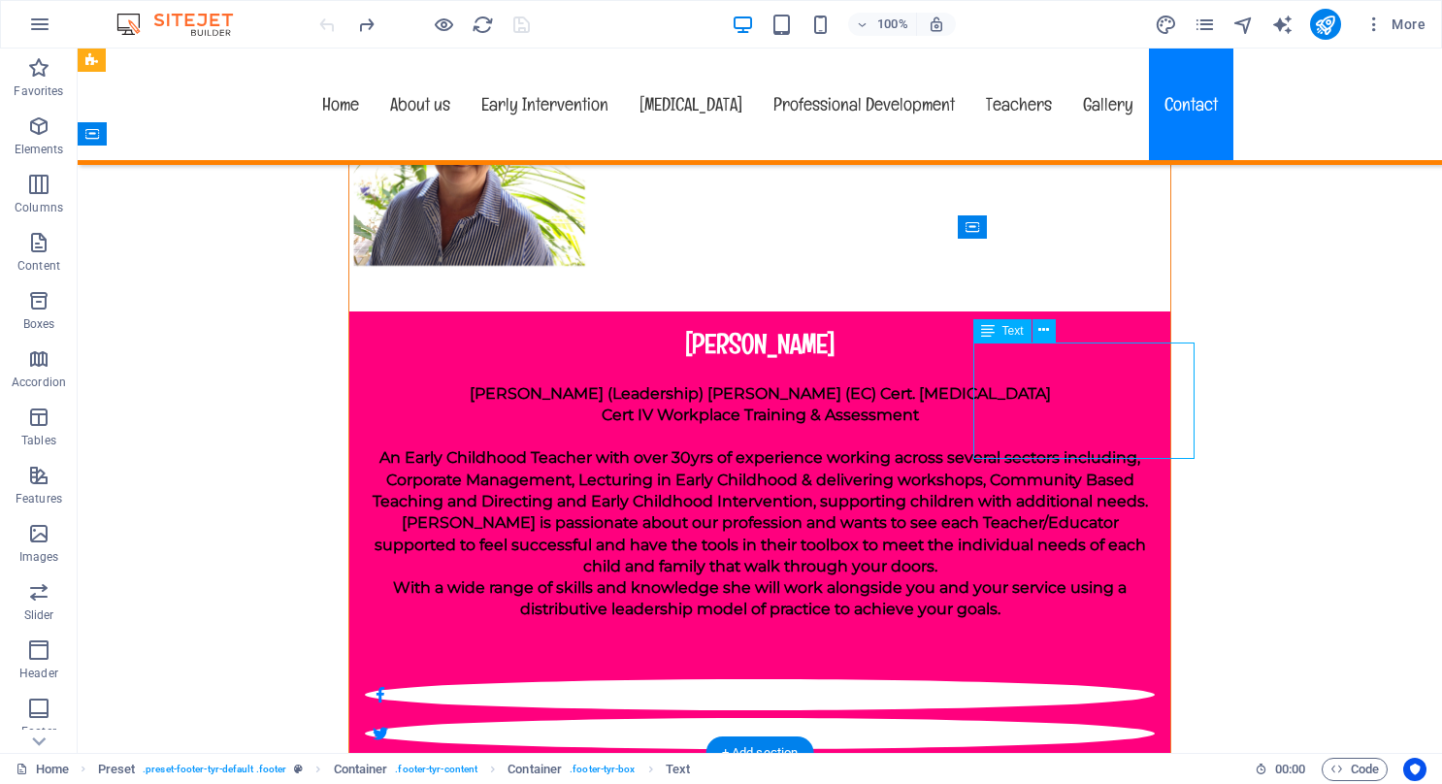
click at [1042, 328] on icon at bounding box center [1044, 330] width 11 height 20
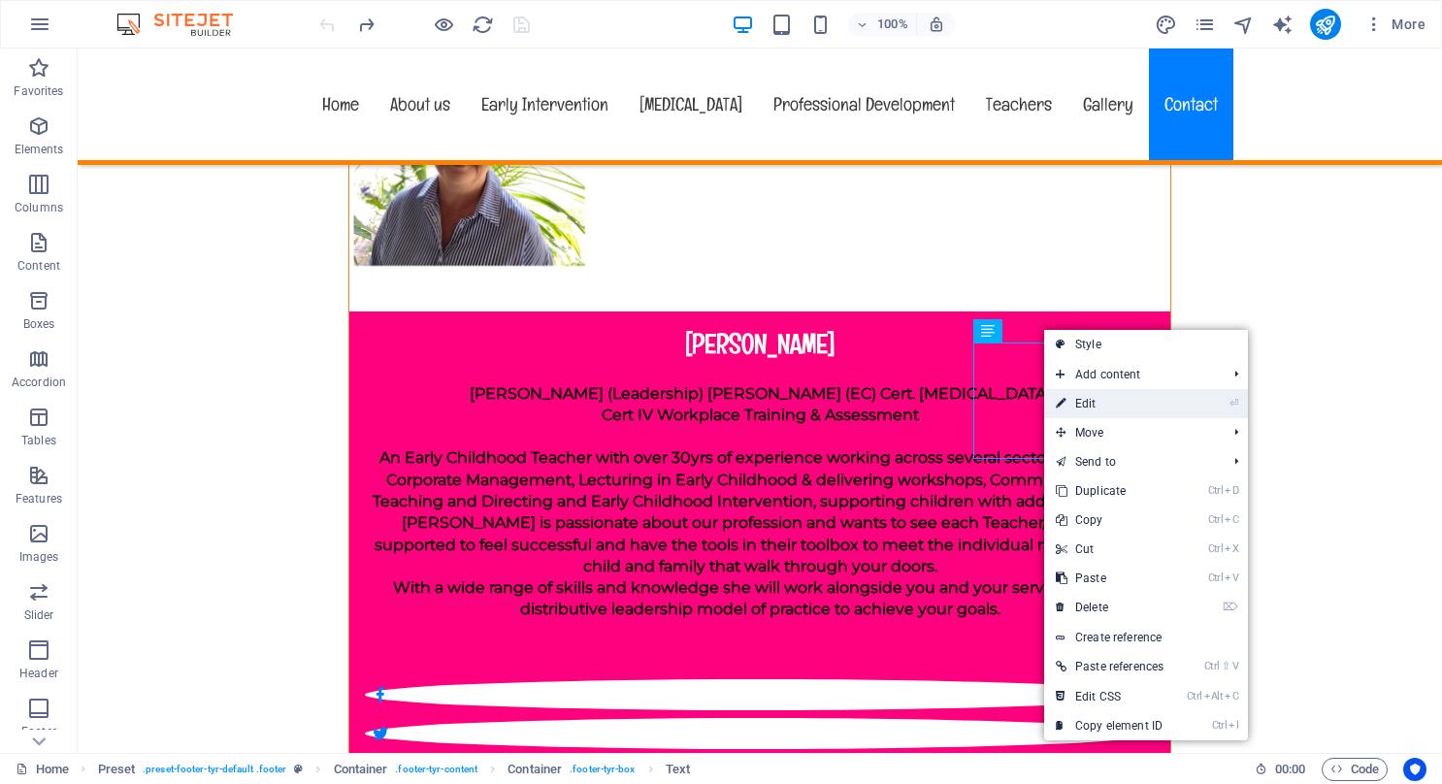
click at [1089, 398] on link "⏎ Edit" at bounding box center [1109, 403] width 131 height 29
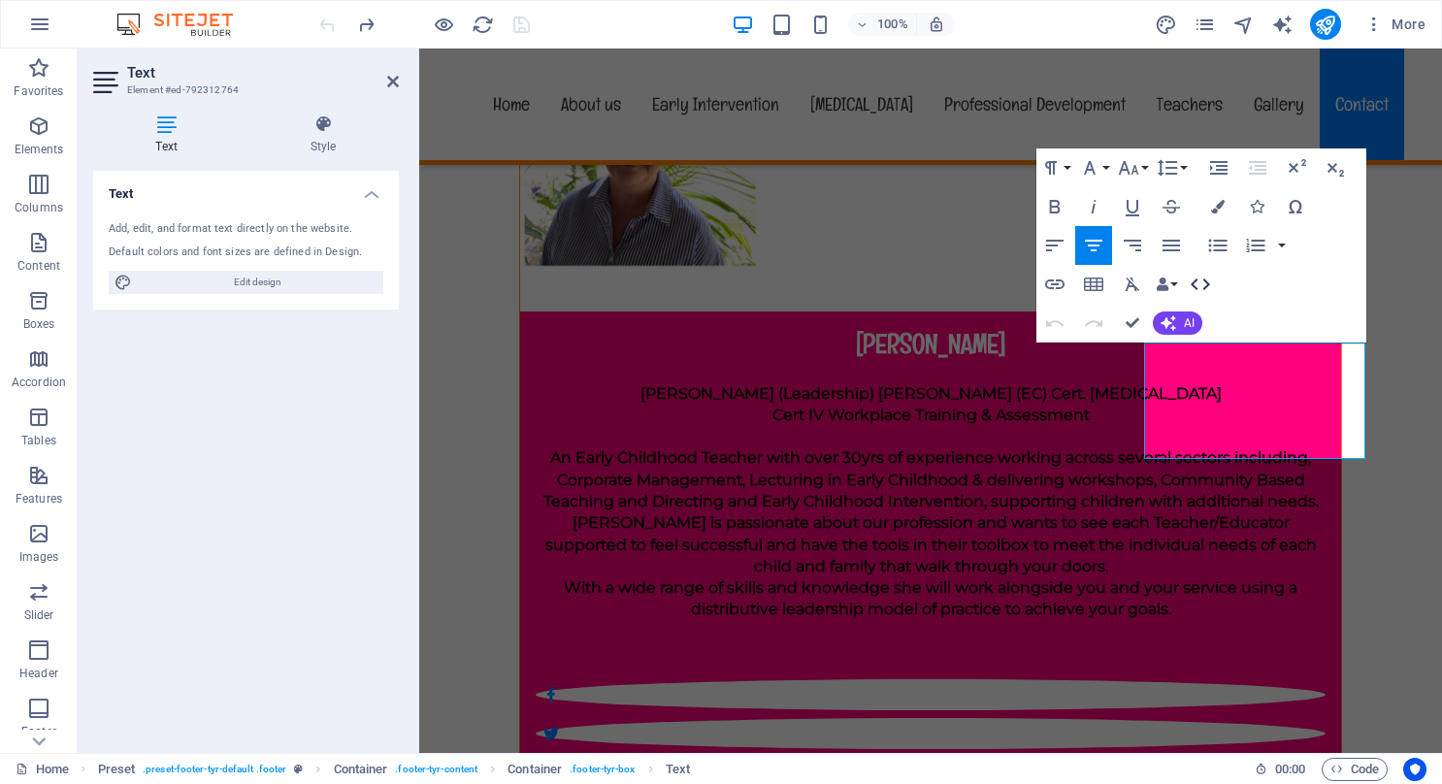
click at [1206, 283] on icon "button" at bounding box center [1200, 284] width 23 height 23
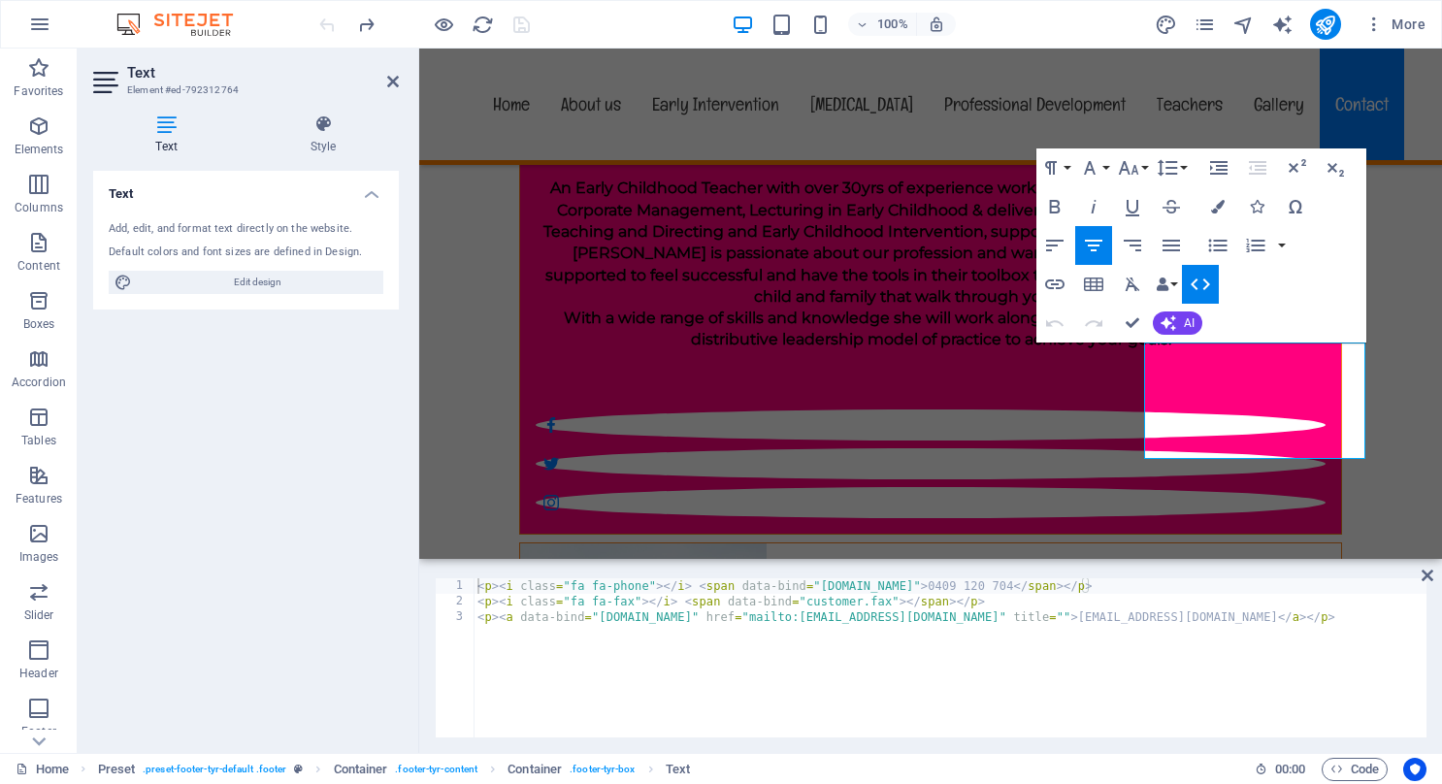
click at [1207, 283] on icon "button" at bounding box center [1200, 285] width 19 height 12
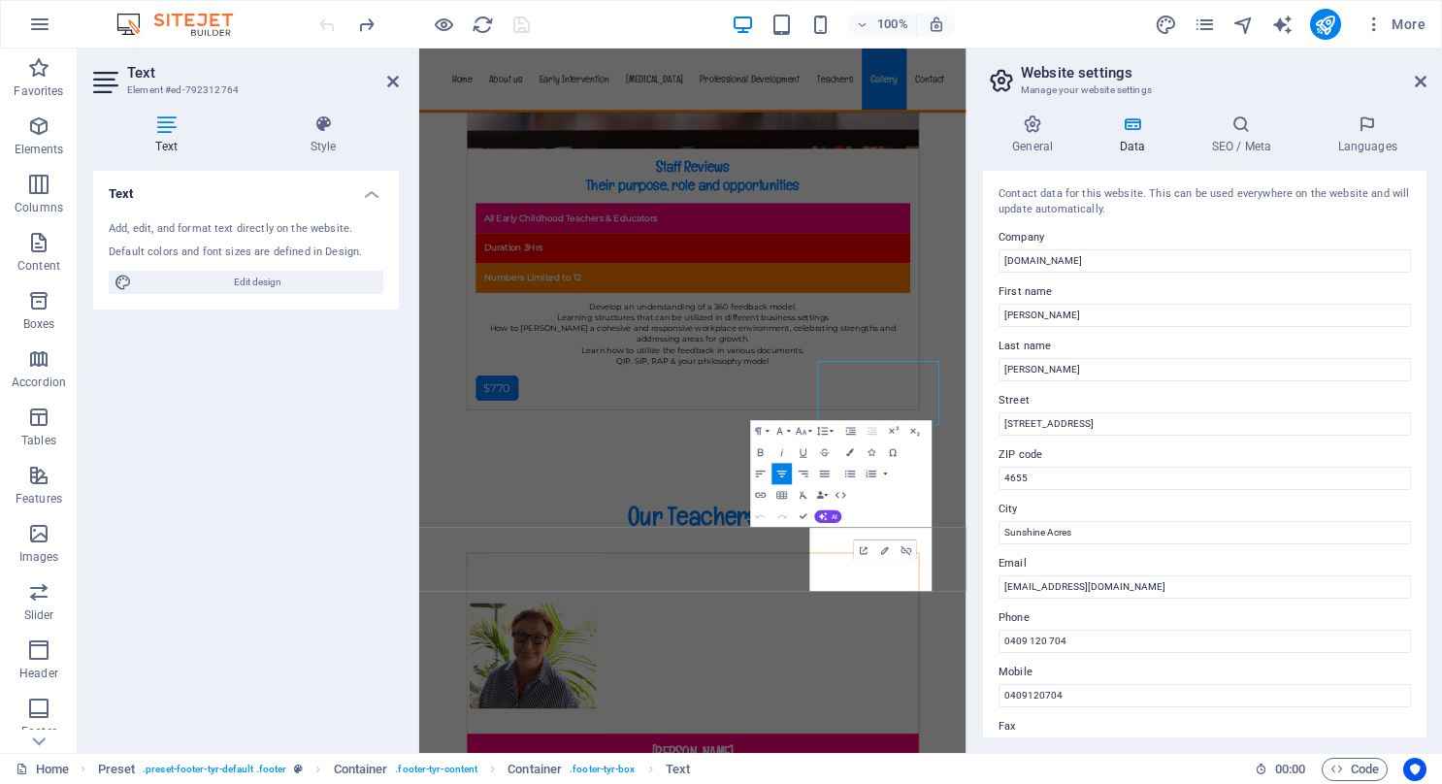
scroll to position [16584, 0]
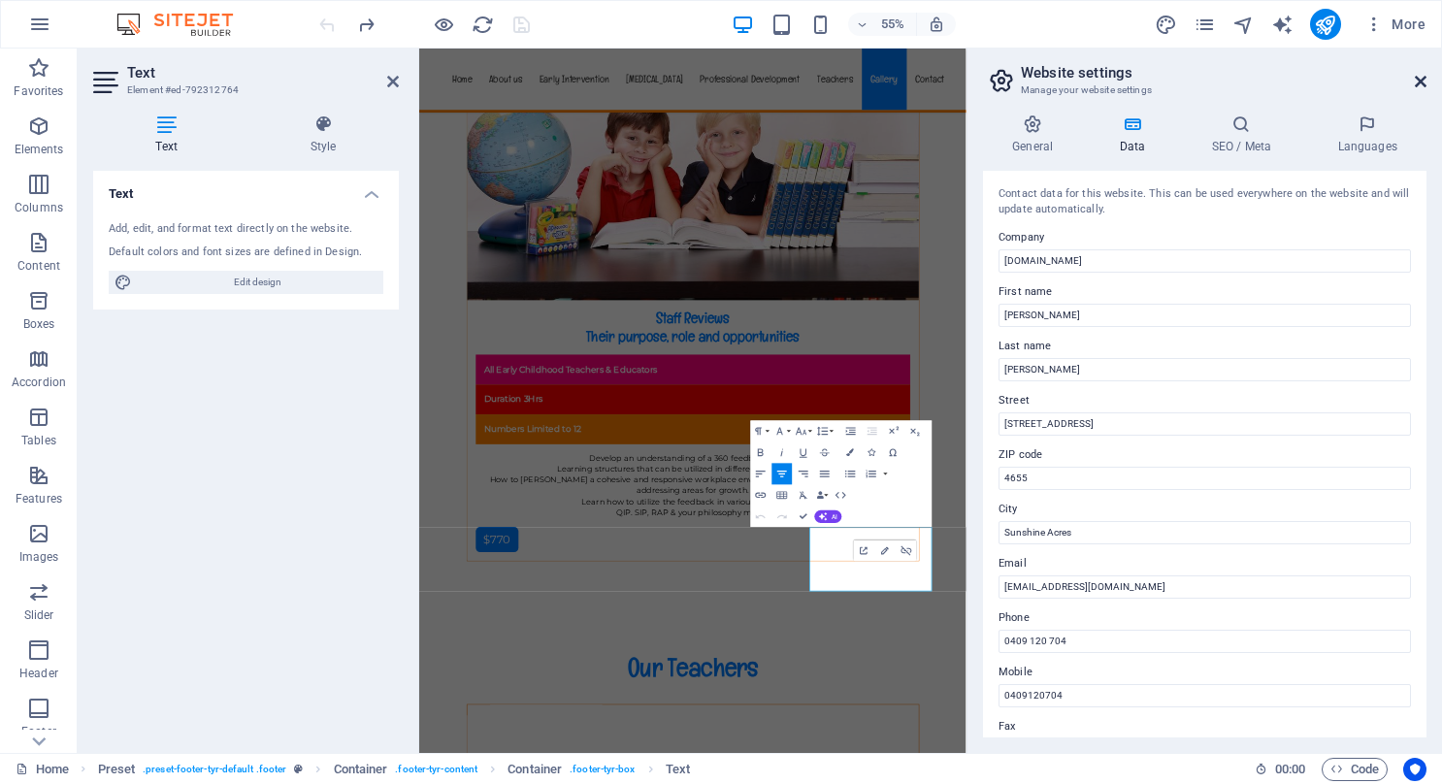
click at [1423, 83] on icon at bounding box center [1421, 82] width 12 height 16
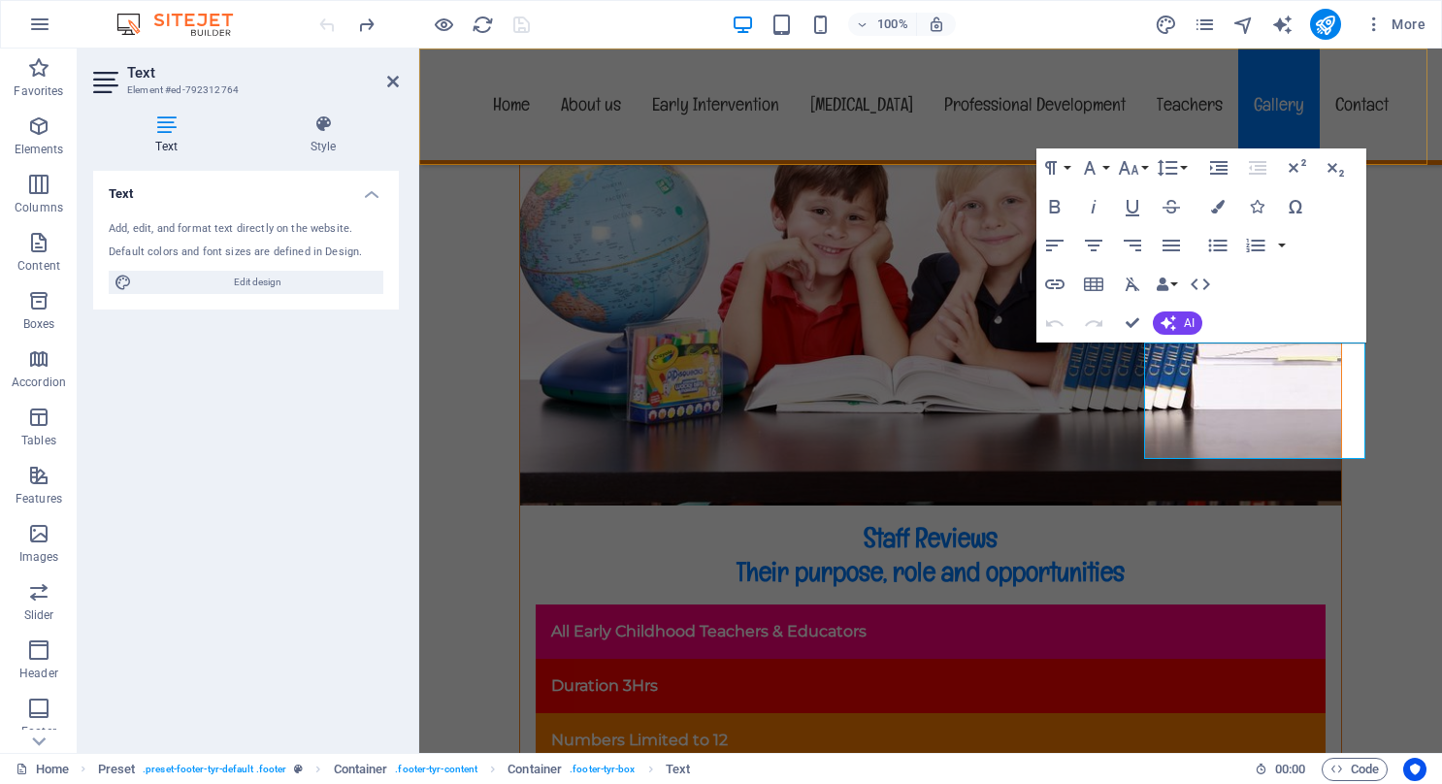
scroll to position [16859, 0]
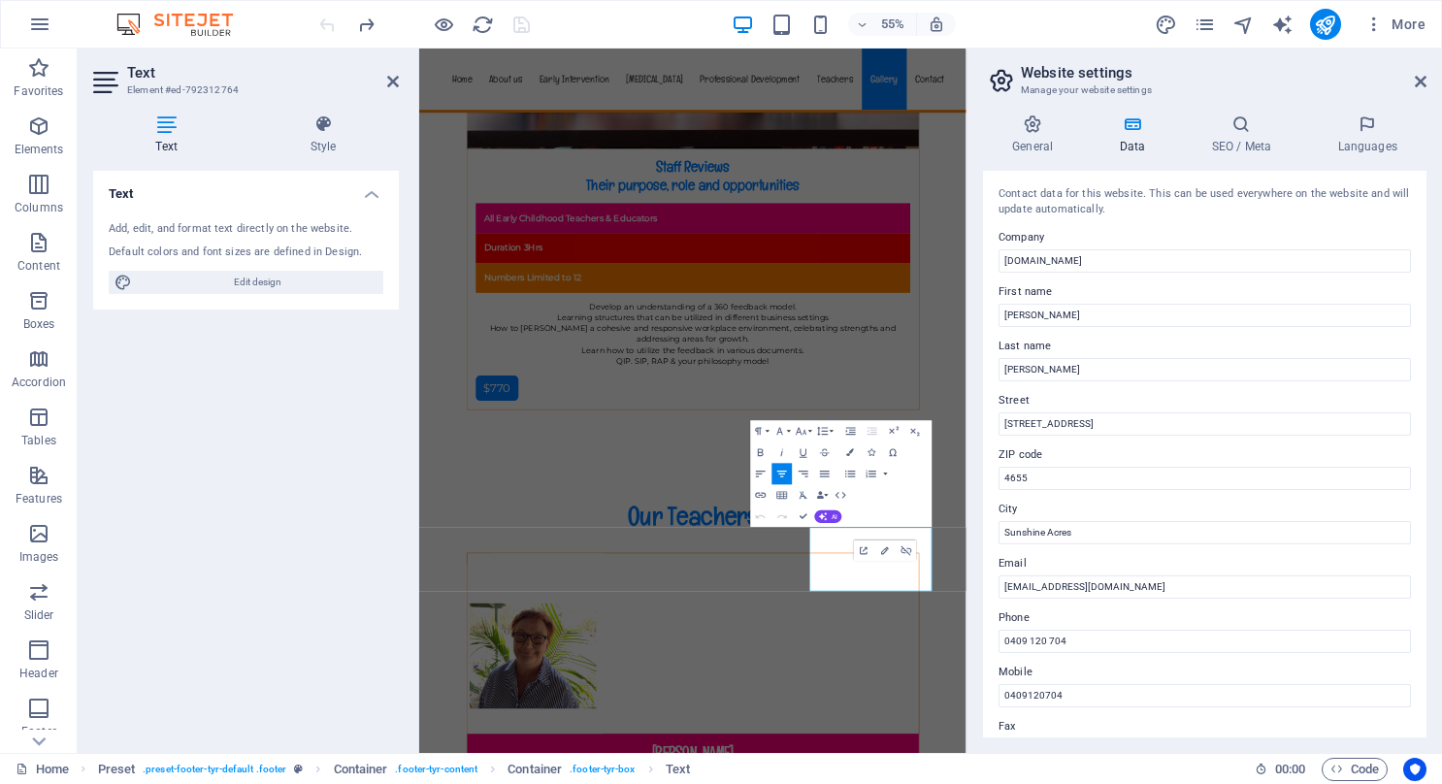
scroll to position [16584, 0]
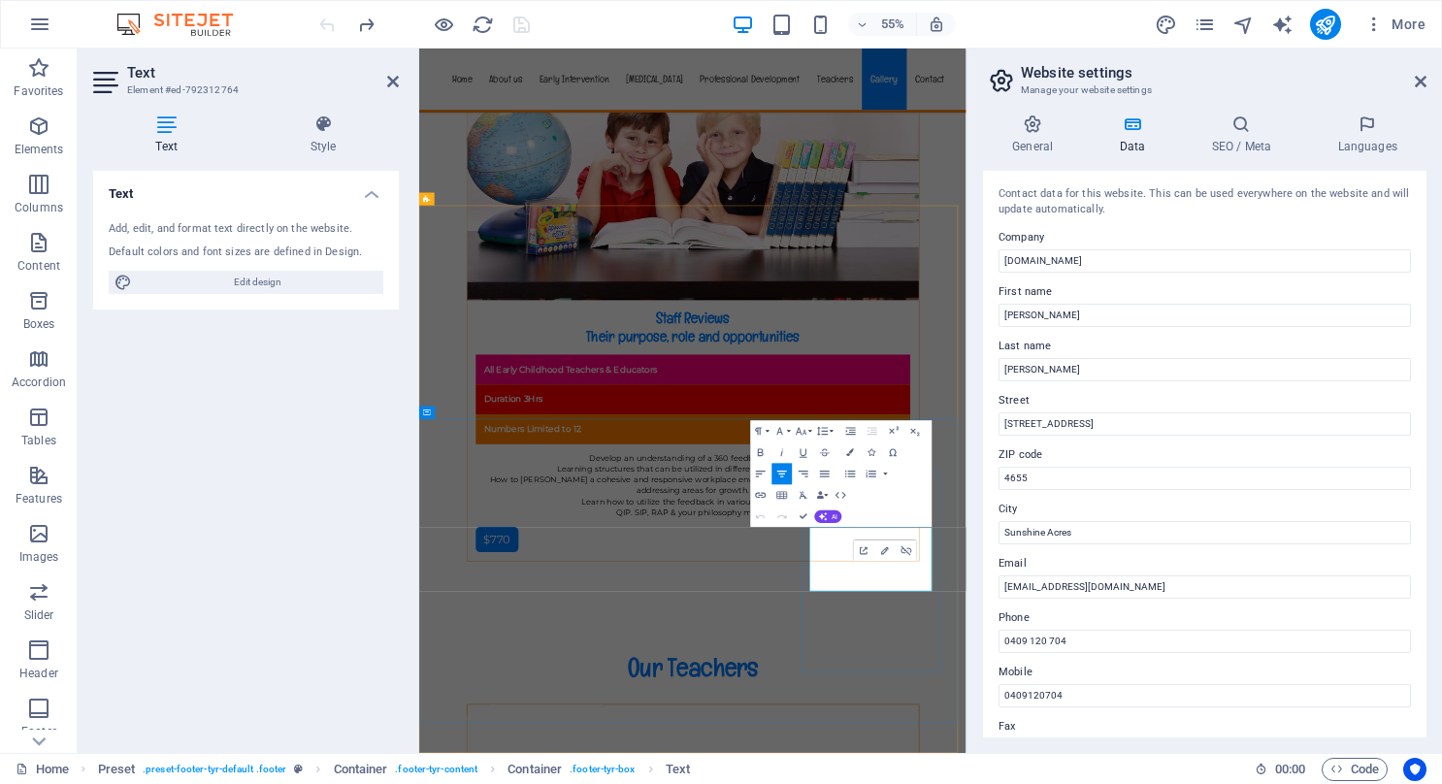
click at [1423, 82] on icon at bounding box center [1421, 82] width 12 height 16
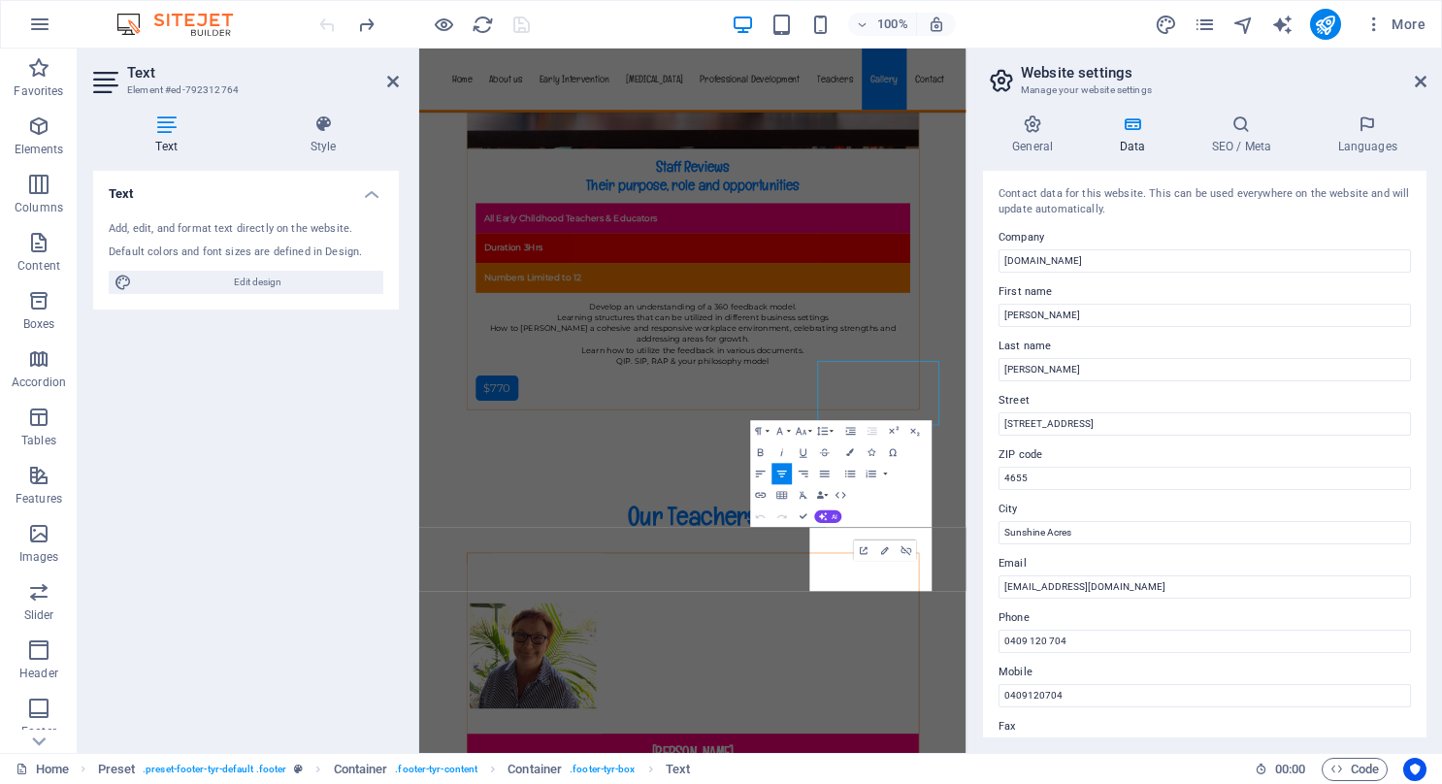
scroll to position [16584, 0]
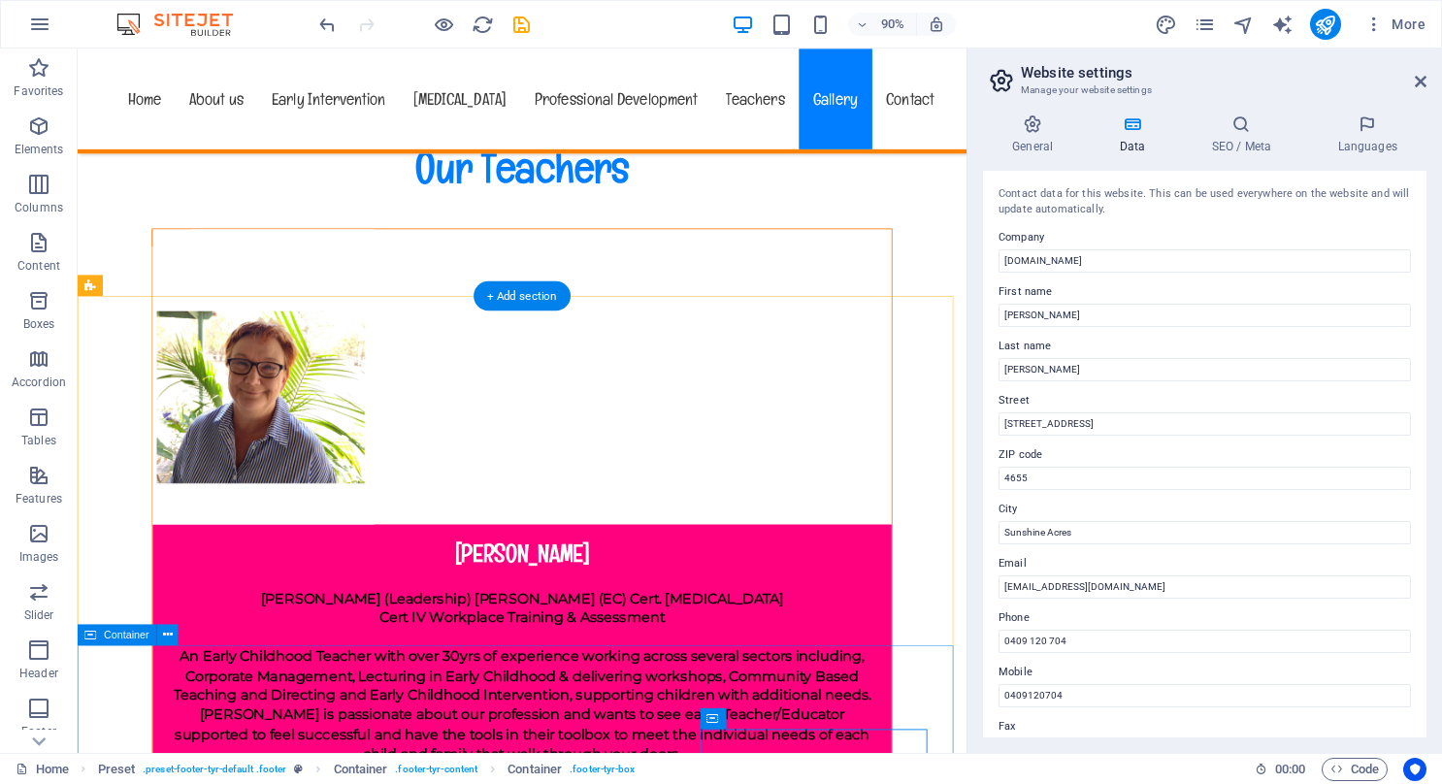
scroll to position [16783, 0]
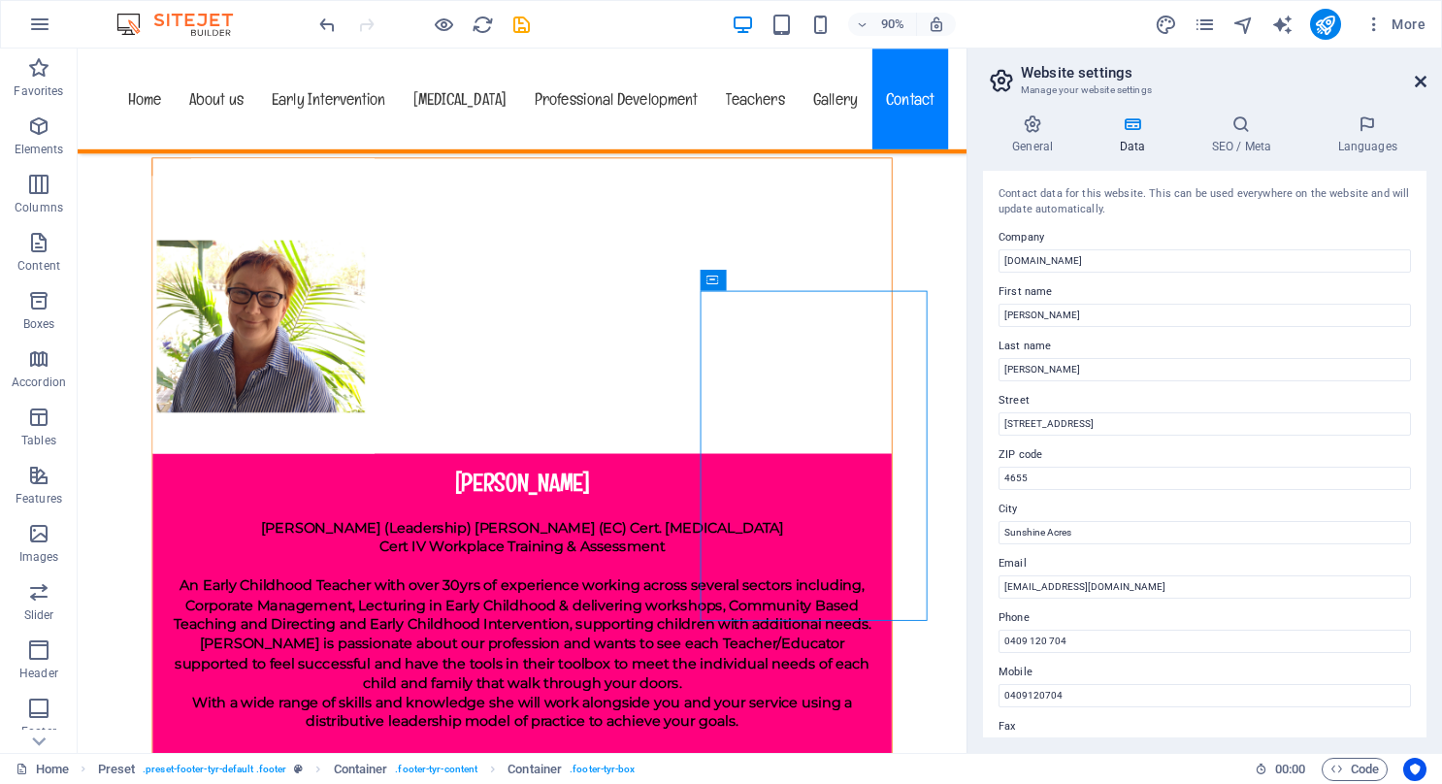
click at [1421, 82] on icon at bounding box center [1421, 82] width 12 height 16
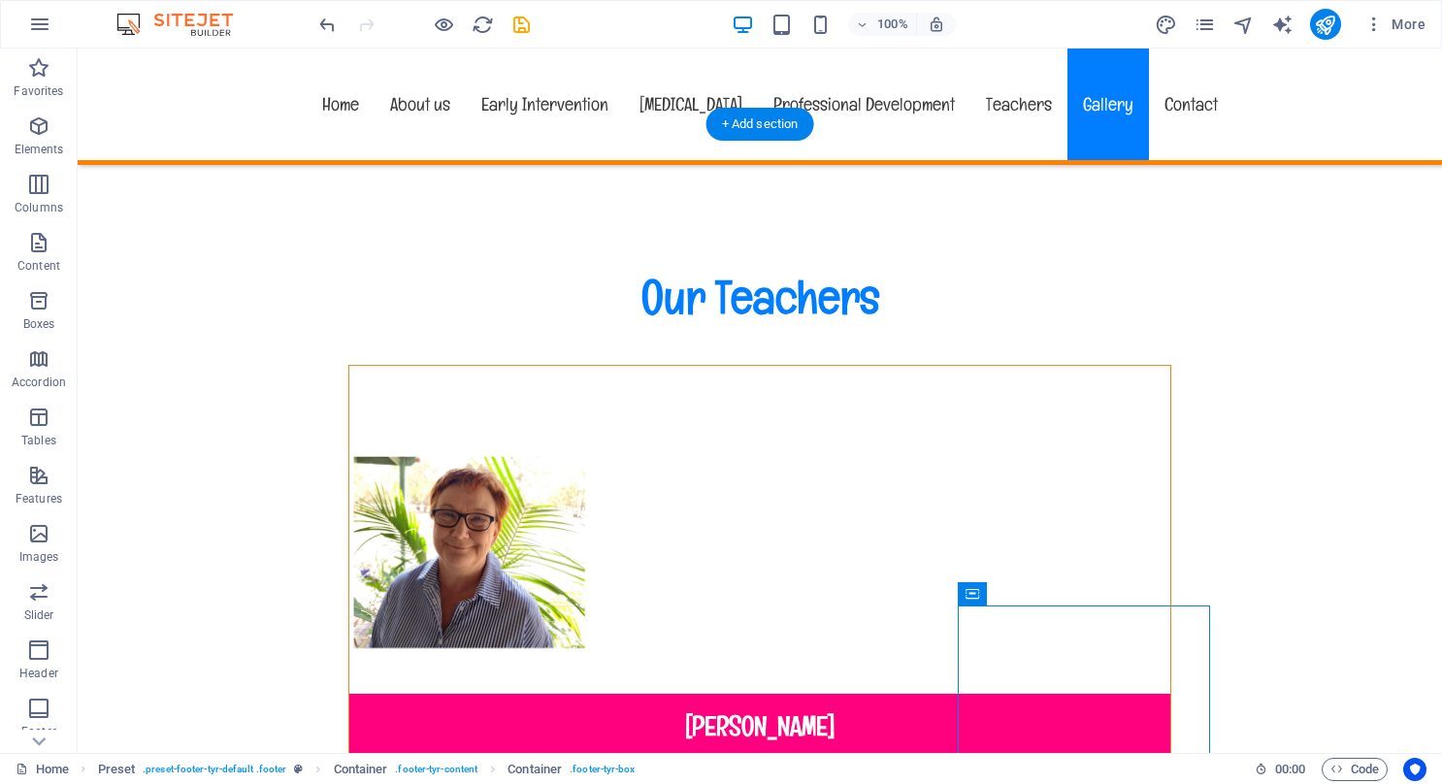
scroll to position [16298, 0]
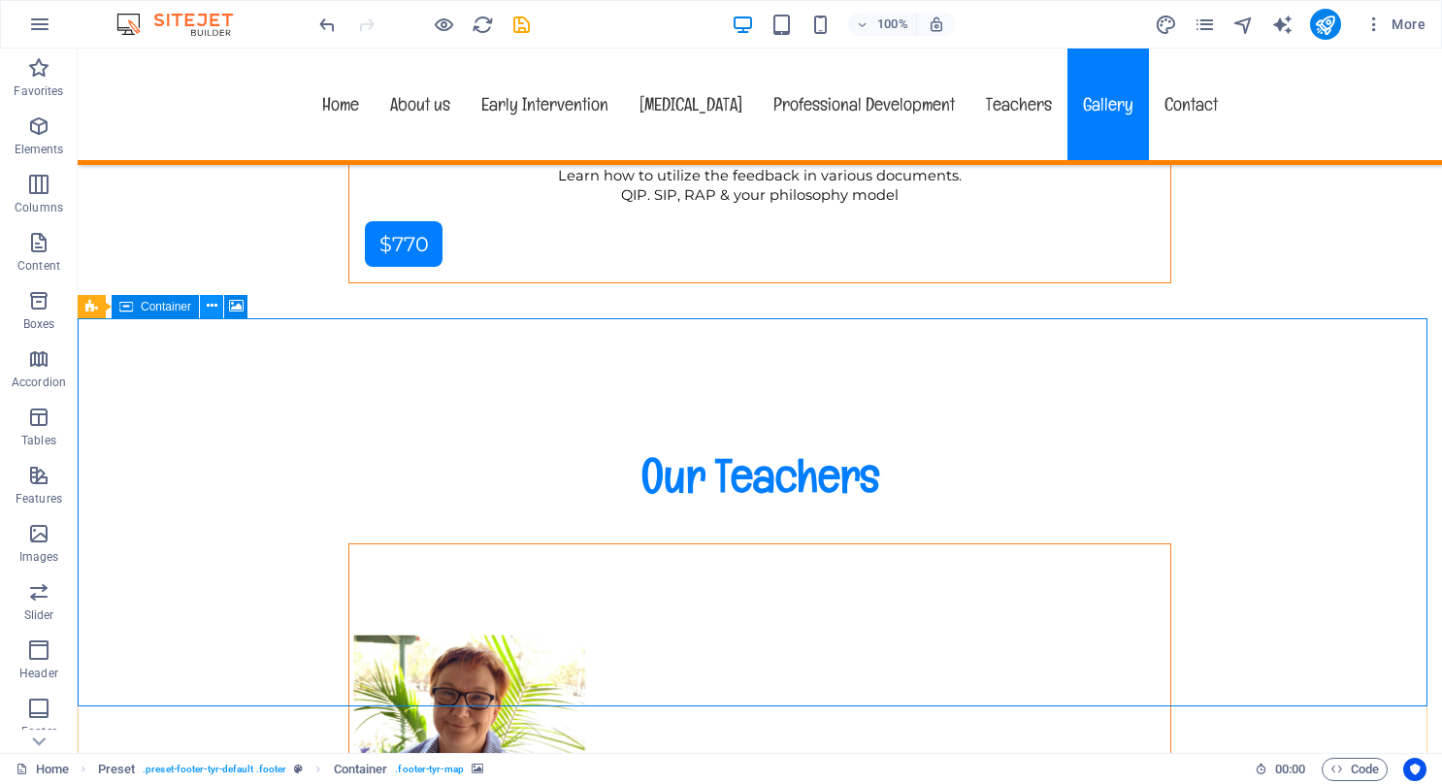
click at [212, 305] on icon at bounding box center [212, 306] width 11 height 20
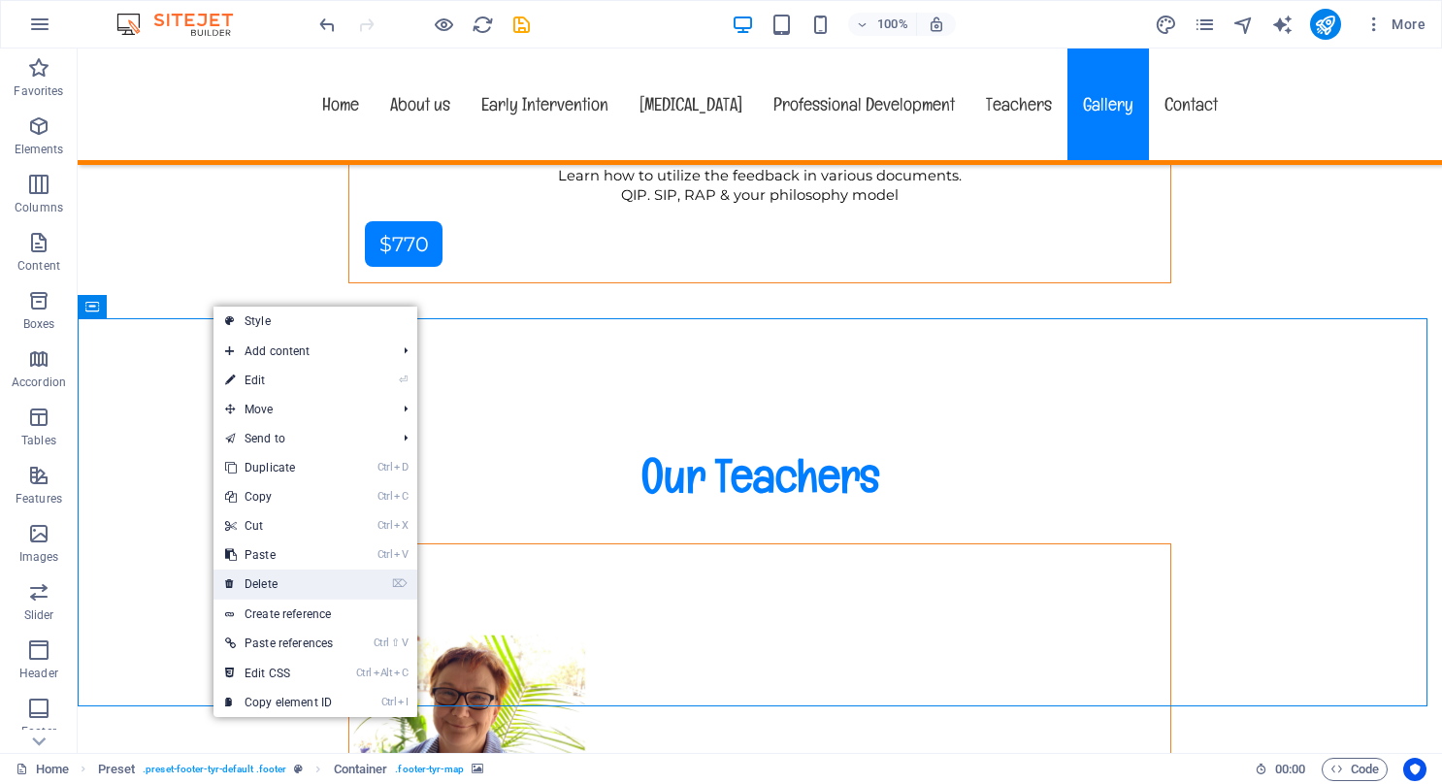
click at [272, 578] on link "⌦ Delete" at bounding box center [279, 584] width 131 height 29
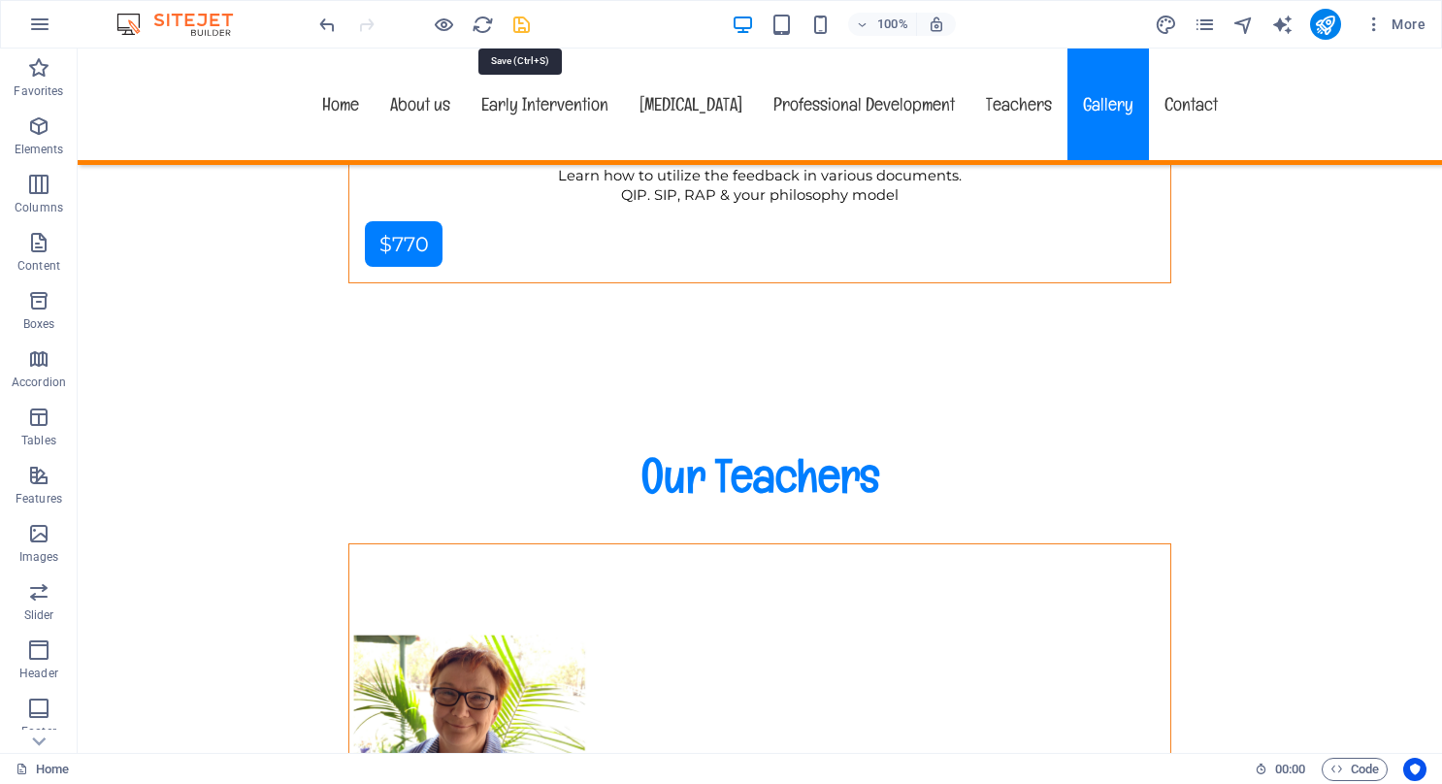
click at [523, 24] on icon "save" at bounding box center [522, 25] width 22 height 22
checkbox input "false"
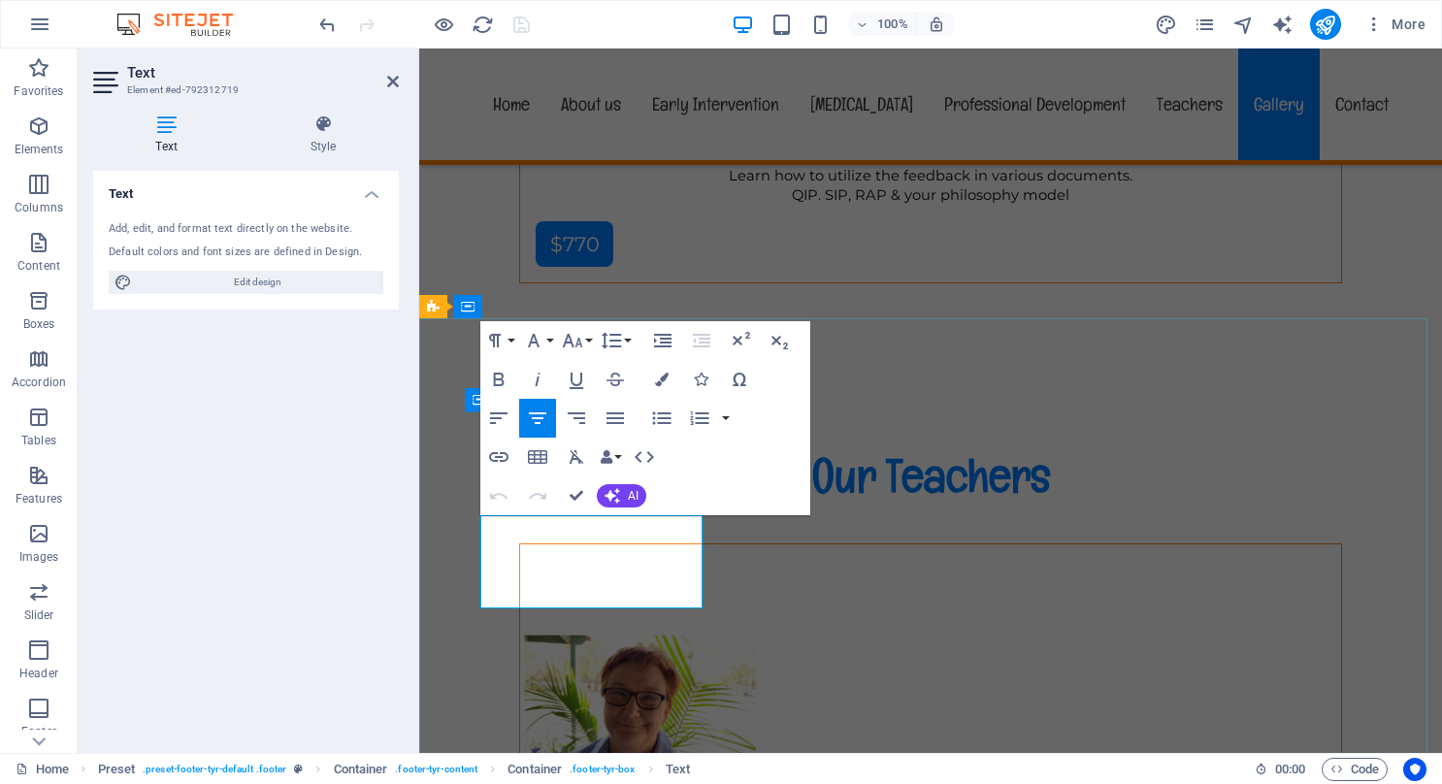
drag, startPoint x: 690, startPoint y: 586, endPoint x: 468, endPoint y: 587, distance: 222.3
drag, startPoint x: 635, startPoint y: 559, endPoint x: 814, endPoint y: 976, distance: 454.4
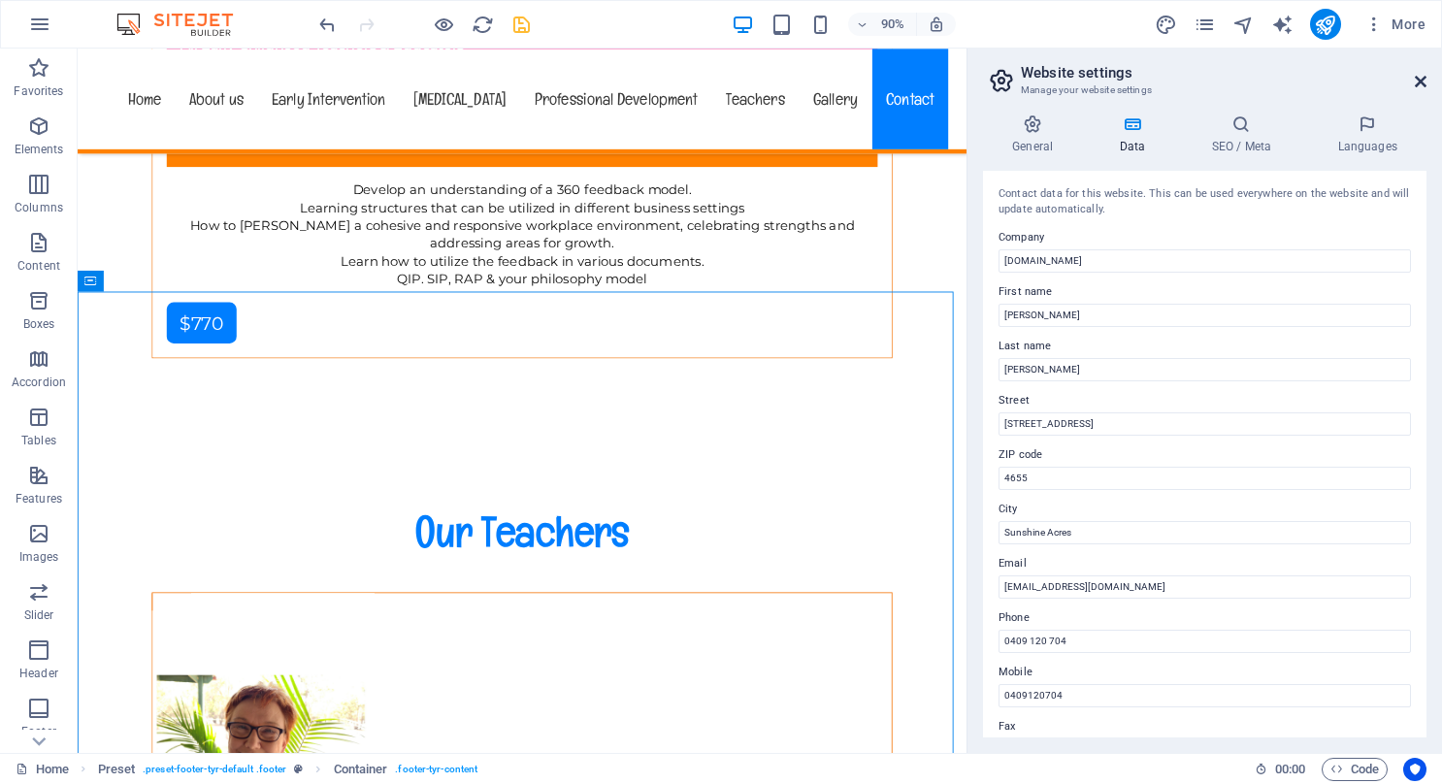
click at [1421, 79] on icon at bounding box center [1421, 82] width 12 height 16
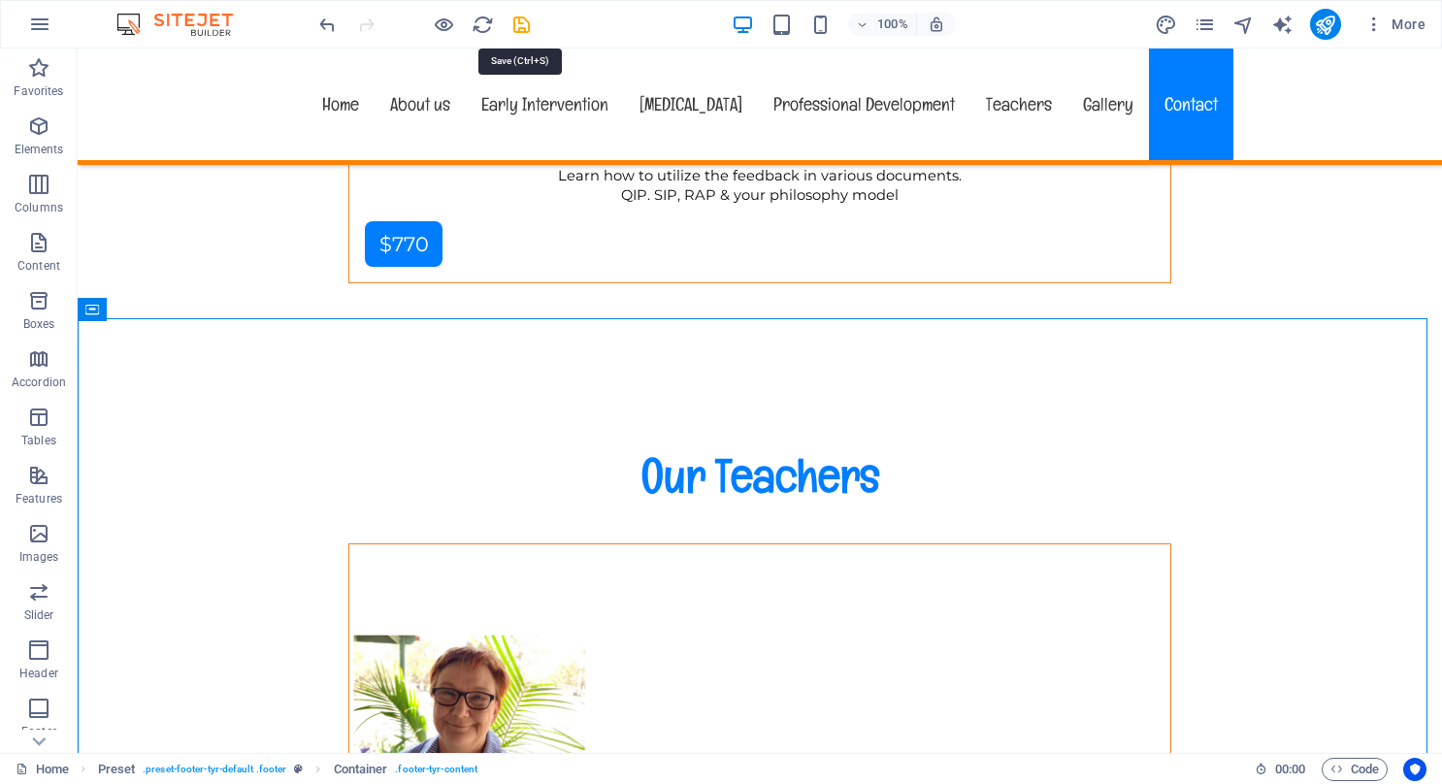
click at [518, 24] on icon "save" at bounding box center [522, 25] width 22 height 22
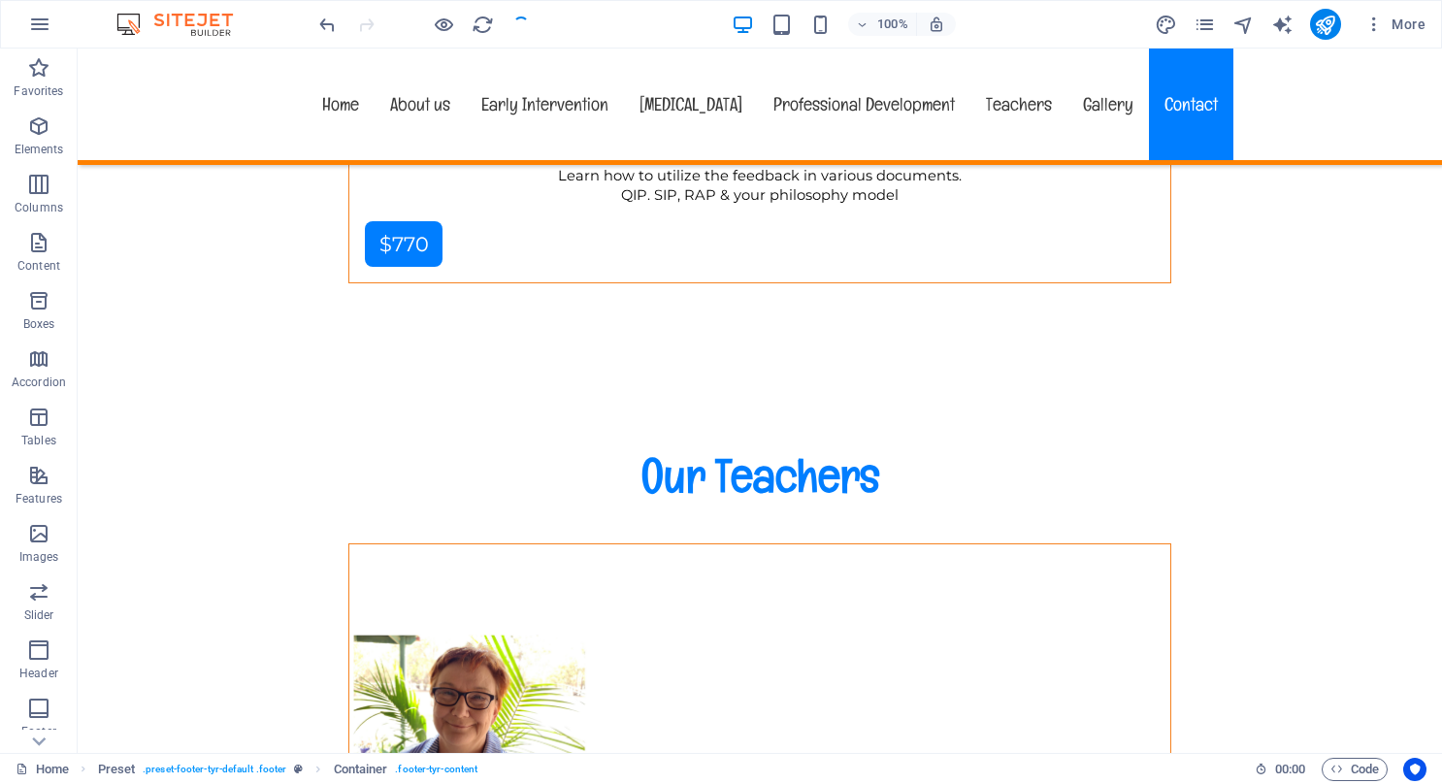
checkbox input "false"
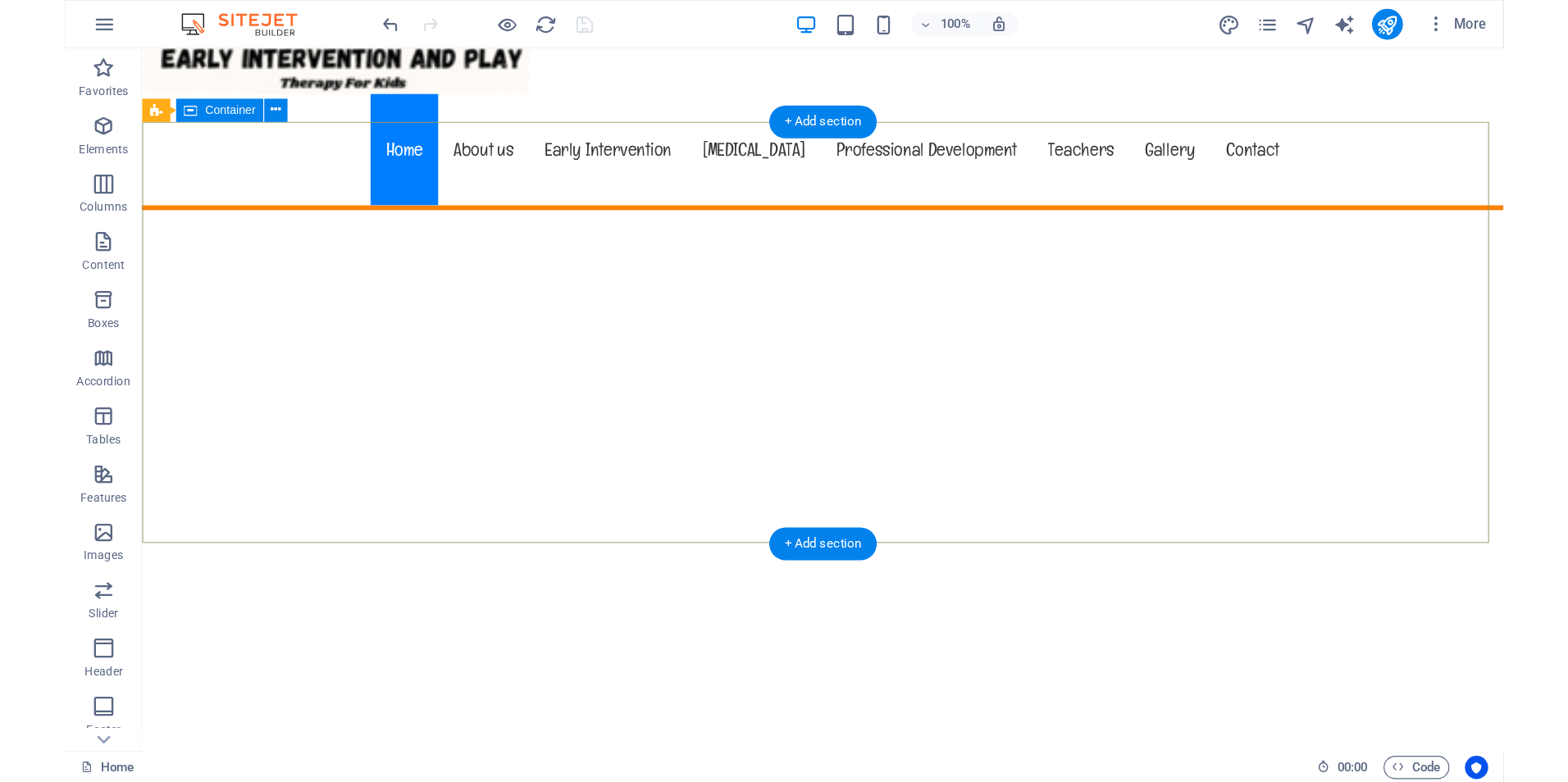
scroll to position [0, 0]
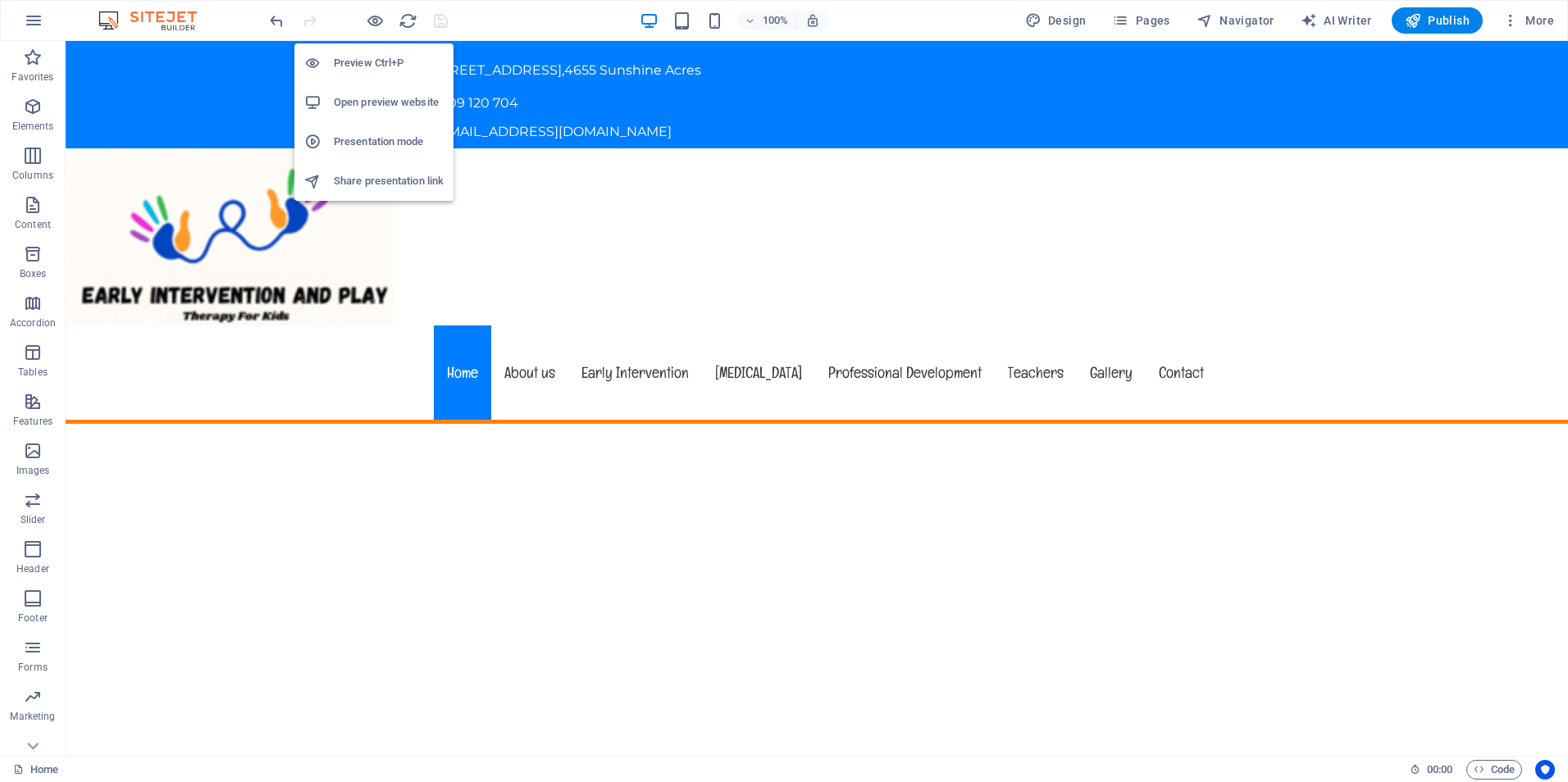
click at [373, 63] on h6 "Preview Ctrl+P" at bounding box center [389, 62] width 110 height 19
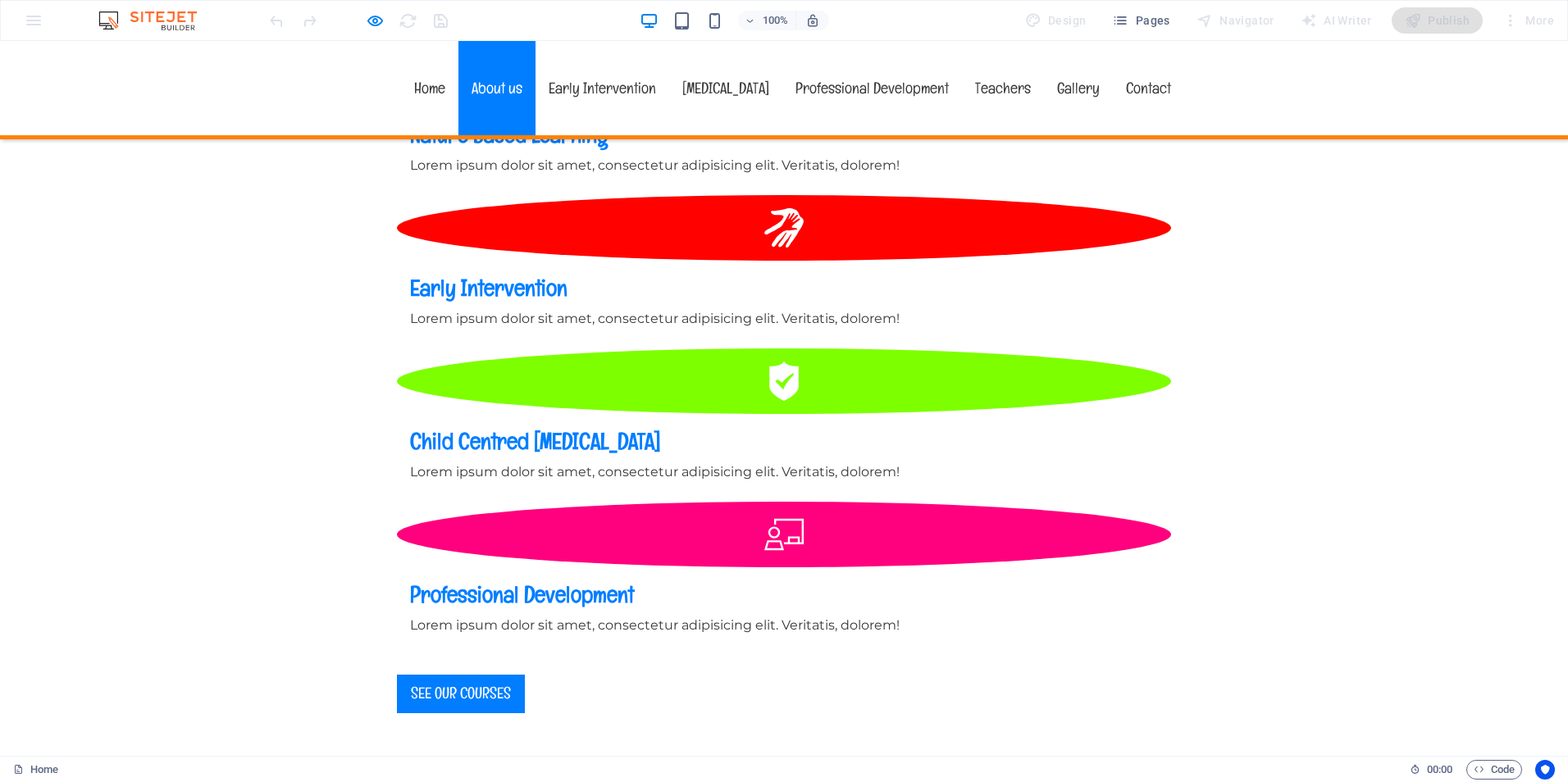
scroll to position [1557, 0]
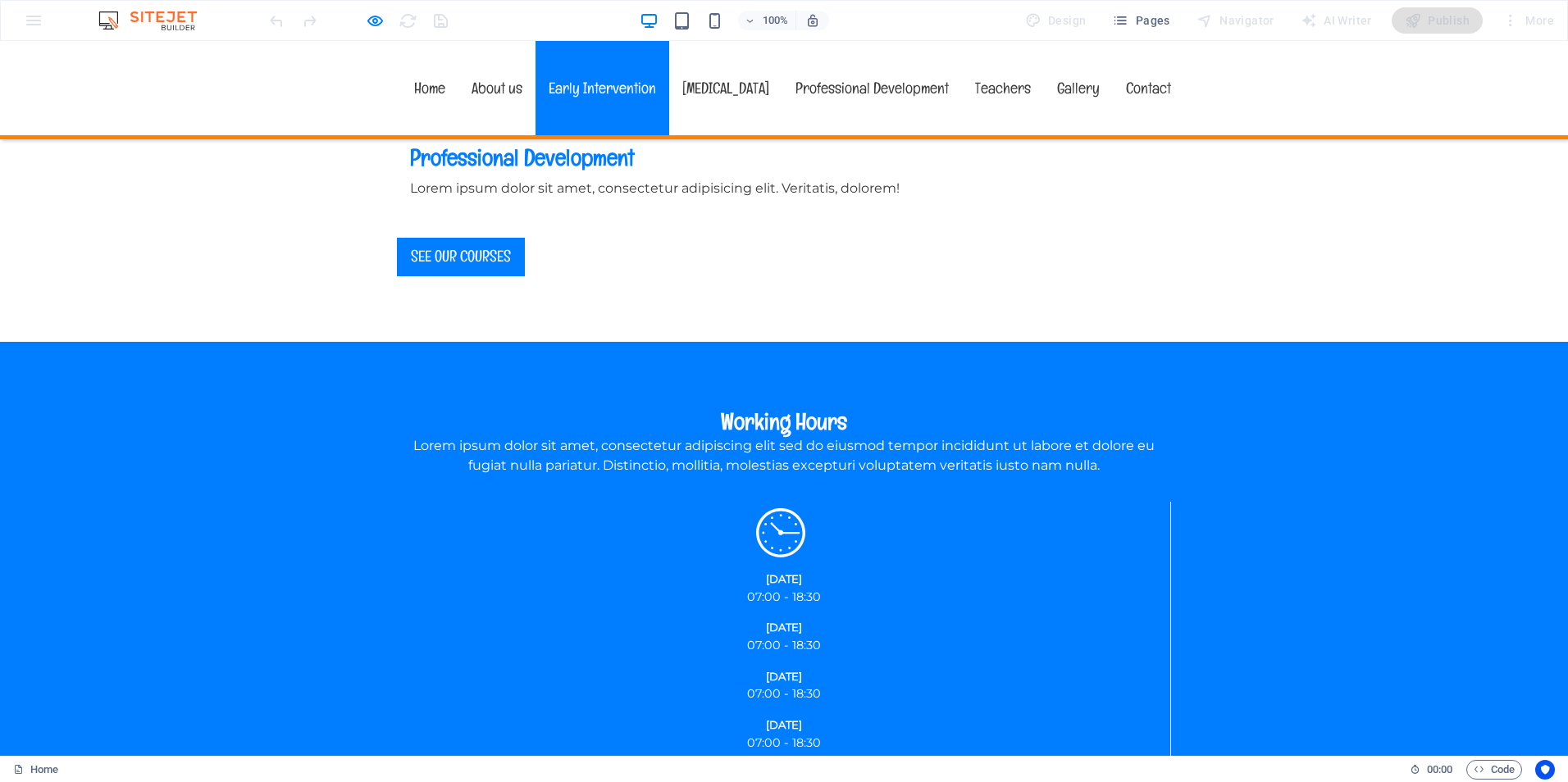
scroll to position [1961, 0]
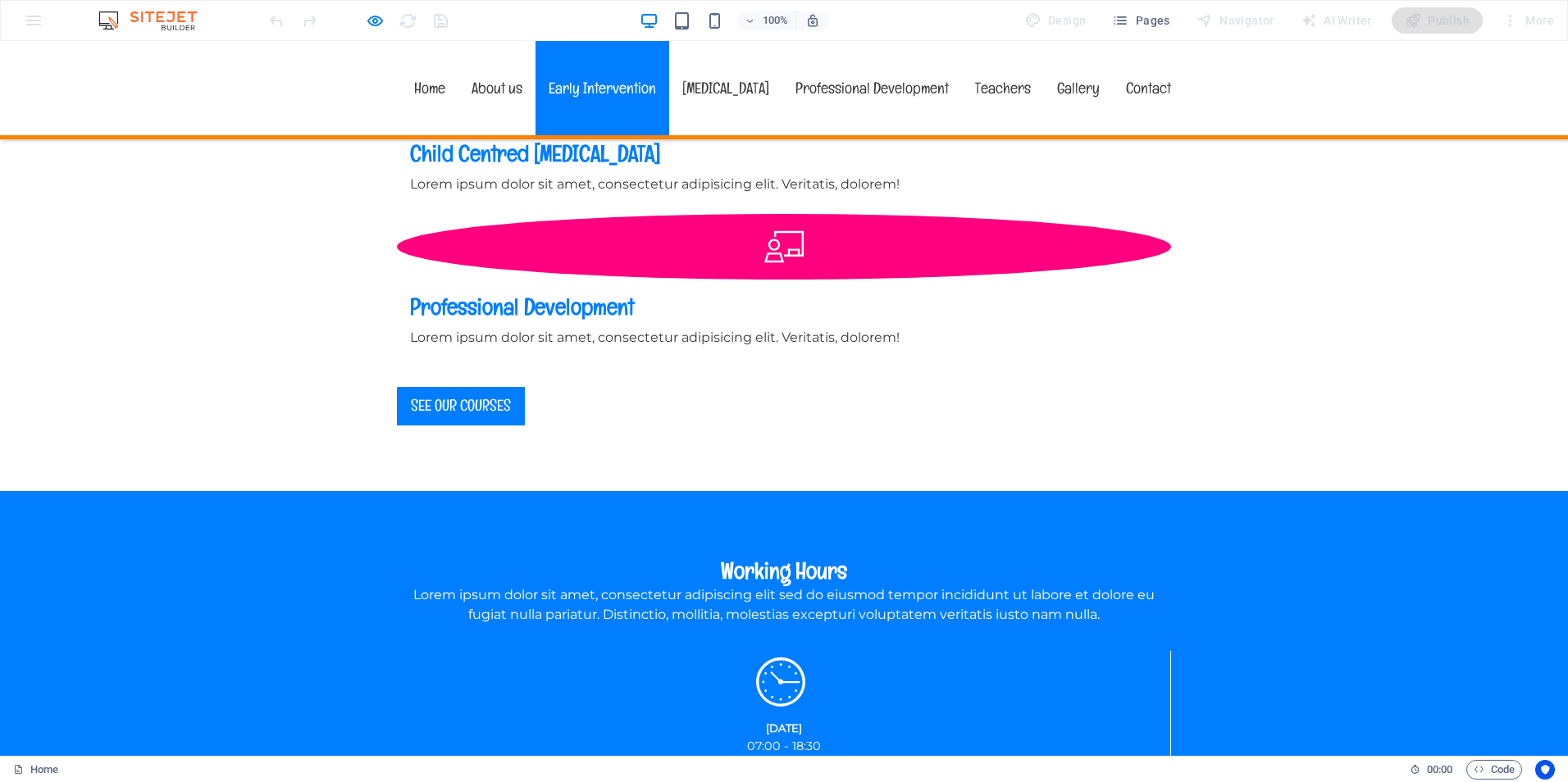
scroll to position [1715, 0]
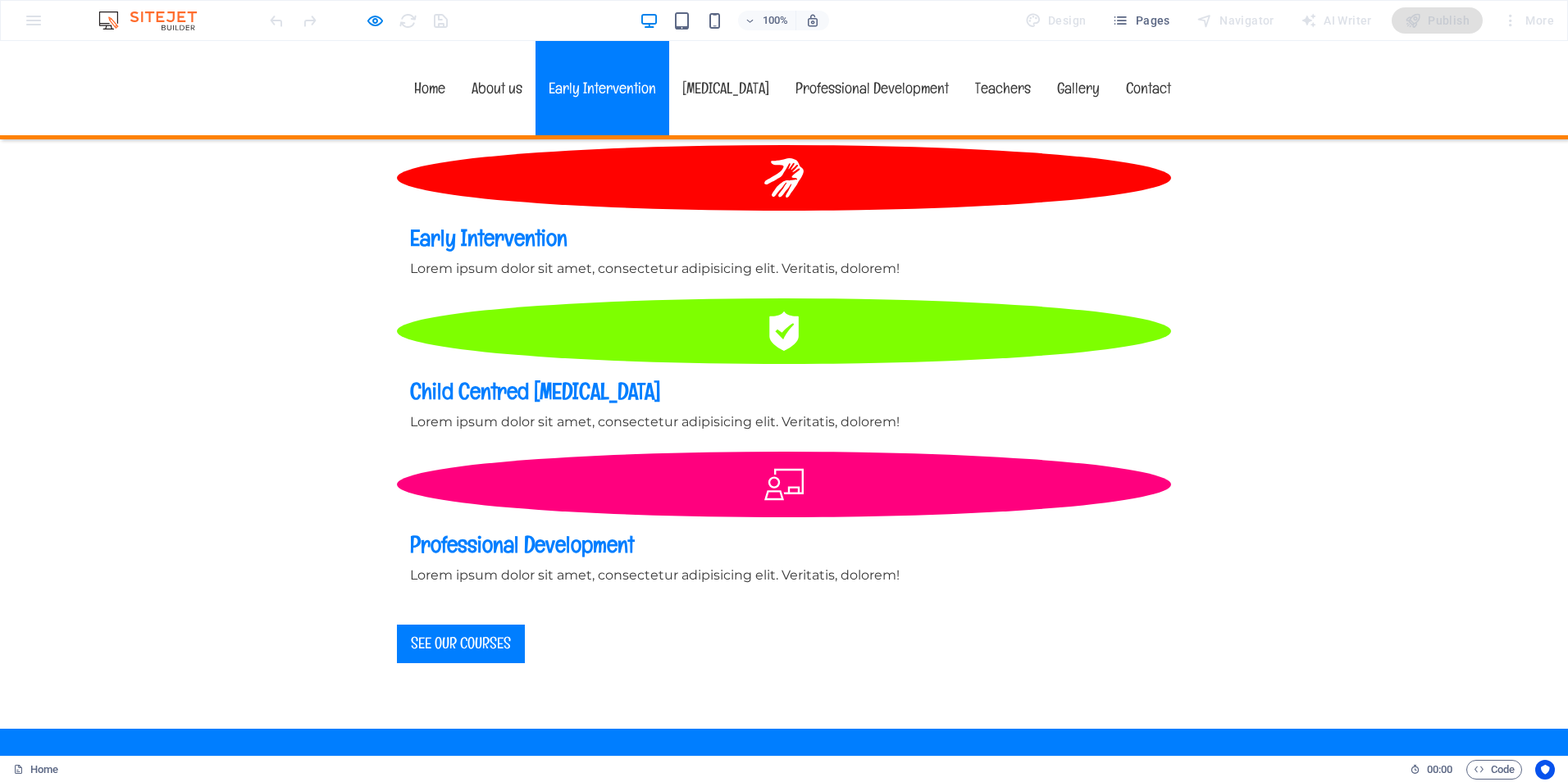
scroll to position [1469, 0]
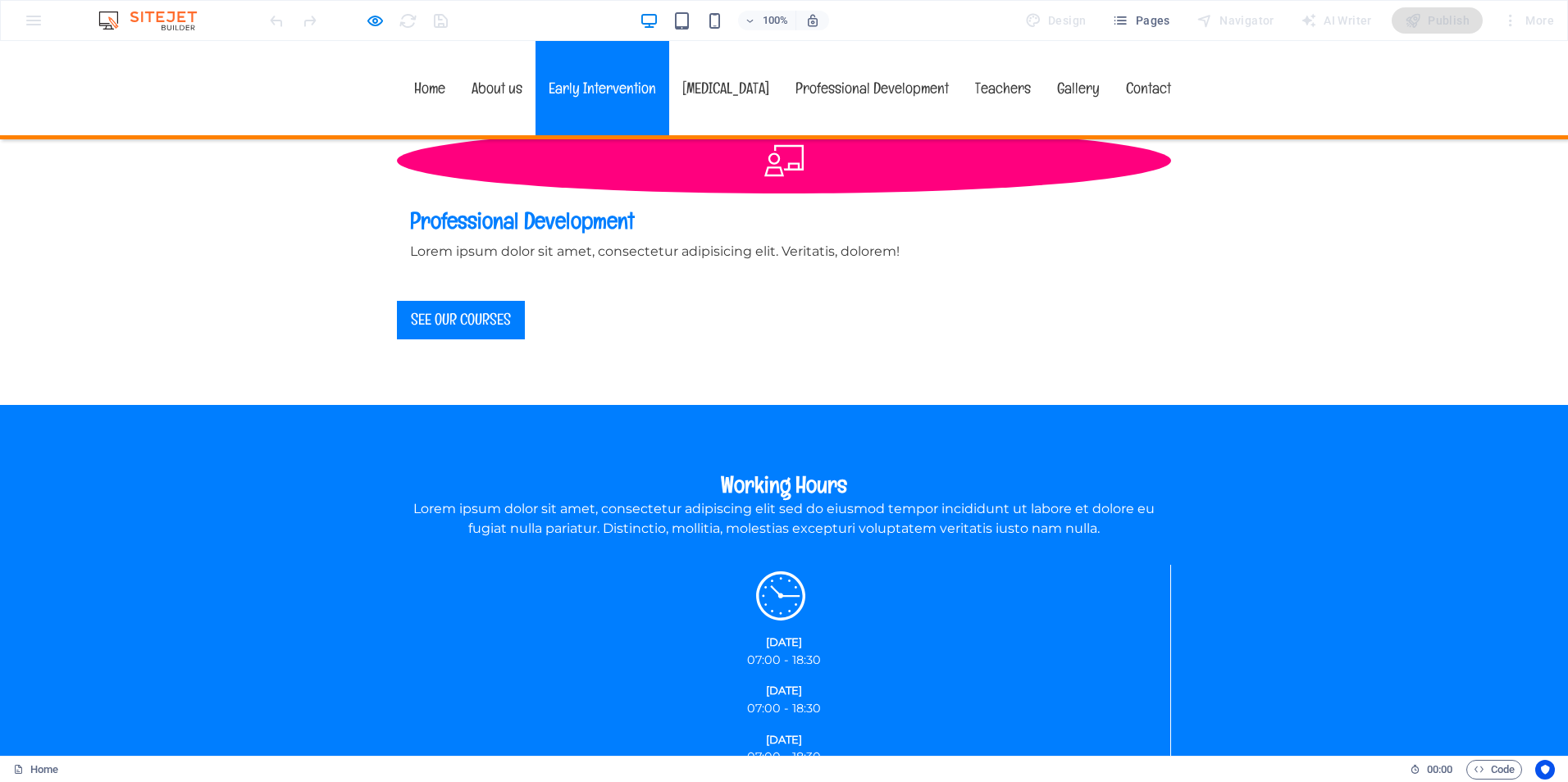
scroll to position [1908, 0]
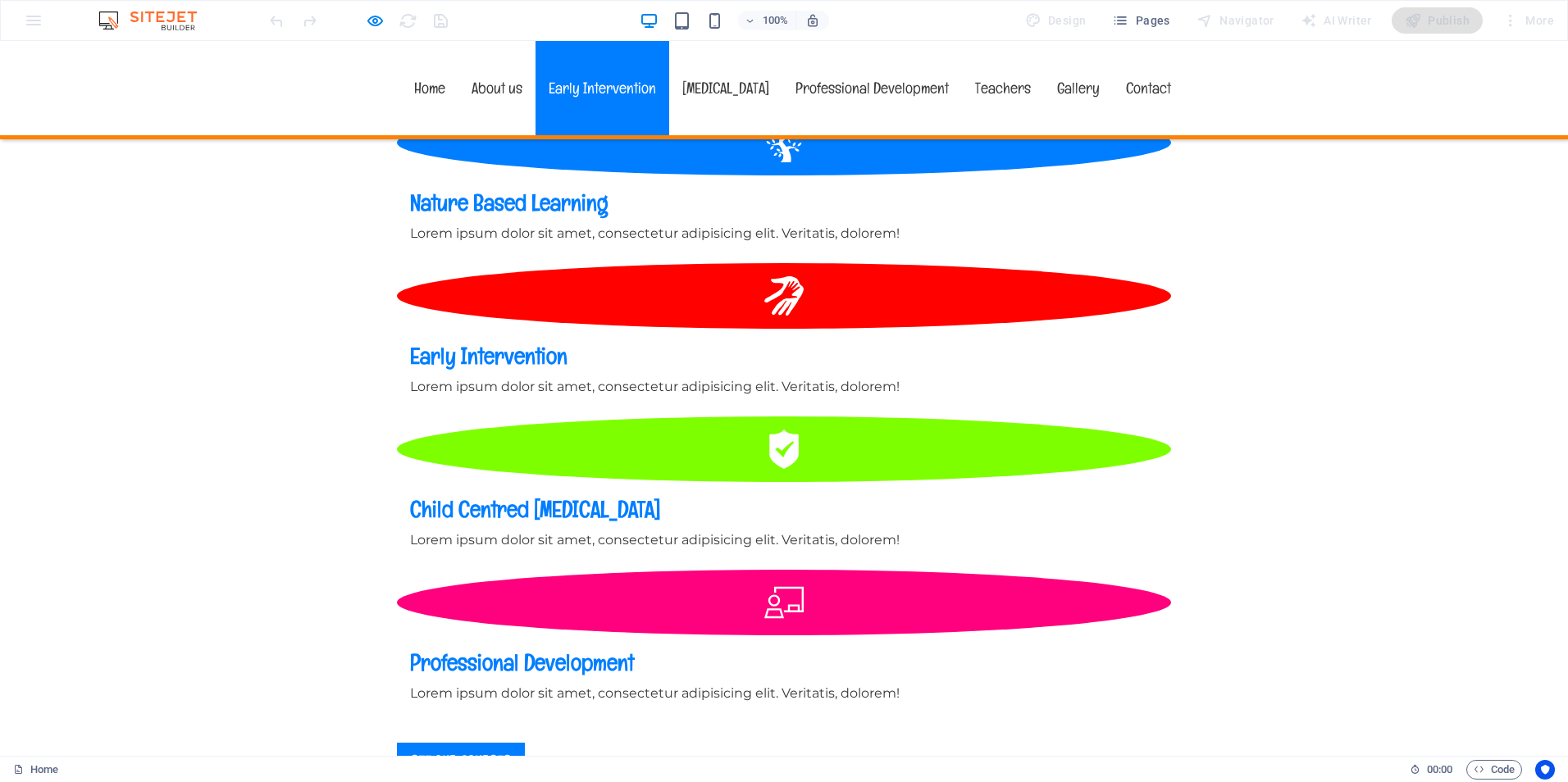
scroll to position [1388, 0]
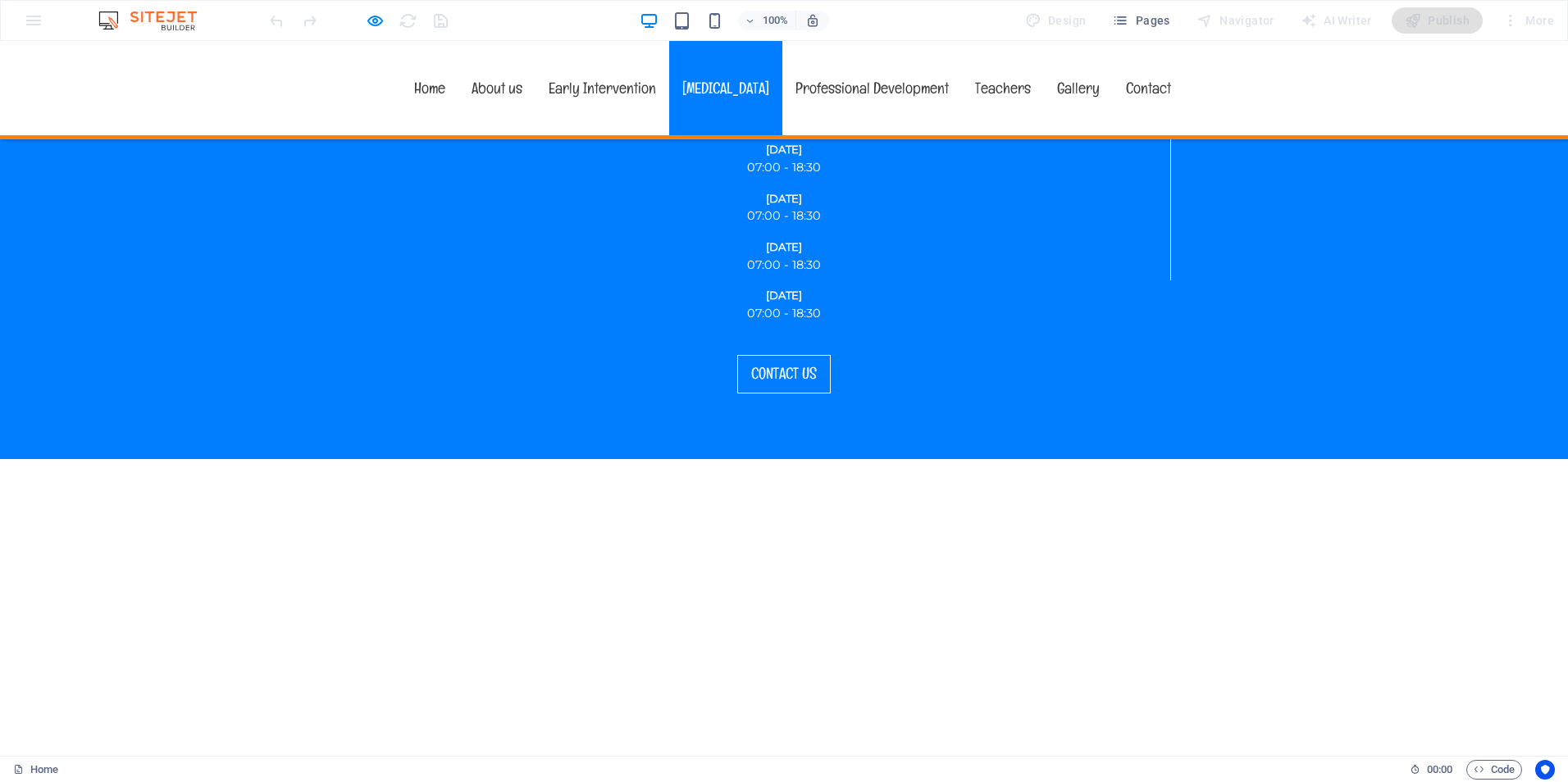
scroll to position [2453, 0]
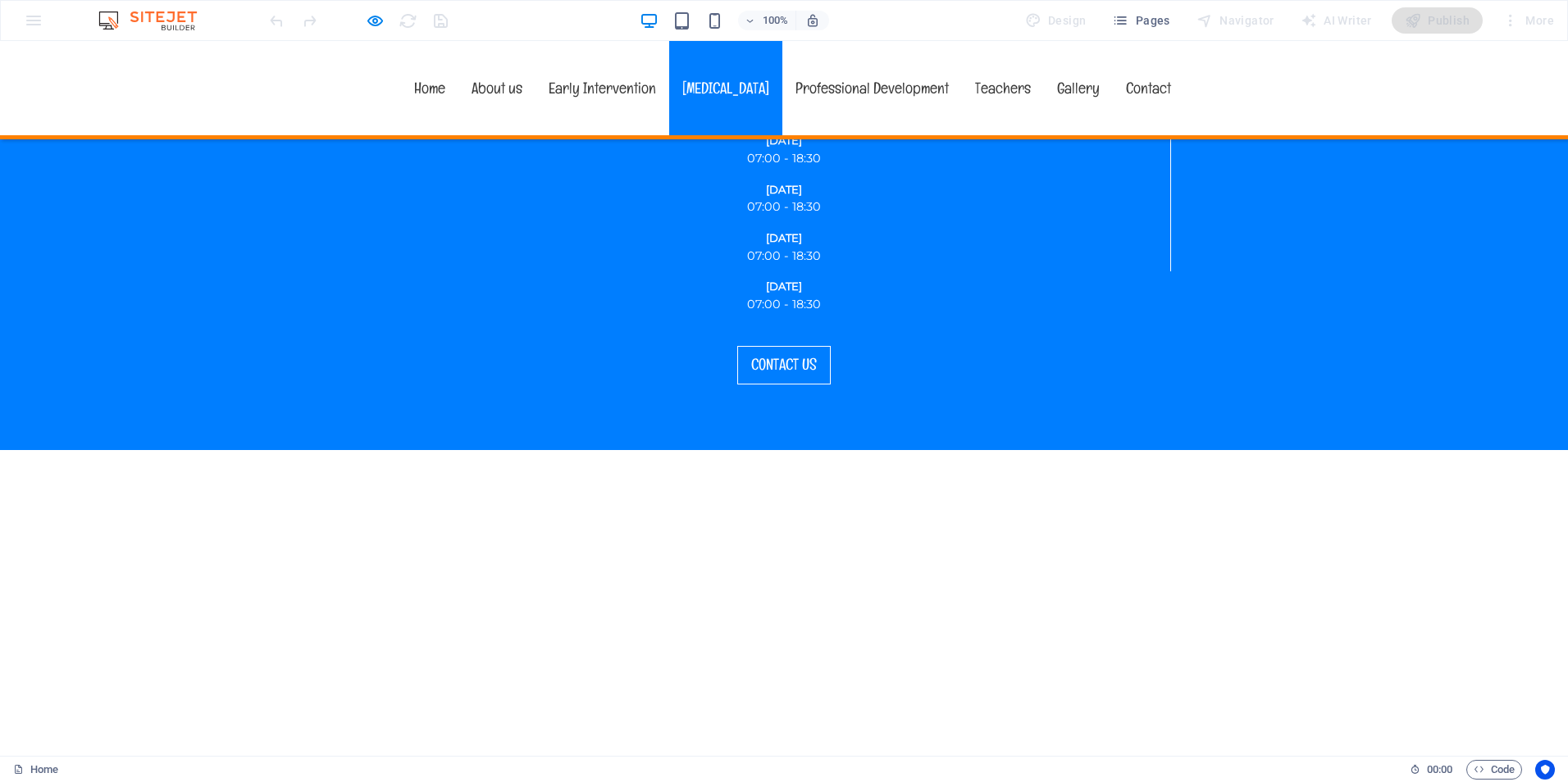
drag, startPoint x: 536, startPoint y: 379, endPoint x: 891, endPoint y: 481, distance: 369.4
drag, startPoint x: 891, startPoint y: 481, endPoint x: 915, endPoint y: 502, distance: 31.9
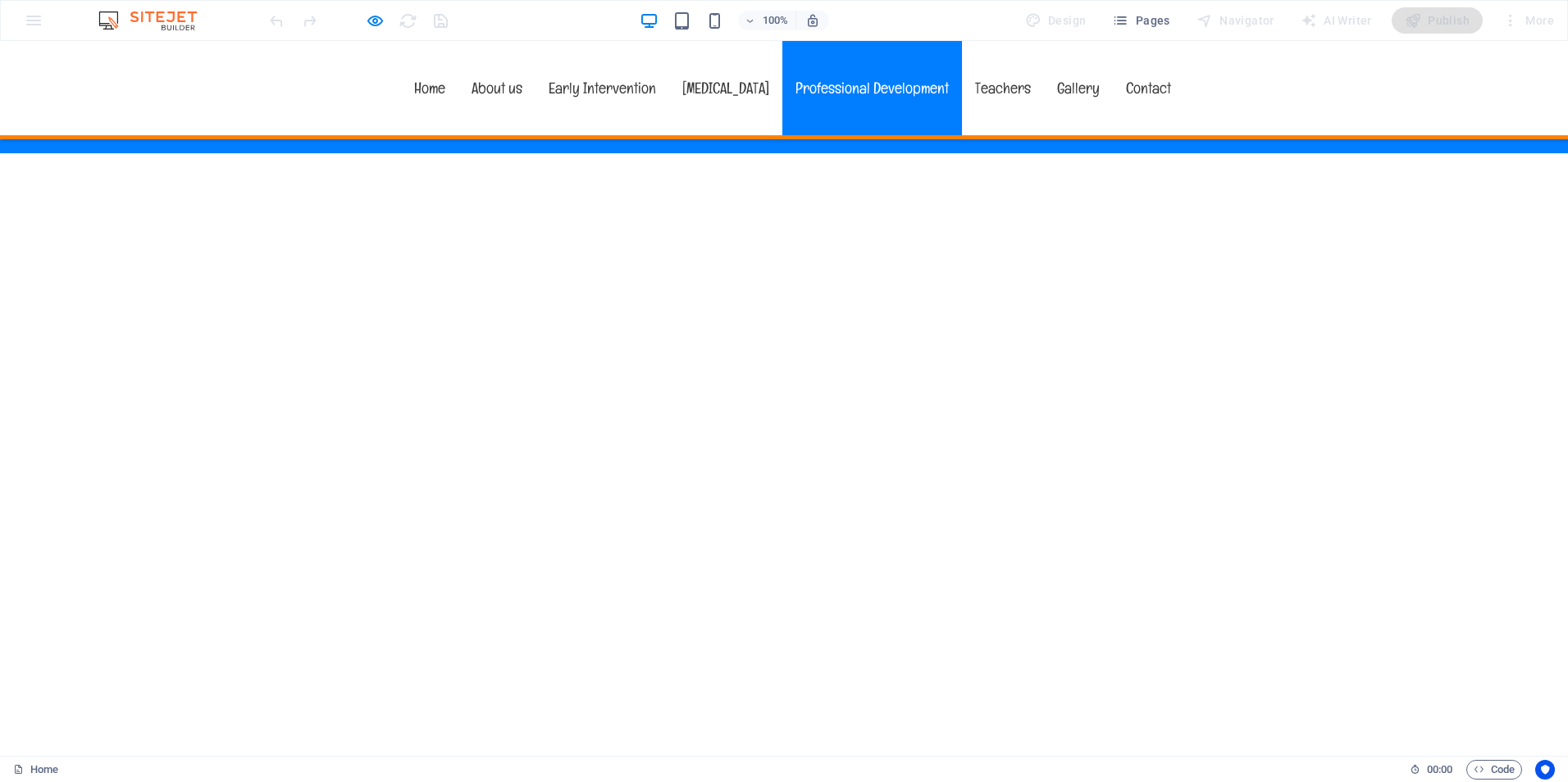
scroll to position [2699, 0]
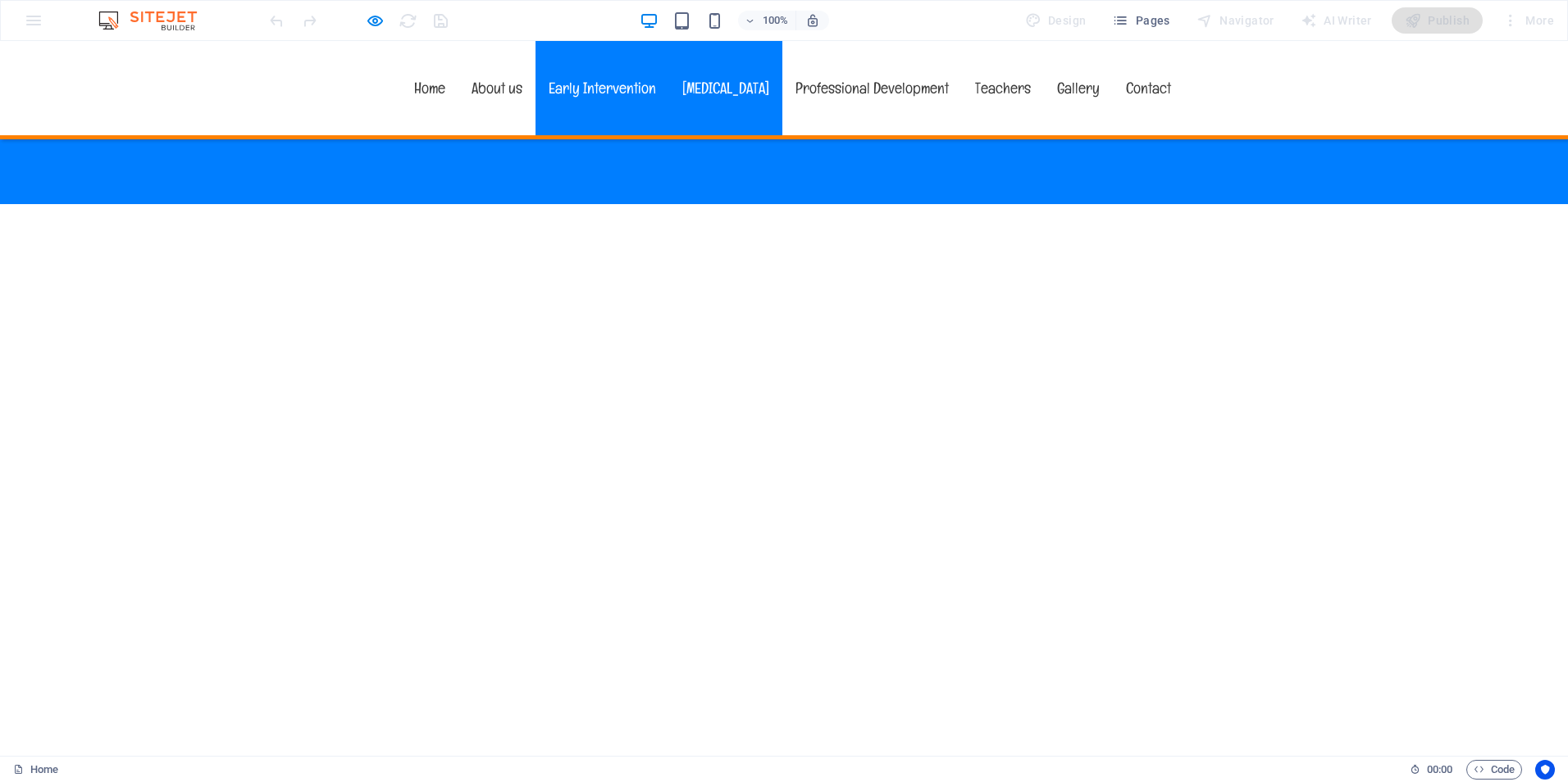
click at [591, 83] on link "Early Intervention" at bounding box center [602, 89] width 133 height 95
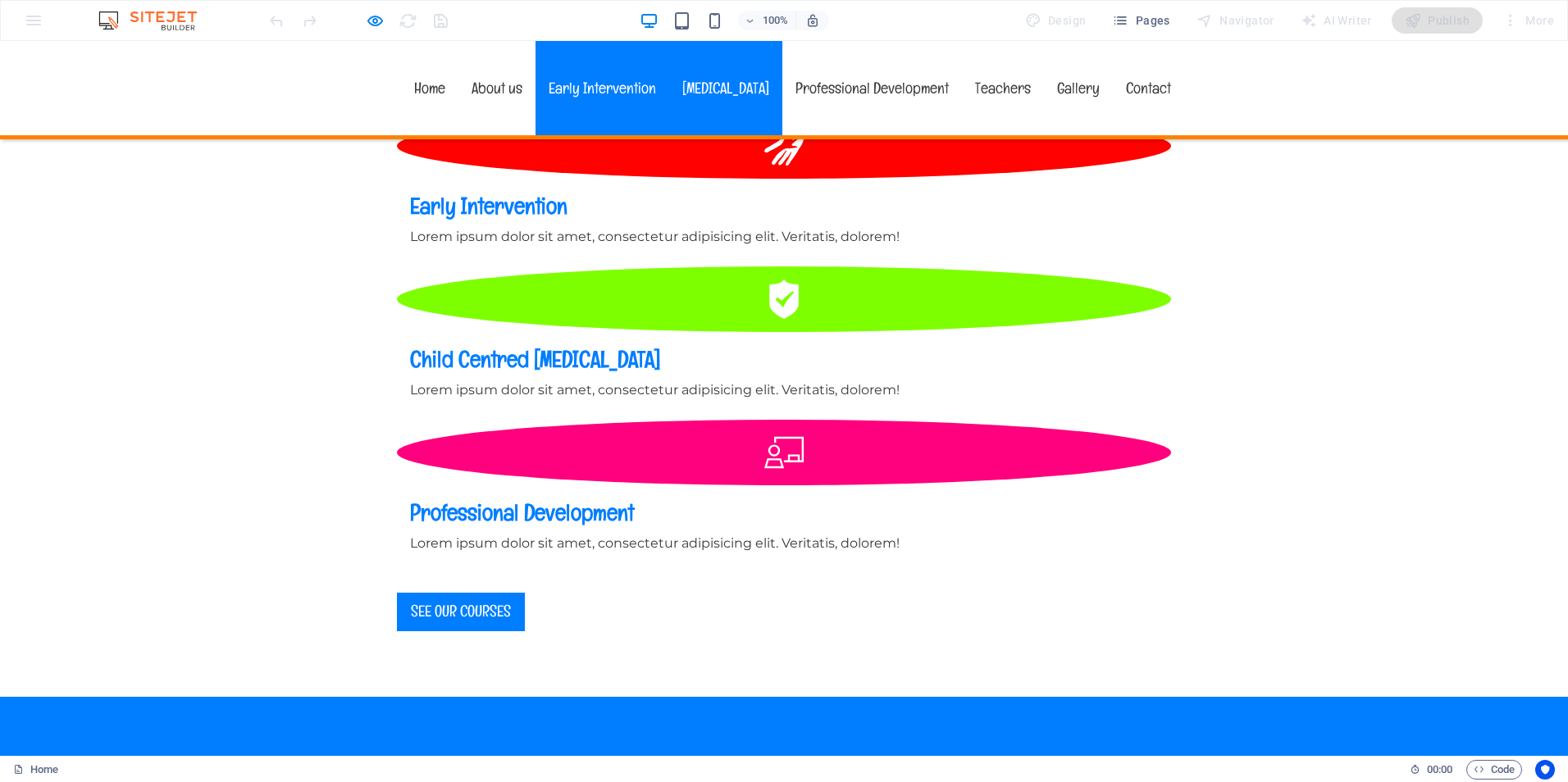
click at [708, 90] on link "[MEDICAL_DATA]" at bounding box center [726, 89] width 113 height 95
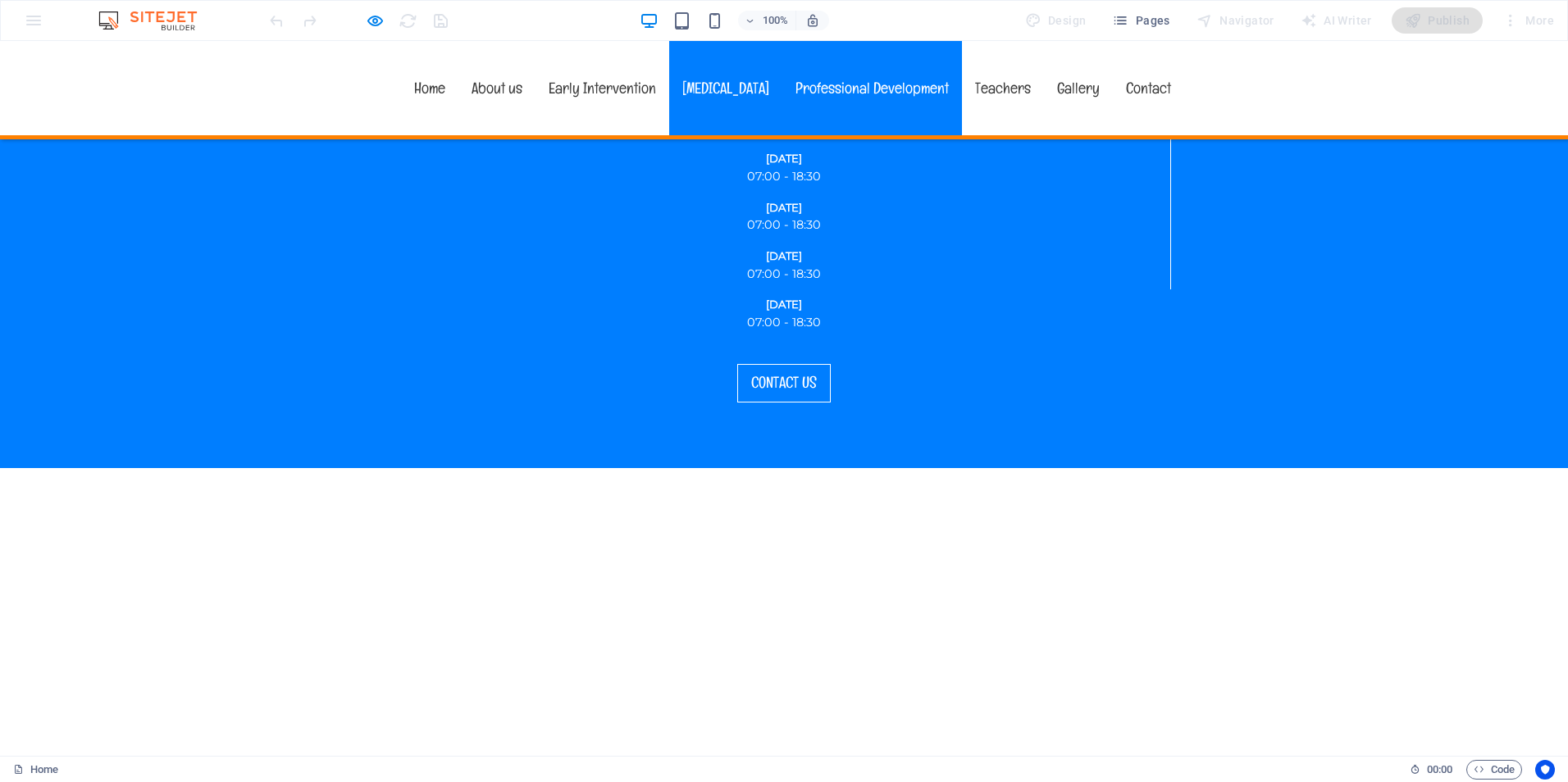
click at [833, 85] on link "Professional Development" at bounding box center [872, 89] width 180 height 95
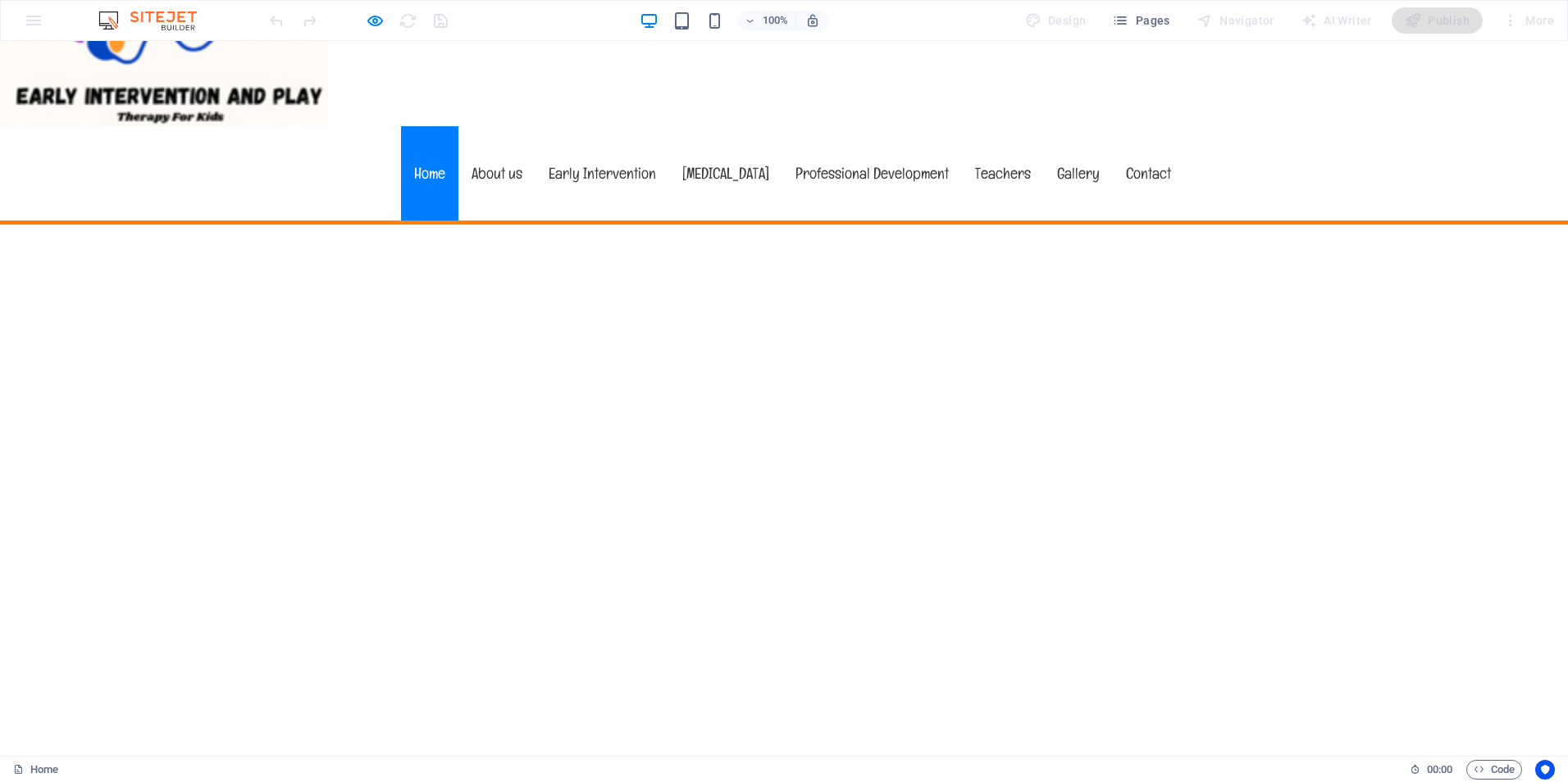
scroll to position [184, 0]
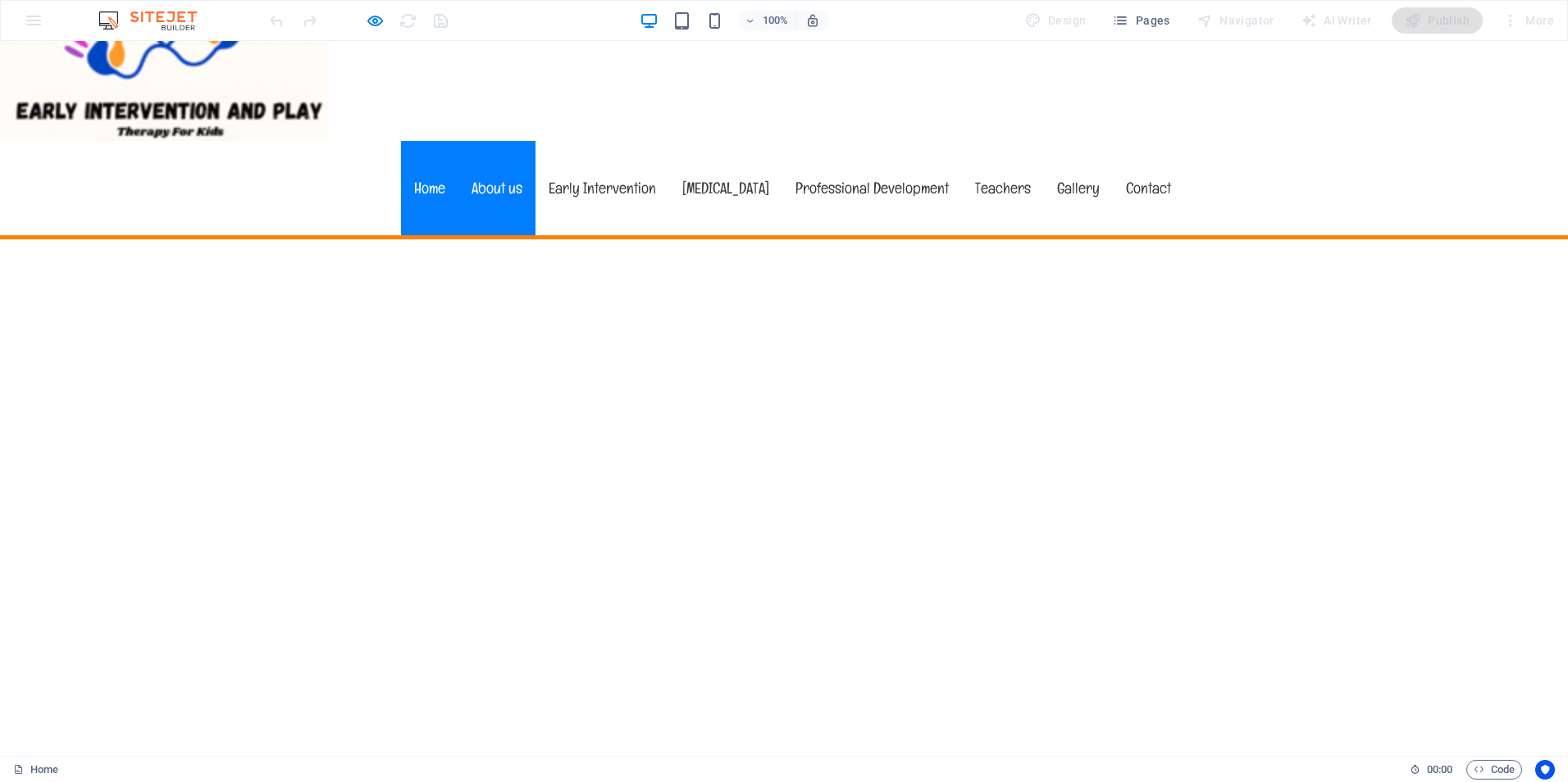
click at [484, 141] on link "About us" at bounding box center [497, 188] width 77 height 95
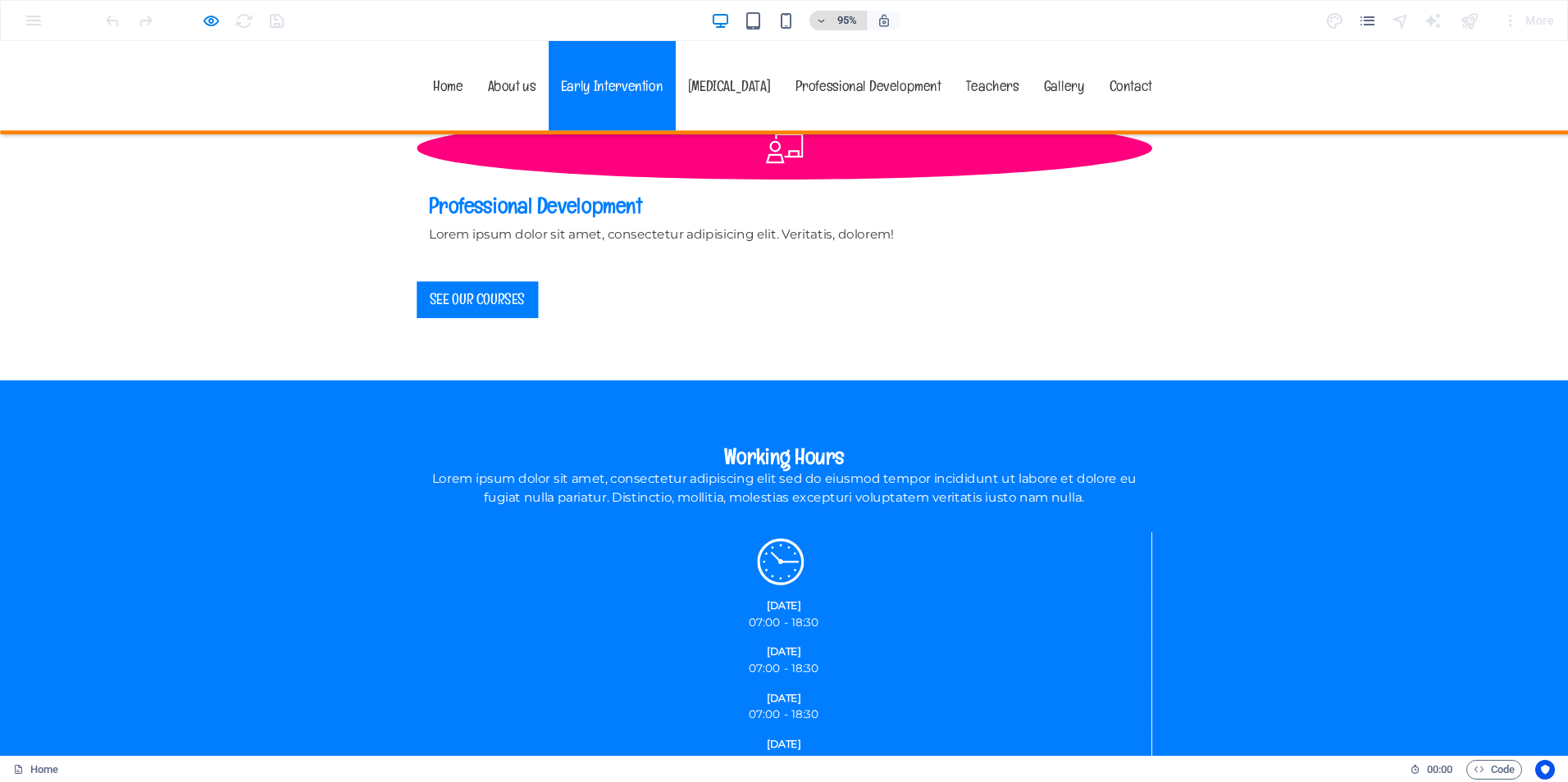
scroll to position [1757, 0]
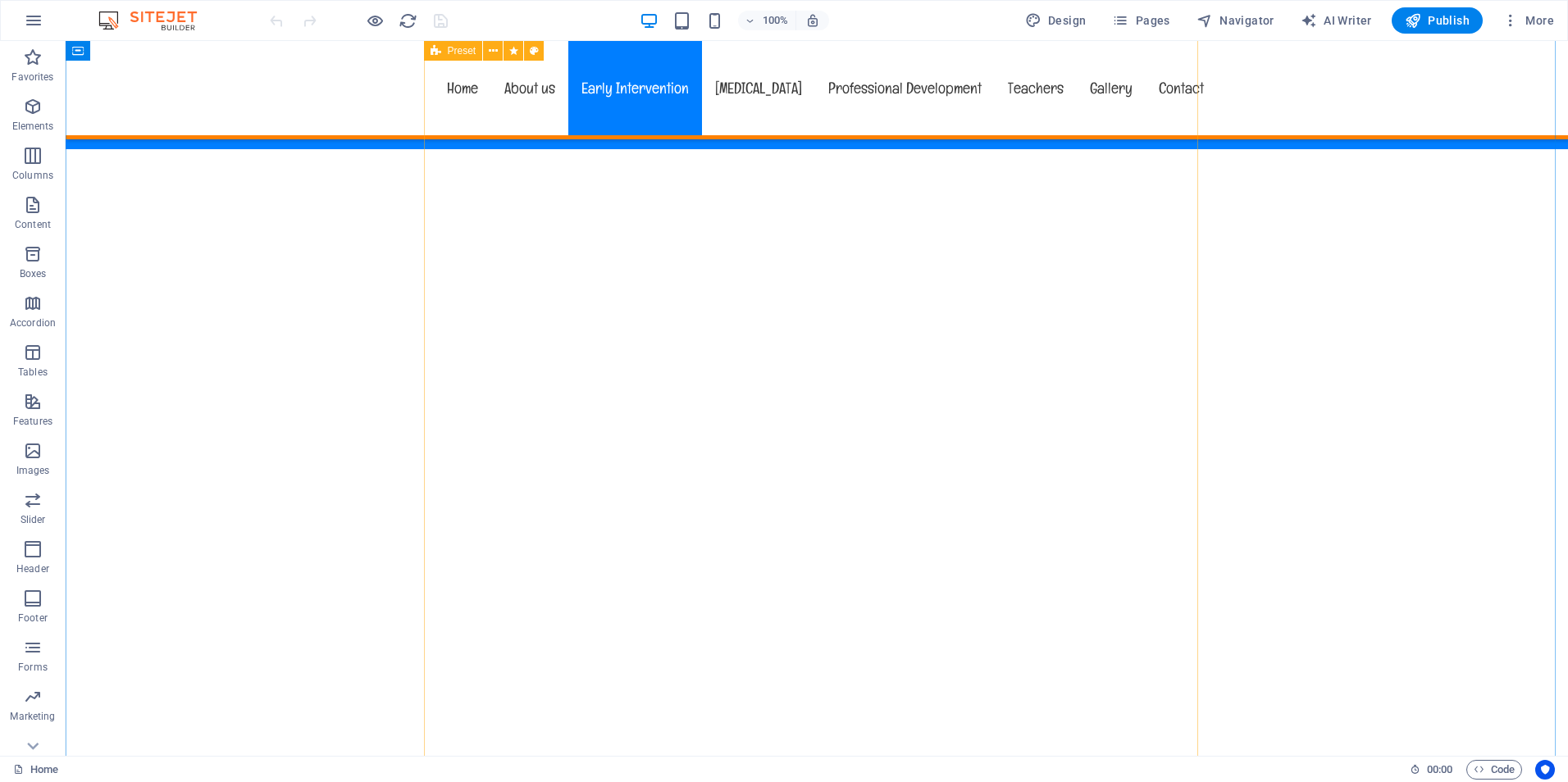
scroll to position [2787, 0]
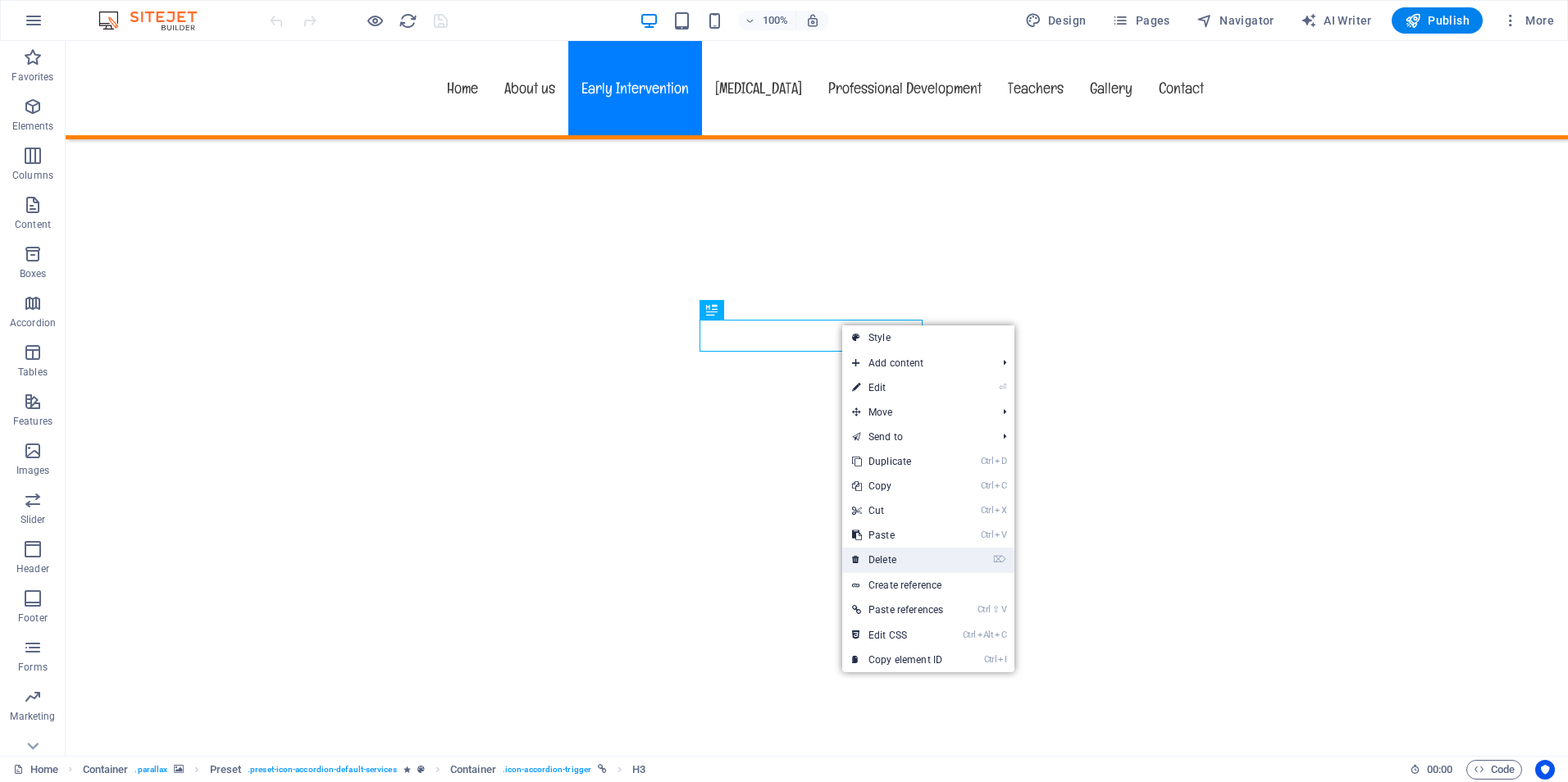
click at [889, 554] on link "⌦ Delete" at bounding box center [897, 559] width 111 height 24
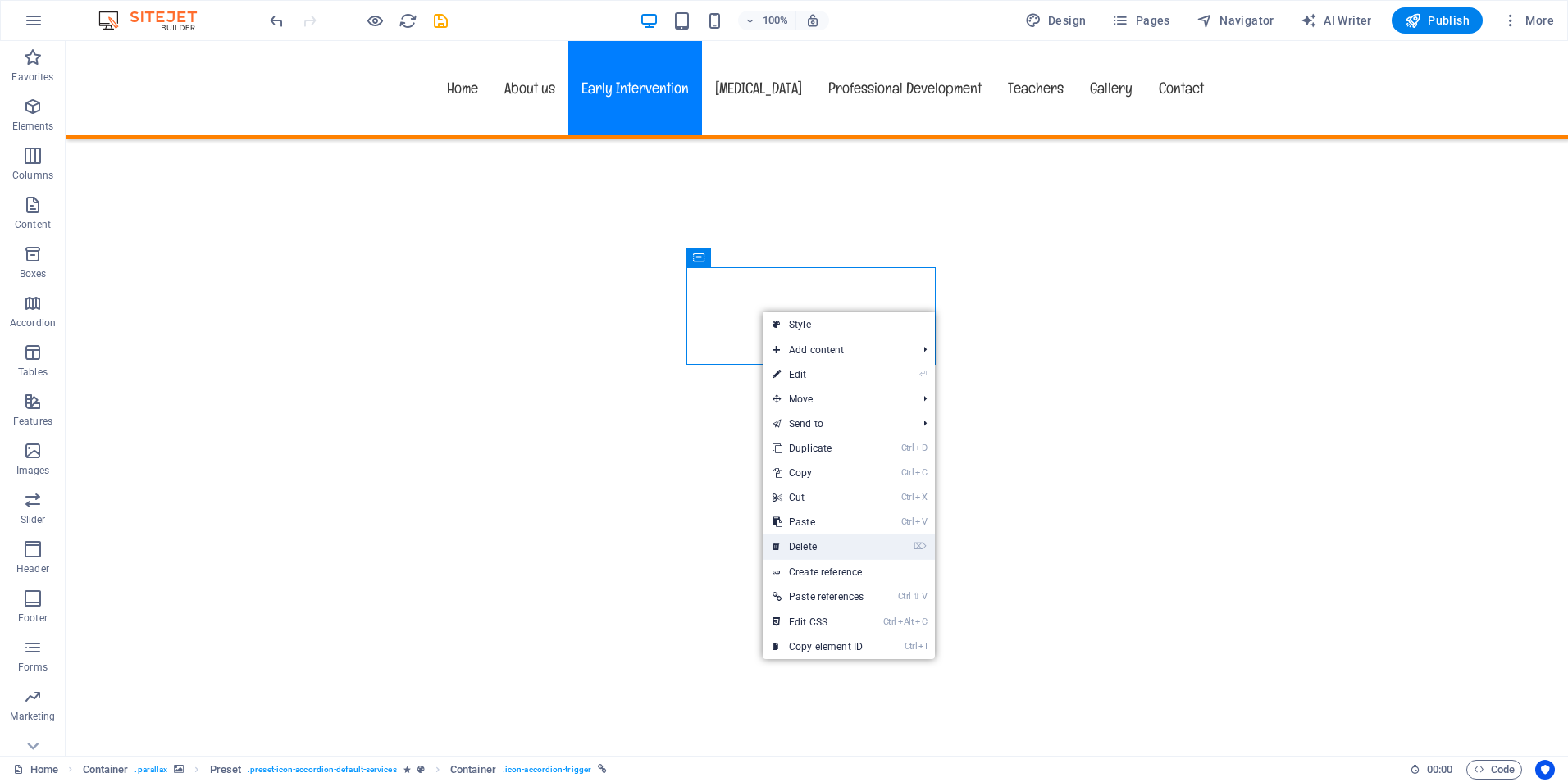
click at [809, 538] on link "⌦ Delete" at bounding box center [818, 546] width 111 height 24
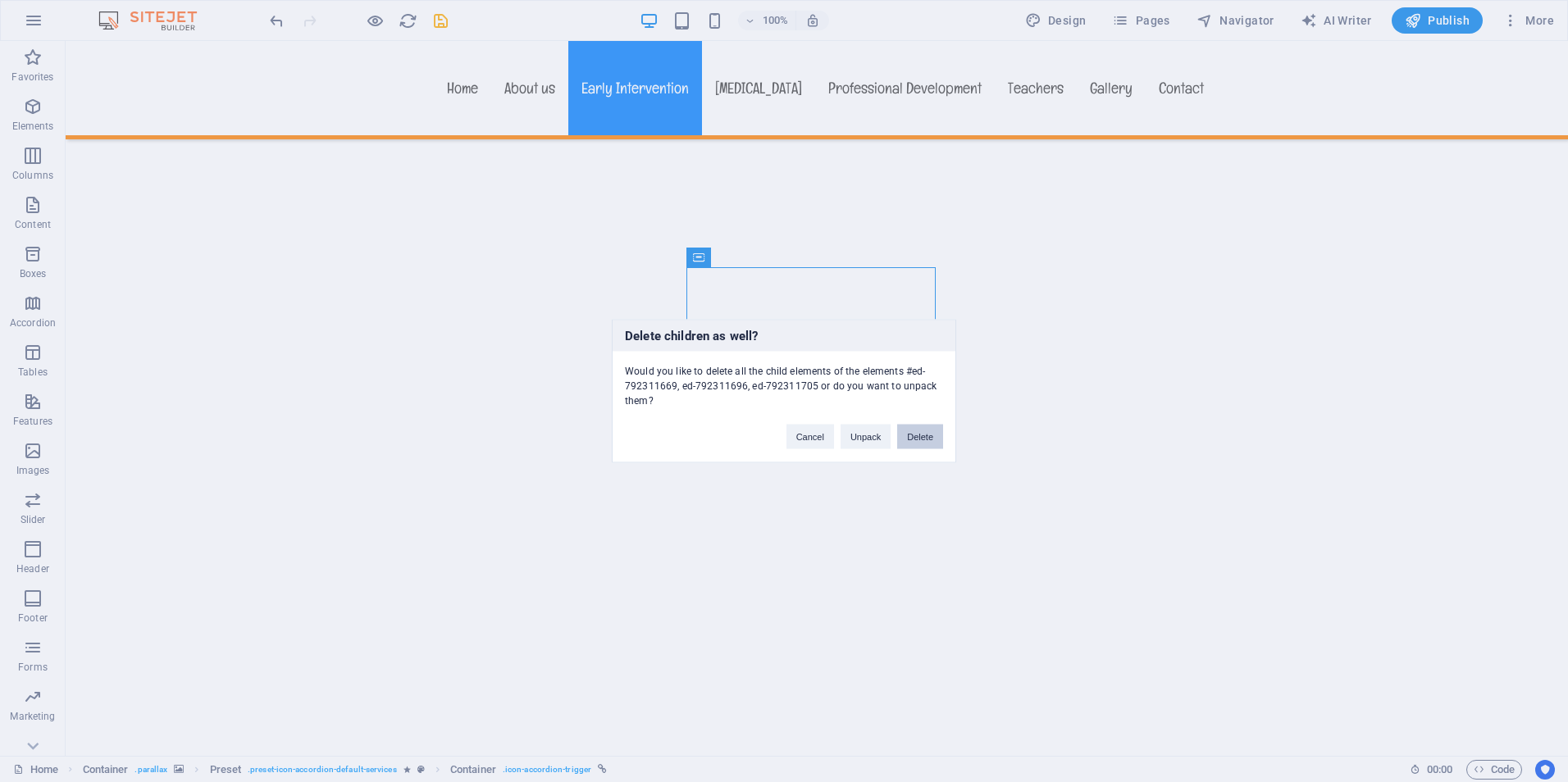
click at [918, 432] on button "Delete" at bounding box center [920, 437] width 46 height 24
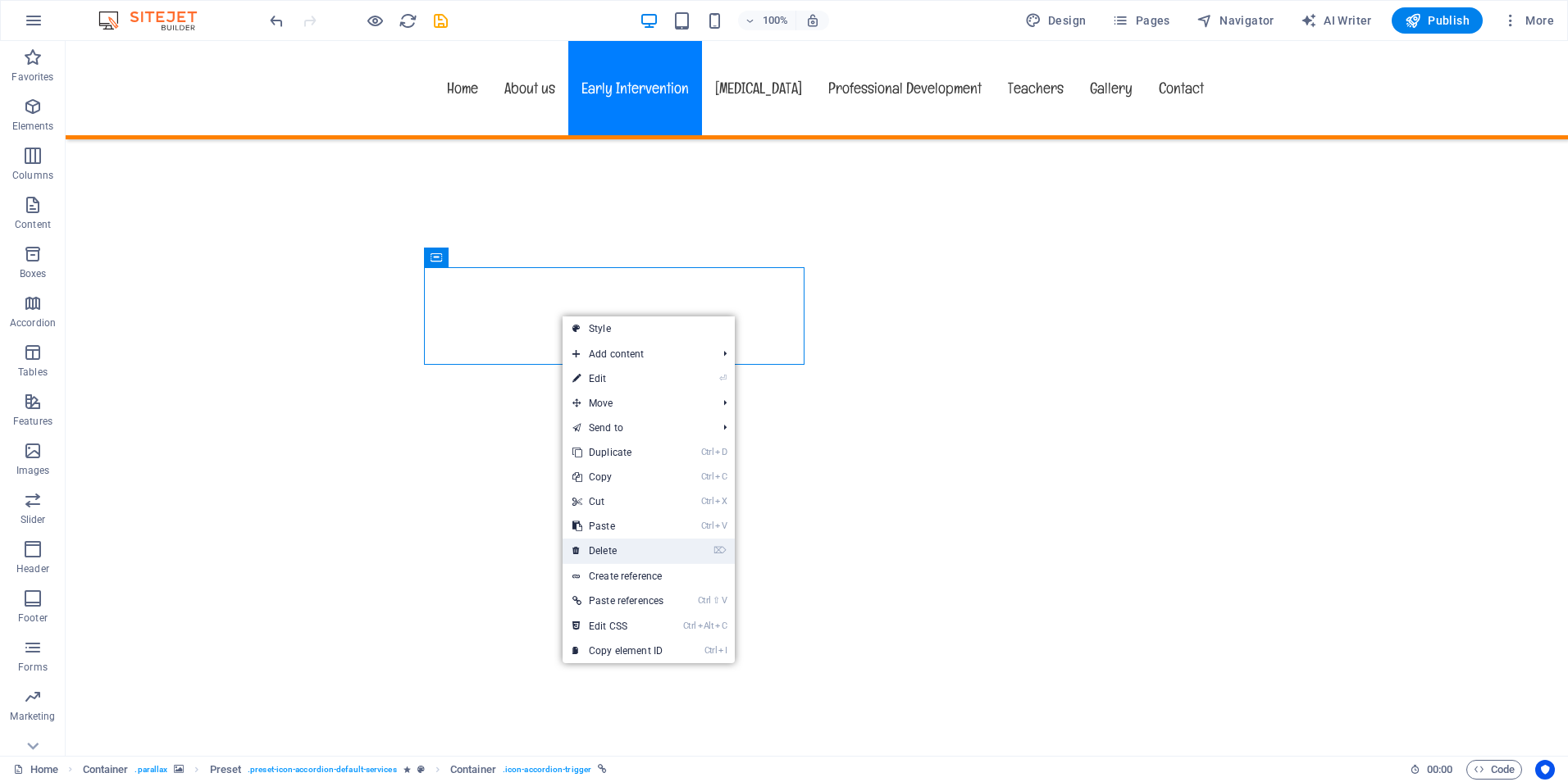
click at [618, 546] on link "⌦ Delete" at bounding box center [618, 551] width 111 height 24
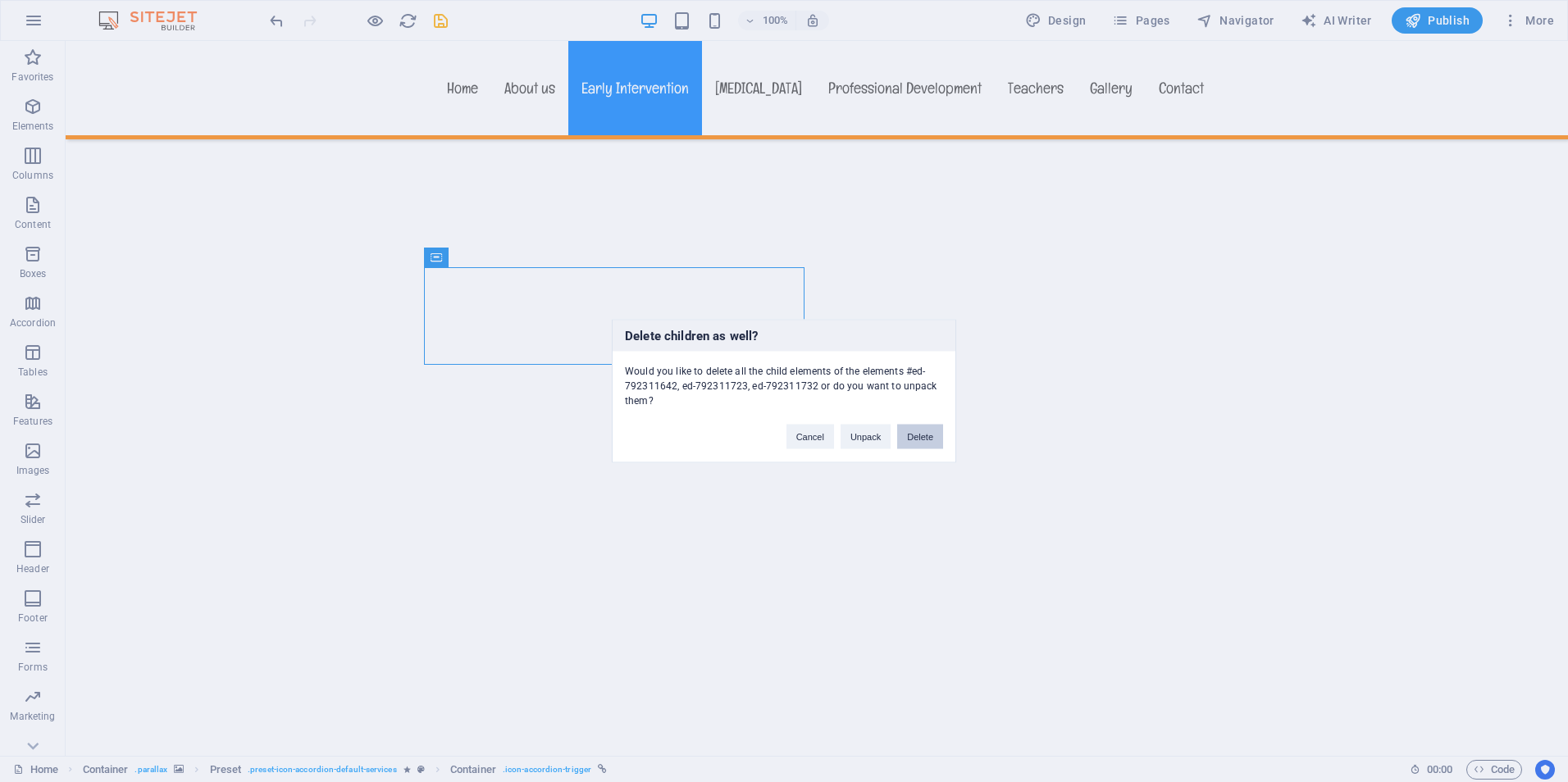
click at [921, 433] on button "Delete" at bounding box center [920, 437] width 46 height 24
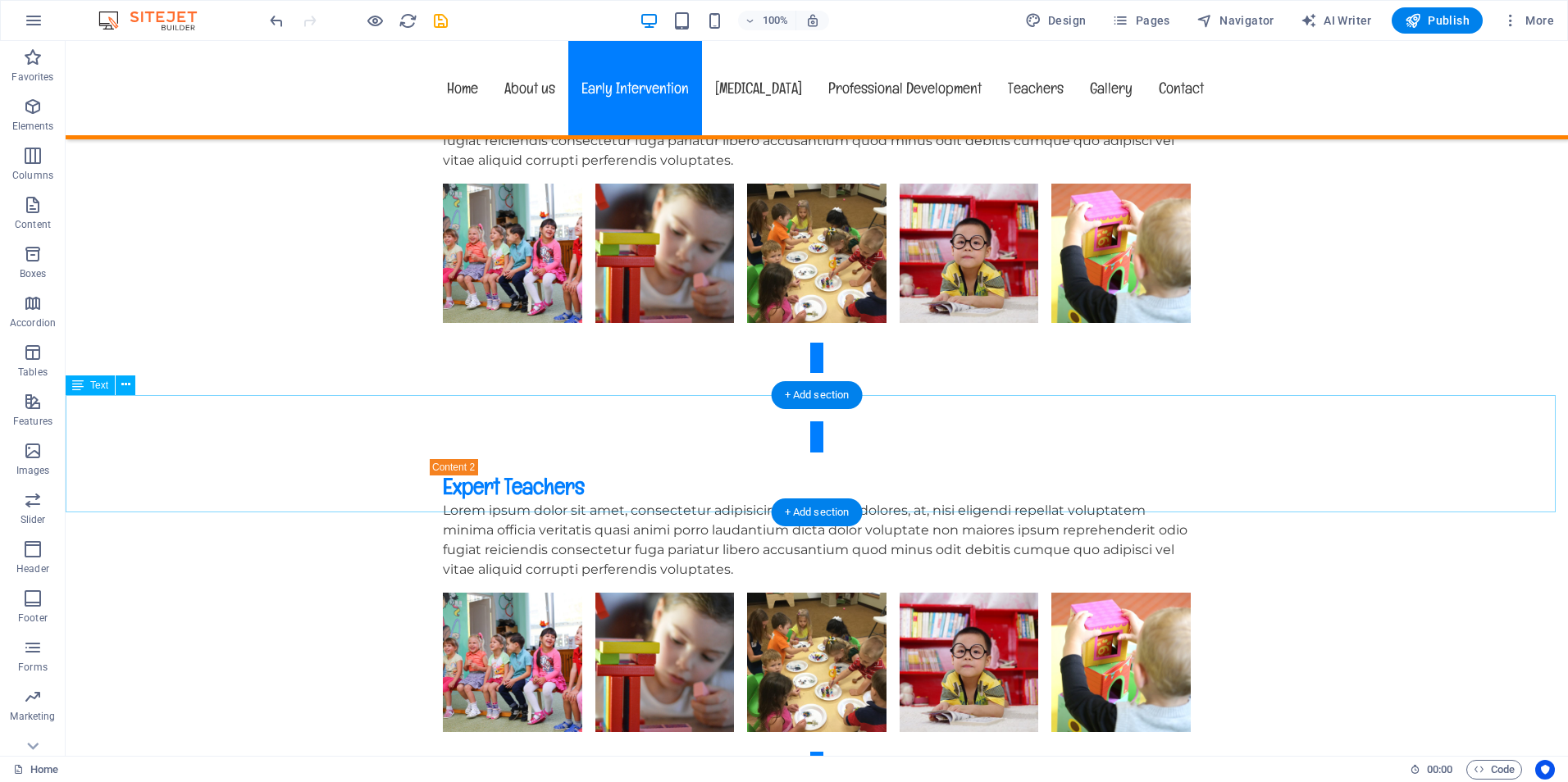
scroll to position [3853, 0]
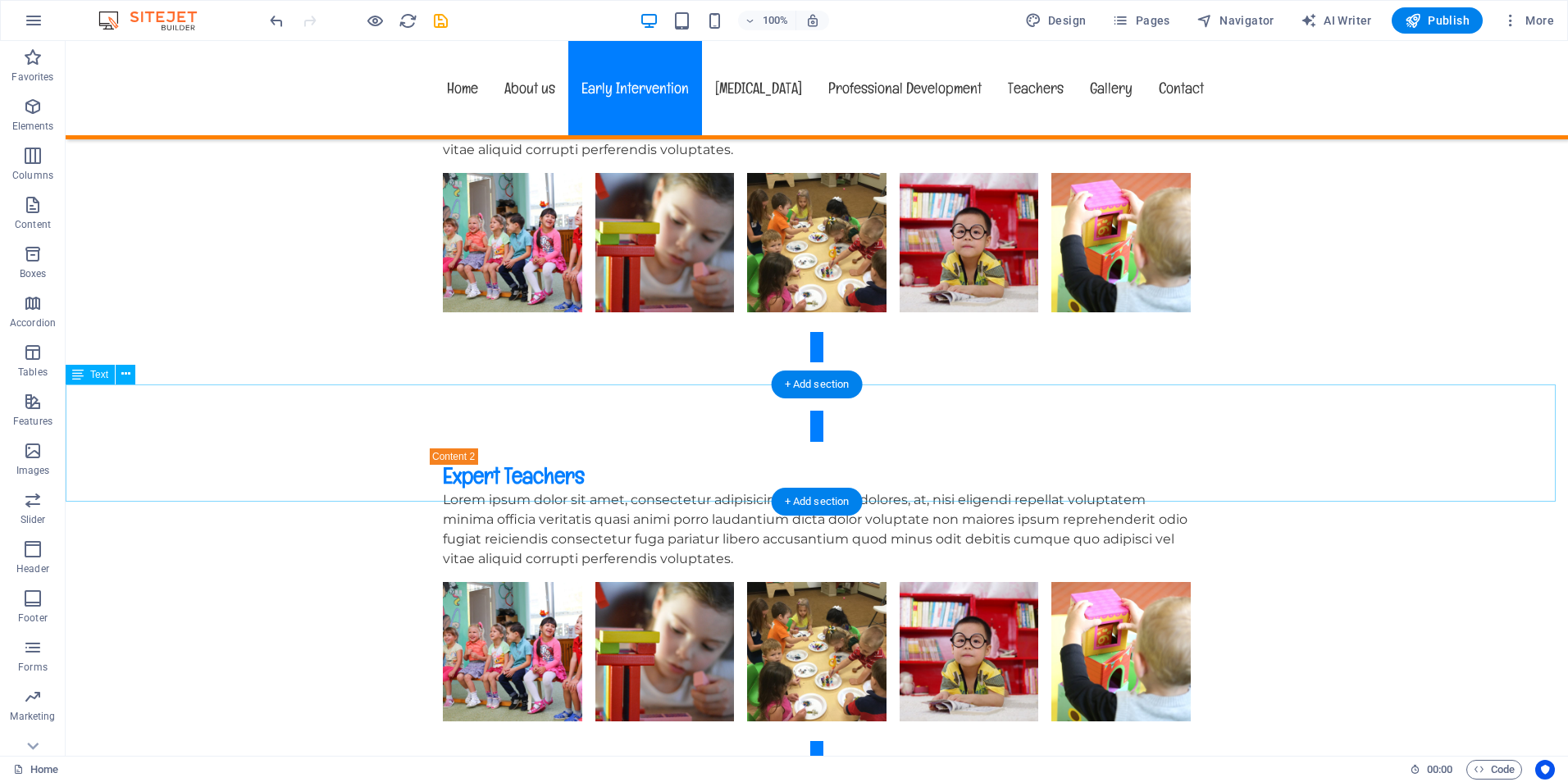
click at [122, 375] on icon at bounding box center [126, 374] width 9 height 17
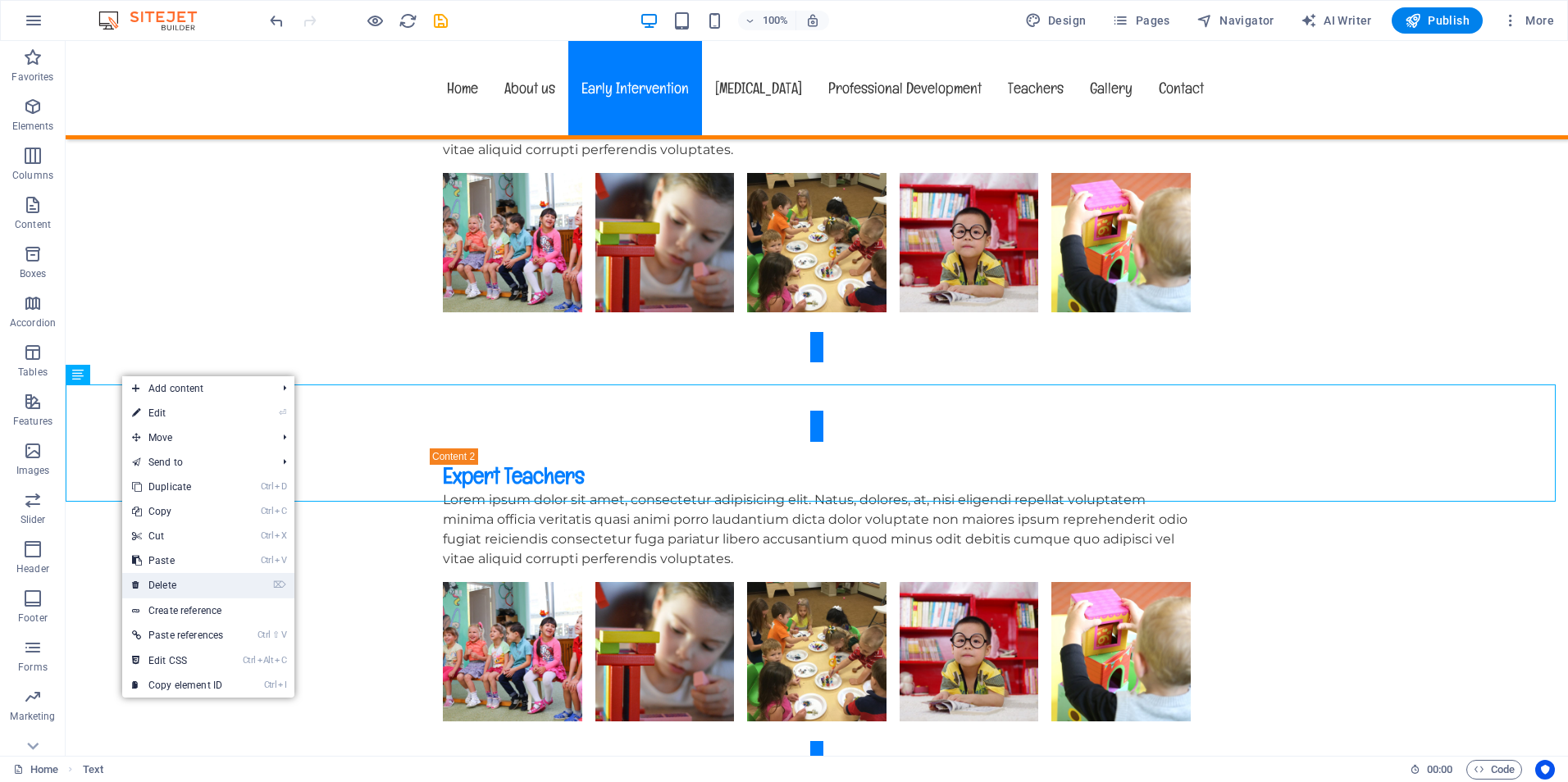
click at [169, 579] on link "⌦ Delete" at bounding box center [177, 584] width 111 height 24
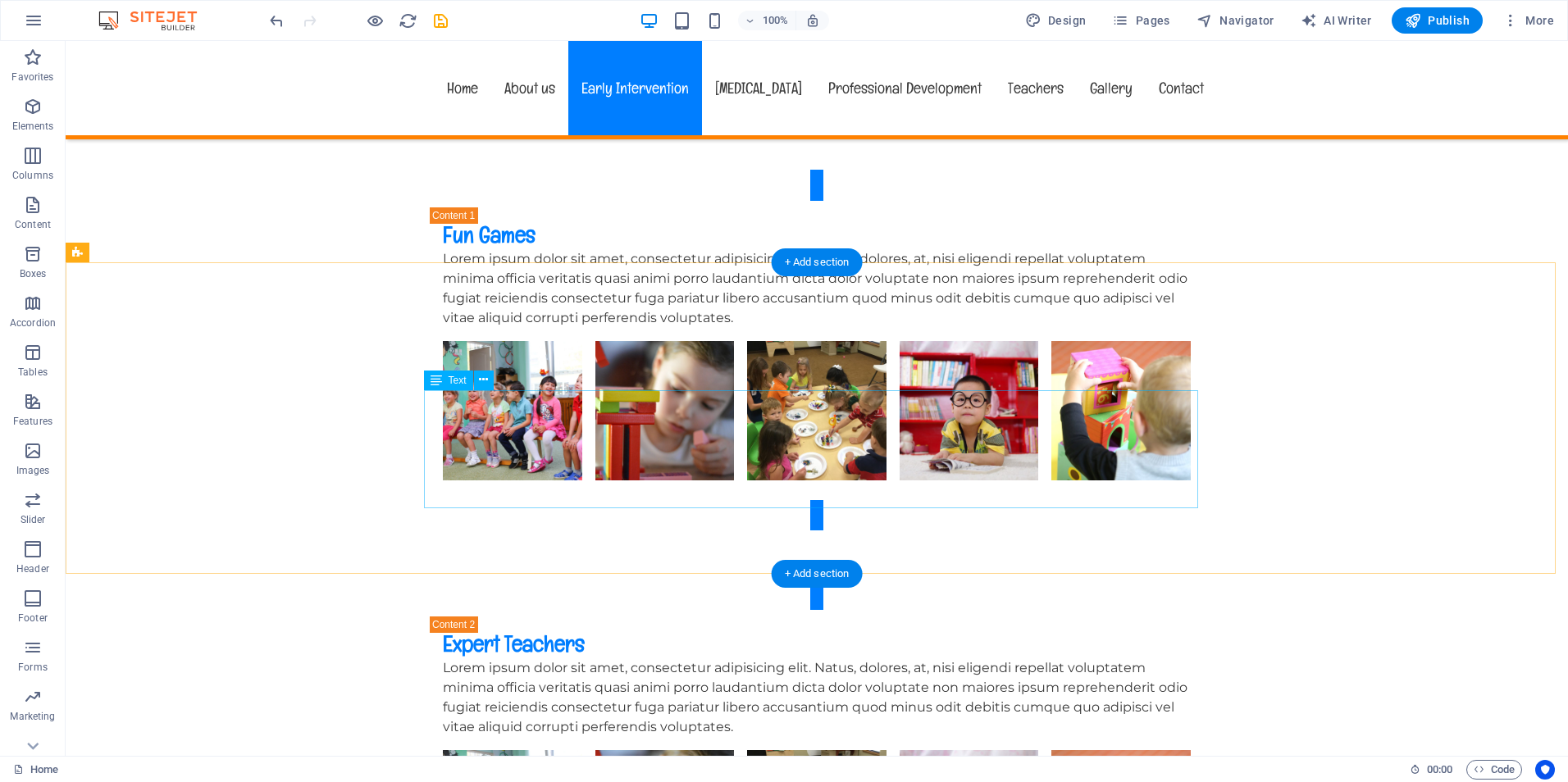
scroll to position [3771, 0]
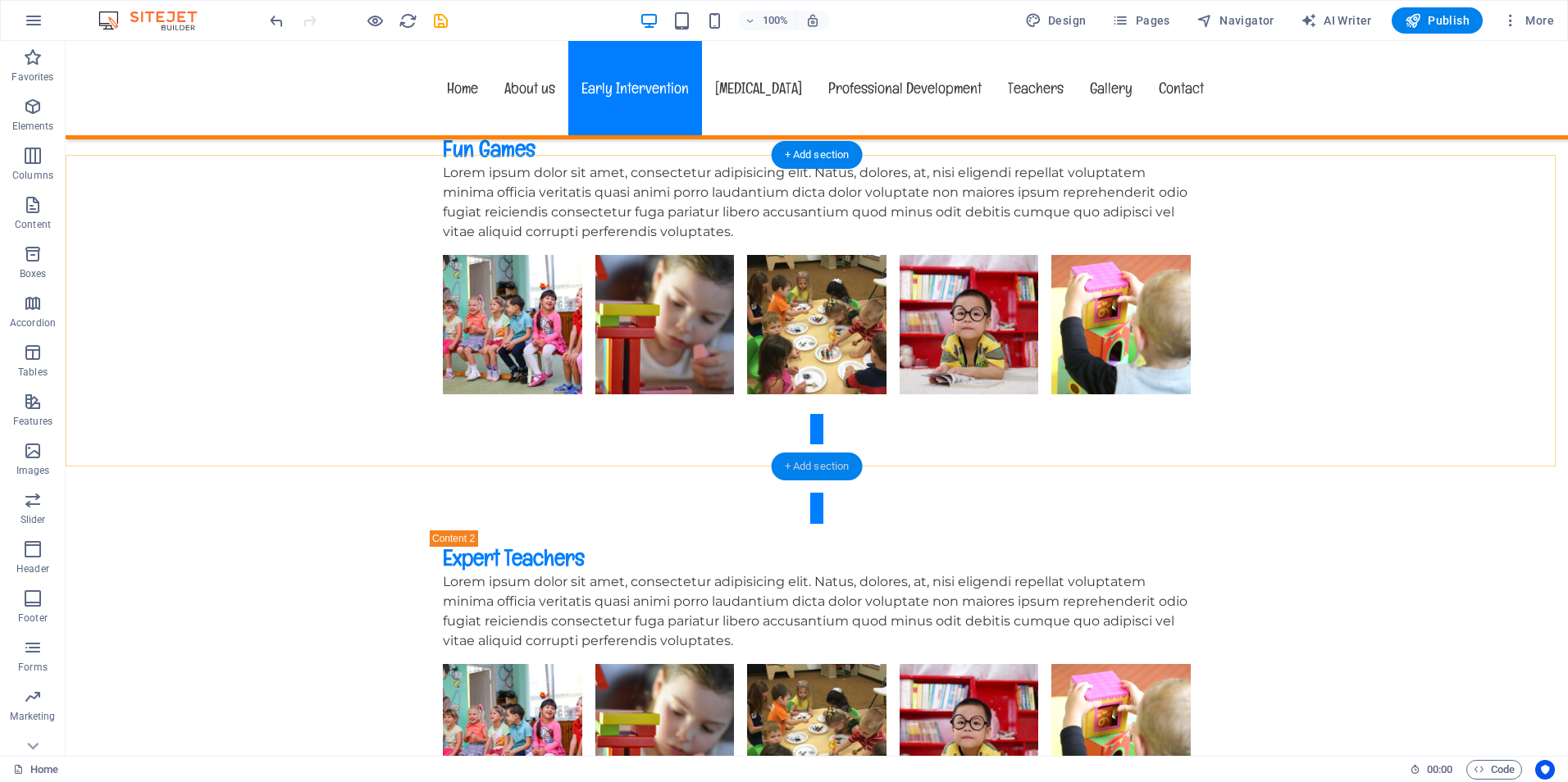
click at [814, 463] on div "+ Add section" at bounding box center [817, 466] width 91 height 28
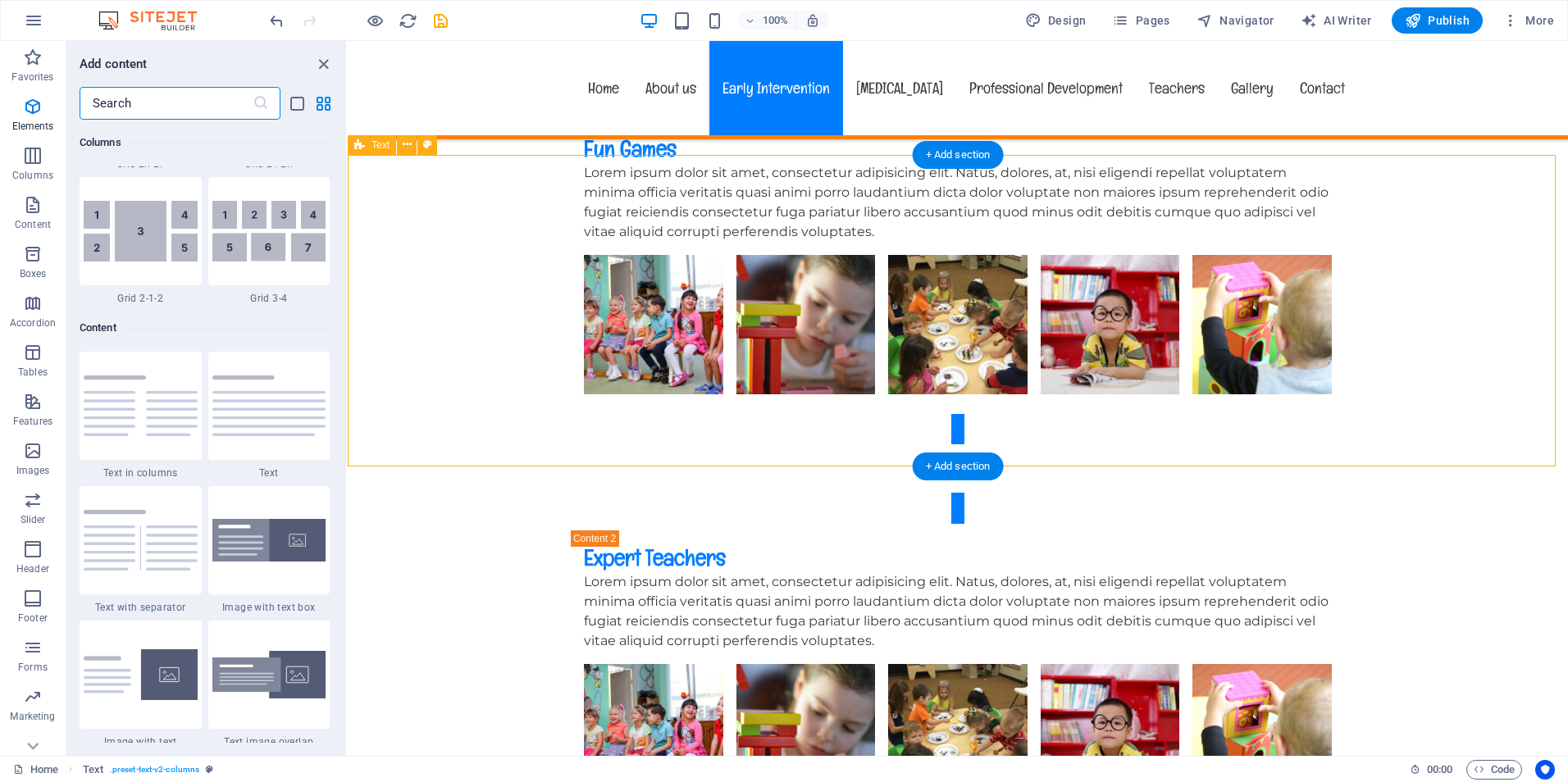
scroll to position [2868, 0]
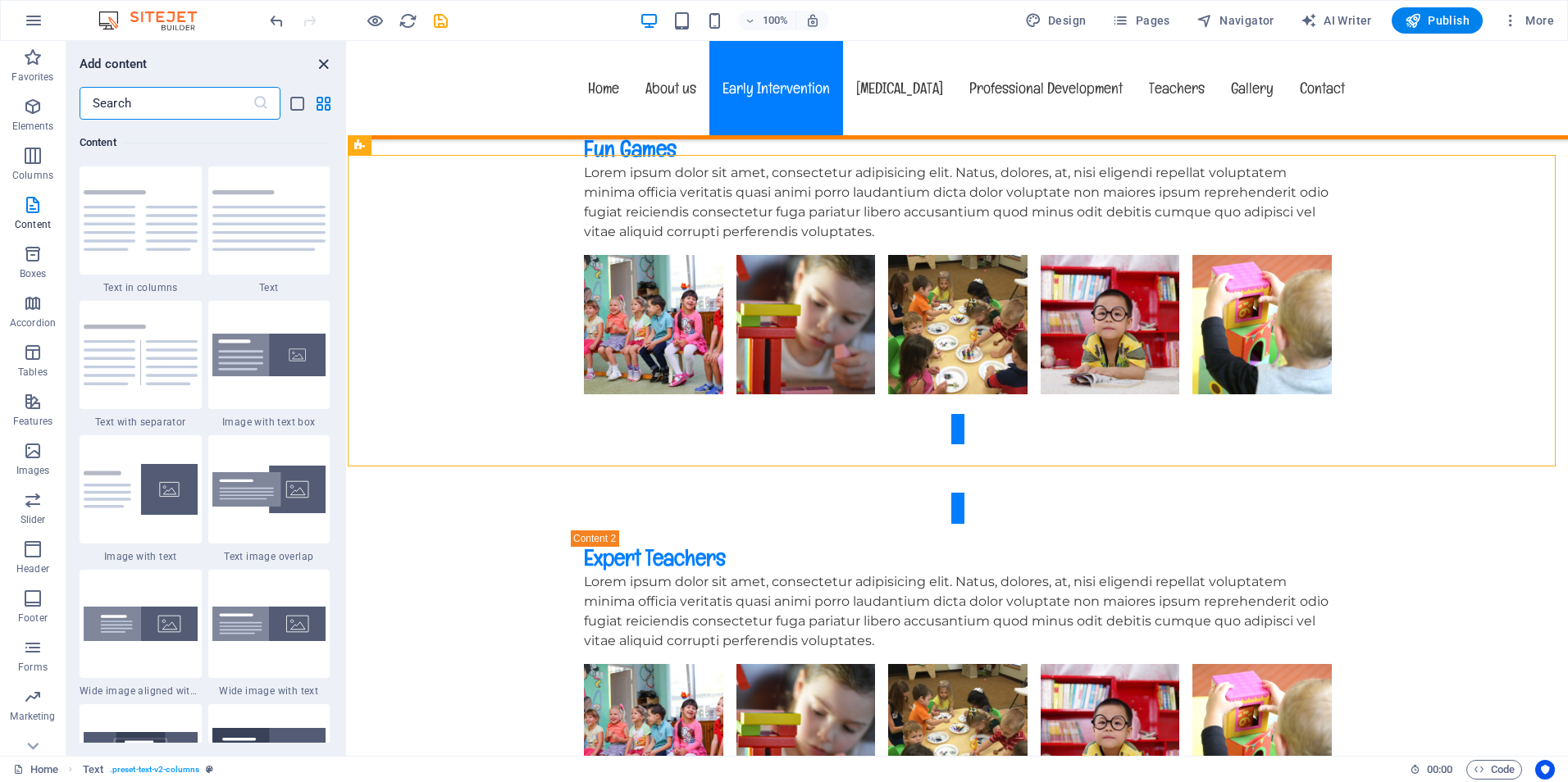
click at [319, 63] on icon "close panel" at bounding box center [324, 64] width 19 height 19
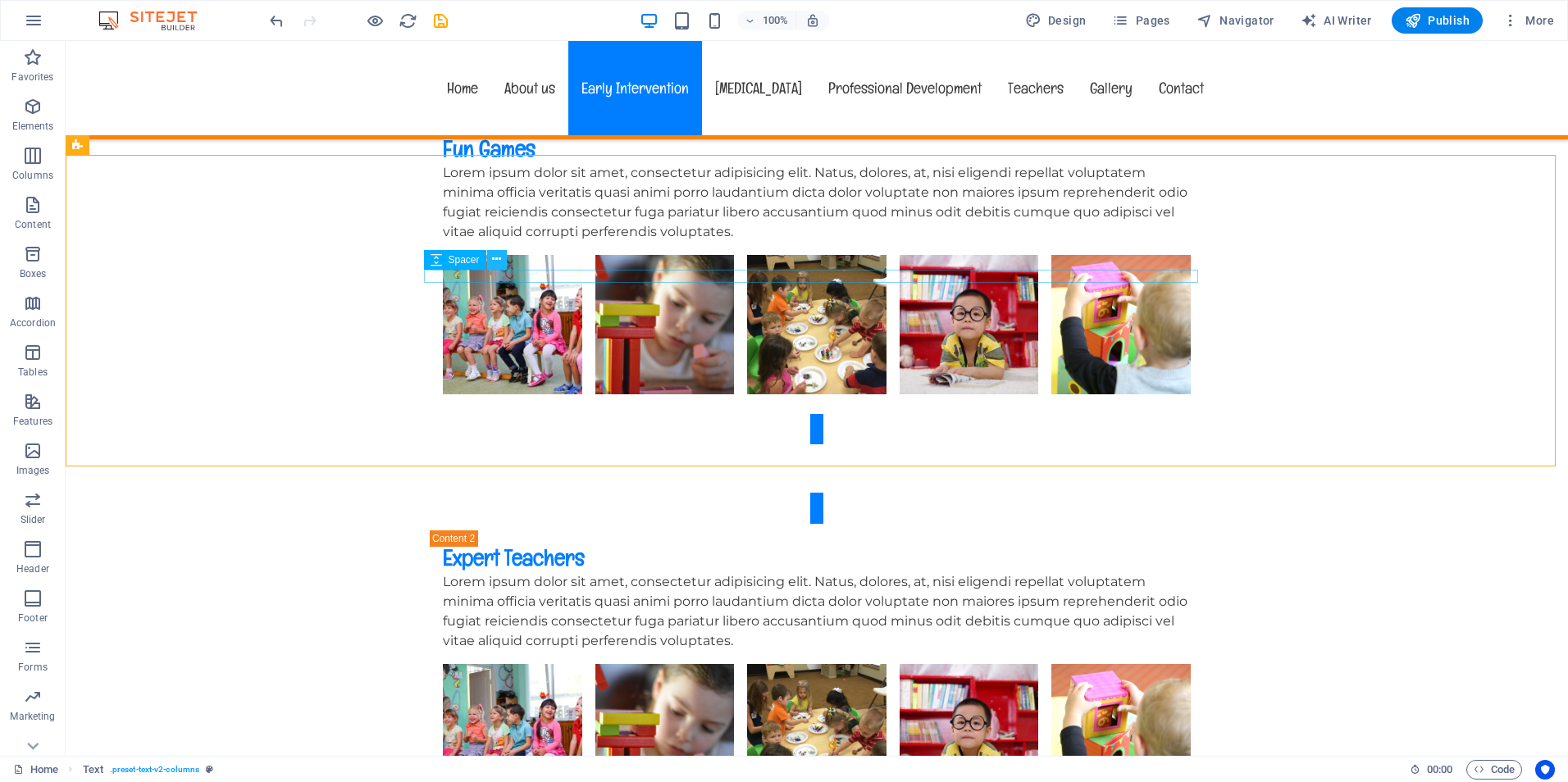
click at [492, 256] on icon at bounding box center [496, 259] width 9 height 17
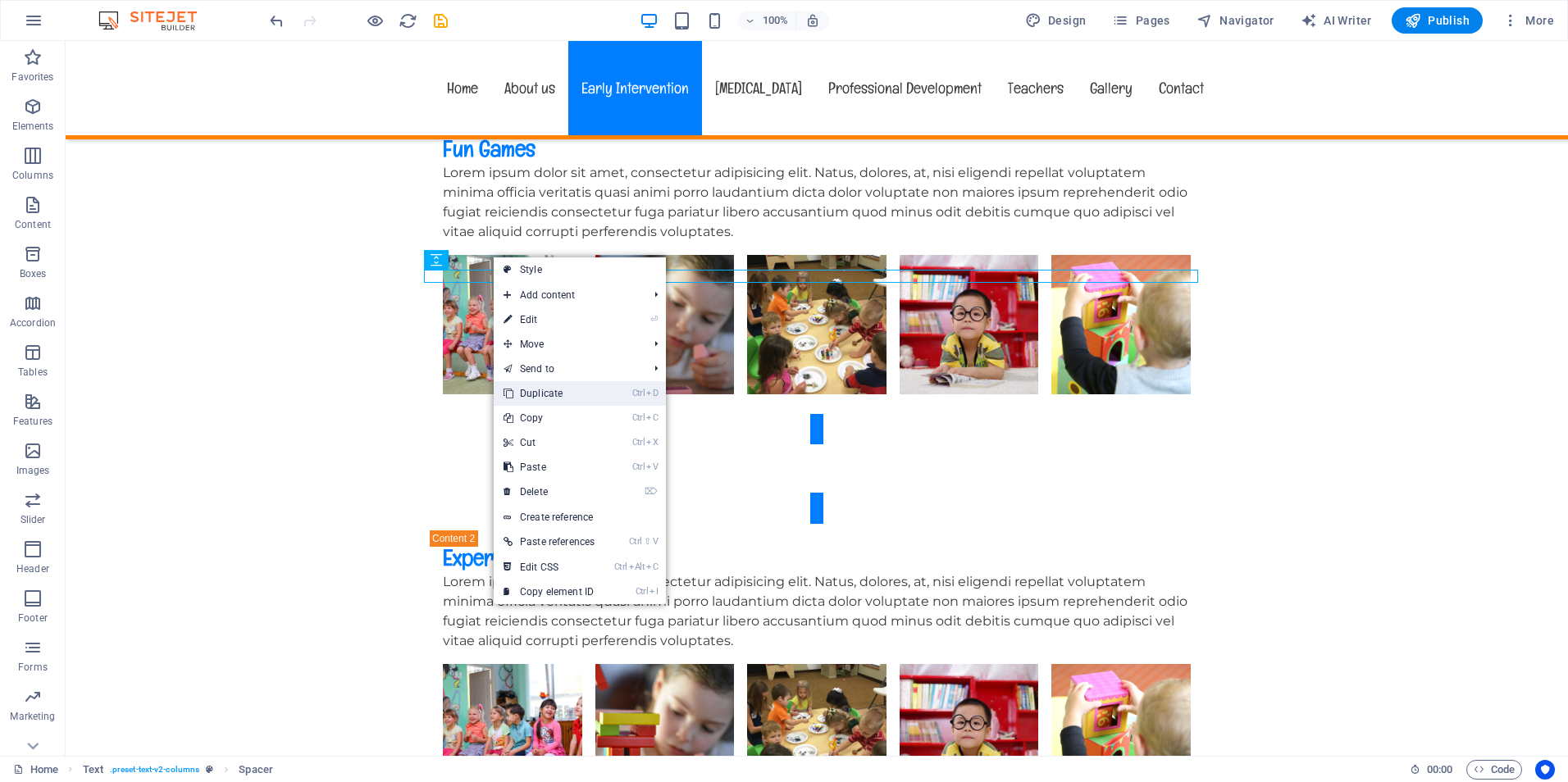
click at [546, 393] on link "Ctrl D Duplicate" at bounding box center [548, 393] width 111 height 24
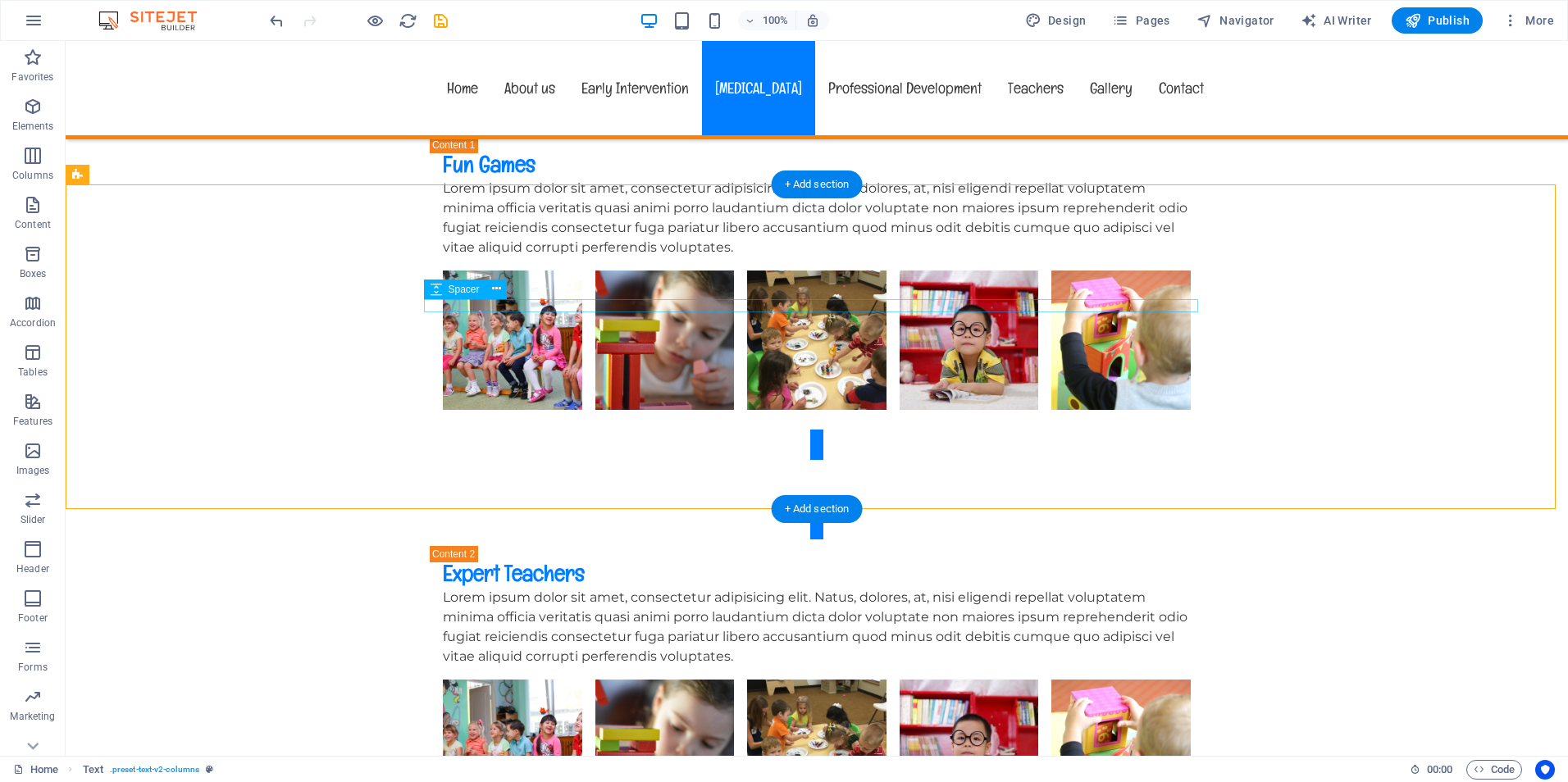
scroll to position [3771, 0]
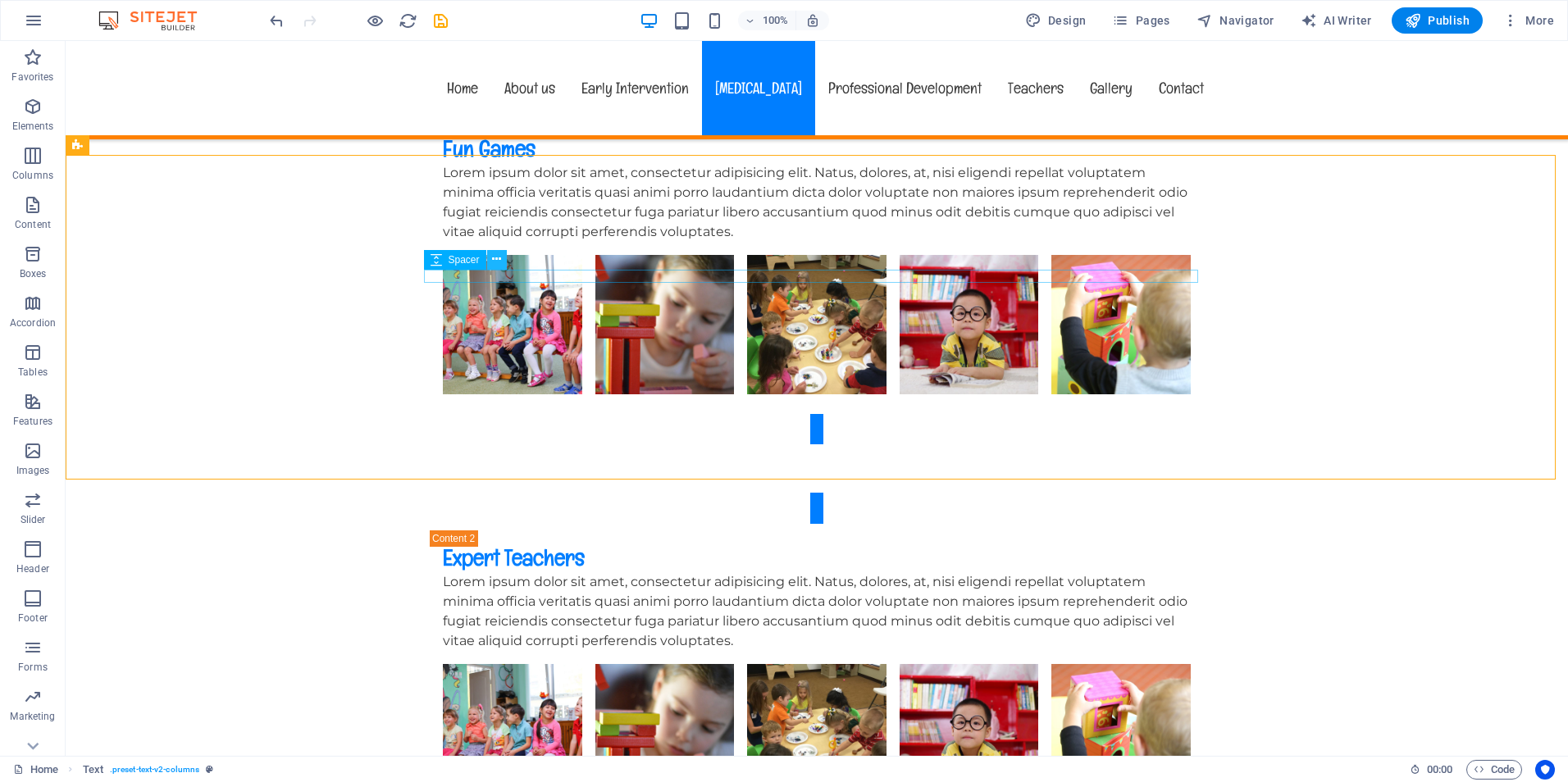
click at [497, 258] on icon at bounding box center [496, 259] width 9 height 17
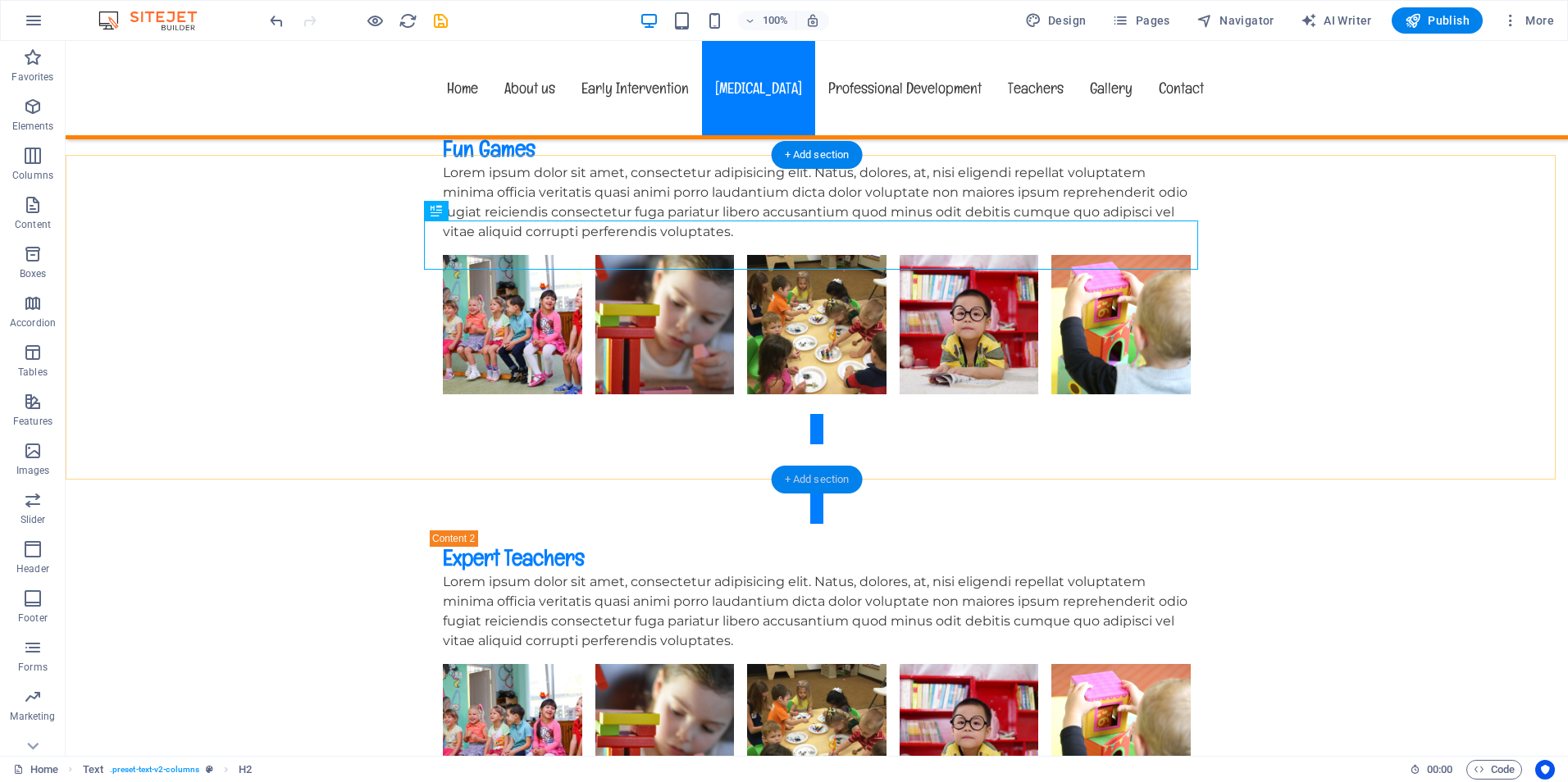
click at [802, 475] on div "+ Add section" at bounding box center [817, 479] width 91 height 28
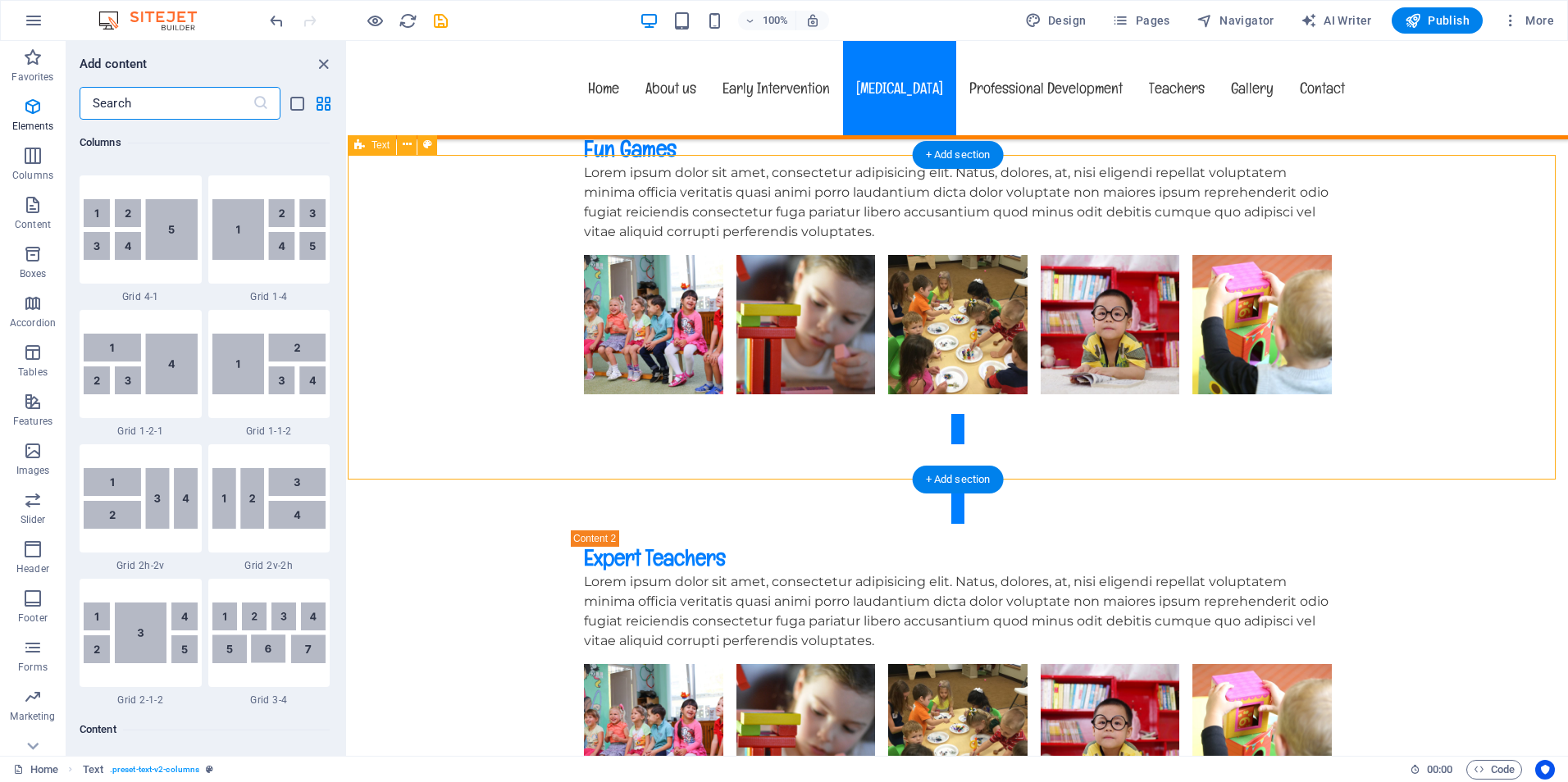
scroll to position [2868, 0]
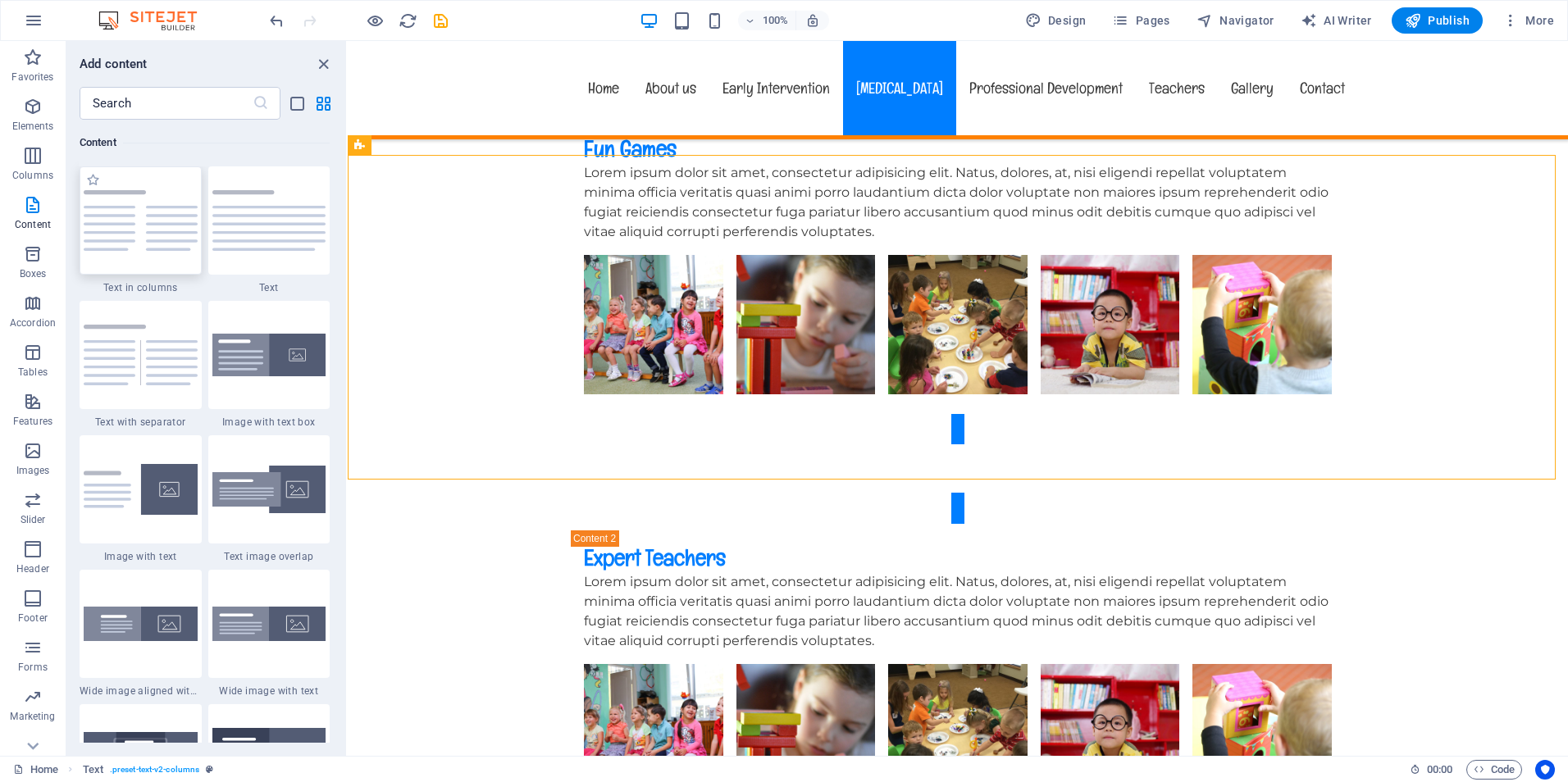
click at [129, 235] on img at bounding box center [140, 220] width 114 height 61
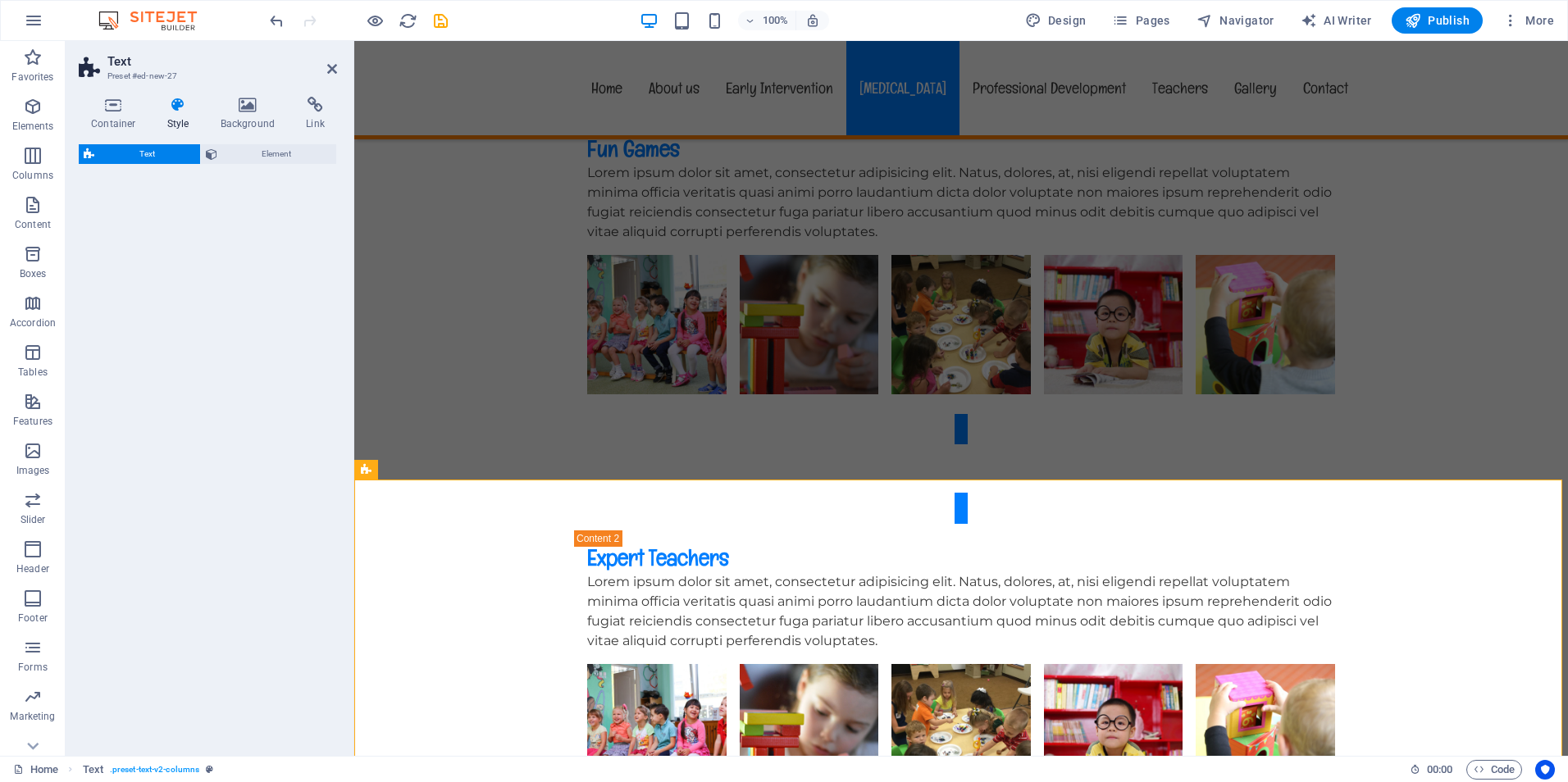
select select "rem"
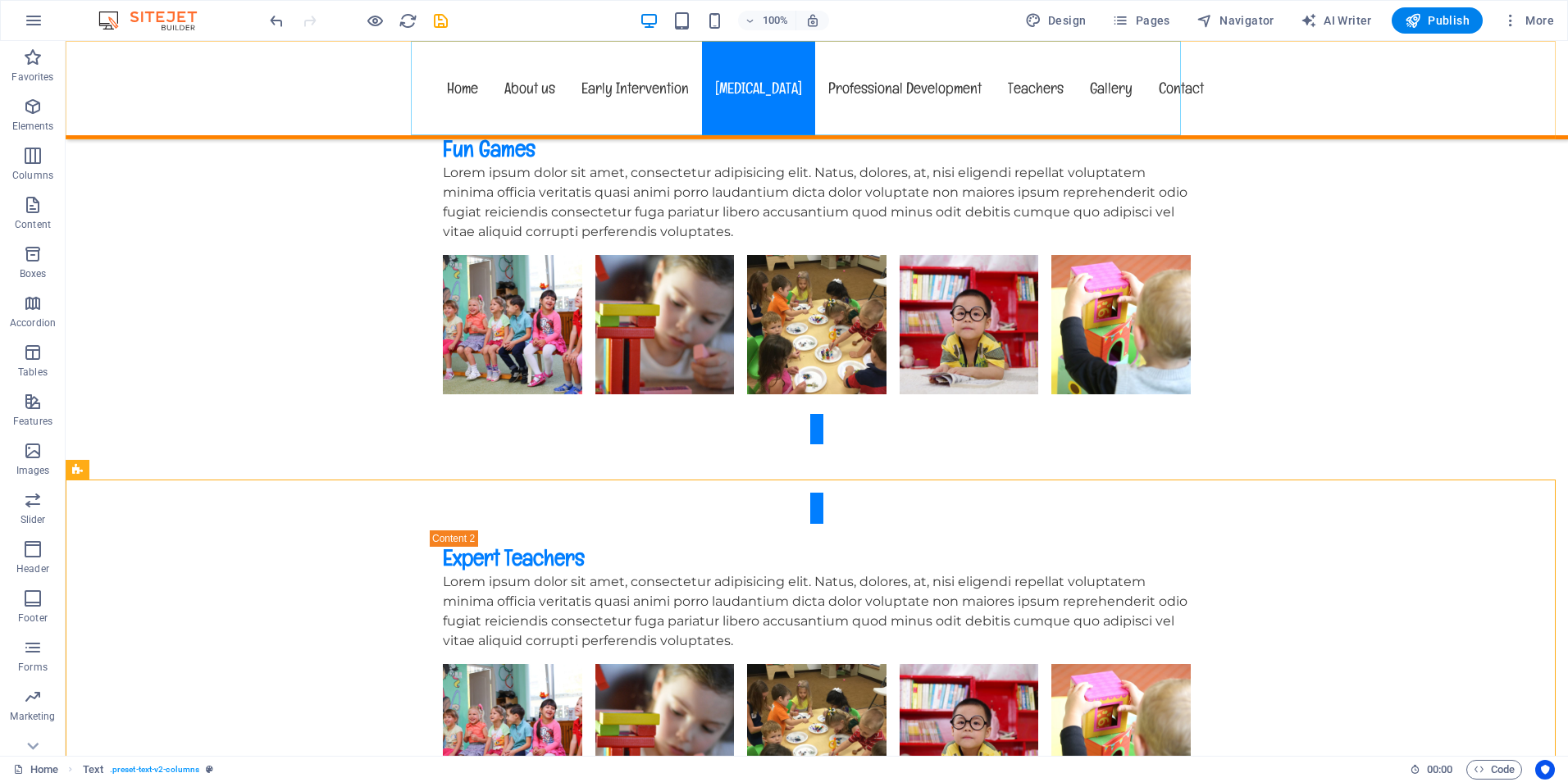
click at [787, 90] on nav "Home About us Early Intervention [MEDICAL_DATA] Professional Development Teache…" at bounding box center [816, 89] width 800 height 95
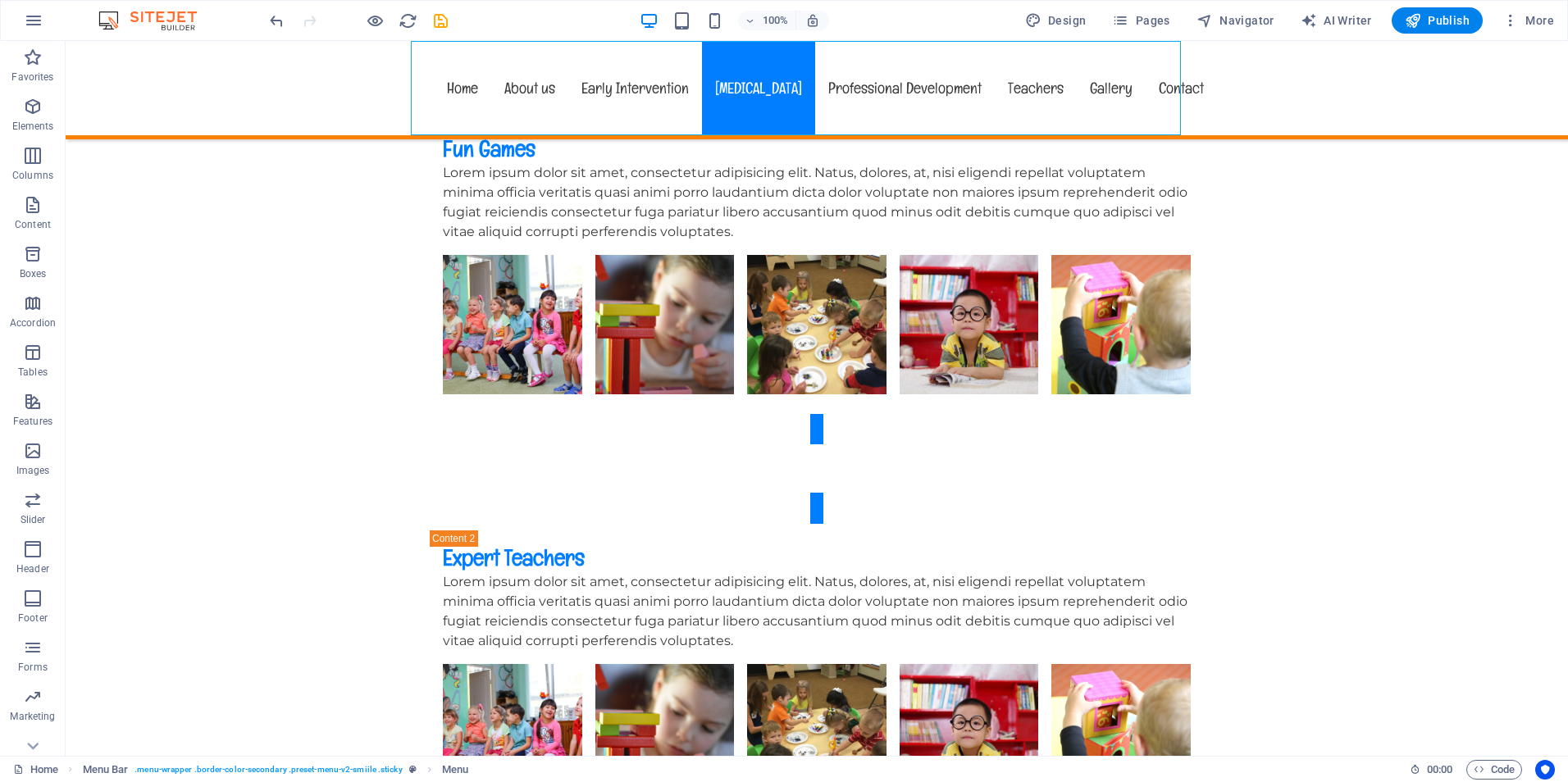
click at [788, 90] on nav "Home About us Early Intervention [MEDICAL_DATA] Professional Development Teache…" at bounding box center [816, 89] width 800 height 95
select select
select select "bookmark"
select select "search"
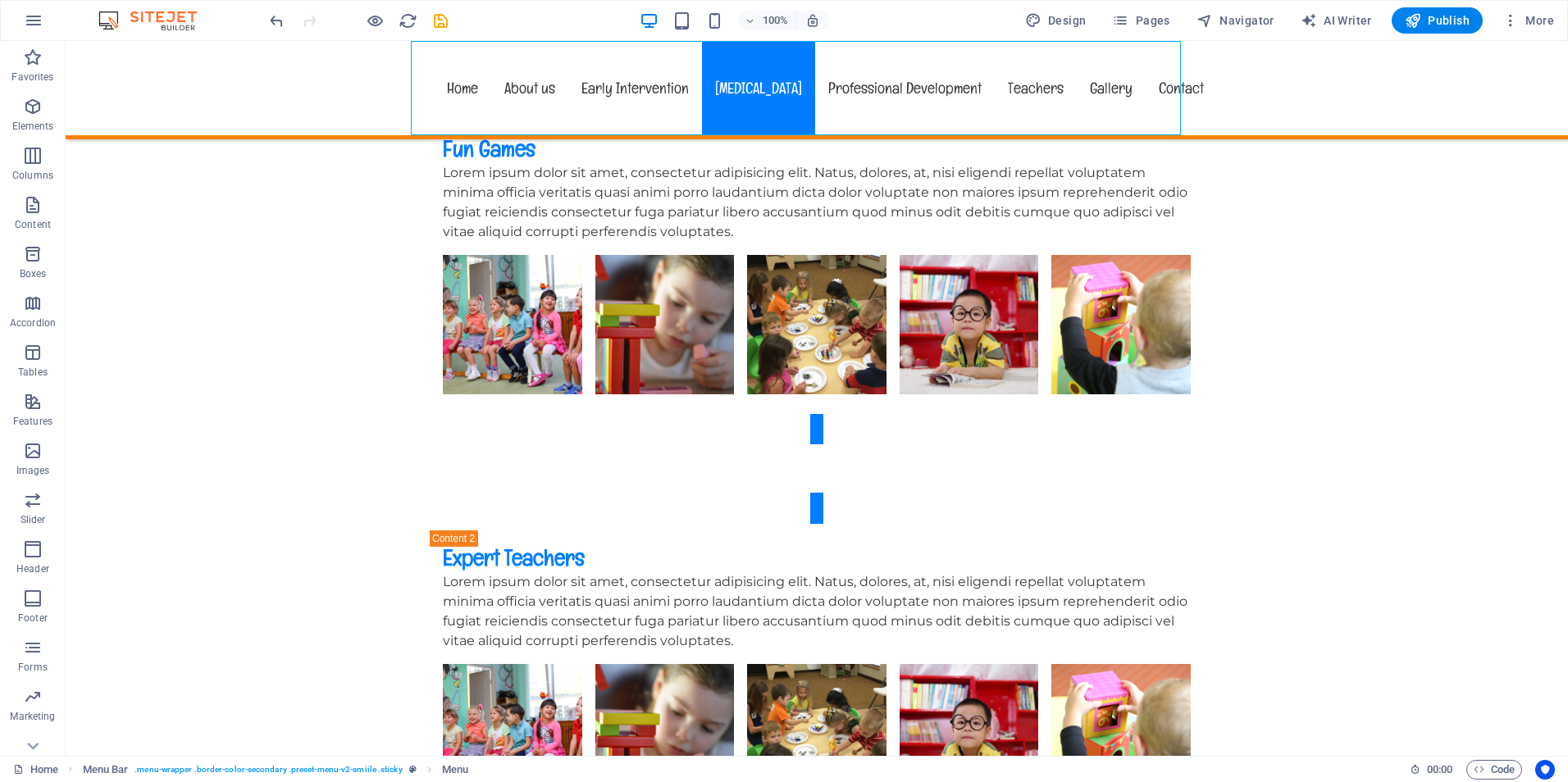
select select "bookmark"
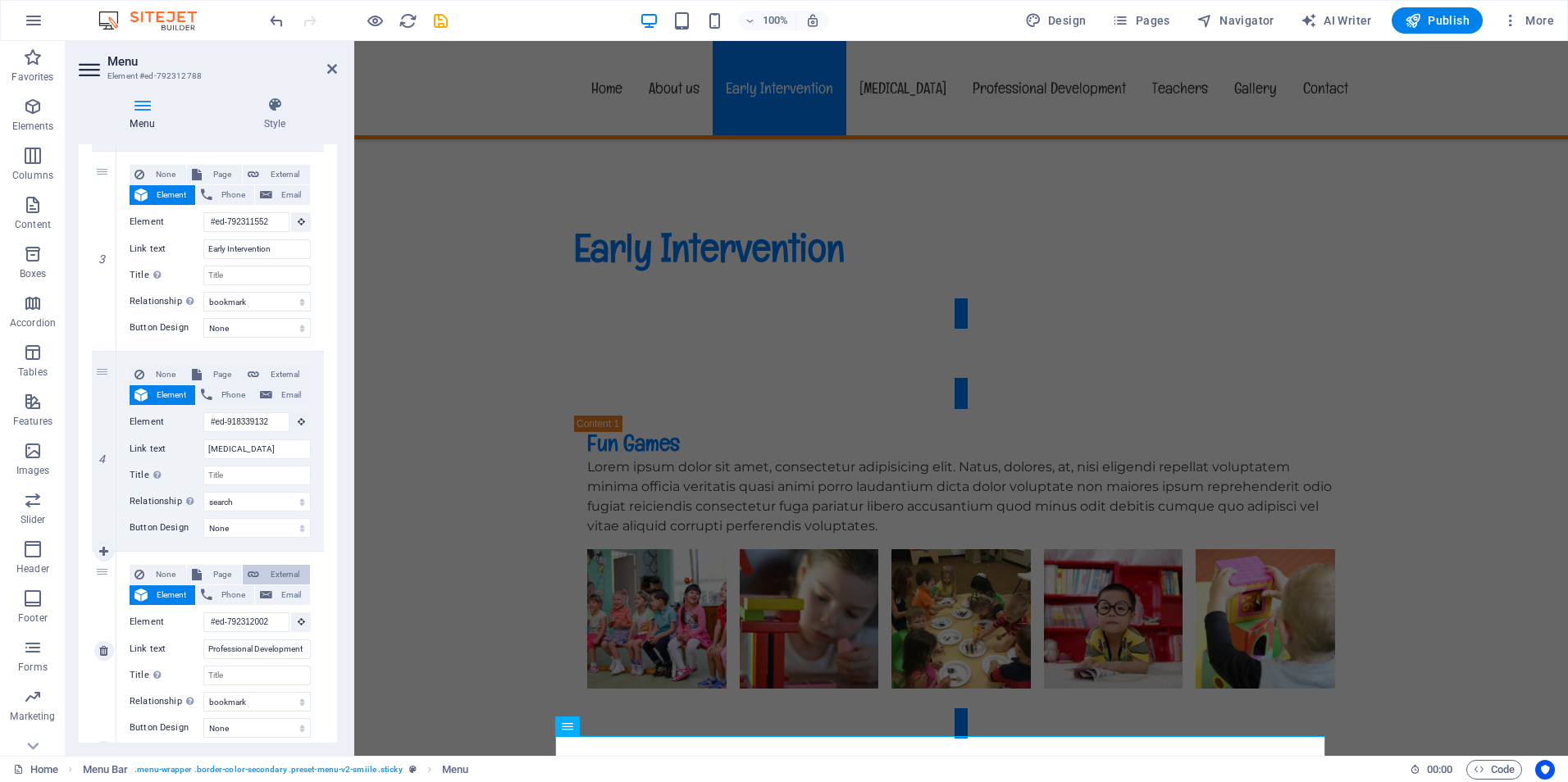
scroll to position [3475, 0]
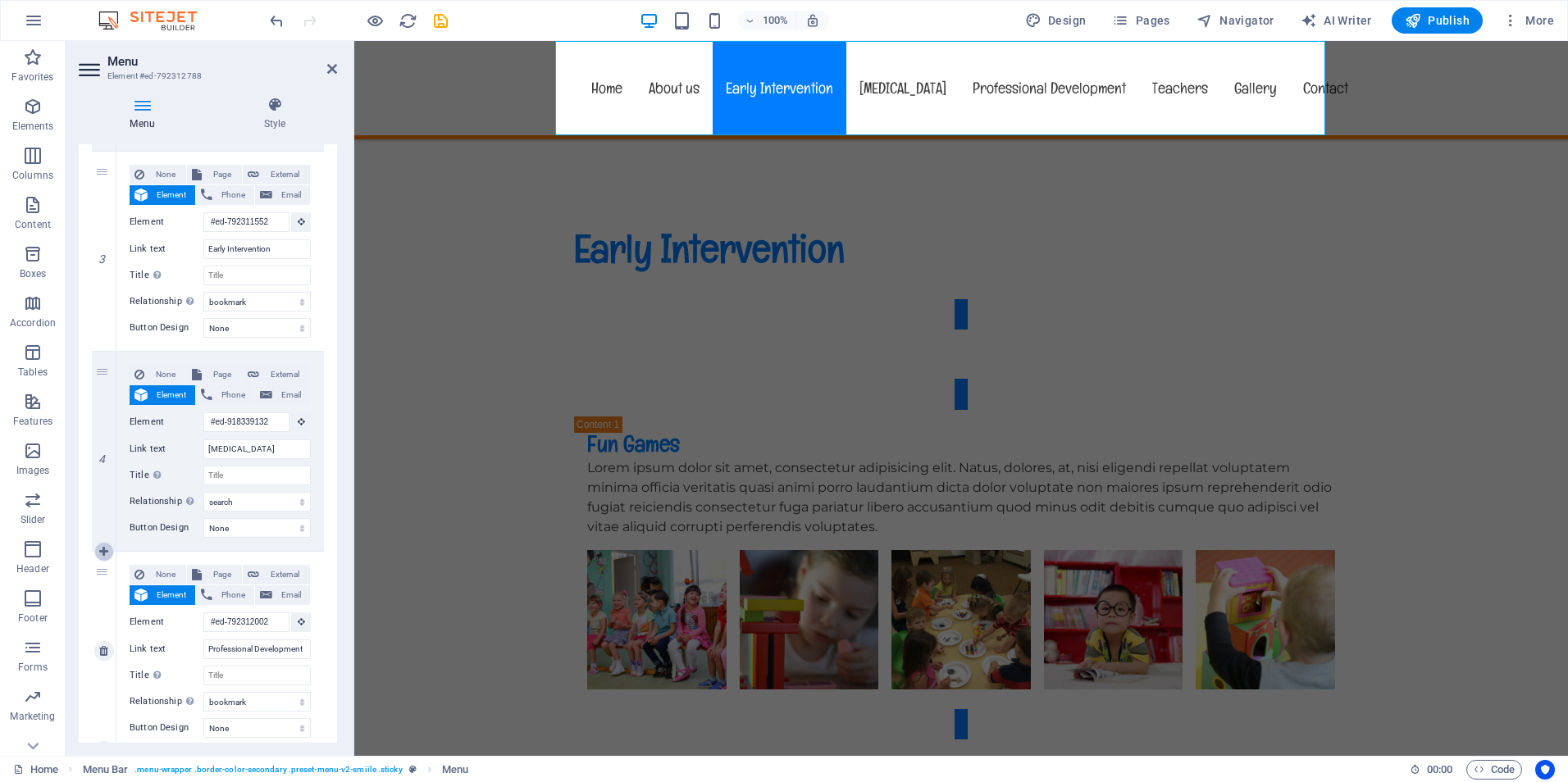
click at [101, 551] on icon at bounding box center [103, 551] width 9 height 12
select select
type input "#ed-792312002"
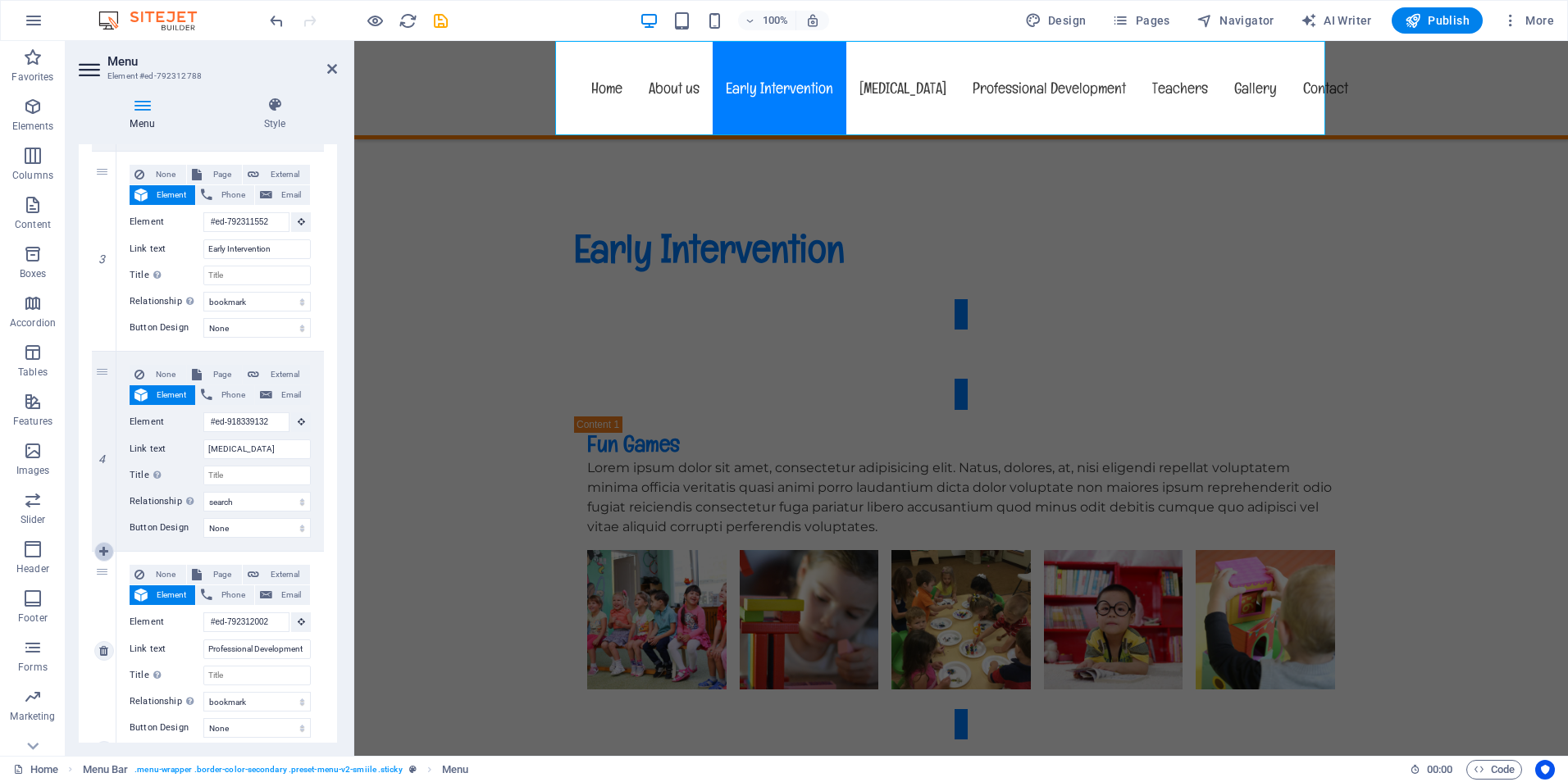
type input "Professional Development"
select select "bookmark"
type input "#ed-792312389"
type input "Teachers"
select select
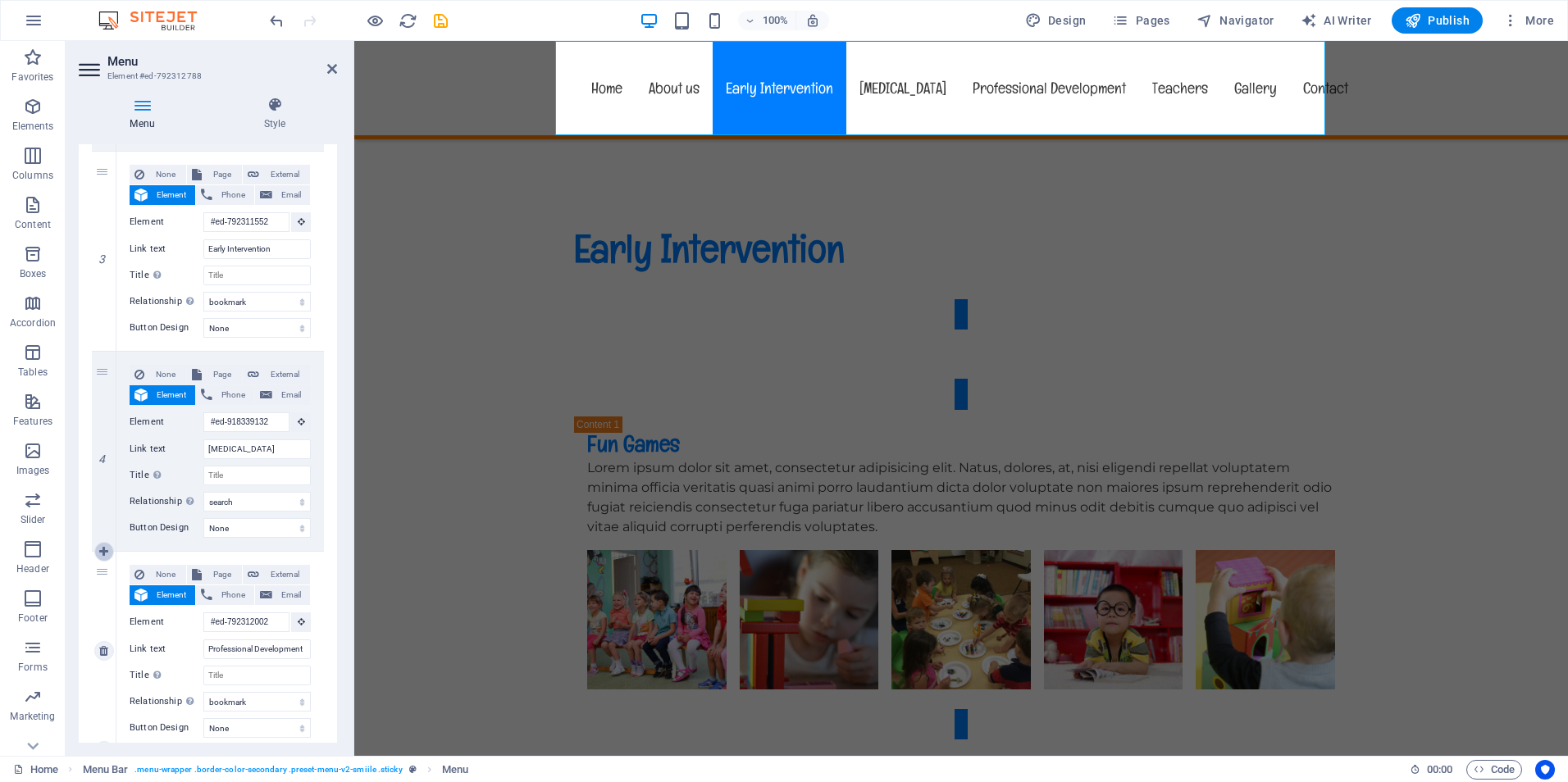
type input "#ed-792311804"
type input "Gallery"
select select
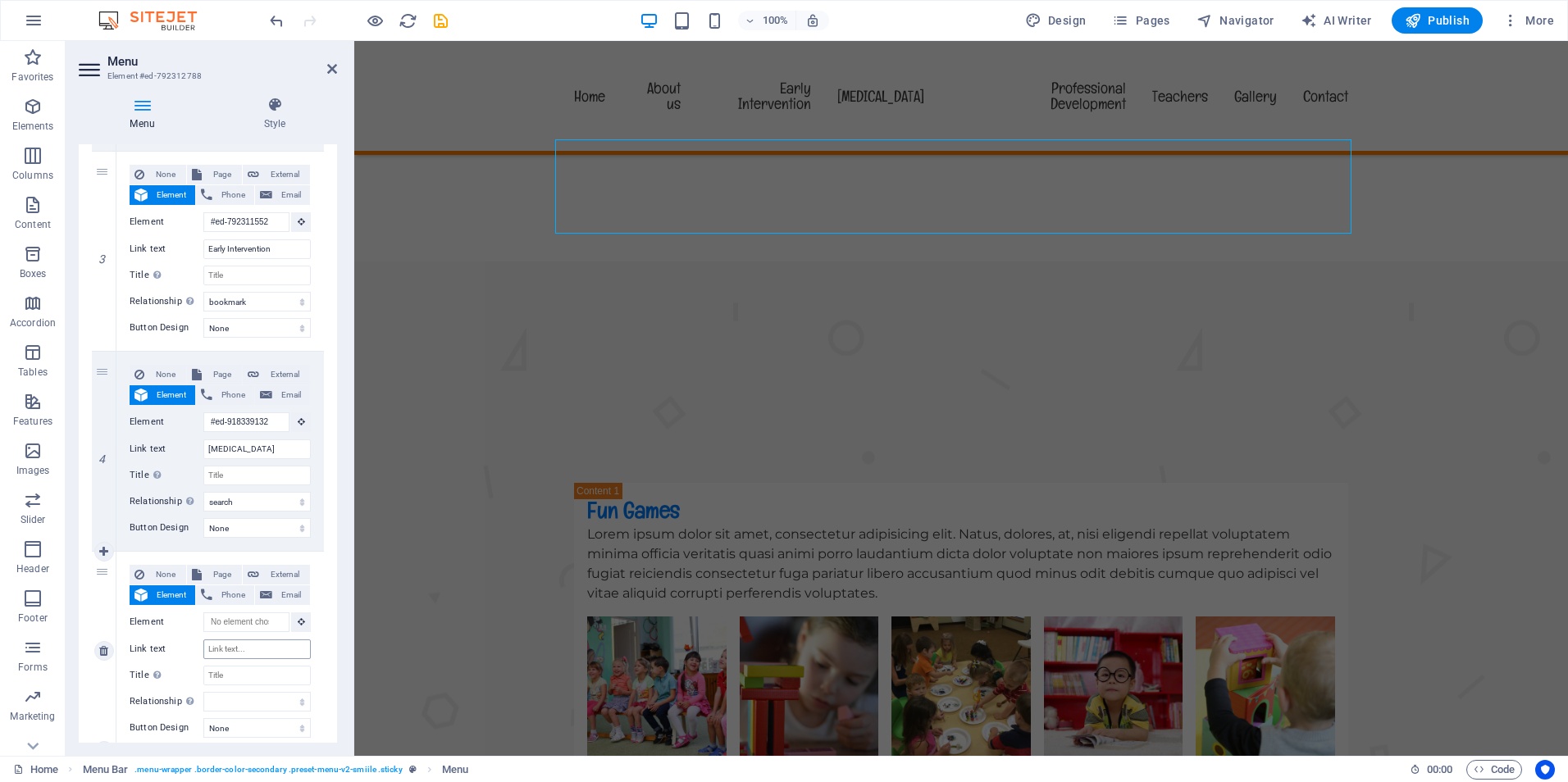
scroll to position [3377, 0]
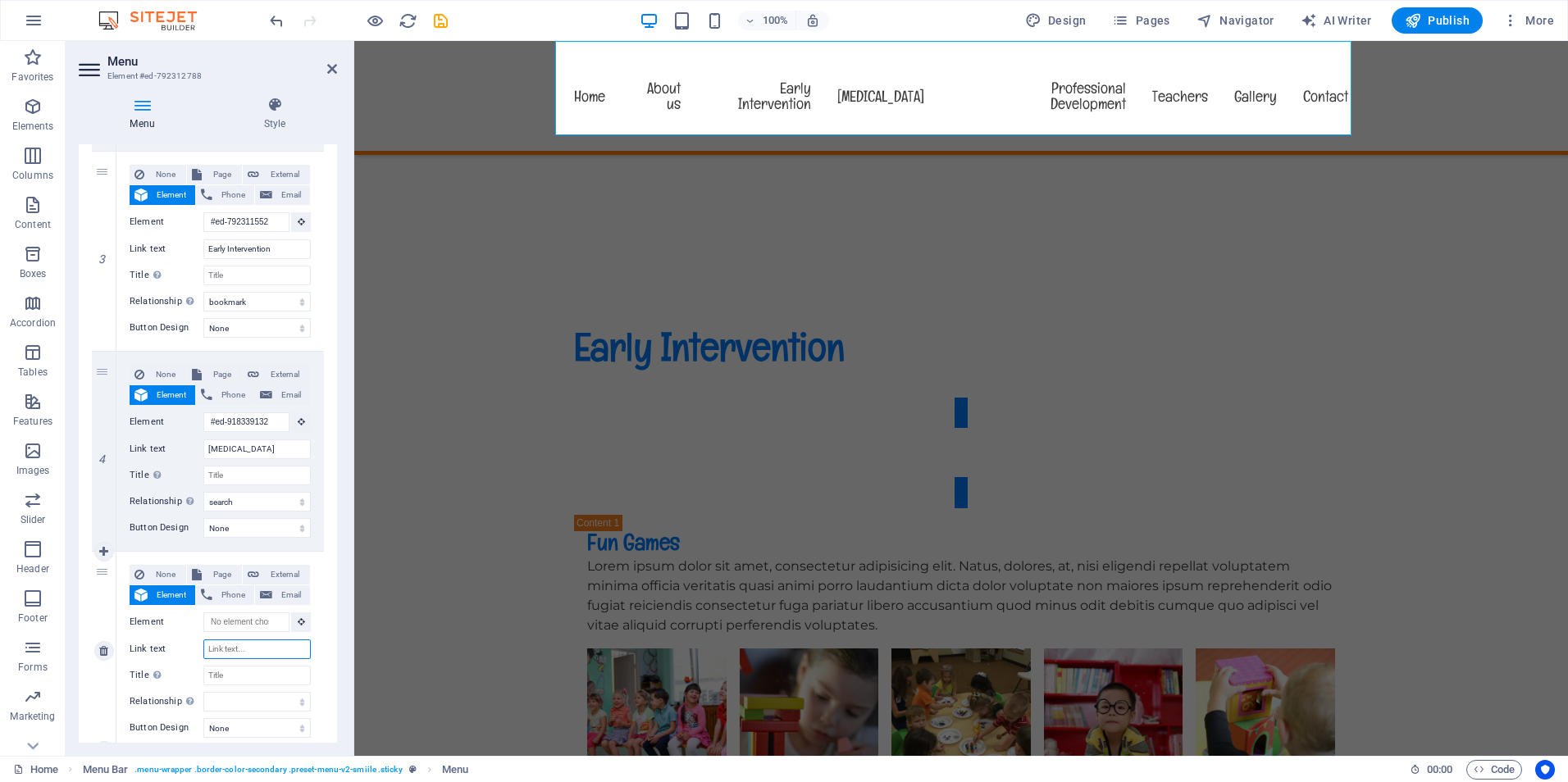
click at [225, 646] on input "Link text" at bounding box center [257, 649] width 107 height 19
type input "Gr"
select select
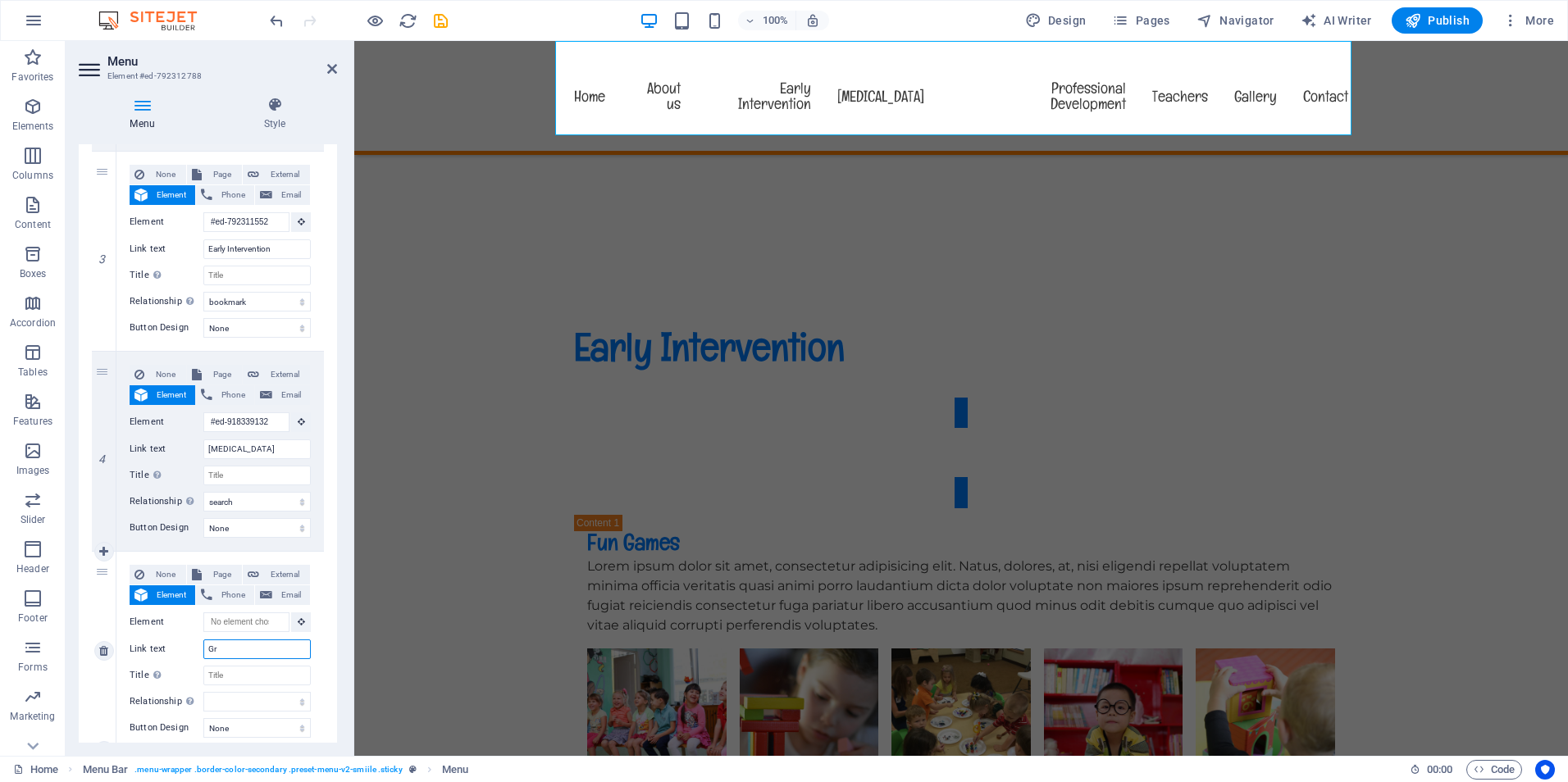
select select
type input "Groups Pr"
select select
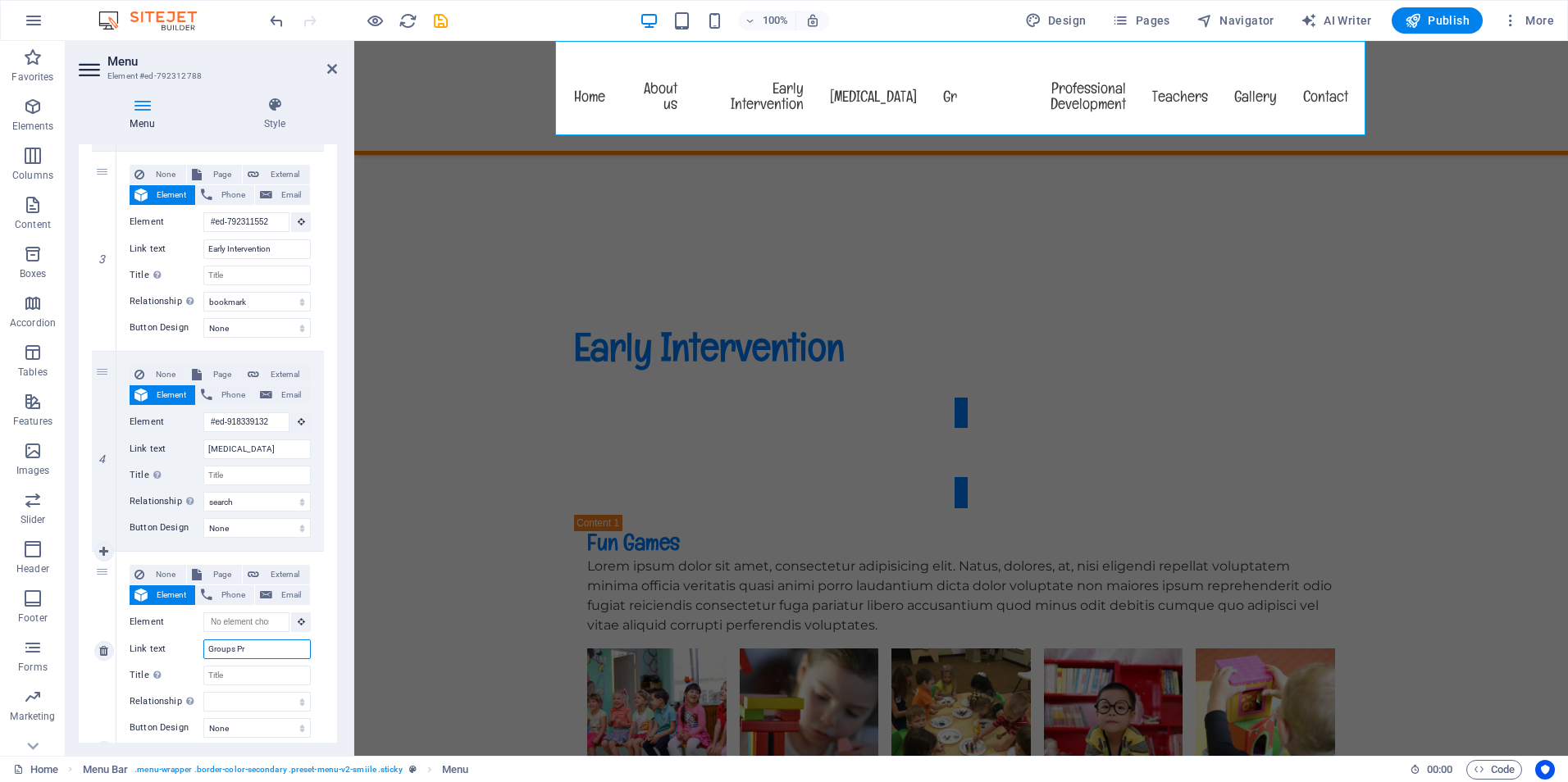
select select
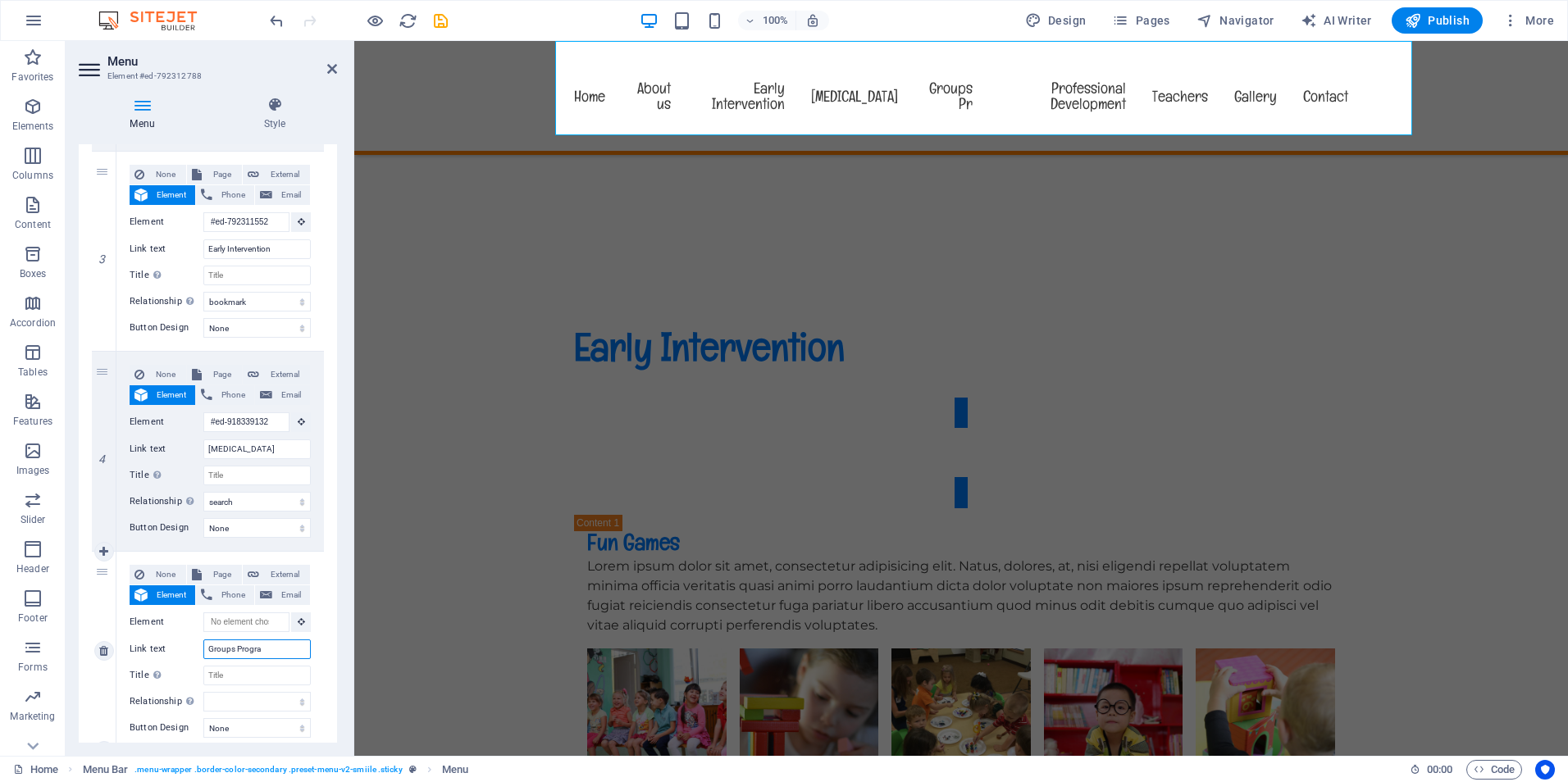
type input "Groups Program"
select select
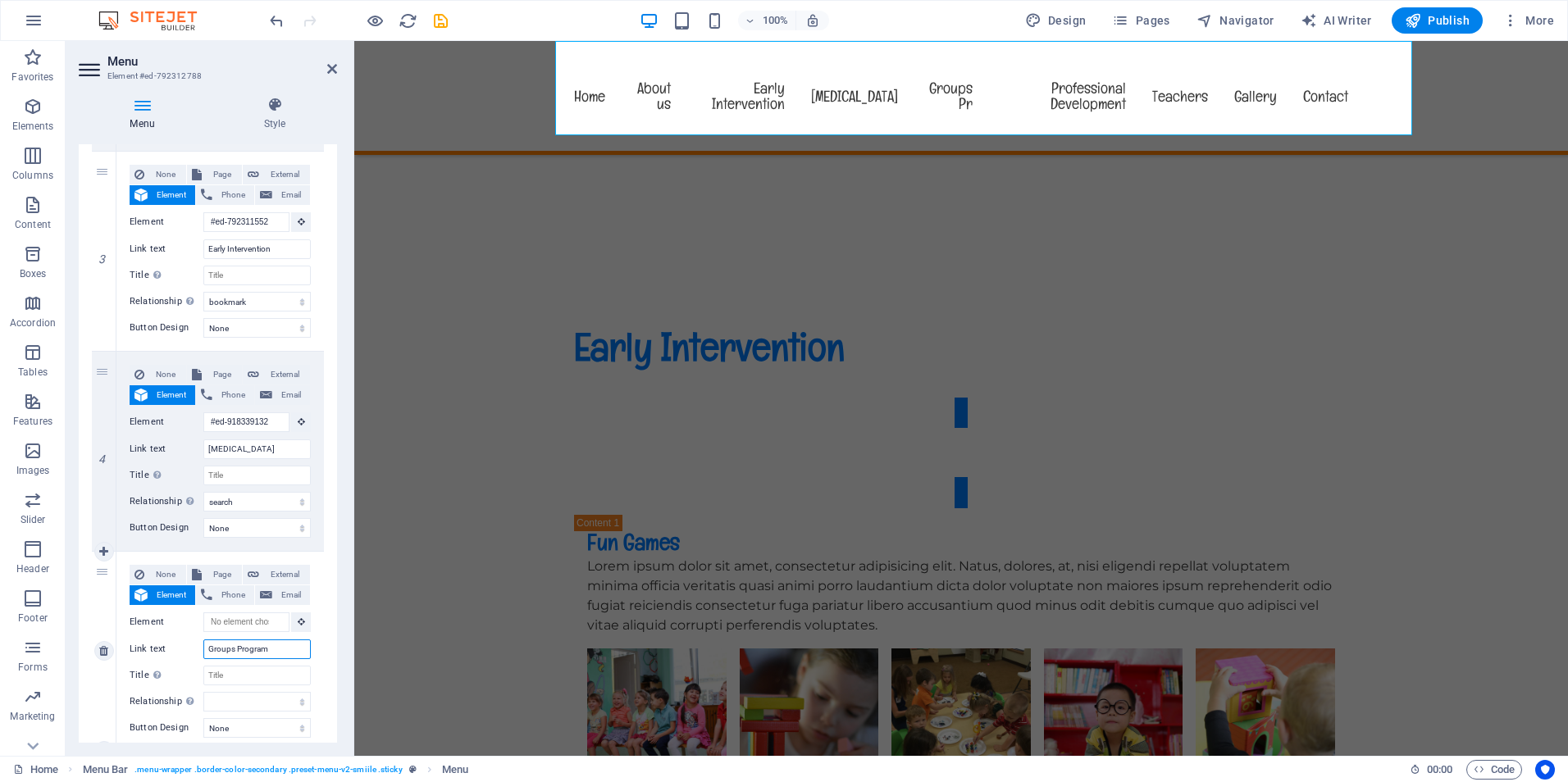
select select
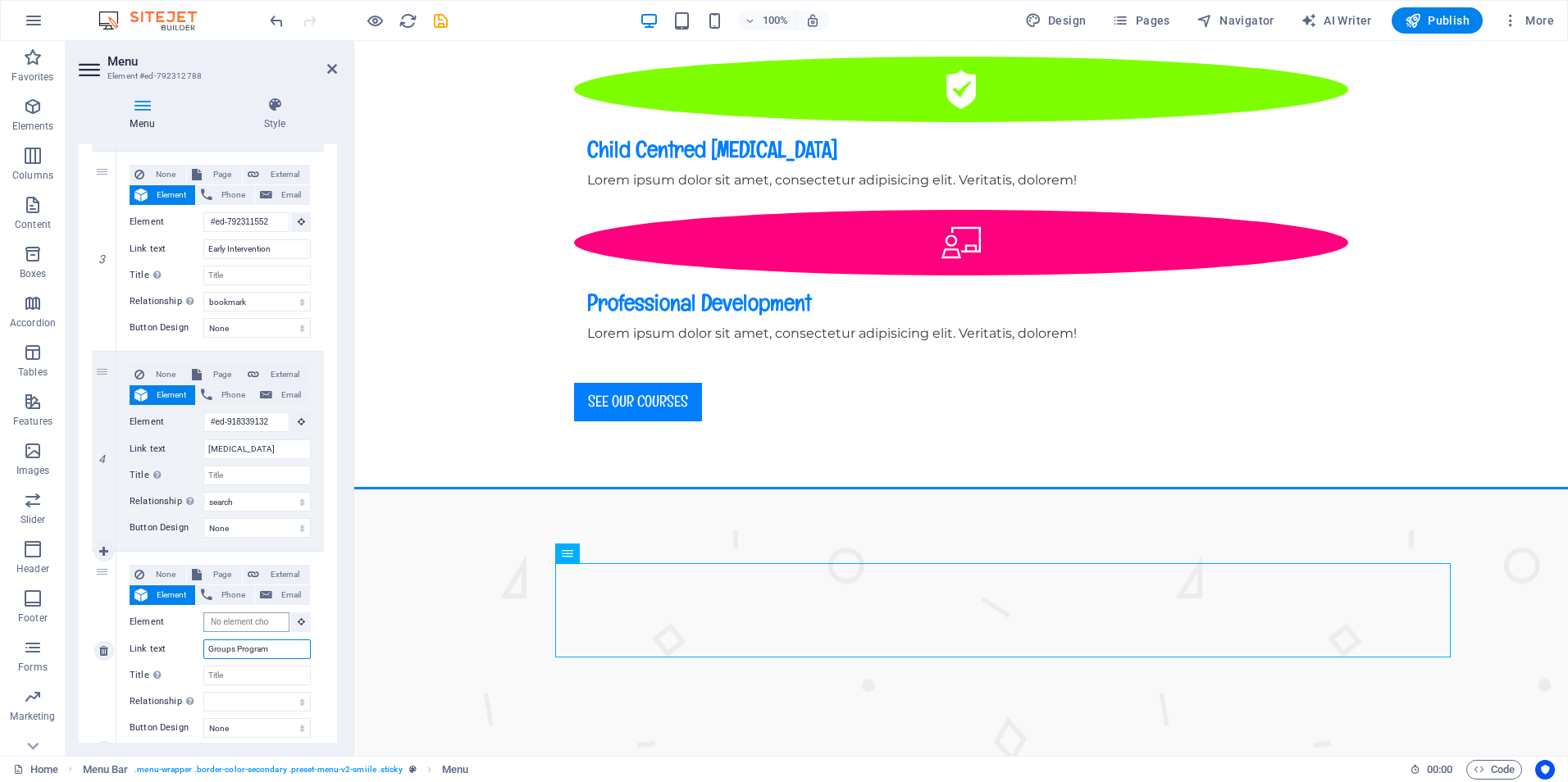
scroll to position [0, 0]
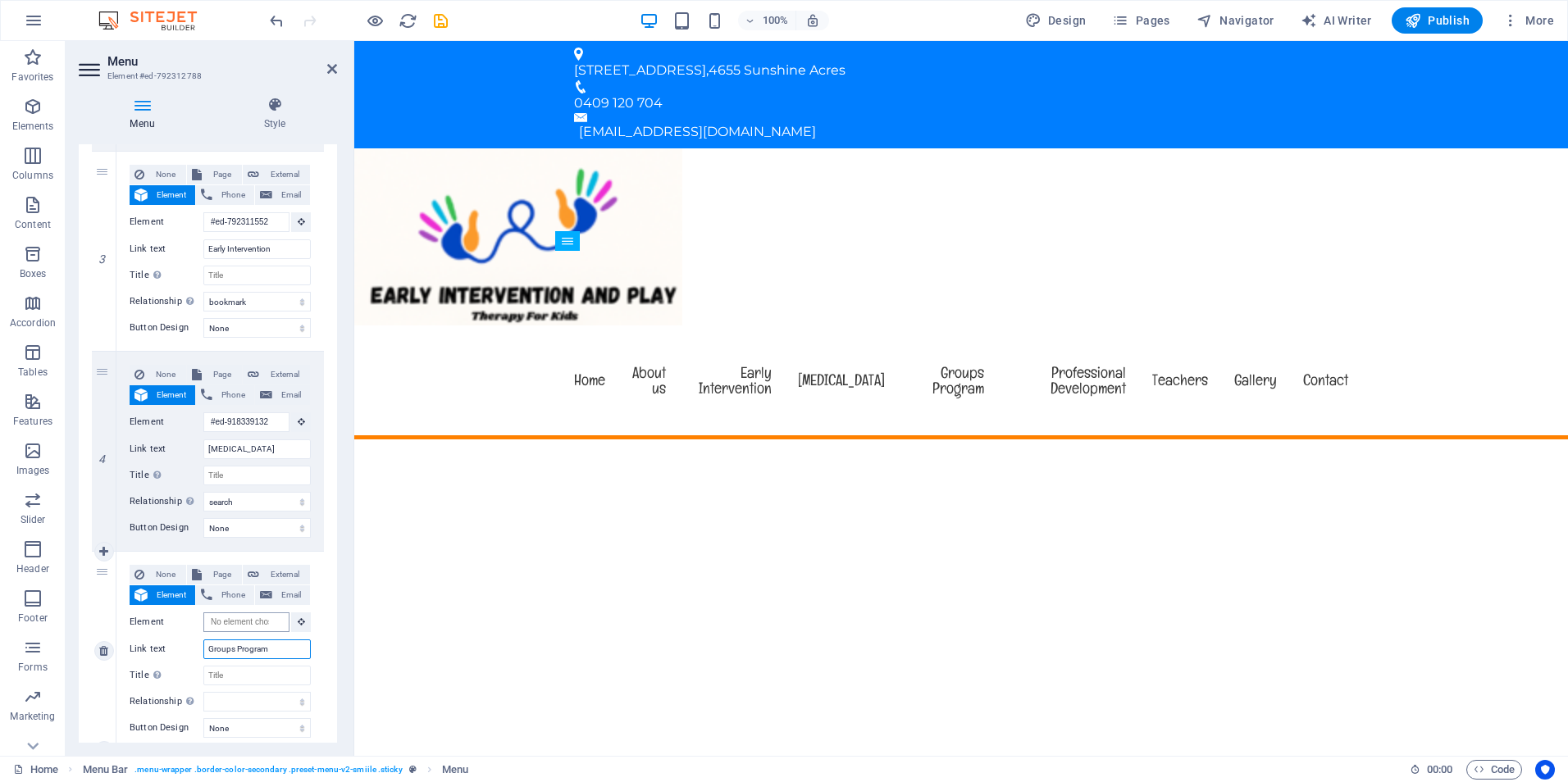
type input "Groups Program"
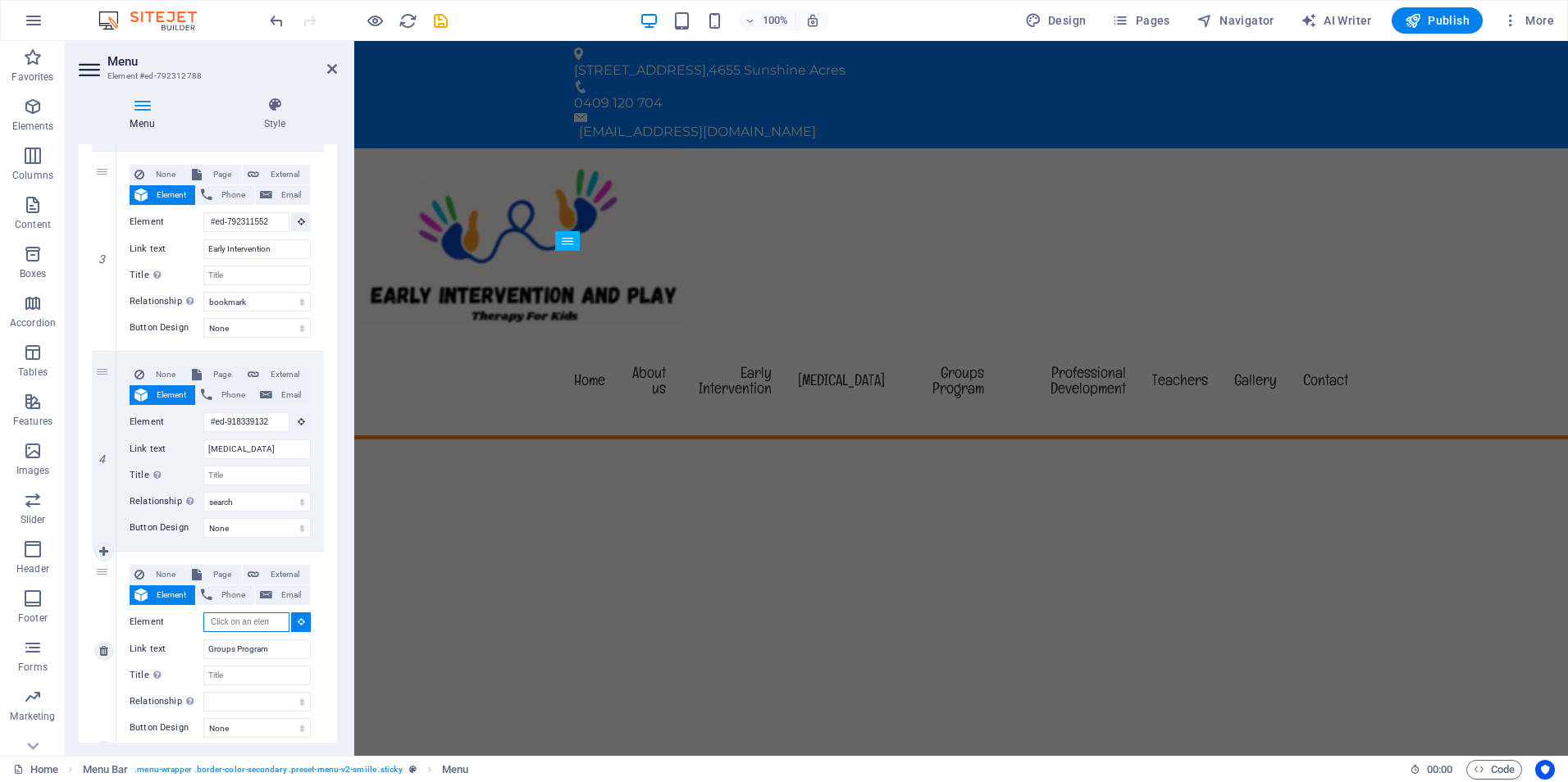
click at [246, 622] on input "Element" at bounding box center [247, 622] width 86 height 19
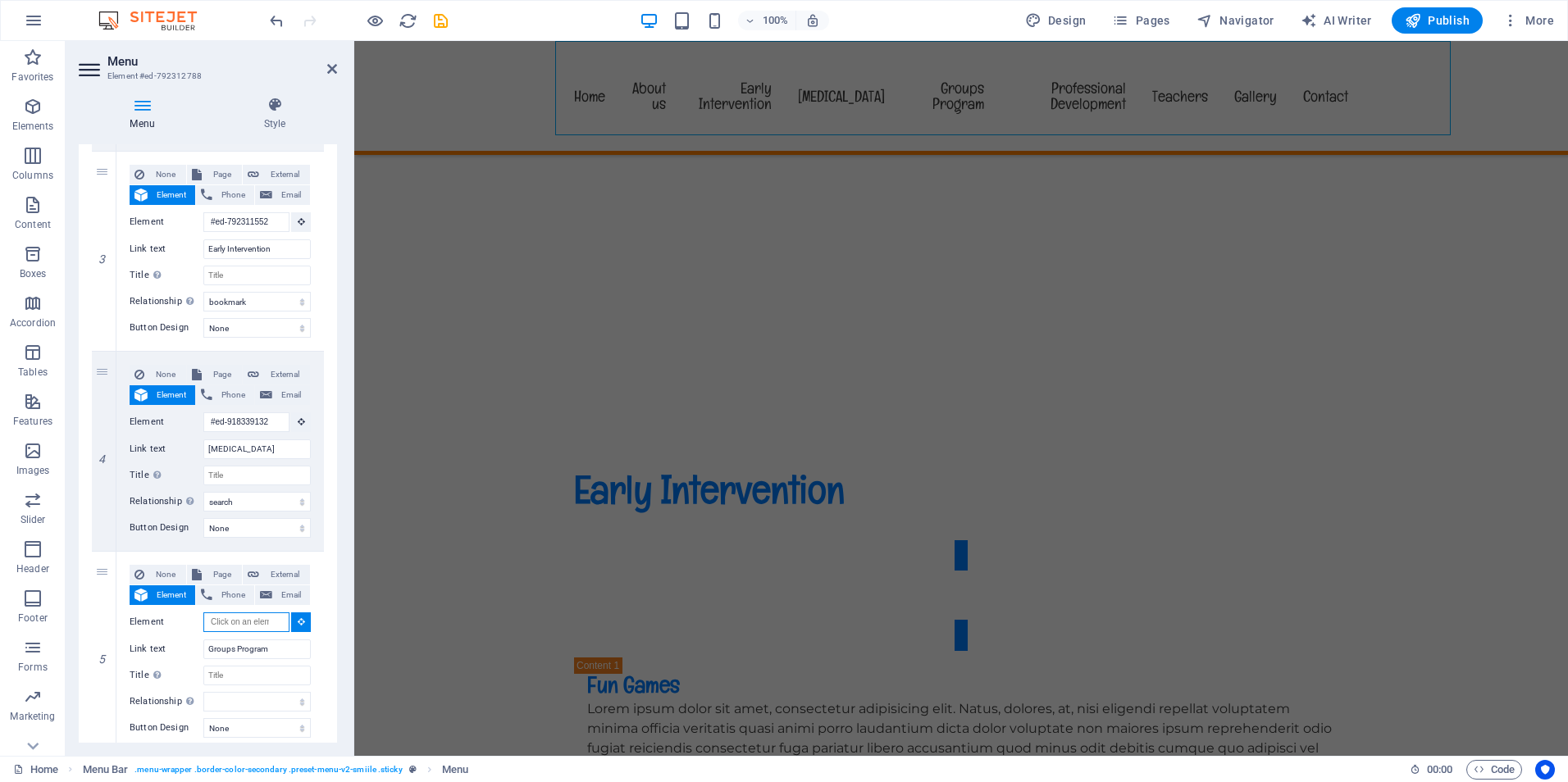
scroll to position [3180, 0]
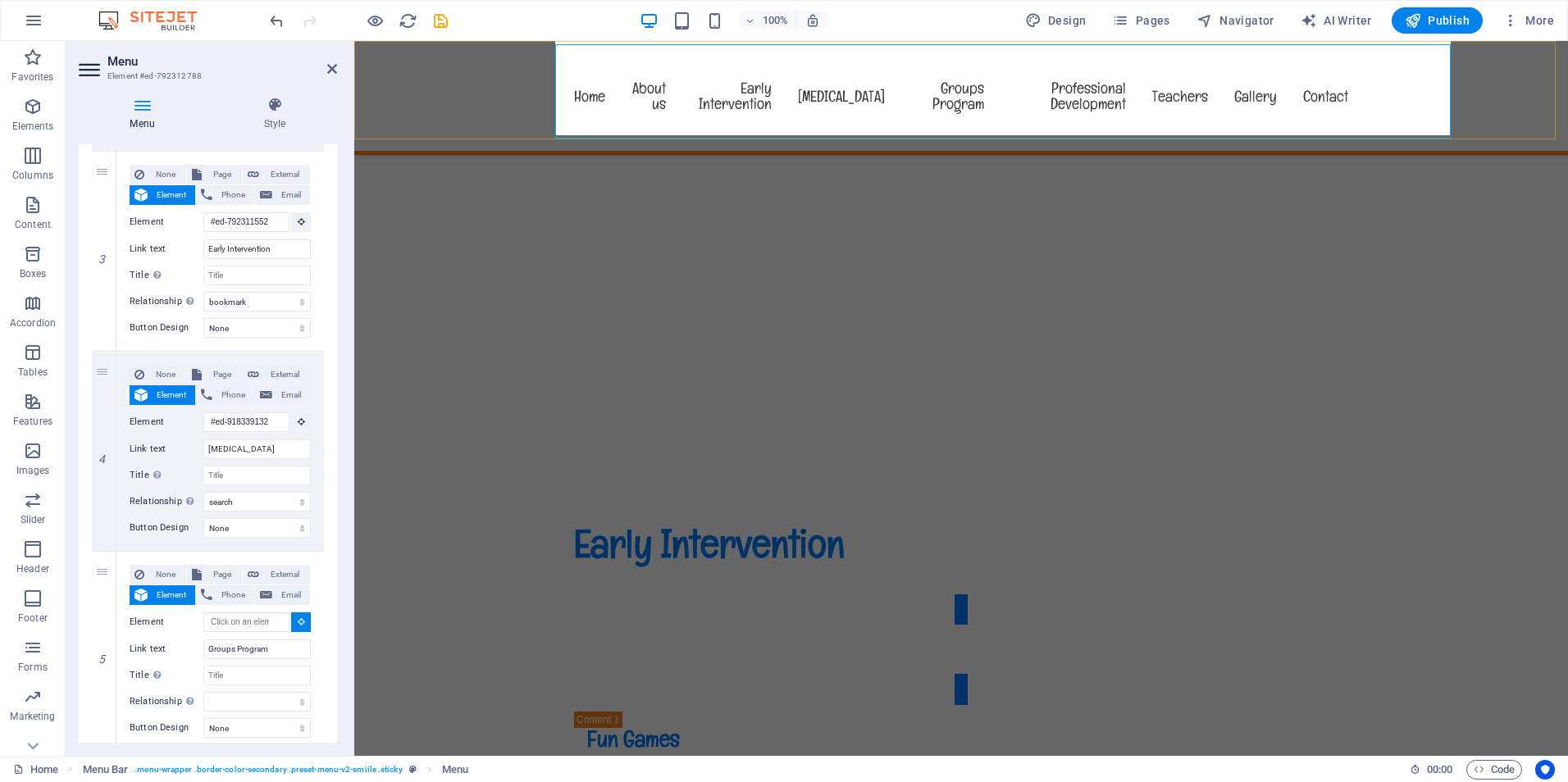
click at [963, 90] on nav "Home About us Early Intervention [MEDICAL_DATA] Groups Program Professional Dev…" at bounding box center [961, 96] width 800 height 110
select select
type input "#ed-792312788"
select select
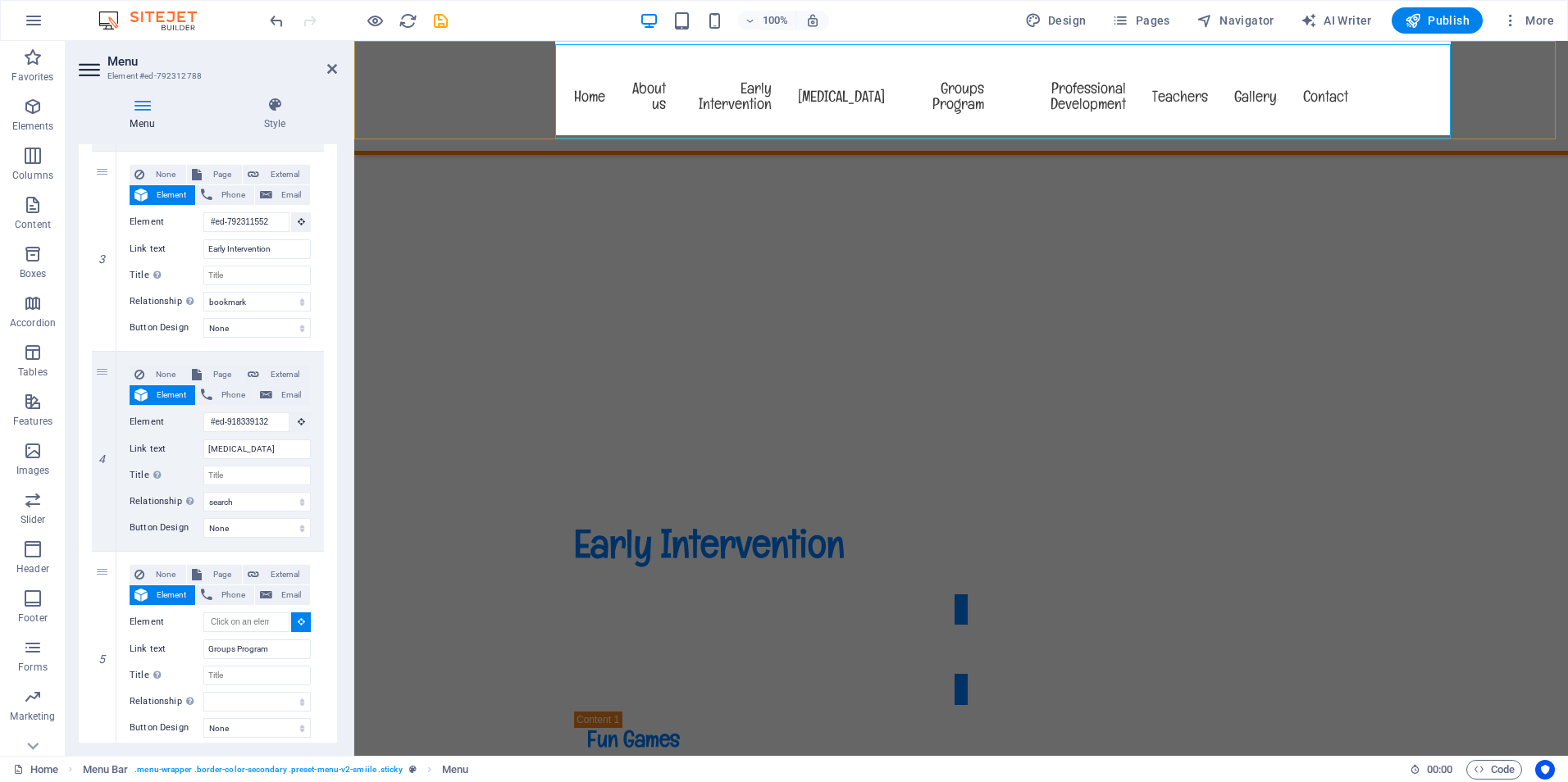
select select
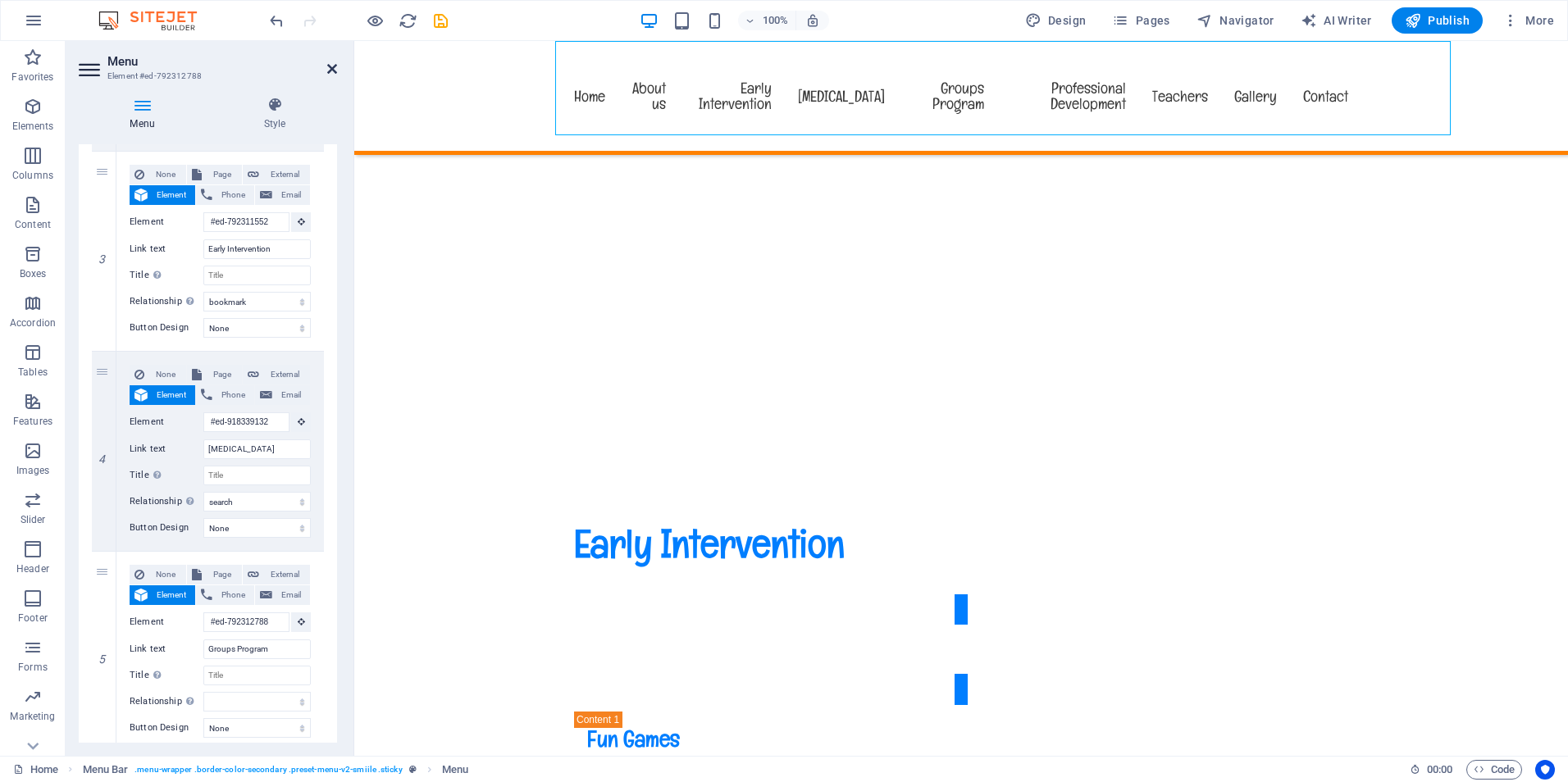
click at [331, 69] on icon at bounding box center [332, 69] width 10 height 14
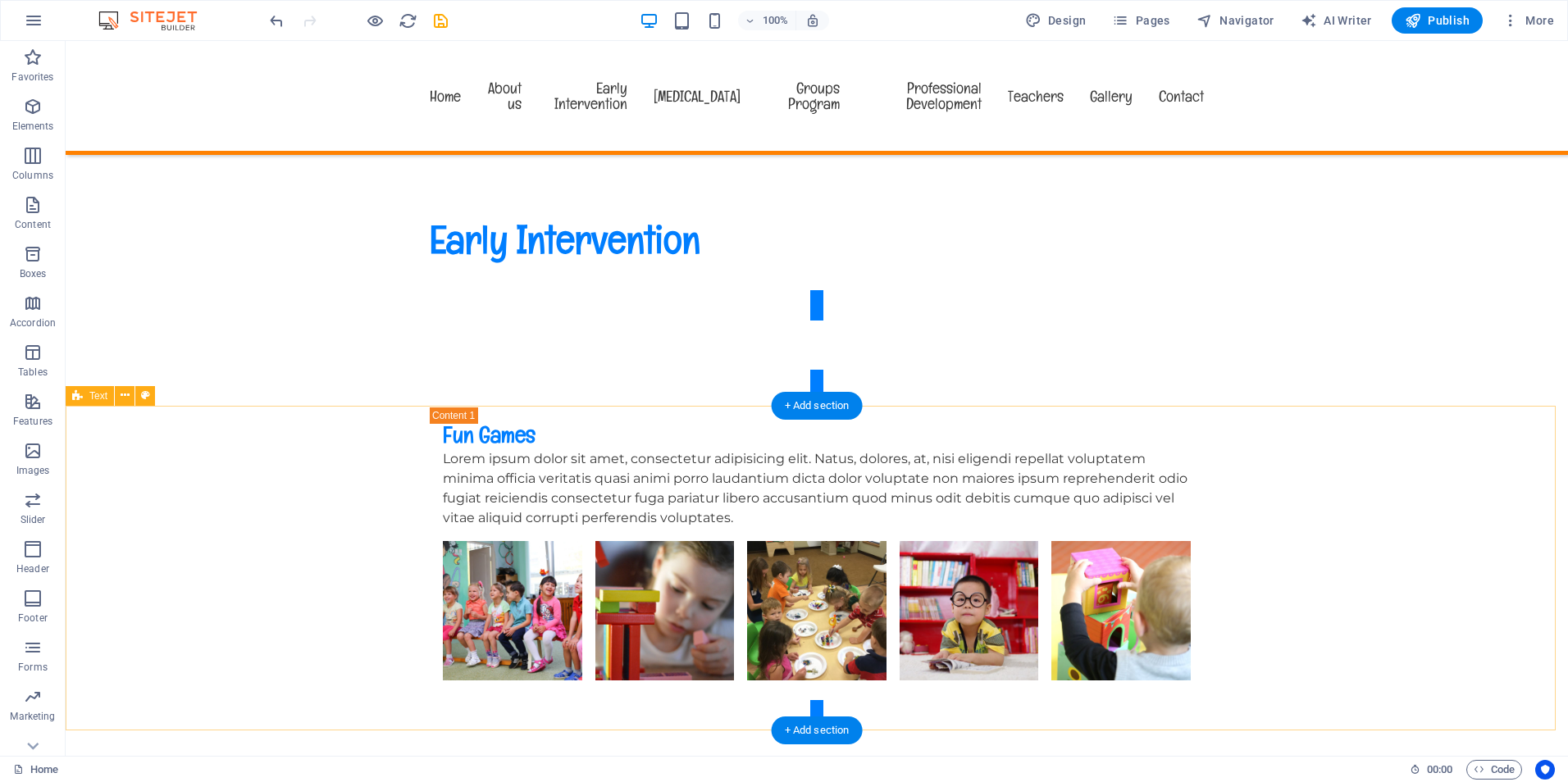
scroll to position [3262, 0]
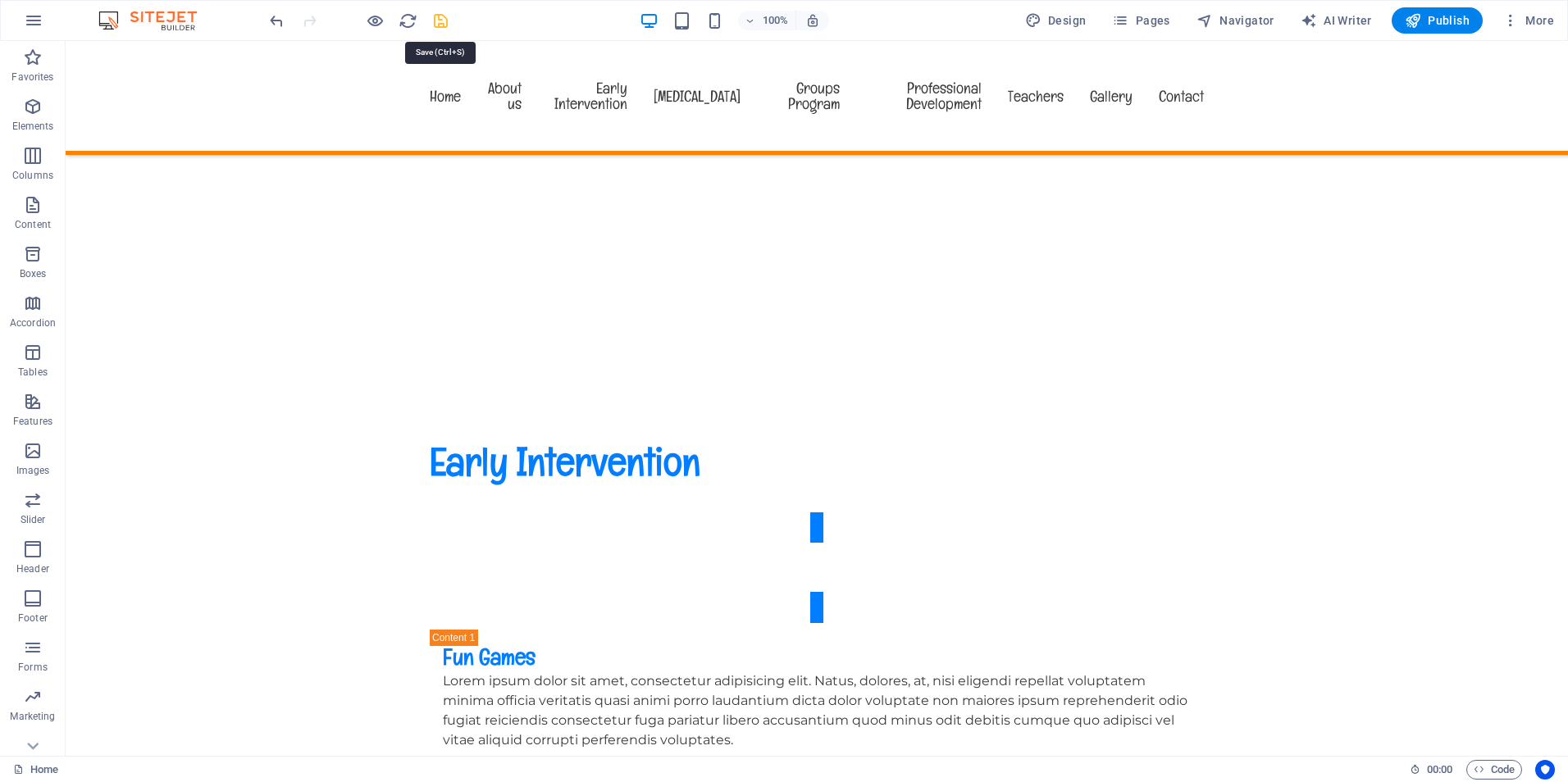
click at [435, 18] on icon "save" at bounding box center [441, 21] width 19 height 19
checkbox input "false"
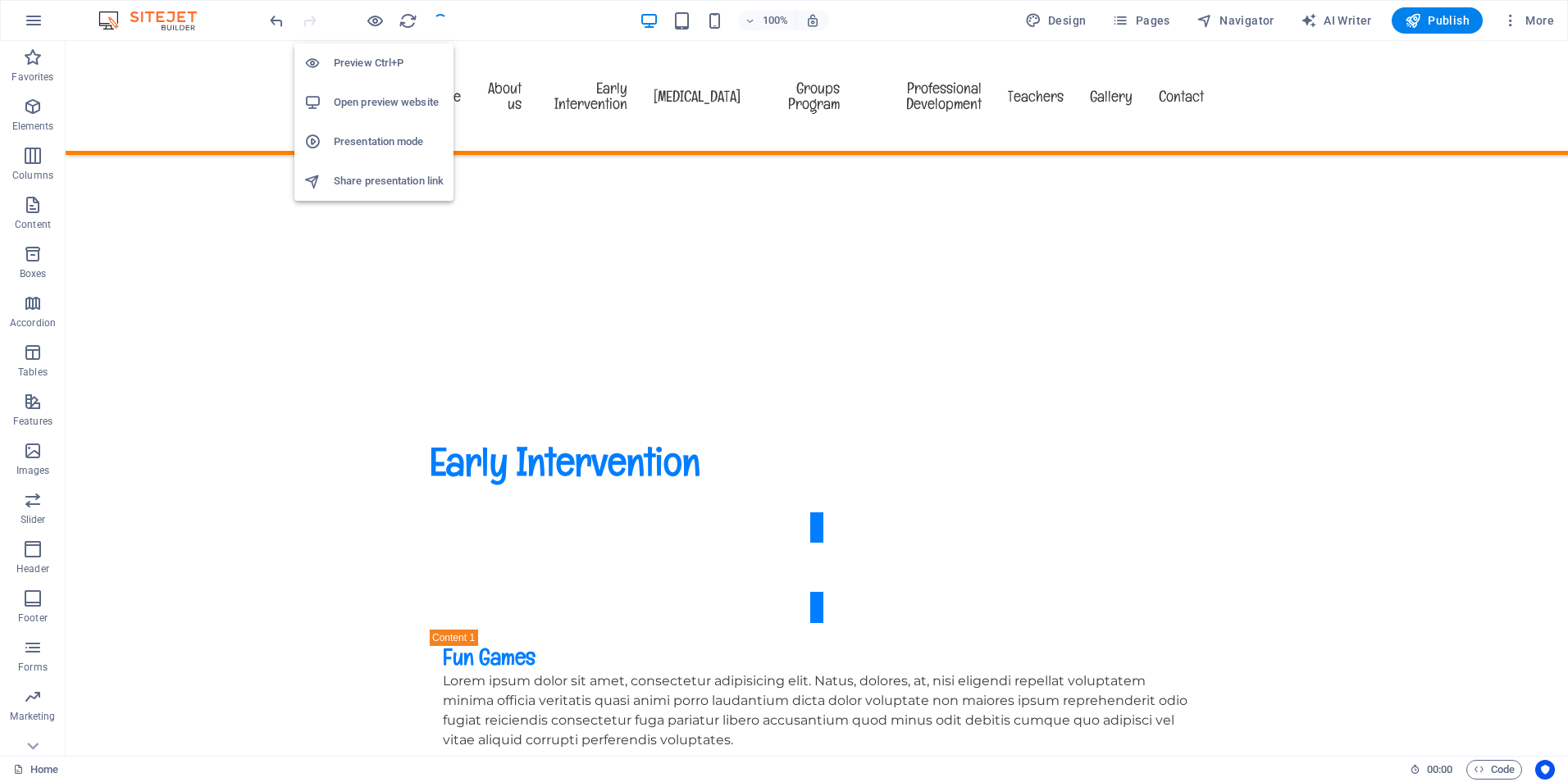
click at [365, 62] on h6 "Preview Ctrl+P" at bounding box center [389, 62] width 110 height 19
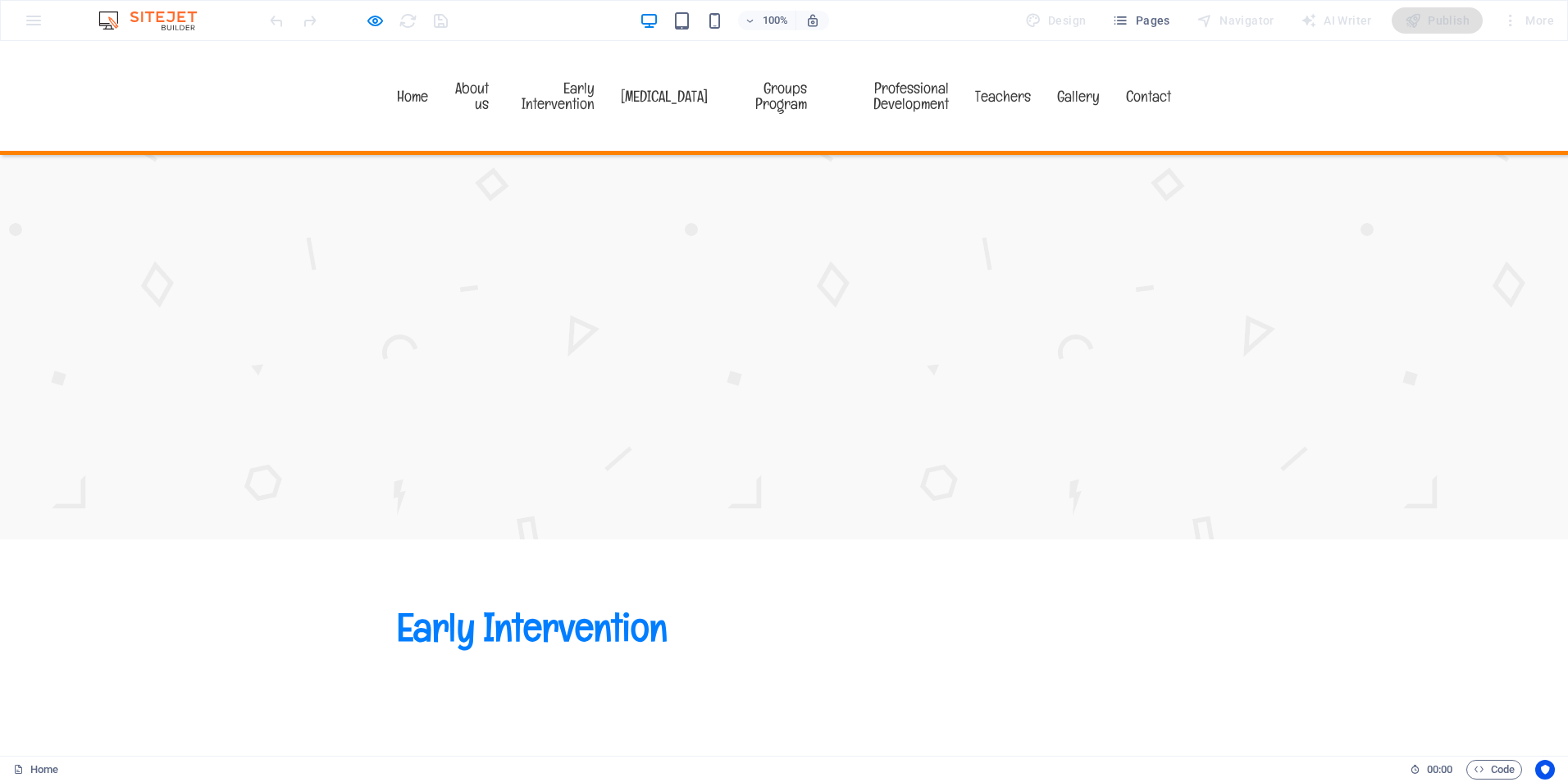
scroll to position [2853, 0]
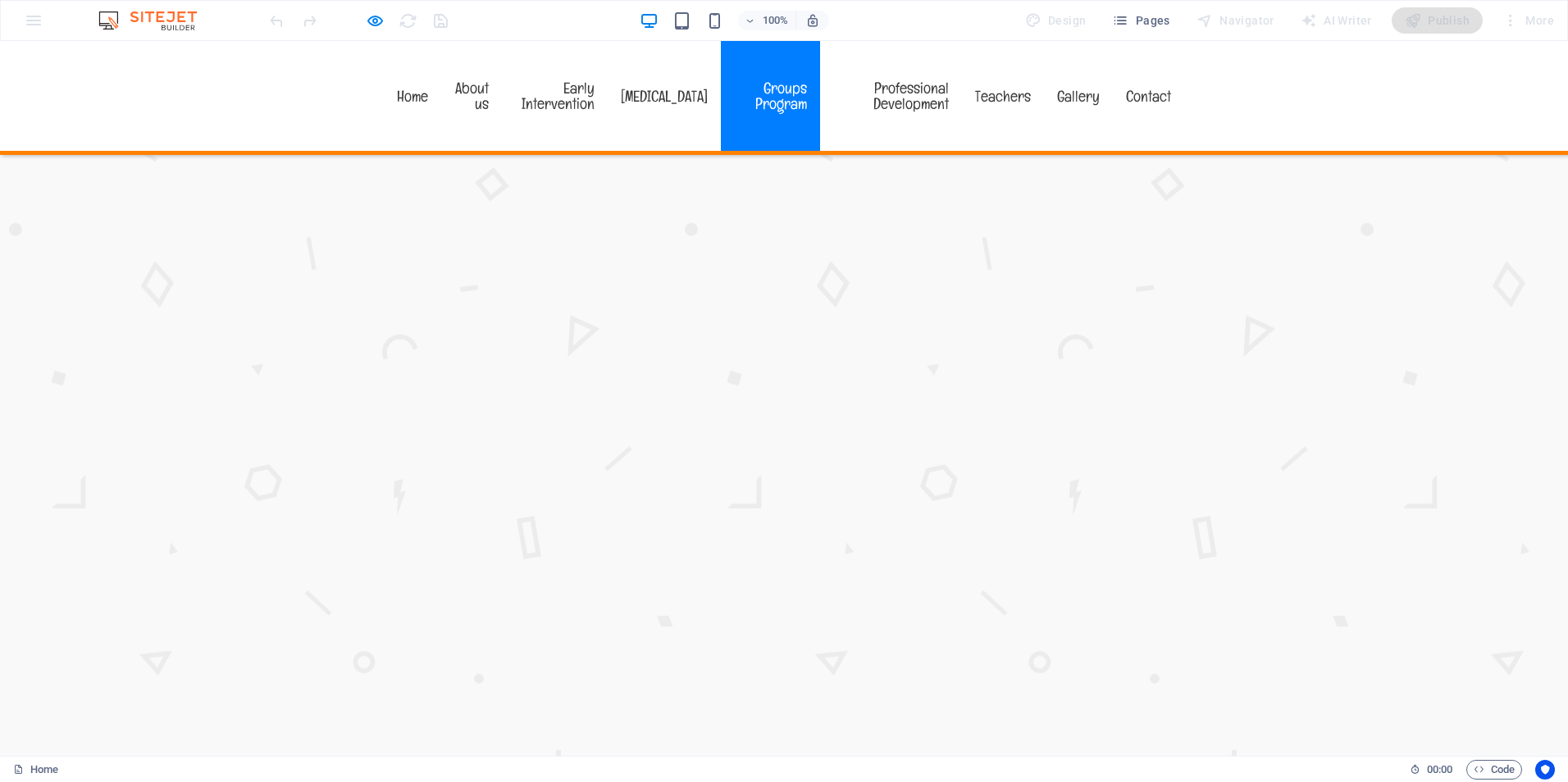
click at [791, 78] on link "Groups Program" at bounding box center [770, 96] width 98 height 110
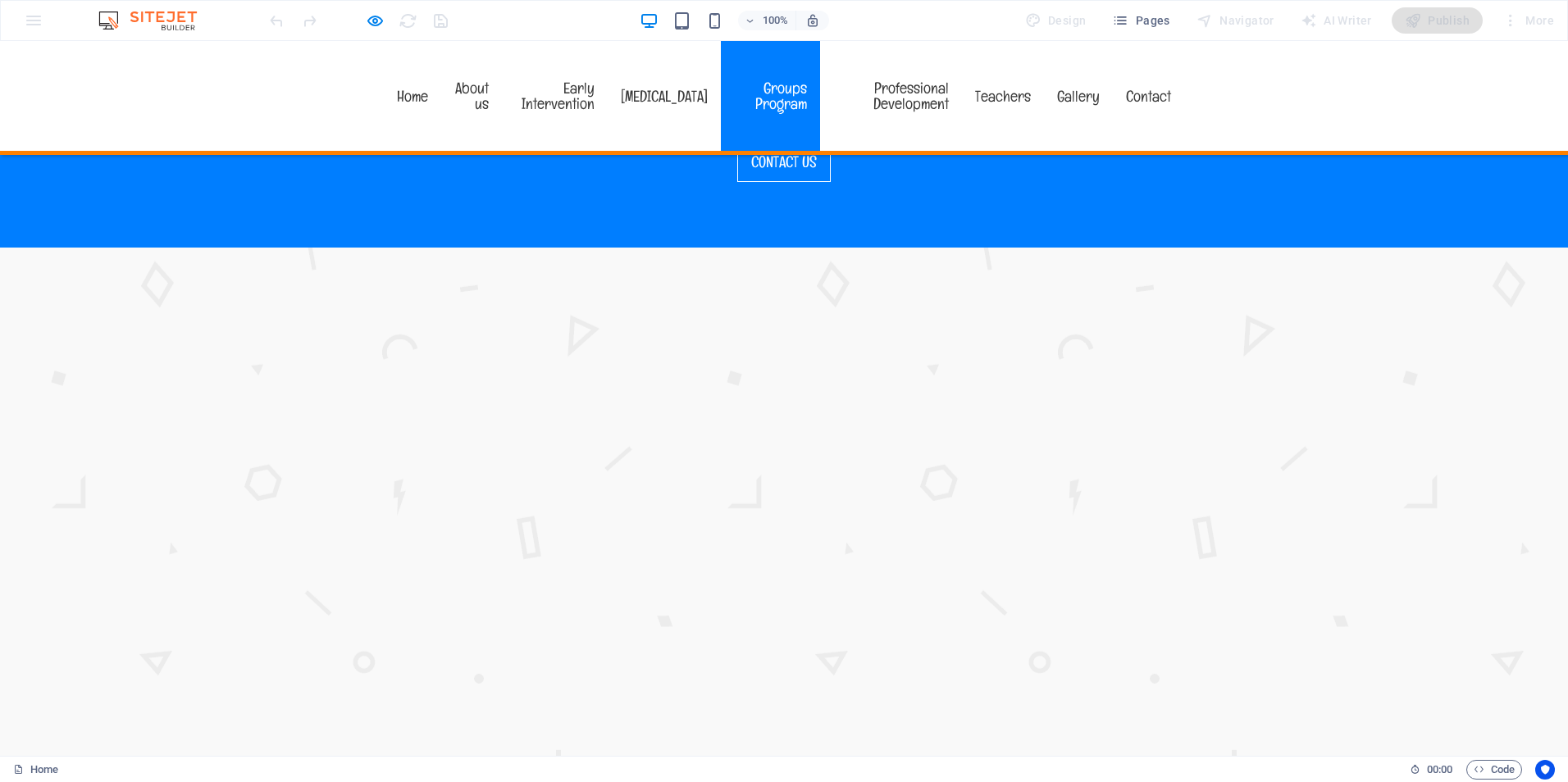
click at [787, 88] on link "Groups Program" at bounding box center [770, 96] width 98 height 110
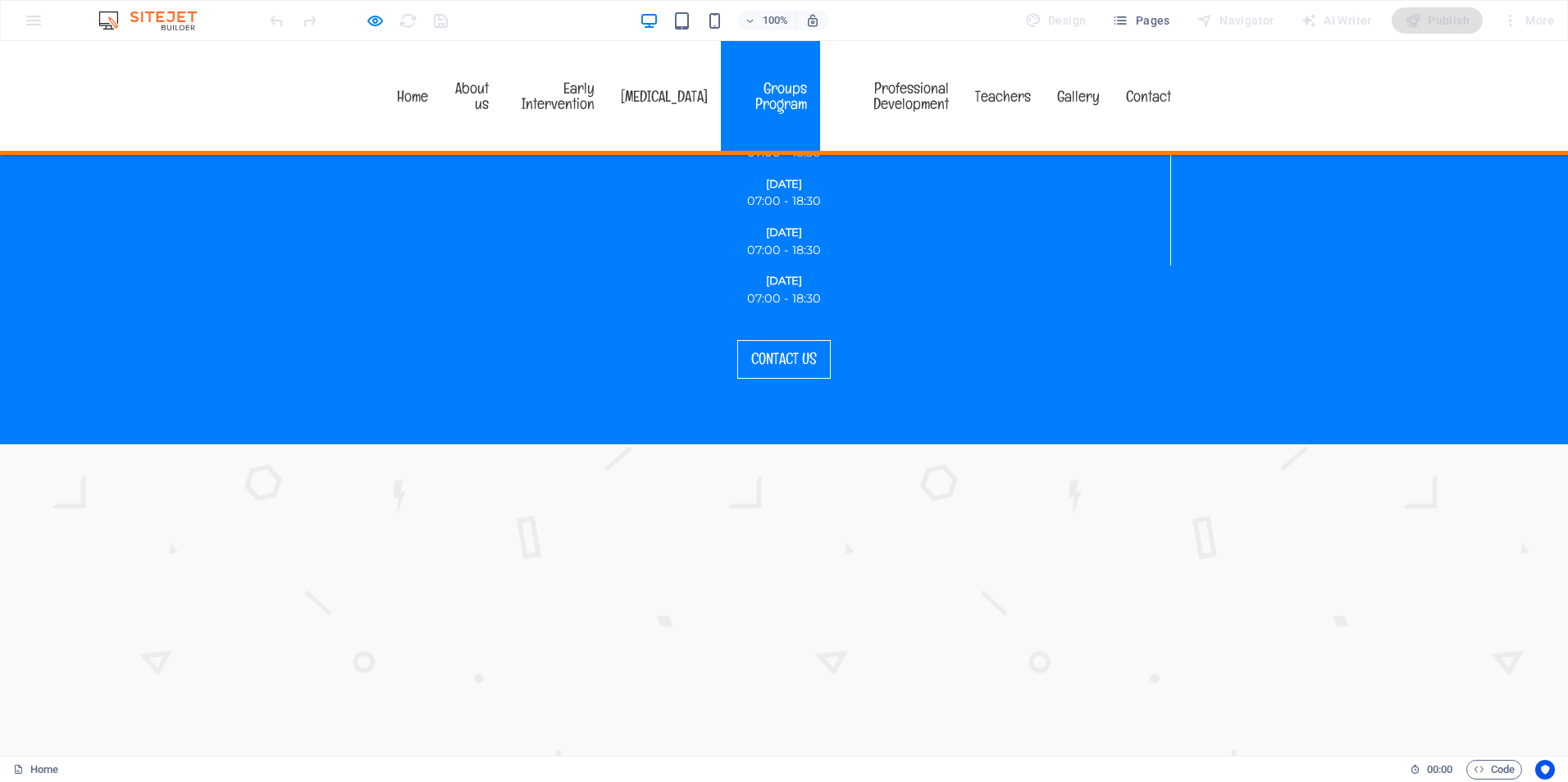
click at [787, 88] on link "Groups Program" at bounding box center [770, 96] width 98 height 110
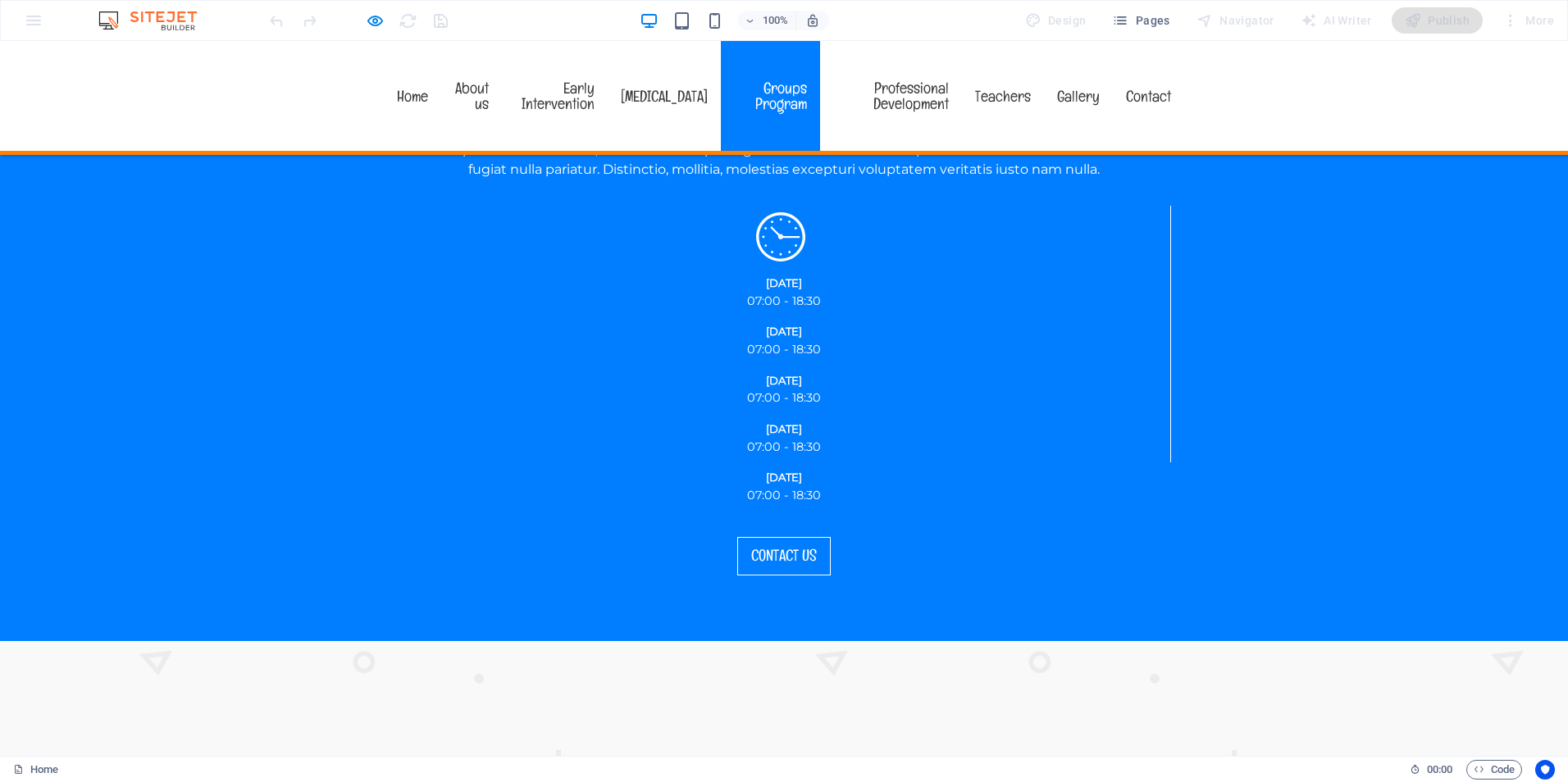
click at [787, 88] on link "Groups Program" at bounding box center [770, 96] width 98 height 110
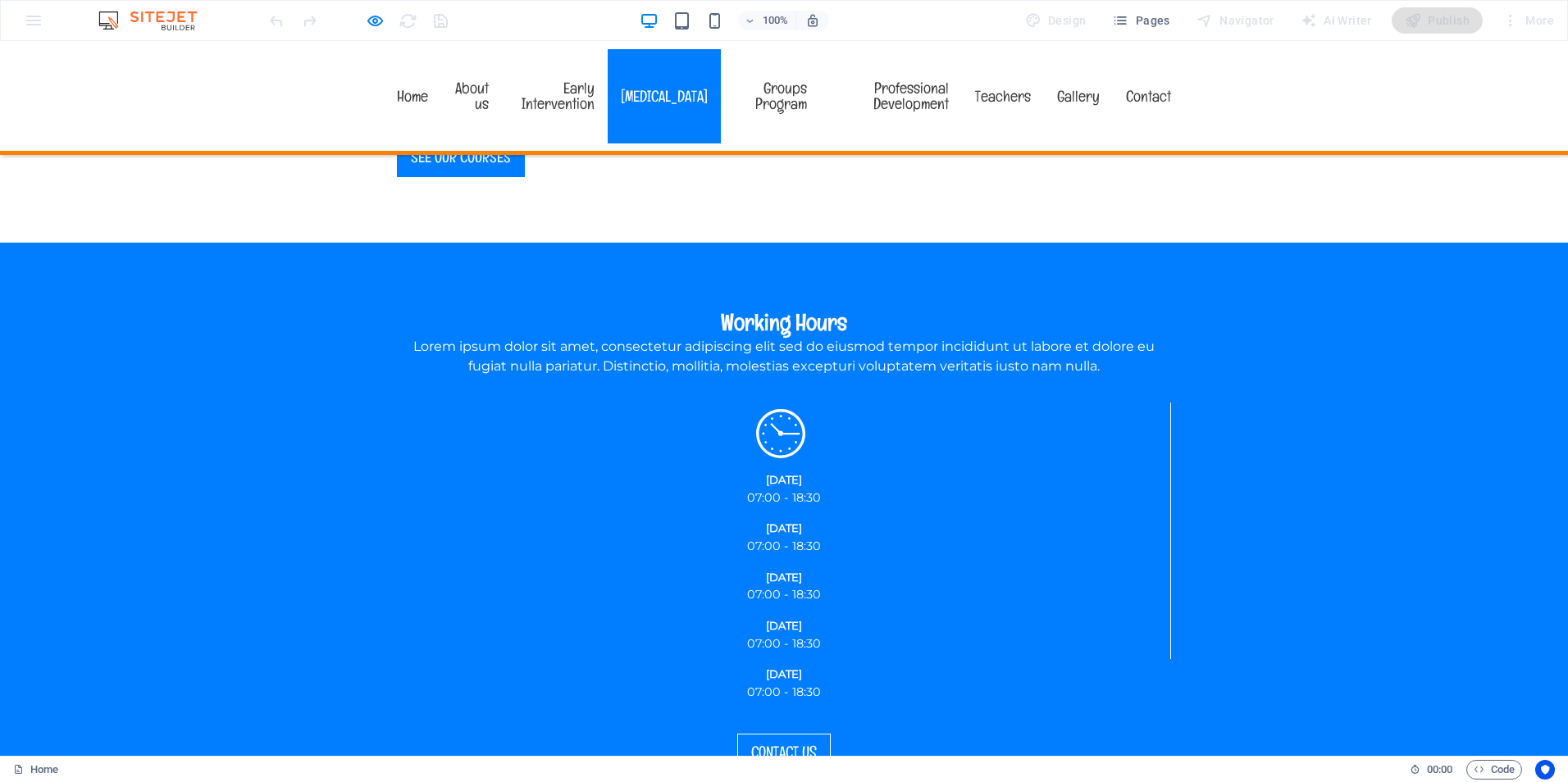
click at [697, 88] on link "[MEDICAL_DATA]" at bounding box center [664, 96] width 113 height 95
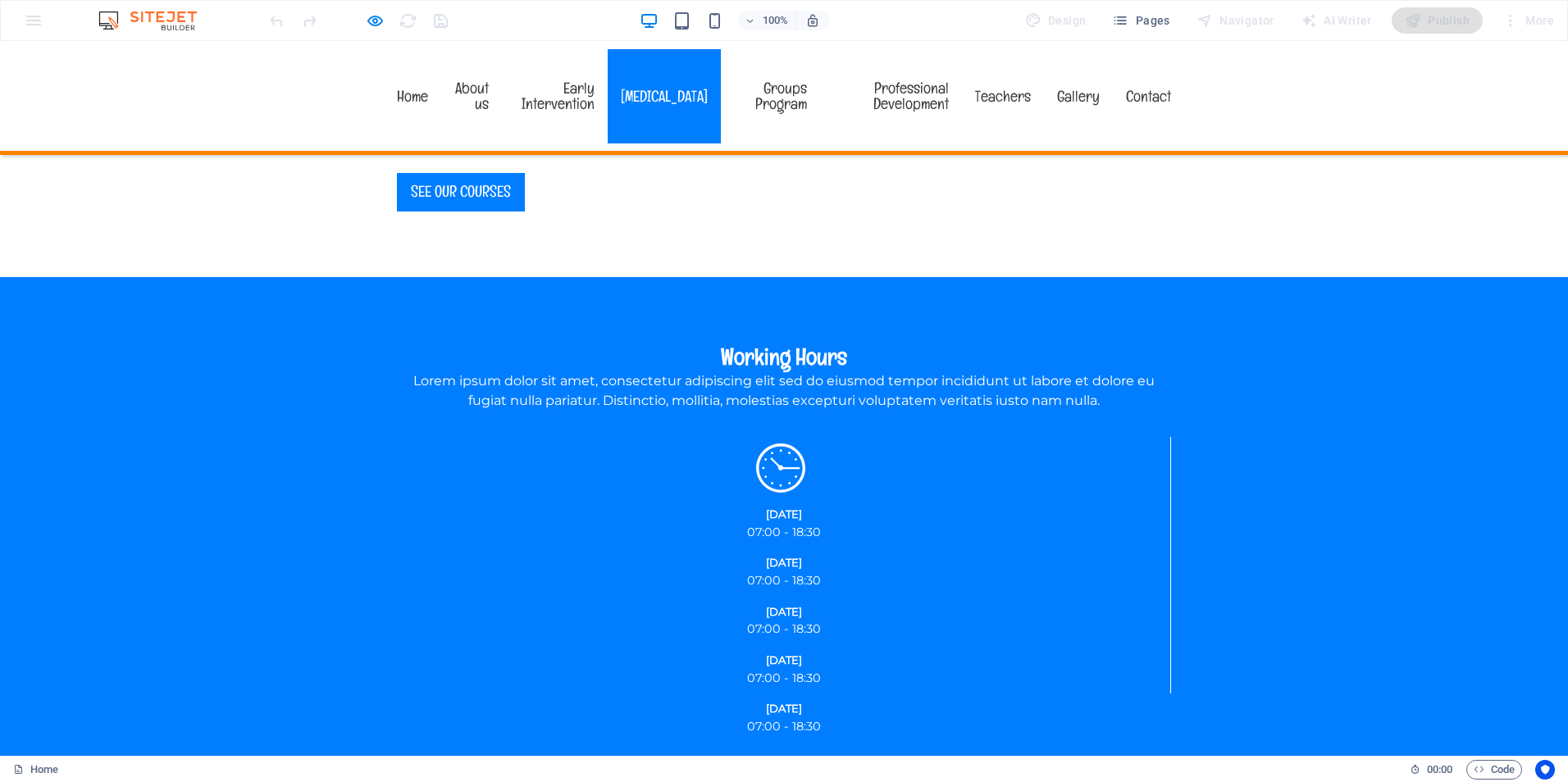
scroll to position [2025, 0]
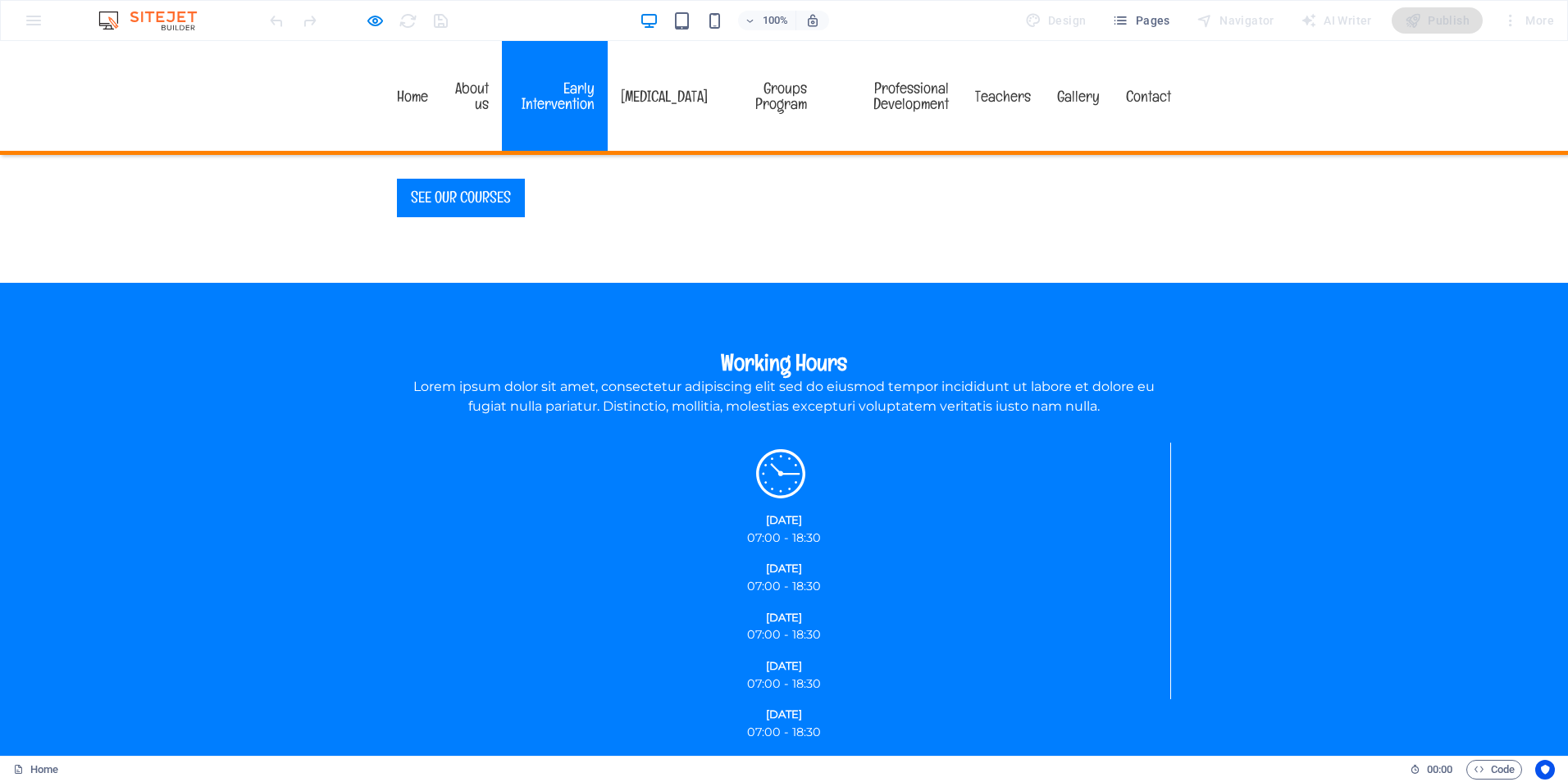
click at [574, 88] on link "Early Intervention" at bounding box center [554, 96] width 106 height 110
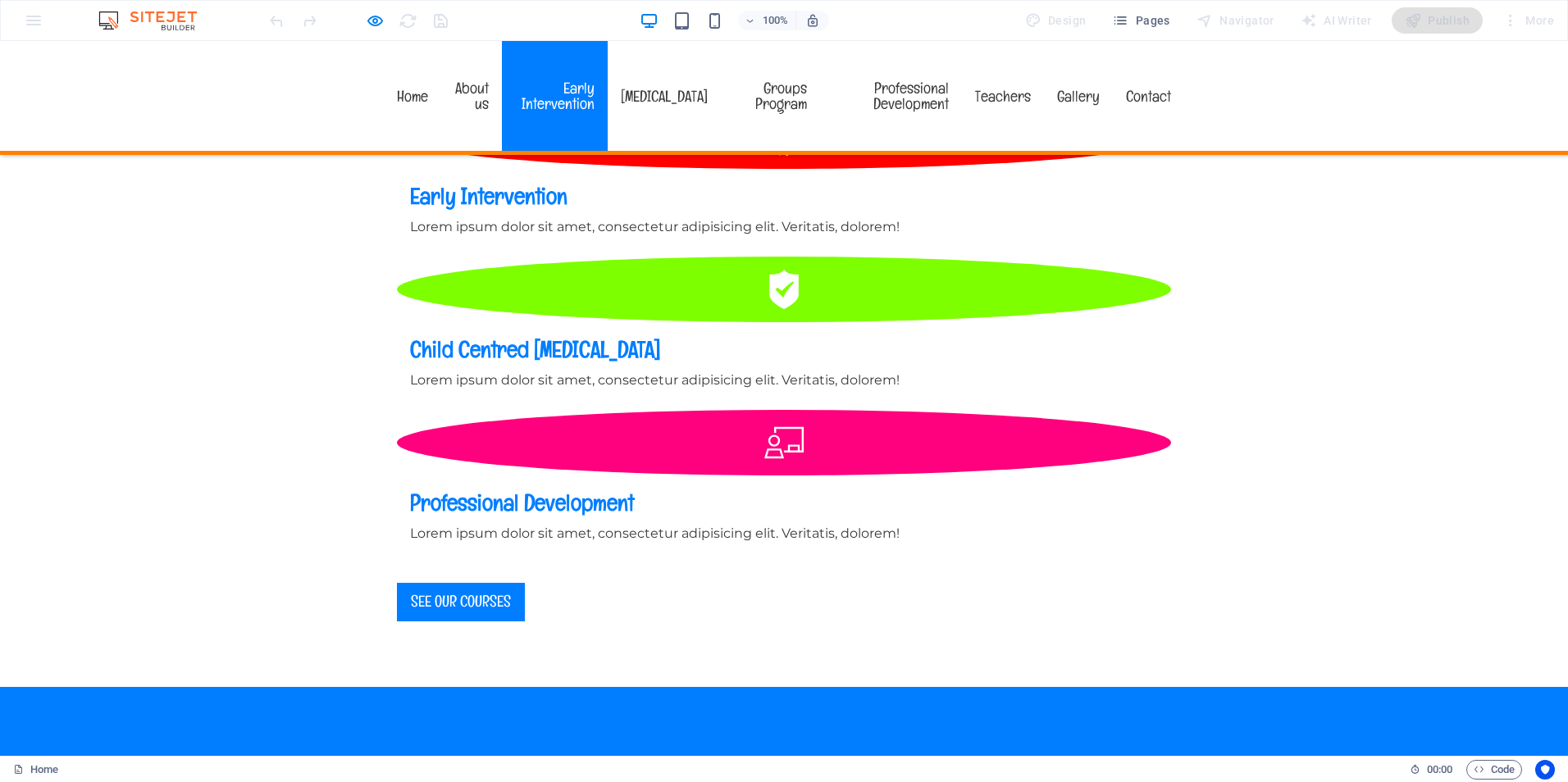
scroll to position [1611, 0]
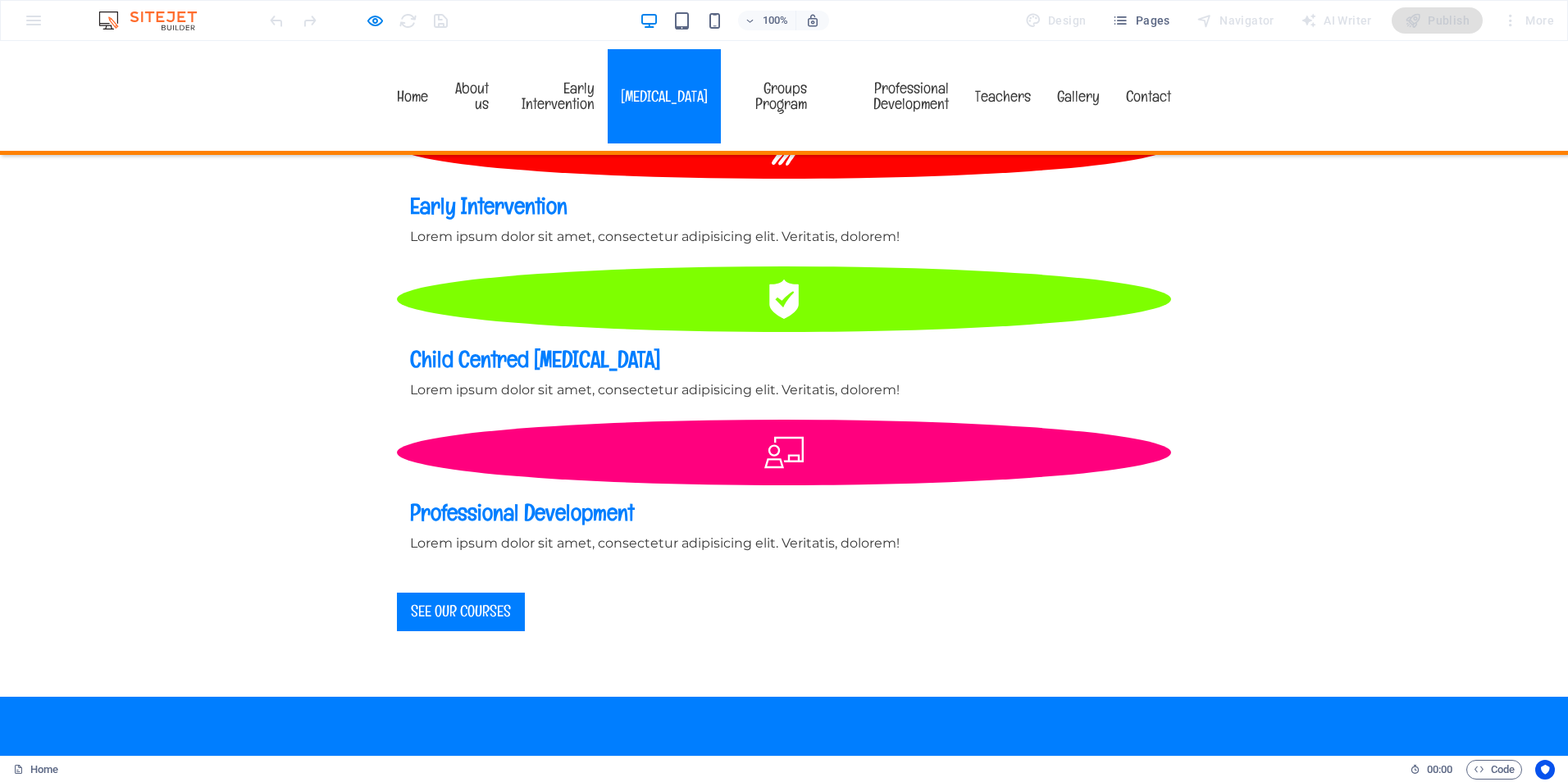
click at [691, 80] on link "[MEDICAL_DATA]" at bounding box center [664, 96] width 113 height 95
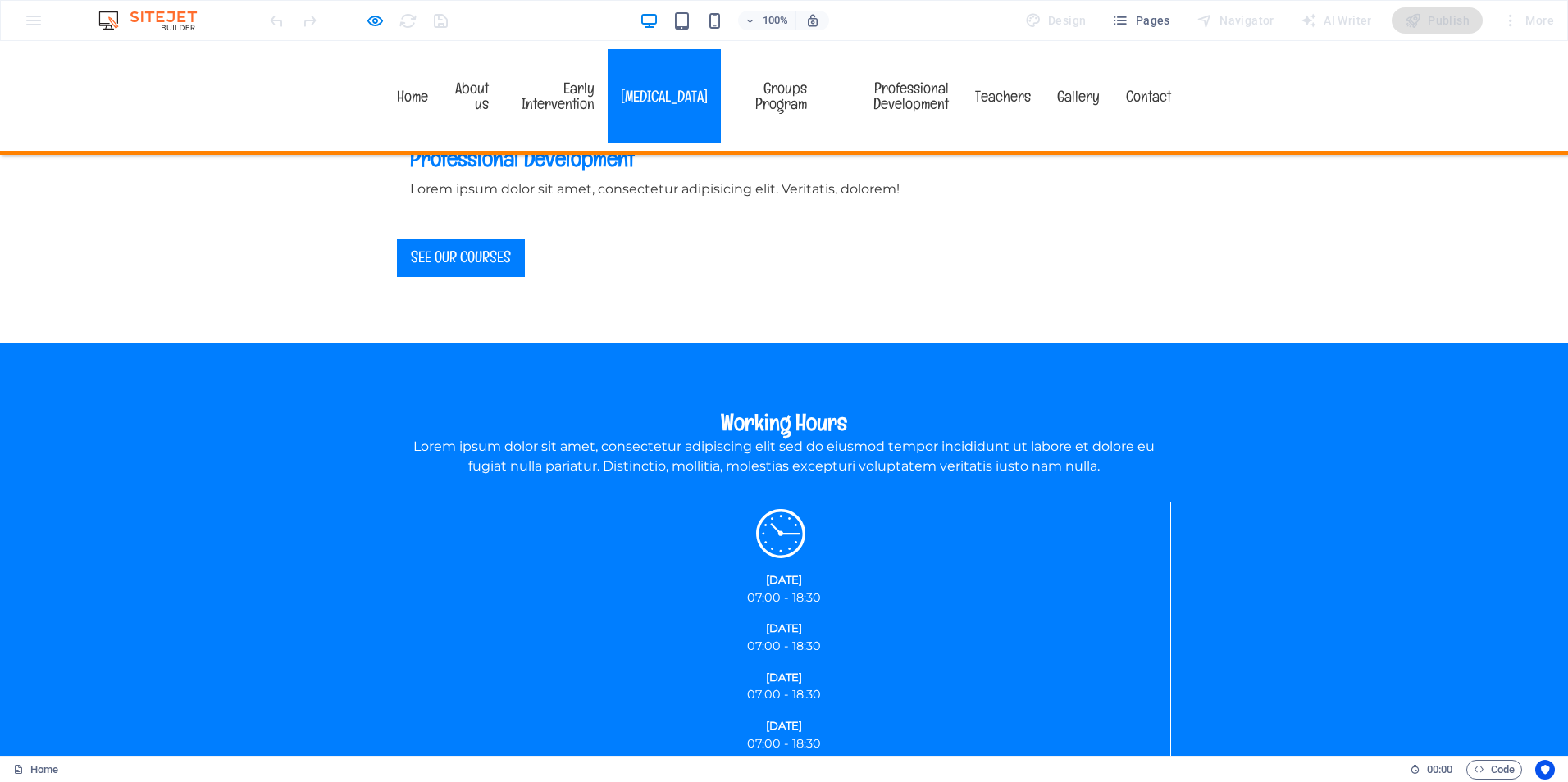
scroll to position [2025, 0]
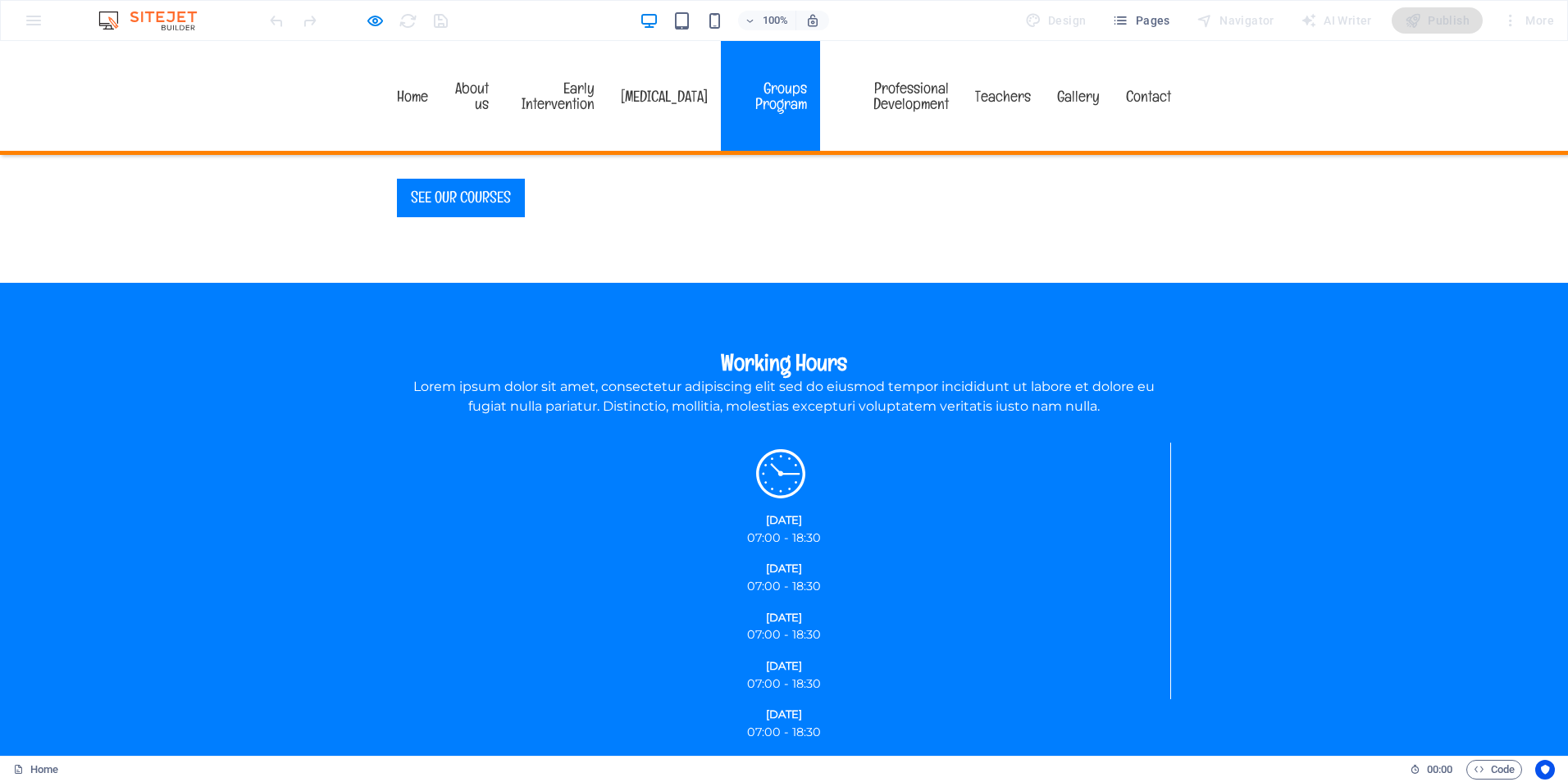
click at [814, 83] on link "Groups Program" at bounding box center [770, 96] width 98 height 110
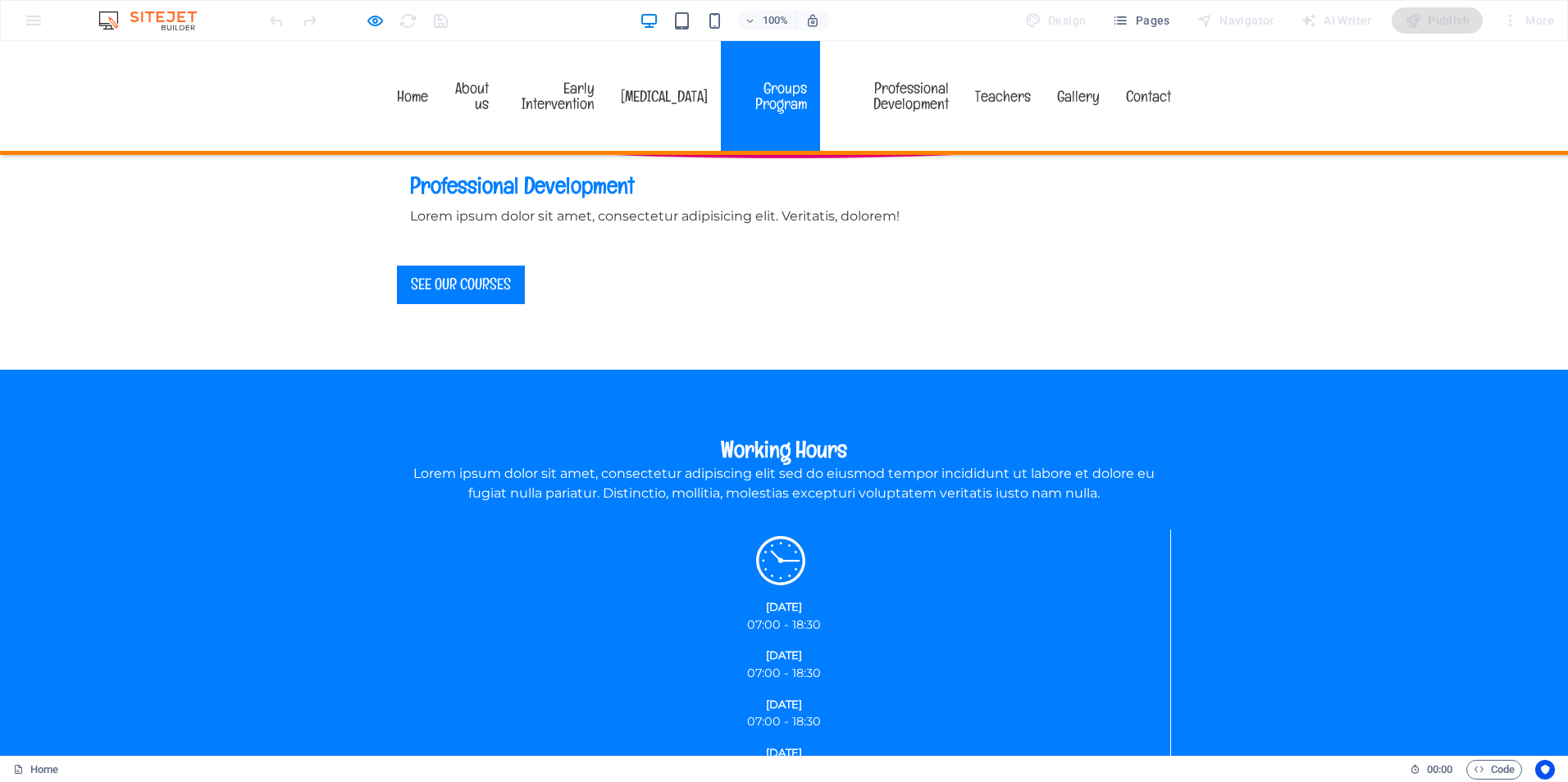
scroll to position [1828, 0]
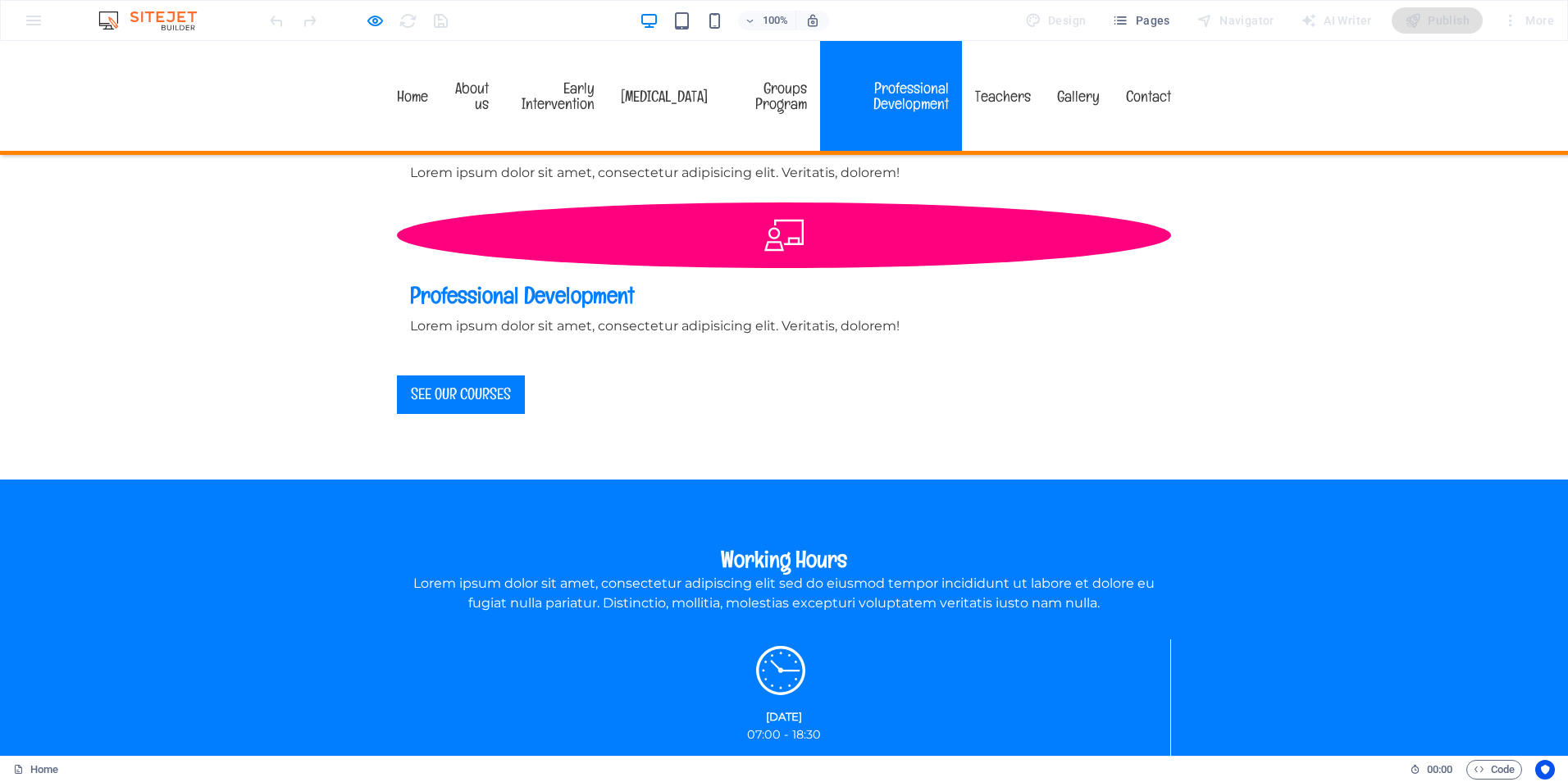
click at [928, 86] on link "Professional Development" at bounding box center [891, 96] width 142 height 110
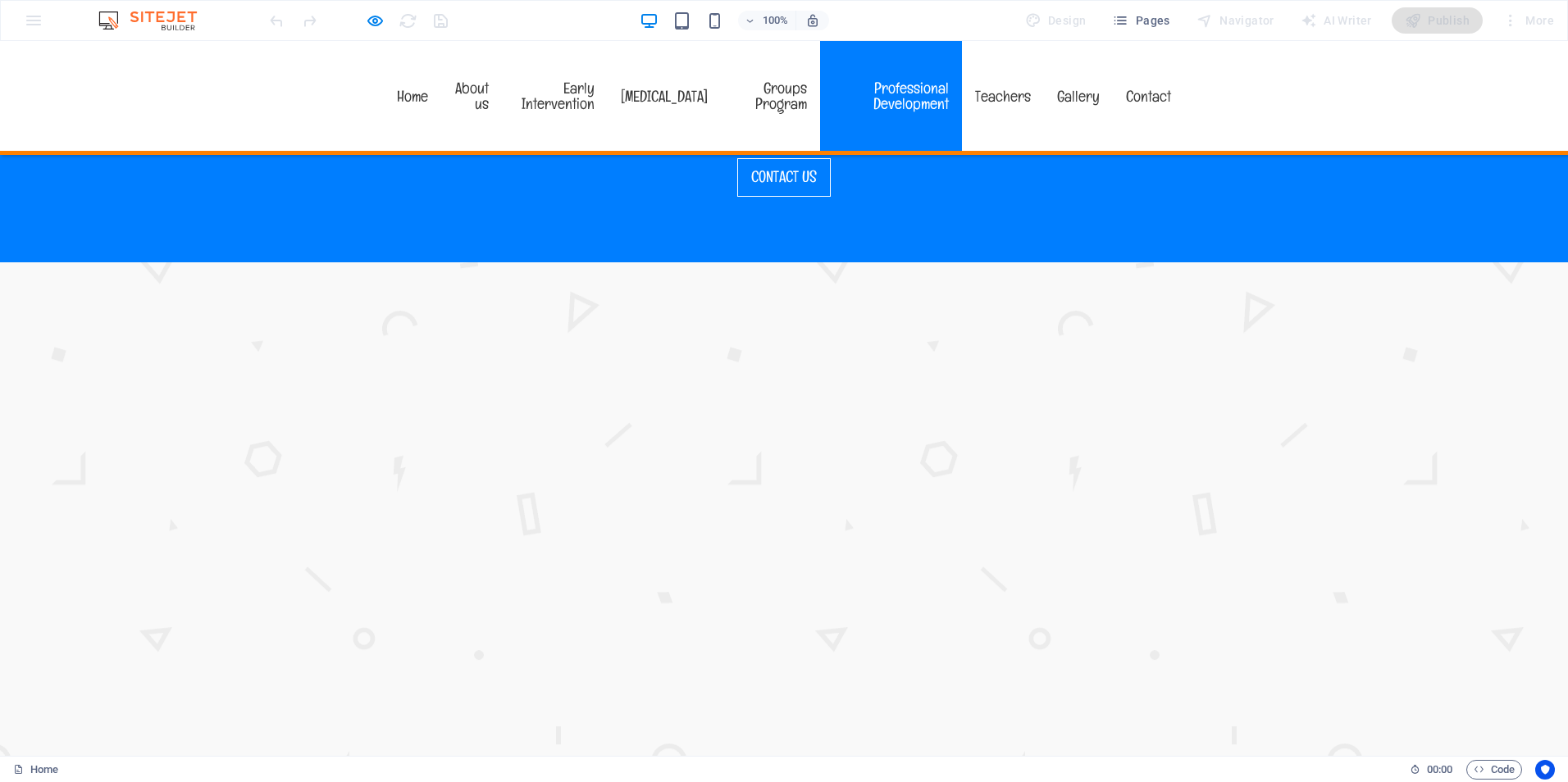
scroll to position [2662, 0]
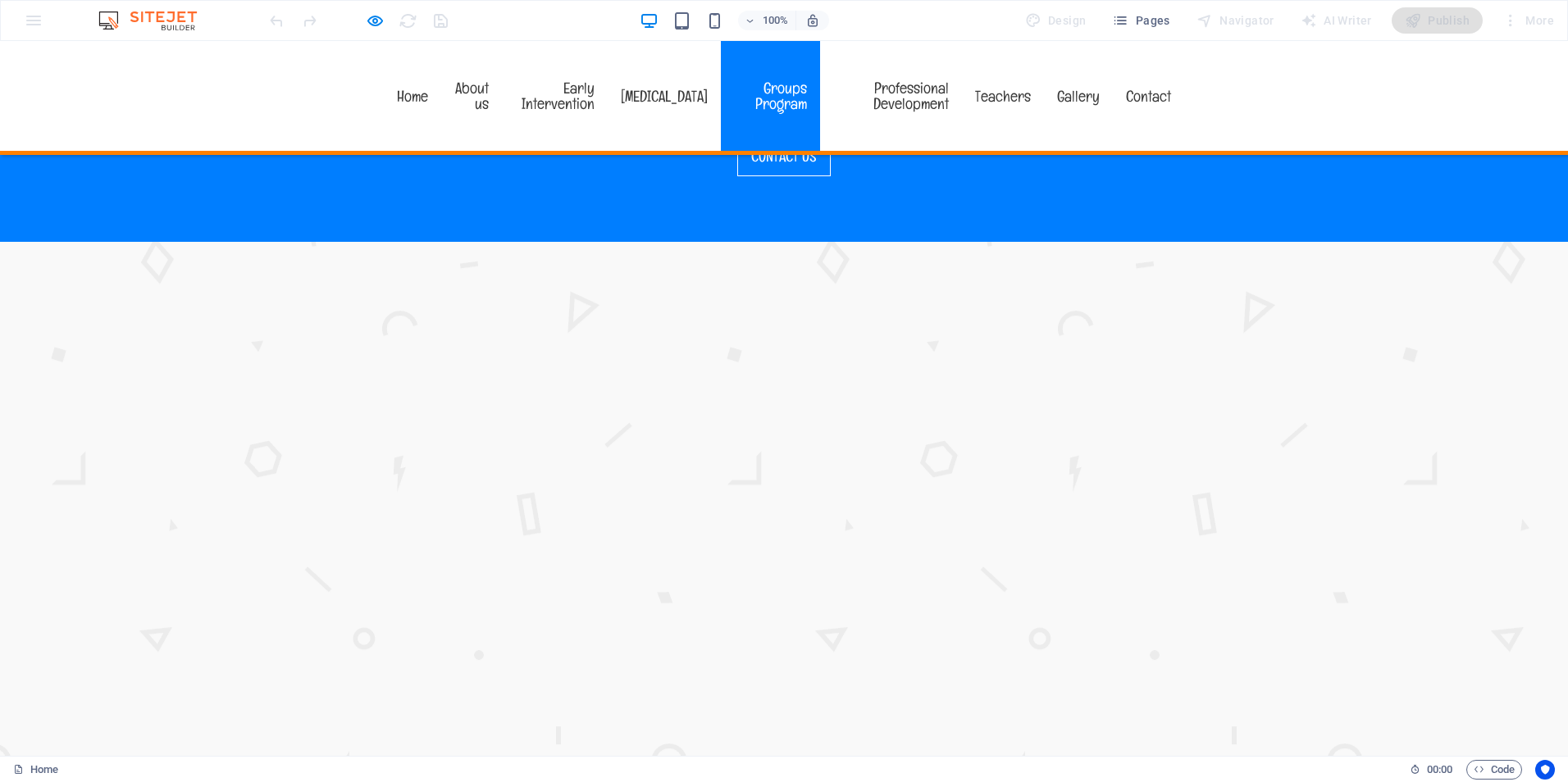
click at [796, 98] on link "Groups Program" at bounding box center [770, 96] width 98 height 110
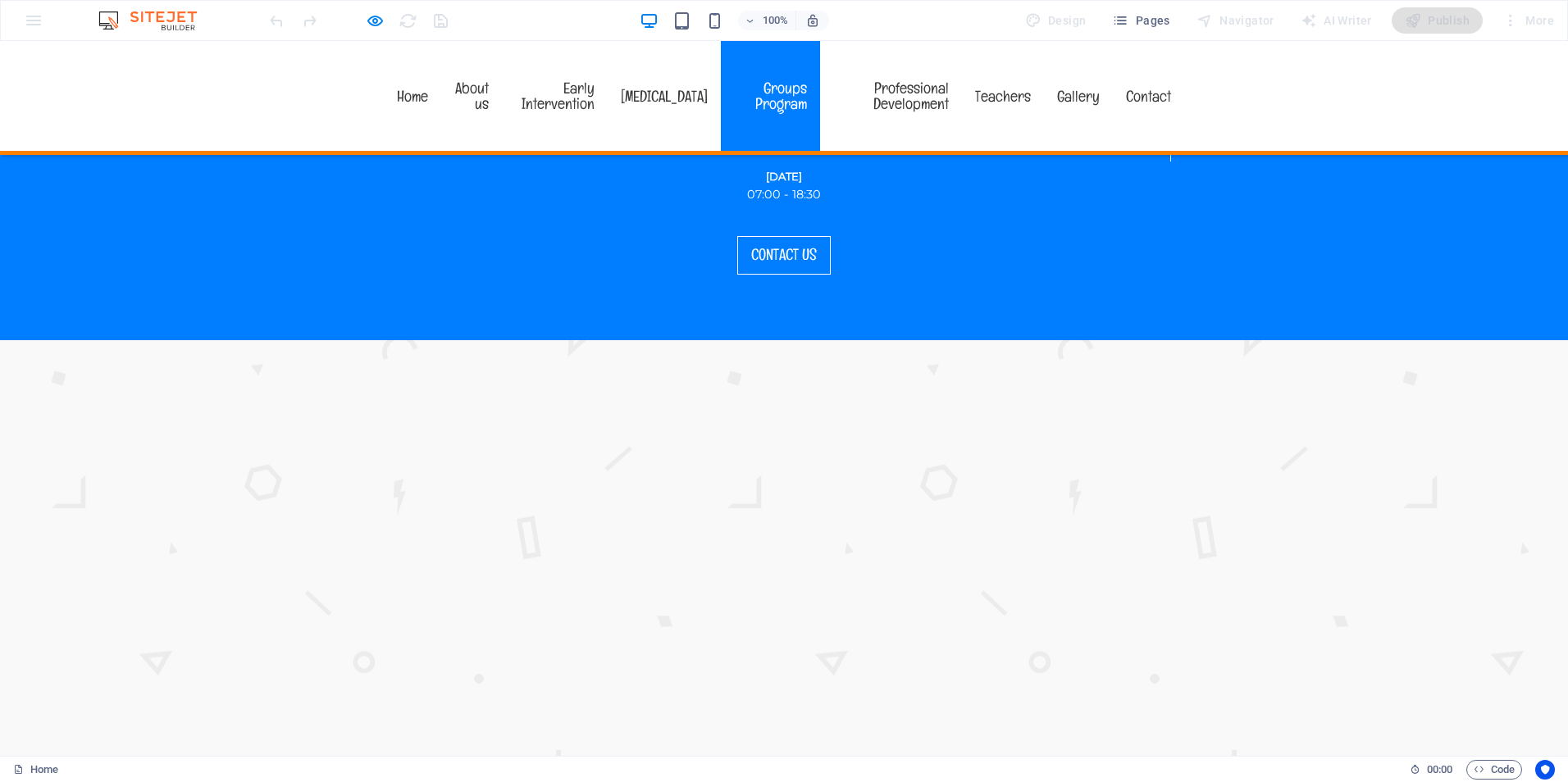
scroll to position [2465, 0]
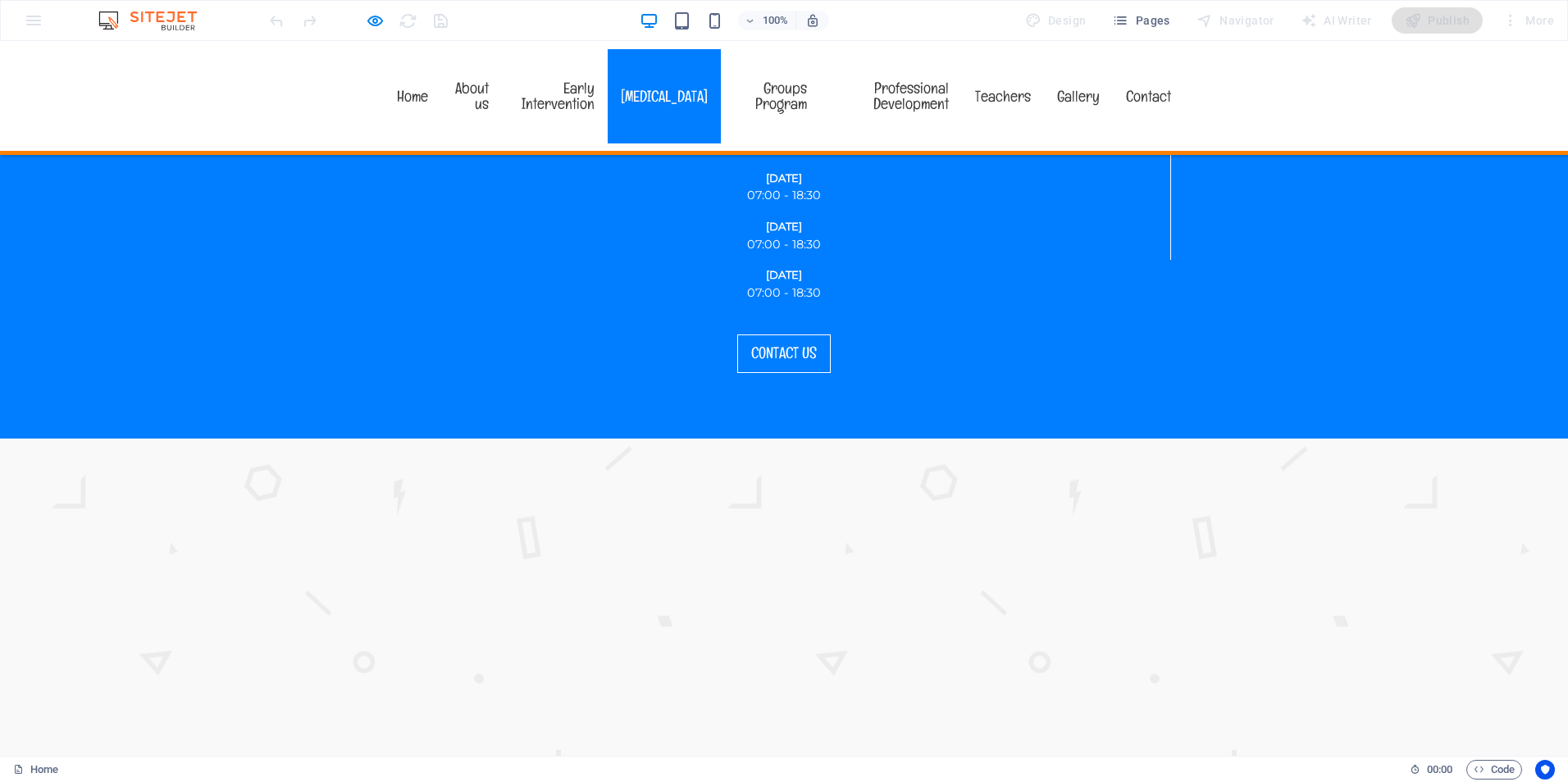
click at [712, 91] on link "[MEDICAL_DATA]" at bounding box center [664, 96] width 113 height 95
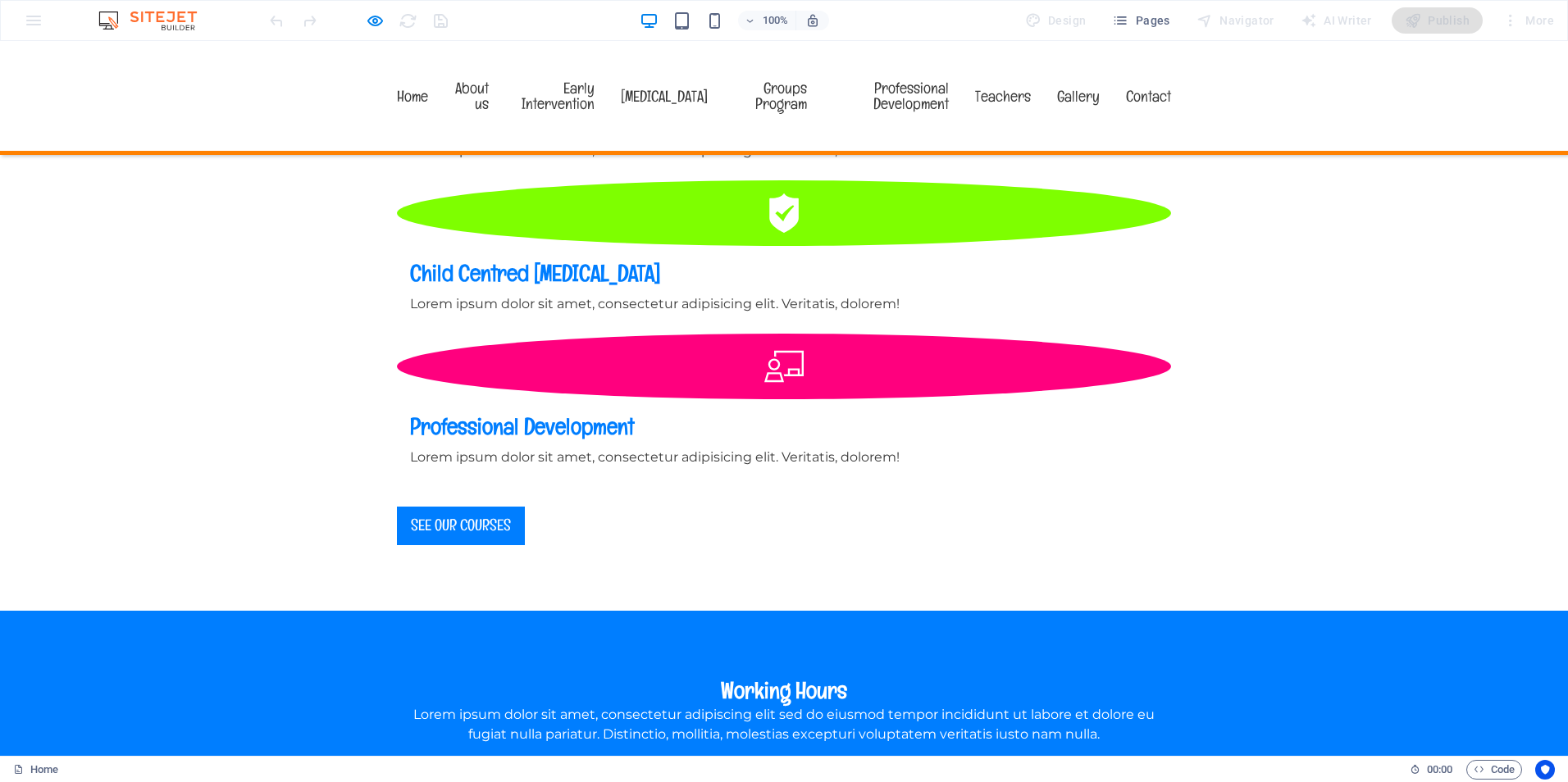
scroll to position [1534, 0]
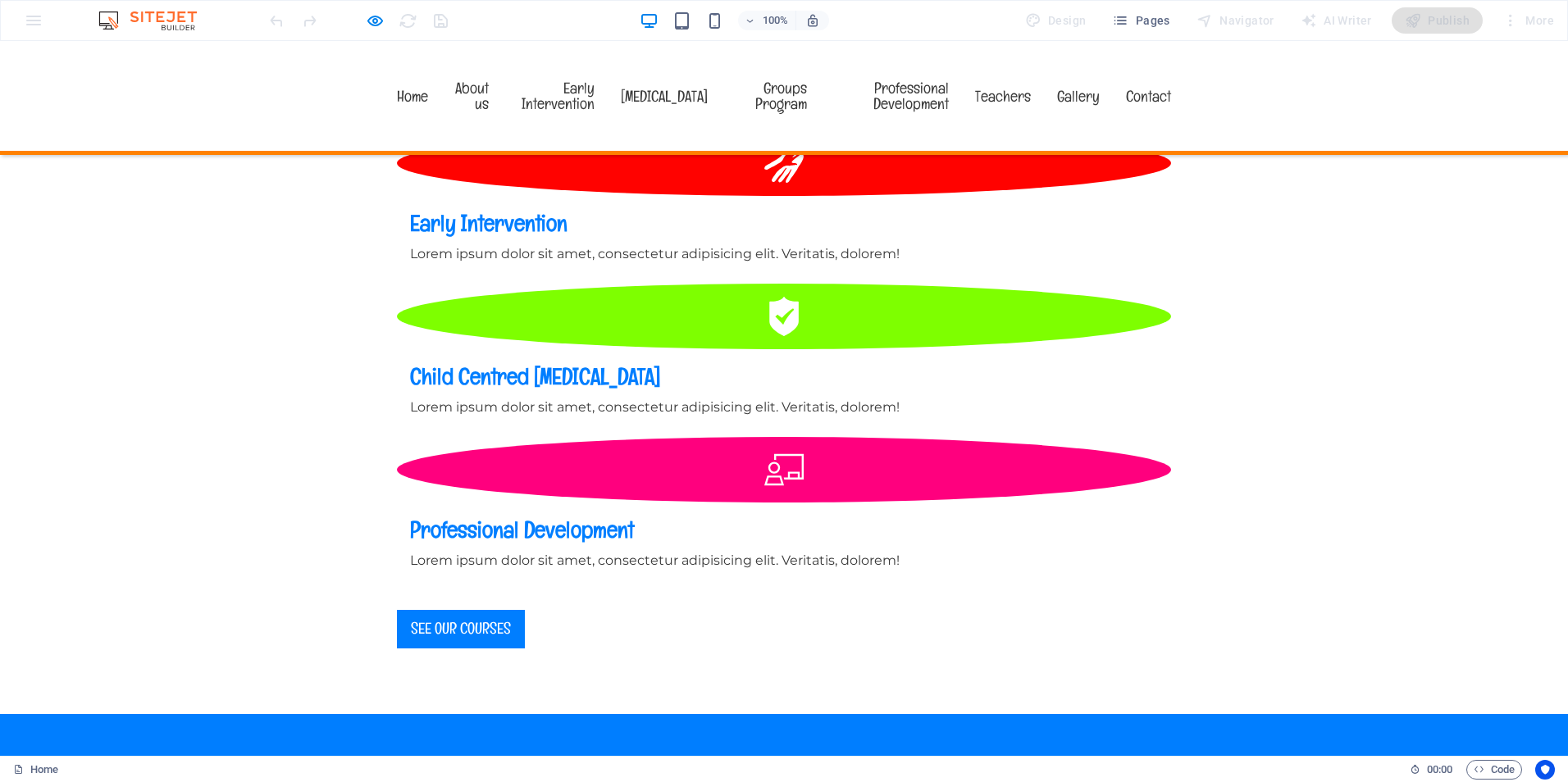
scroll to position [1779, 0]
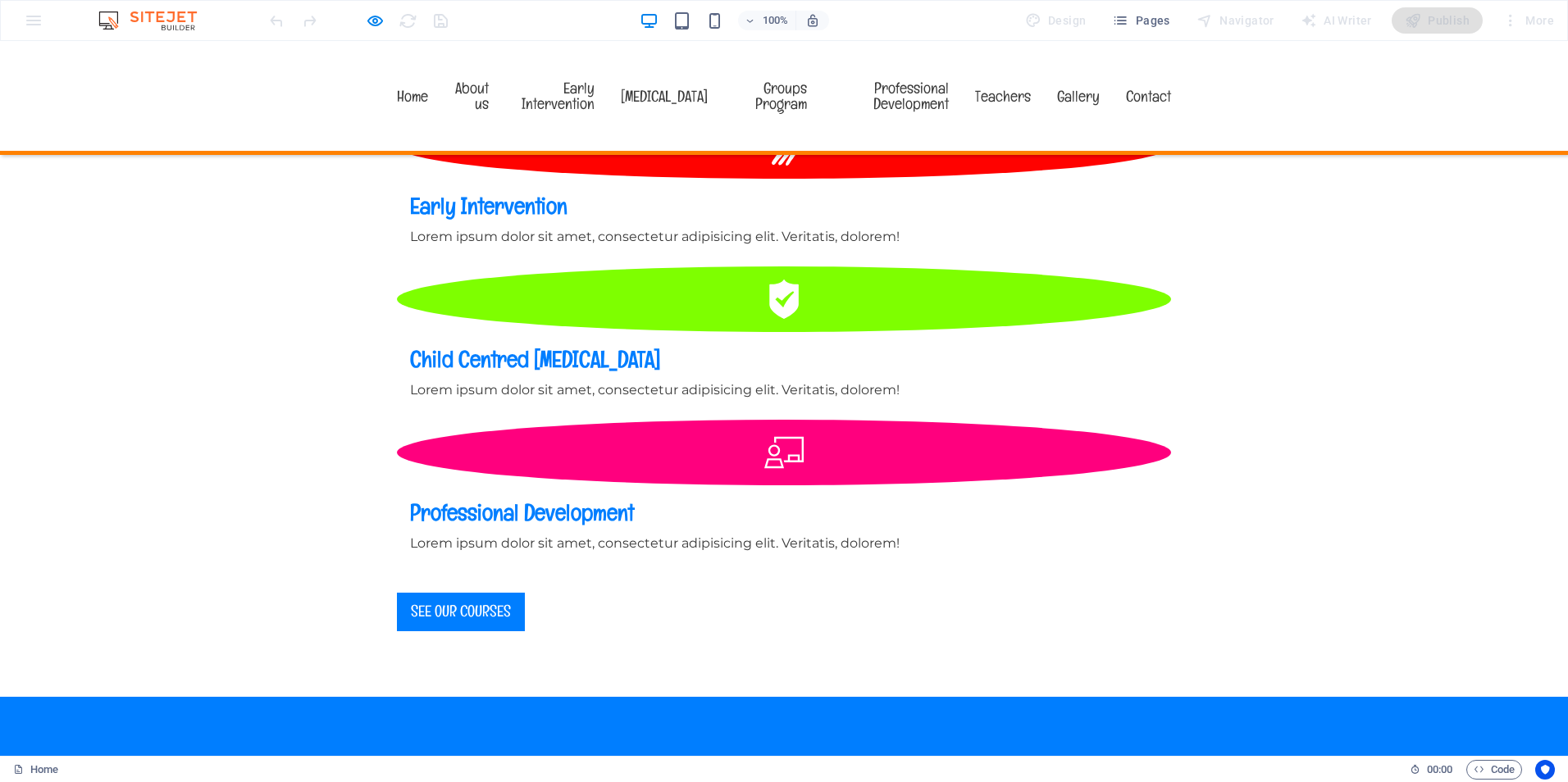
scroll to position [1534, 0]
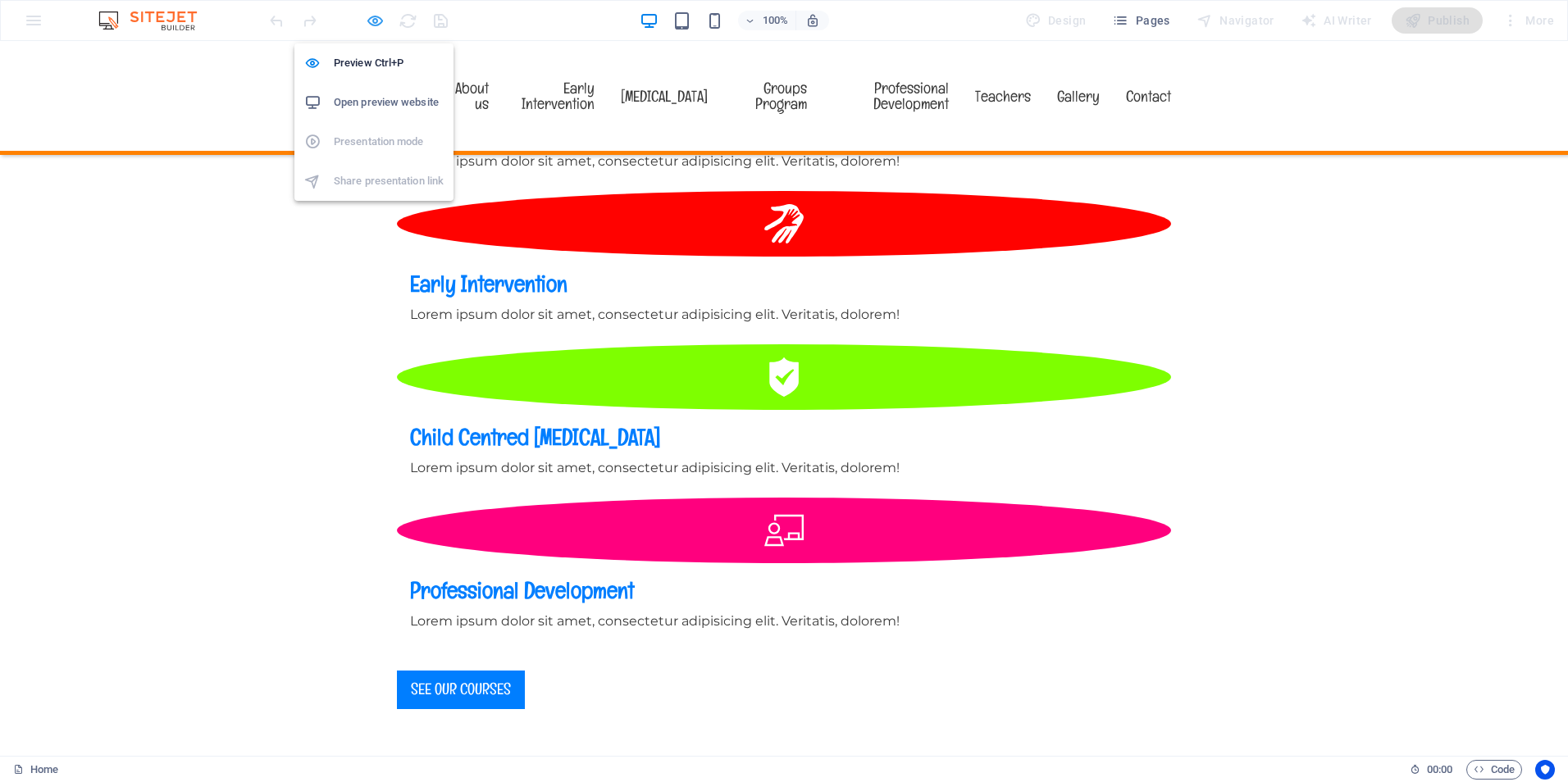
click at [372, 19] on icon "button" at bounding box center [375, 21] width 19 height 19
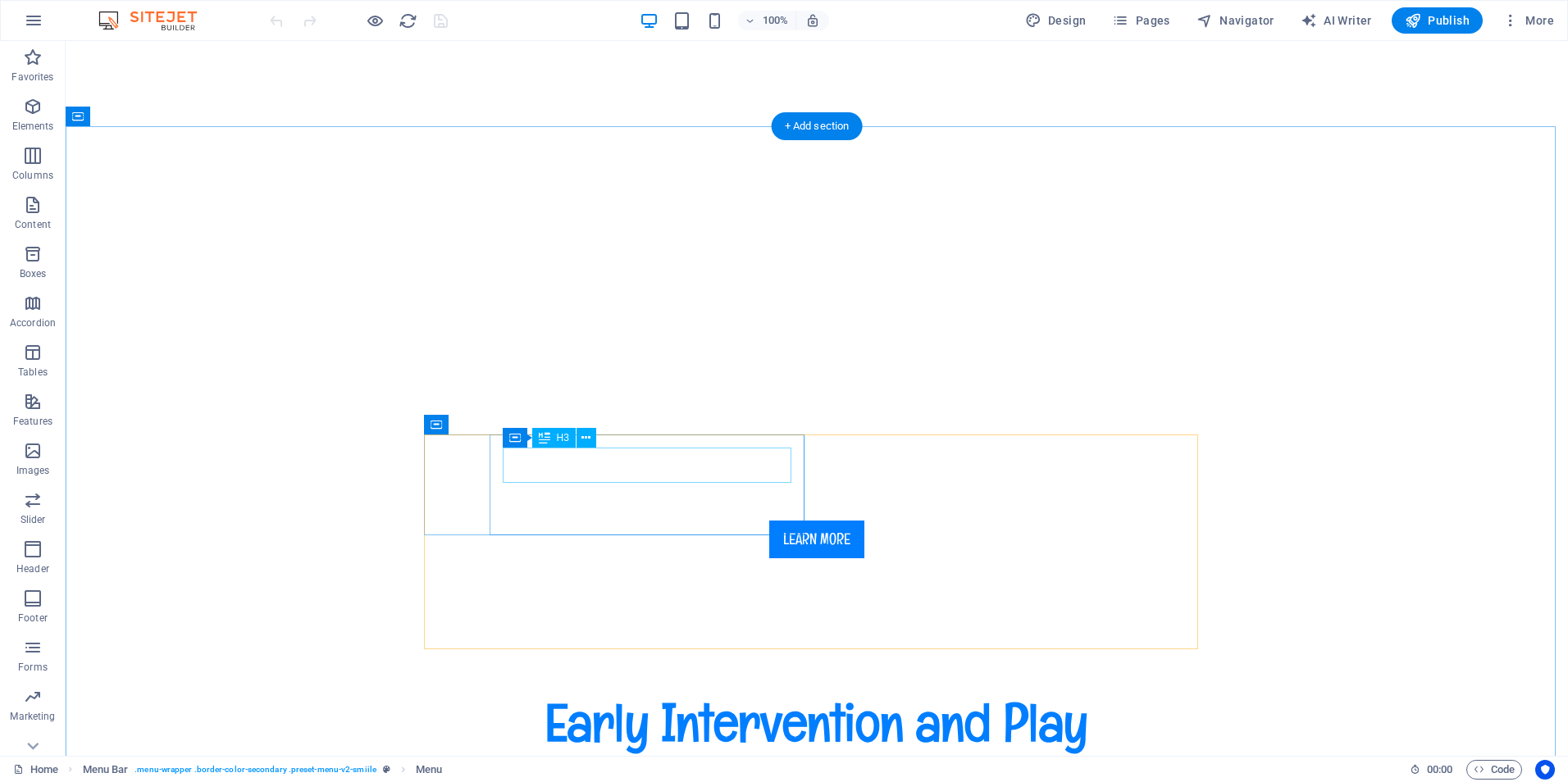
scroll to position [656, 0]
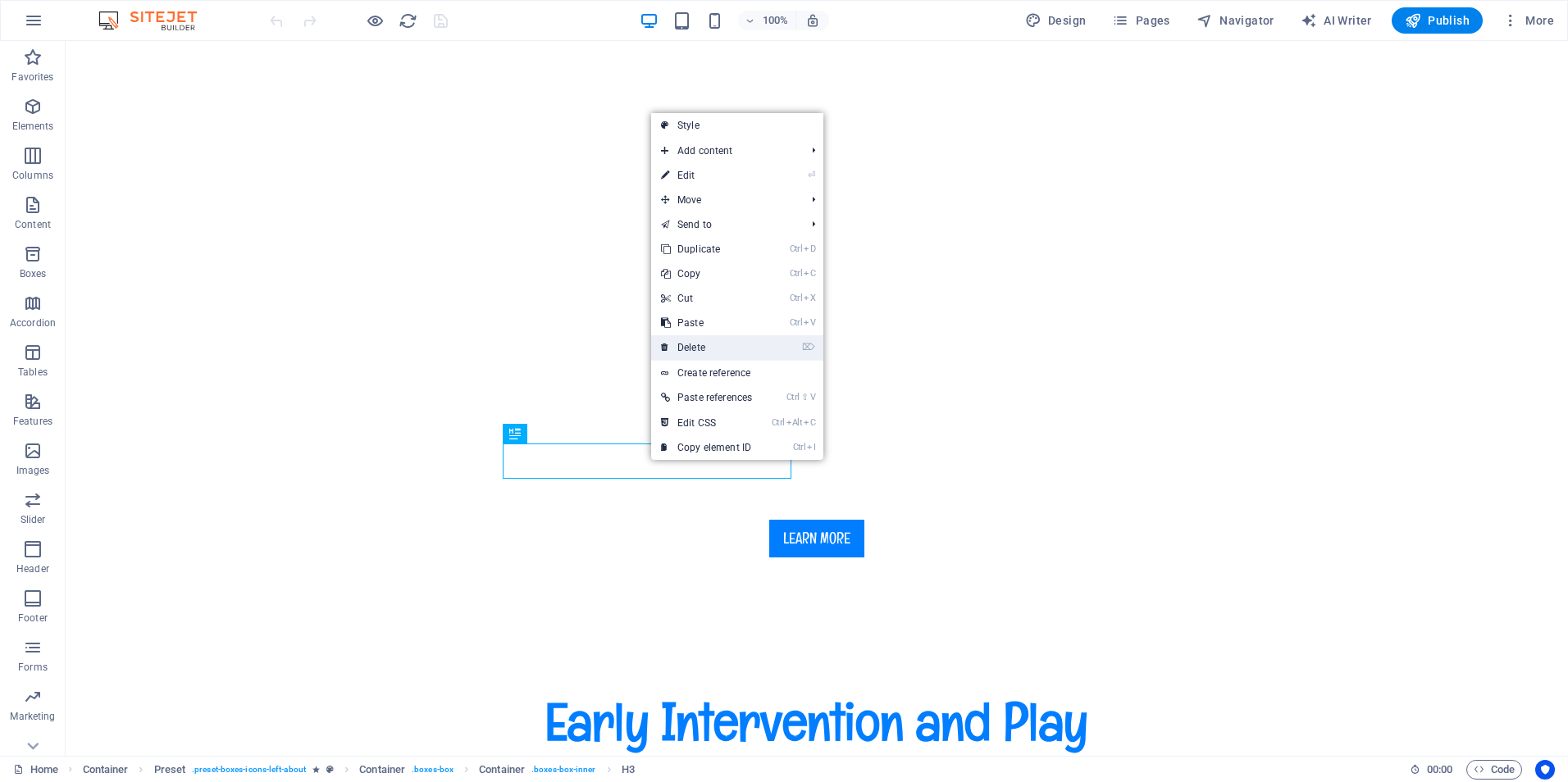
click at [685, 347] on link "⌦ Delete" at bounding box center [706, 347] width 111 height 24
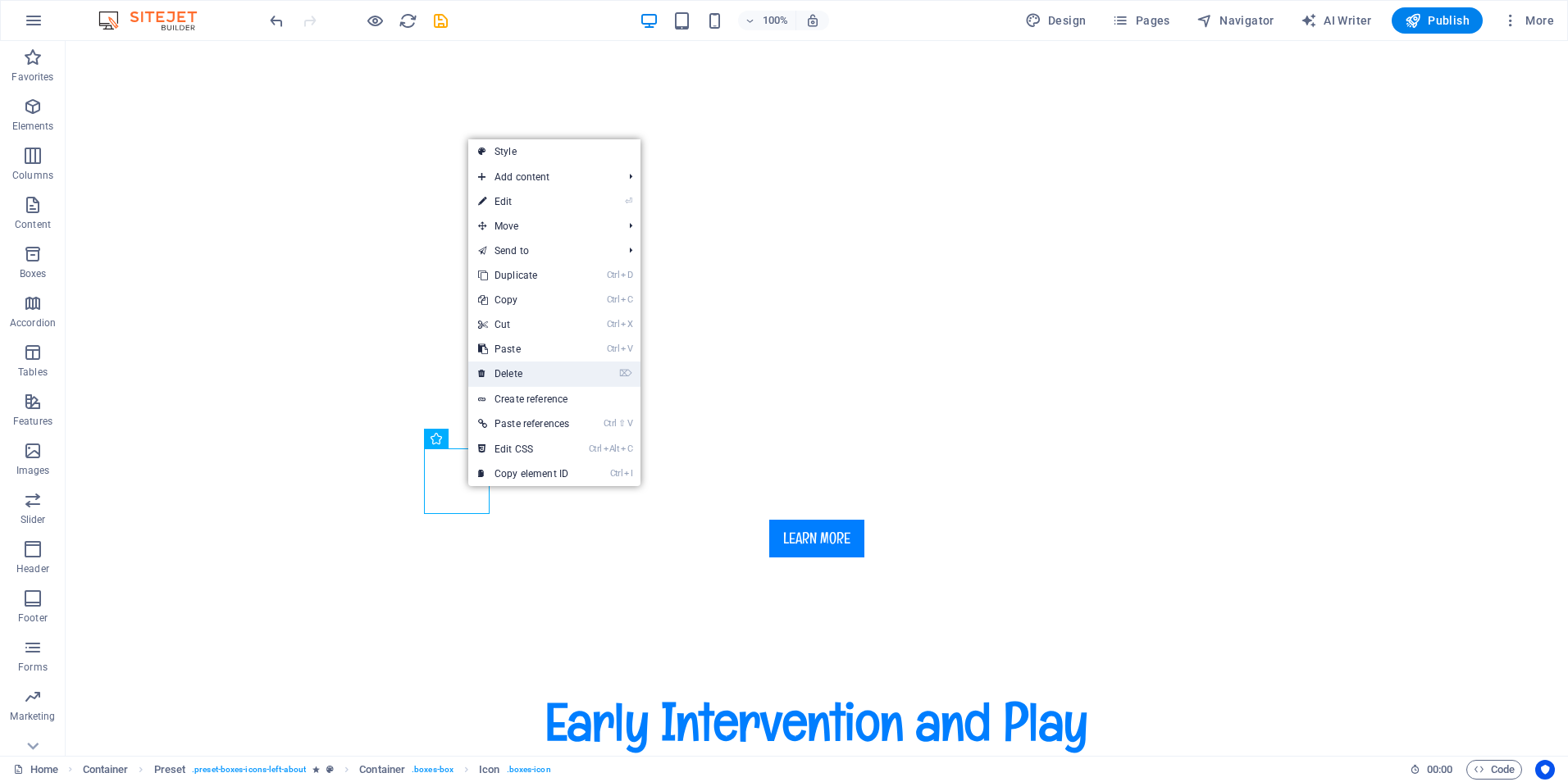
click at [514, 377] on link "⌦ Delete" at bounding box center [523, 373] width 111 height 24
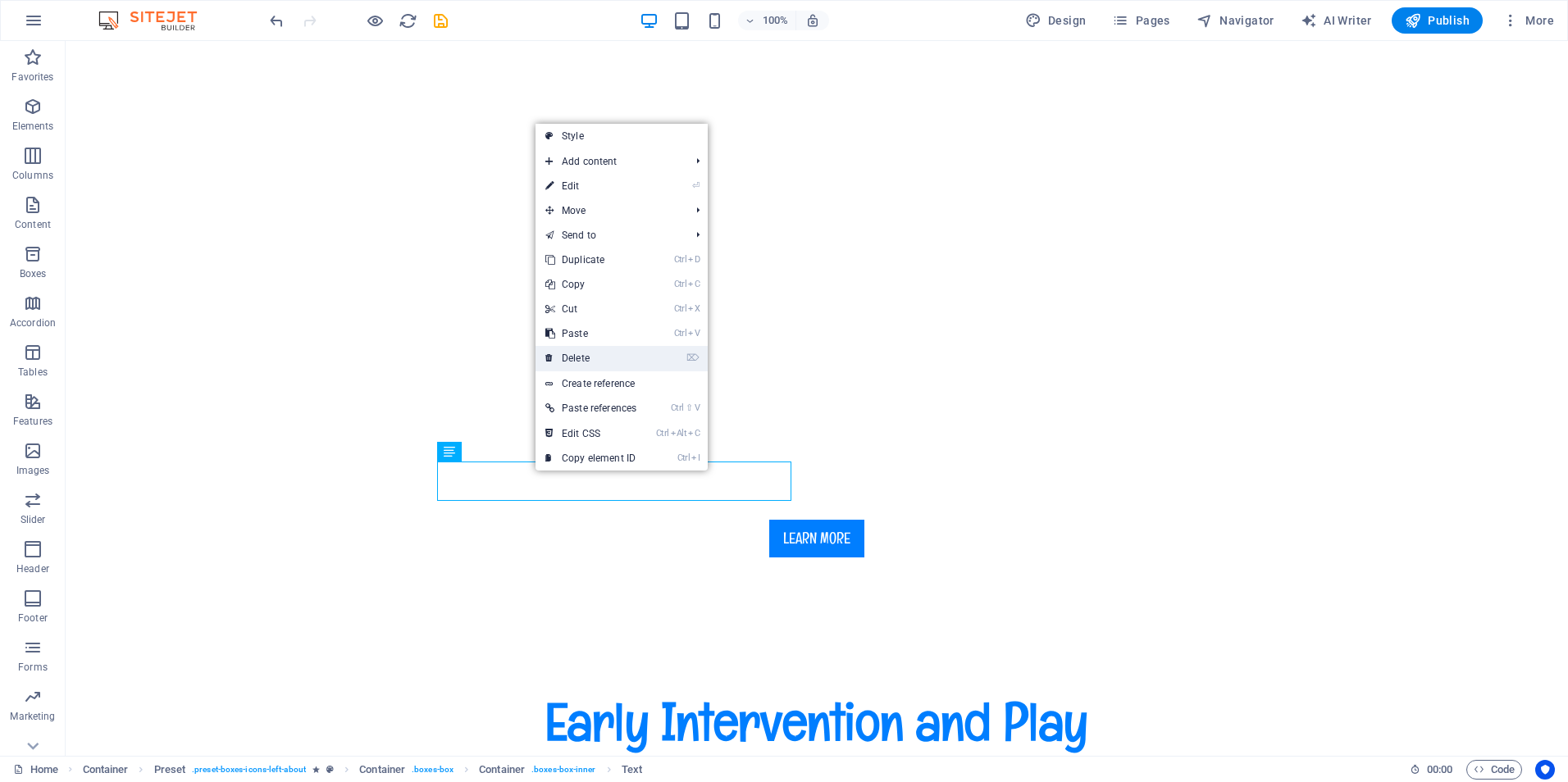
drag, startPoint x: 570, startPoint y: 353, endPoint x: 505, endPoint y: 313, distance: 76.3
click at [570, 353] on link "⌦ Delete" at bounding box center [591, 358] width 111 height 24
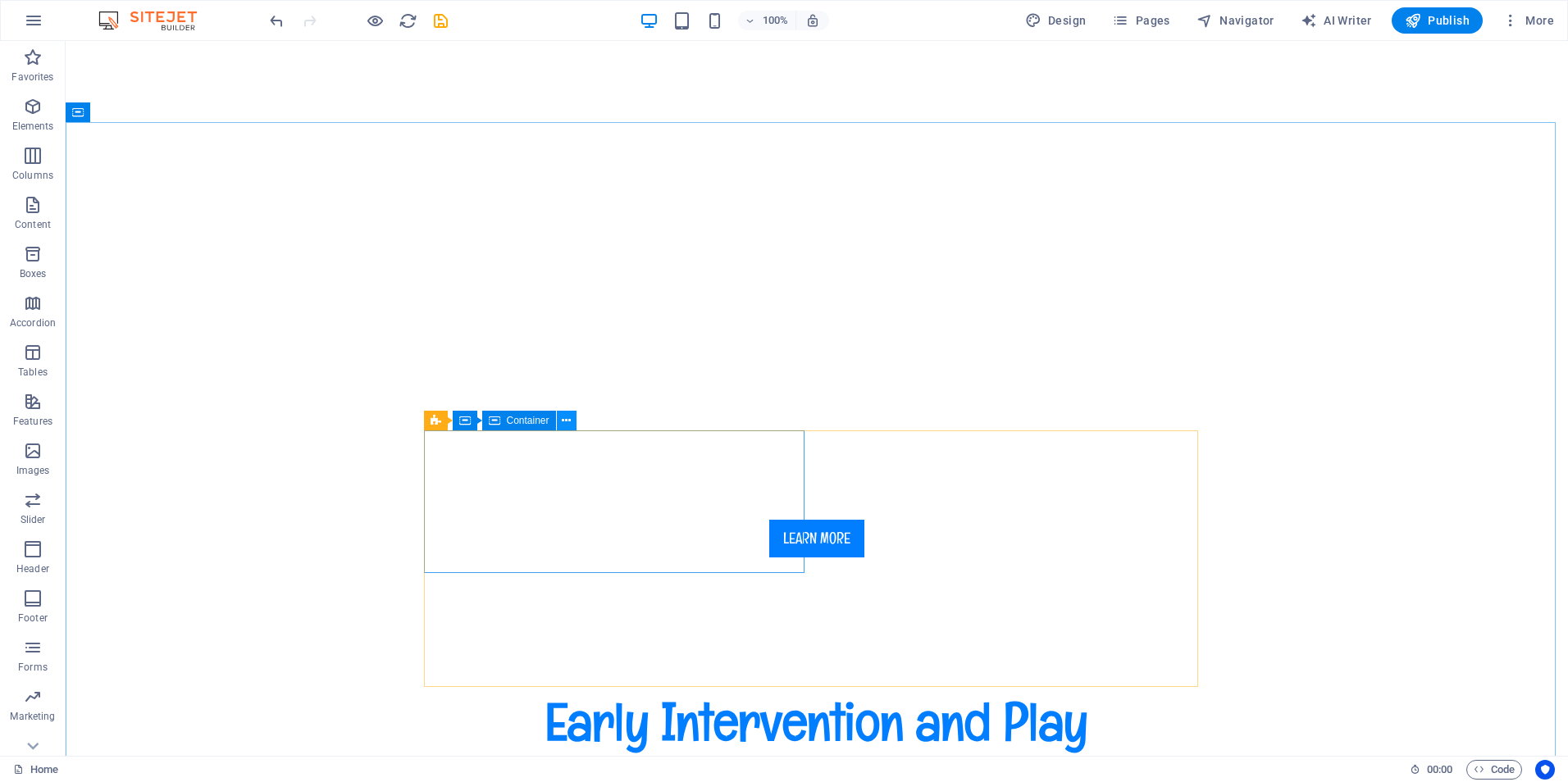
click at [569, 420] on icon at bounding box center [566, 421] width 9 height 17
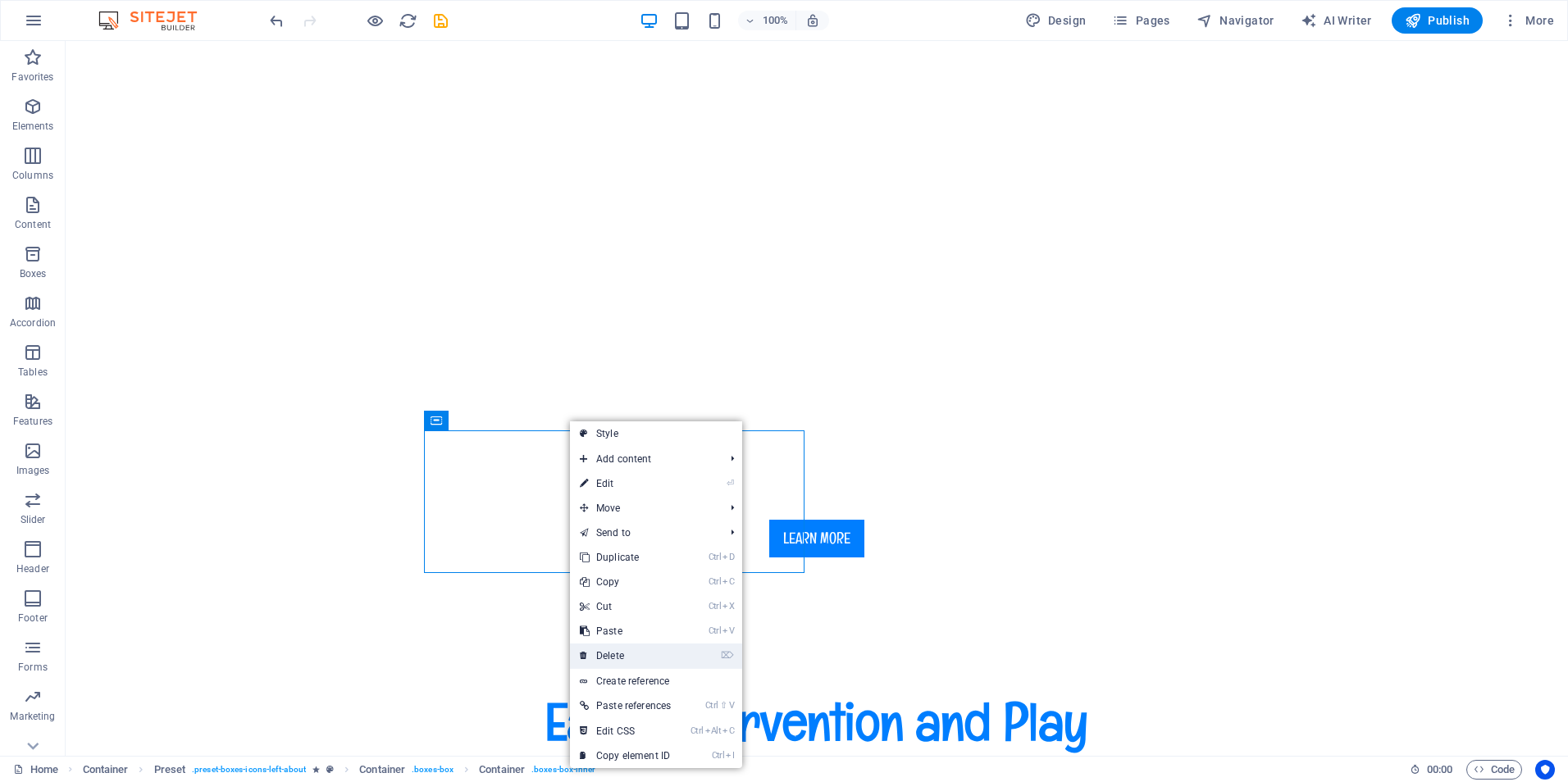
click at [629, 649] on link "⌦ Delete" at bounding box center [625, 655] width 111 height 24
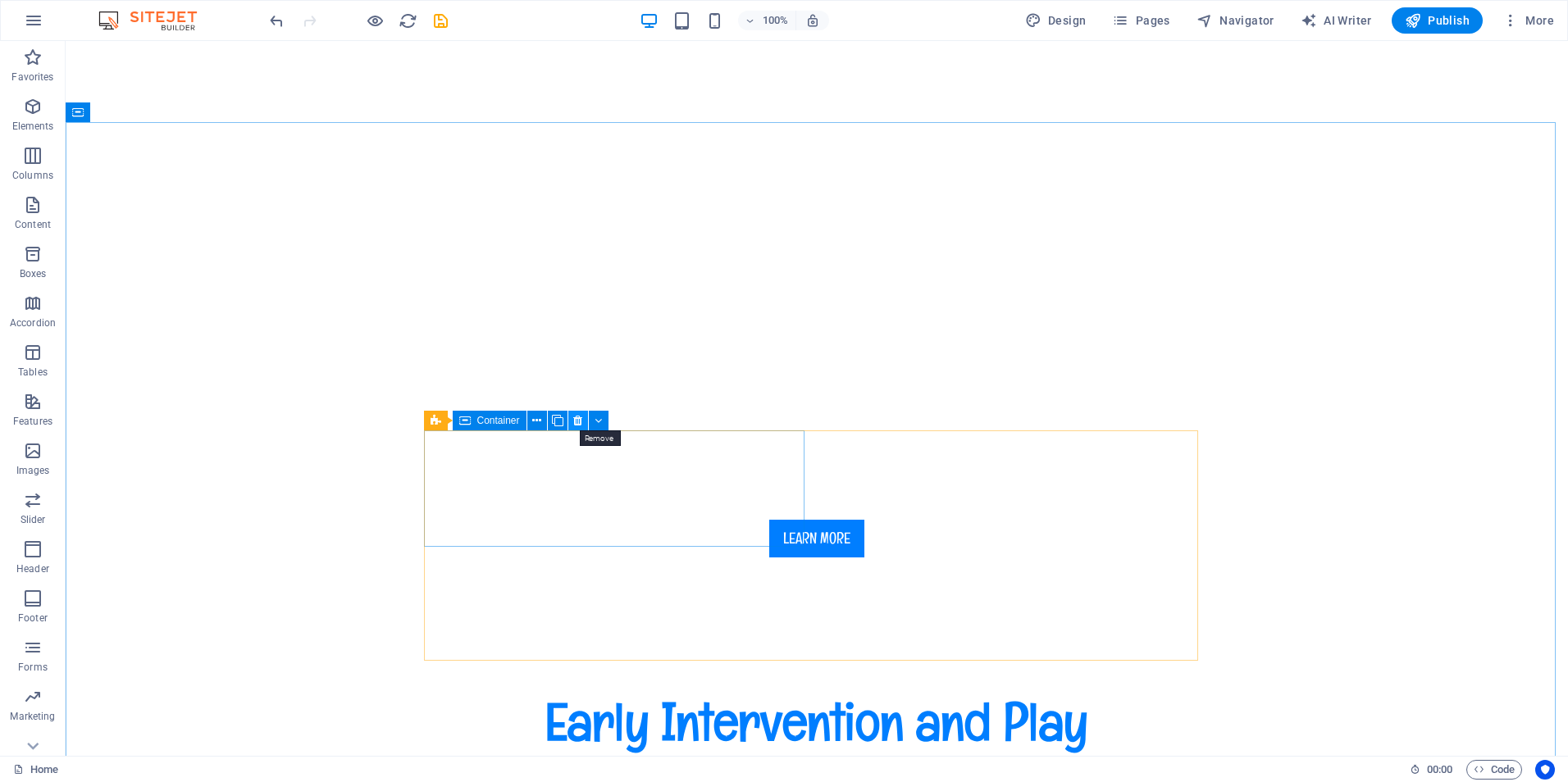
click at [572, 418] on button at bounding box center [578, 420] width 19 height 19
click at [584, 434] on icon at bounding box center [585, 434] width 9 height 17
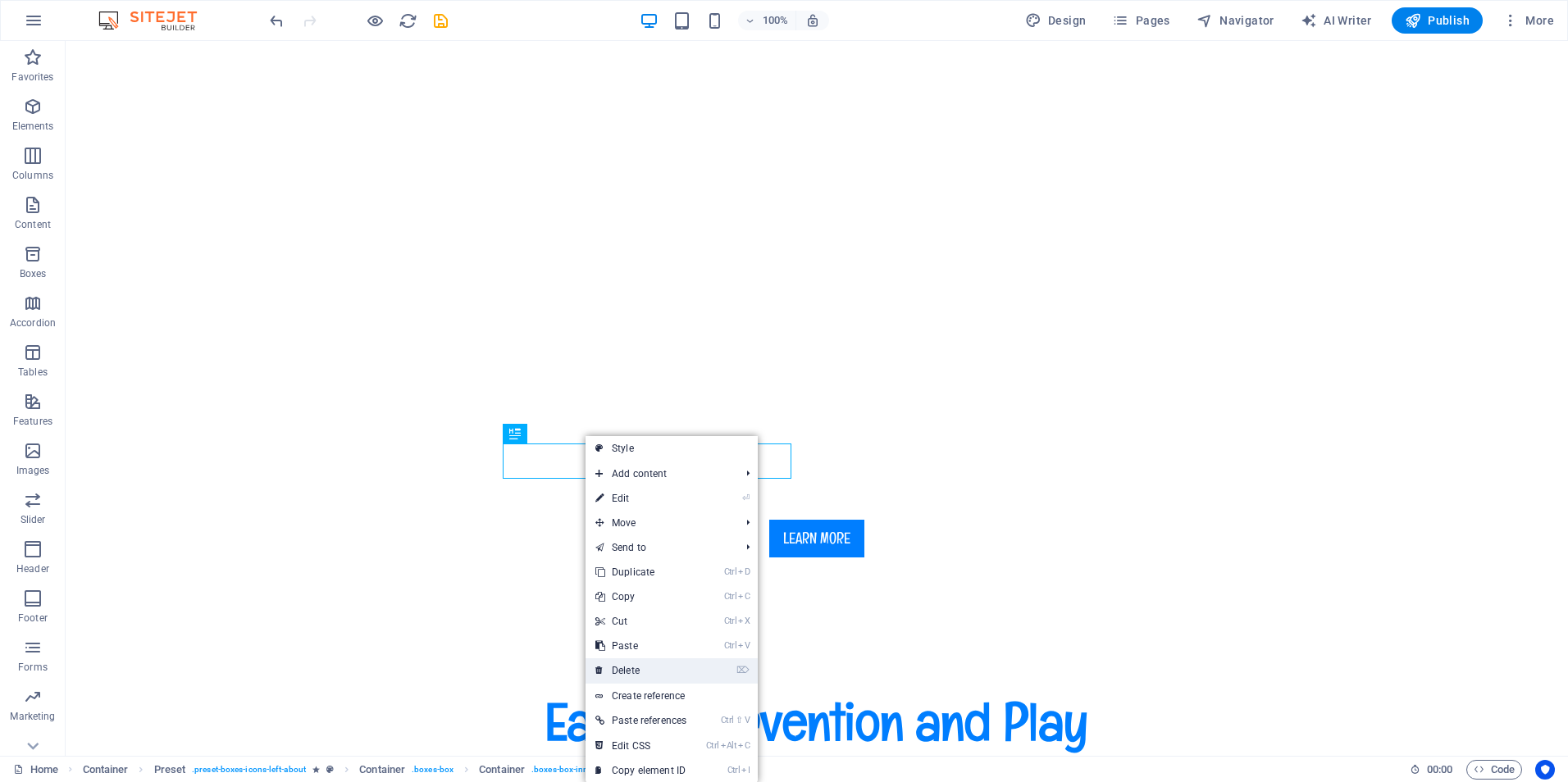
click at [635, 664] on link "⌦ Delete" at bounding box center [640, 670] width 111 height 24
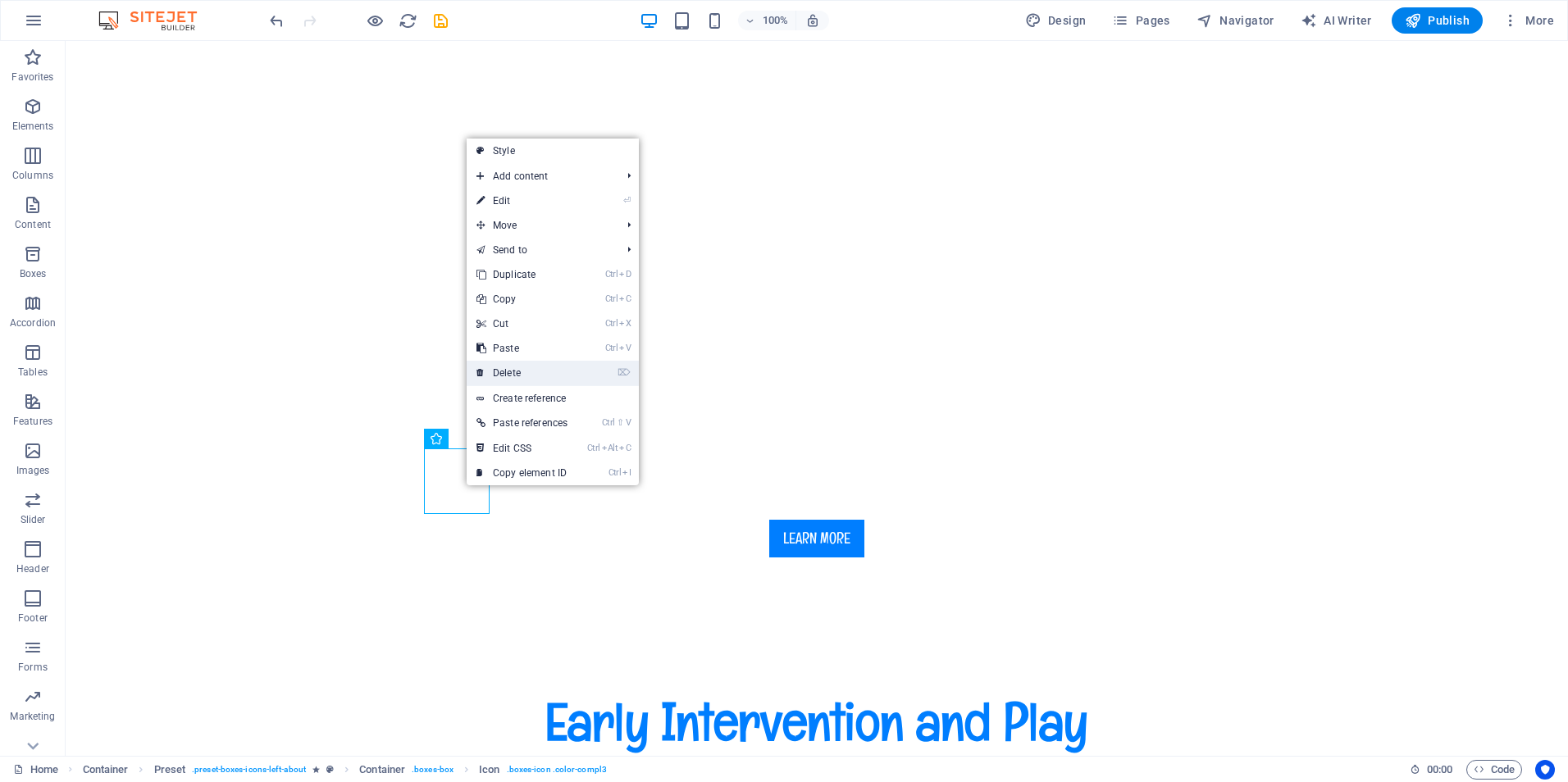
click at [515, 366] on link "⌦ Delete" at bounding box center [521, 372] width 111 height 24
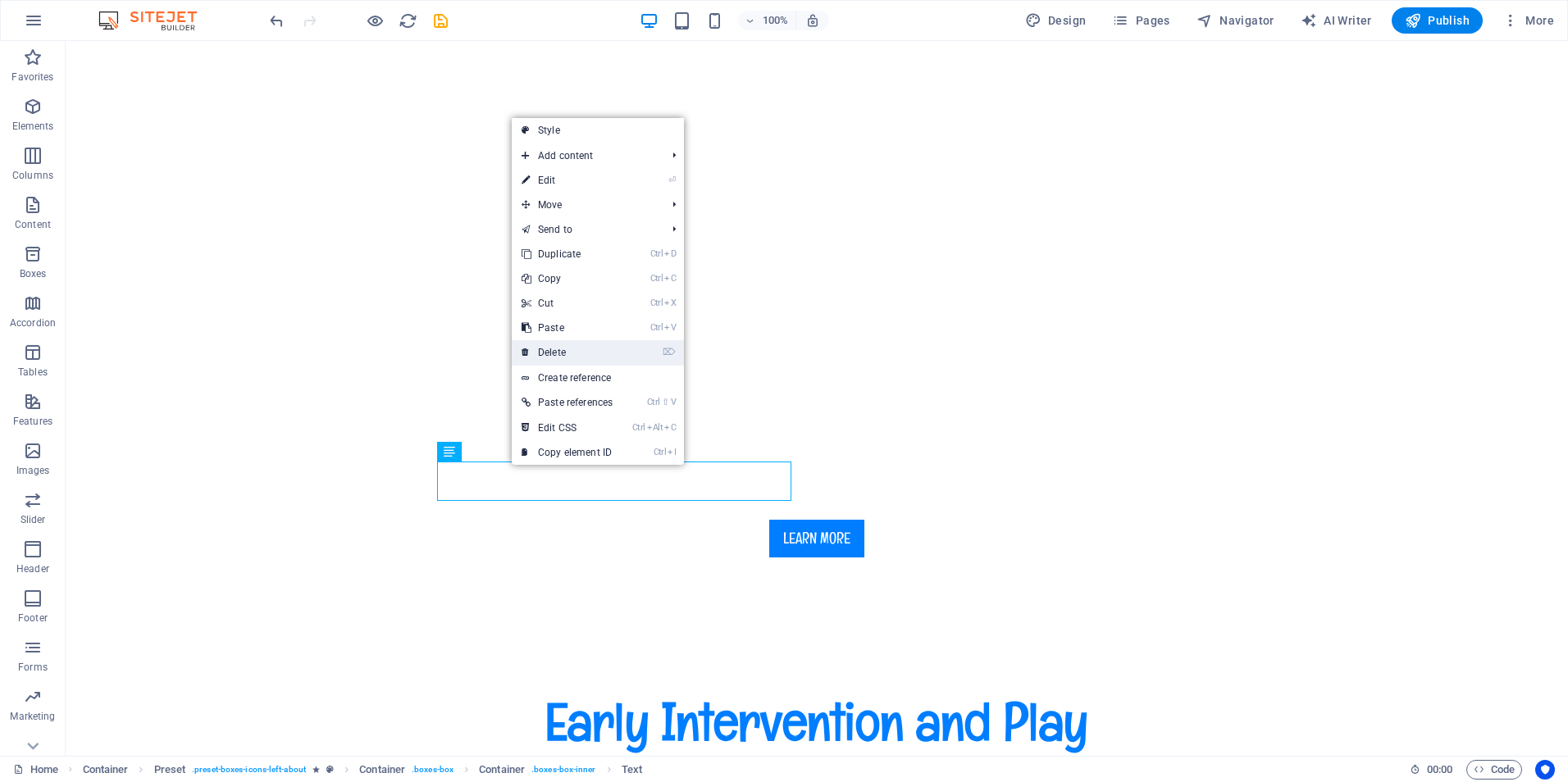
click at [551, 348] on link "⌦ Delete" at bounding box center [567, 352] width 111 height 24
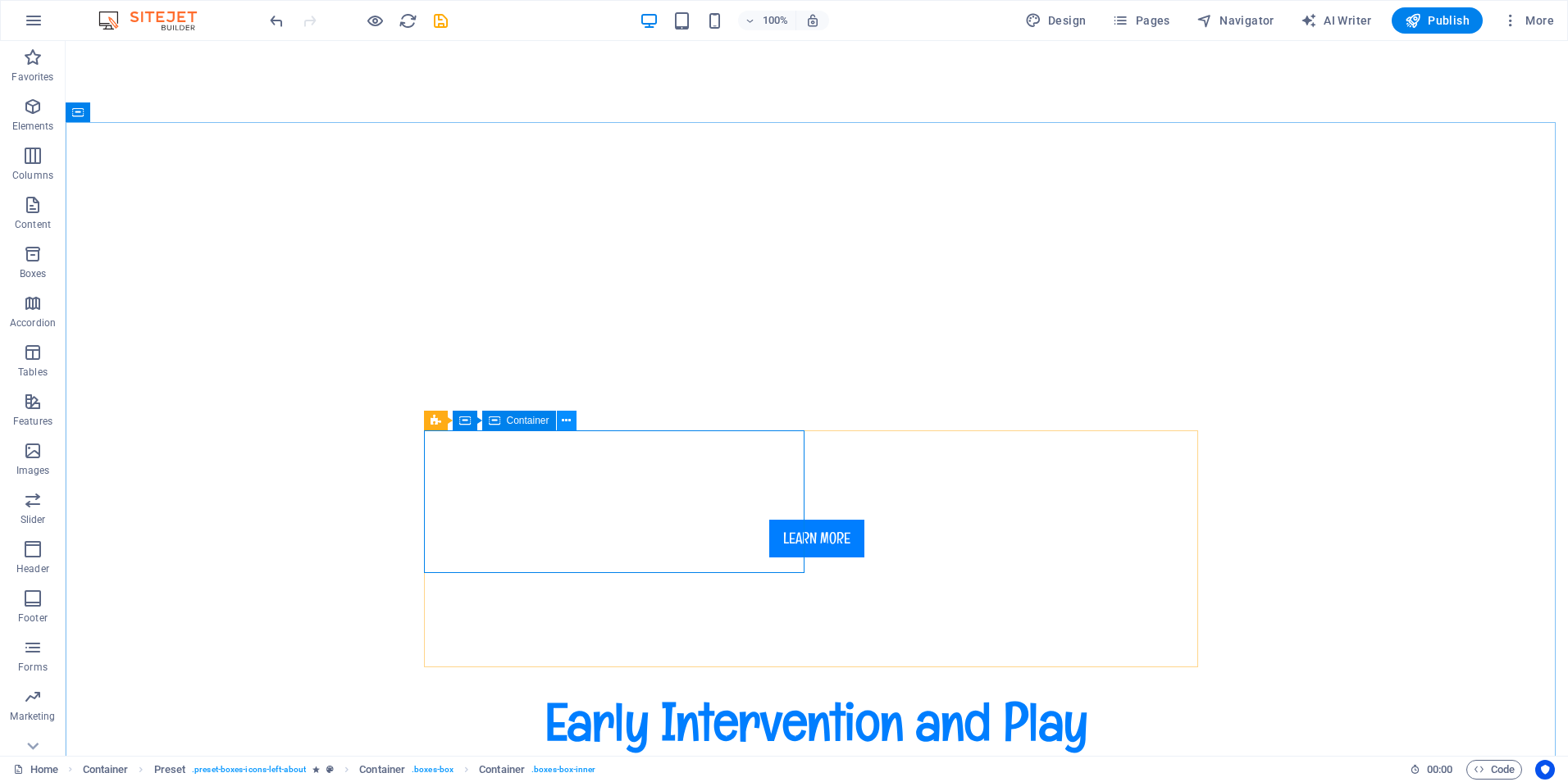
click at [561, 418] on button at bounding box center [566, 420] width 19 height 19
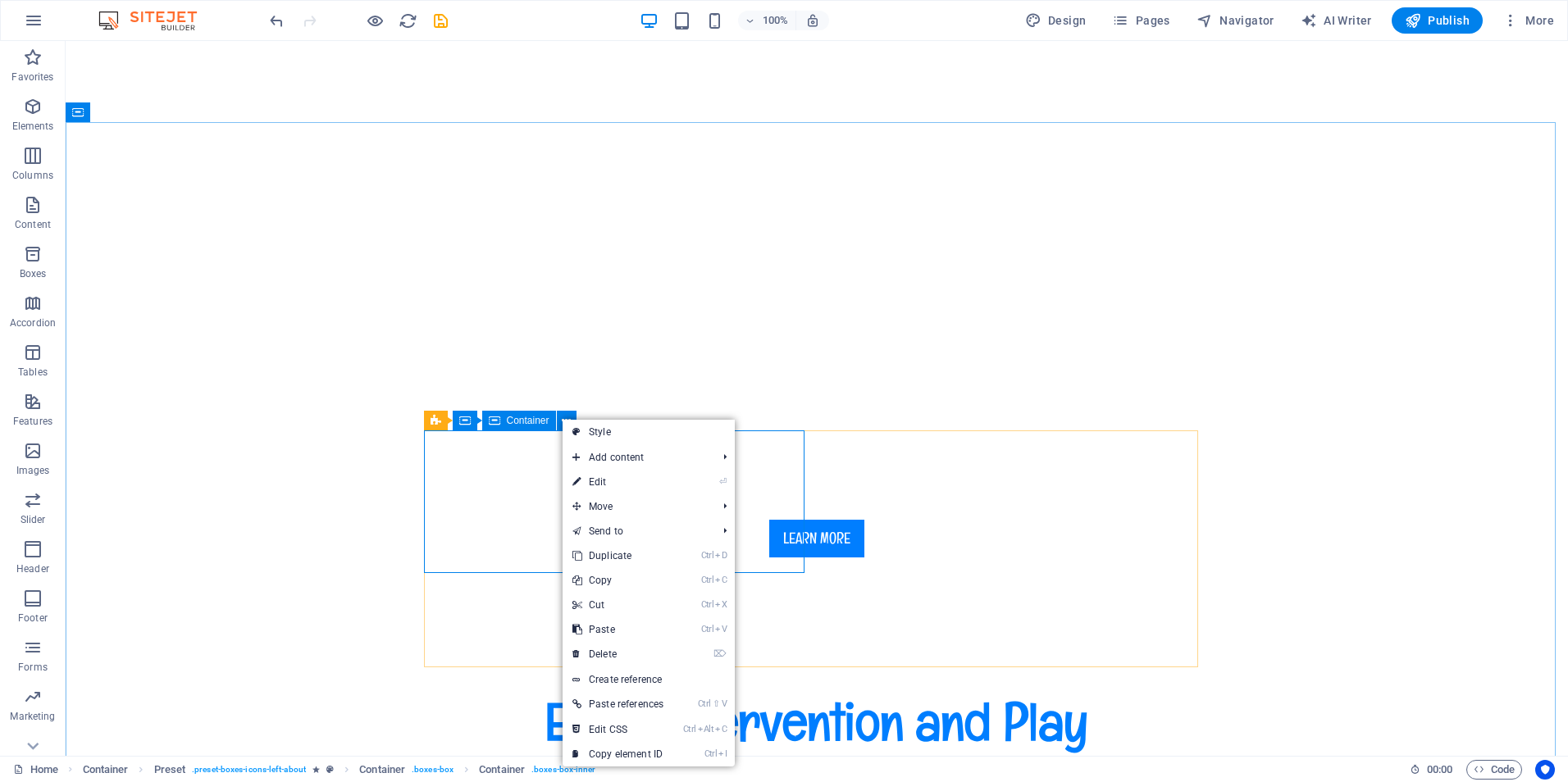
click at [543, 419] on span "Container" at bounding box center [528, 421] width 42 height 10
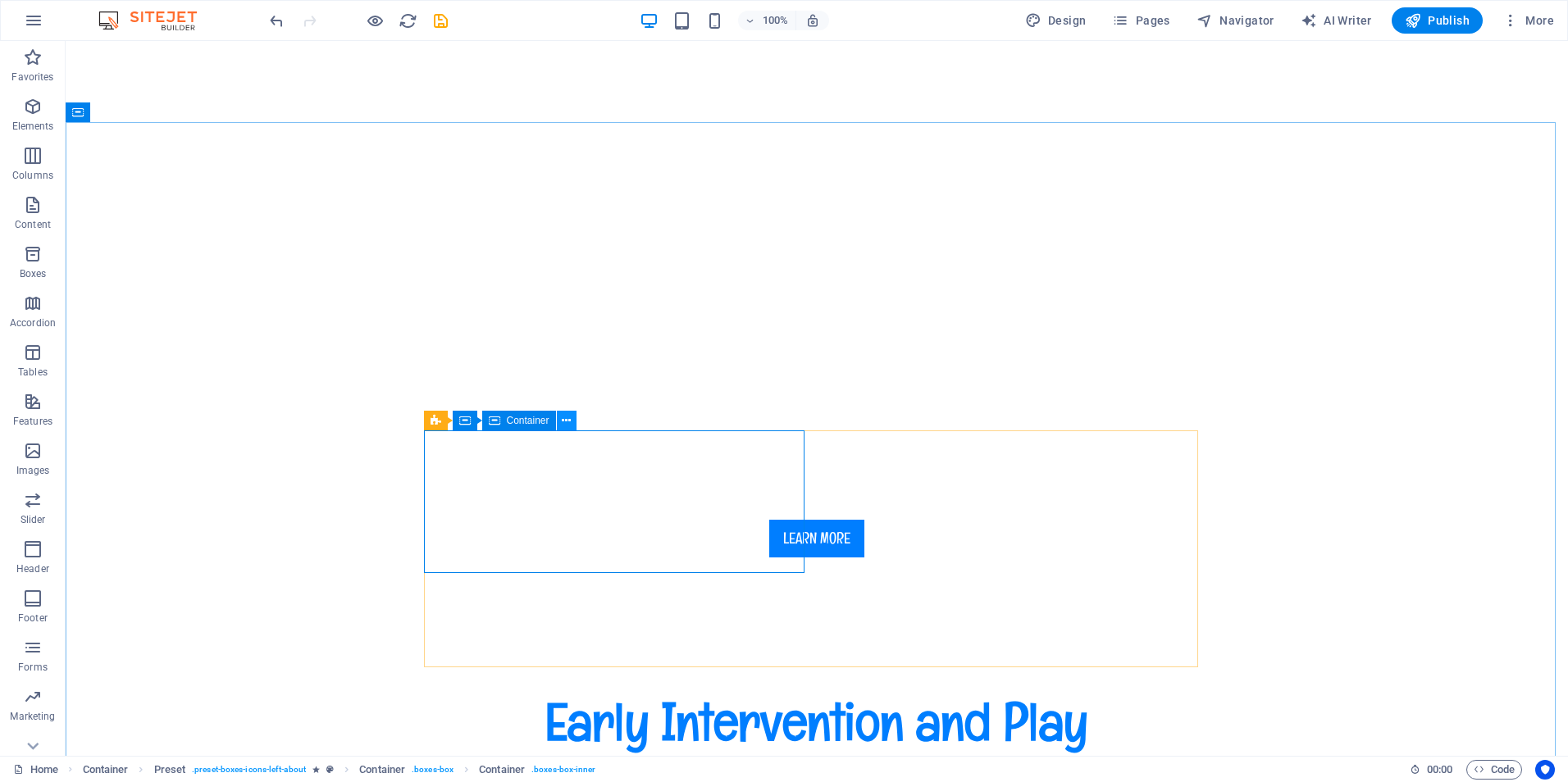
click at [565, 420] on icon at bounding box center [566, 421] width 9 height 17
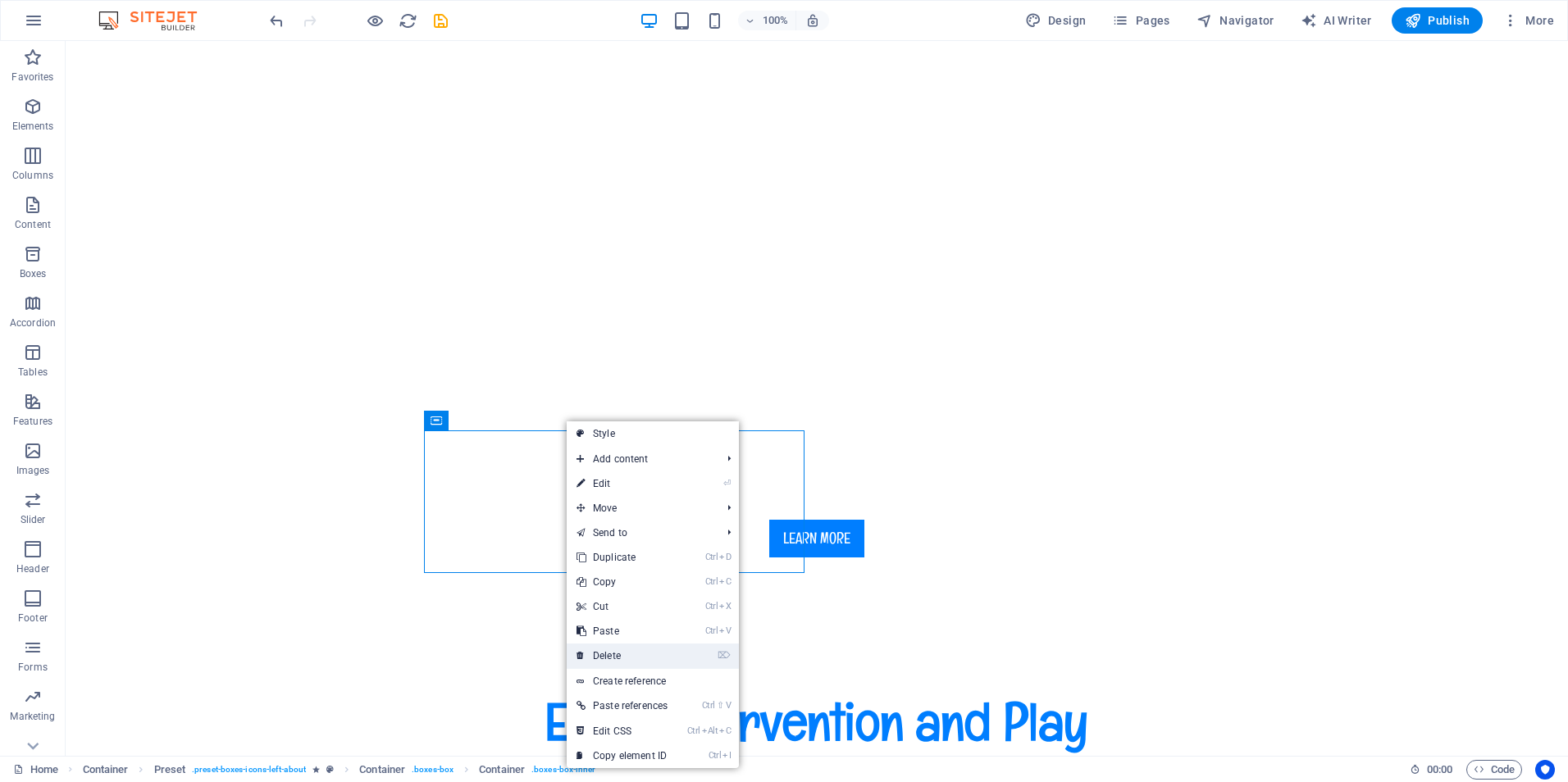
click at [611, 648] on link "⌦ Delete" at bounding box center [622, 655] width 111 height 24
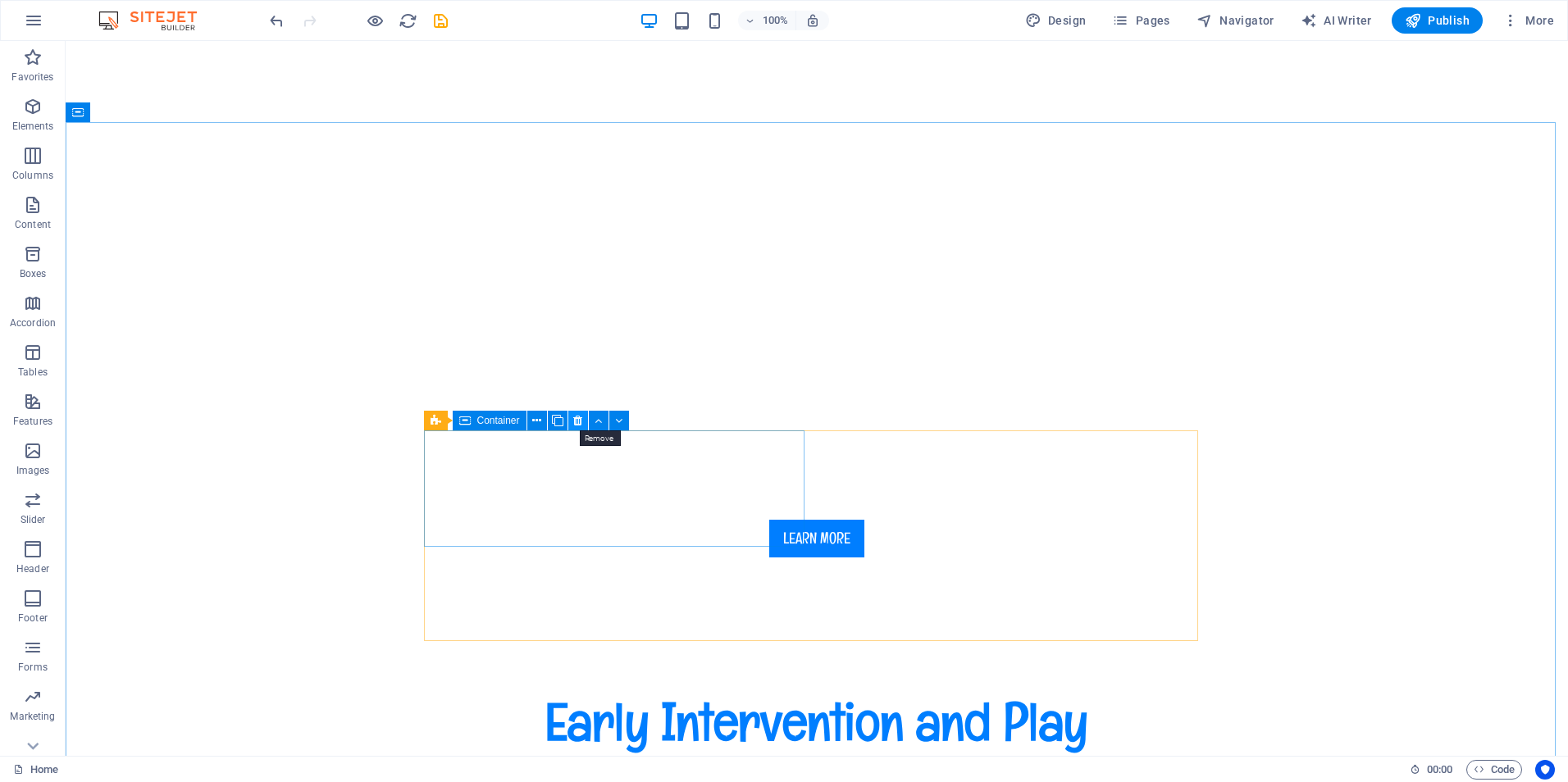
click at [575, 420] on icon at bounding box center [577, 421] width 9 height 17
click at [587, 436] on icon at bounding box center [585, 434] width 9 height 17
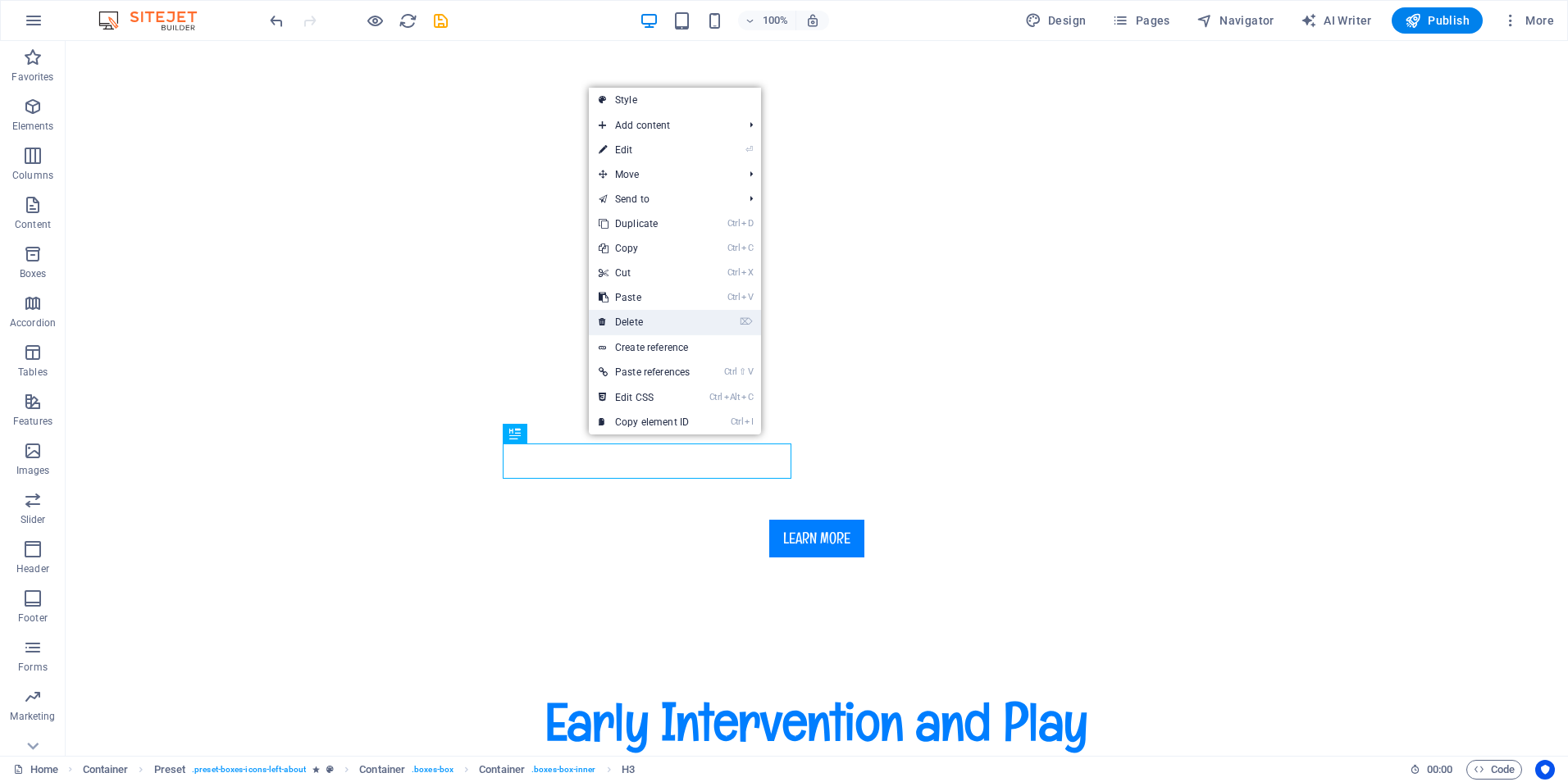
click at [641, 320] on link "⌦ Delete" at bounding box center [644, 322] width 111 height 24
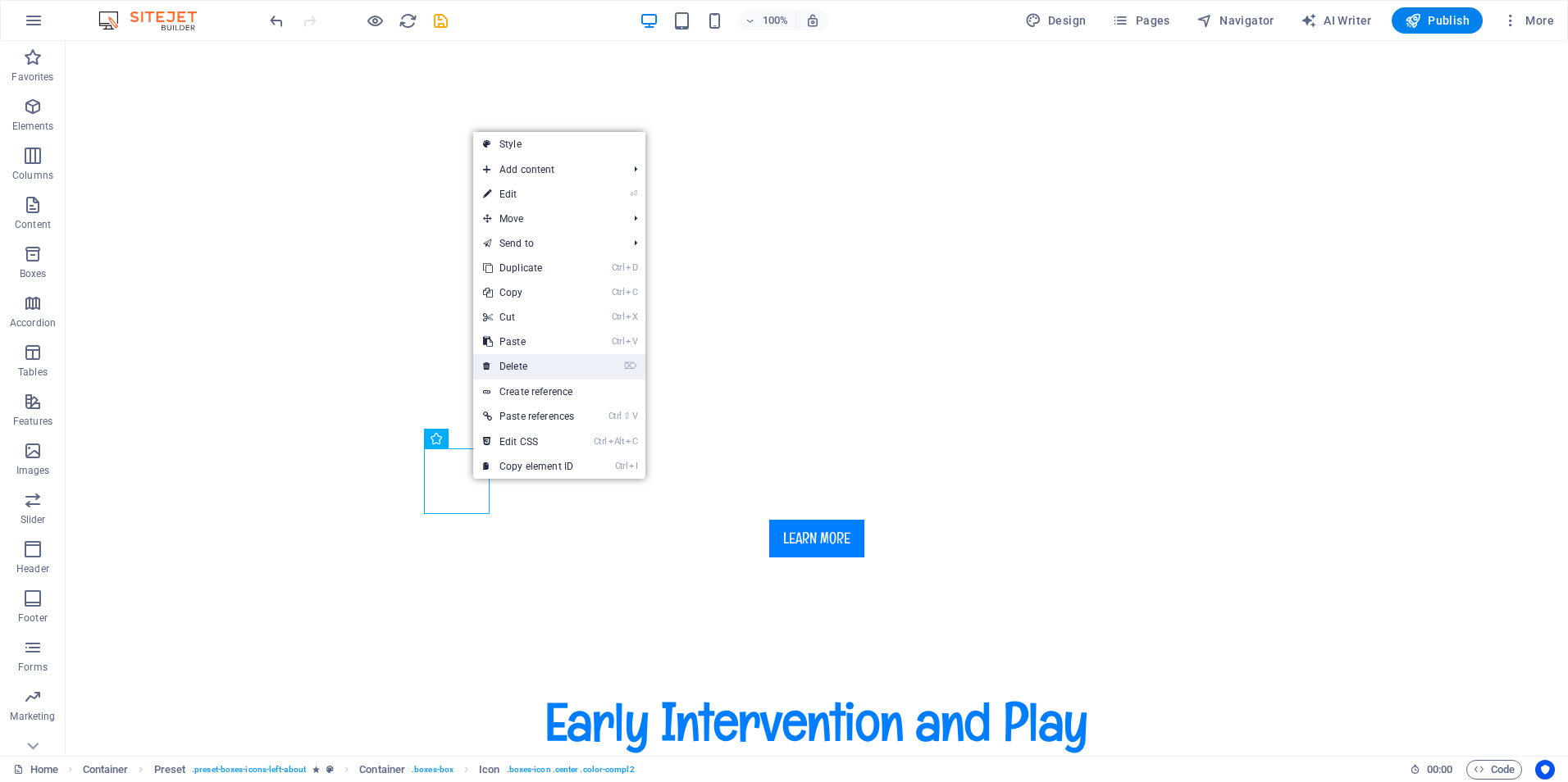
click at [508, 366] on link "⌦ Delete" at bounding box center [528, 366] width 111 height 24
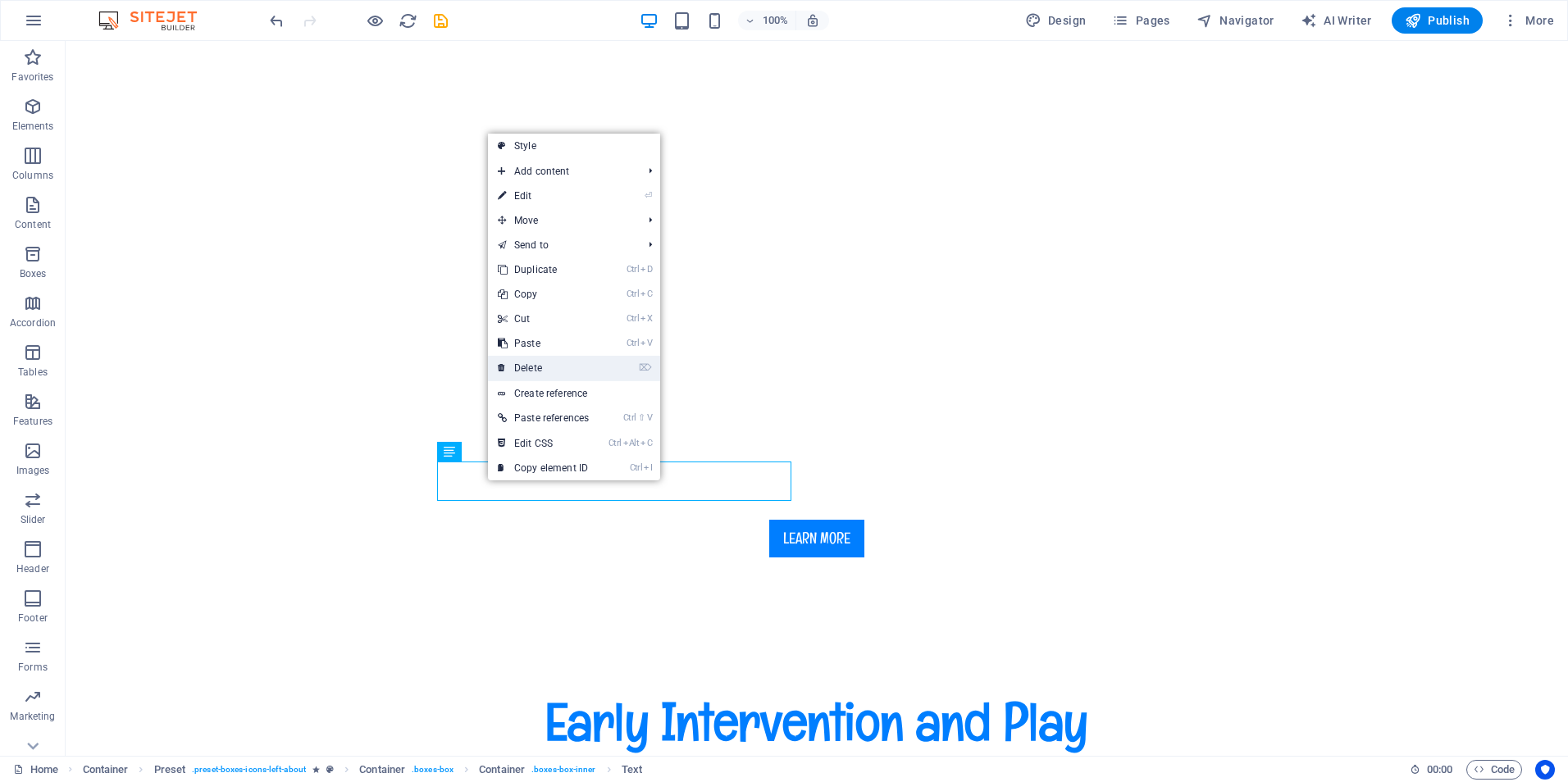
click at [540, 367] on link "⌦ Delete" at bounding box center [543, 367] width 111 height 24
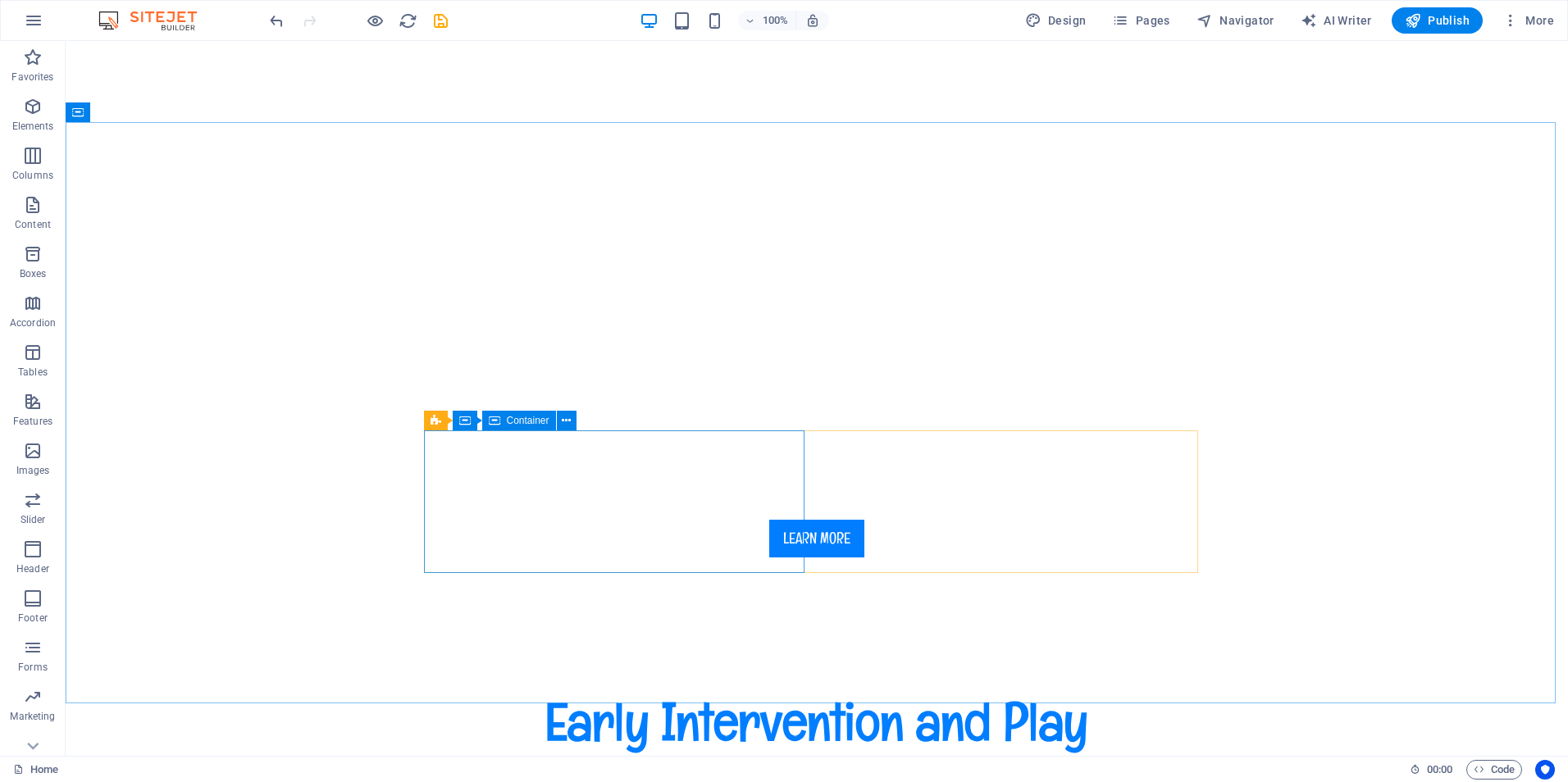
click at [545, 419] on span "Container" at bounding box center [528, 421] width 42 height 10
click at [561, 423] on button at bounding box center [566, 420] width 19 height 19
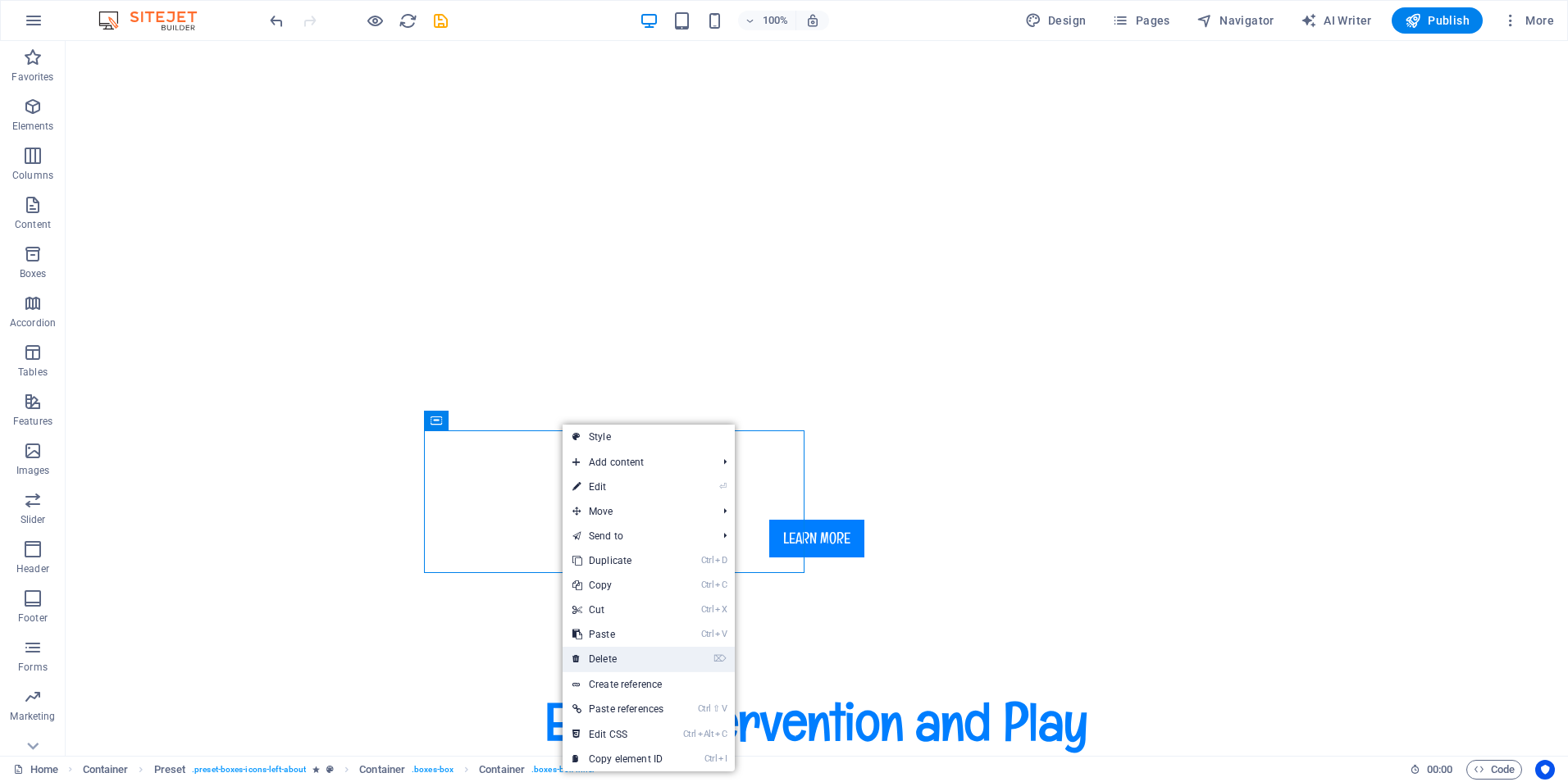
click at [603, 654] on link "⌦ Delete" at bounding box center [618, 659] width 111 height 24
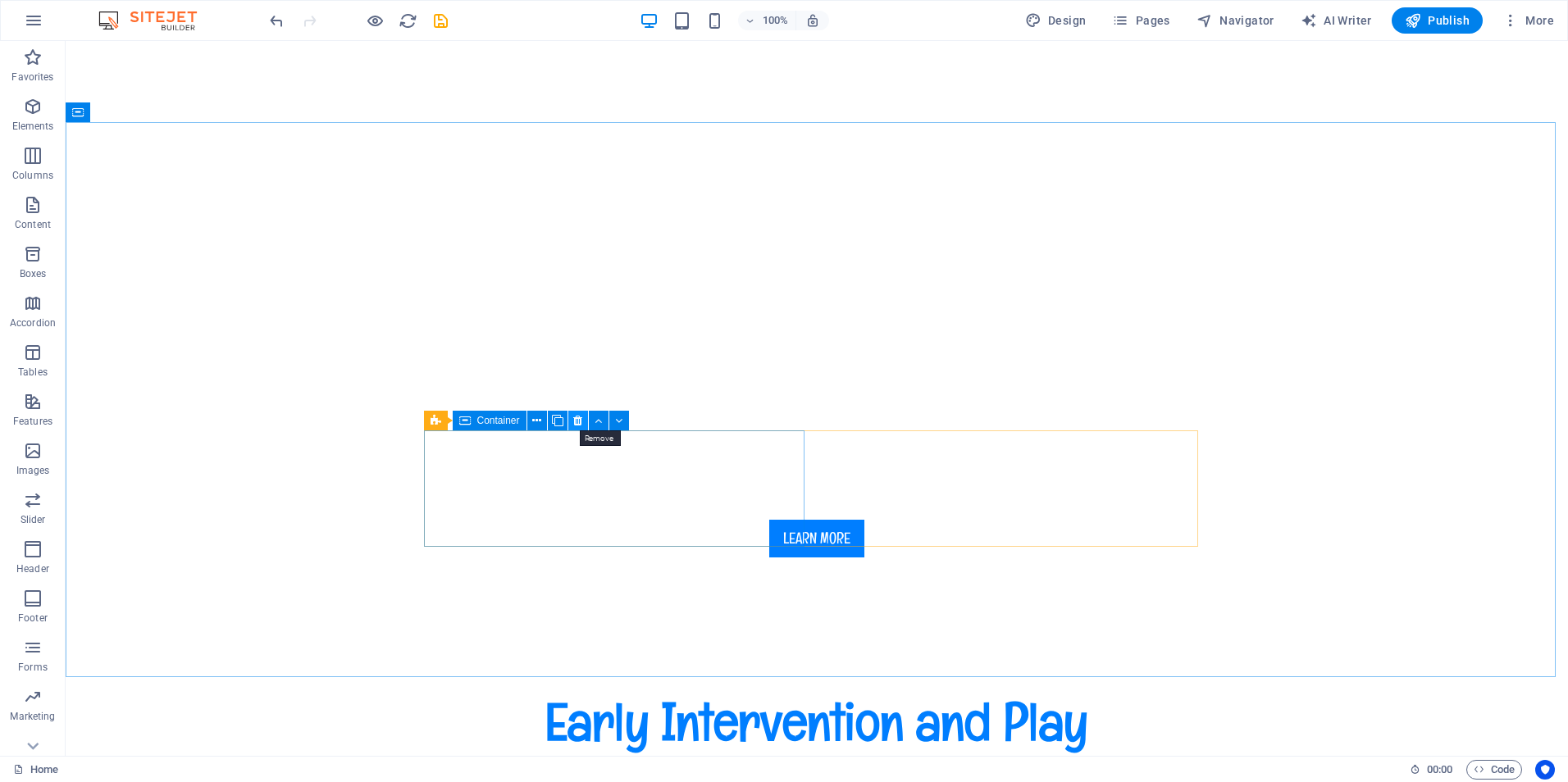
click at [574, 421] on icon at bounding box center [577, 421] width 9 height 17
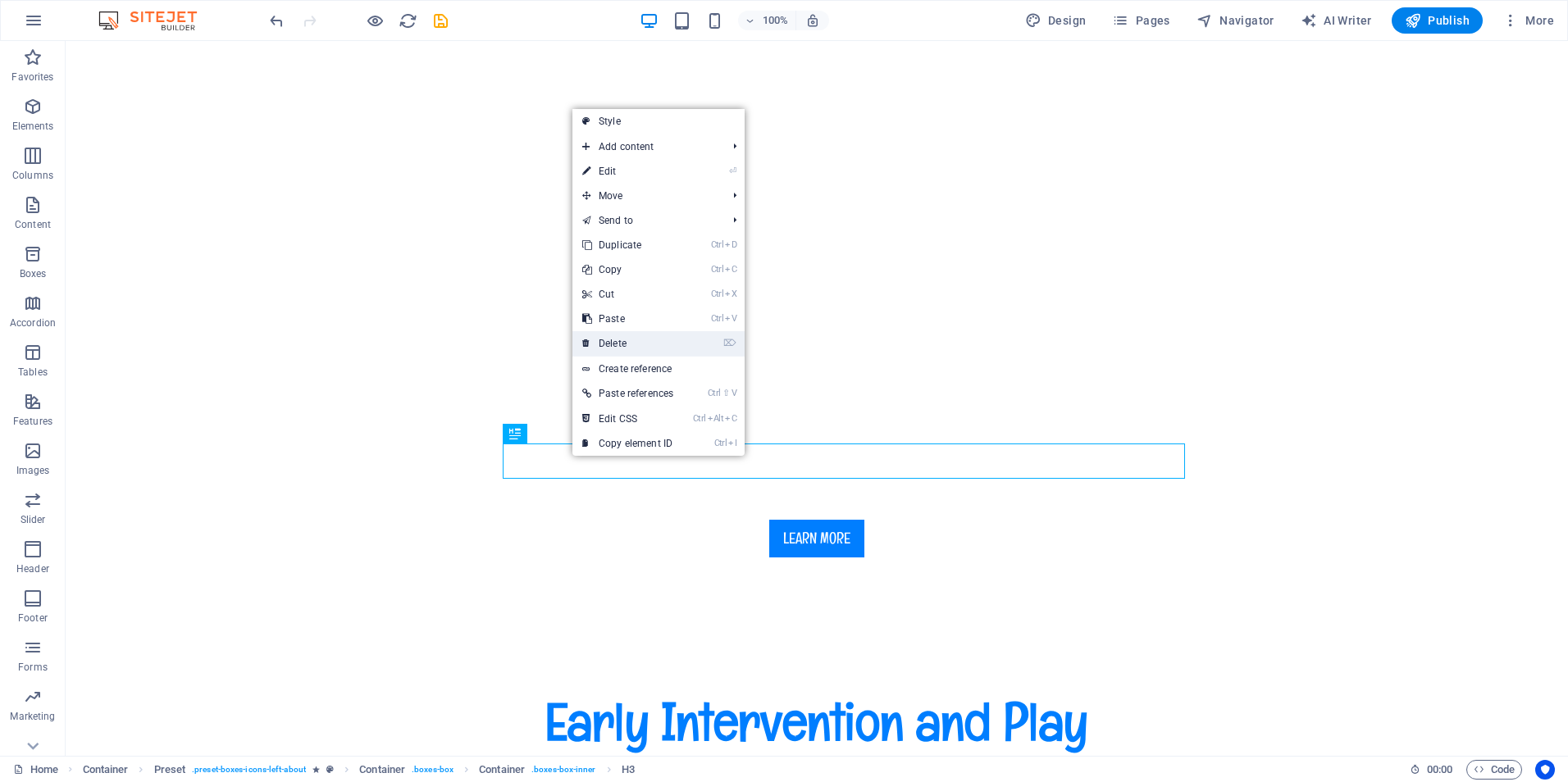
click at [604, 344] on link "⌦ Delete" at bounding box center [628, 343] width 111 height 24
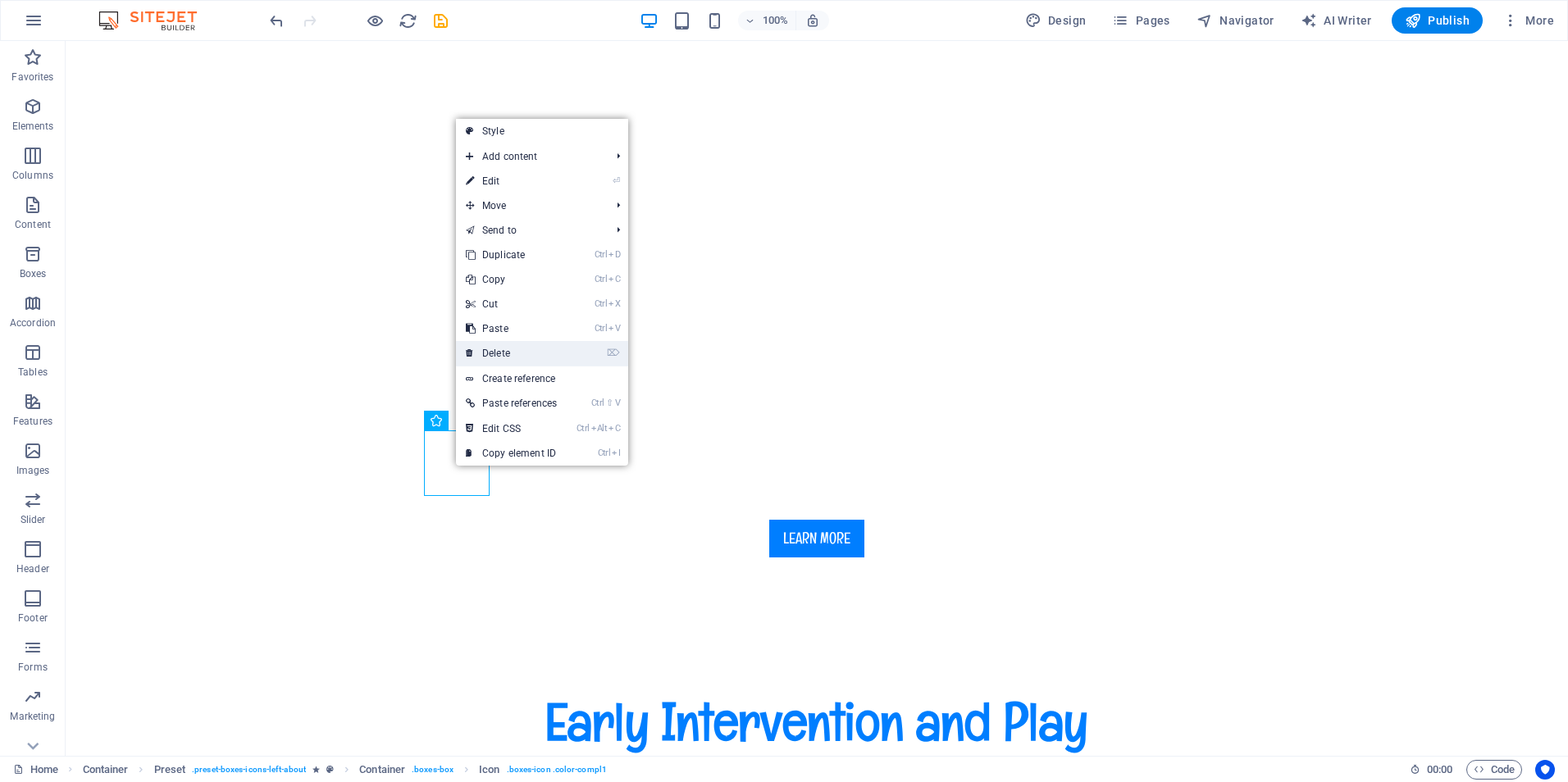
click at [506, 350] on link "⌦ Delete" at bounding box center [511, 353] width 111 height 24
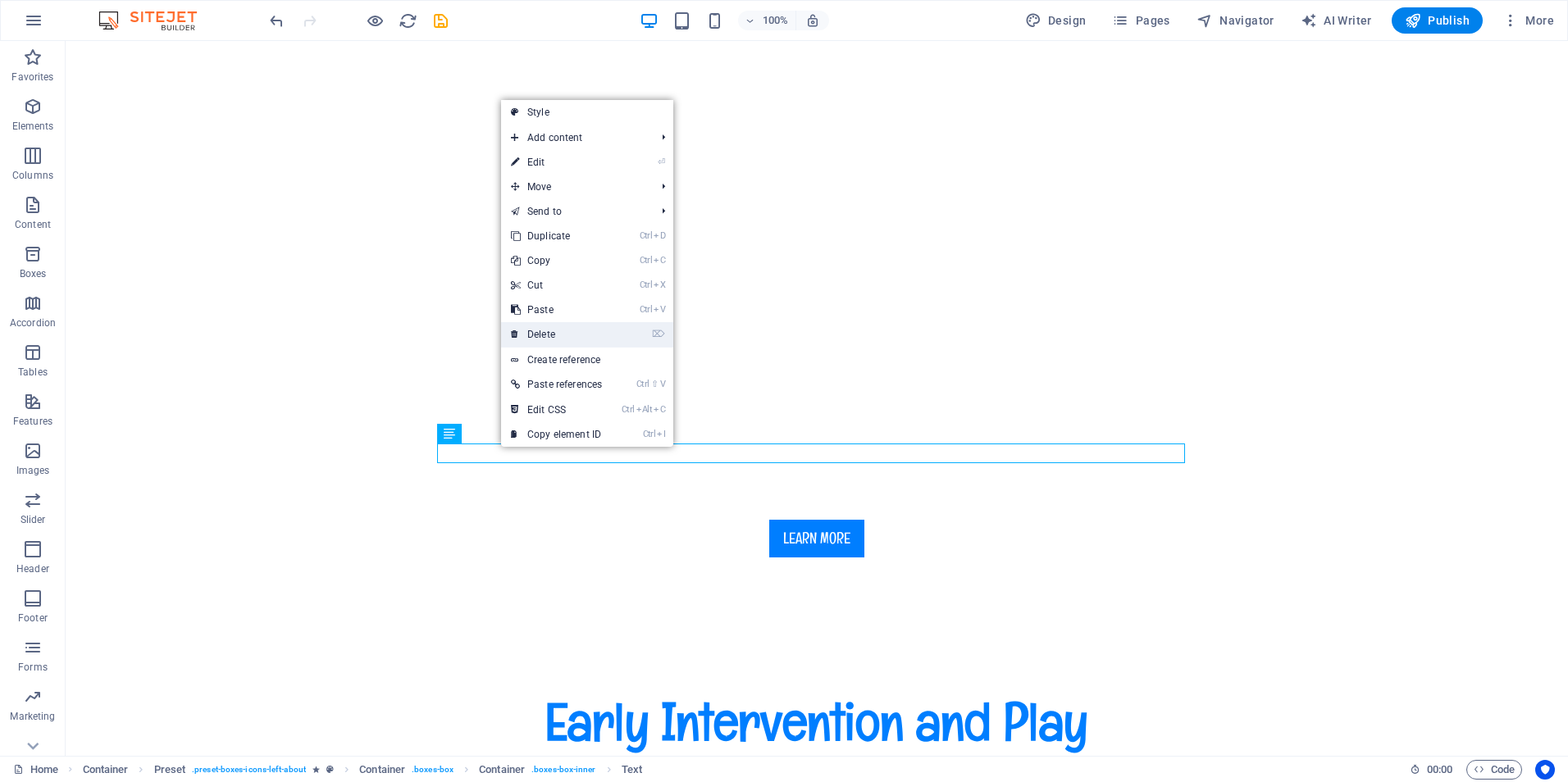
click at [545, 334] on link "⌦ Delete" at bounding box center [556, 334] width 111 height 24
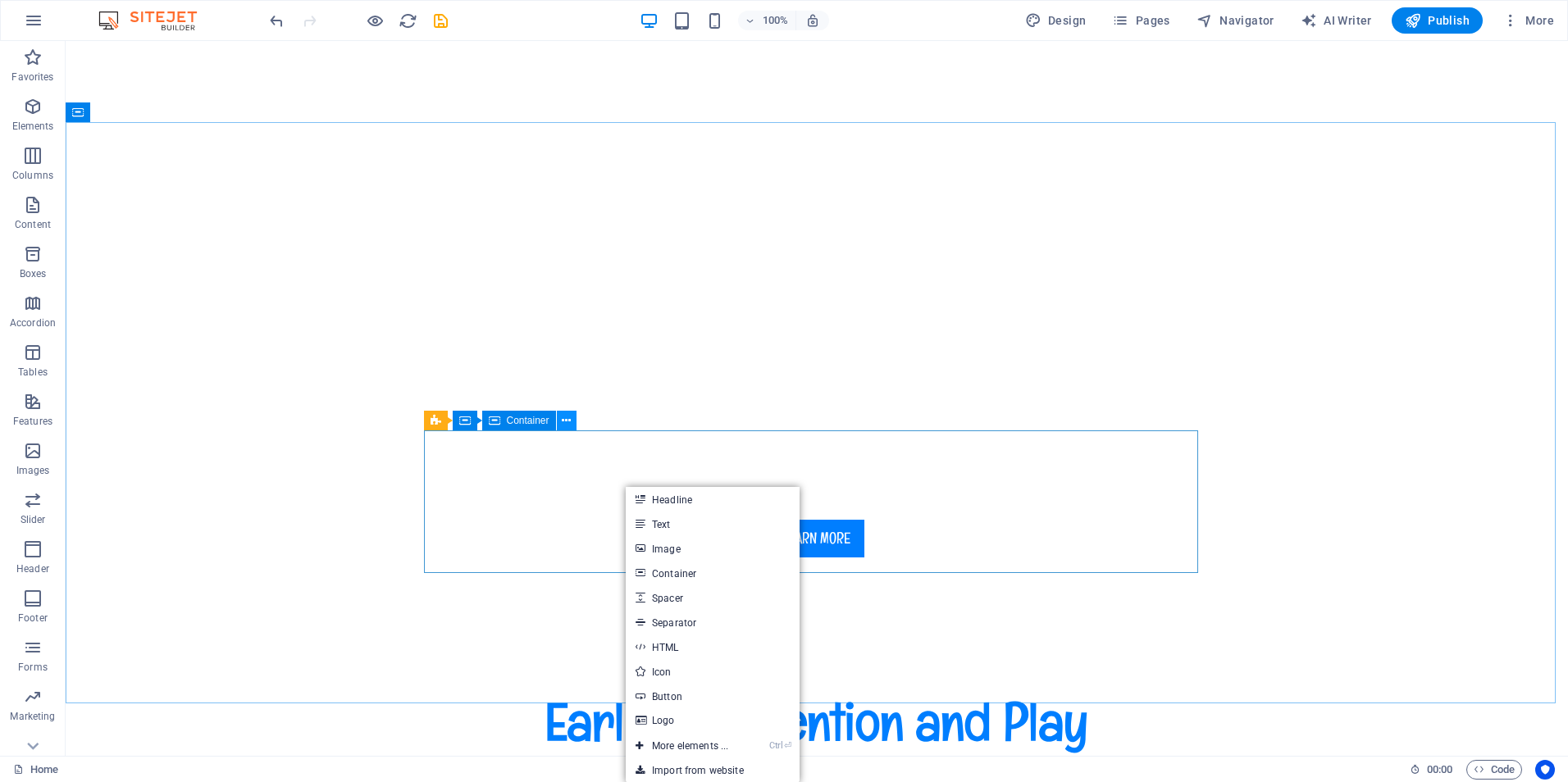
click at [569, 423] on icon at bounding box center [566, 421] width 9 height 17
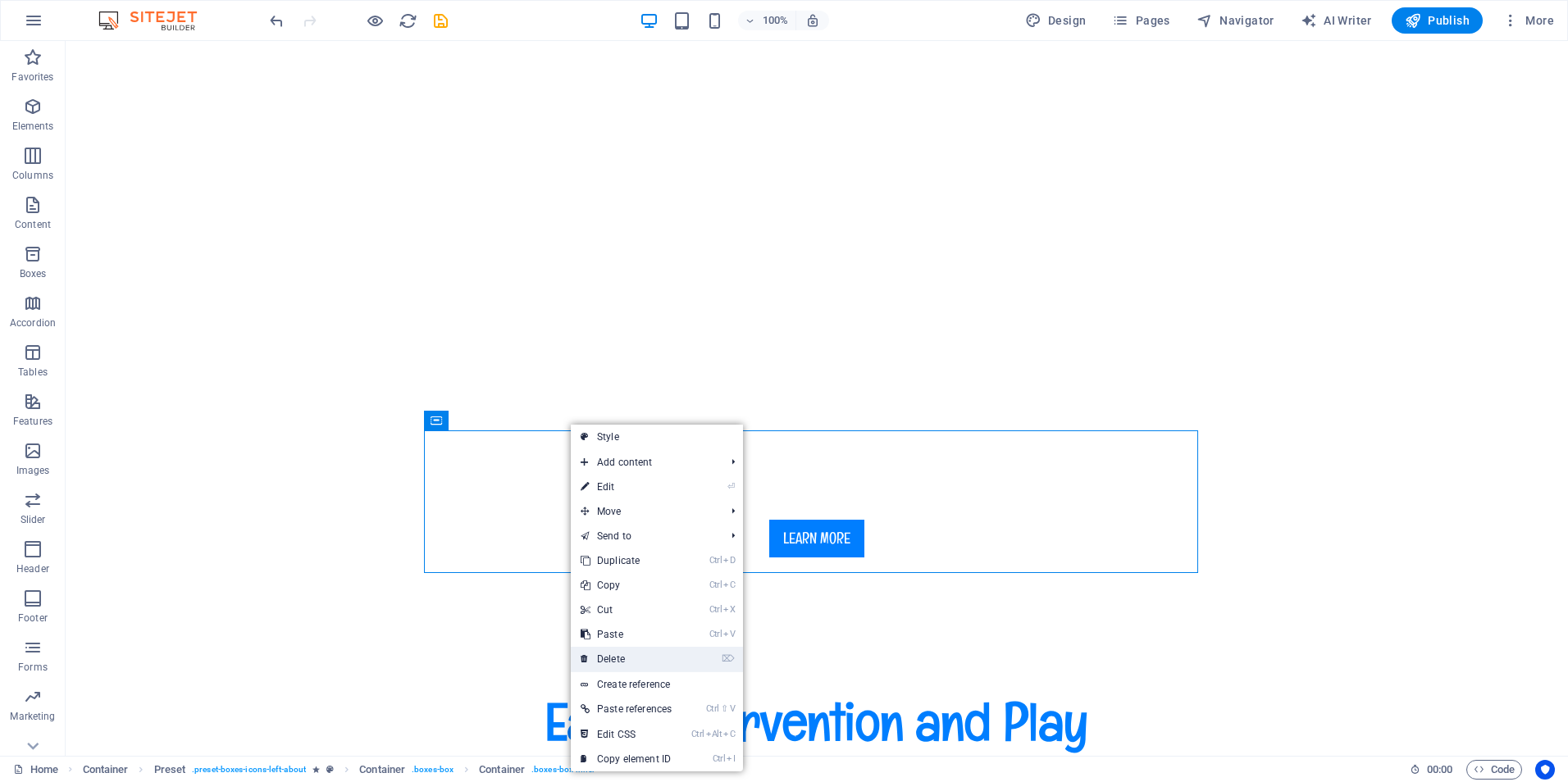
click at [619, 652] on link "⌦ Delete" at bounding box center [626, 659] width 111 height 24
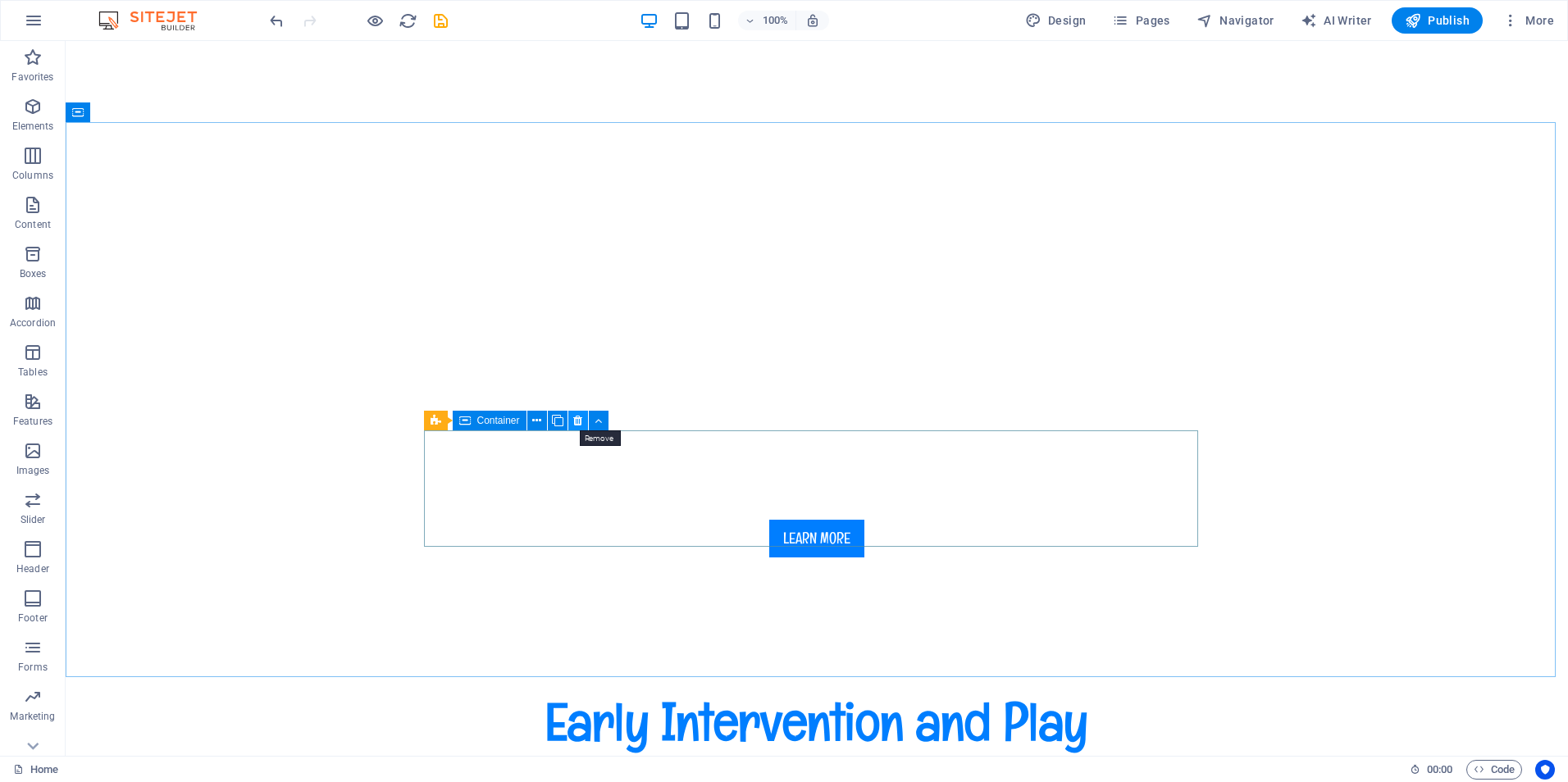
click at [580, 419] on icon at bounding box center [577, 421] width 9 height 17
click at [580, 421] on icon at bounding box center [577, 421] width 9 height 17
click at [577, 422] on icon at bounding box center [577, 421] width 9 height 17
click at [577, 419] on icon at bounding box center [577, 421] width 9 height 17
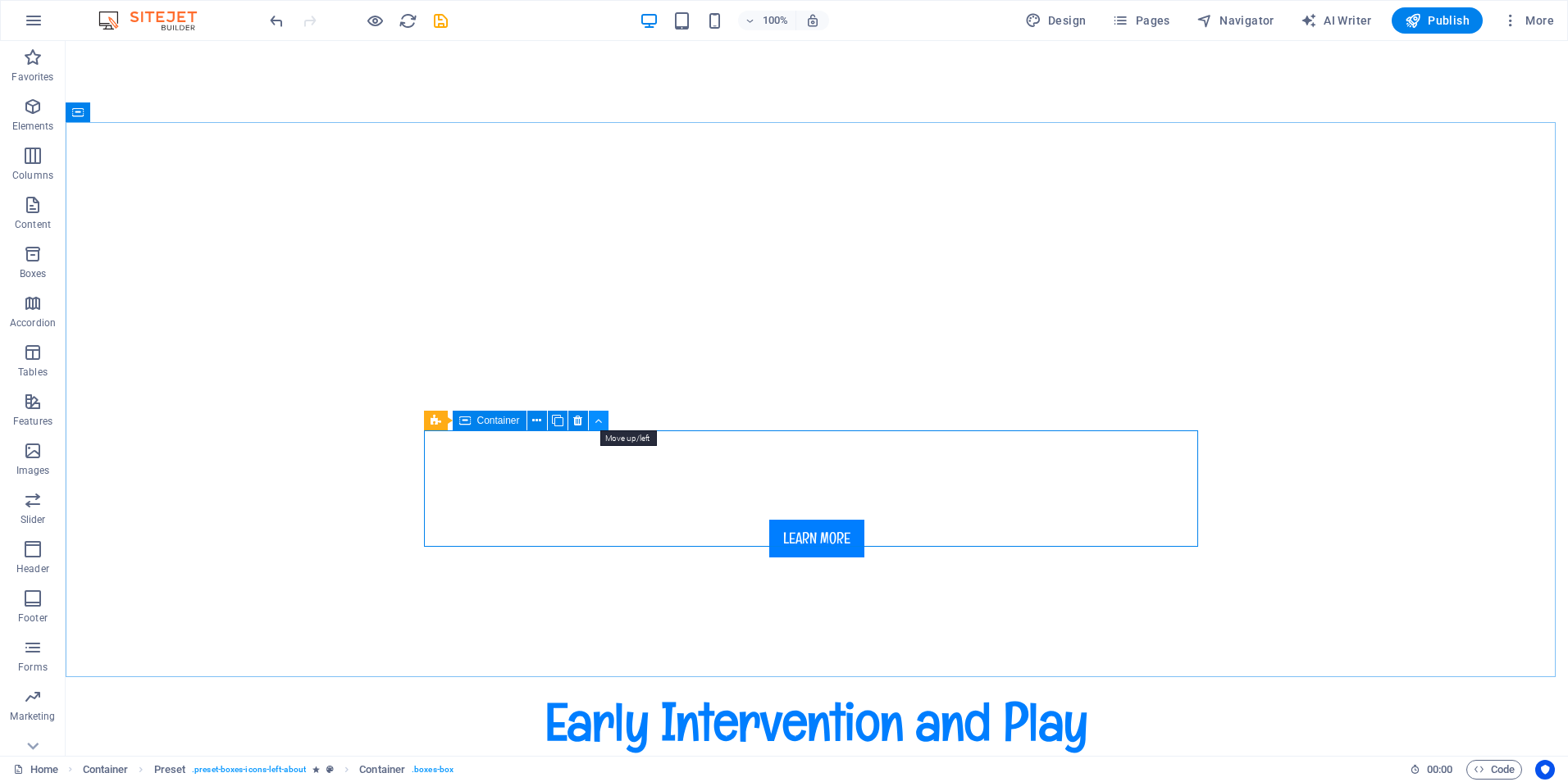
click at [595, 421] on icon at bounding box center [598, 421] width 8 height 17
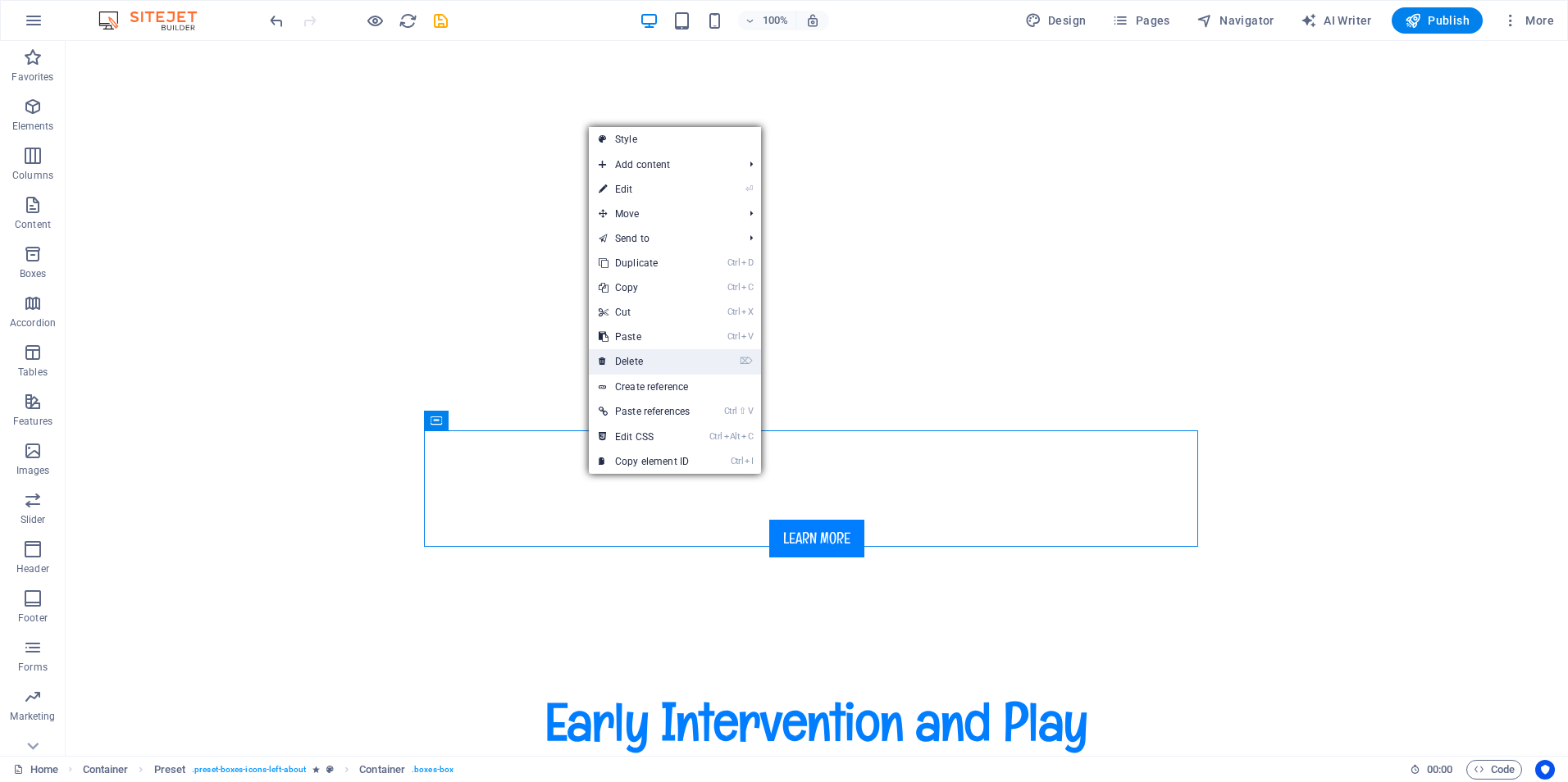
click at [636, 361] on link "⌦ Delete" at bounding box center [644, 361] width 111 height 24
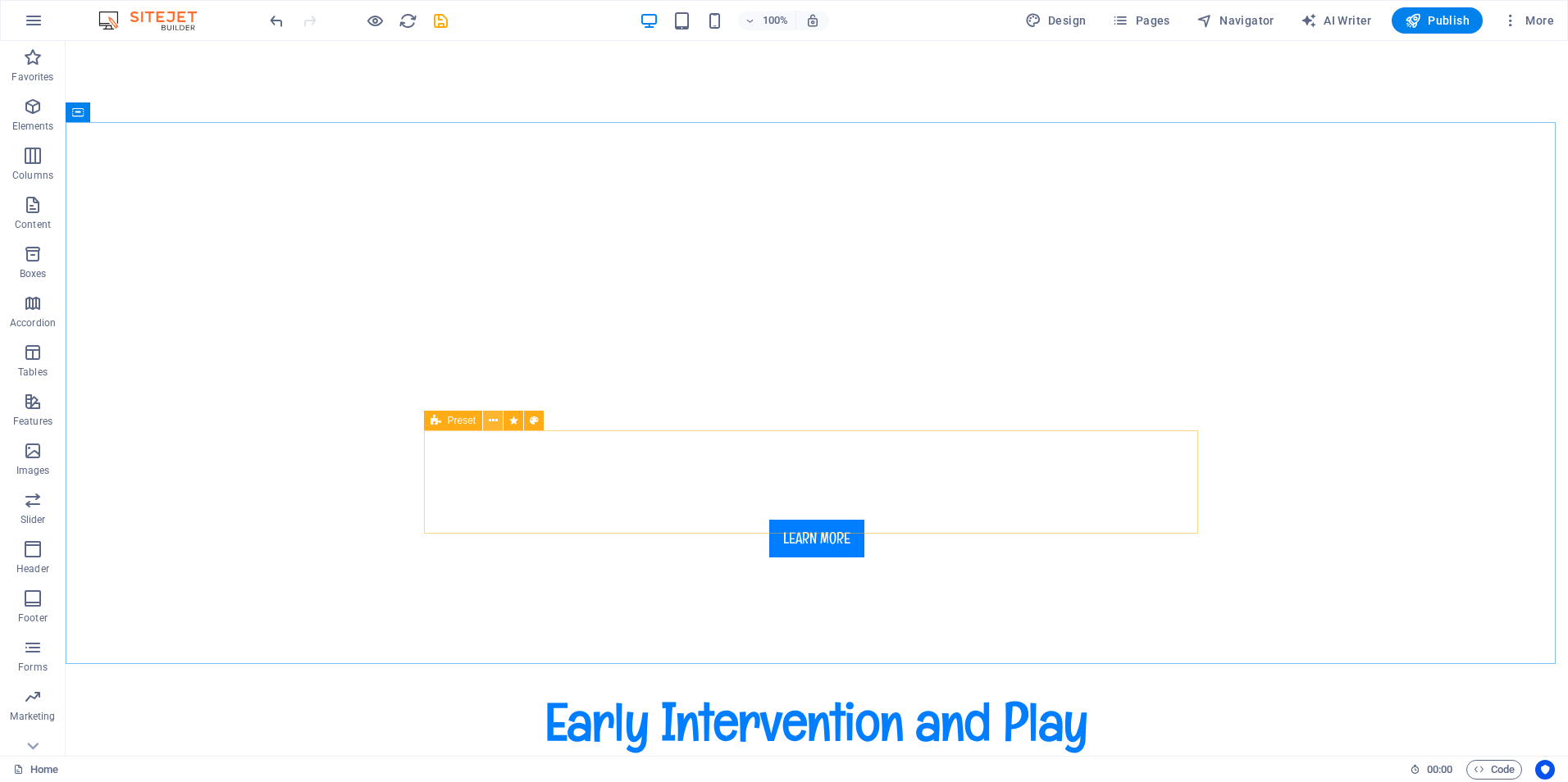
click at [497, 421] on icon at bounding box center [493, 421] width 9 height 17
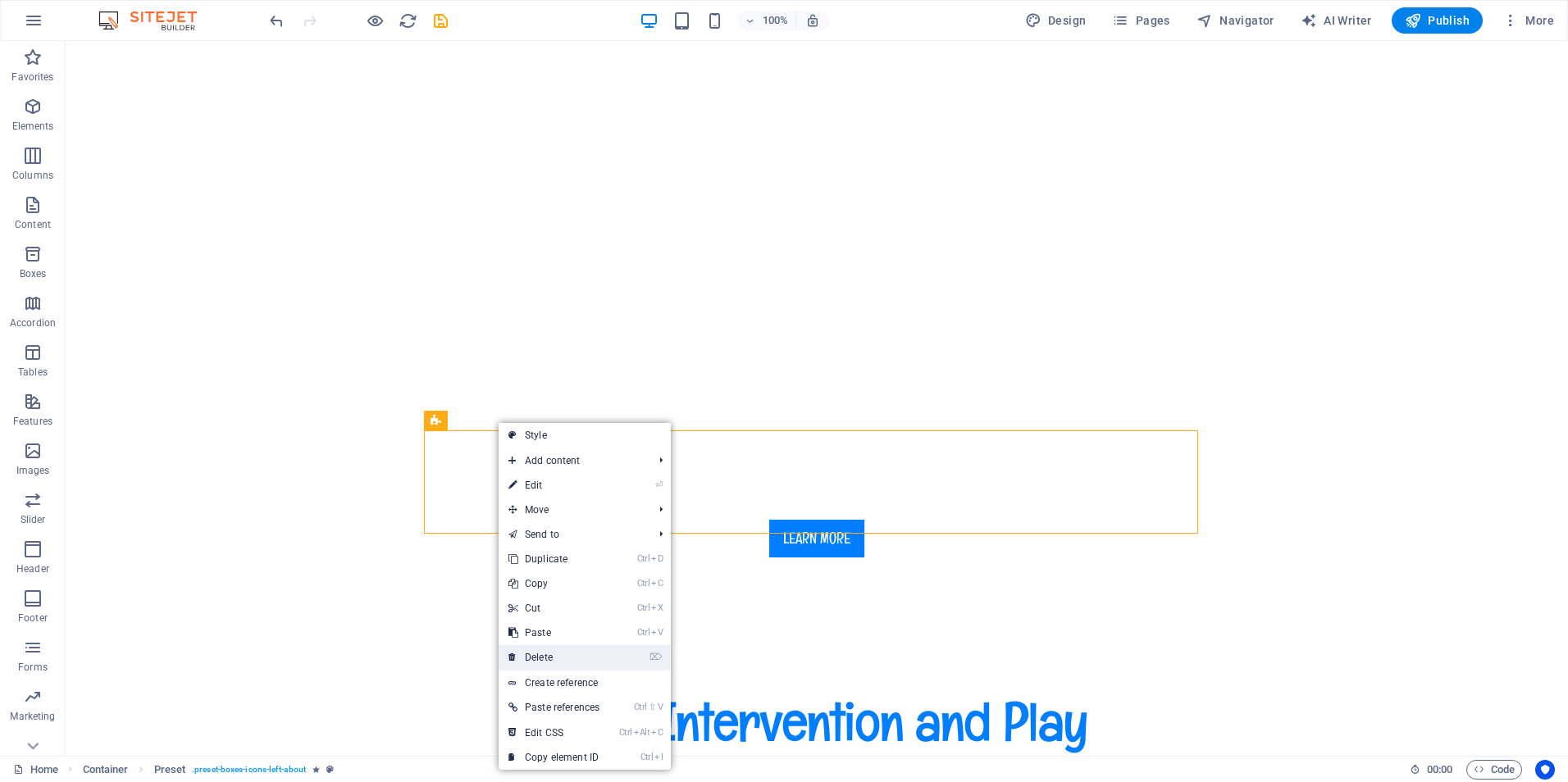
click at [555, 653] on link "⌦ Delete" at bounding box center [553, 657] width 111 height 24
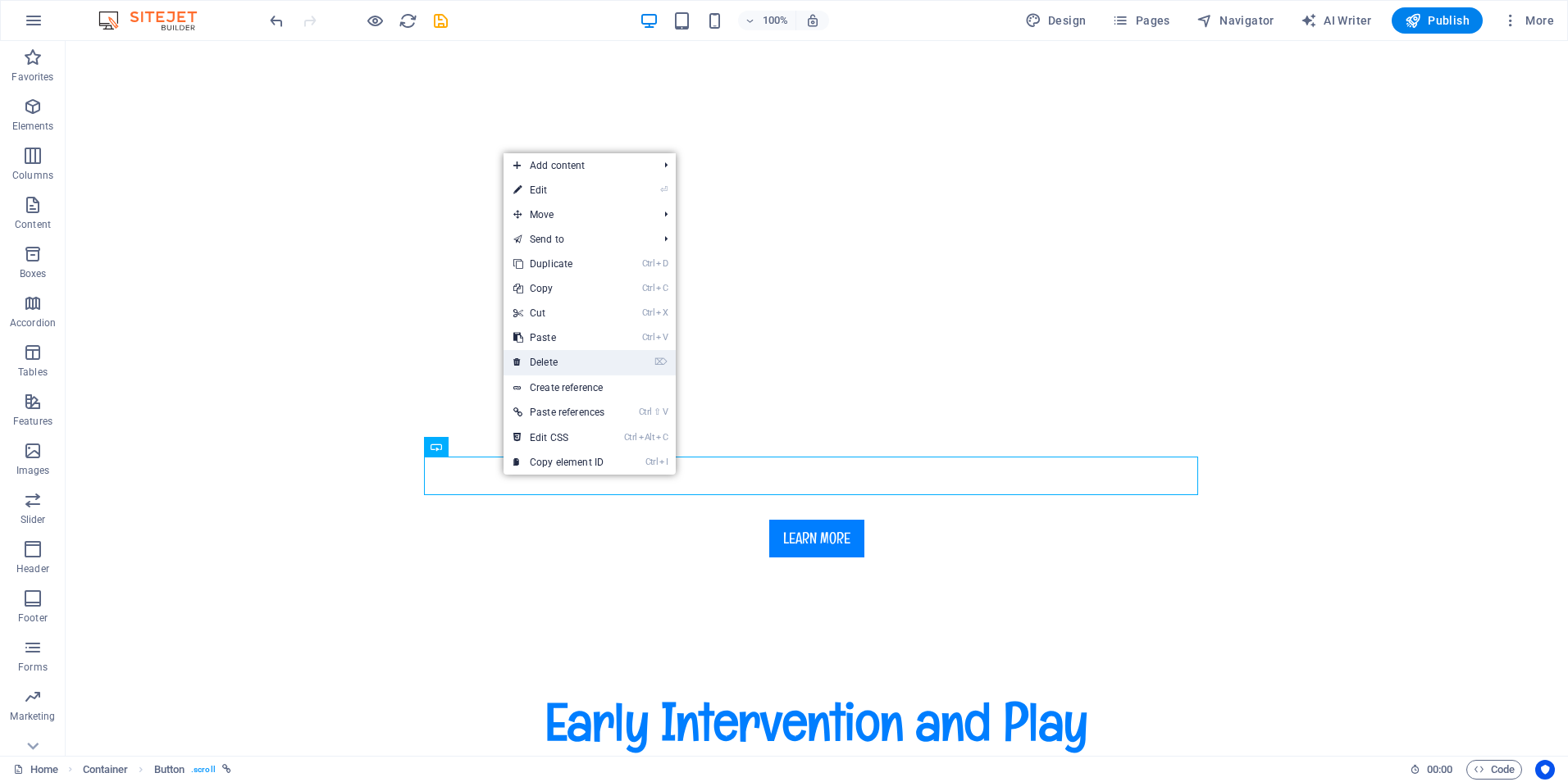
click at [548, 362] on link "⌦ Delete" at bounding box center [558, 361] width 111 height 24
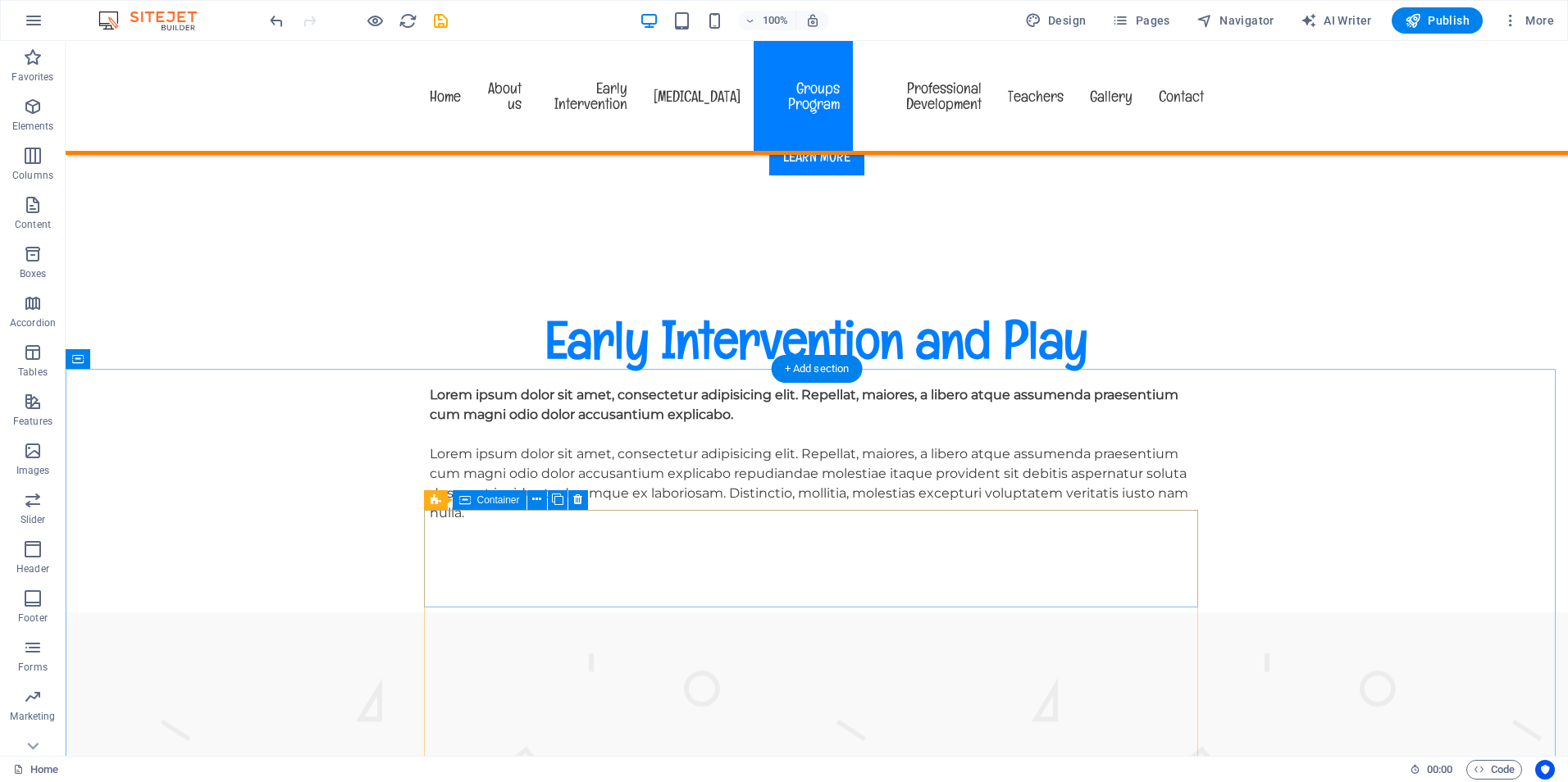
scroll to position [1066, 0]
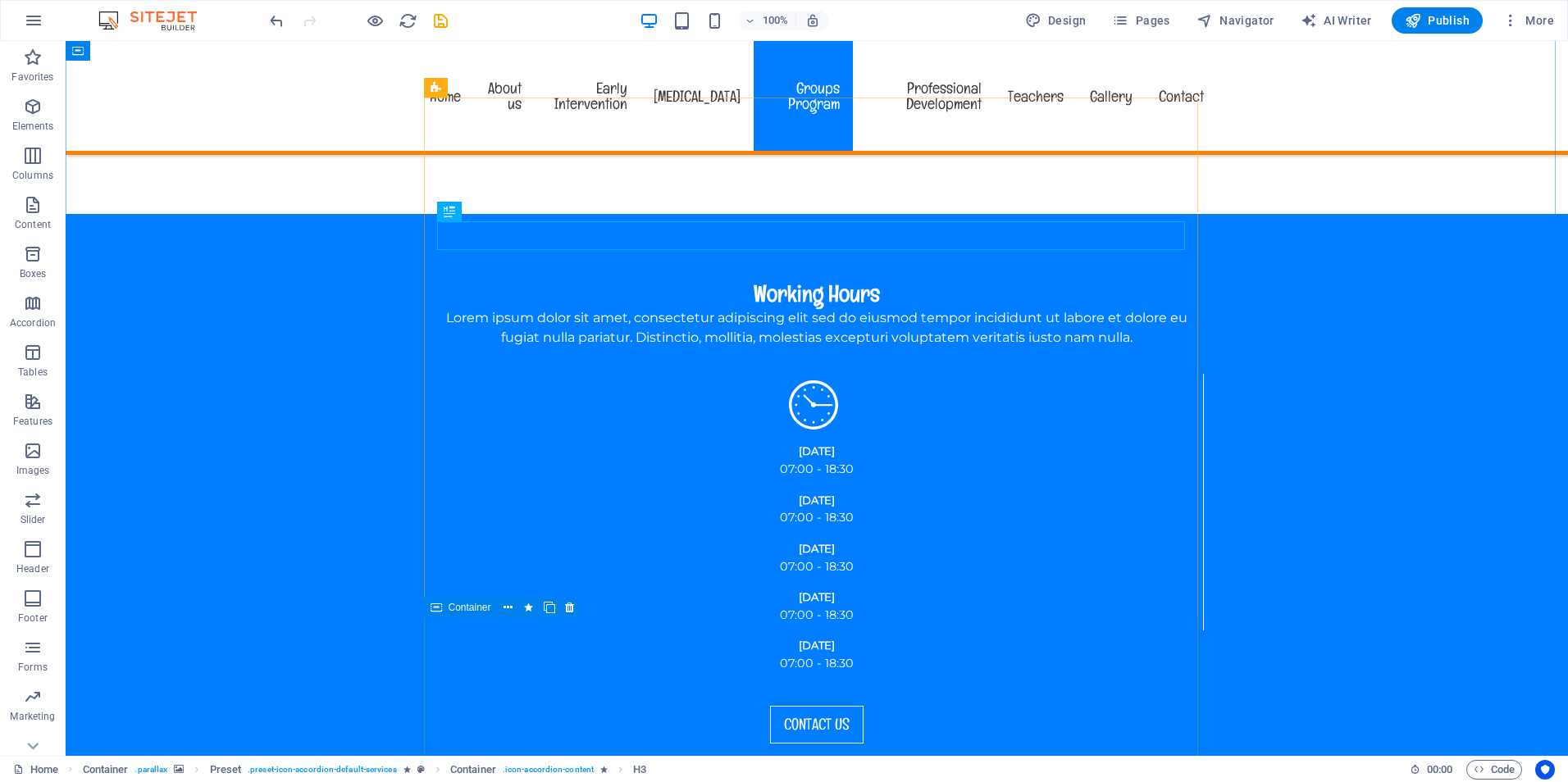
scroll to position [1475, 0]
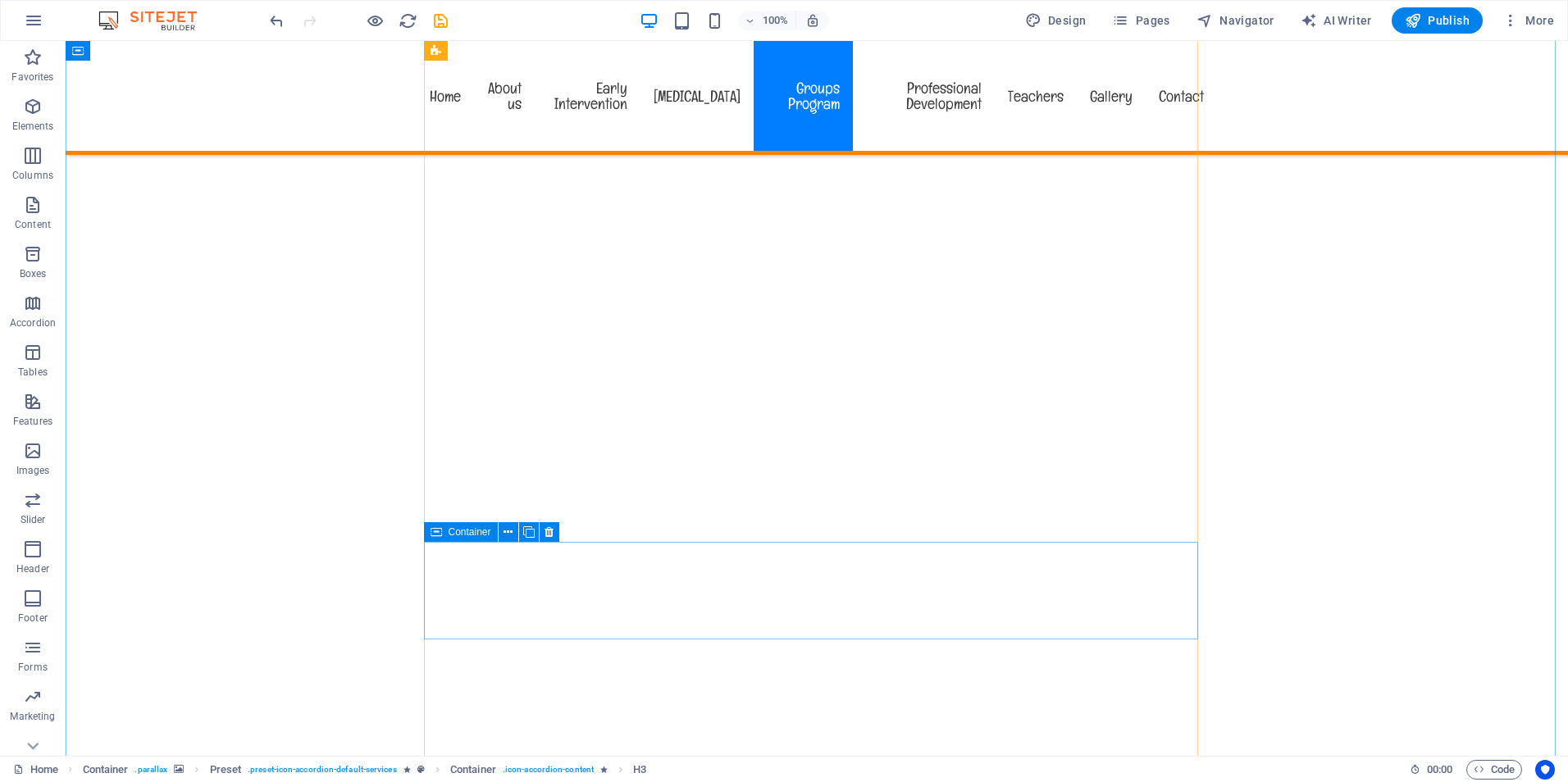
scroll to position [2295, 0]
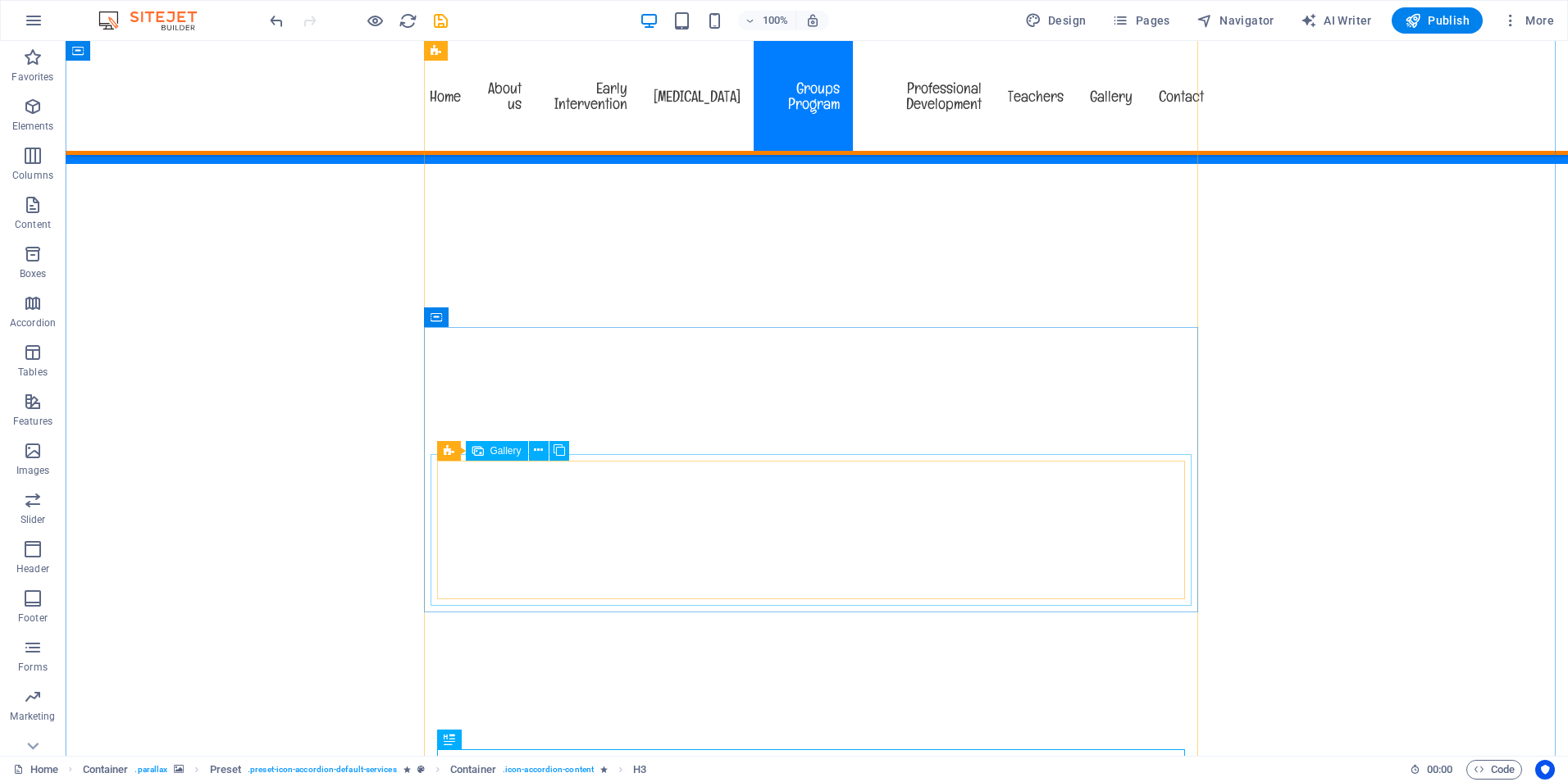
scroll to position [2050, 0]
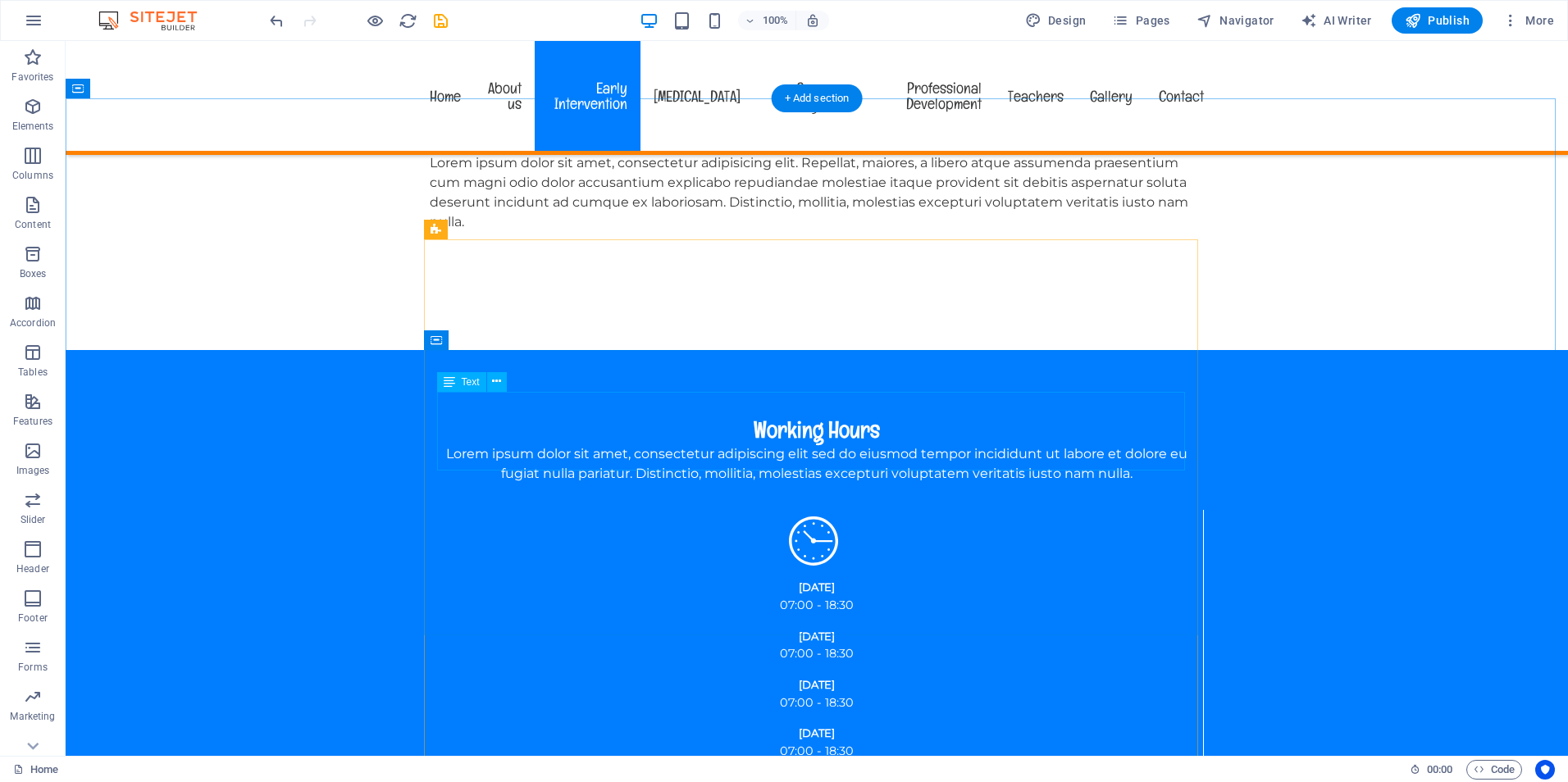
scroll to position [1311, 0]
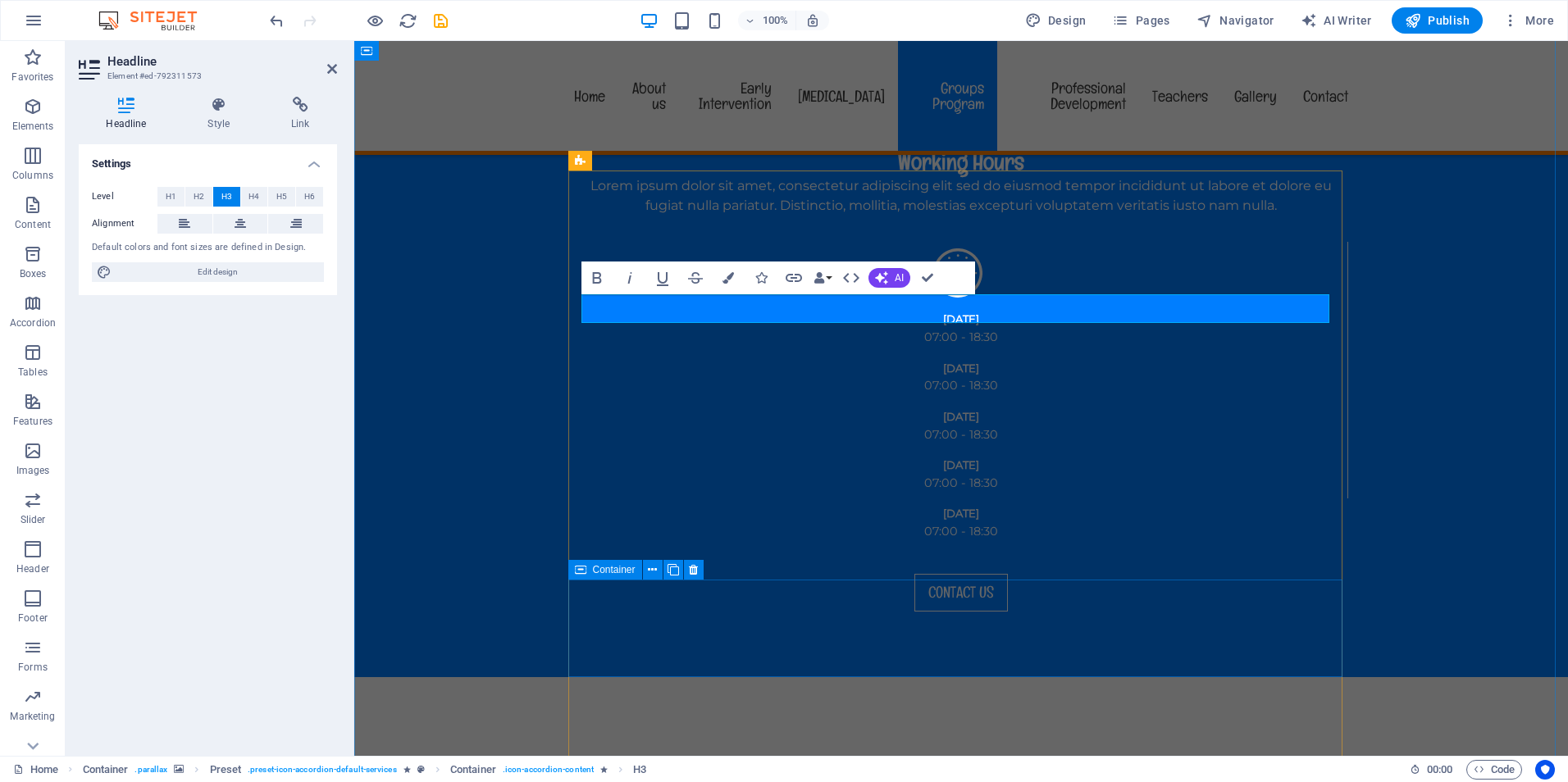
scroll to position [1639, 0]
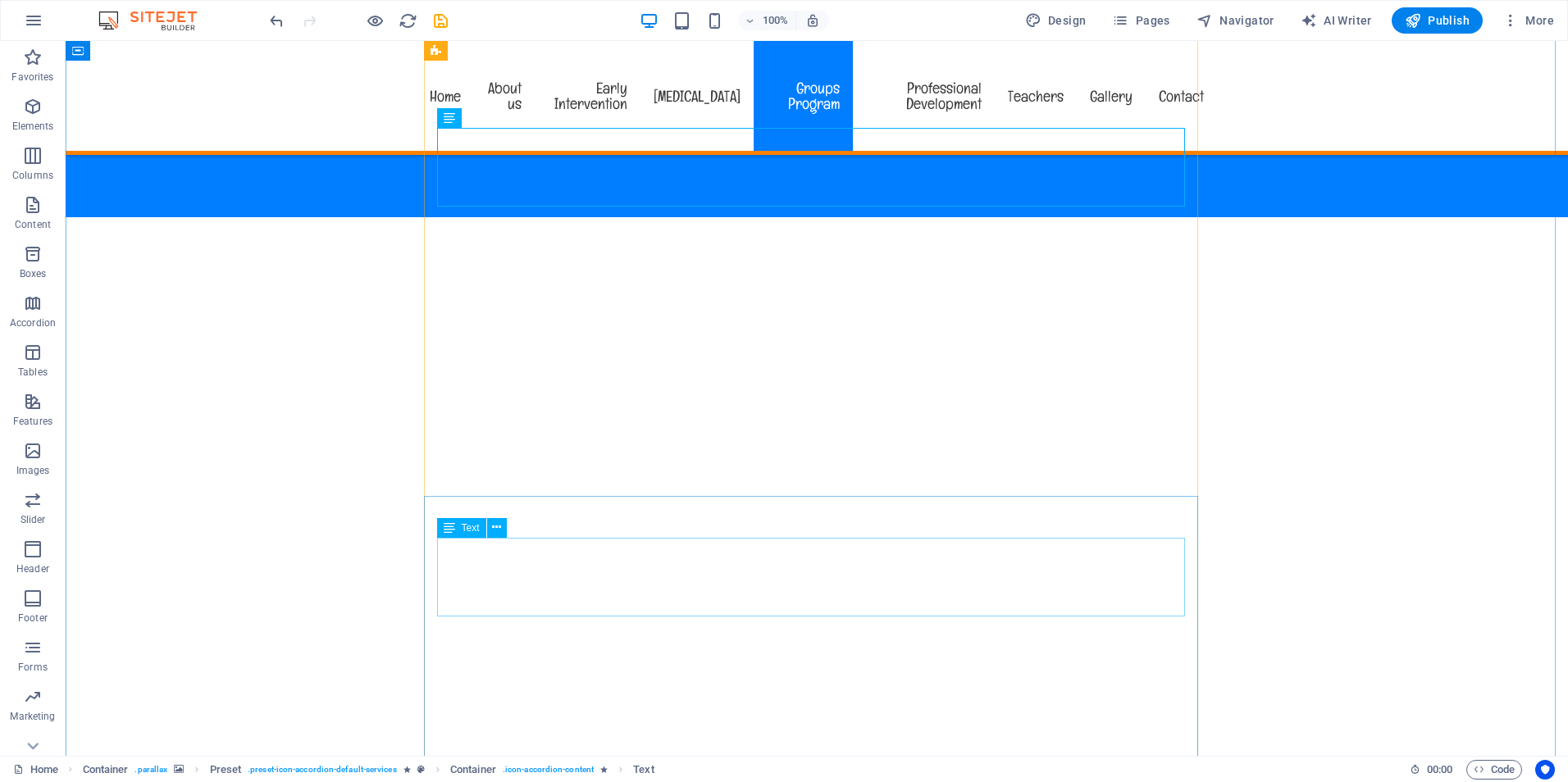
scroll to position [2050, 0]
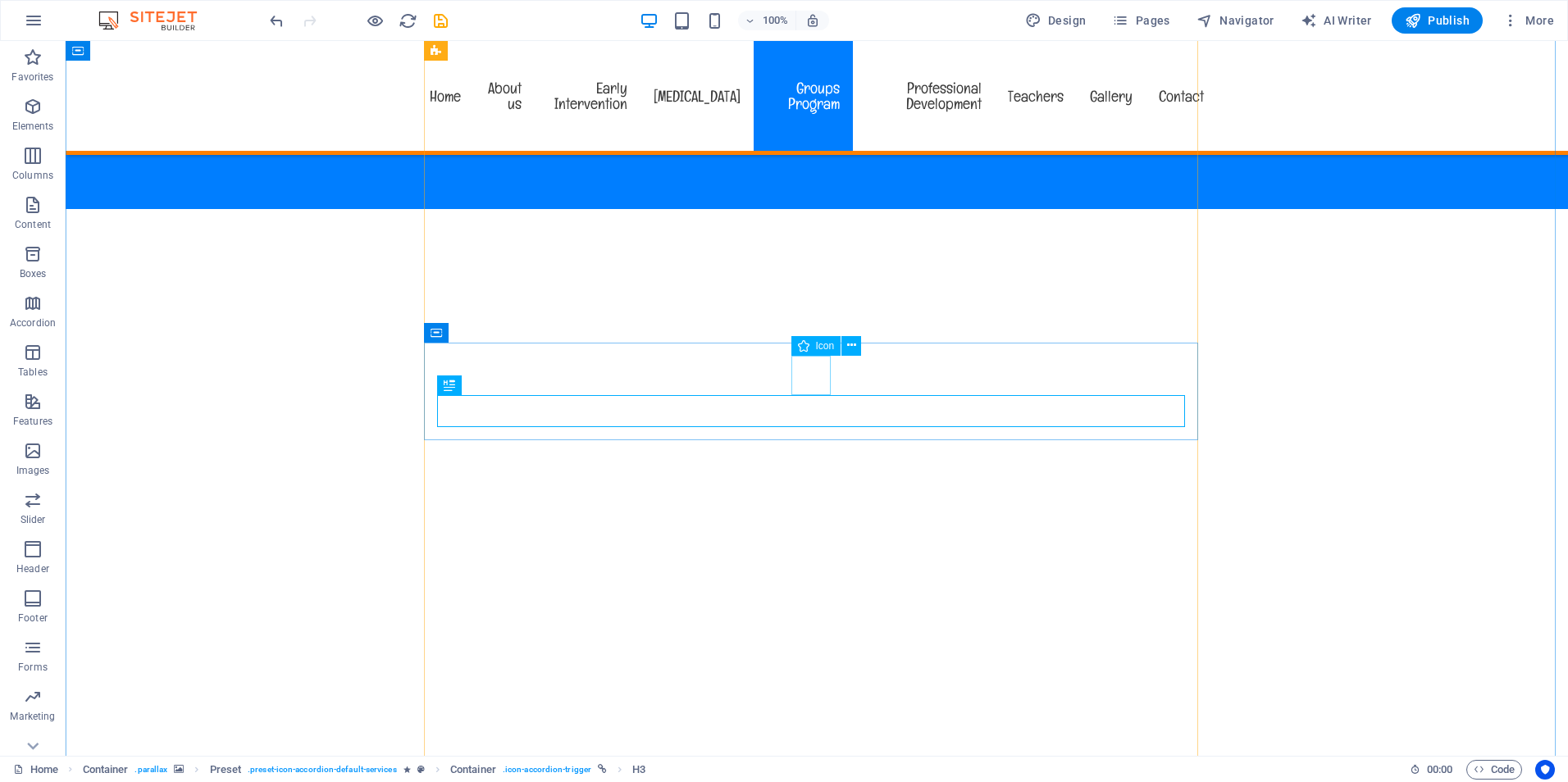
drag, startPoint x: 814, startPoint y: 366, endPoint x: 525, endPoint y: 365, distance: 289.0
select select "xMidYMid"
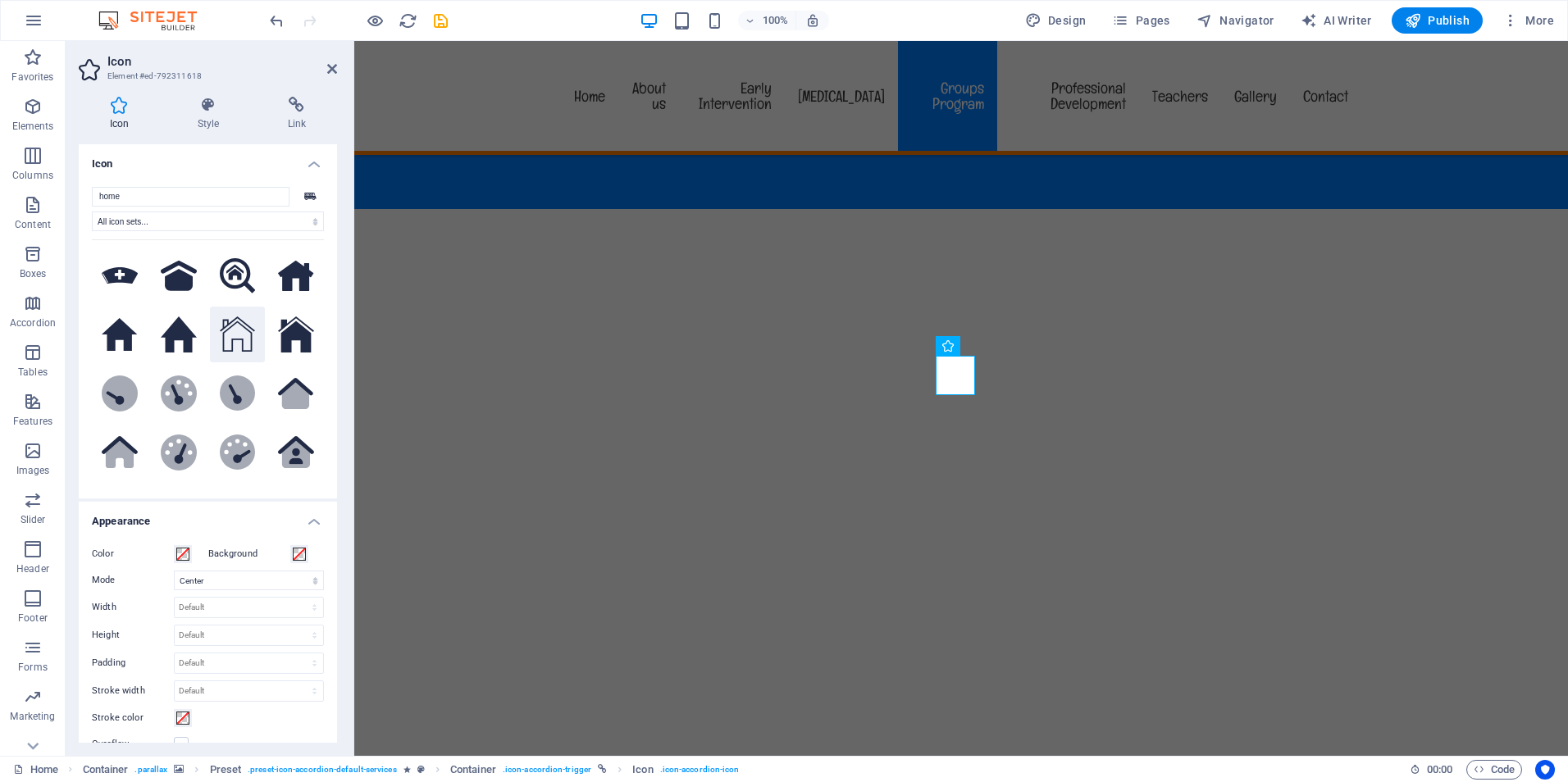
type input "home"
click at [231, 333] on icon at bounding box center [237, 334] width 36 height 36
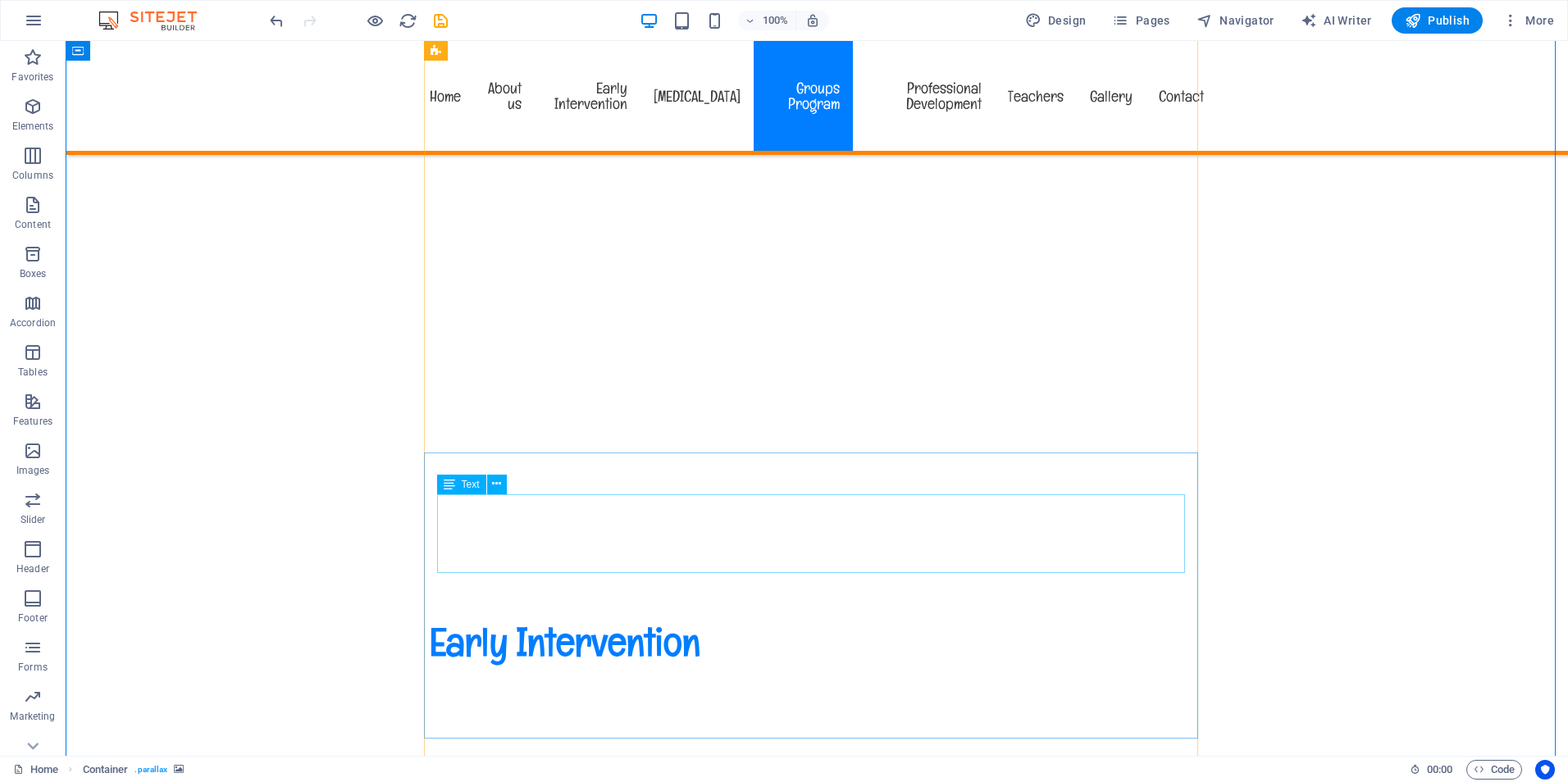
scroll to position [2459, 0]
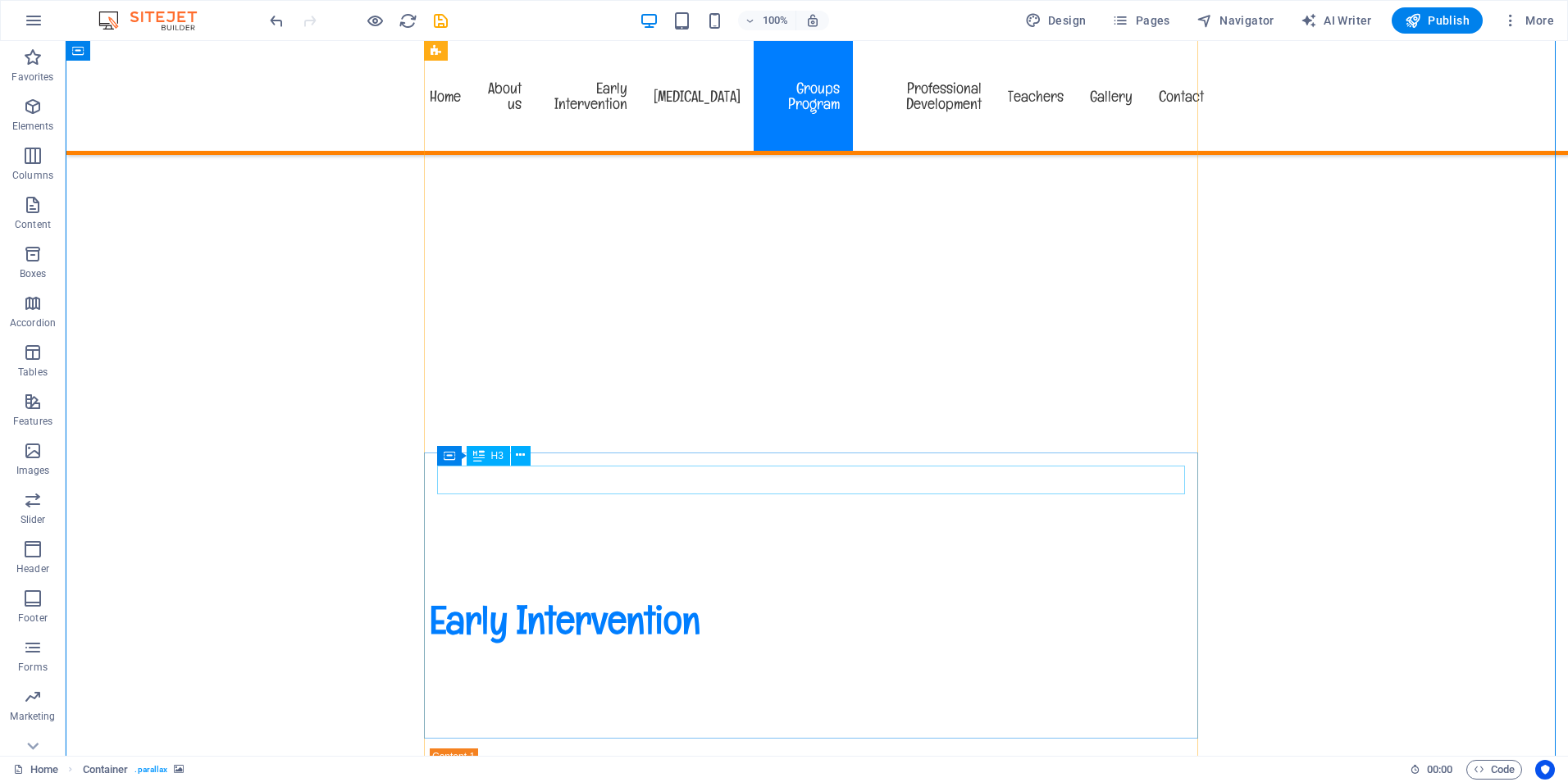
drag, startPoint x: 525, startPoint y: 475, endPoint x: 238, endPoint y: 478, distance: 287.0
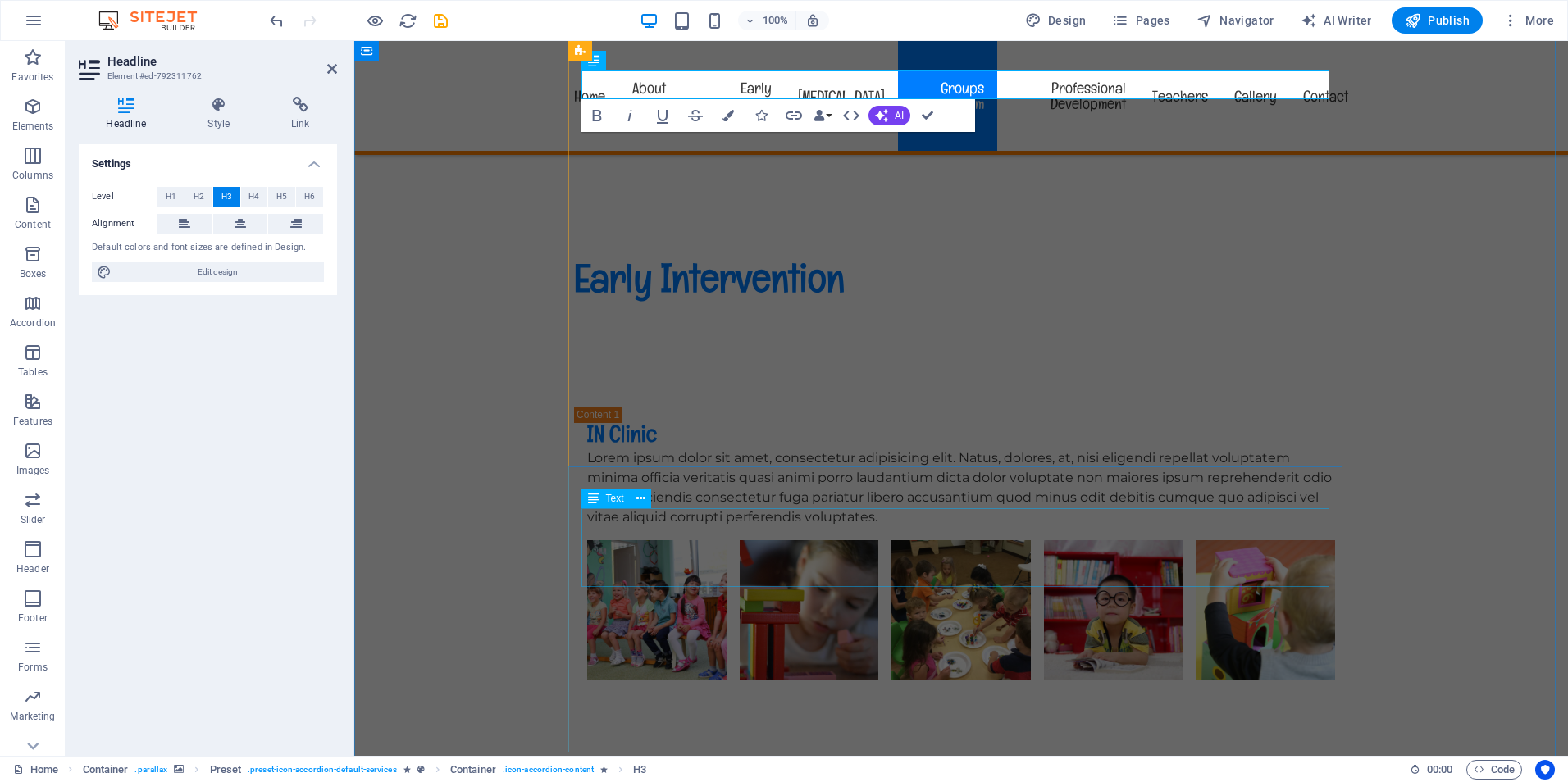
scroll to position [2869, 0]
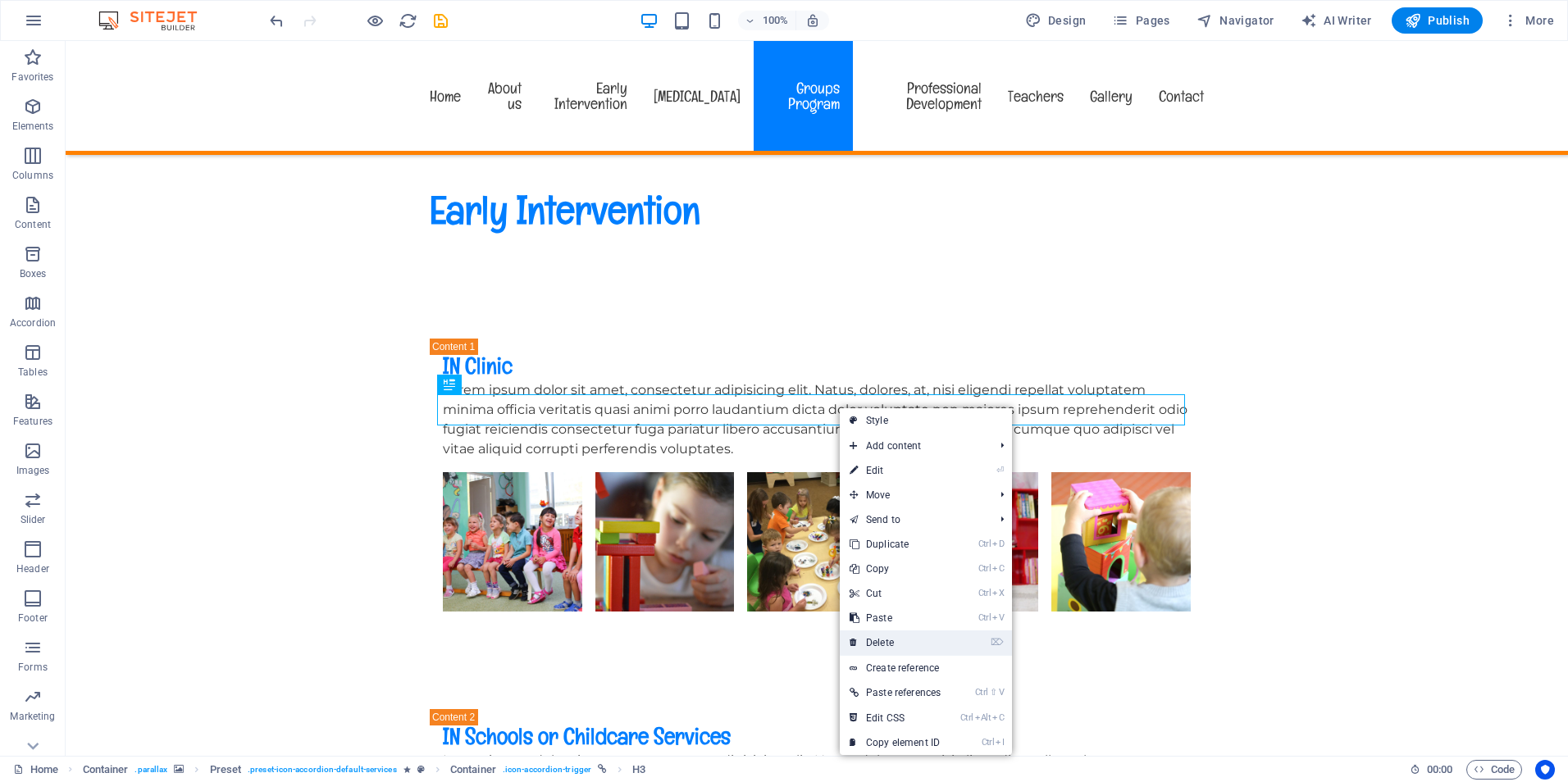
click at [890, 638] on link "⌦ Delete" at bounding box center [895, 642] width 111 height 24
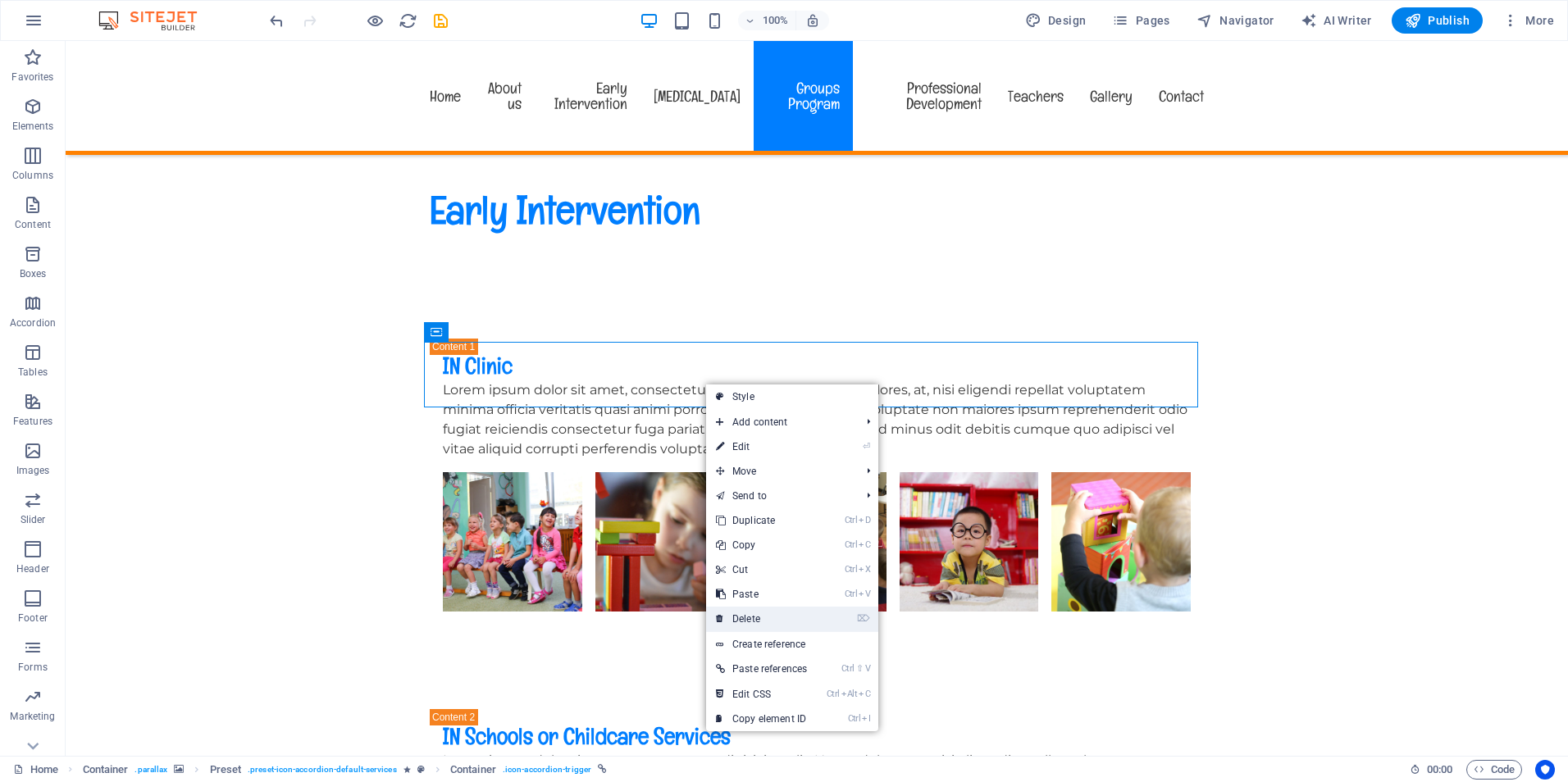
click at [759, 614] on link "⌦ Delete" at bounding box center [761, 618] width 111 height 24
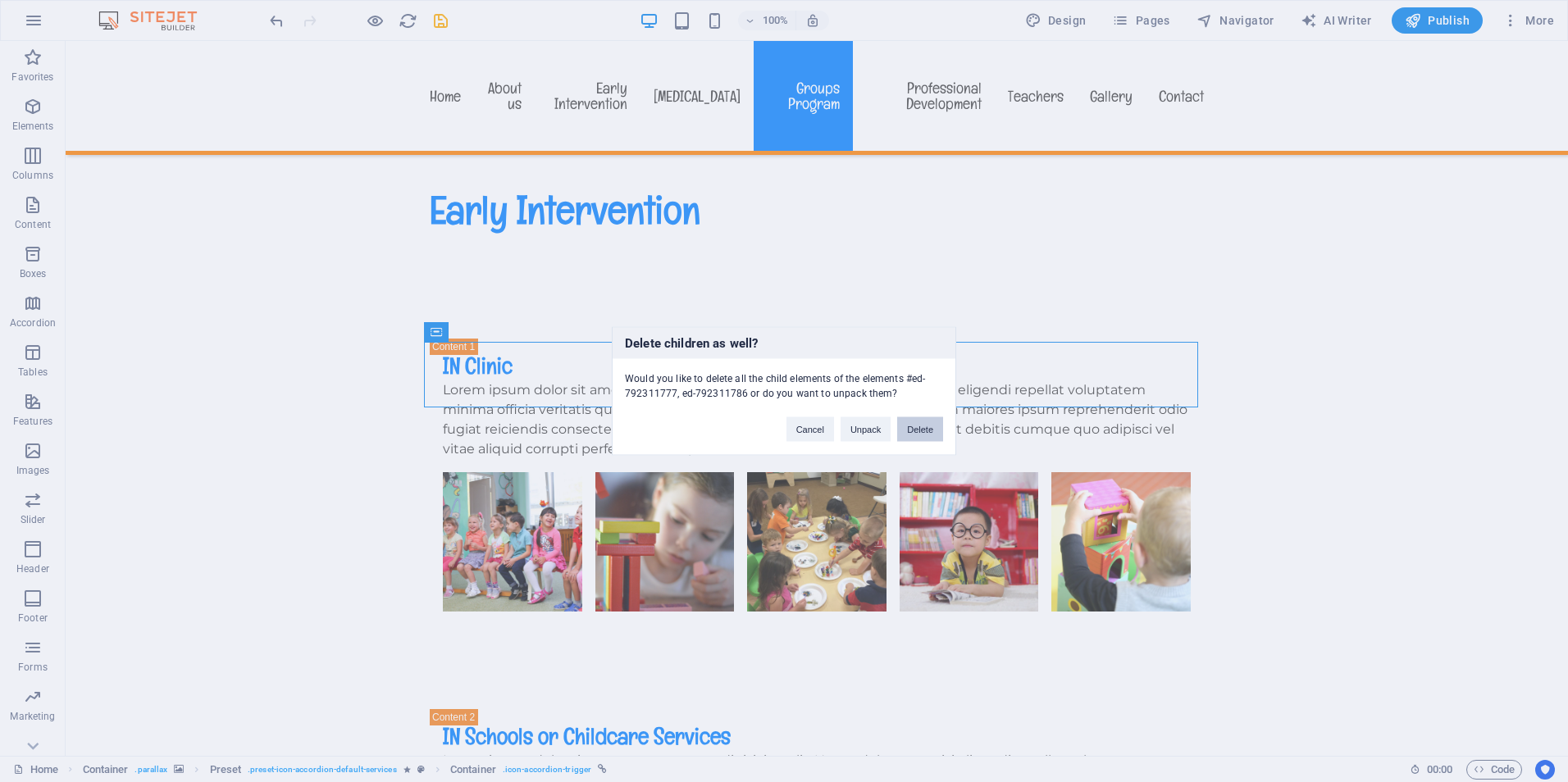
click at [913, 421] on button "Delete" at bounding box center [920, 429] width 46 height 24
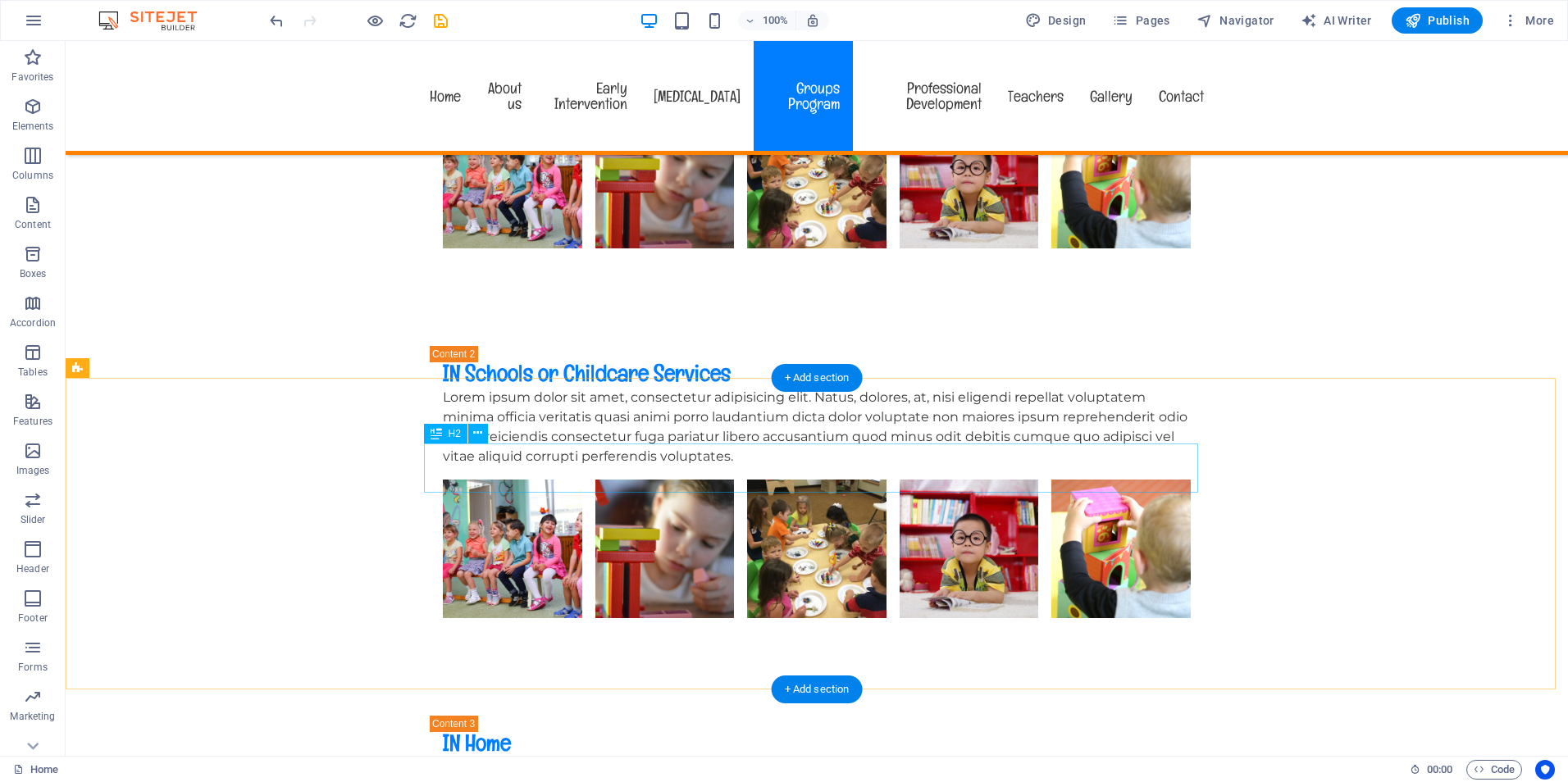
scroll to position [3196, 0]
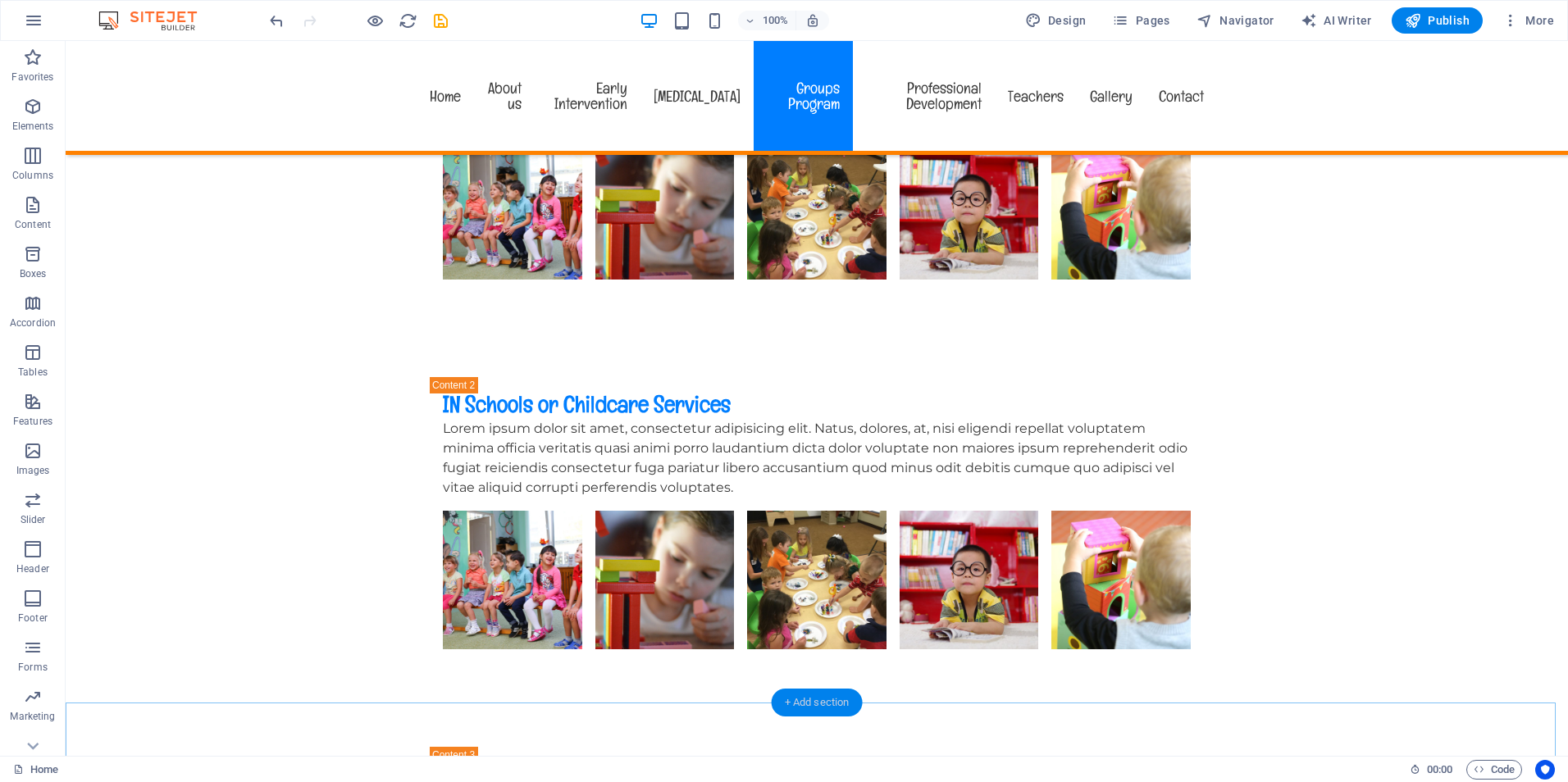
drag, startPoint x: 836, startPoint y: 708, endPoint x: 813, endPoint y: 702, distance: 23.8
click at [813, 702] on div "+ Add section" at bounding box center [817, 702] width 91 height 28
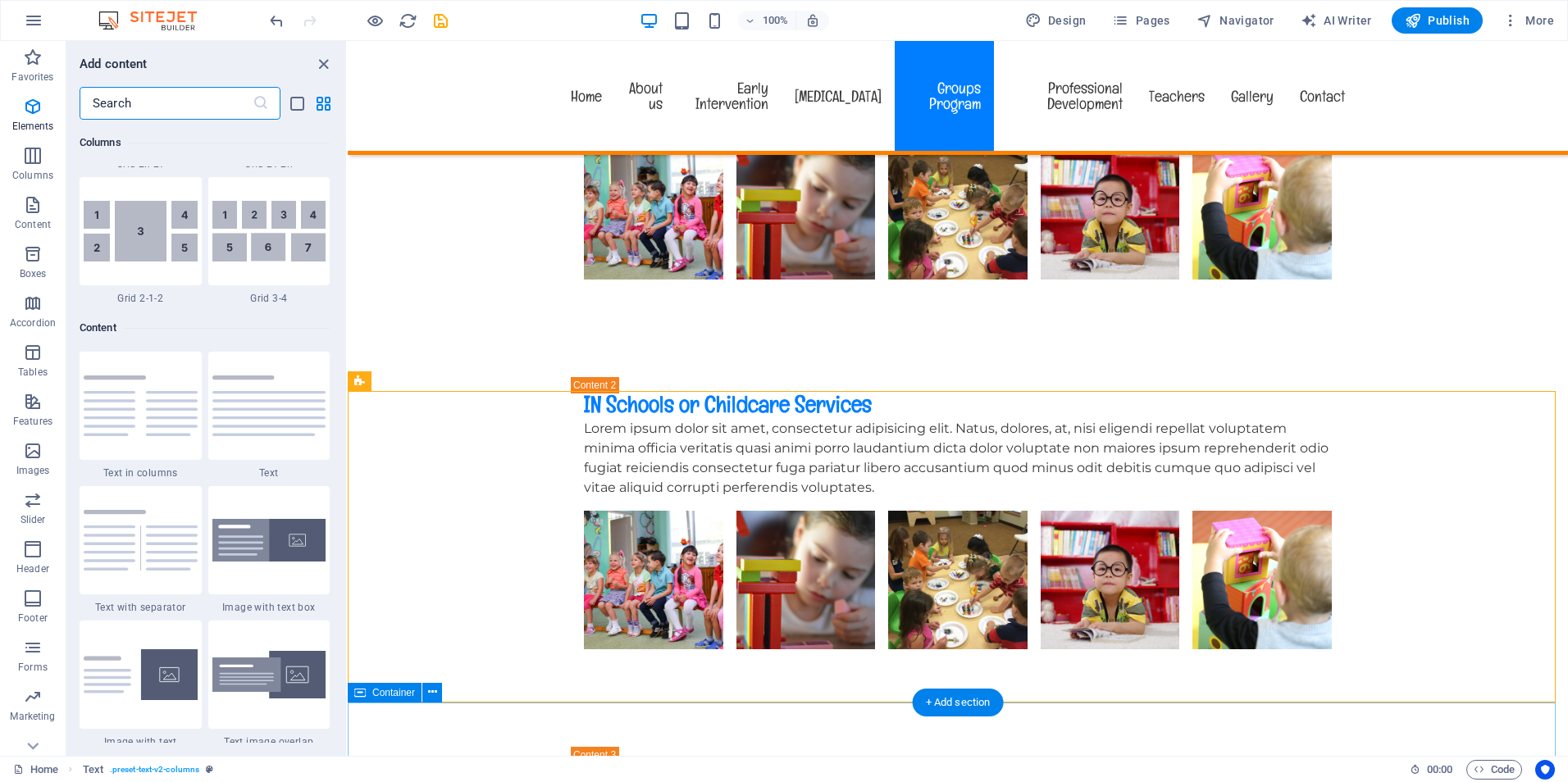
scroll to position [2868, 0]
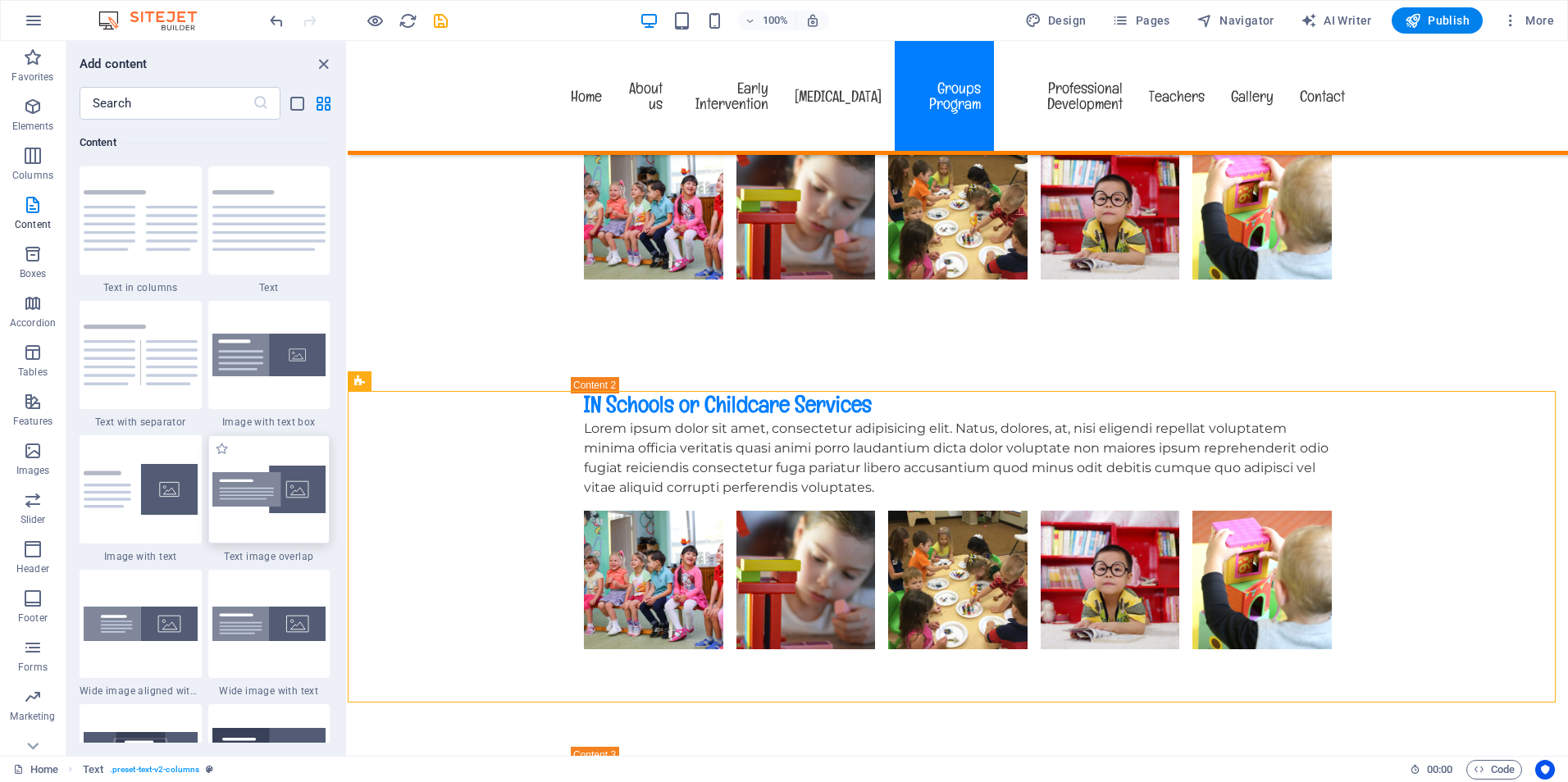
click at [275, 496] on img at bounding box center [269, 489] width 114 height 48
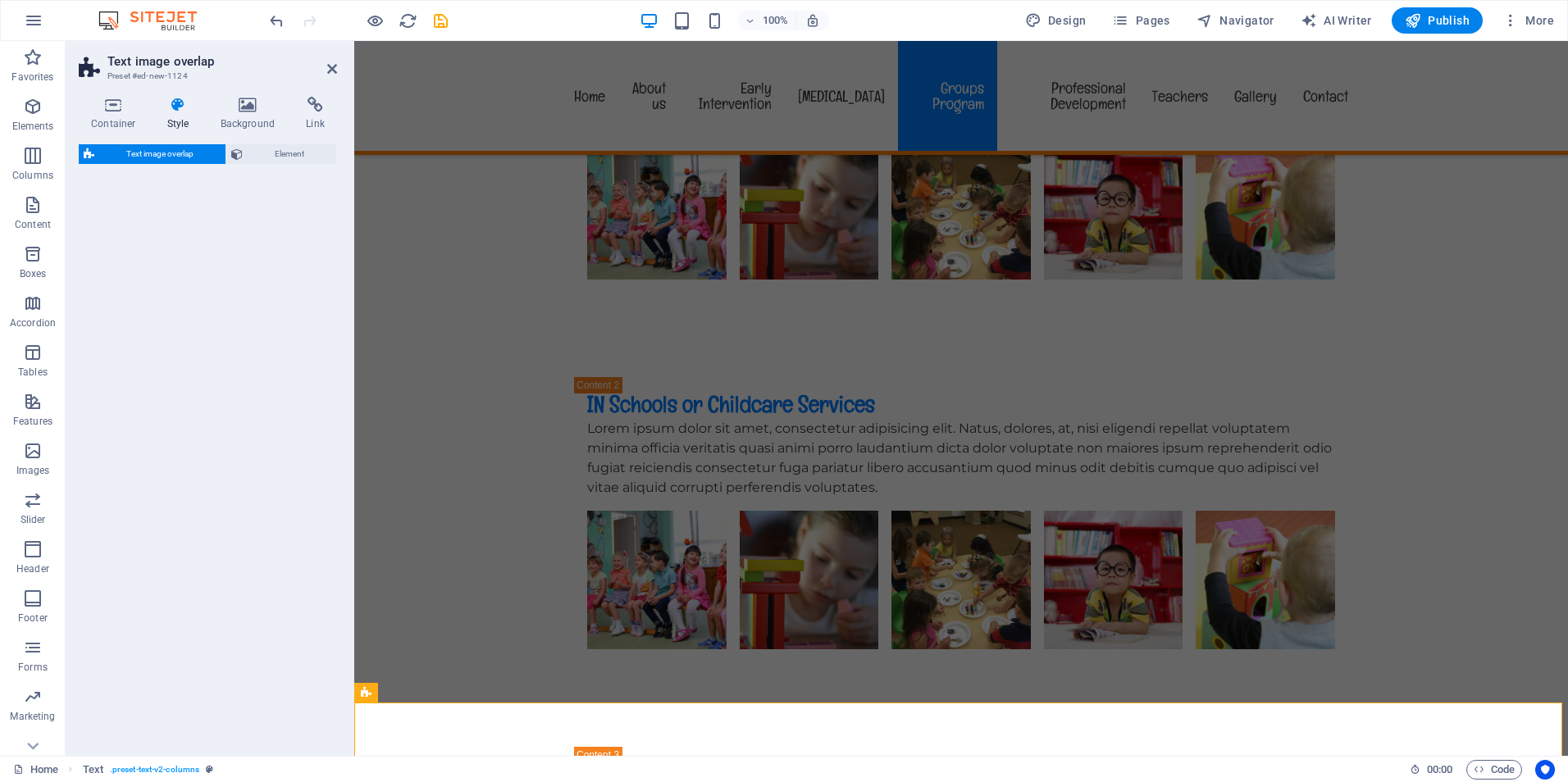
select select "rem"
select select "px"
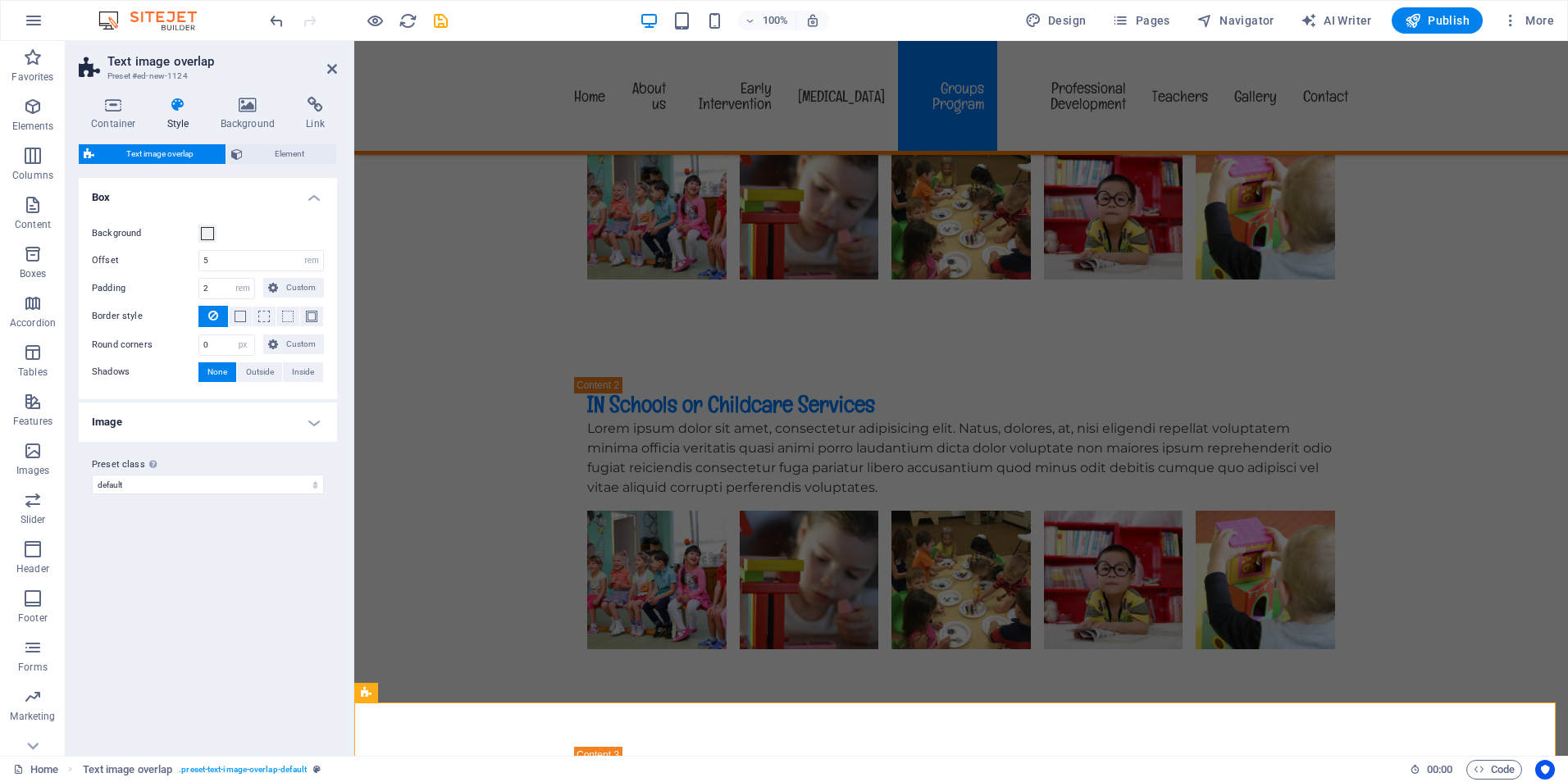
click at [298, 577] on div "Variants Default Box Background Offset 5 rem px % vh vw Padding 2 rem px % vh v…" at bounding box center [208, 460] width 259 height 565
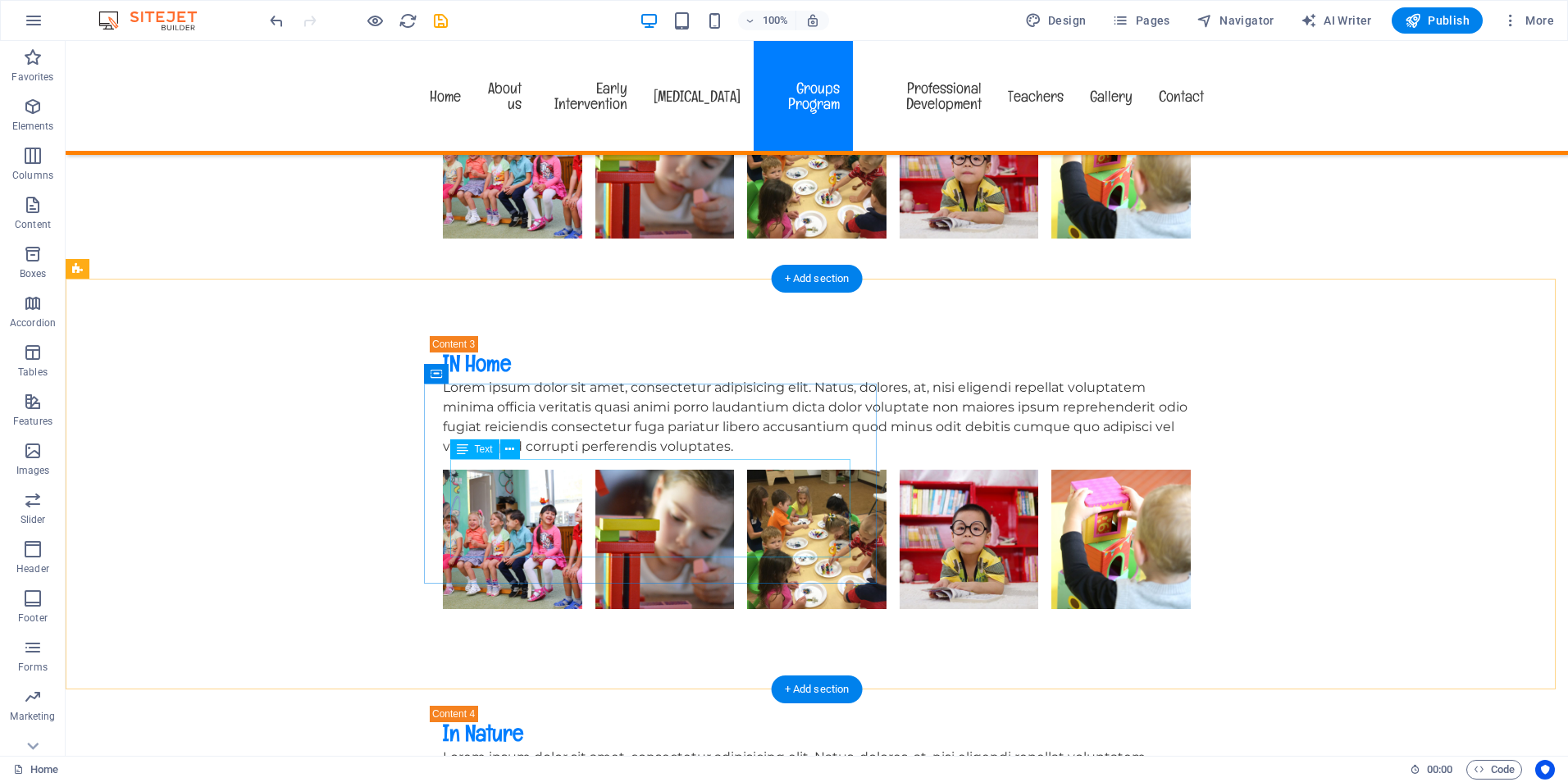
scroll to position [3607, 0]
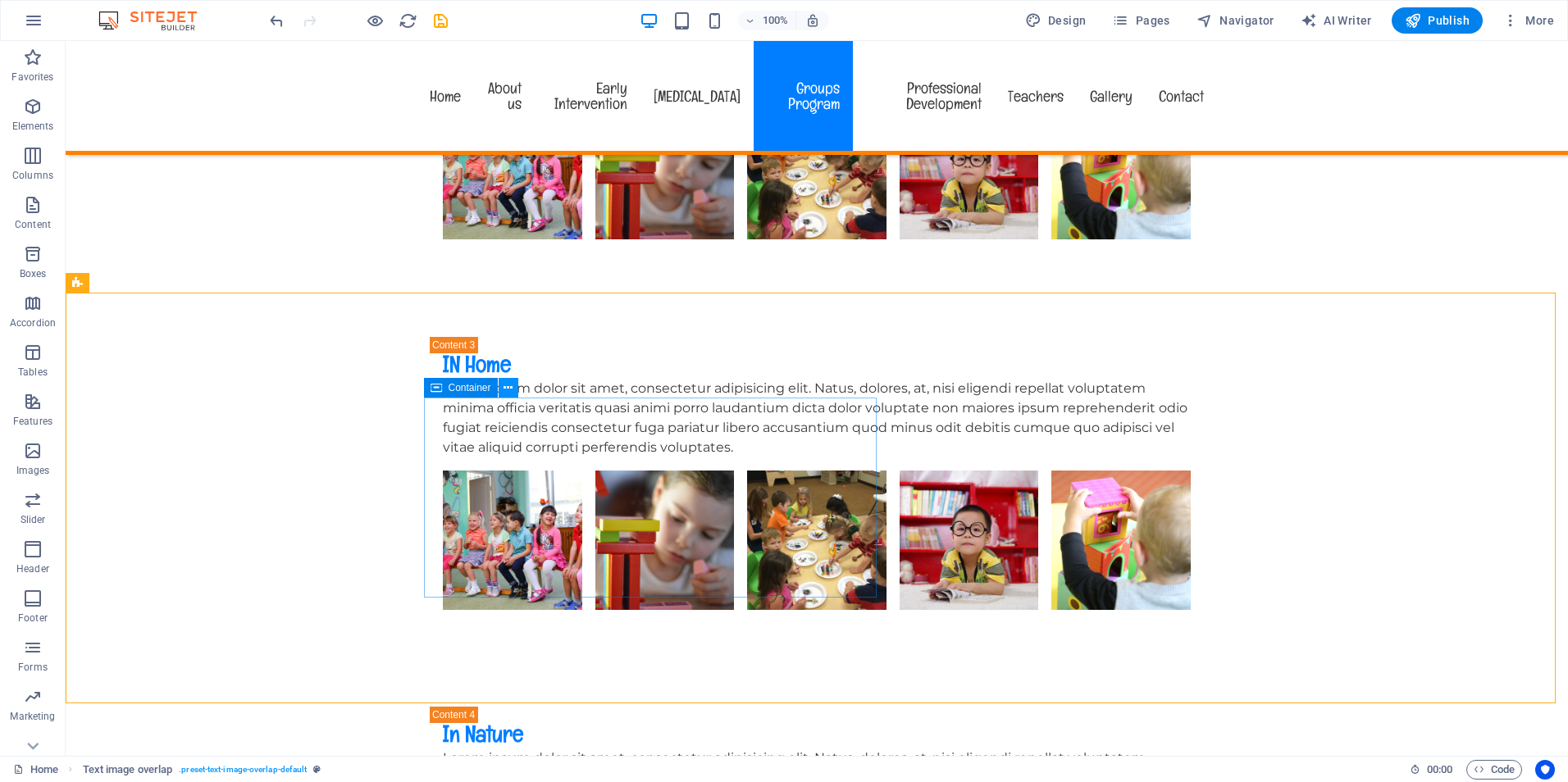
click at [508, 386] on icon at bounding box center [508, 388] width 9 height 17
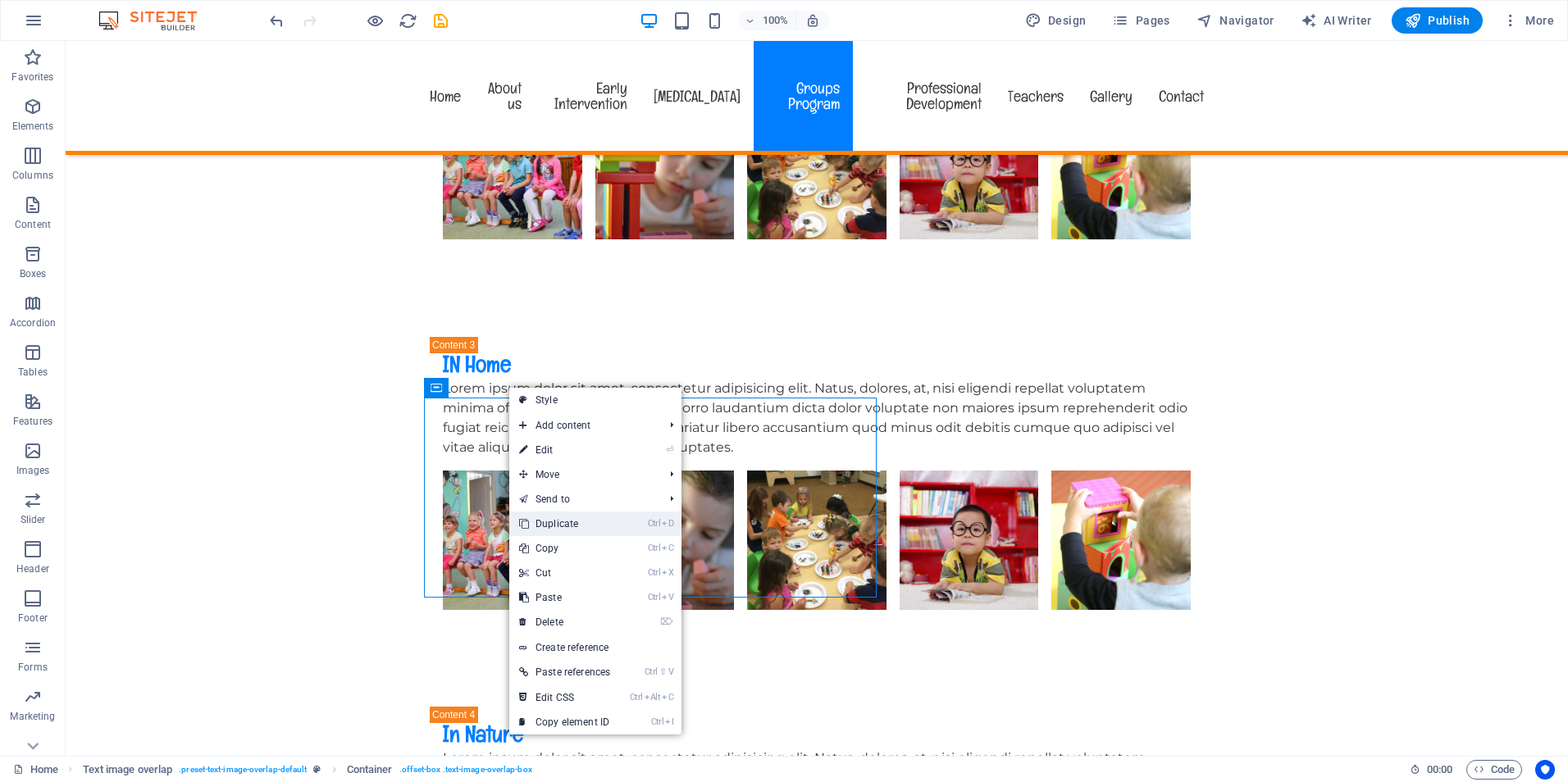
click at [553, 519] on link "Ctrl D Duplicate" at bounding box center [564, 524] width 111 height 24
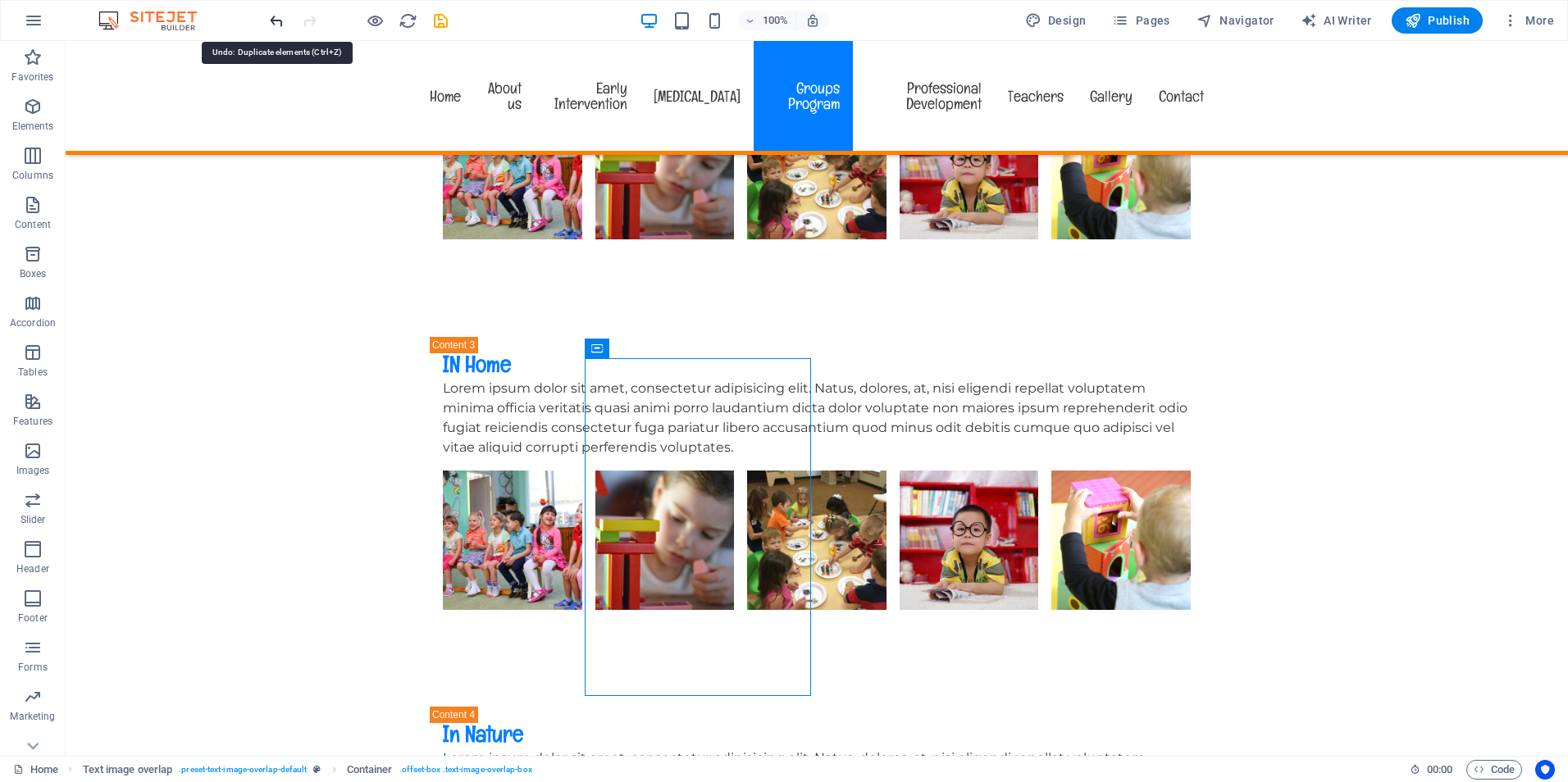
click at [274, 14] on icon "undo" at bounding box center [276, 21] width 19 height 19
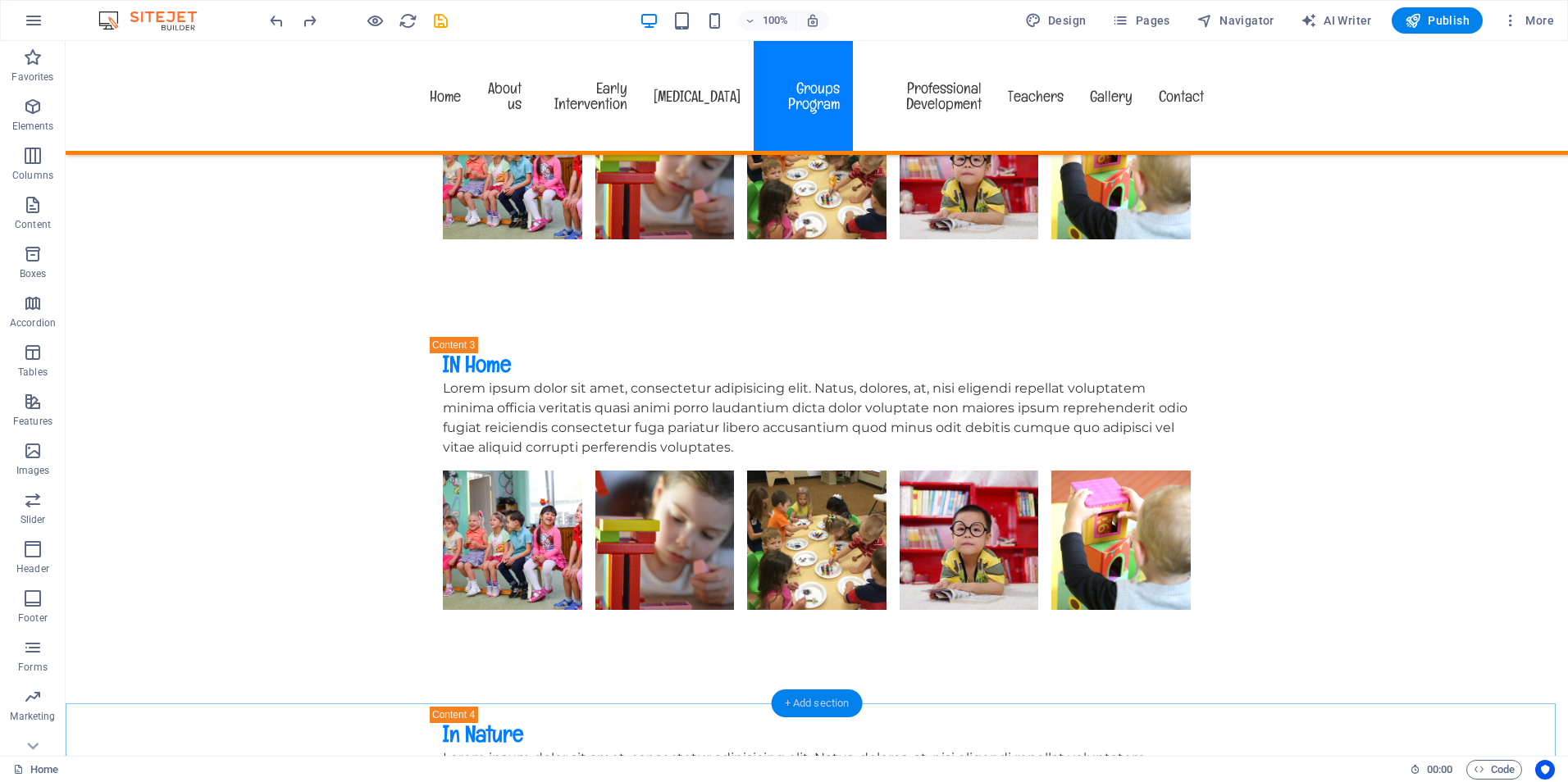
click at [802, 700] on div "+ Add section" at bounding box center [817, 703] width 91 height 28
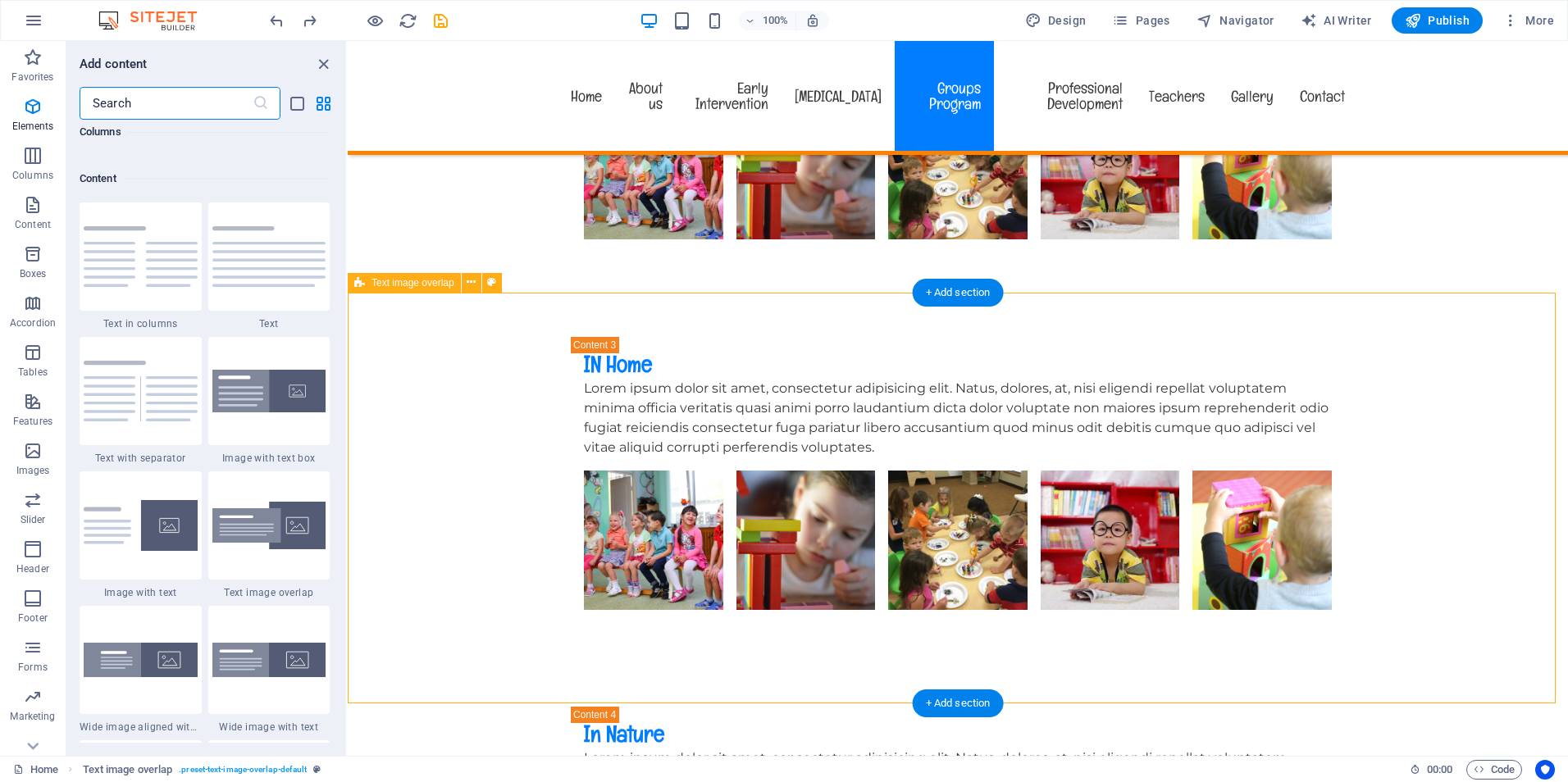
scroll to position [2868, 0]
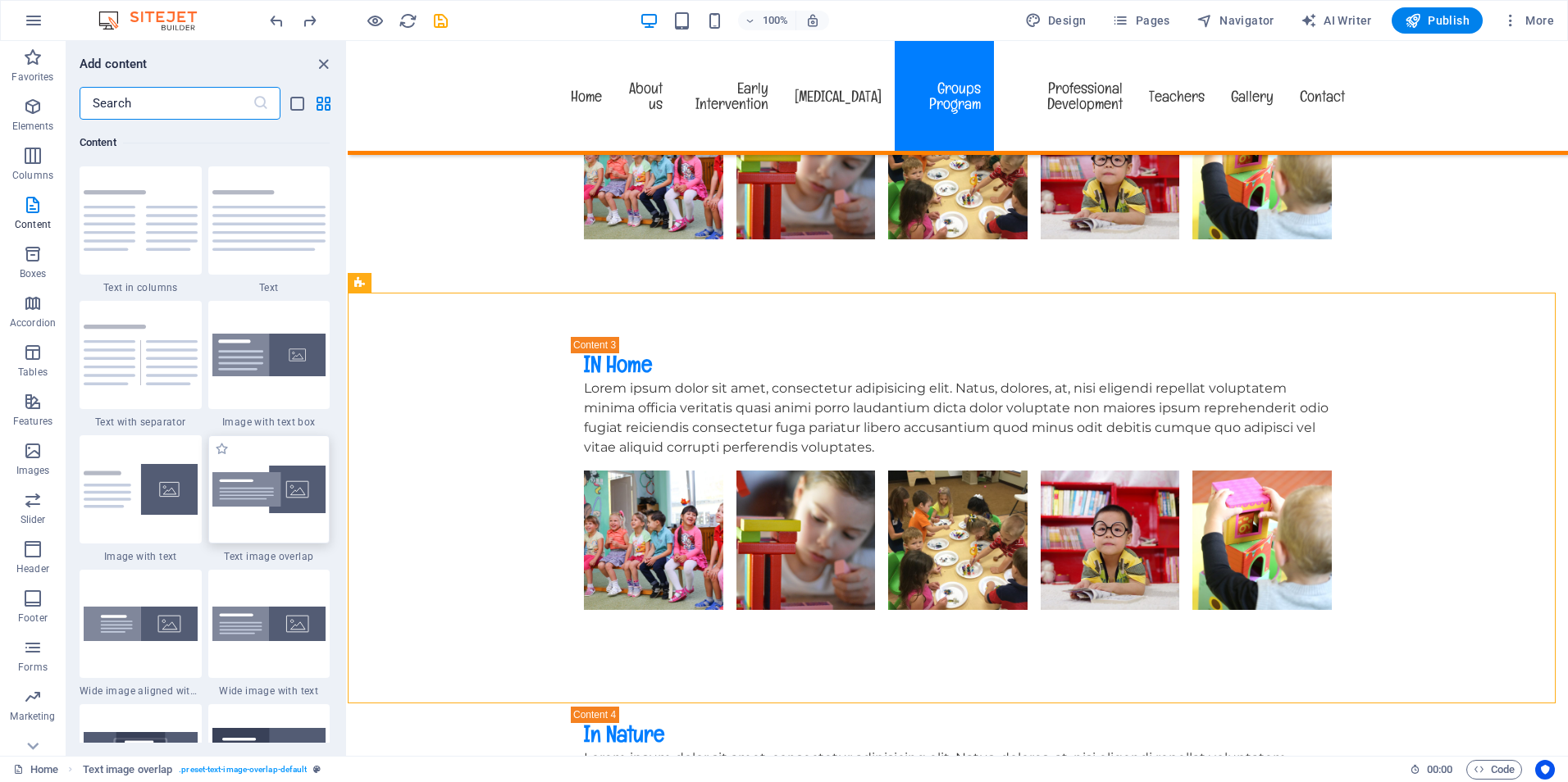
click at [265, 495] on img at bounding box center [269, 489] width 114 height 48
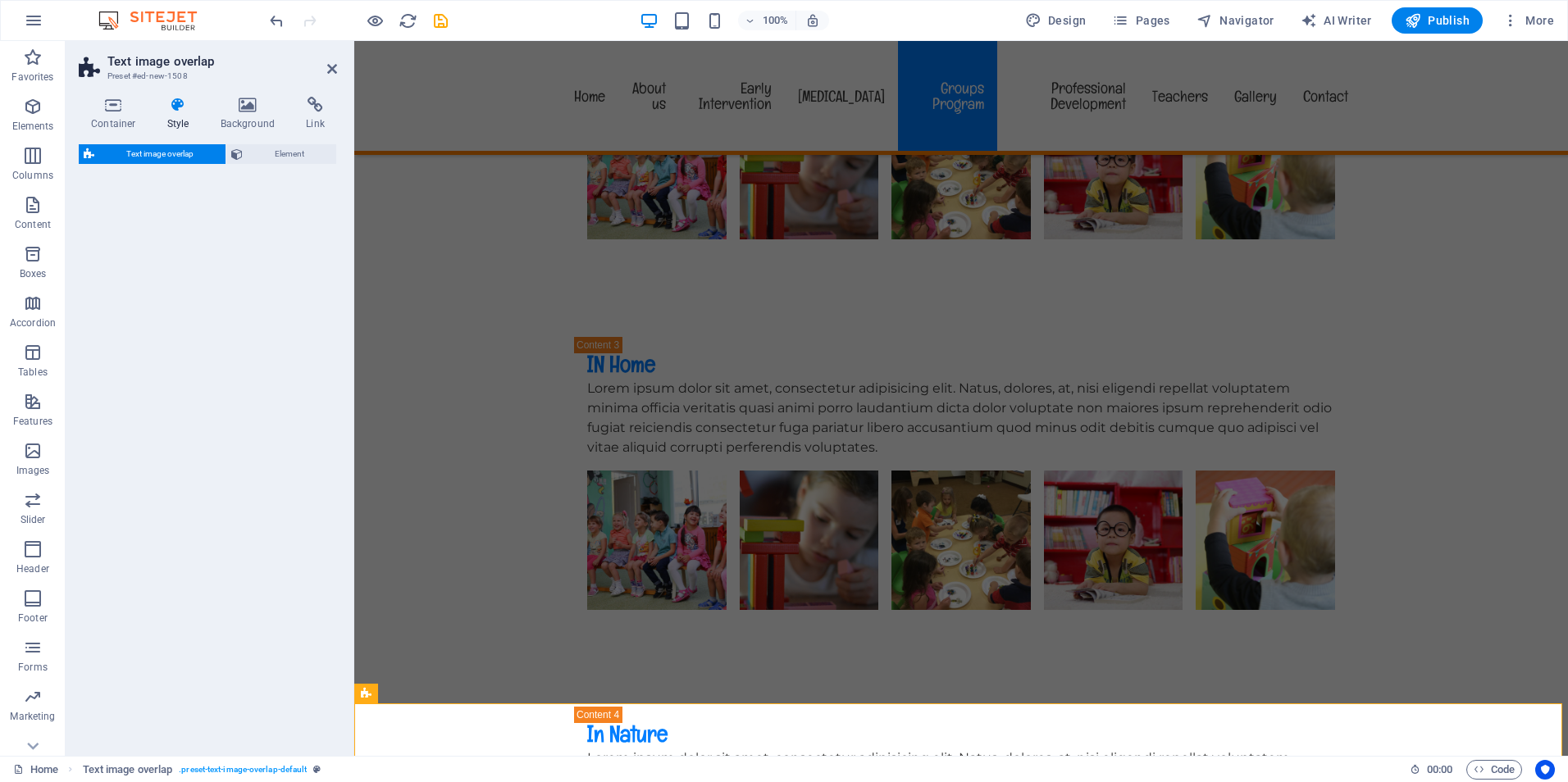
select select "rem"
select select "px"
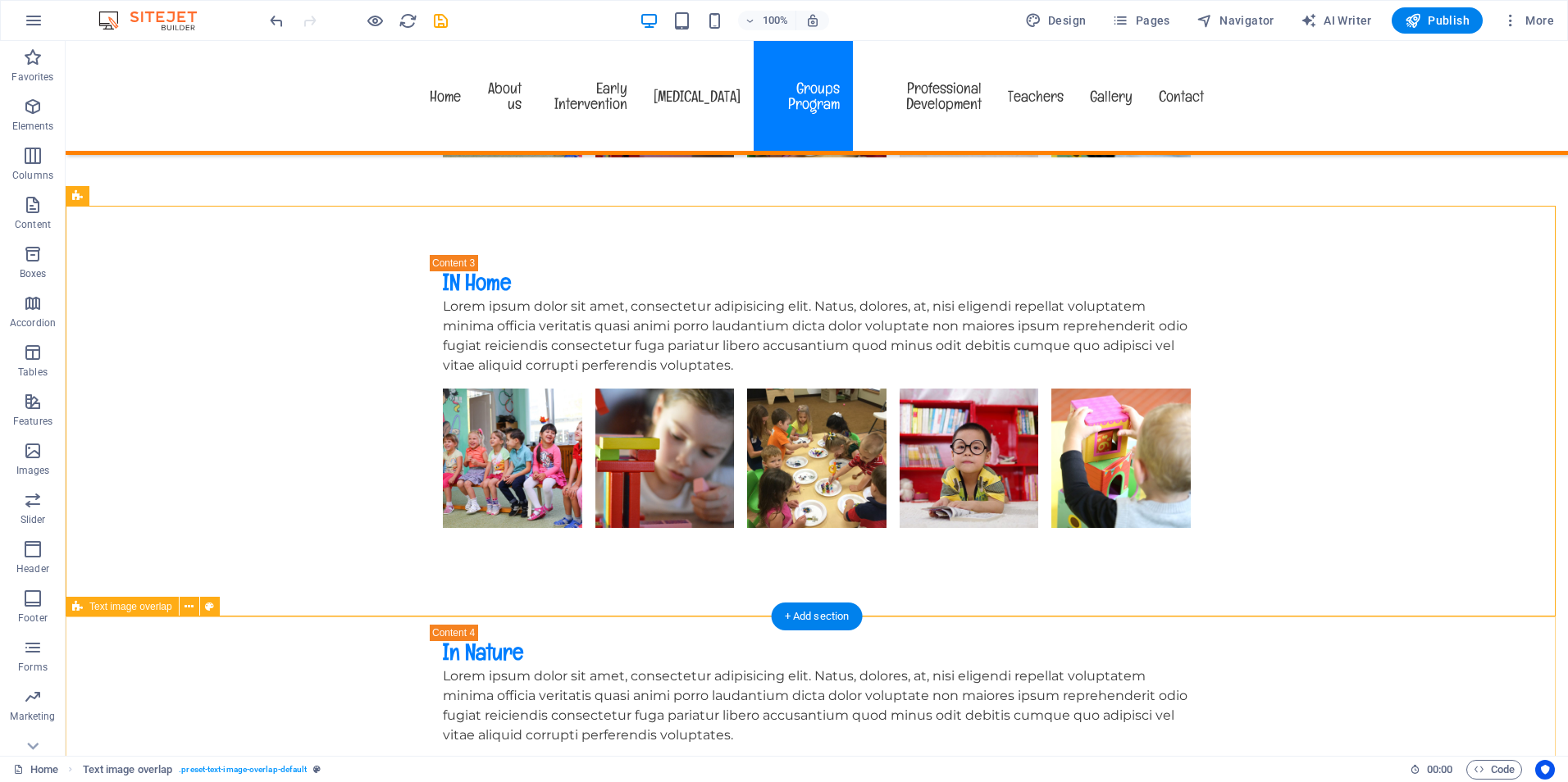
scroll to position [3934, 0]
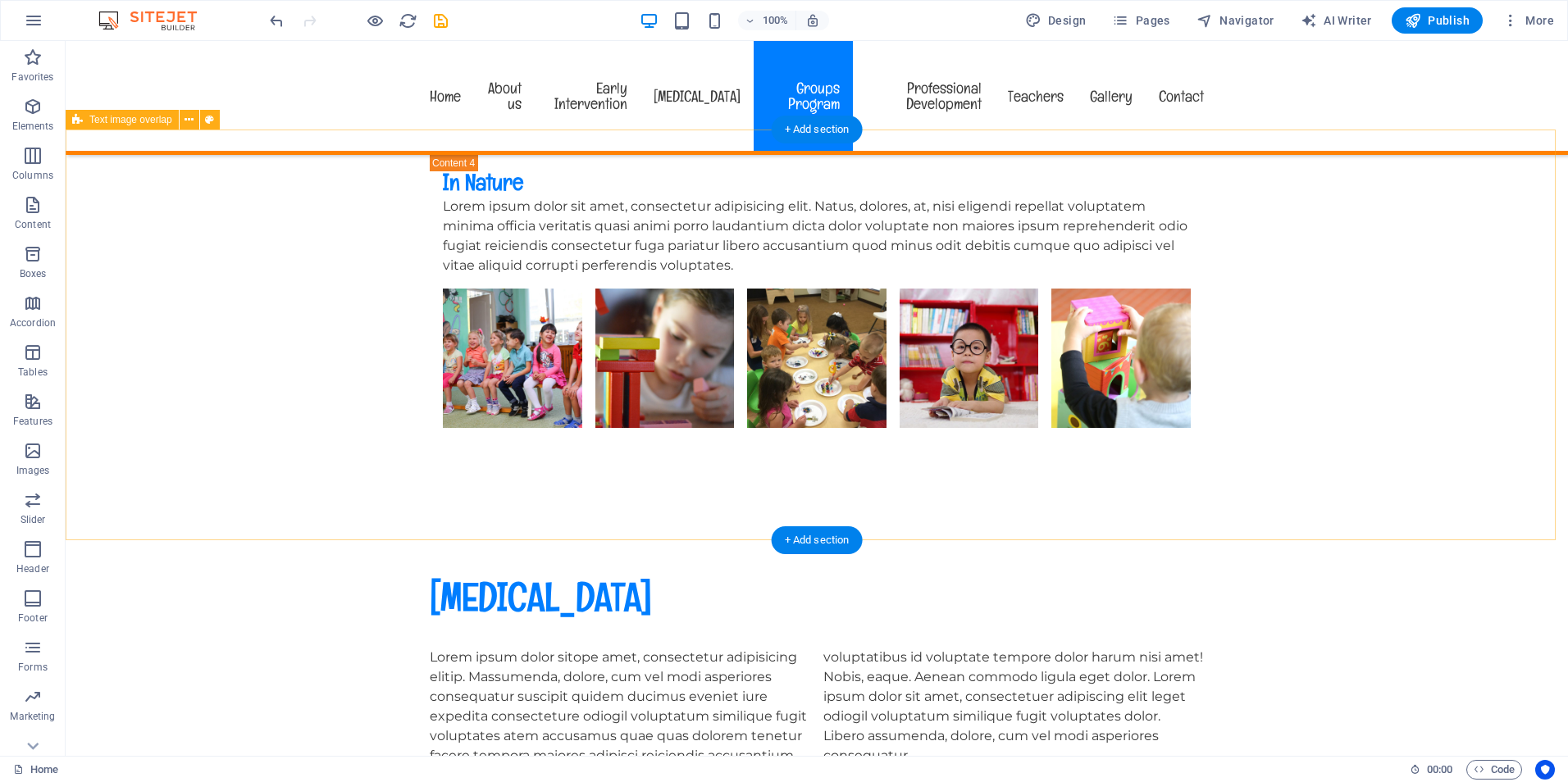
scroll to position [4180, 0]
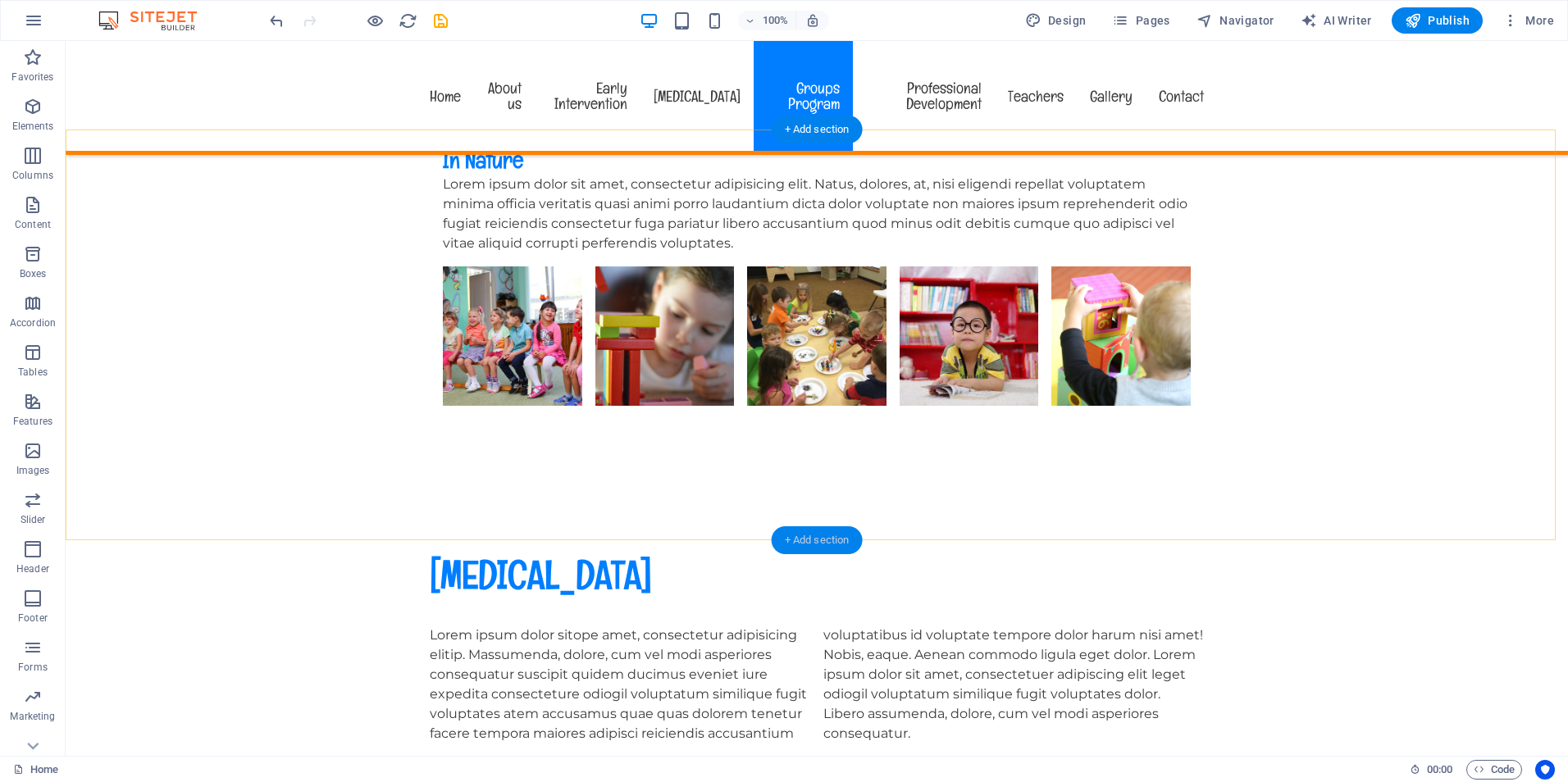
drag, startPoint x: 799, startPoint y: 535, endPoint x: 431, endPoint y: 496, distance: 370.1
click at [799, 535] on div "+ Add section" at bounding box center [817, 540] width 91 height 28
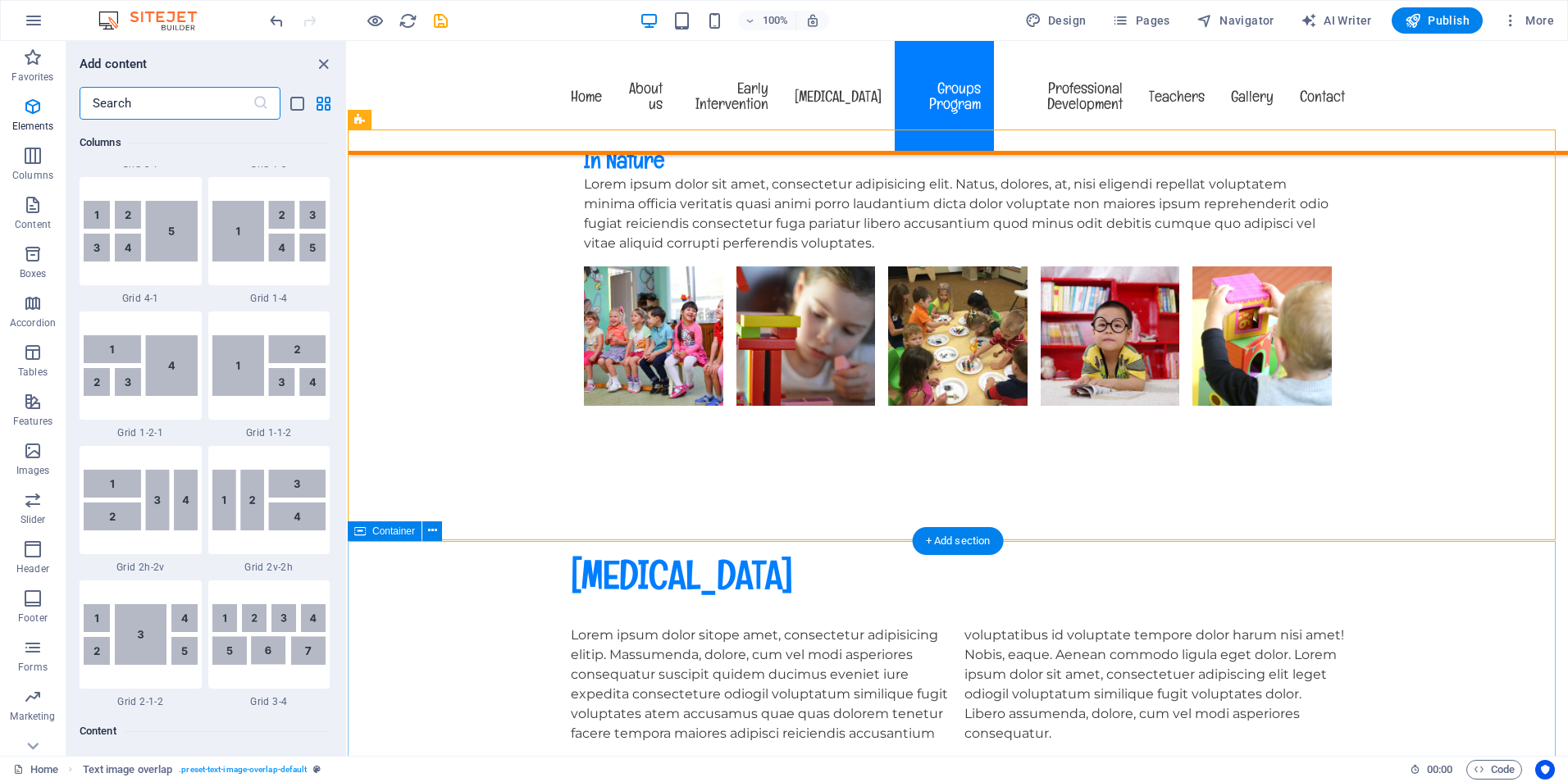
scroll to position [2868, 0]
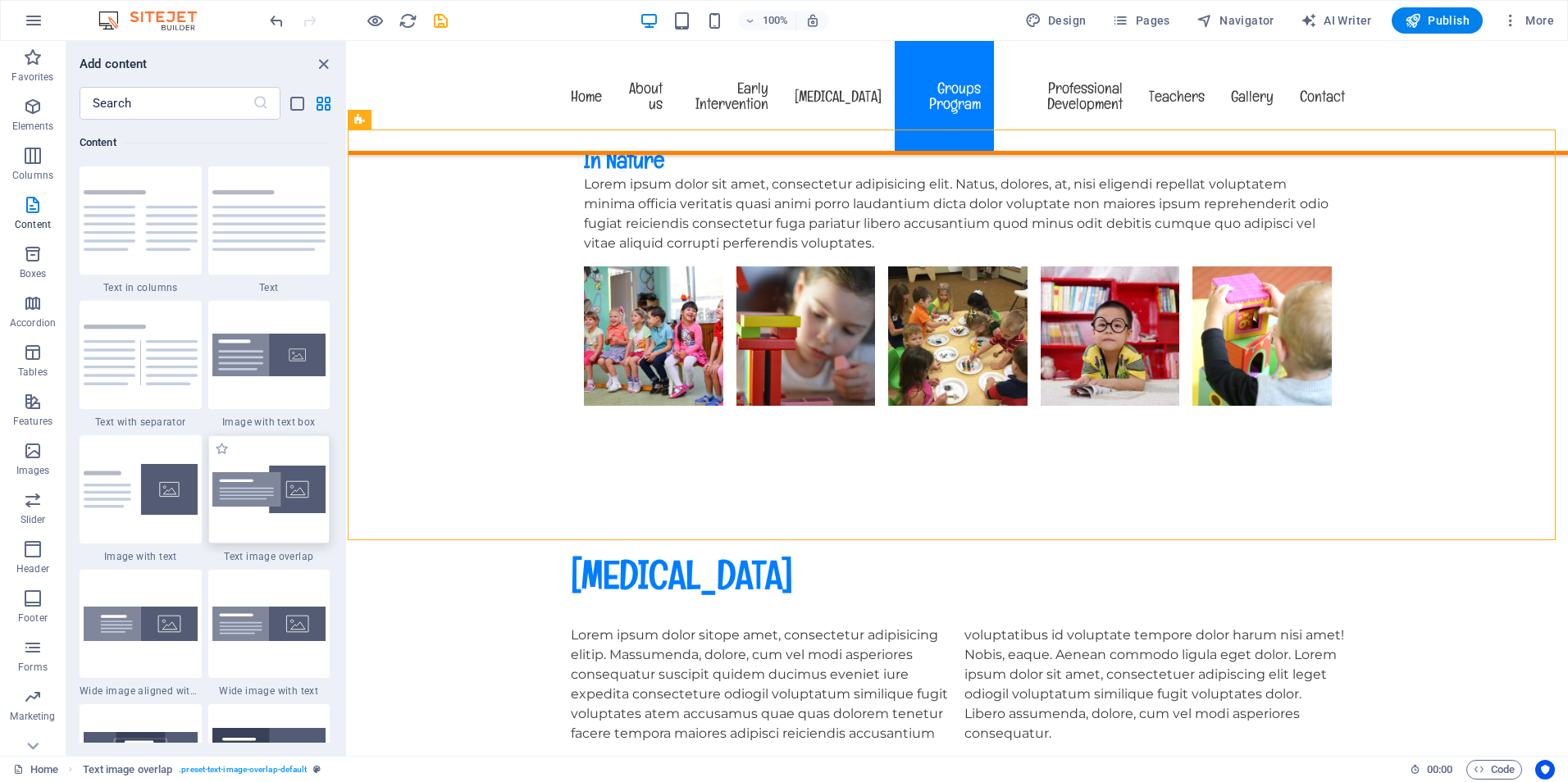
click at [268, 488] on img at bounding box center [269, 489] width 114 height 48
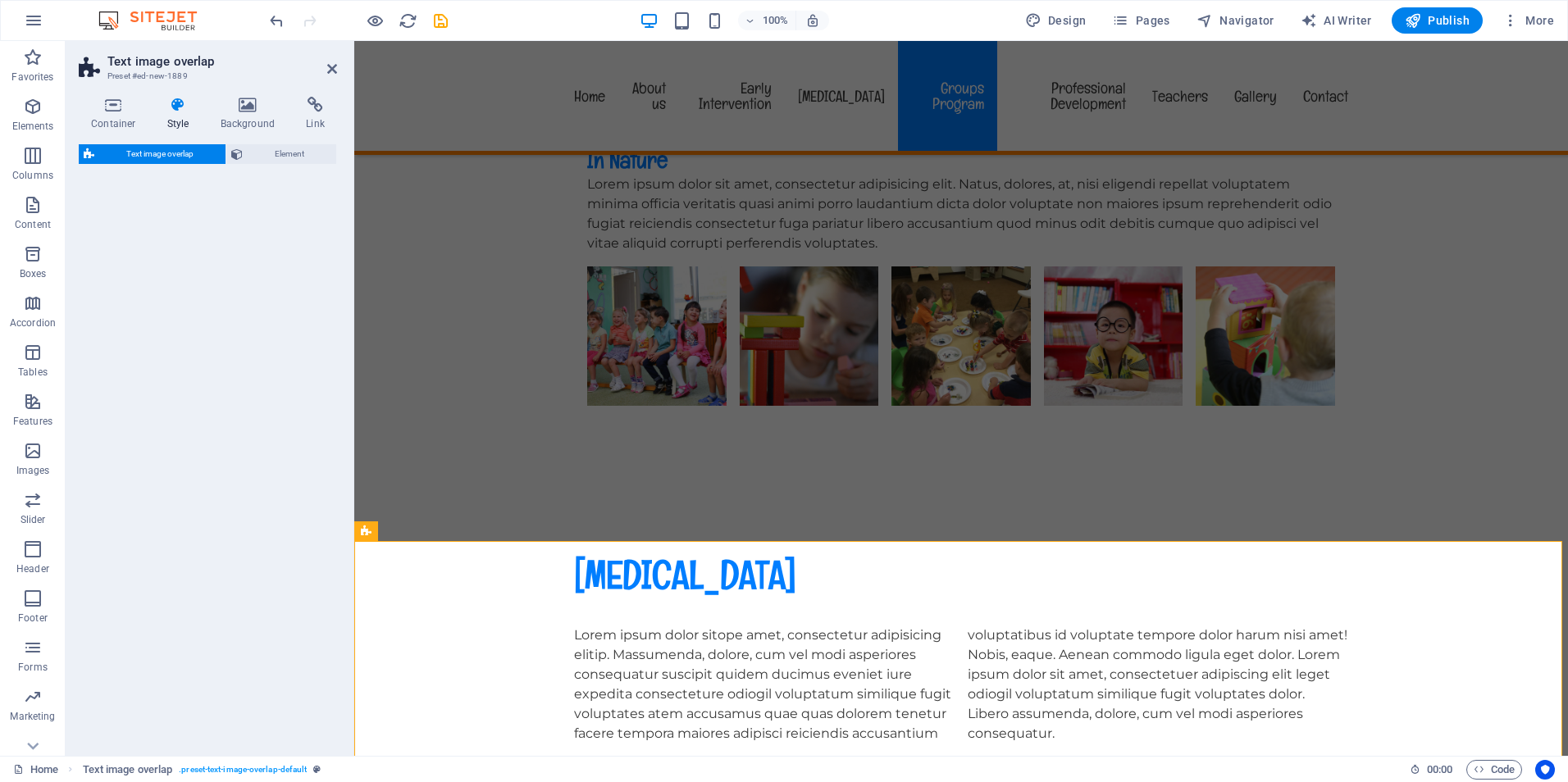
select select "rem"
select select "px"
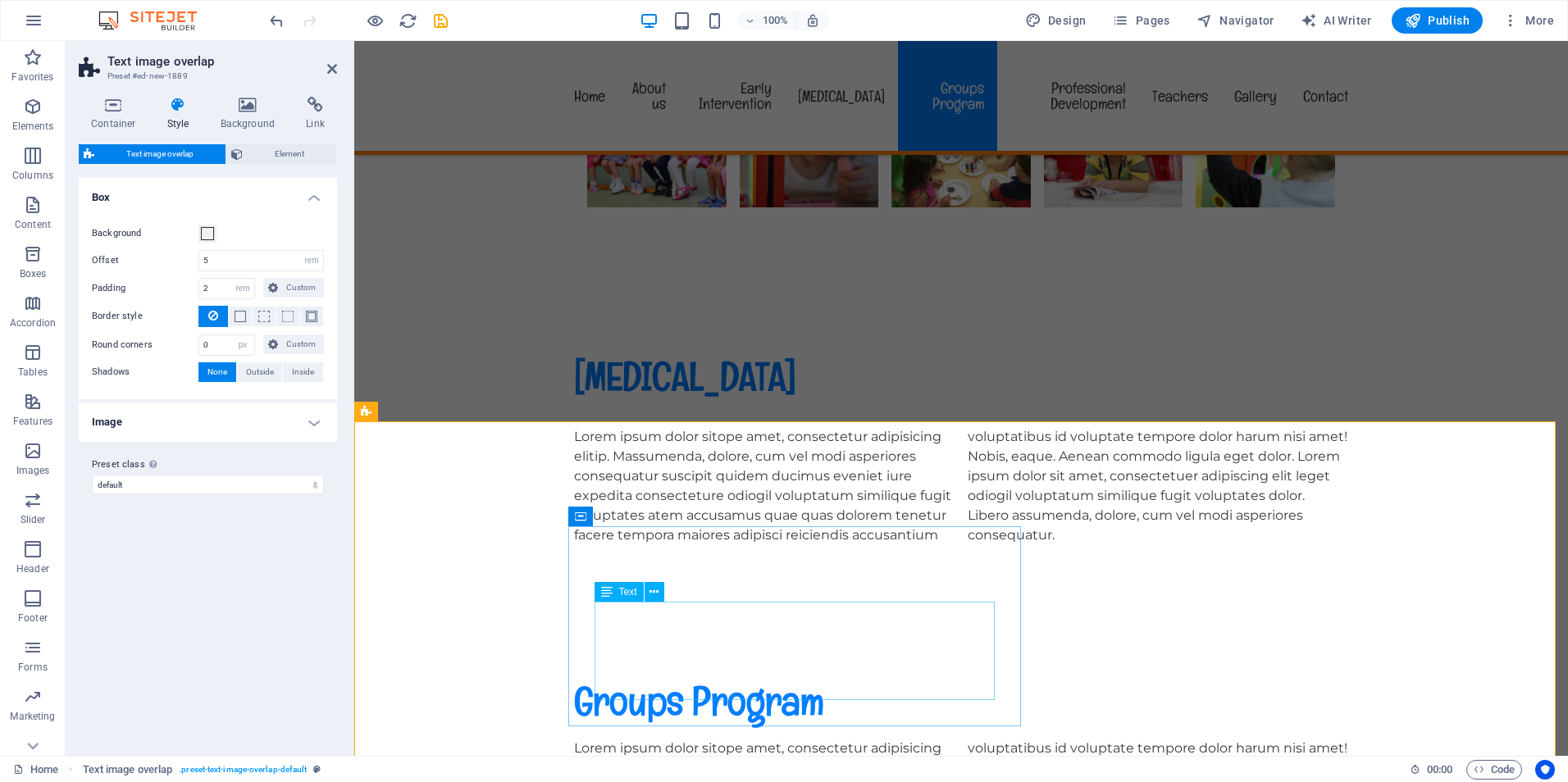
scroll to position [4426, 0]
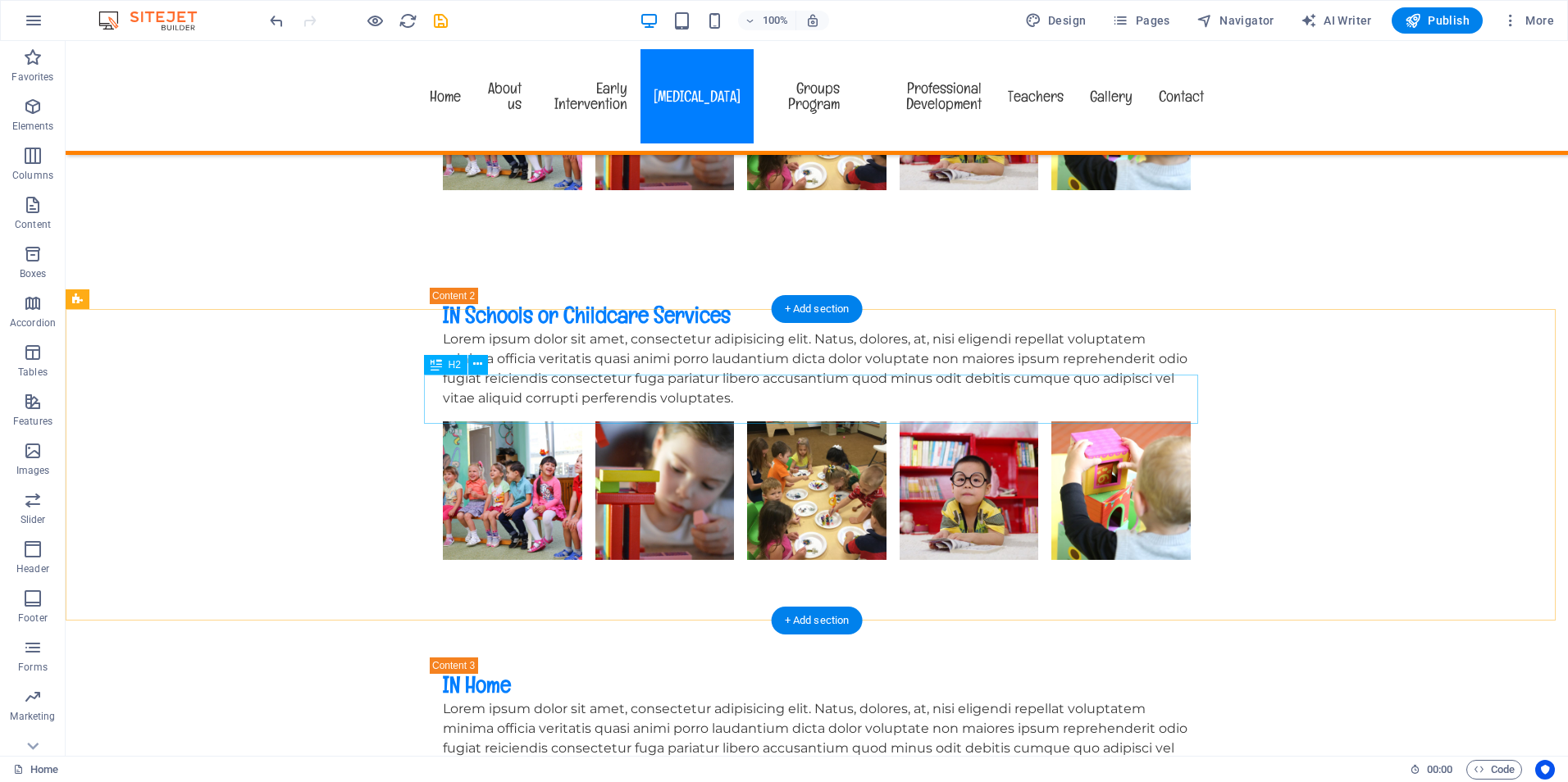
scroll to position [3279, 0]
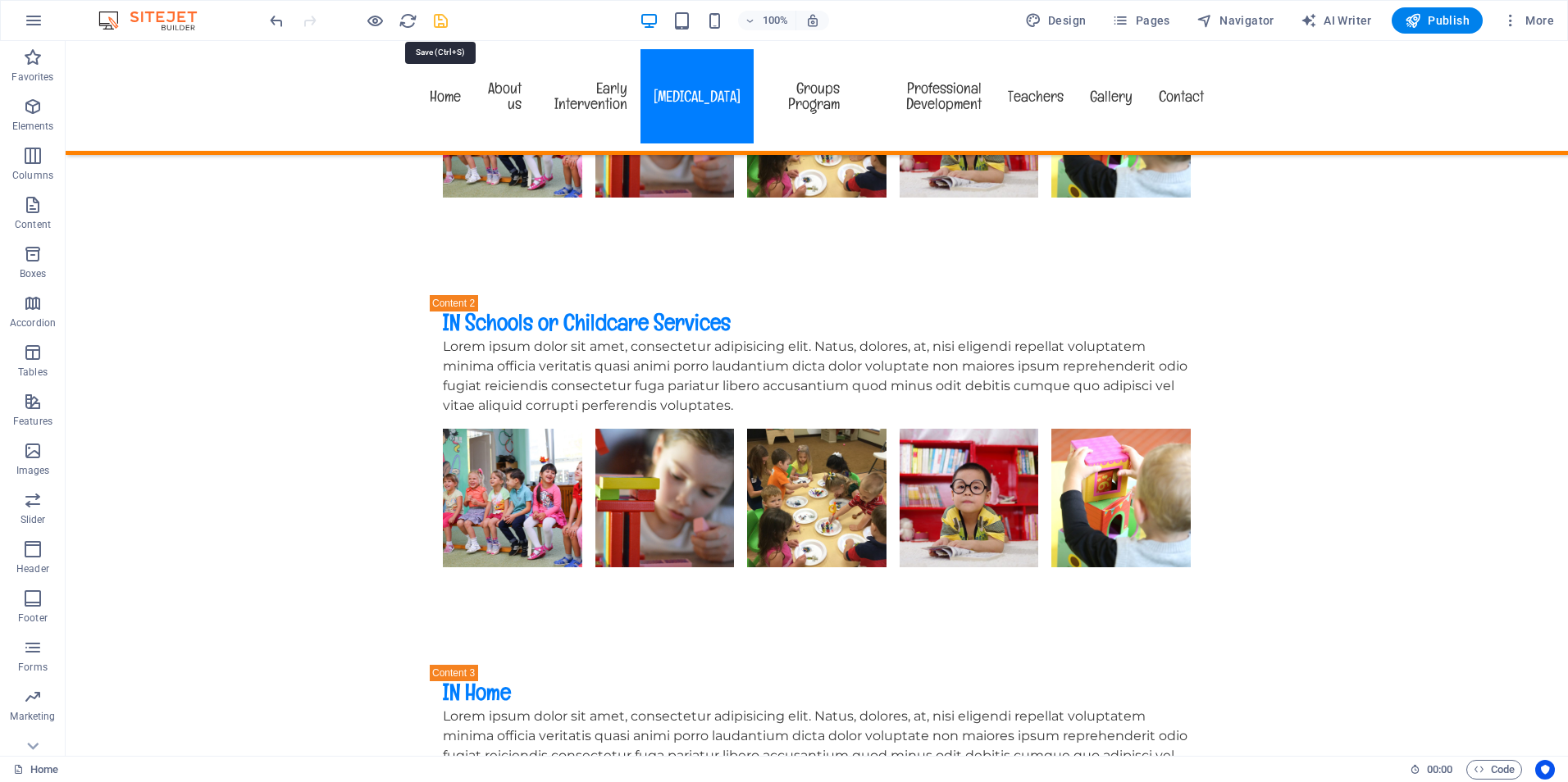
click at [446, 23] on icon "save" at bounding box center [441, 21] width 19 height 19
checkbox input "false"
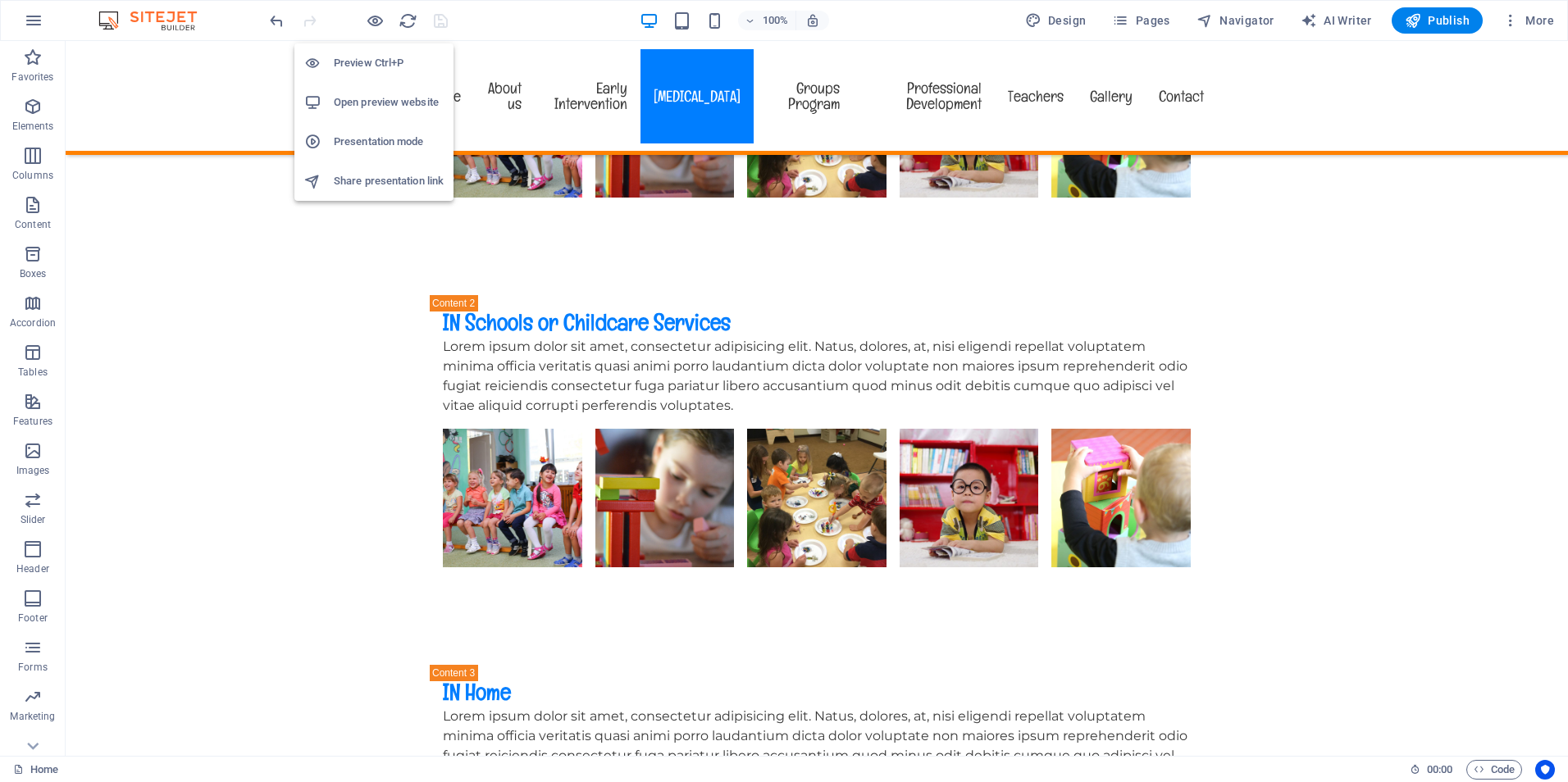
click at [364, 57] on h6 "Preview Ctrl+P" at bounding box center [389, 62] width 110 height 19
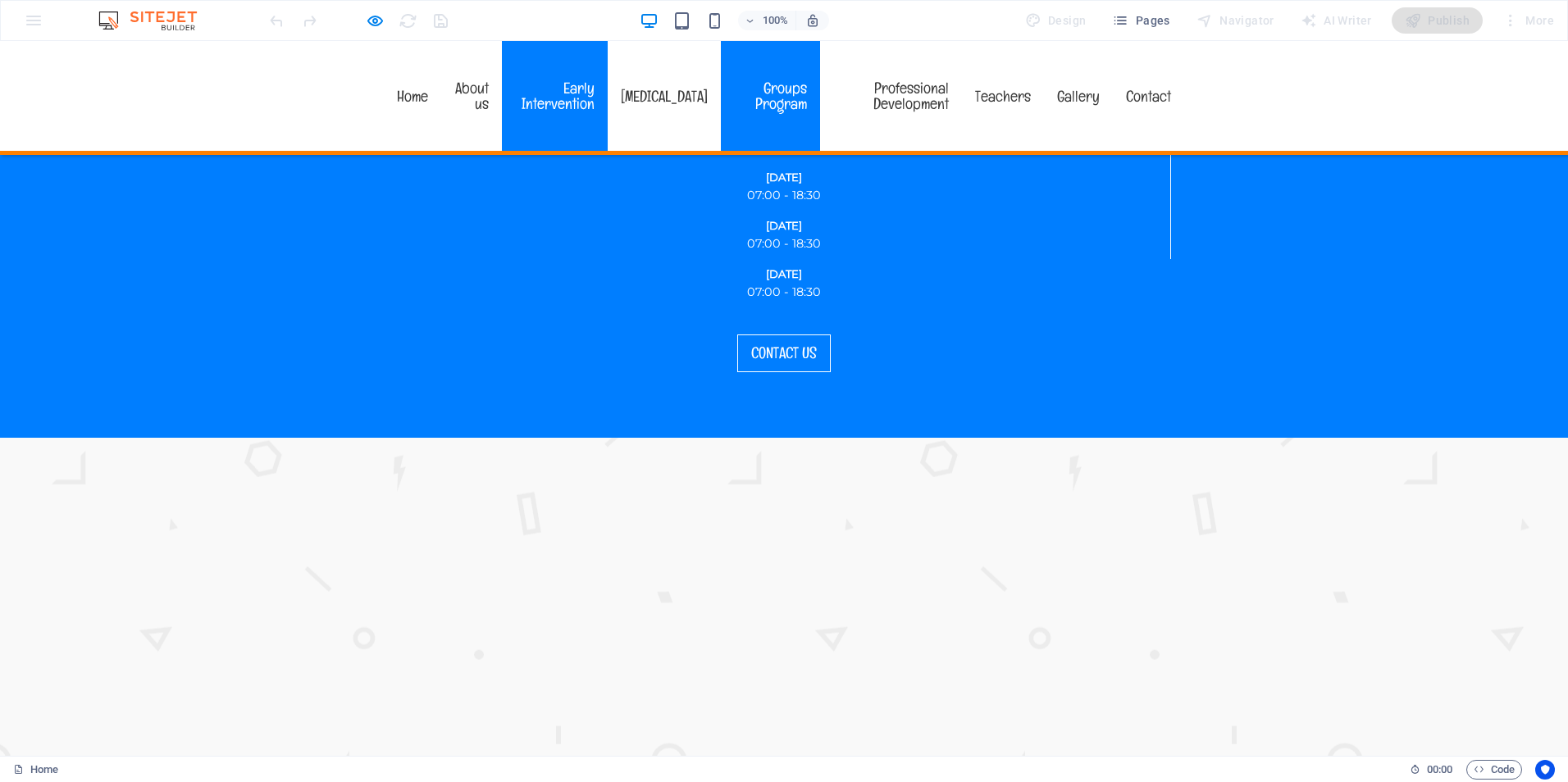
scroll to position [1805, 0]
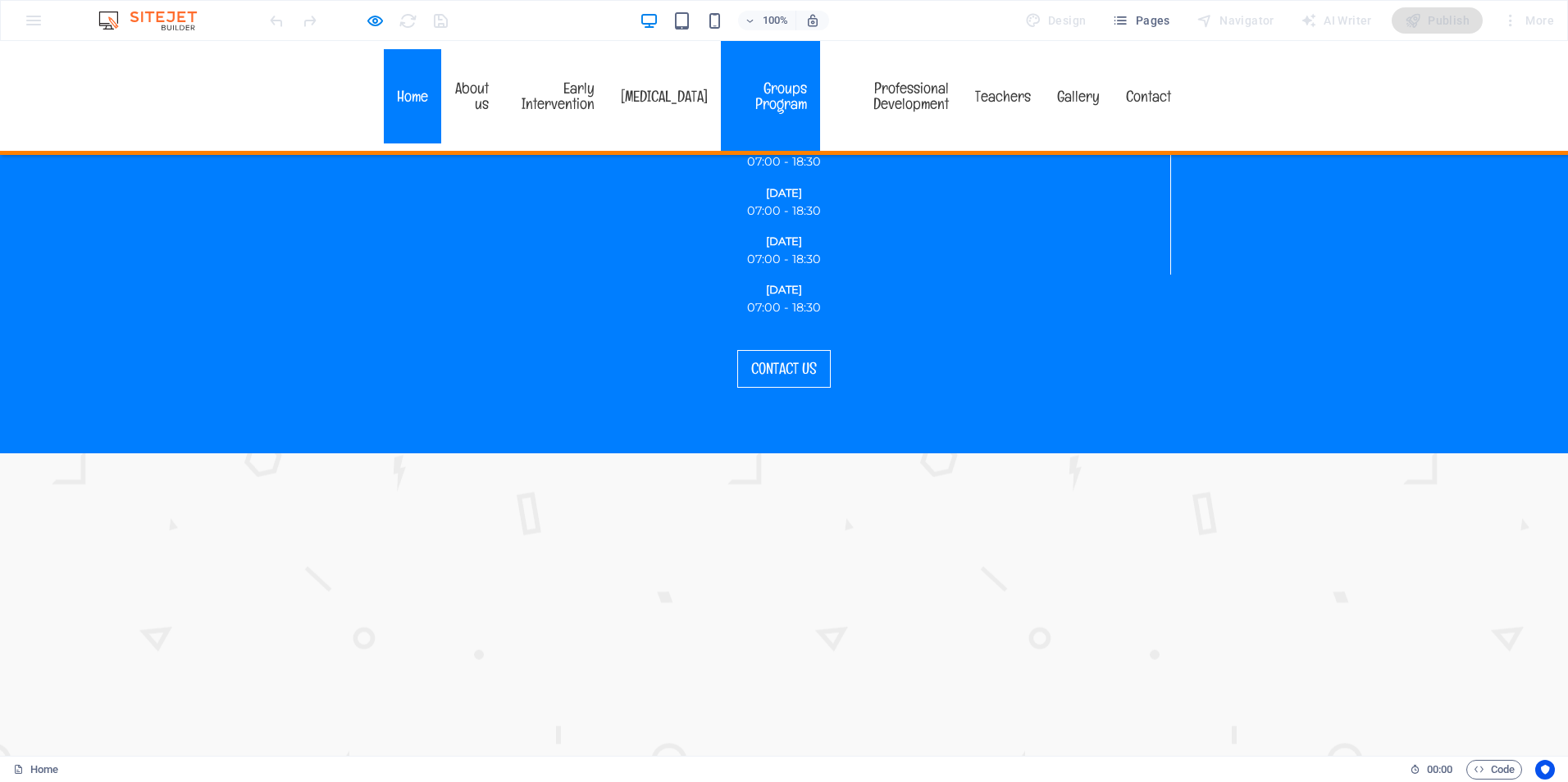
click at [416, 84] on link "Home" at bounding box center [412, 96] width 57 height 95
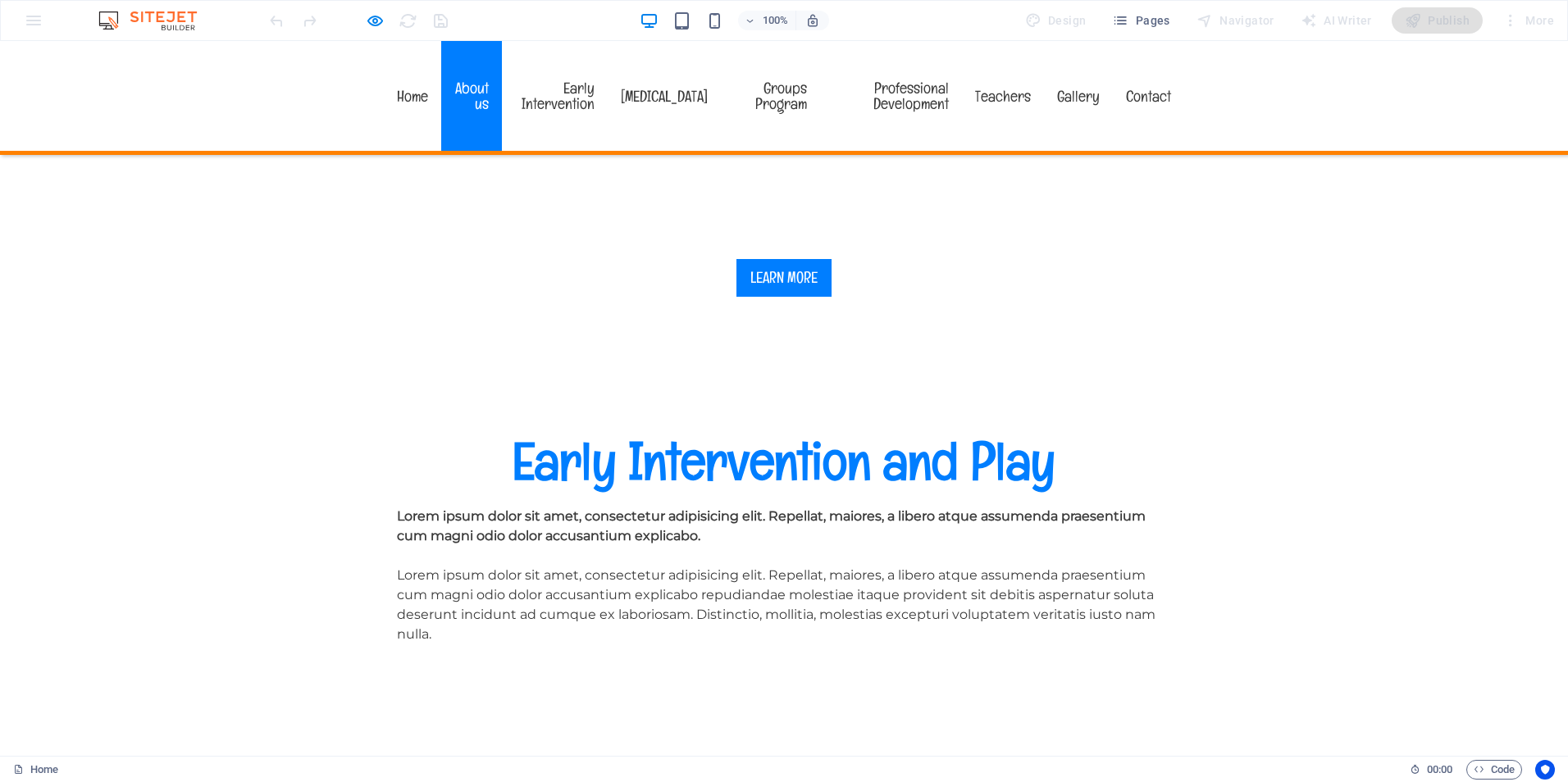
scroll to position [902, 0]
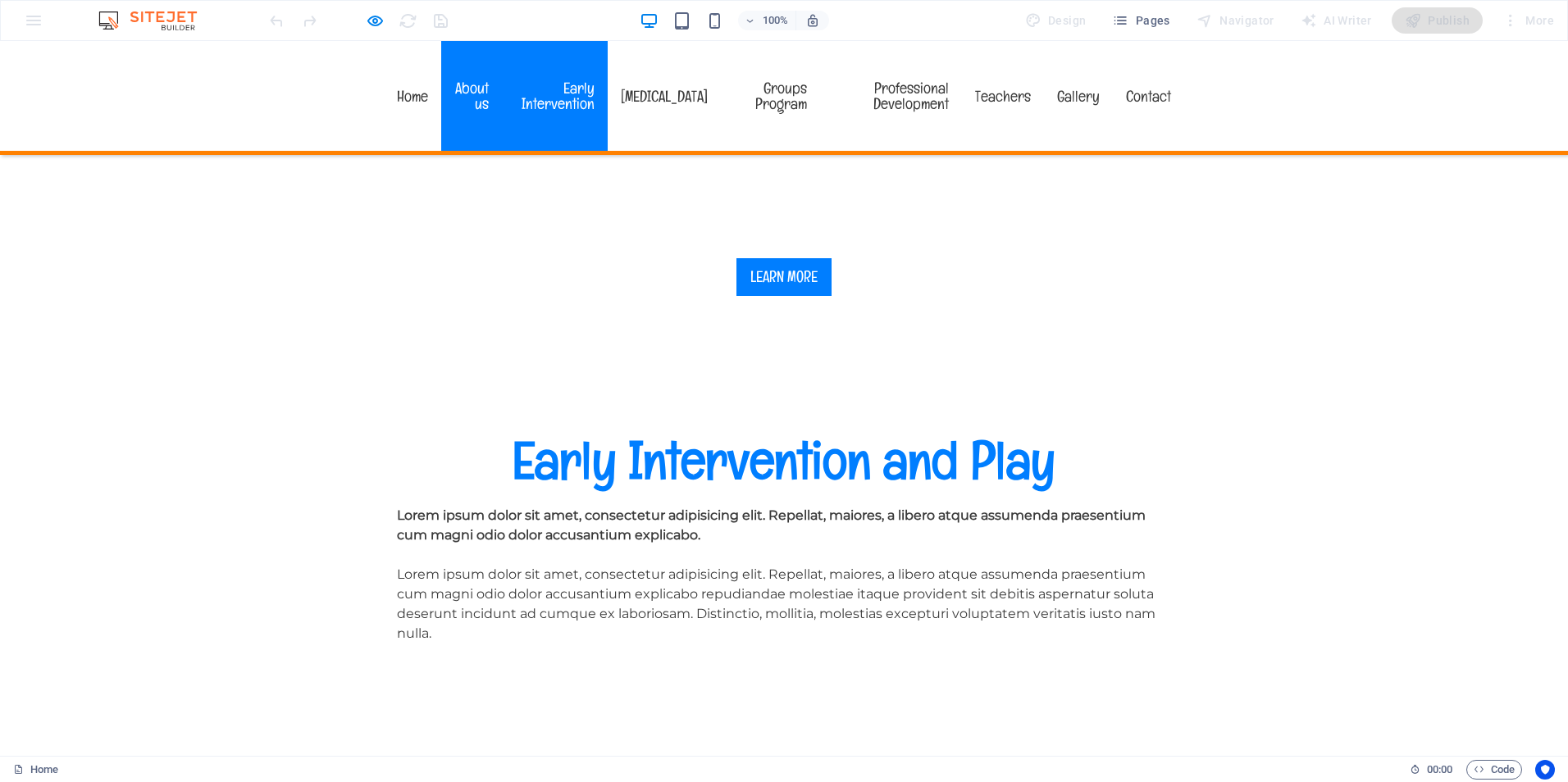
click at [560, 83] on link "Early Intervention" at bounding box center [554, 96] width 106 height 110
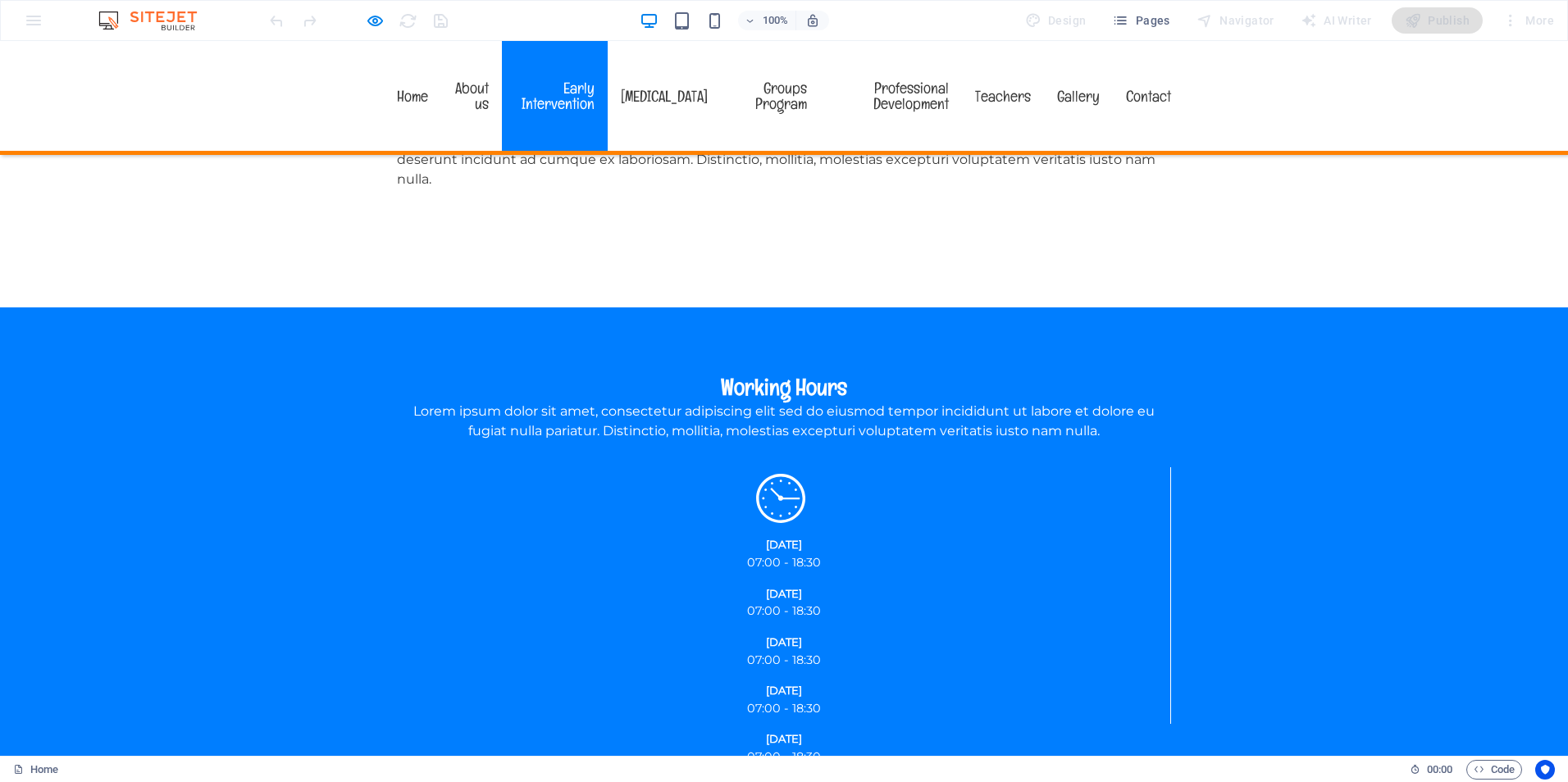
scroll to position [1358, 0]
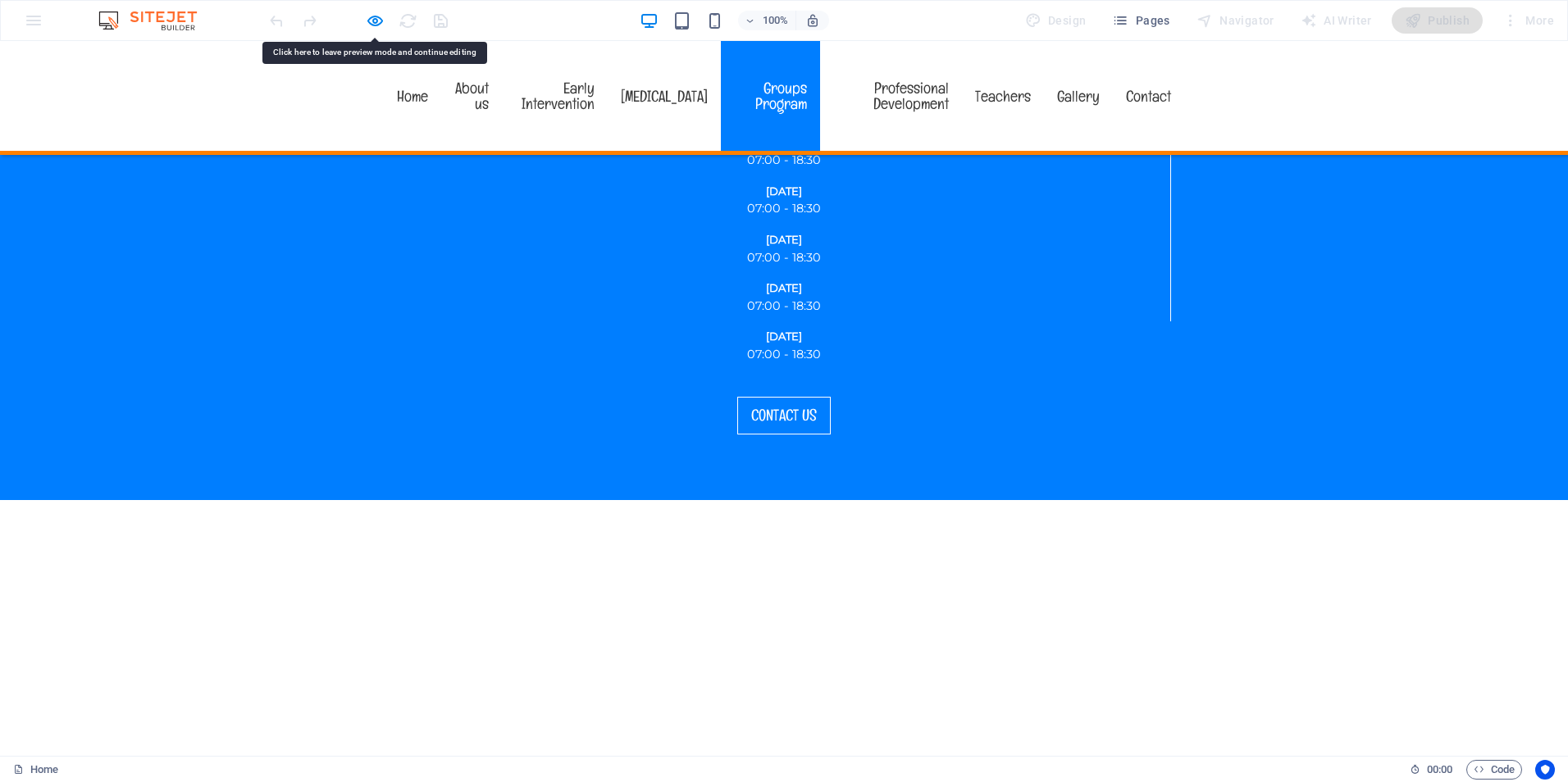
scroll to position [1768, 0]
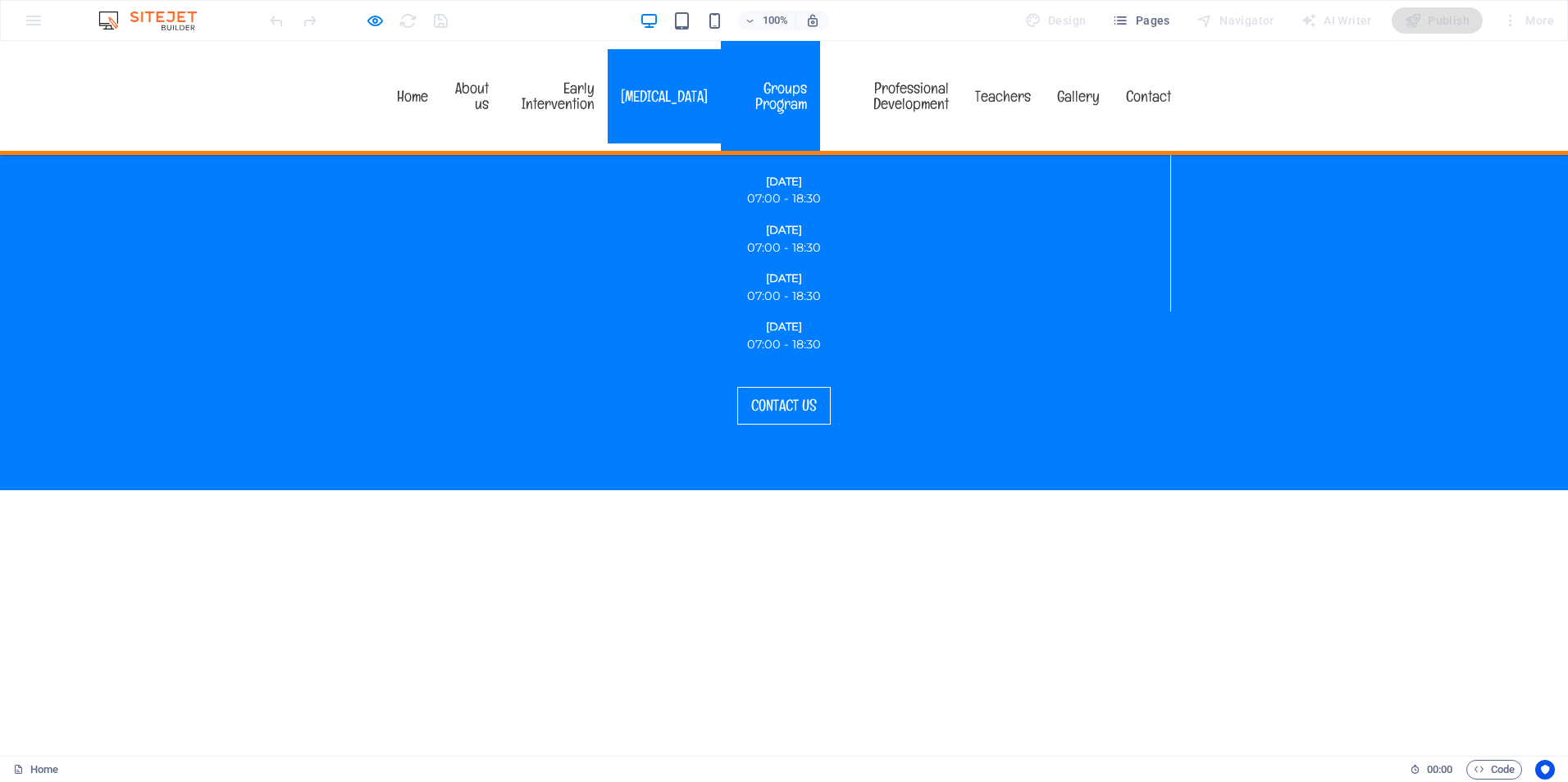
click at [679, 79] on link "[MEDICAL_DATA]" at bounding box center [664, 96] width 113 height 95
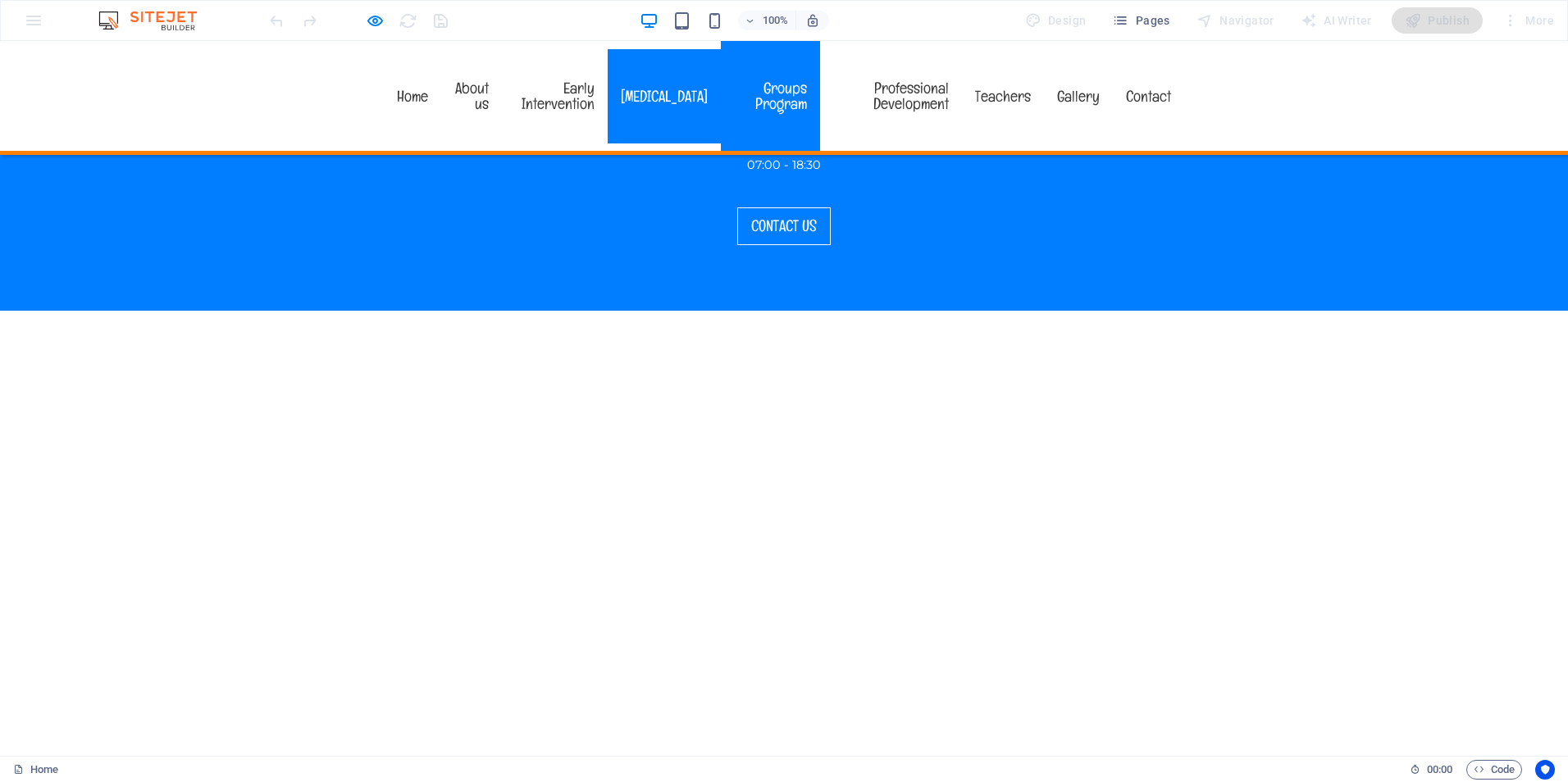
scroll to position [2097, 0]
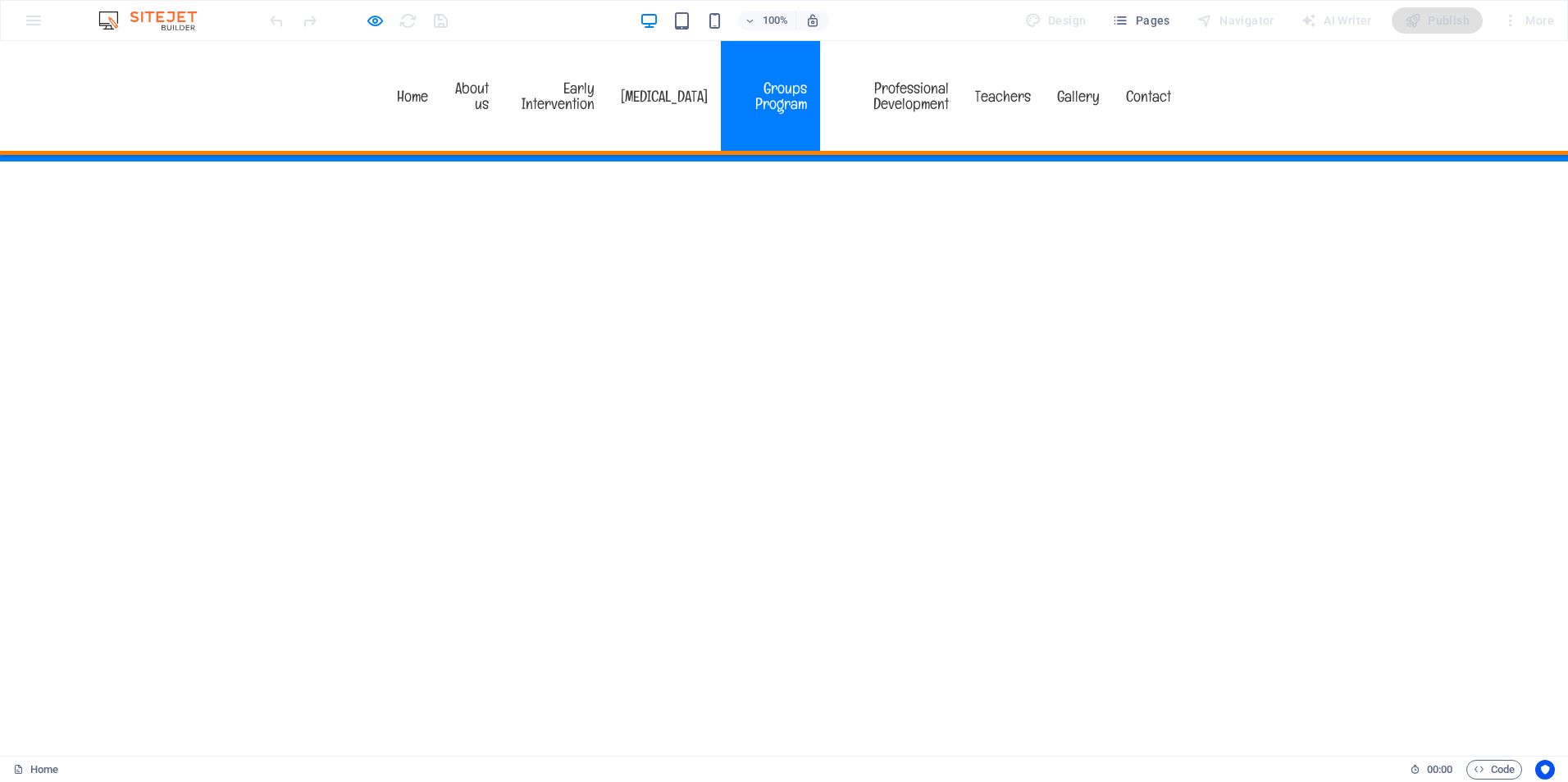
click at [797, 83] on link "Groups Program" at bounding box center [770, 96] width 98 height 110
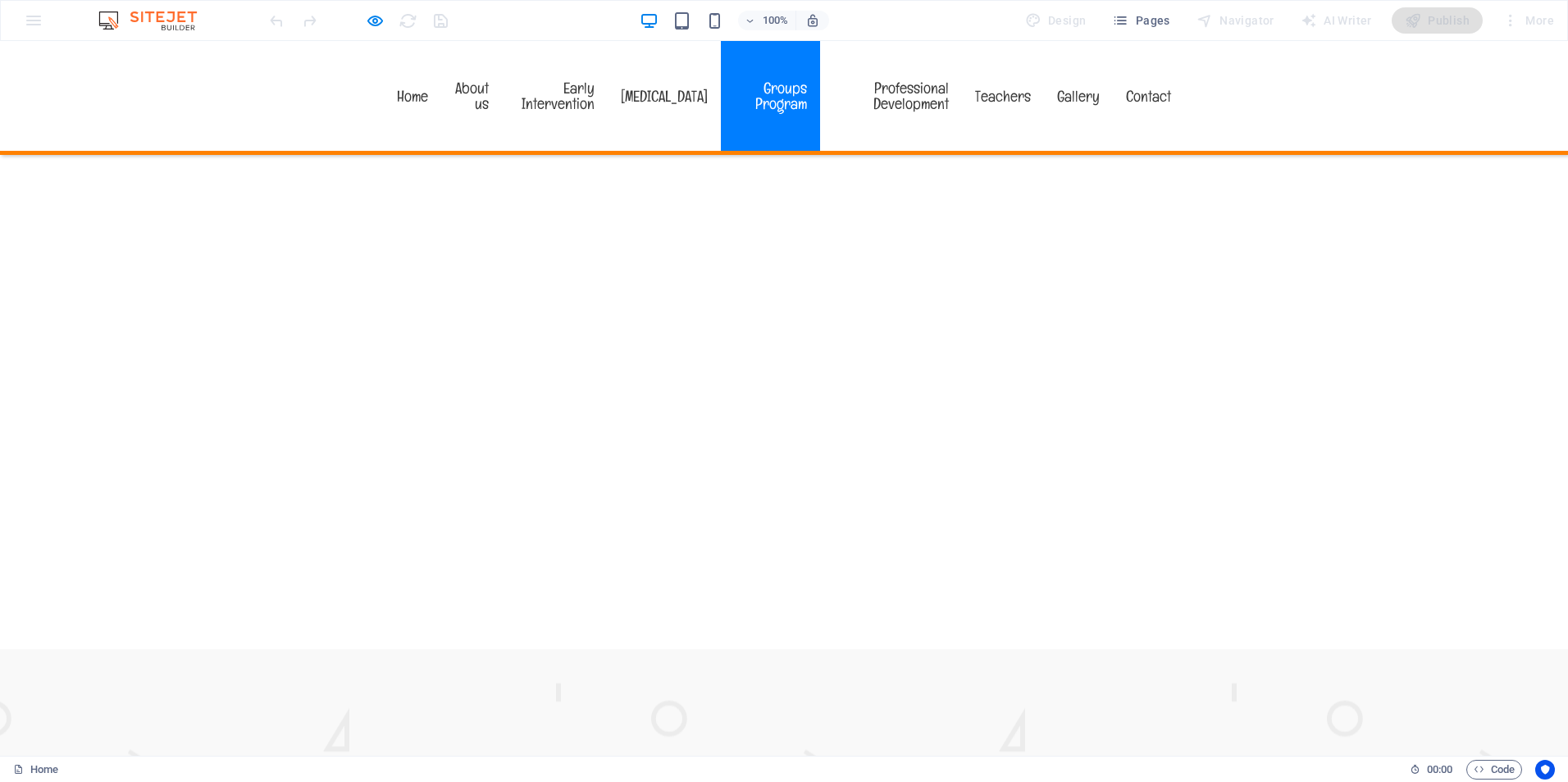
scroll to position [2392, 0]
click at [811, 89] on link "Groups Program" at bounding box center [770, 96] width 98 height 110
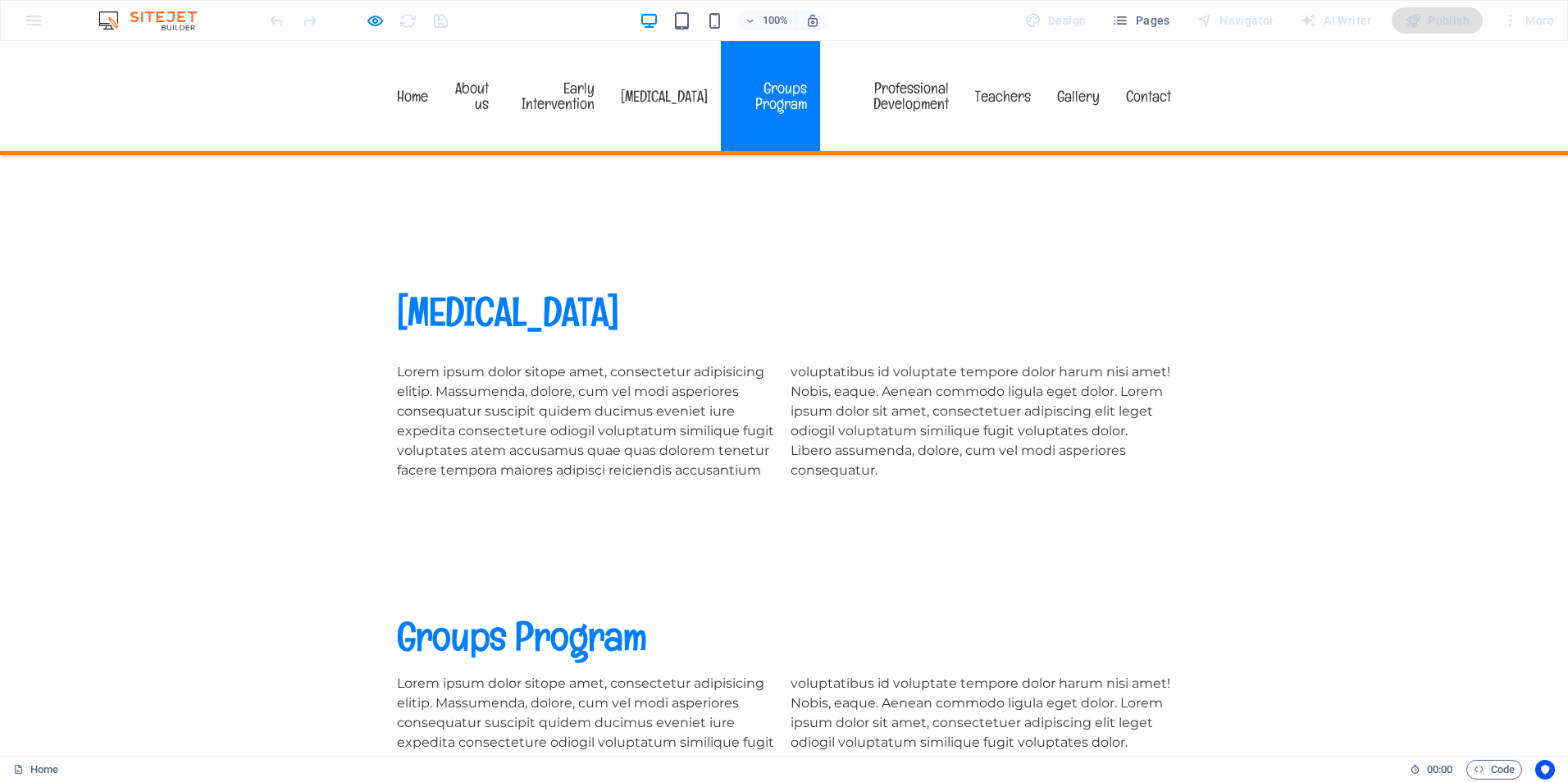
scroll to position [3588, 0]
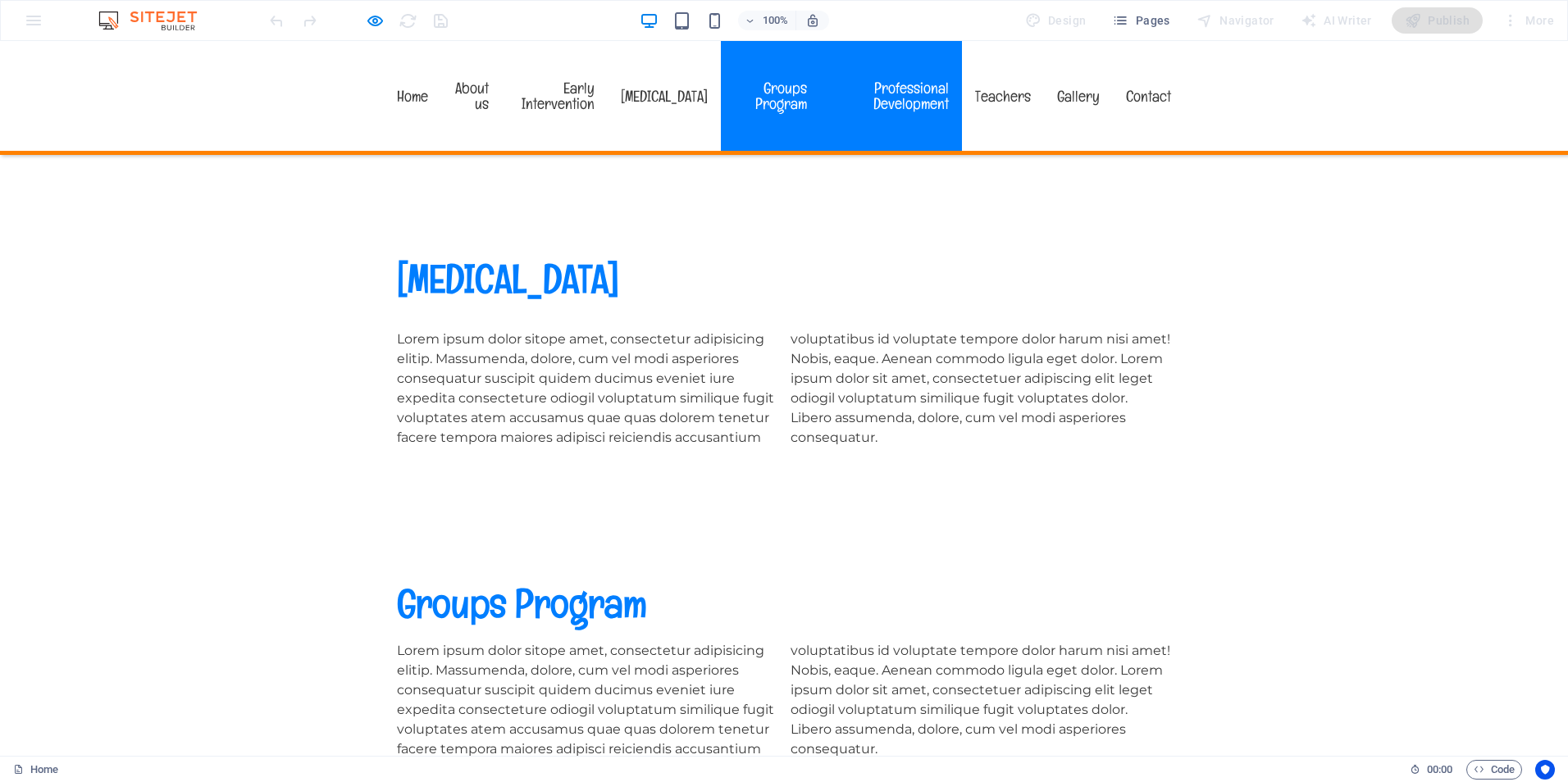
click at [962, 78] on link "Professional Development" at bounding box center [891, 96] width 142 height 110
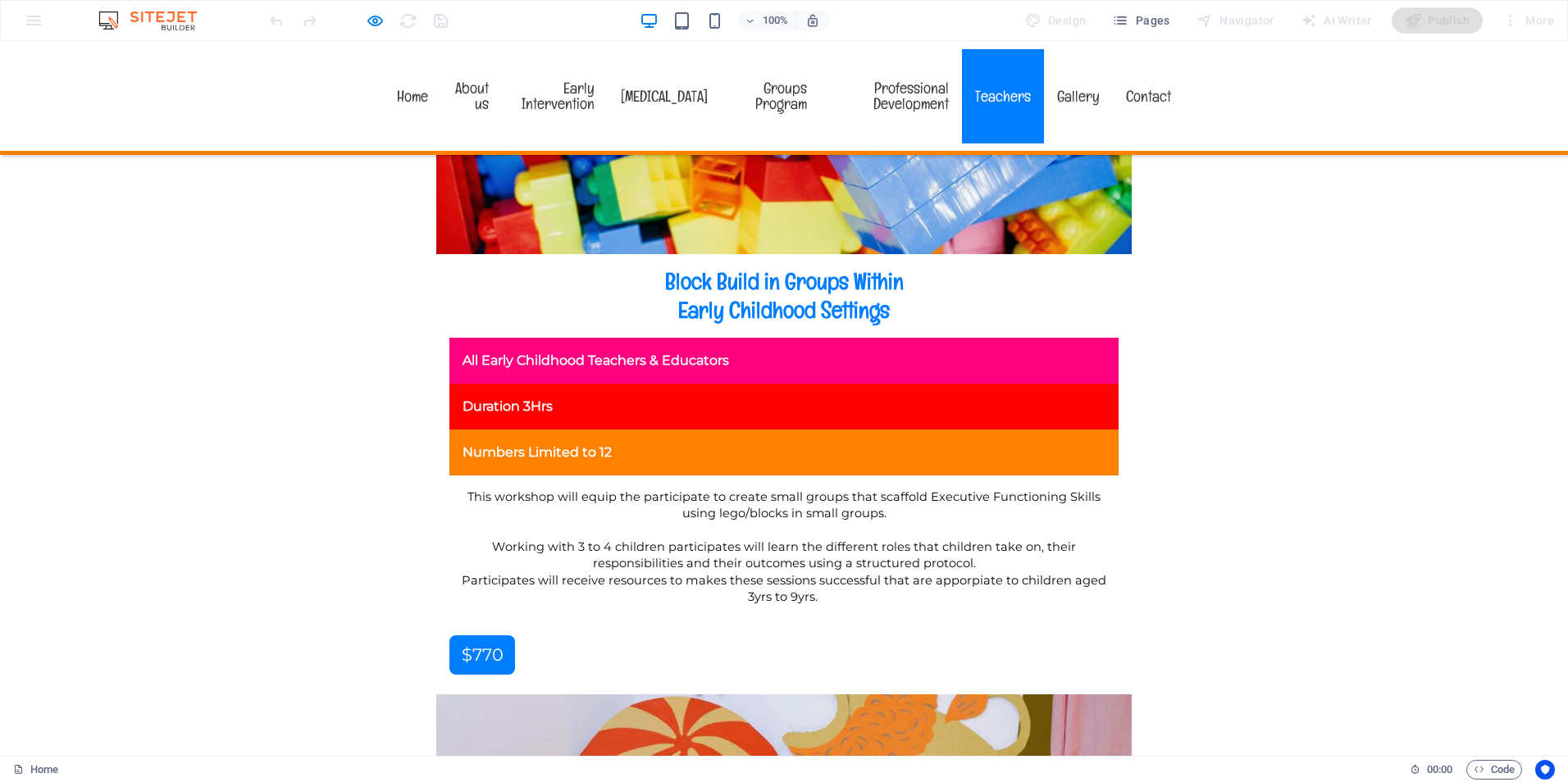
scroll to position [10851, 0]
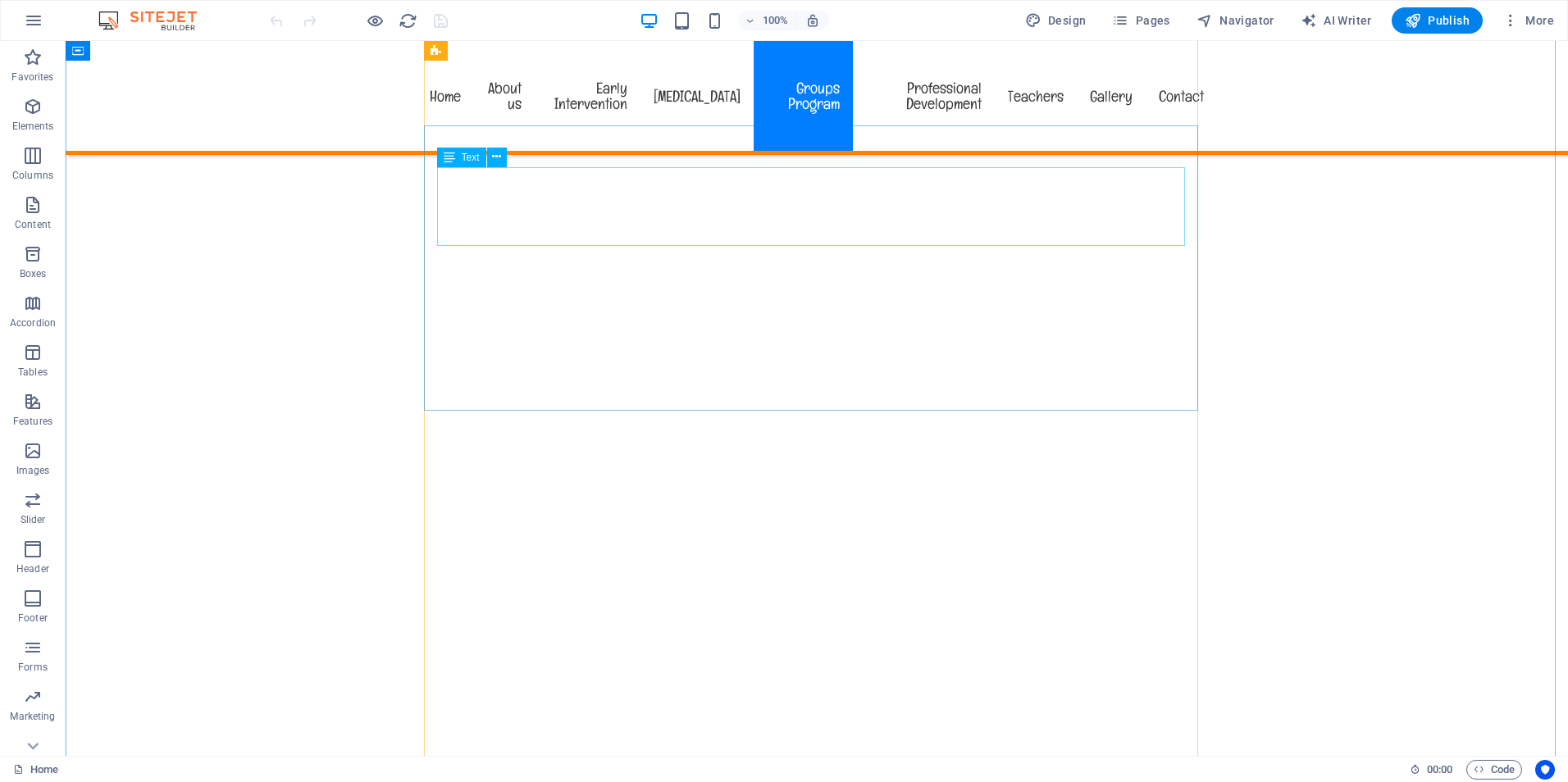
scroll to position [2213, 0]
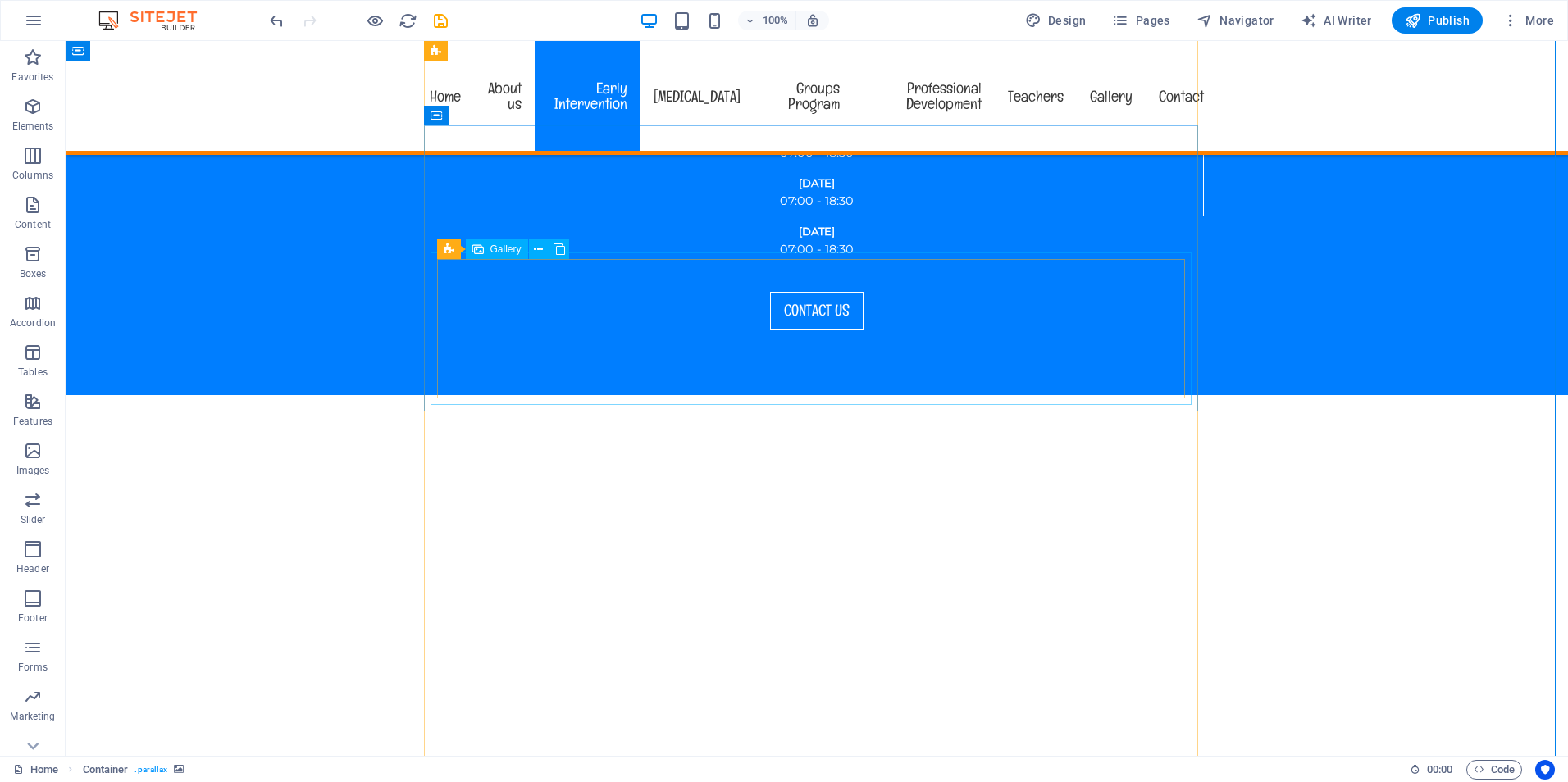
scroll to position [1803, 0]
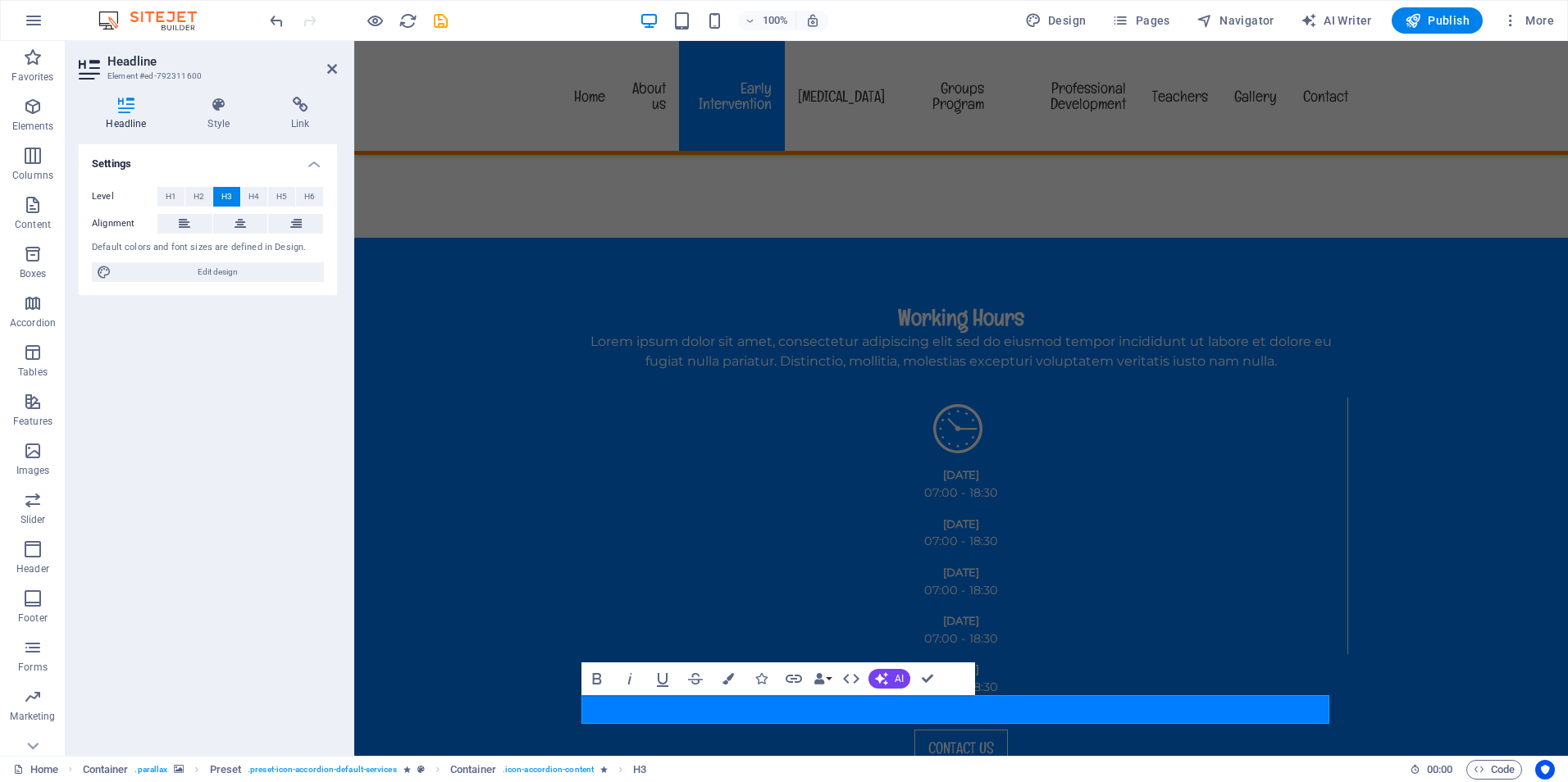
scroll to position [1393, 0]
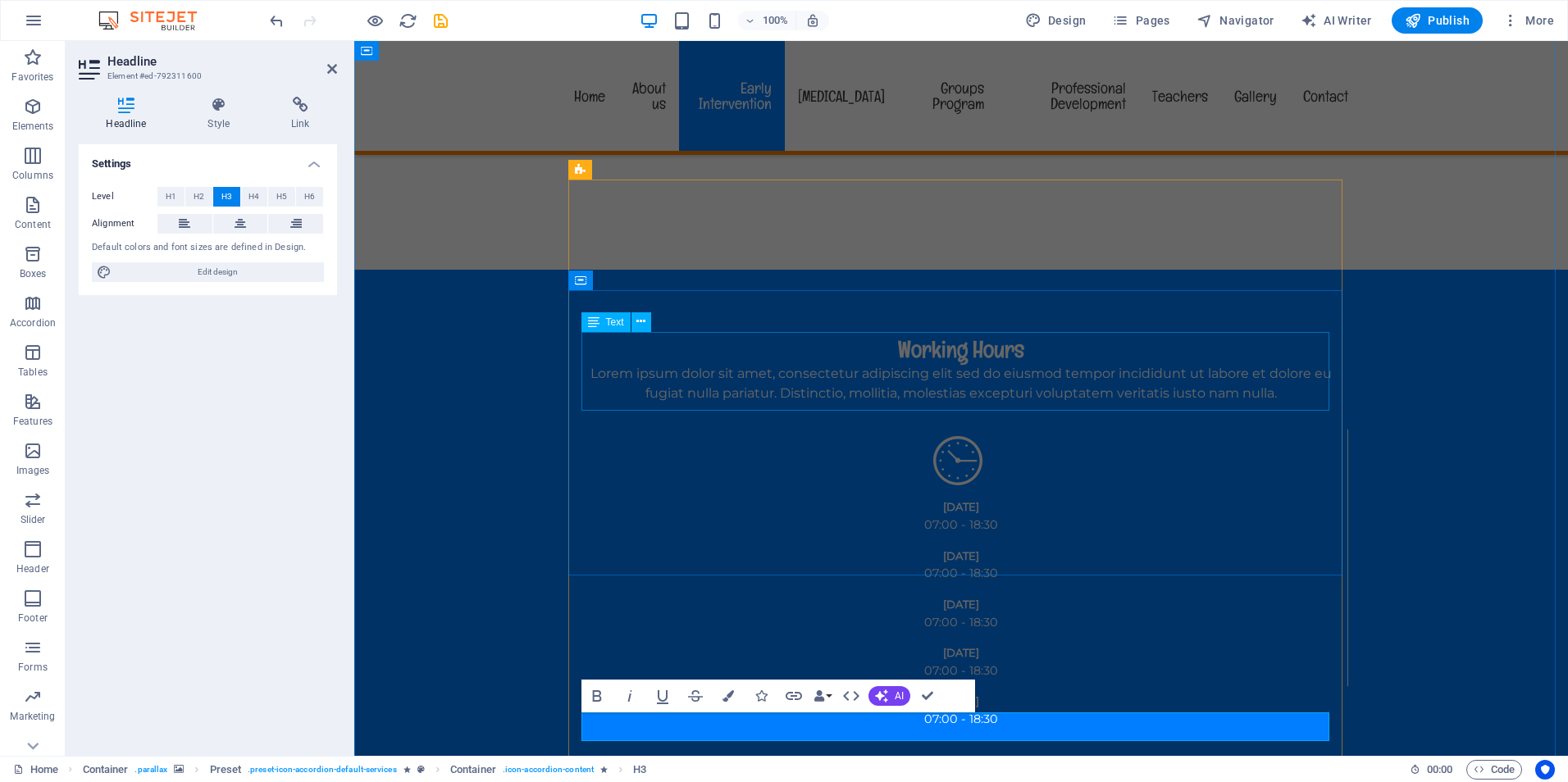
click at [601, 319] on div "Text" at bounding box center [606, 322] width 49 height 19
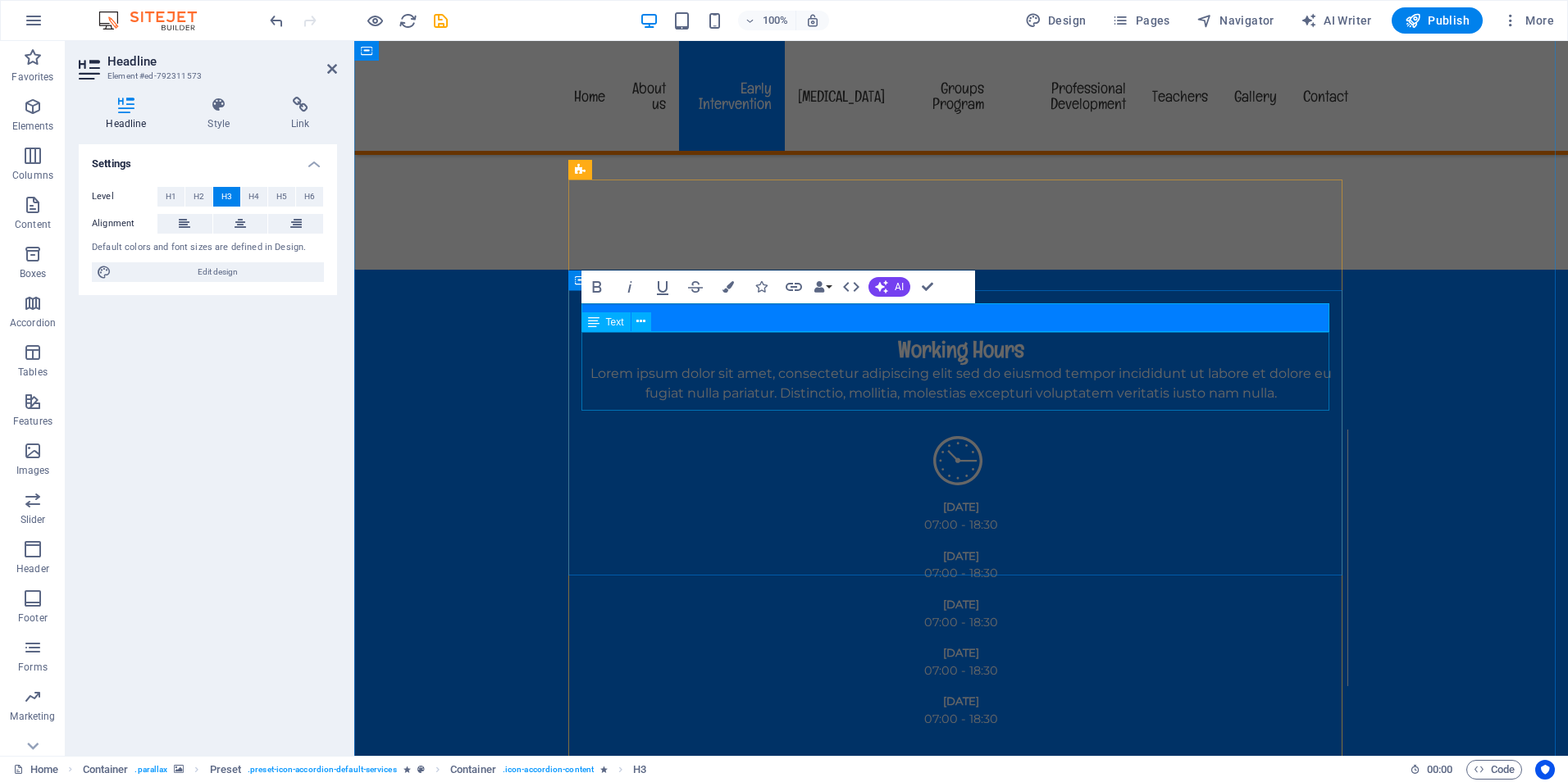
click at [604, 317] on div "Text" at bounding box center [606, 322] width 49 height 19
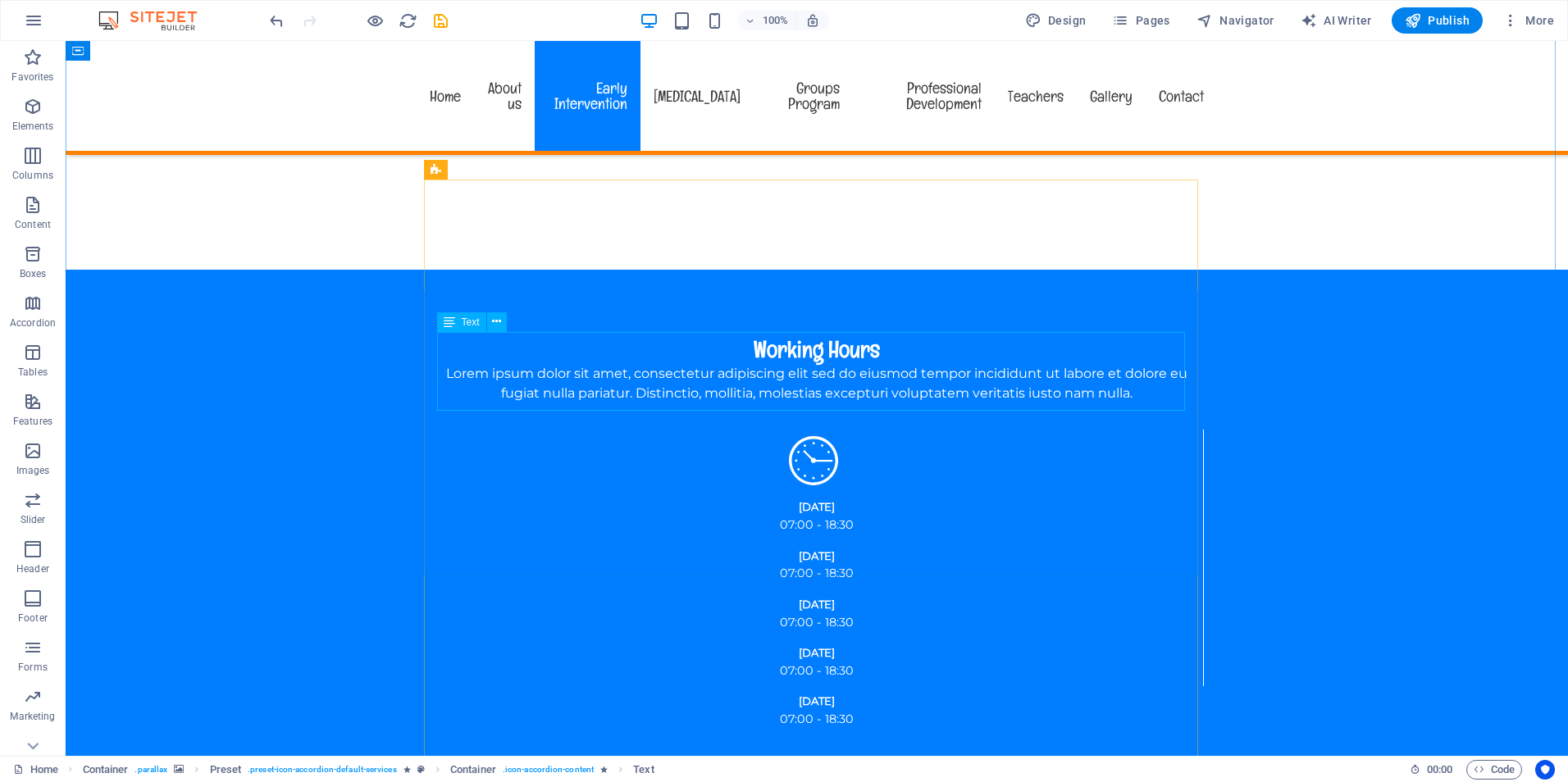
click at [461, 318] on span "Text" at bounding box center [470, 323] width 18 height 10
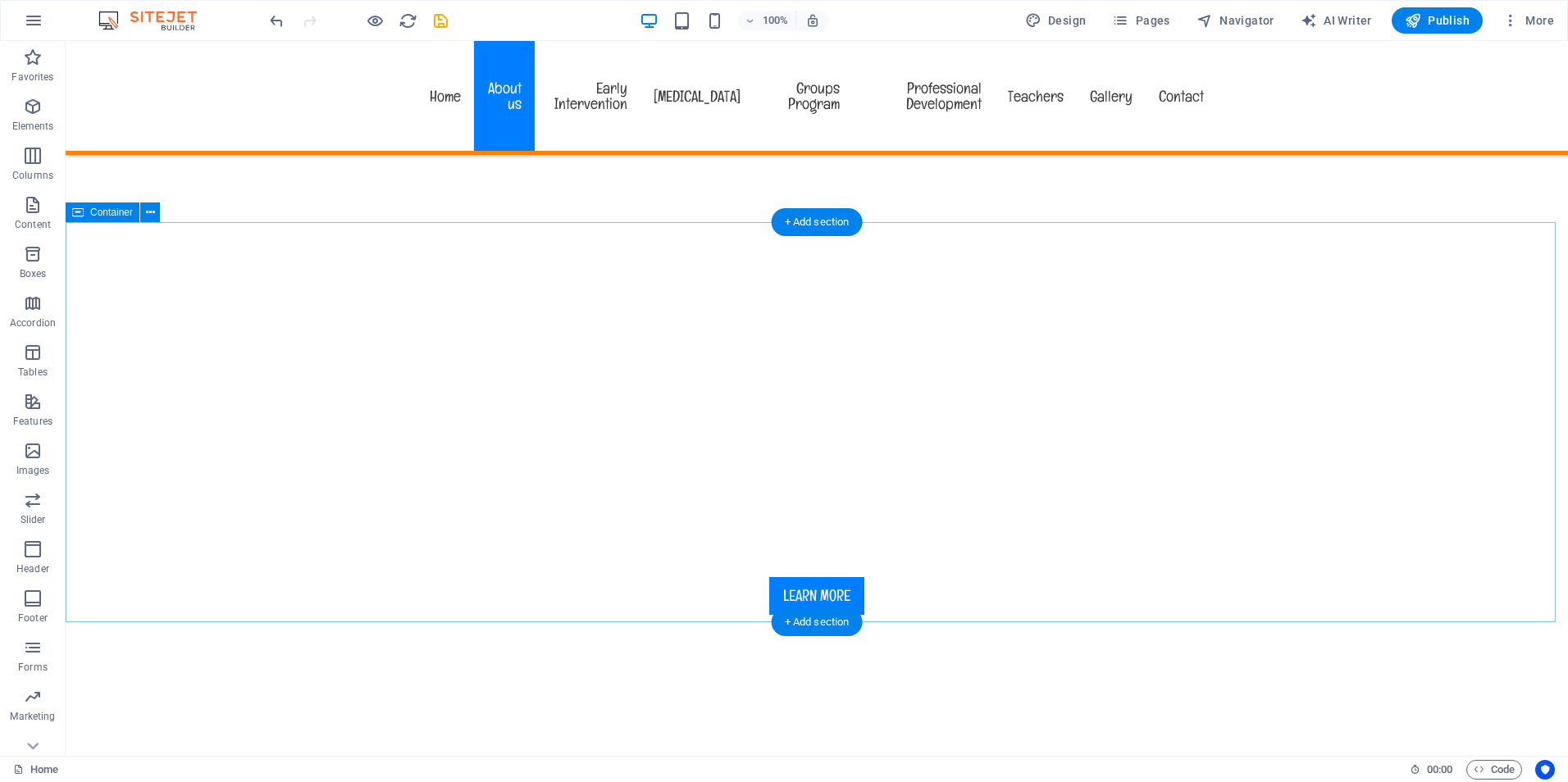
scroll to position [491, 0]
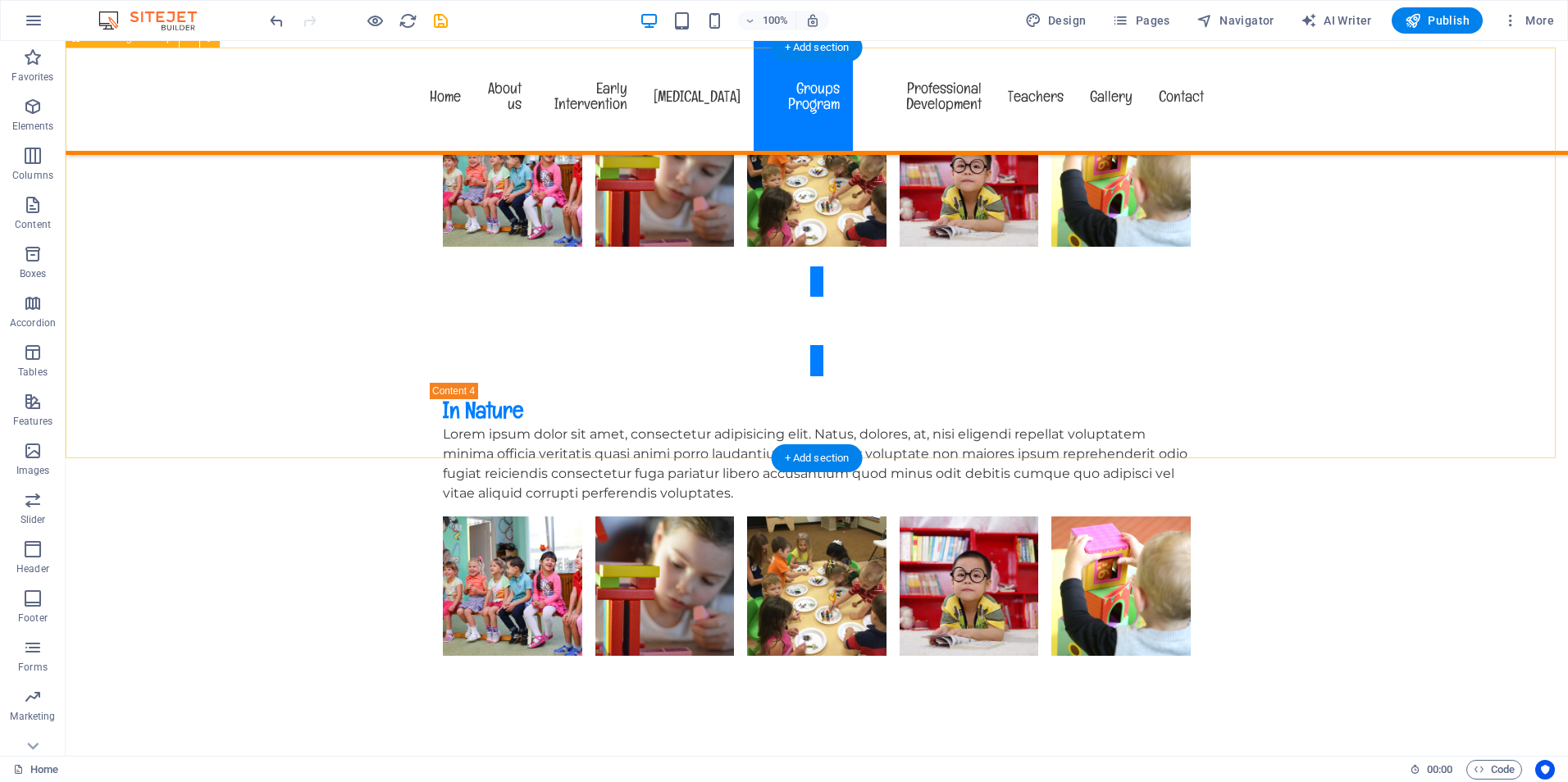
scroll to position [3853, 0]
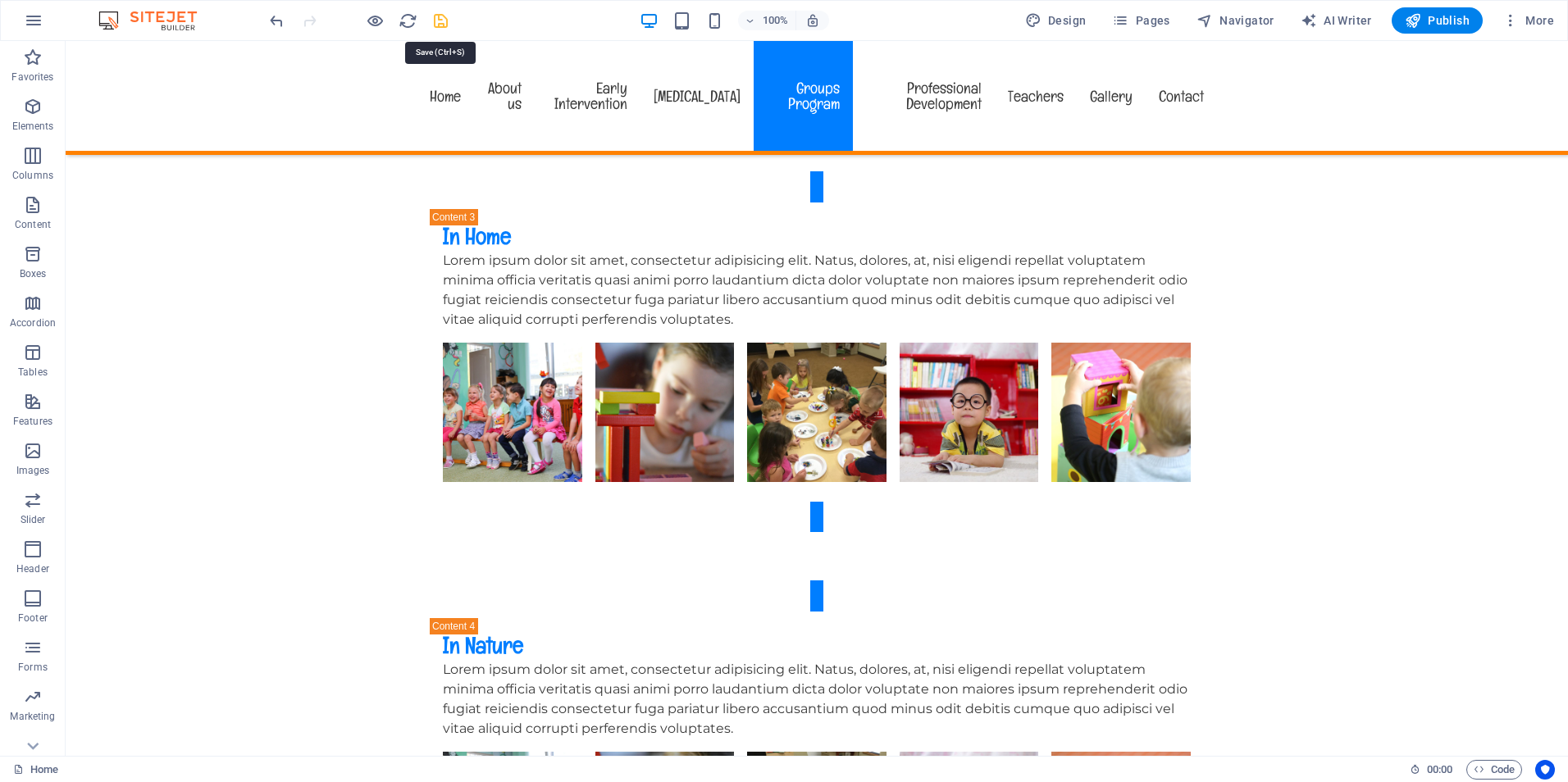
click at [439, 23] on icon "save" at bounding box center [441, 21] width 19 height 19
checkbox input "false"
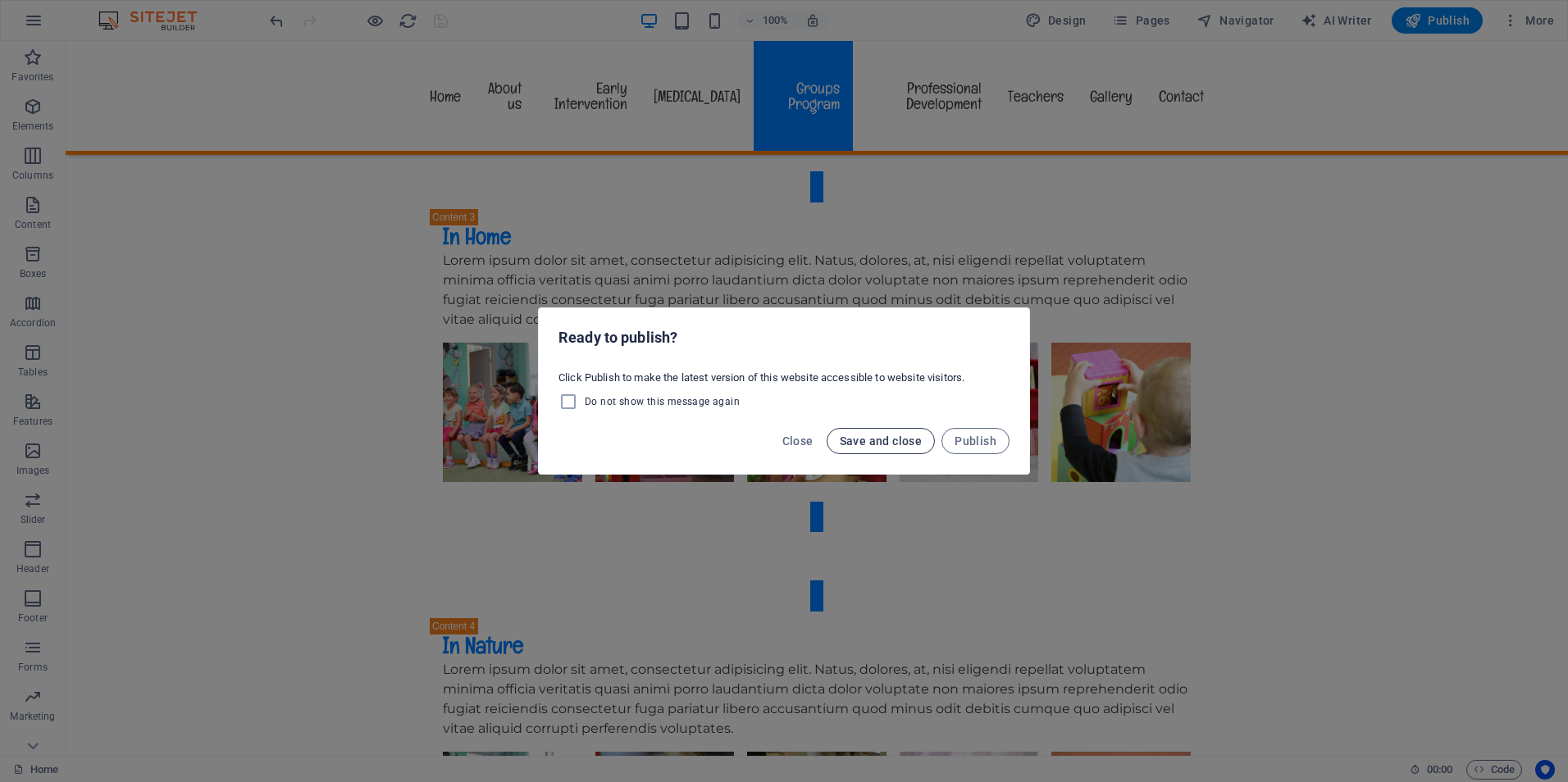
click at [873, 442] on span "Save and close" at bounding box center [881, 441] width 83 height 14
